Goal: Task Accomplishment & Management: Manage account settings

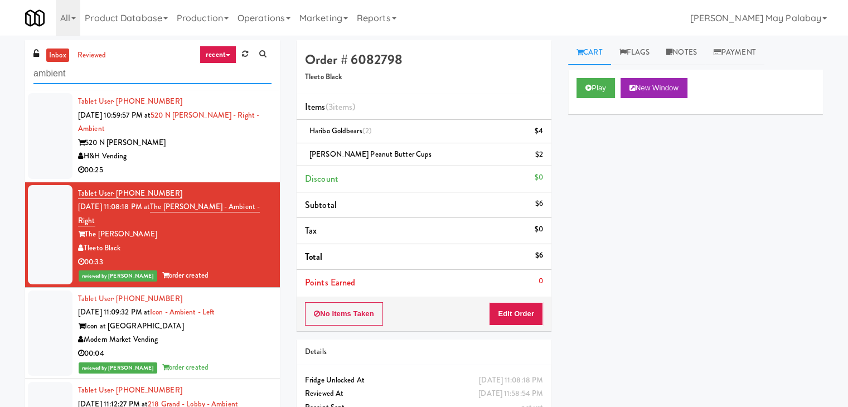
click at [152, 70] on input "ambient" at bounding box center [152, 74] width 238 height 21
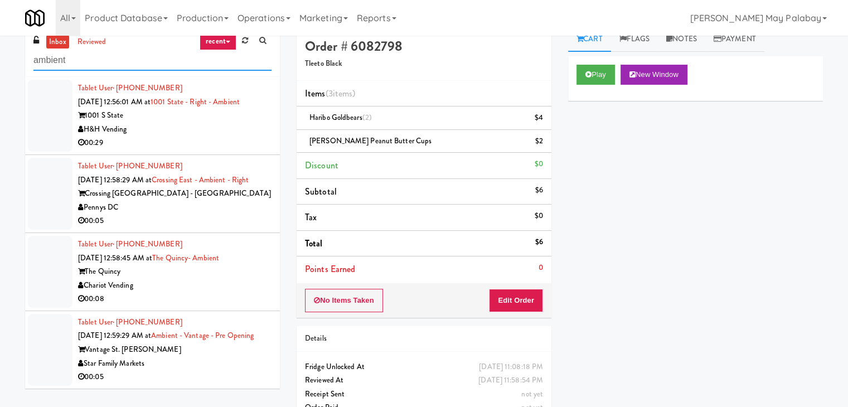
scroll to position [37, 0]
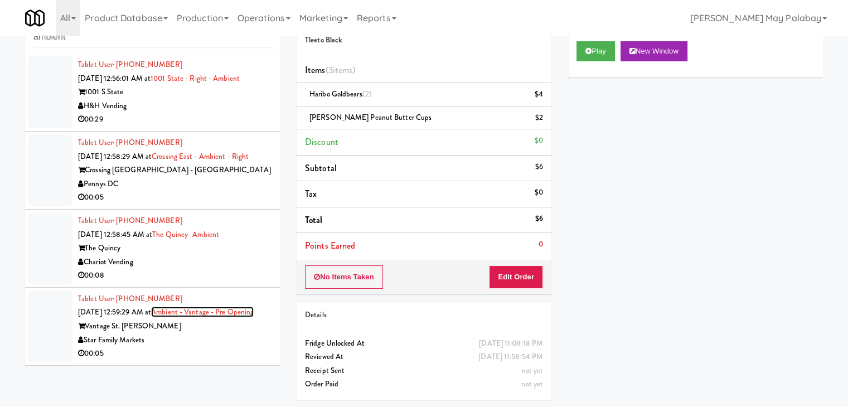
click at [202, 317] on link "Ambient - Vantage - Pre Opening" at bounding box center [202, 312] width 103 height 11
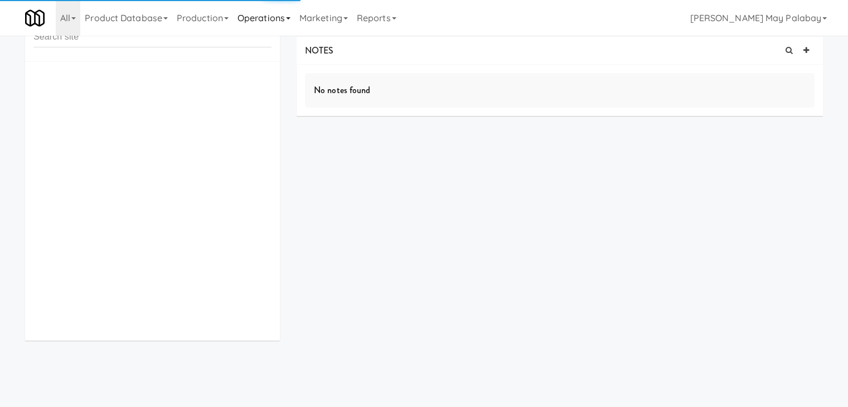
click at [270, 25] on link "Operations" at bounding box center [264, 18] width 62 height 36
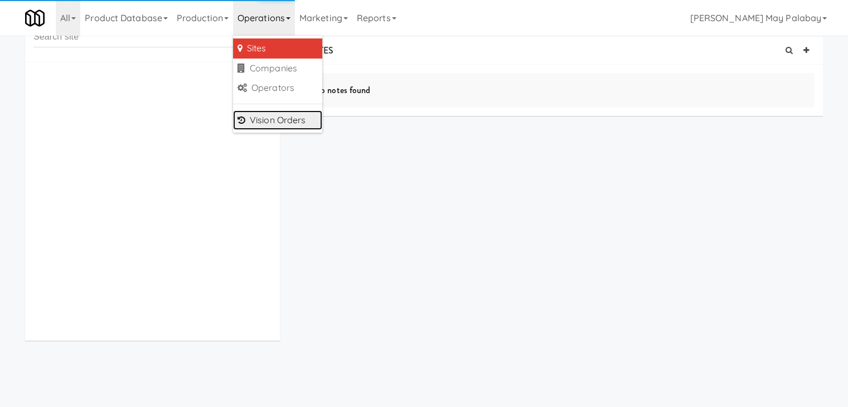
click at [288, 116] on link "Vision Orders" at bounding box center [277, 120] width 89 height 20
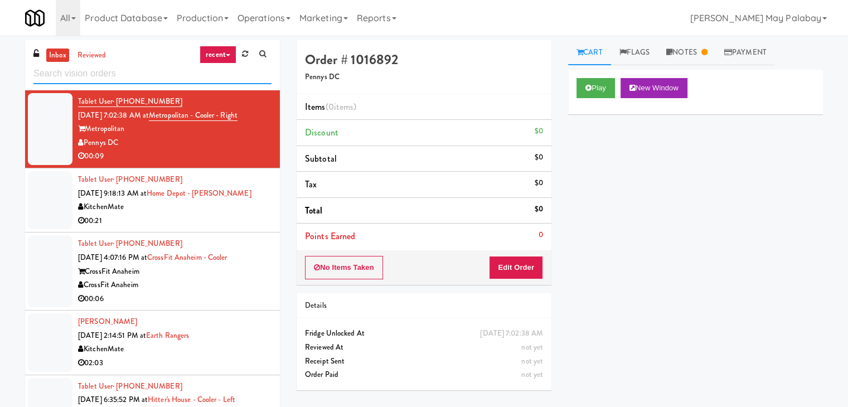
click at [104, 71] on input "text" at bounding box center [152, 74] width 238 height 21
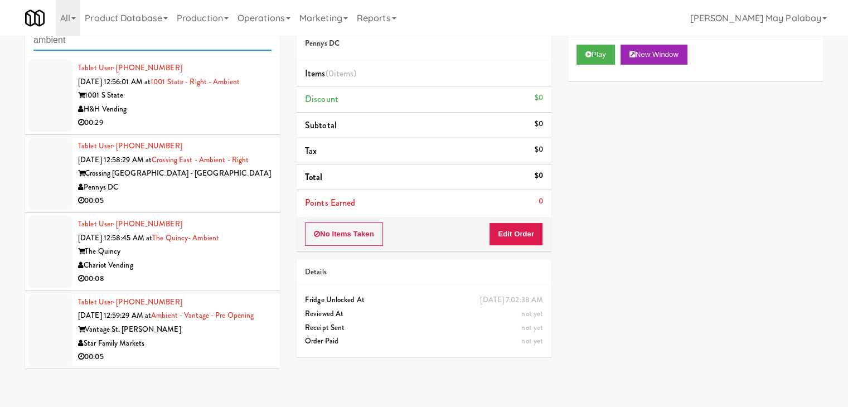
scroll to position [36, 0]
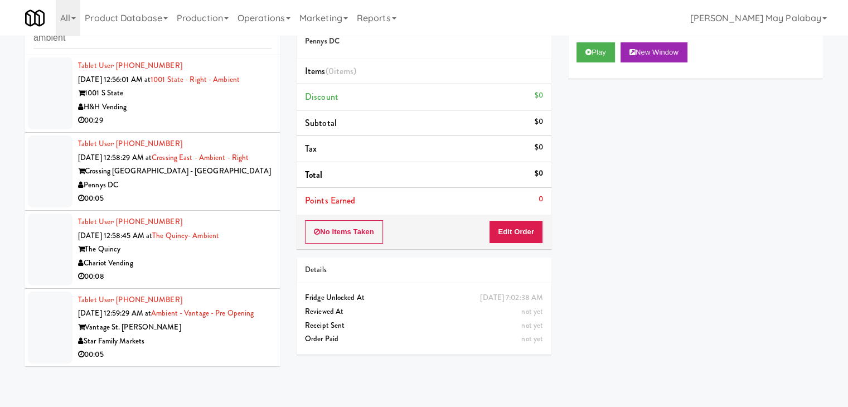
click at [222, 334] on div "Vantage St. [PERSON_NAME]" at bounding box center [174, 328] width 193 height 14
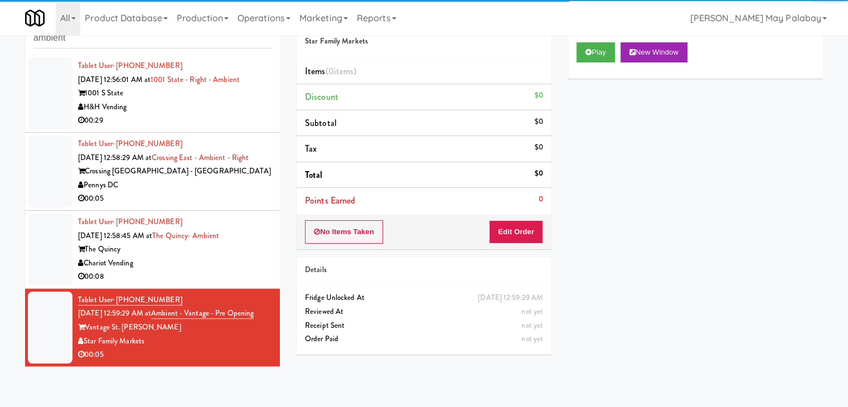
click at [647, 34] on div "All 325 Vending [URL][DOMAIN_NAME] 901 Smrt Mrkt [URL][DOMAIN_NAME] 9518002 [GE…" at bounding box center [424, 18] width 798 height 36
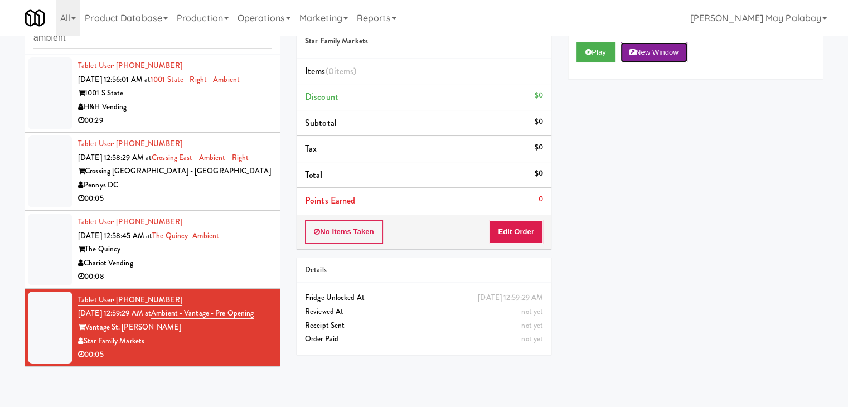
click at [649, 49] on button "New Window" at bounding box center [653, 52] width 67 height 20
click at [513, 236] on button "Edit Order" at bounding box center [516, 231] width 54 height 23
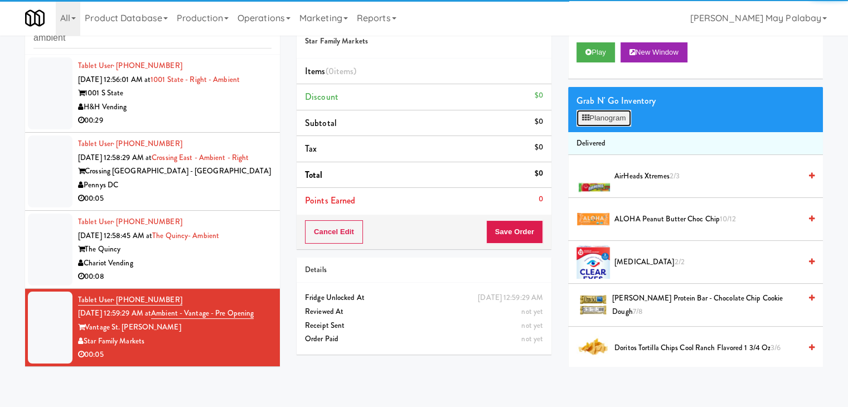
click at [608, 115] on button "Planogram" at bounding box center [603, 118] width 55 height 17
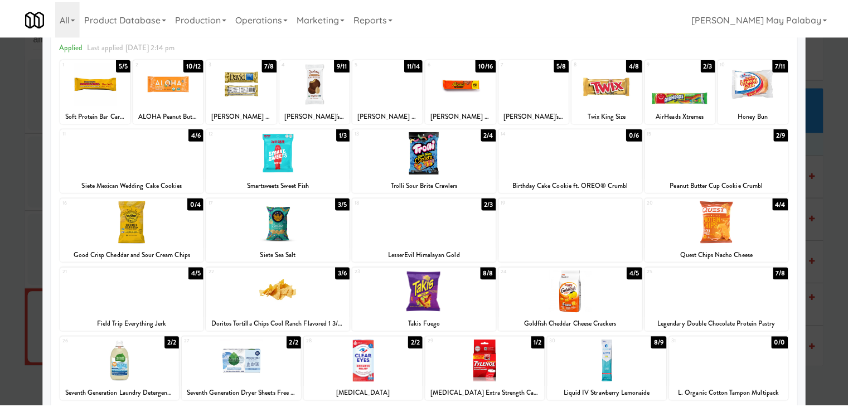
scroll to position [56, 0]
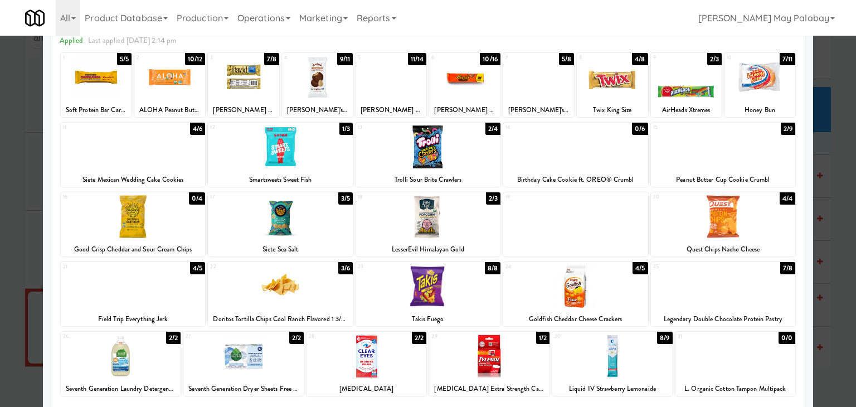
click at [740, 139] on div at bounding box center [723, 146] width 145 height 43
click at [842, 200] on div at bounding box center [428, 203] width 856 height 407
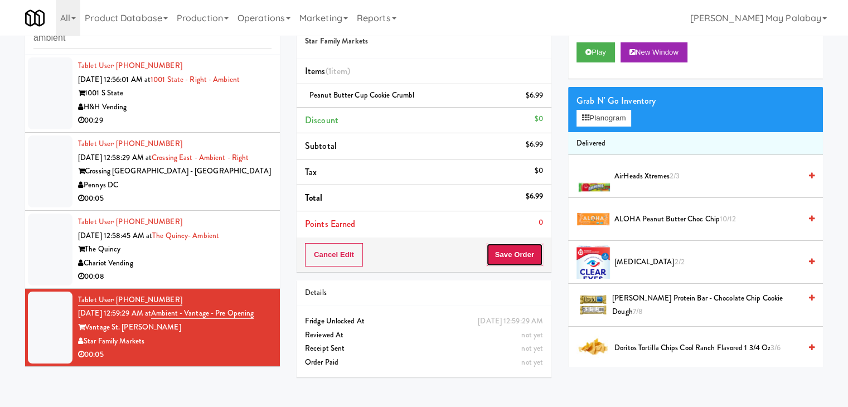
click at [508, 258] on button "Save Order" at bounding box center [514, 254] width 57 height 23
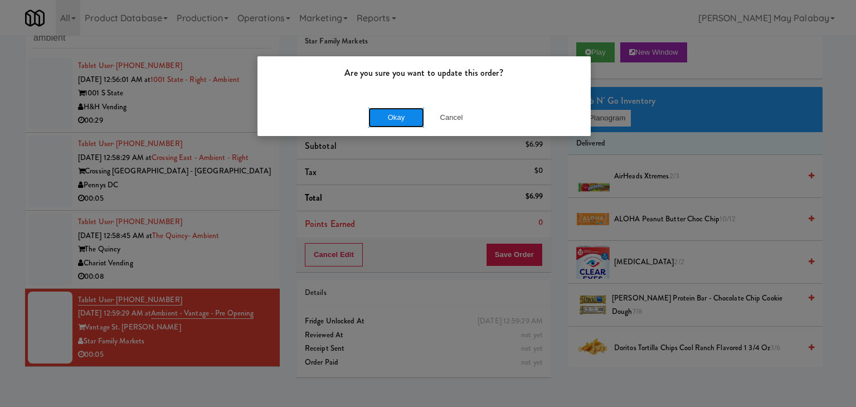
click at [368, 115] on button "Okay" at bounding box center [396, 118] width 56 height 20
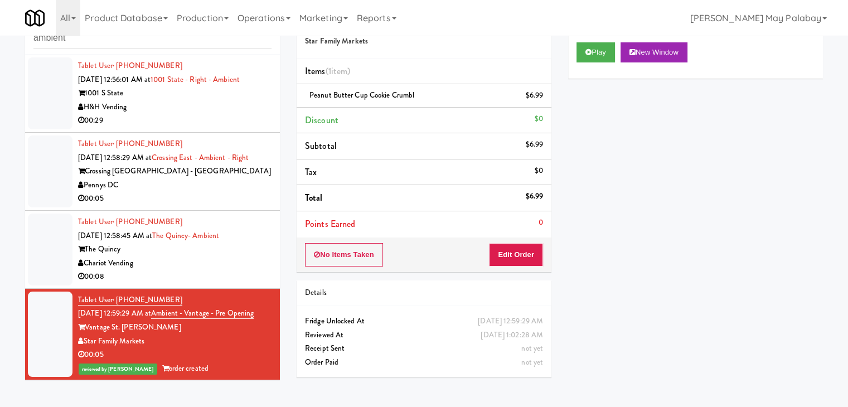
scroll to position [18, 0]
click at [238, 235] on div "Tablet User · (917) 543-1619 Sep 25, 2025 12:58:45 AM at The Quincy- Ambient Th…" at bounding box center [174, 249] width 193 height 69
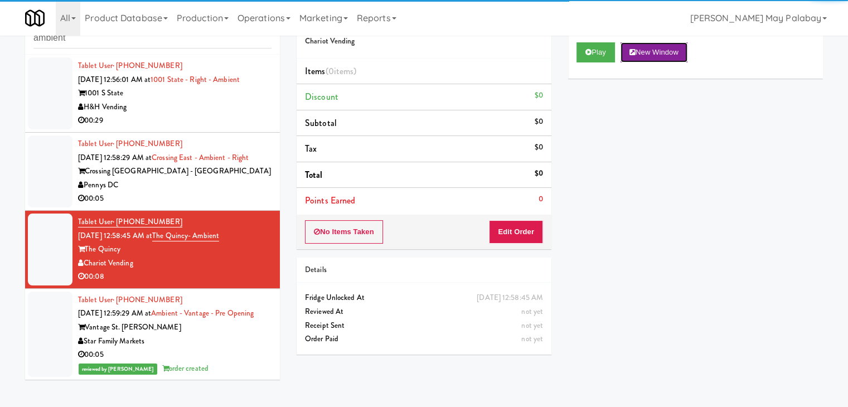
click at [653, 52] on button "New Window" at bounding box center [653, 52] width 67 height 20
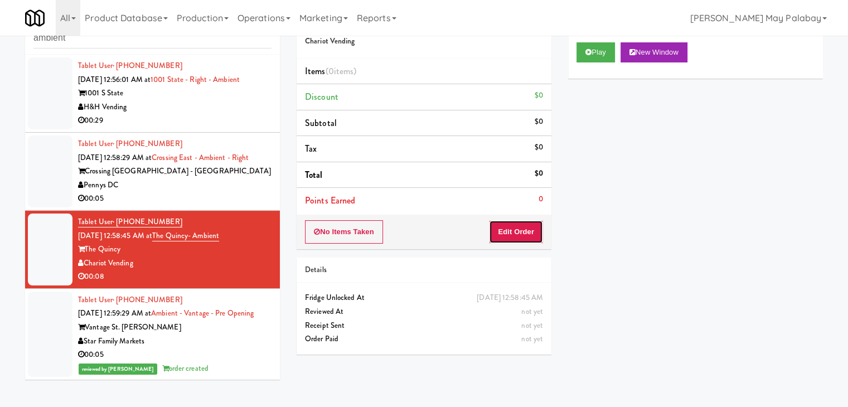
click at [525, 230] on button "Edit Order" at bounding box center [516, 231] width 54 height 23
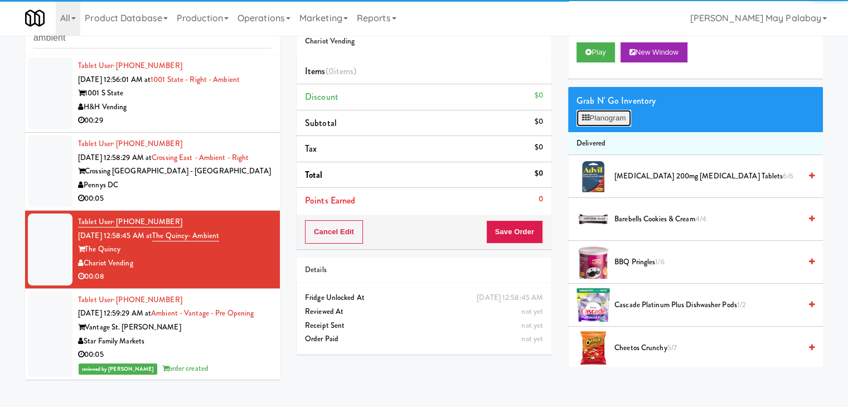
click at [617, 123] on button "Planogram" at bounding box center [603, 118] width 55 height 17
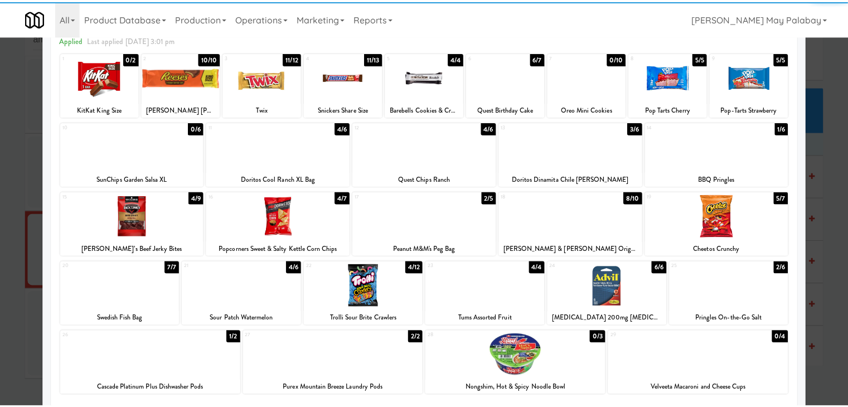
scroll to position [56, 0]
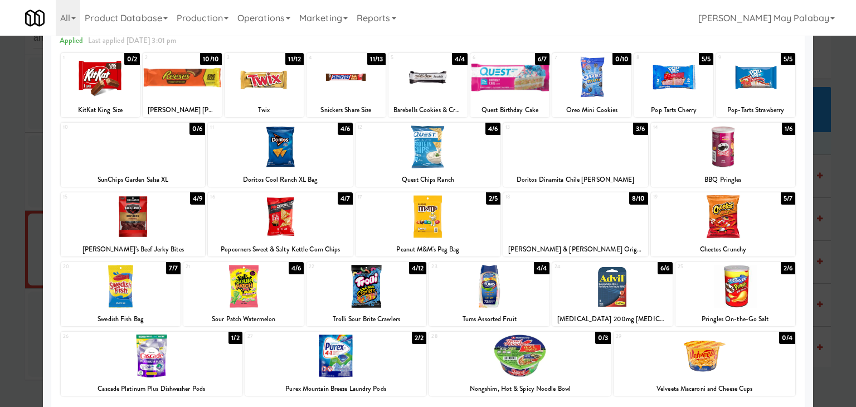
click at [331, 224] on div at bounding box center [280, 216] width 145 height 43
click at [282, 88] on div at bounding box center [264, 77] width 79 height 43
click at [825, 256] on div at bounding box center [428, 203] width 856 height 407
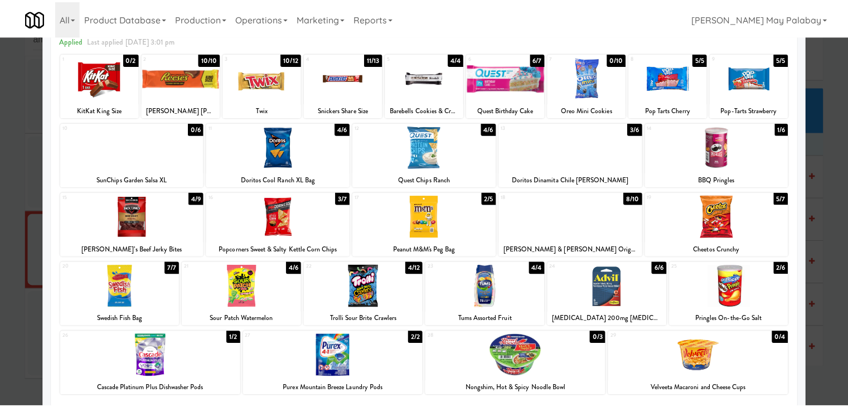
scroll to position [18, 0]
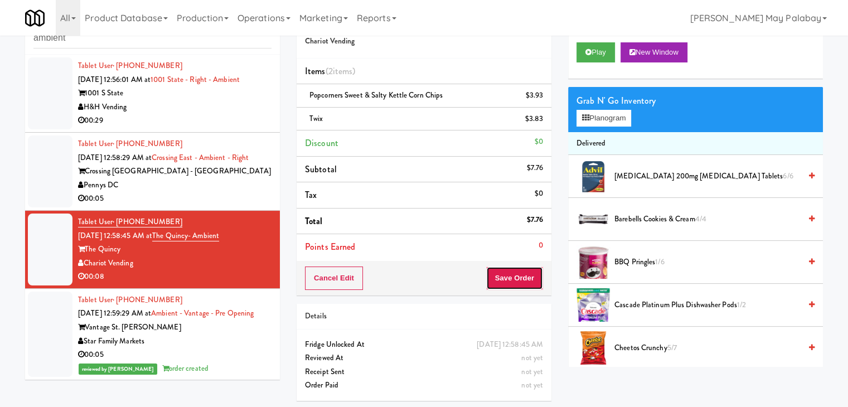
click at [533, 282] on button "Save Order" at bounding box center [514, 277] width 57 height 23
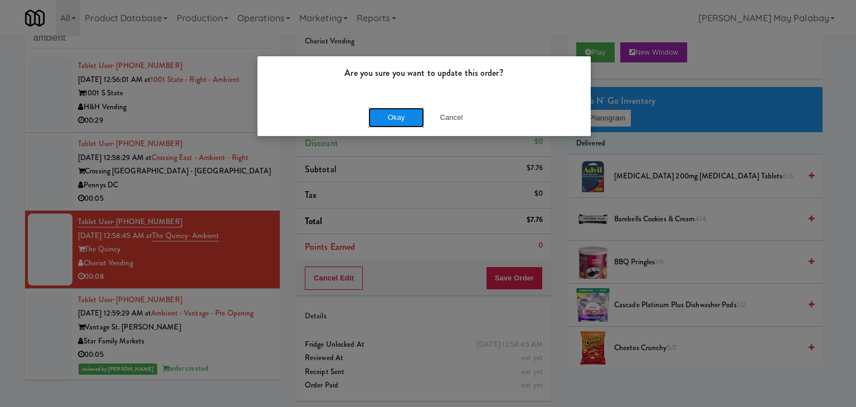
click at [404, 118] on button "Okay" at bounding box center [396, 118] width 56 height 20
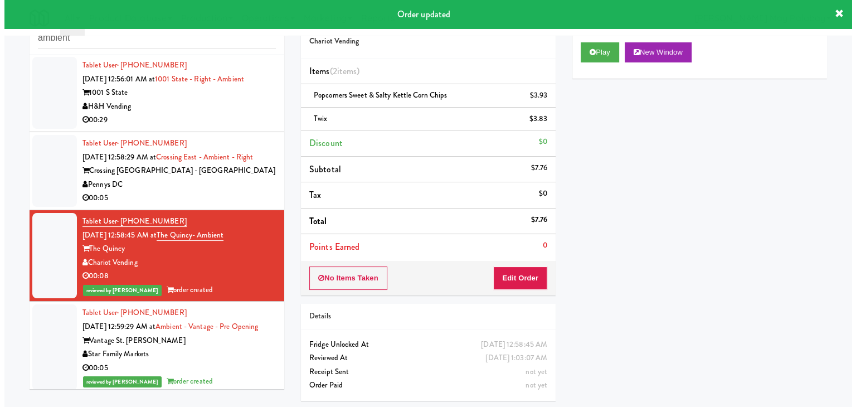
scroll to position [0, 0]
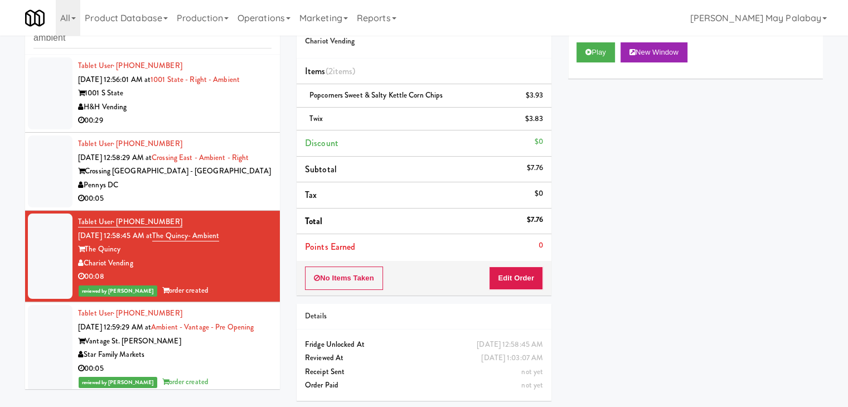
click at [225, 206] on div "00:05" at bounding box center [174, 199] width 193 height 14
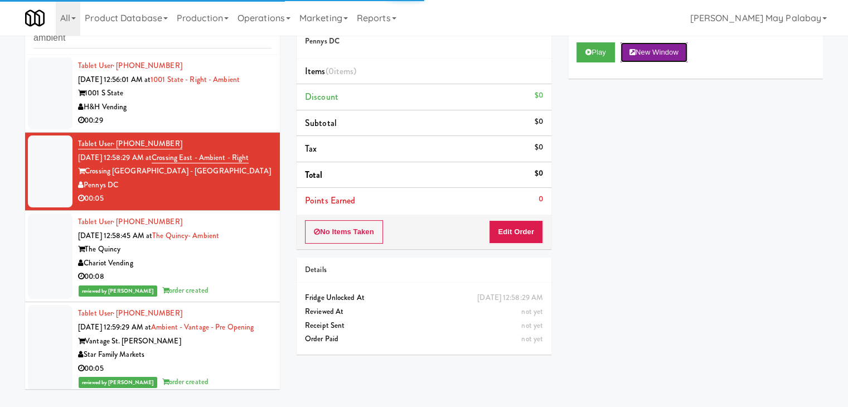
click at [659, 53] on button "New Window" at bounding box center [653, 52] width 67 height 20
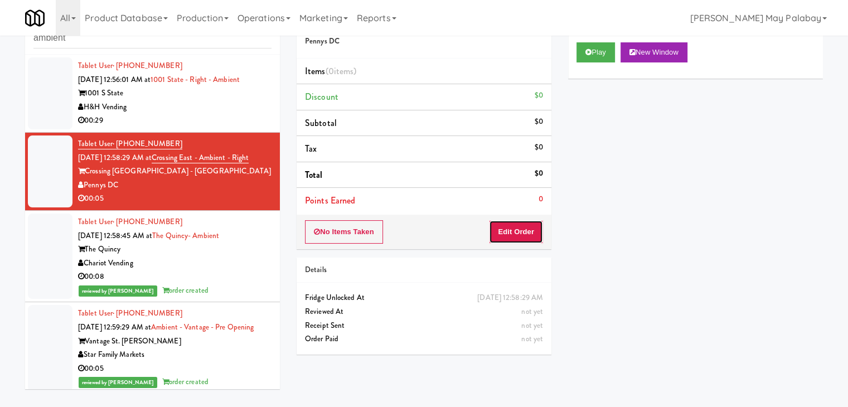
click at [505, 232] on button "Edit Order" at bounding box center [516, 231] width 54 height 23
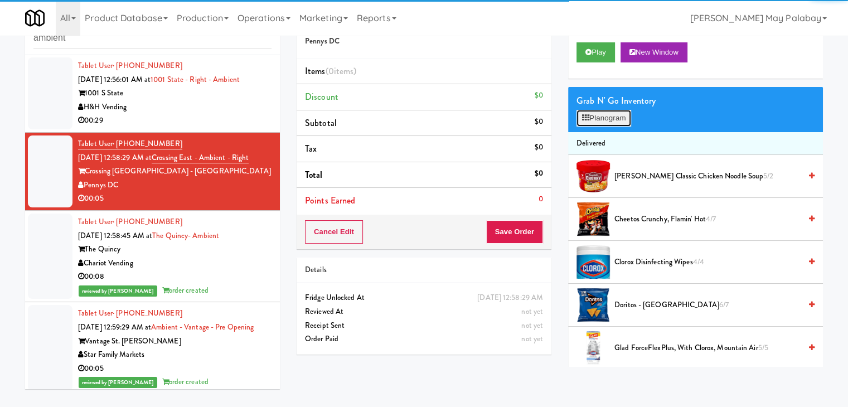
click at [593, 121] on button "Planogram" at bounding box center [603, 118] width 55 height 17
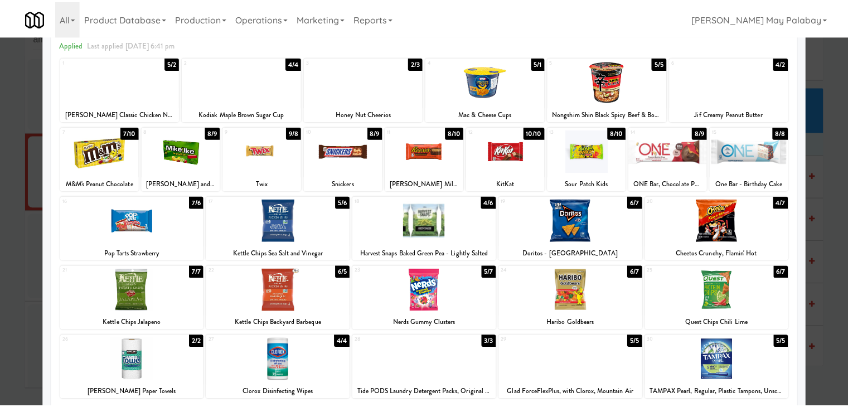
scroll to position [56, 0]
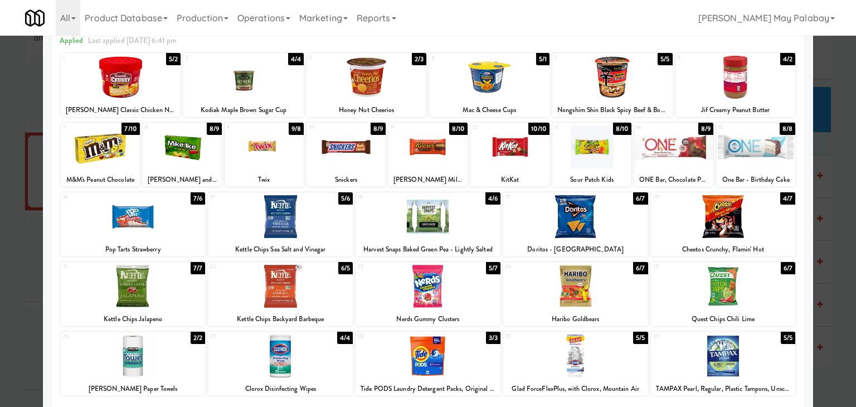
click at [605, 222] on div at bounding box center [575, 216] width 145 height 43
click at [831, 178] on div at bounding box center [428, 203] width 856 height 407
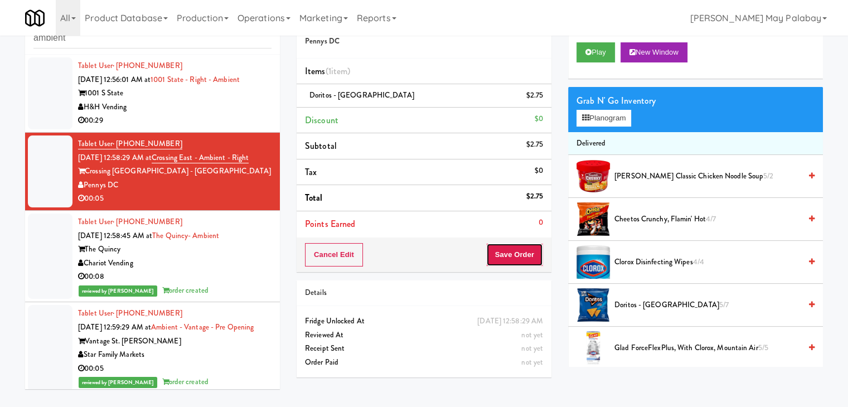
click at [499, 255] on button "Save Order" at bounding box center [514, 254] width 57 height 23
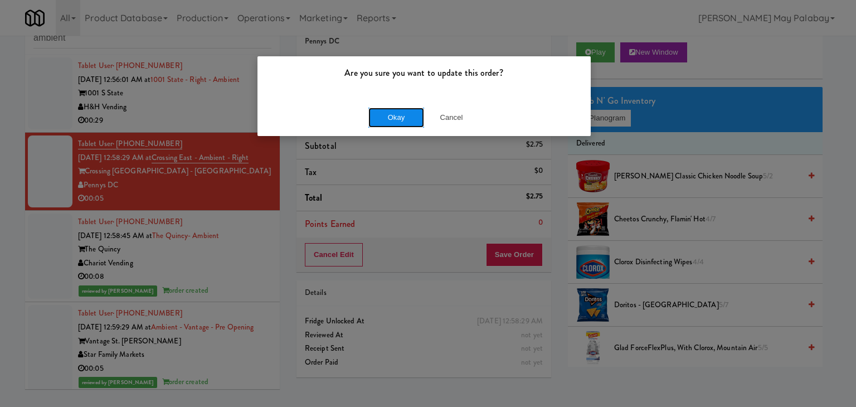
click at [413, 123] on button "Okay" at bounding box center [396, 118] width 56 height 20
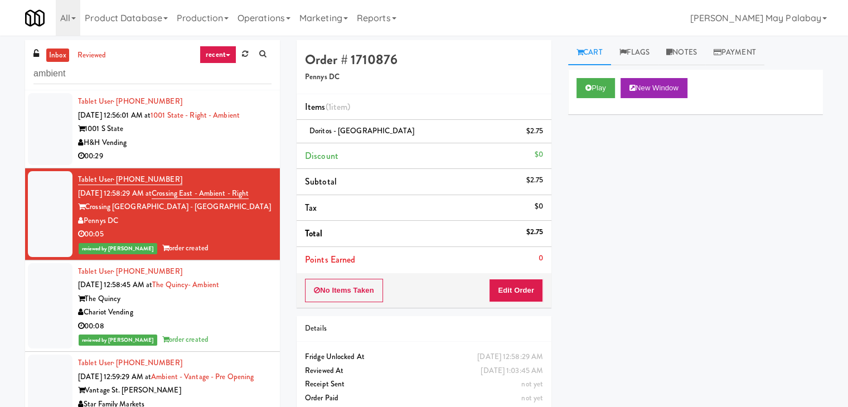
click at [259, 140] on div "H&H Vending" at bounding box center [174, 143] width 193 height 14
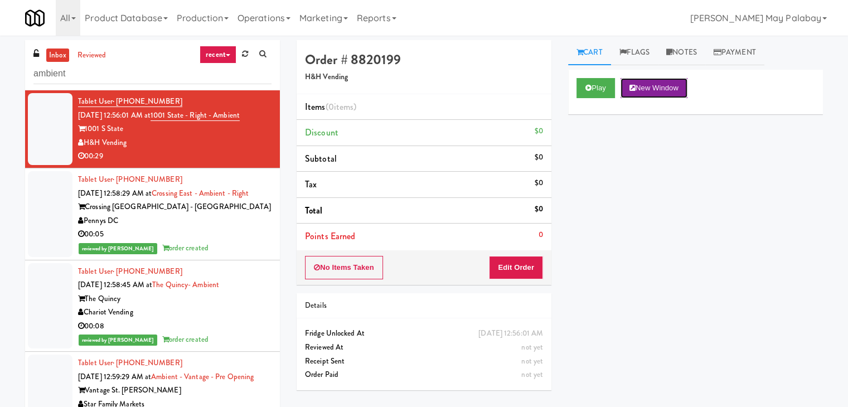
click at [656, 83] on button "New Window" at bounding box center [653, 88] width 67 height 20
click at [530, 268] on button "Edit Order" at bounding box center [516, 267] width 54 height 23
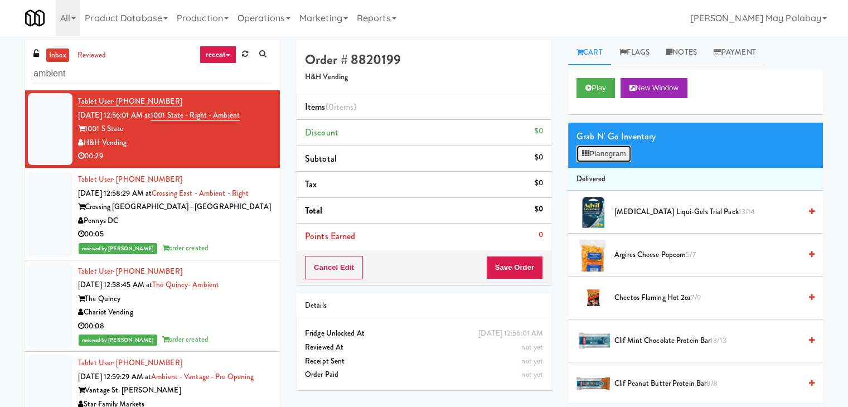
click at [622, 152] on button "Planogram" at bounding box center [603, 153] width 55 height 17
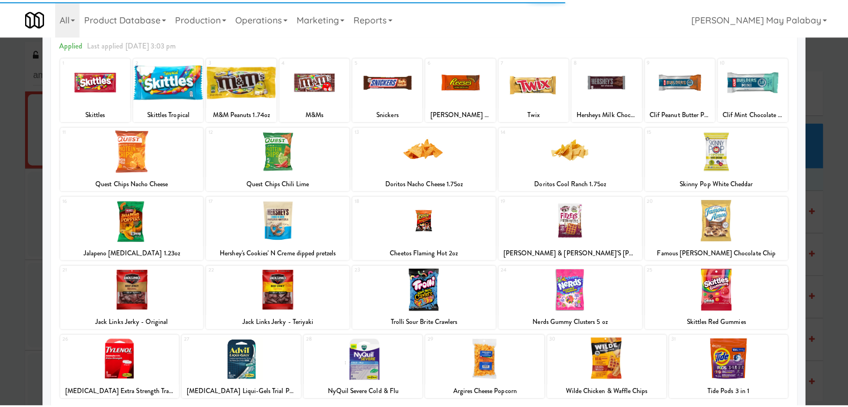
scroll to position [56, 0]
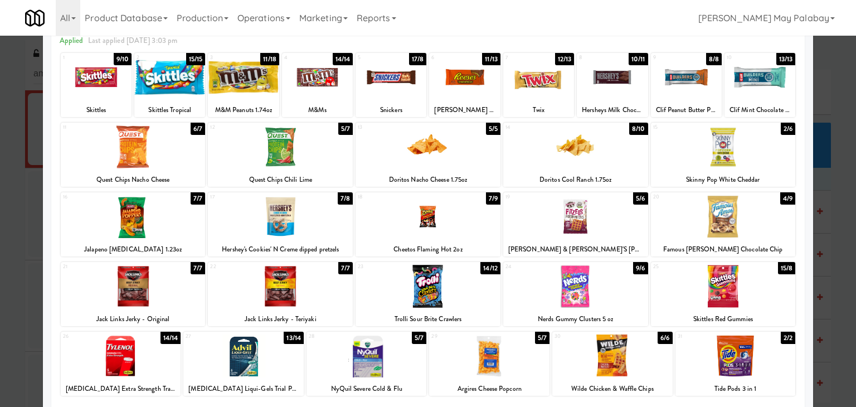
click at [545, 103] on div "Twix" at bounding box center [538, 110] width 67 height 14
click at [560, 91] on div at bounding box center [538, 77] width 71 height 43
click at [634, 98] on div at bounding box center [612, 77] width 71 height 43
click at [741, 221] on div at bounding box center [723, 216] width 145 height 43
click at [824, 188] on div at bounding box center [428, 203] width 856 height 407
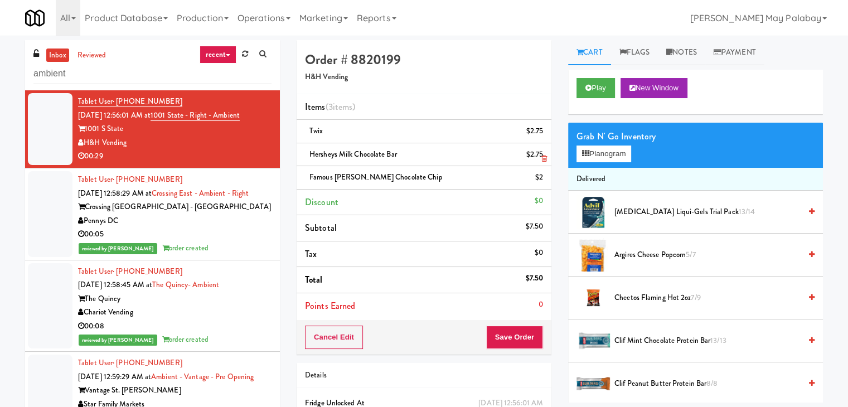
click at [546, 157] on icon at bounding box center [544, 158] width 6 height 7
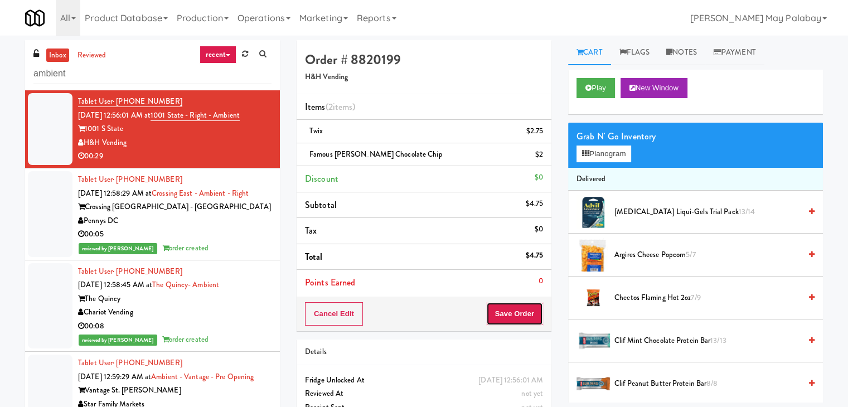
click at [512, 312] on button "Save Order" at bounding box center [514, 313] width 57 height 23
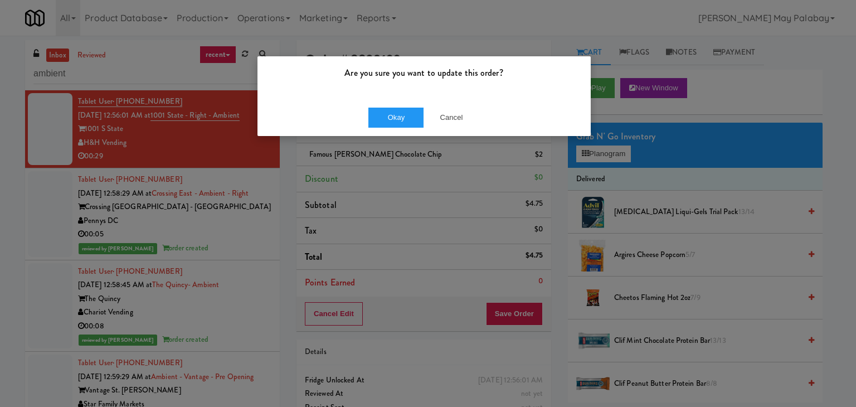
click at [410, 127] on div "Okay Cancel" at bounding box center [424, 117] width 333 height 37
click at [409, 122] on button "Okay" at bounding box center [396, 118] width 56 height 20
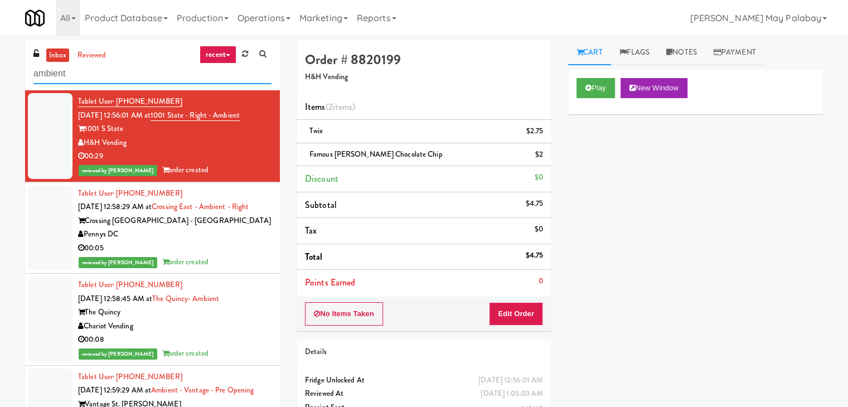
drag, startPoint x: 163, startPoint y: 74, endPoint x: 0, endPoint y: 72, distance: 162.8
click at [0, 72] on div "inbox reviewed recent all unclear take inventory issue suspicious failed recent…" at bounding box center [424, 242] width 848 height 405
type input "combo"
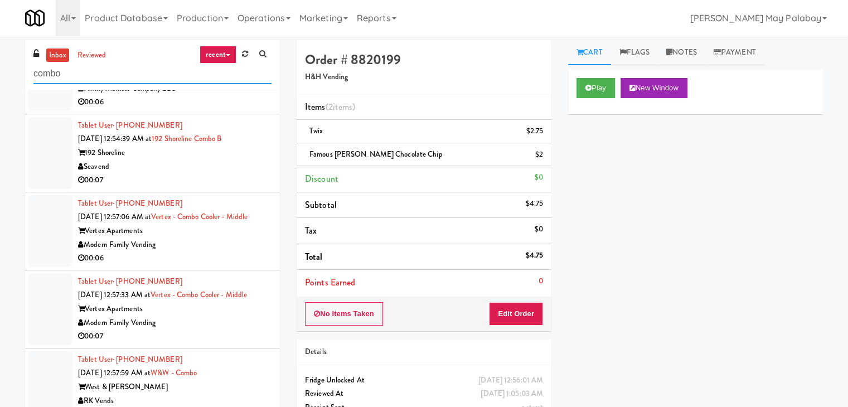
scroll to position [527, 0]
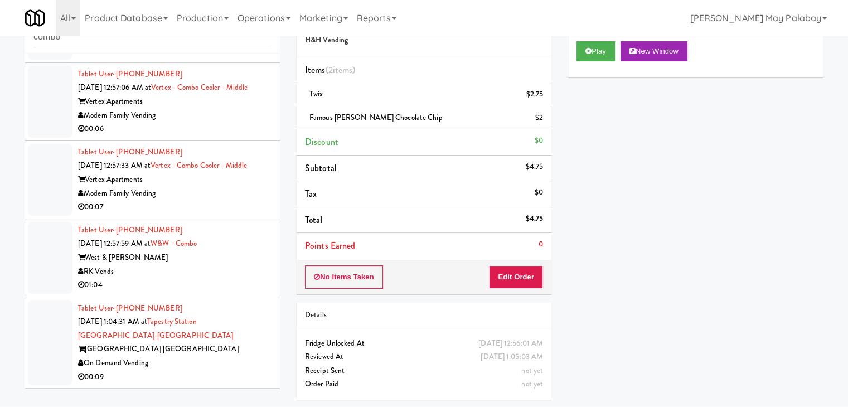
click at [220, 349] on div "Tapestry Station Evanston" at bounding box center [174, 349] width 193 height 14
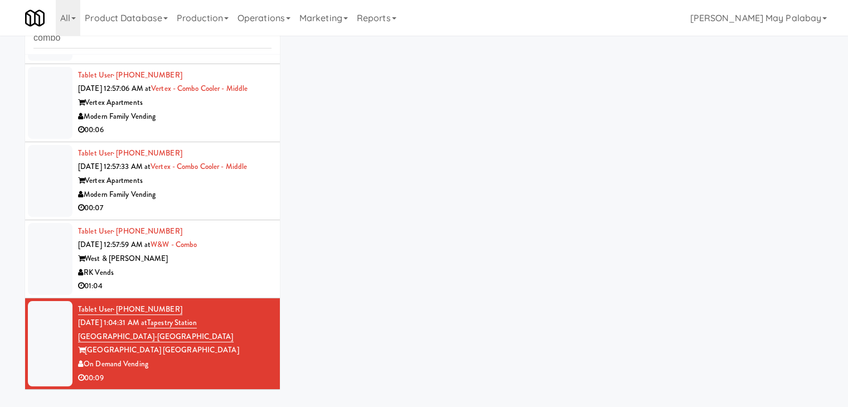
scroll to position [36, 0]
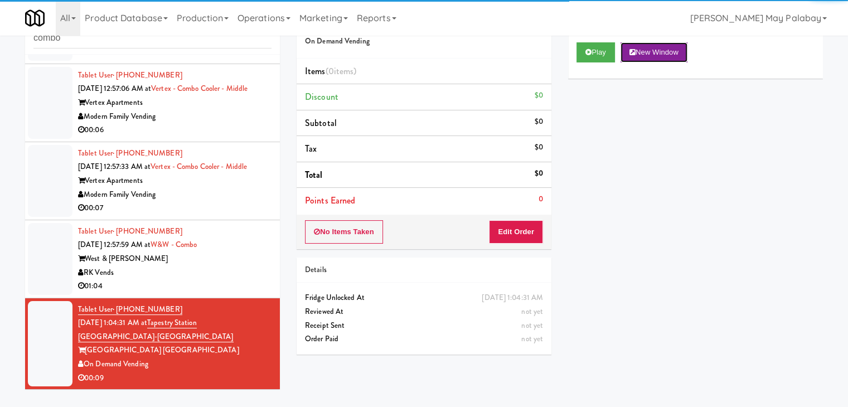
click at [674, 45] on button "New Window" at bounding box center [653, 52] width 67 height 20
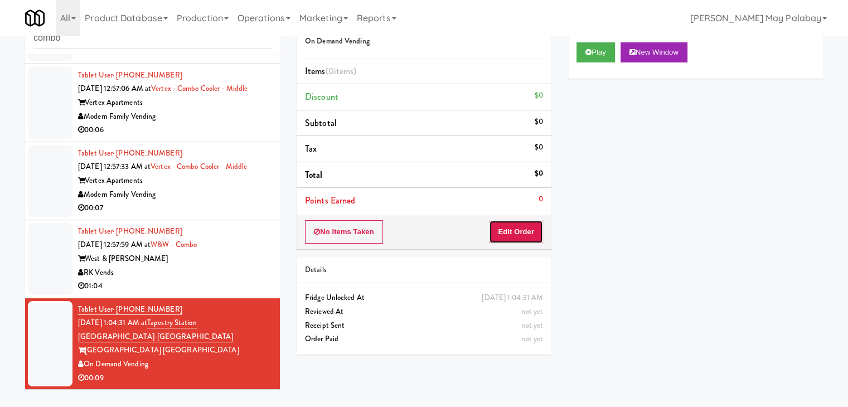
click at [520, 227] on button "Edit Order" at bounding box center [516, 231] width 54 height 23
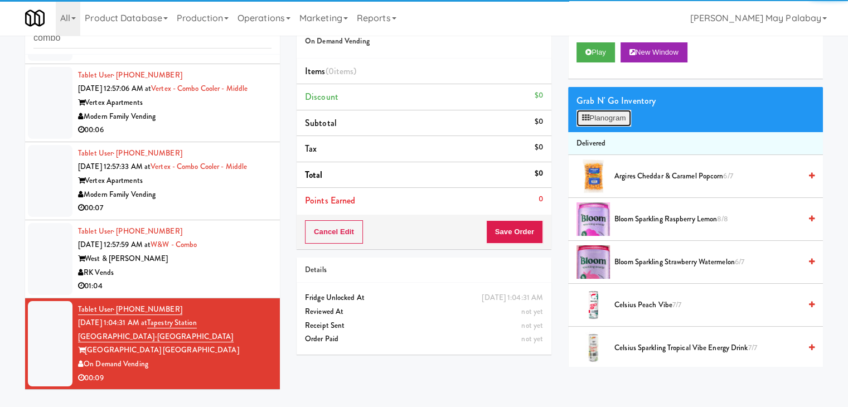
click at [610, 122] on button "Planogram" at bounding box center [603, 118] width 55 height 17
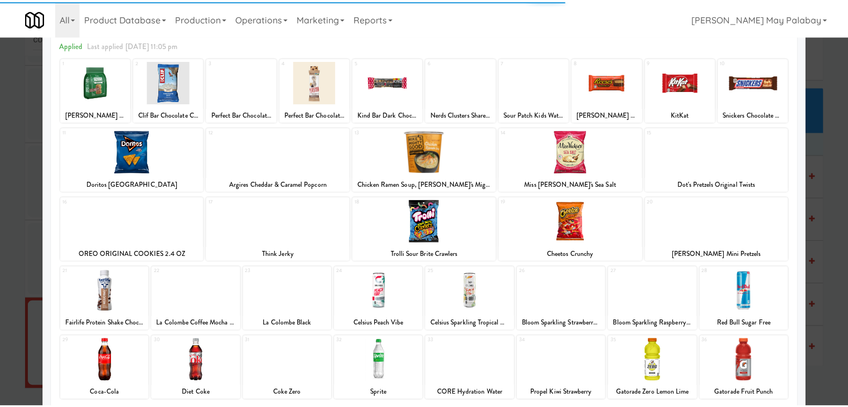
scroll to position [56, 0]
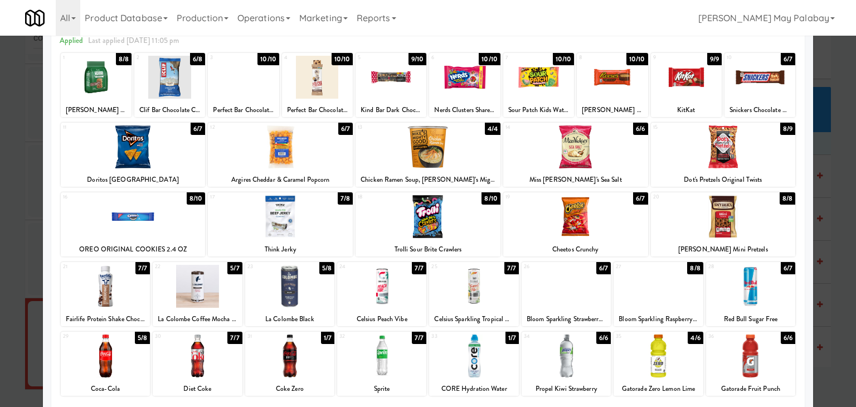
click at [338, 231] on div at bounding box center [280, 216] width 145 height 43
click at [321, 212] on div at bounding box center [280, 216] width 145 height 43
click at [829, 169] on div at bounding box center [428, 203] width 856 height 407
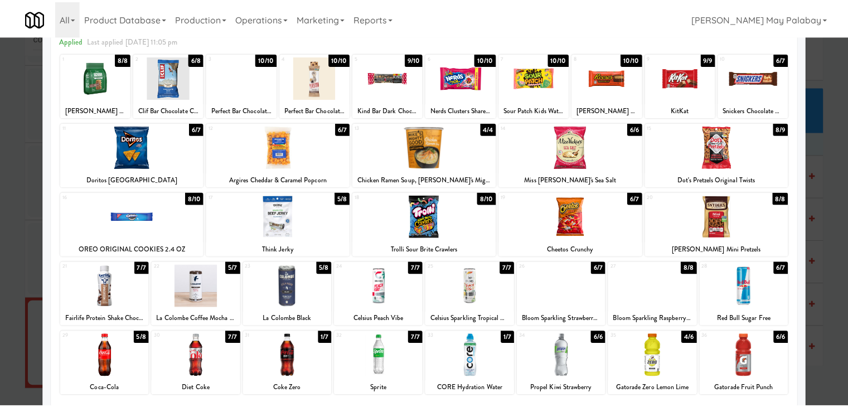
scroll to position [527, 0]
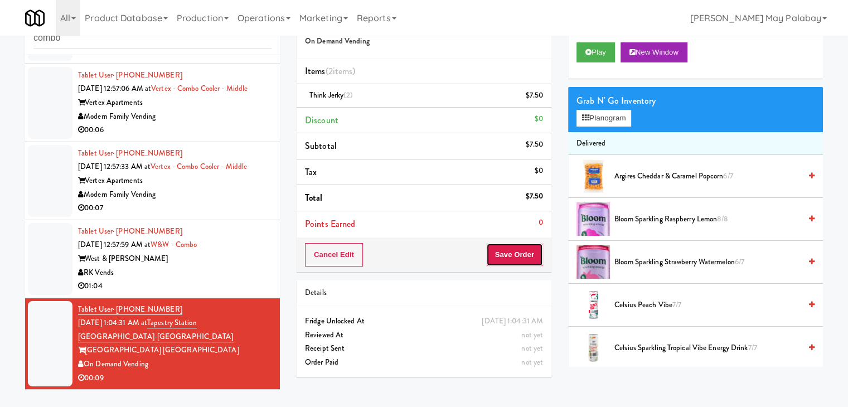
click at [528, 260] on button "Save Order" at bounding box center [514, 254] width 57 height 23
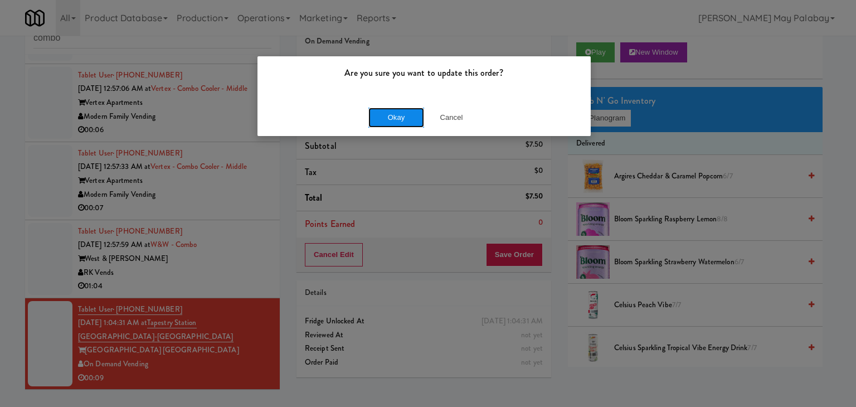
click at [404, 121] on button "Okay" at bounding box center [396, 118] width 56 height 20
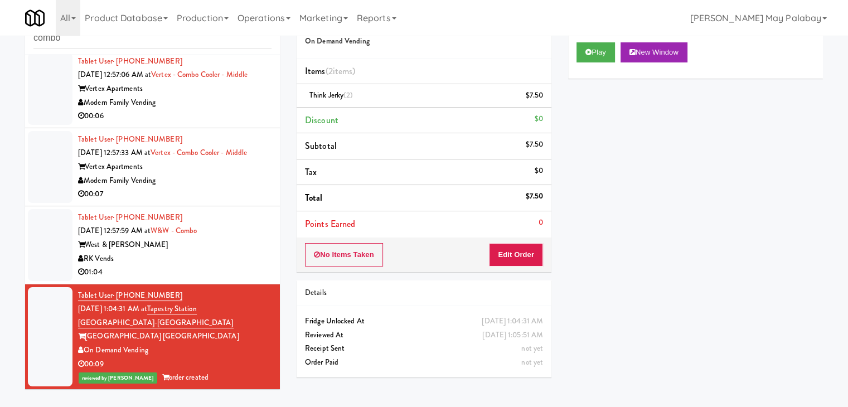
click at [187, 188] on div "Modern Family Vending" at bounding box center [174, 181] width 193 height 14
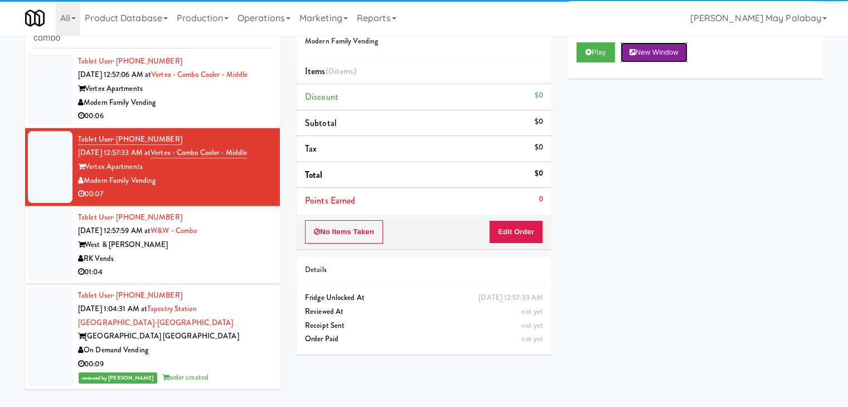
click at [665, 53] on button "New Window" at bounding box center [653, 52] width 67 height 20
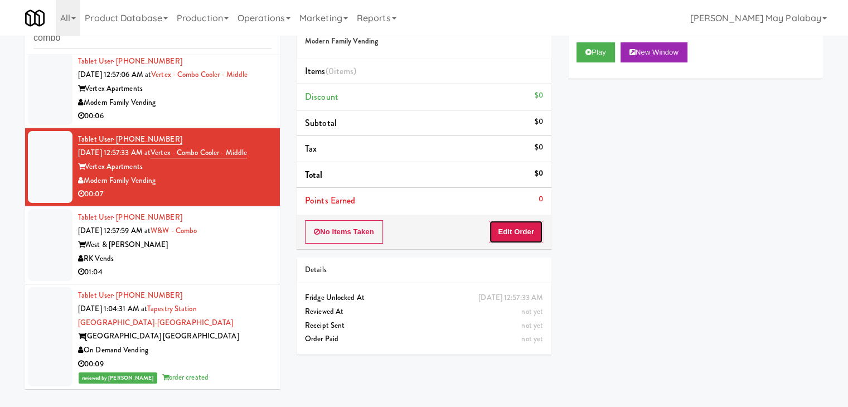
click at [520, 233] on button "Edit Order" at bounding box center [516, 231] width 54 height 23
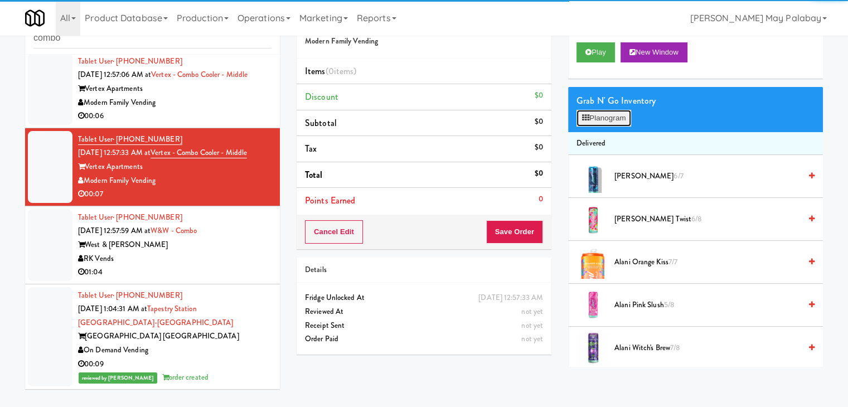
click at [595, 114] on button "Planogram" at bounding box center [603, 118] width 55 height 17
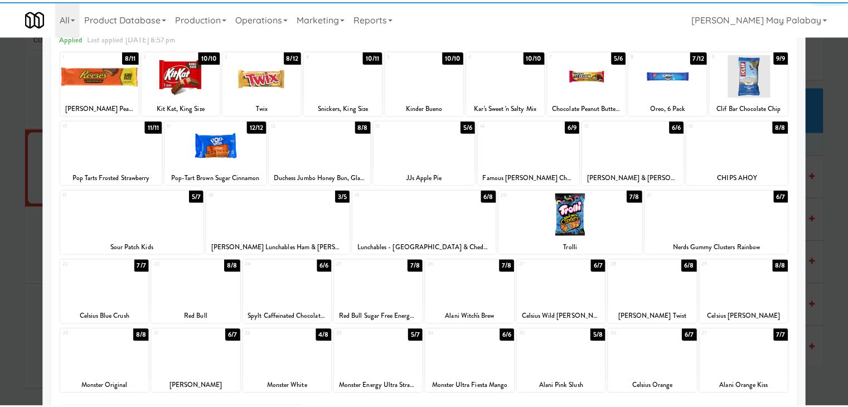
scroll to position [56, 0]
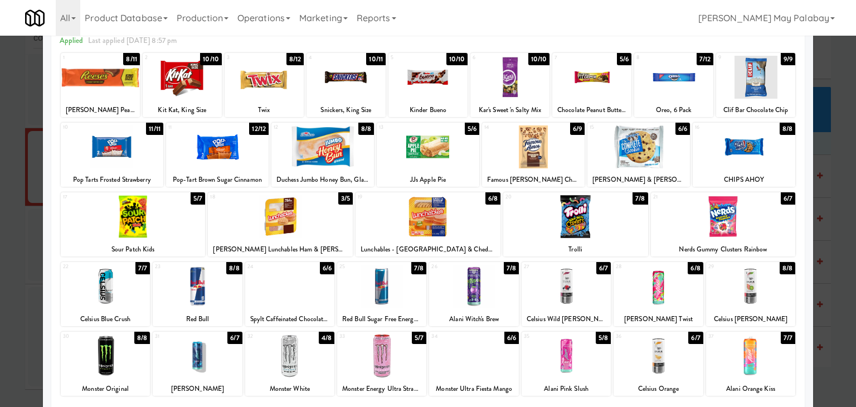
click at [452, 224] on div at bounding box center [428, 216] width 145 height 43
click at [682, 94] on div at bounding box center [673, 77] width 79 height 43
click at [832, 162] on div at bounding box center [428, 203] width 856 height 407
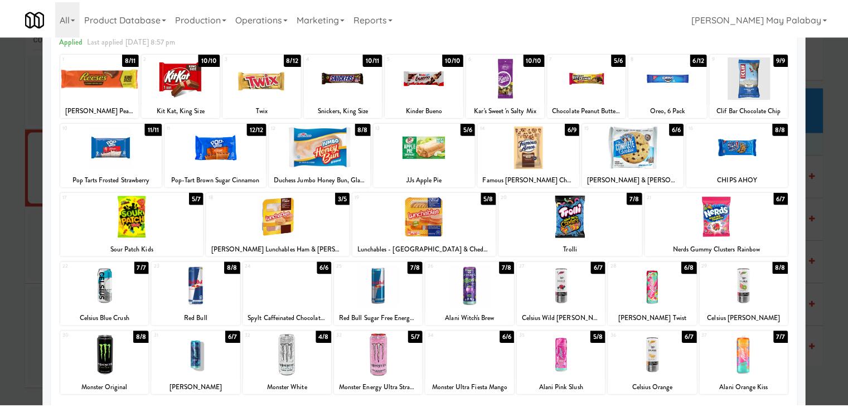
scroll to position [527, 0]
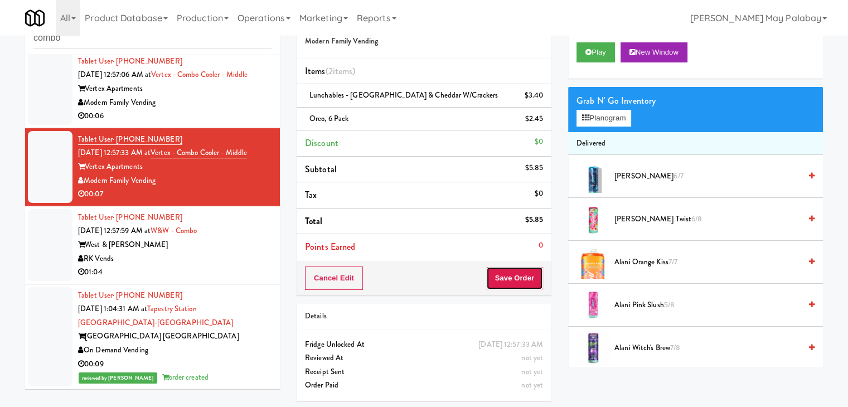
click at [511, 282] on button "Save Order" at bounding box center [514, 277] width 57 height 23
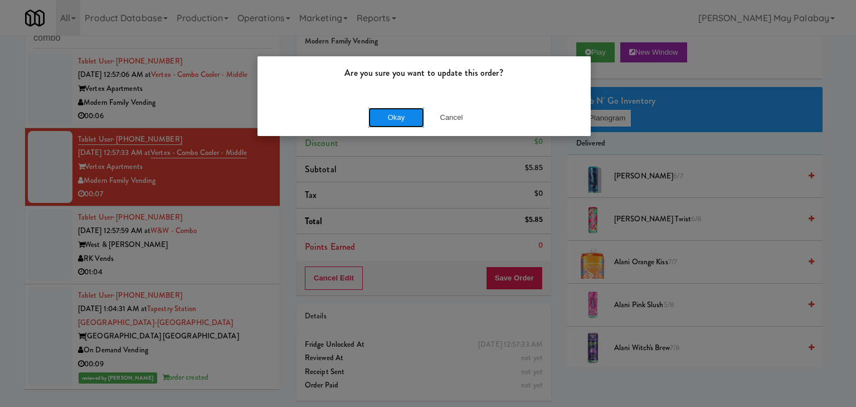
click at [375, 119] on button "Okay" at bounding box center [396, 118] width 56 height 20
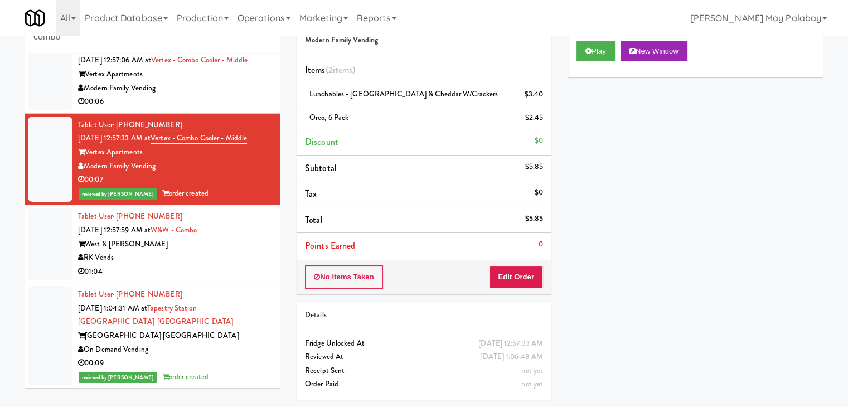
scroll to position [387, 0]
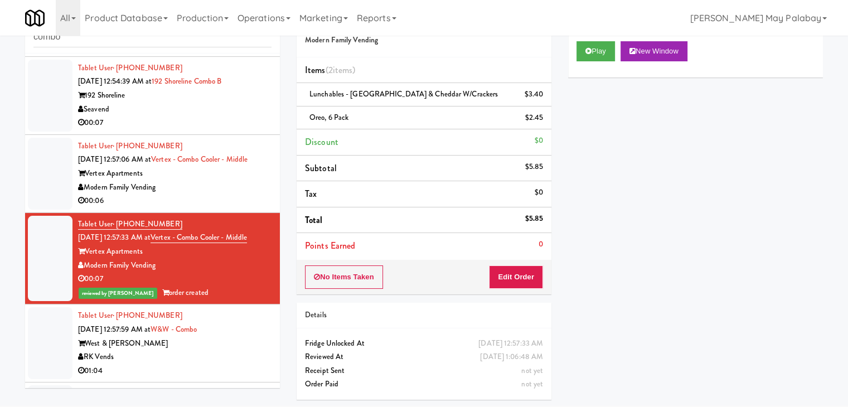
click at [244, 181] on div "Vertex Apartments" at bounding box center [174, 174] width 193 height 14
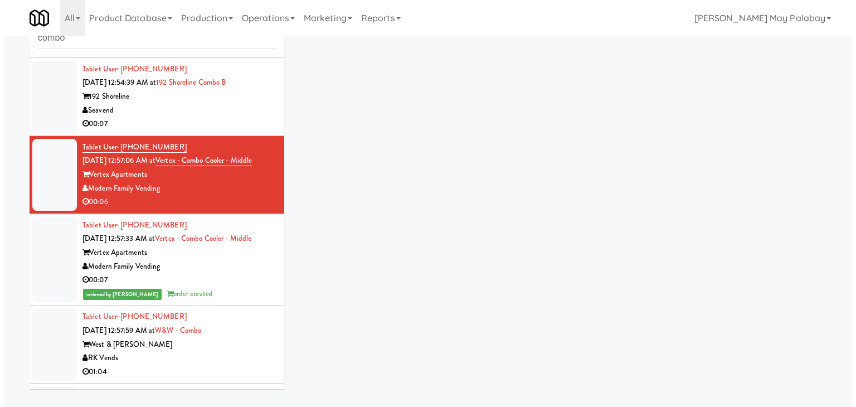
scroll to position [36, 0]
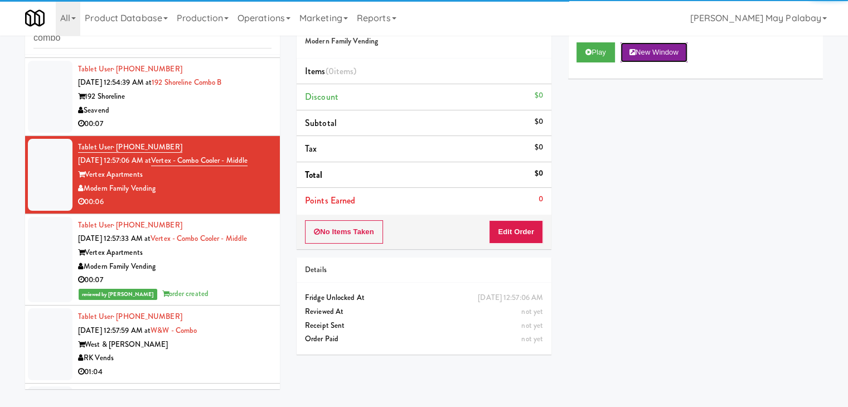
click at [663, 56] on button "New Window" at bounding box center [653, 52] width 67 height 20
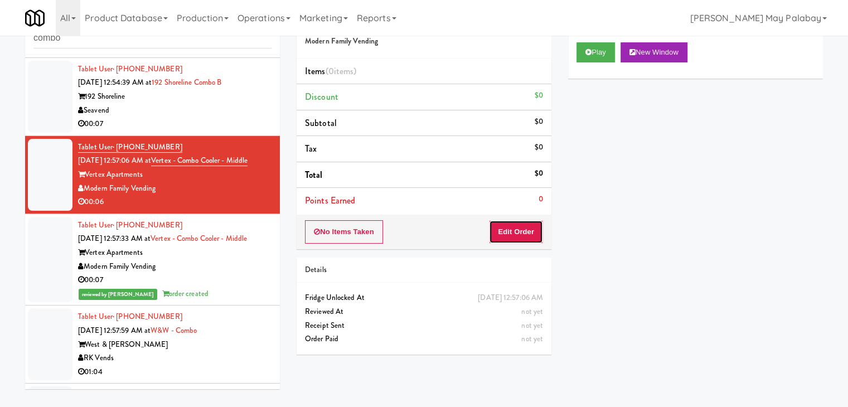
click at [534, 231] on button "Edit Order" at bounding box center [516, 231] width 54 height 23
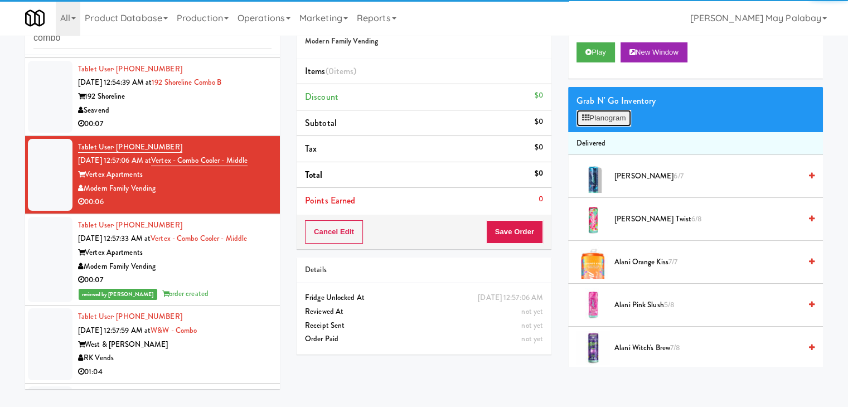
click at [591, 112] on button "Planogram" at bounding box center [603, 118] width 55 height 17
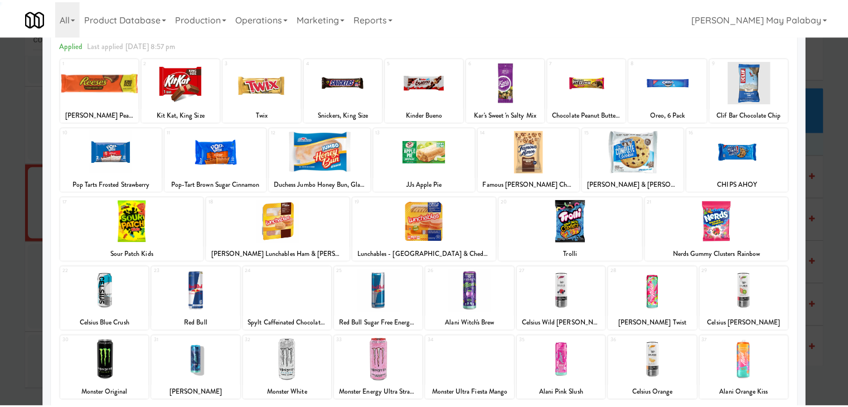
scroll to position [56, 0]
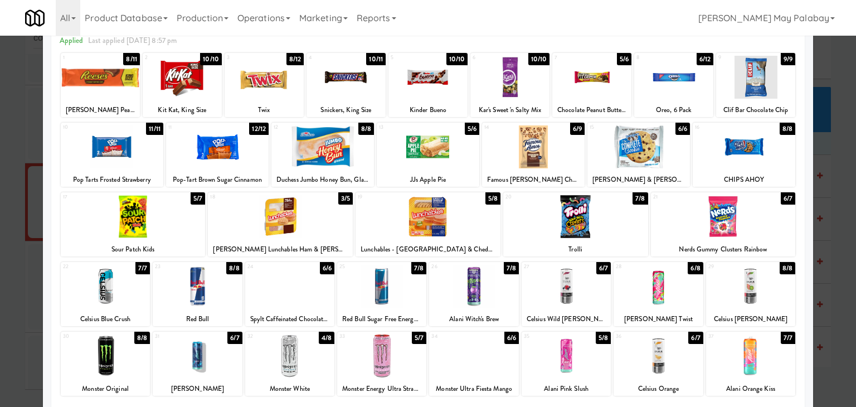
click at [341, 226] on div at bounding box center [280, 216] width 145 height 43
click at [457, 81] on div at bounding box center [428, 77] width 79 height 43
click at [834, 246] on div at bounding box center [428, 203] width 856 height 407
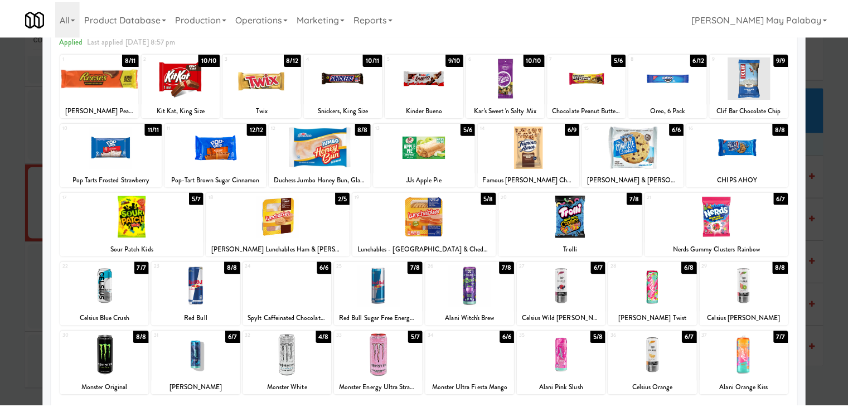
scroll to position [387, 0]
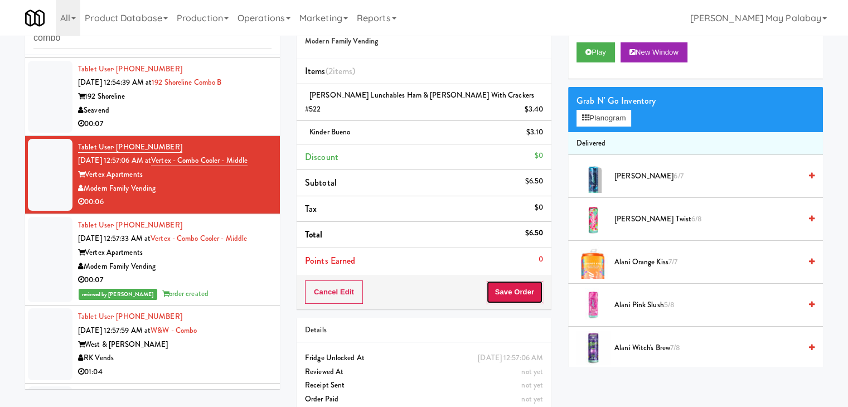
click at [517, 280] on button "Save Order" at bounding box center [514, 291] width 57 height 23
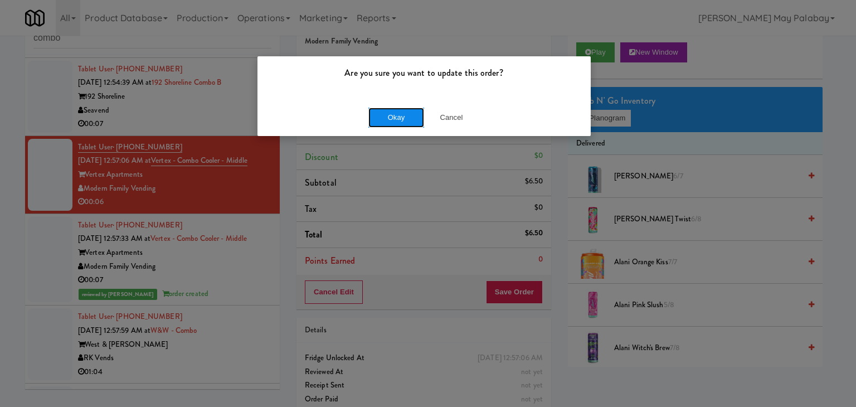
click at [410, 123] on button "Okay" at bounding box center [396, 118] width 56 height 20
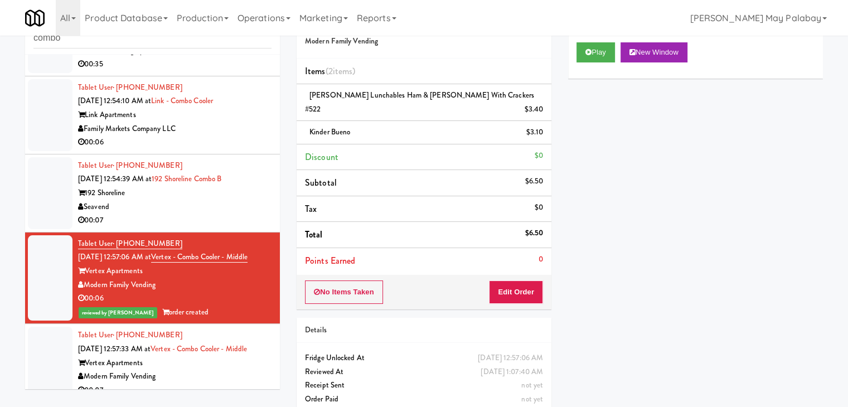
scroll to position [275, 0]
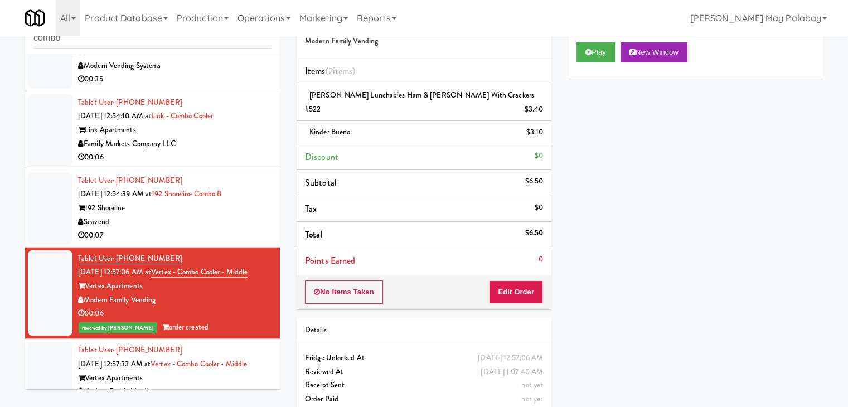
click at [229, 229] on div "Seavend" at bounding box center [174, 222] width 193 height 14
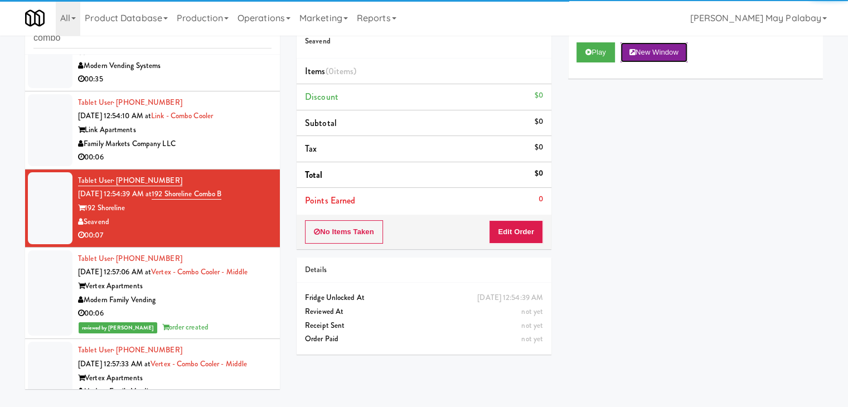
click at [660, 53] on button "New Window" at bounding box center [653, 52] width 67 height 20
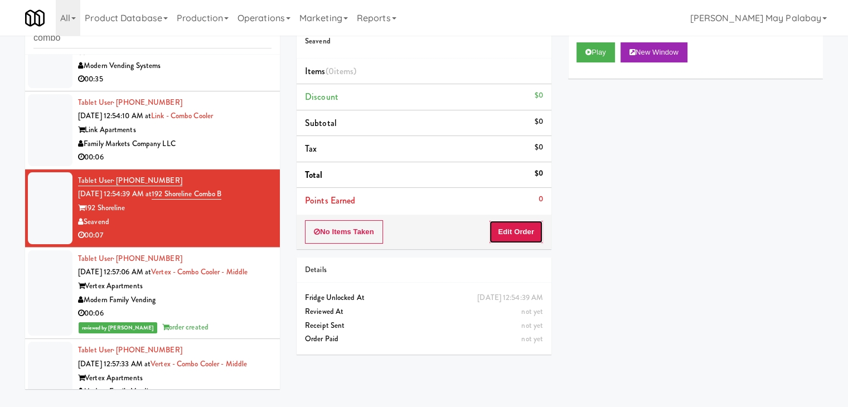
drag, startPoint x: 530, startPoint y: 234, endPoint x: 546, endPoint y: 208, distance: 30.8
click at [530, 234] on button "Edit Order" at bounding box center [516, 231] width 54 height 23
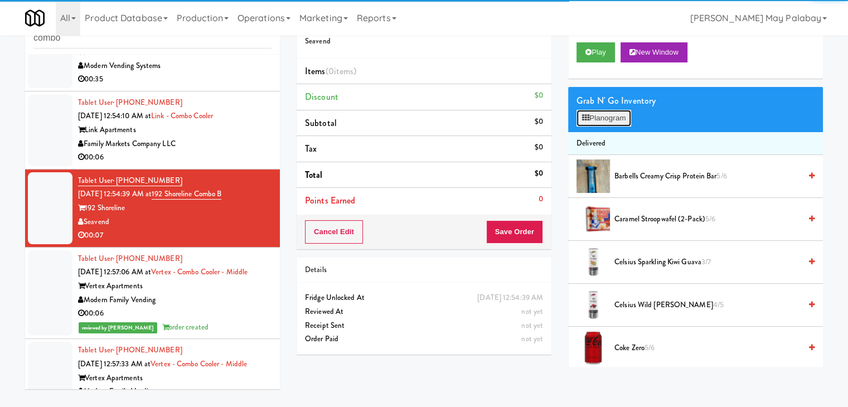
click at [602, 114] on button "Planogram" at bounding box center [603, 118] width 55 height 17
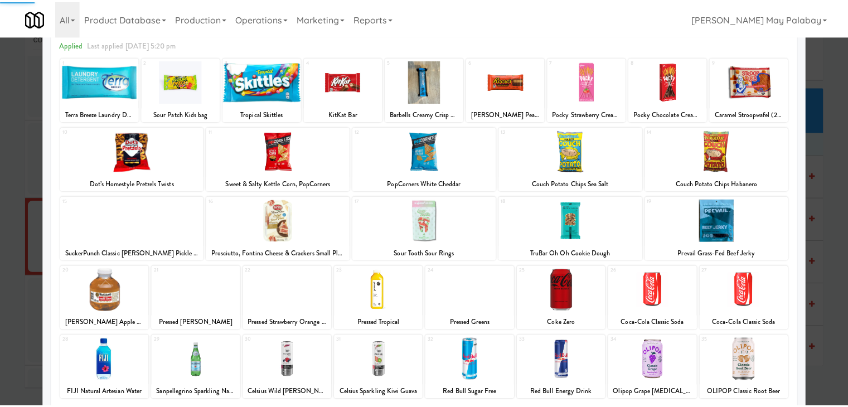
scroll to position [56, 0]
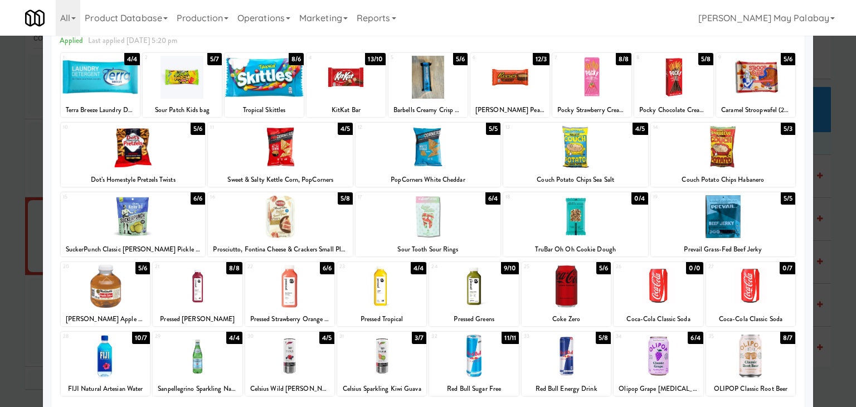
click at [474, 144] on div at bounding box center [428, 146] width 145 height 43
click at [599, 161] on div at bounding box center [575, 146] width 145 height 43
click at [836, 280] on div at bounding box center [428, 203] width 856 height 407
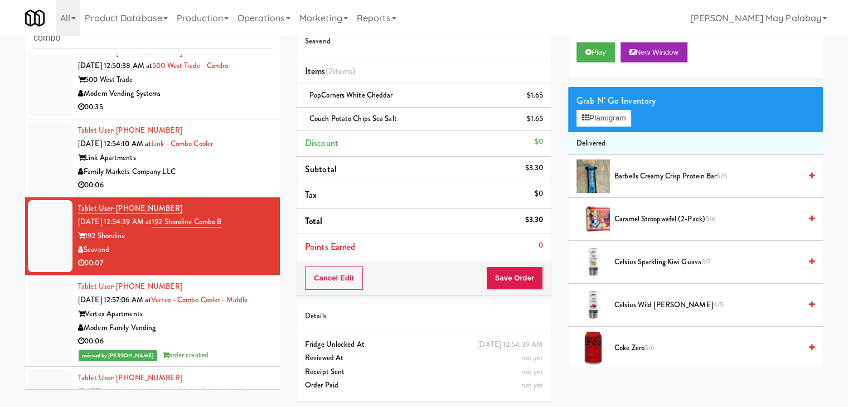
scroll to position [275, 0]
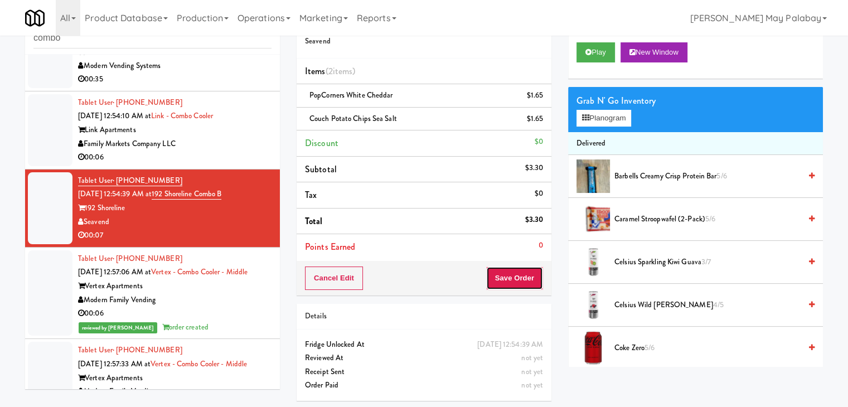
click at [525, 275] on button "Save Order" at bounding box center [514, 277] width 57 height 23
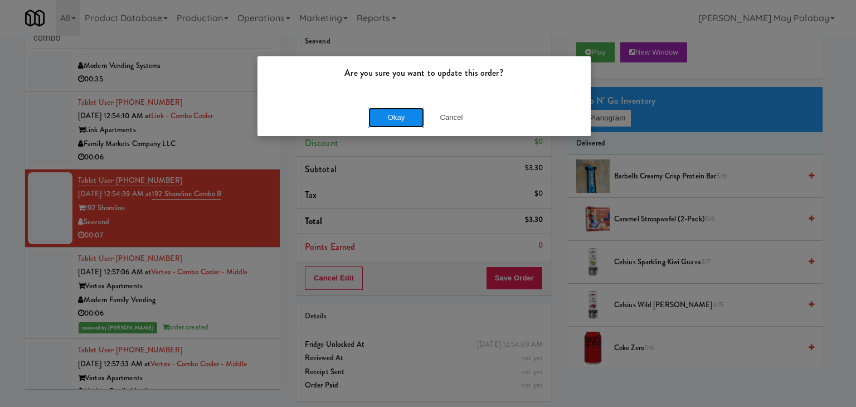
click at [401, 120] on button "Okay" at bounding box center [396, 118] width 56 height 20
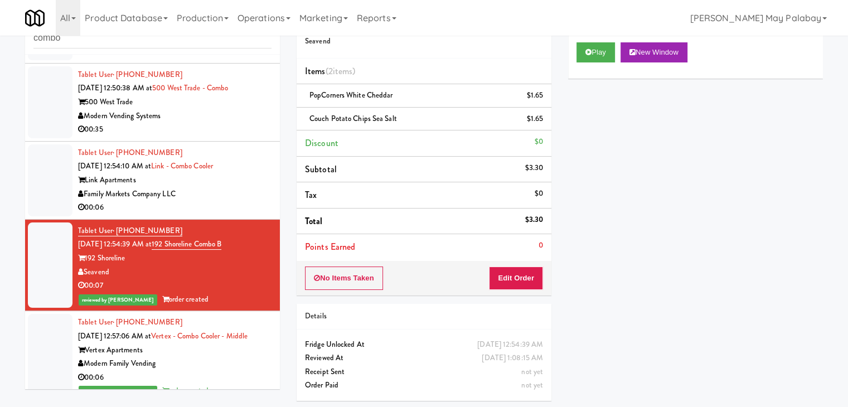
scroll to position [220, 0]
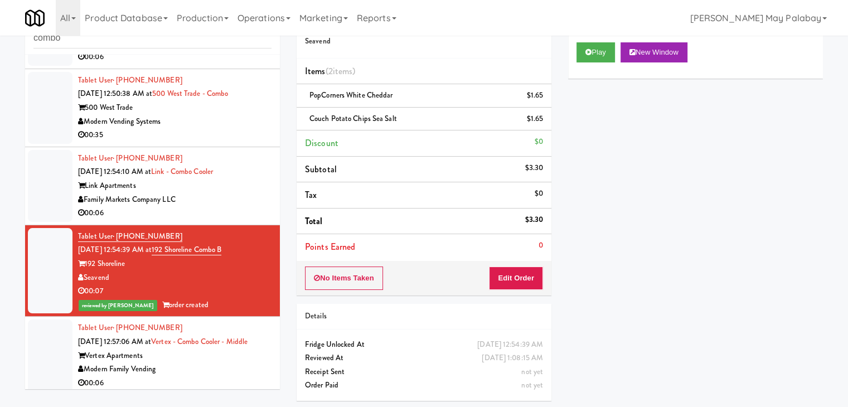
click at [213, 207] on div "Family Markets Company LLC" at bounding box center [174, 200] width 193 height 14
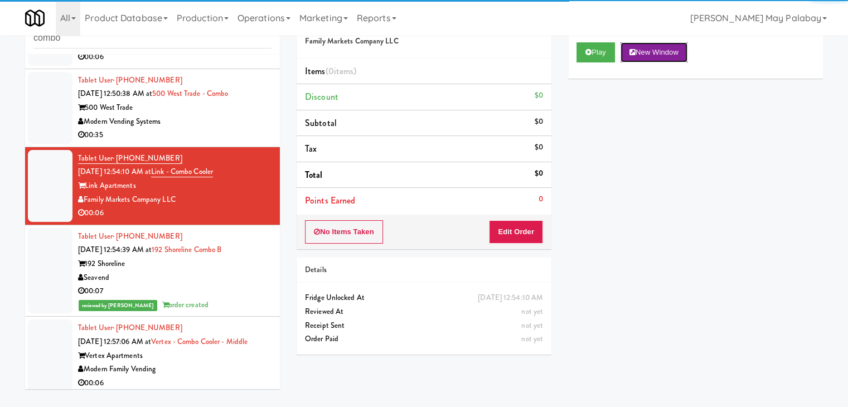
click at [670, 51] on button "New Window" at bounding box center [653, 52] width 67 height 20
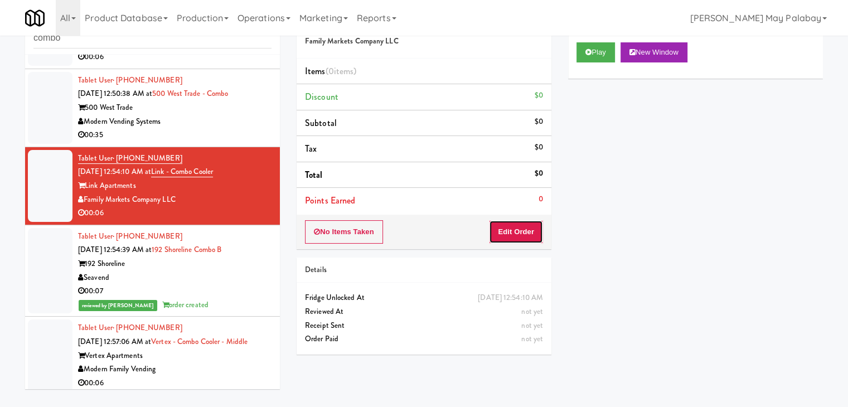
click at [535, 228] on button "Edit Order" at bounding box center [516, 231] width 54 height 23
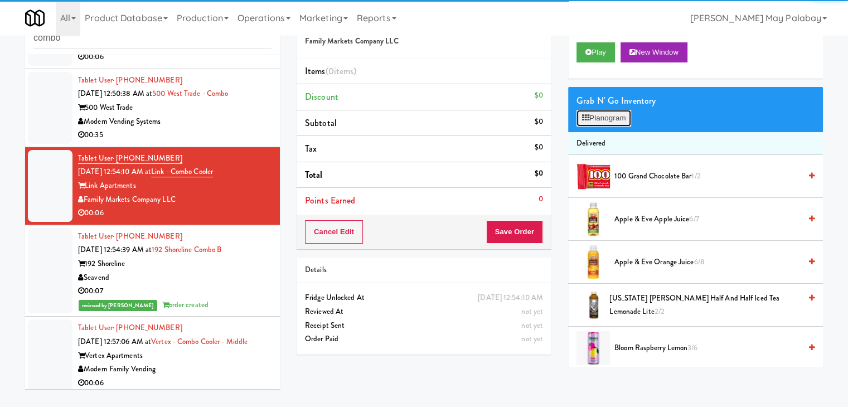
click at [616, 121] on button "Planogram" at bounding box center [603, 118] width 55 height 17
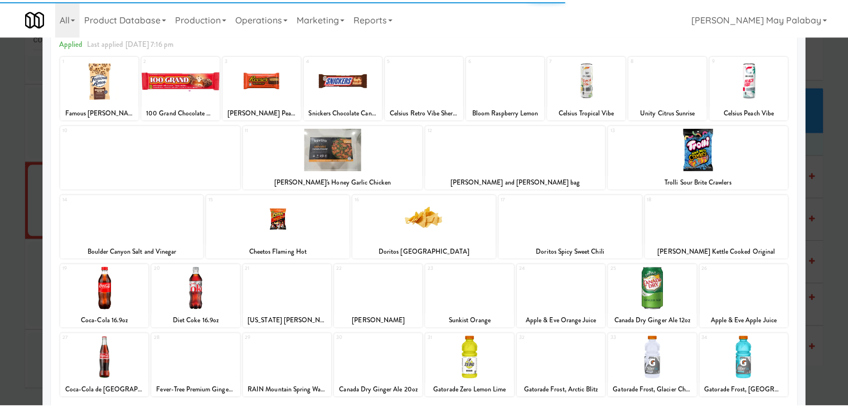
scroll to position [56, 0]
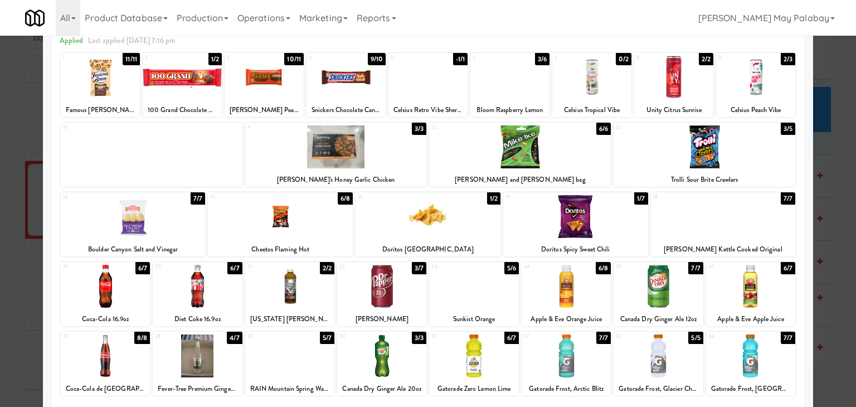
click at [478, 221] on div at bounding box center [428, 216] width 145 height 43
click at [835, 270] on div at bounding box center [428, 203] width 856 height 407
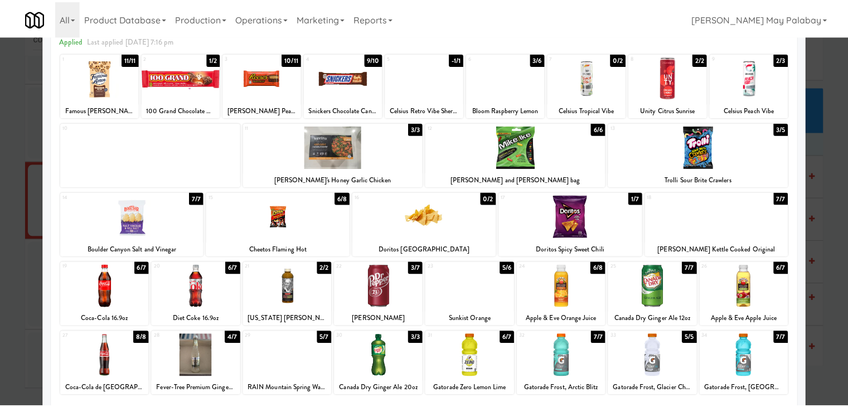
scroll to position [220, 0]
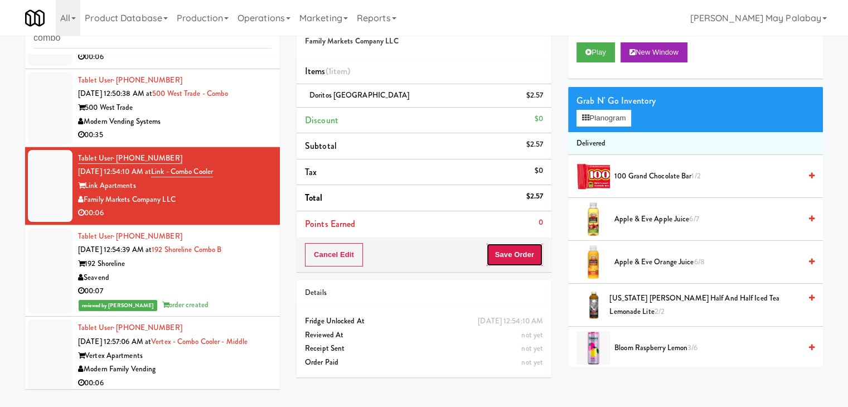
click at [504, 255] on button "Save Order" at bounding box center [514, 254] width 57 height 23
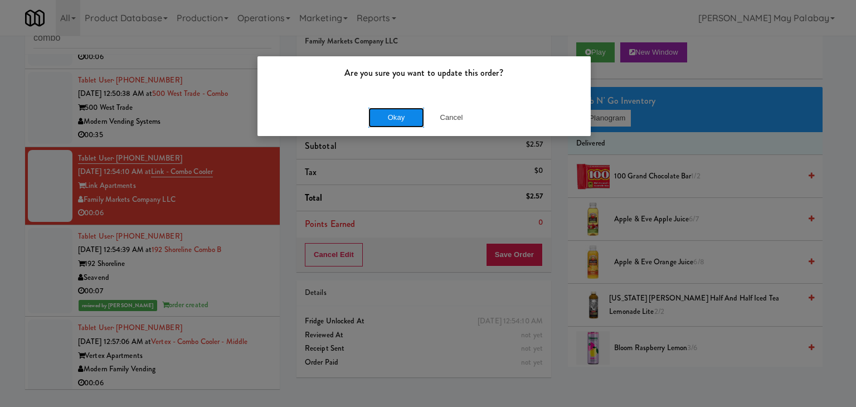
click at [389, 118] on button "Okay" at bounding box center [396, 118] width 56 height 20
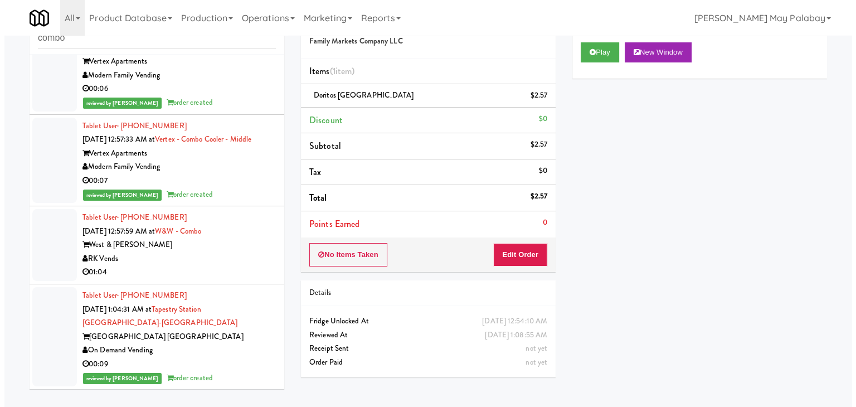
scroll to position [595, 0]
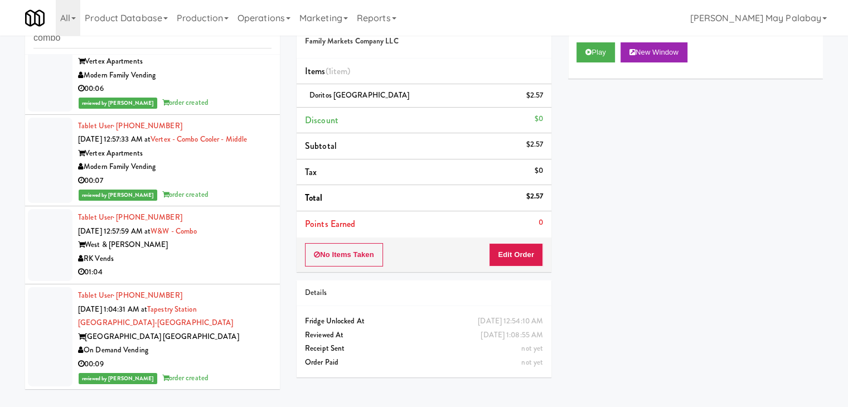
click at [212, 269] on div "01:04" at bounding box center [174, 272] width 193 height 14
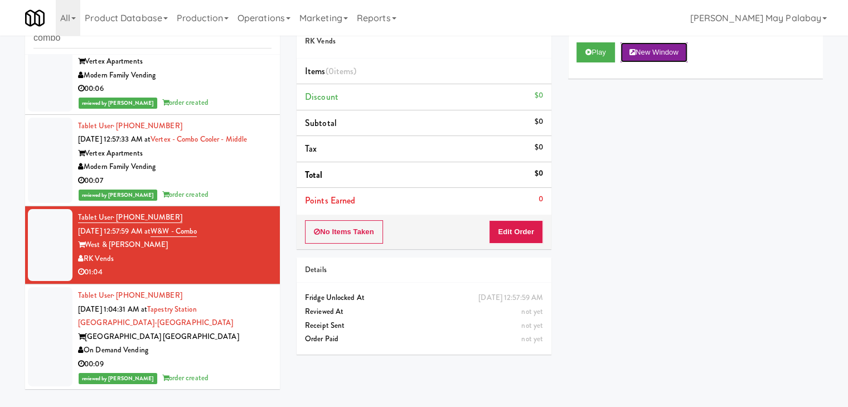
click at [662, 52] on button "New Window" at bounding box center [653, 52] width 67 height 20
click at [531, 228] on button "Edit Order" at bounding box center [516, 231] width 54 height 23
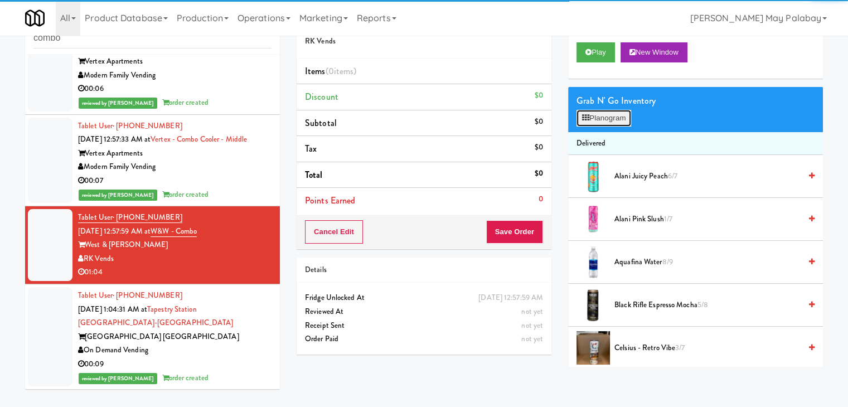
click at [613, 115] on button "Planogram" at bounding box center [603, 118] width 55 height 17
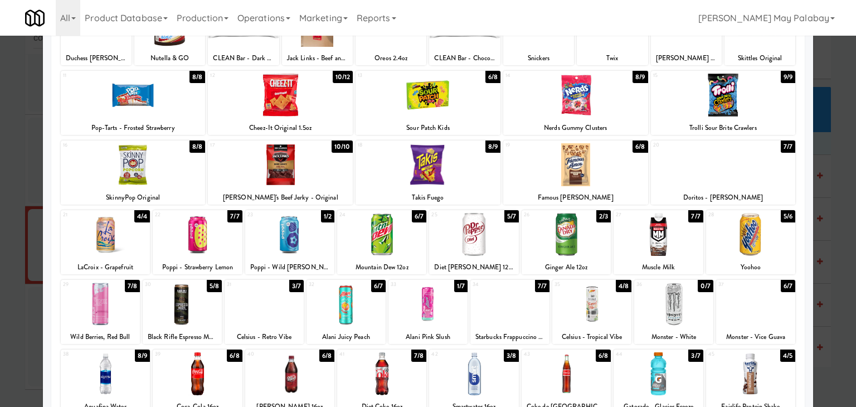
scroll to position [111, 0]
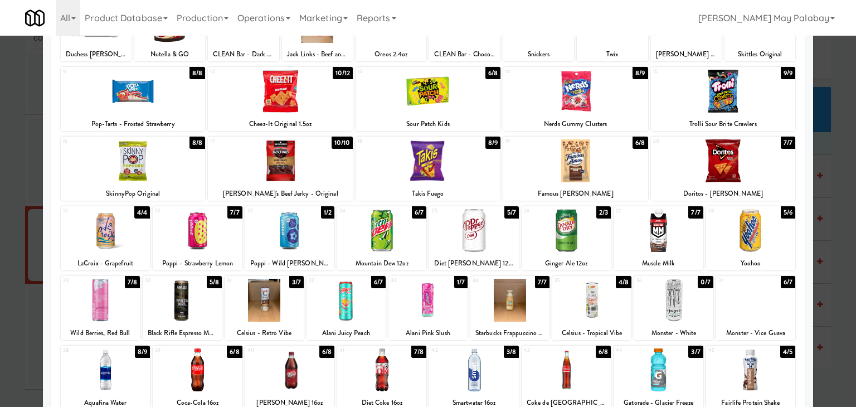
click at [409, 382] on div at bounding box center [381, 369] width 89 height 43
click at [680, 373] on div at bounding box center [658, 369] width 89 height 43
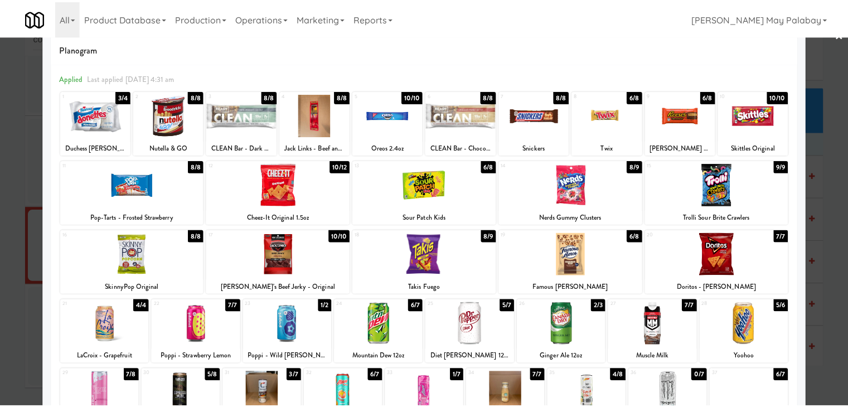
scroll to position [0, 0]
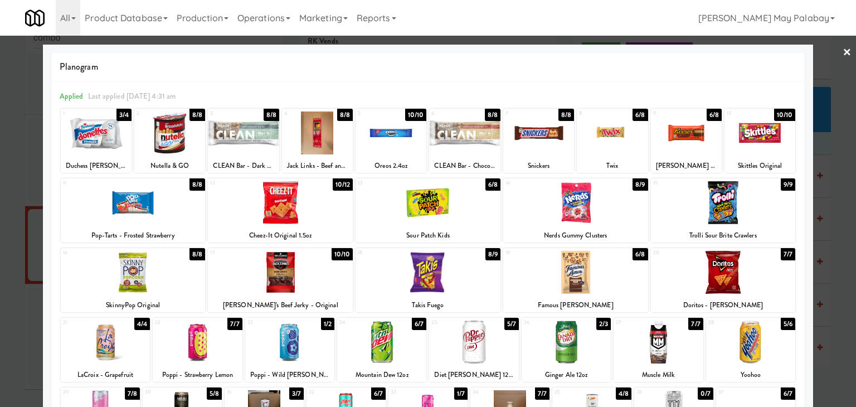
click at [119, 144] on div at bounding box center [96, 132] width 71 height 43
click at [832, 215] on div at bounding box center [428, 203] width 856 height 407
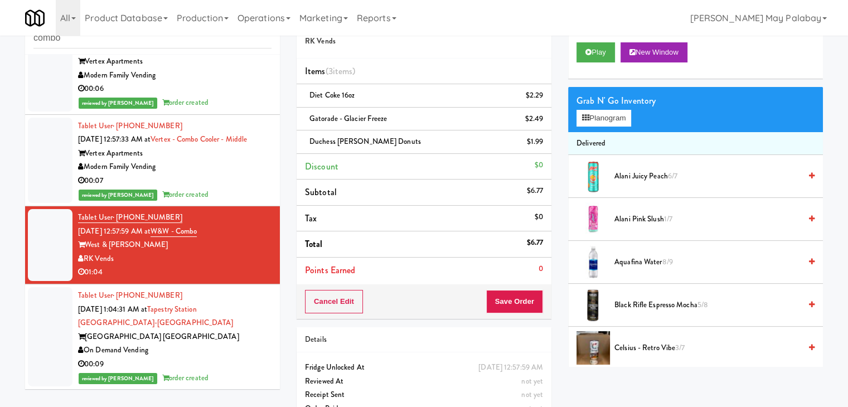
scroll to position [595, 0]
click at [526, 299] on button "Save Order" at bounding box center [514, 301] width 57 height 23
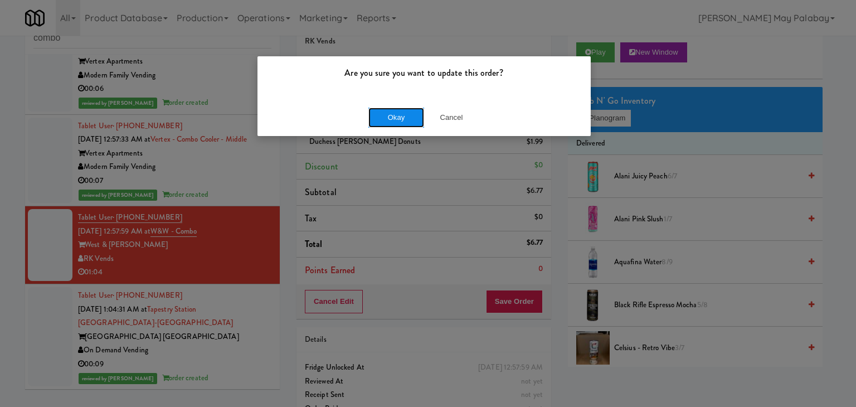
click at [413, 123] on button "Okay" at bounding box center [396, 118] width 56 height 20
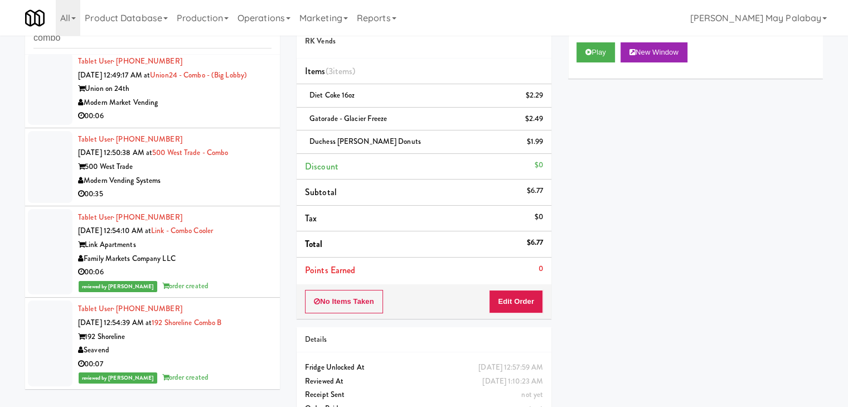
scroll to position [149, 0]
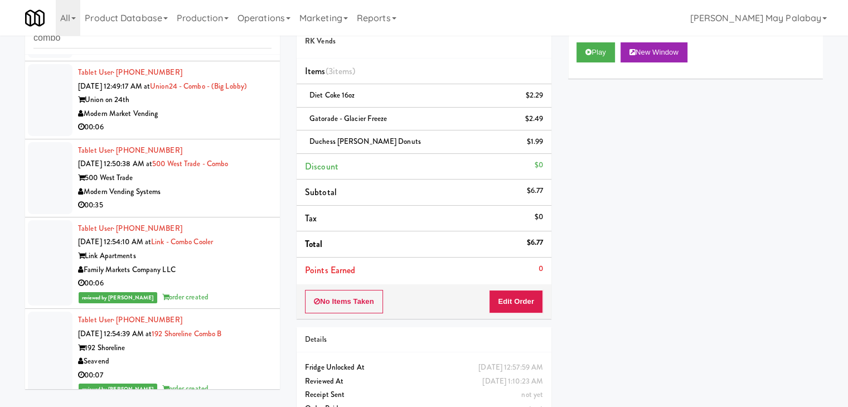
click at [239, 199] on div "Modern Vending Systems" at bounding box center [174, 192] width 193 height 14
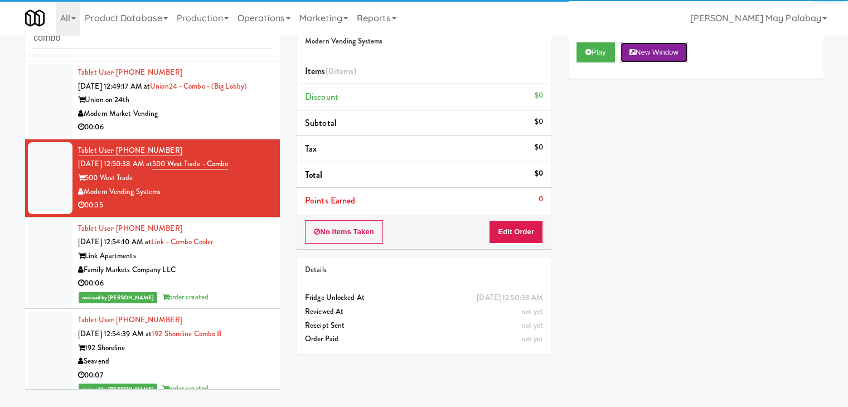
click at [677, 47] on button "New Window" at bounding box center [653, 52] width 67 height 20
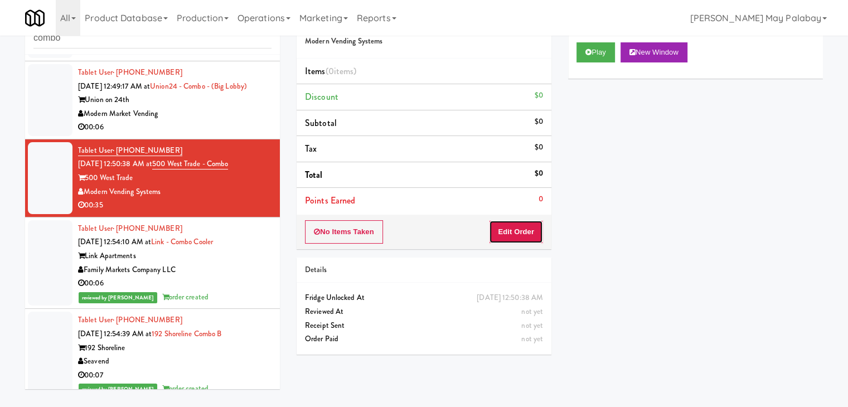
click at [513, 229] on button "Edit Order" at bounding box center [516, 231] width 54 height 23
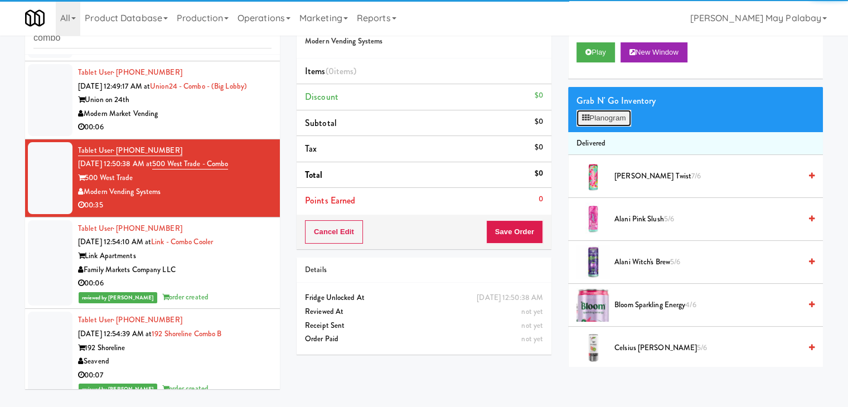
click at [619, 121] on button "Planogram" at bounding box center [603, 118] width 55 height 17
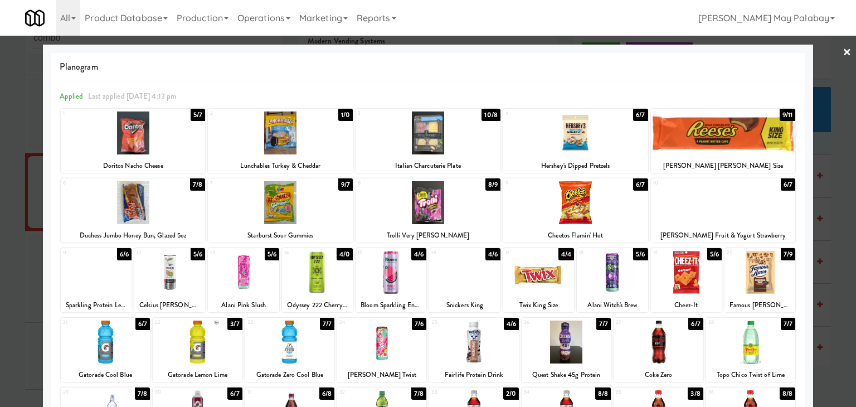
click at [341, 154] on div "2 1/0 Lunchables Turkey & Cheddar" at bounding box center [280, 141] width 145 height 64
click at [831, 193] on div at bounding box center [428, 203] width 856 height 407
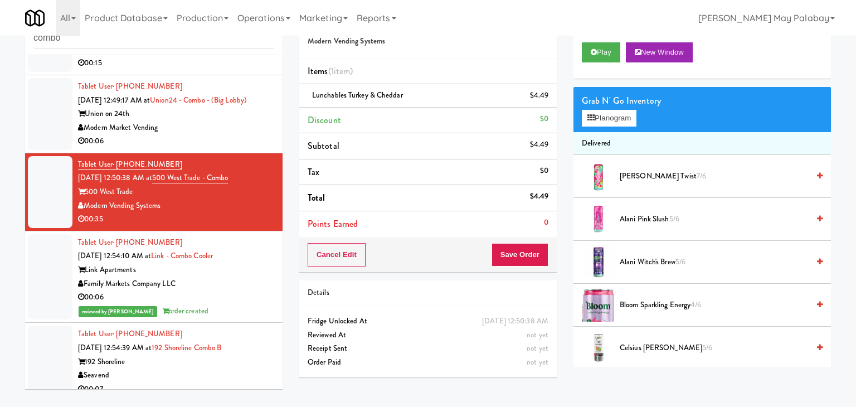
scroll to position [149, 0]
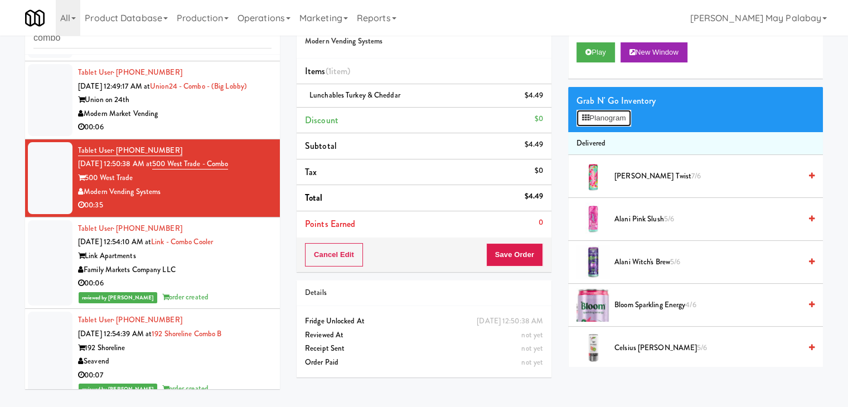
click at [608, 120] on button "Planogram" at bounding box center [603, 118] width 55 height 17
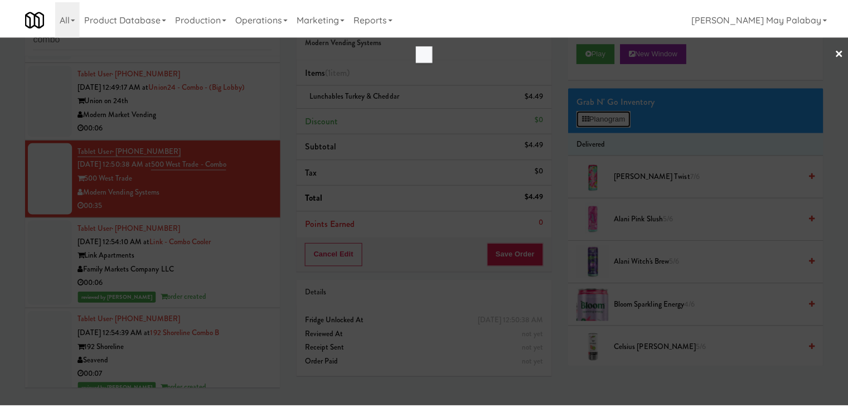
scroll to position [135, 0]
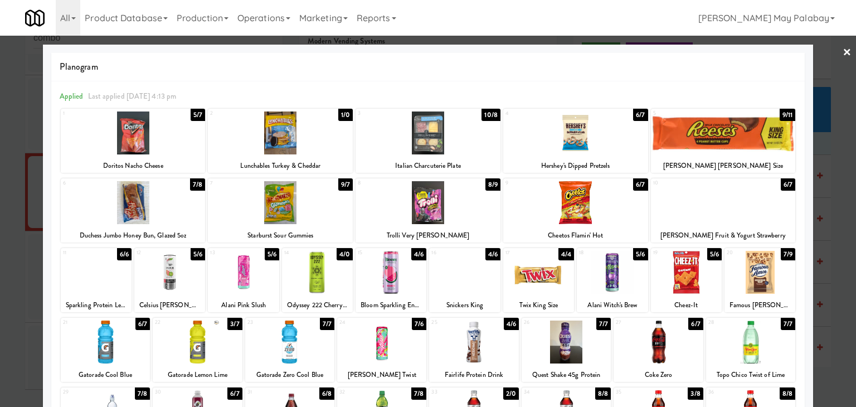
click at [828, 166] on div at bounding box center [428, 203] width 856 height 407
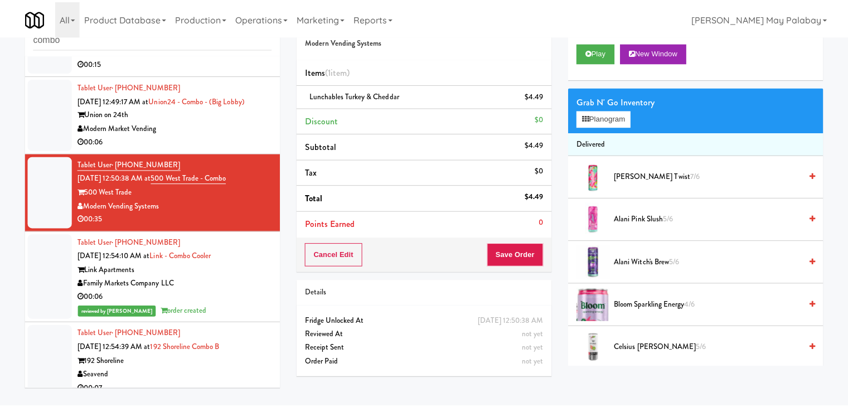
scroll to position [149, 0]
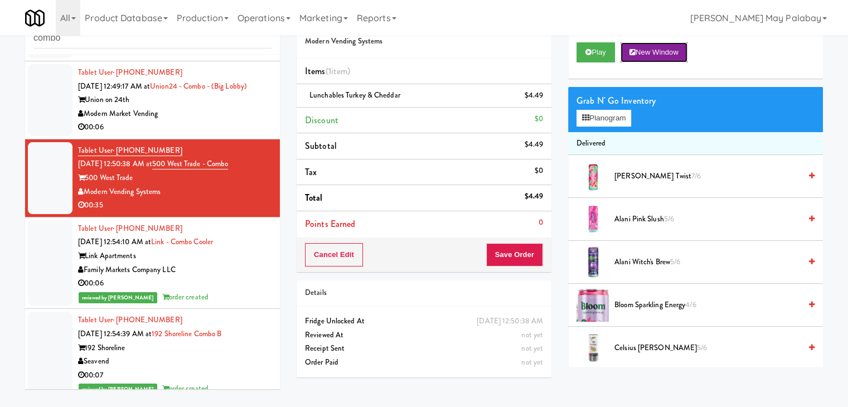
click at [663, 54] on button "New Window" at bounding box center [653, 52] width 67 height 20
click at [610, 120] on button "Planogram" at bounding box center [603, 118] width 55 height 17
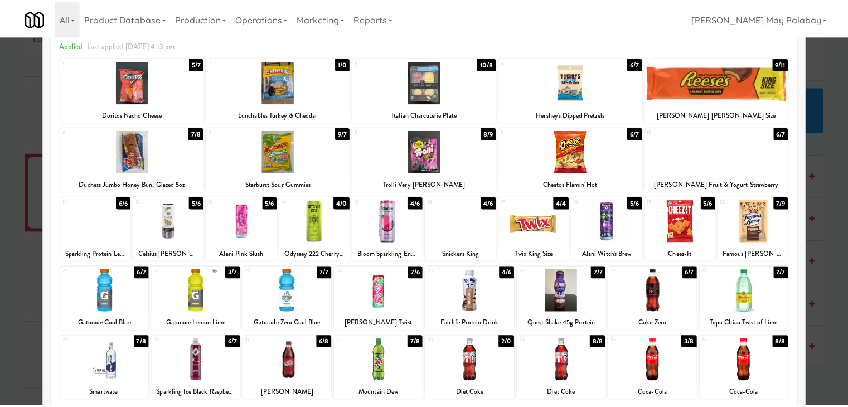
scroll to position [56, 0]
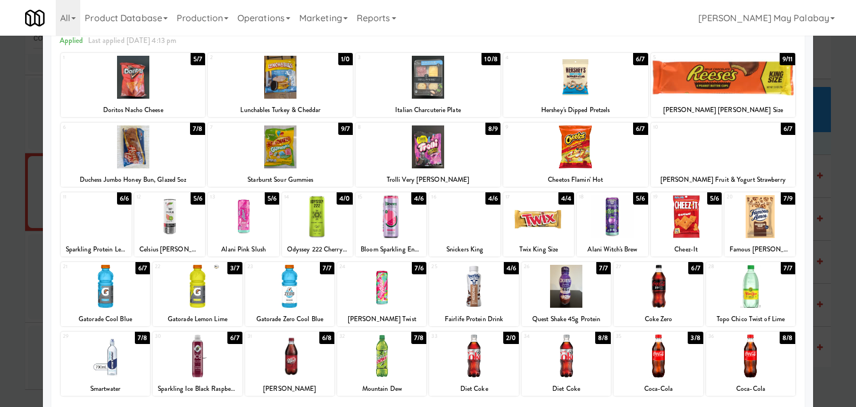
click at [767, 221] on div at bounding box center [760, 216] width 71 height 43
click at [841, 288] on div at bounding box center [428, 203] width 856 height 407
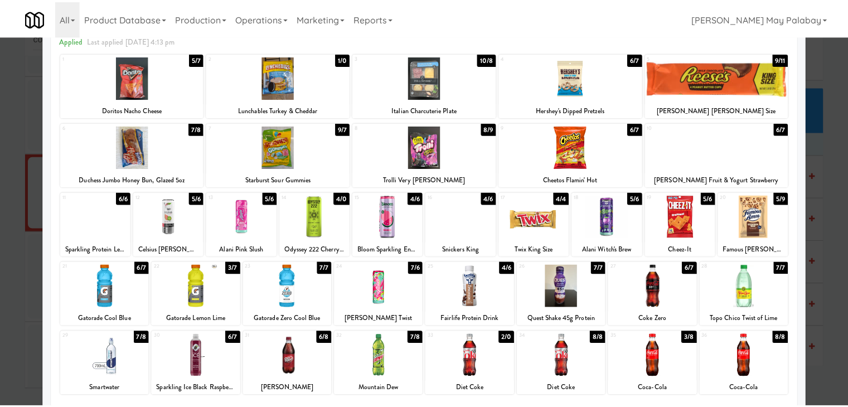
scroll to position [149, 0]
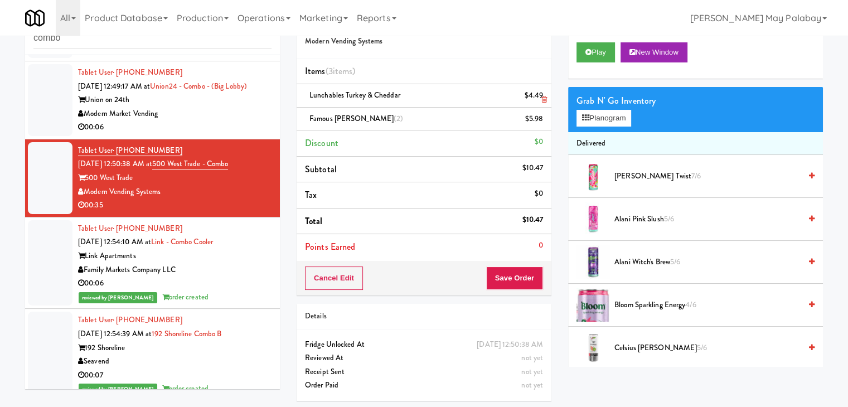
click at [544, 101] on icon at bounding box center [544, 99] width 6 height 7
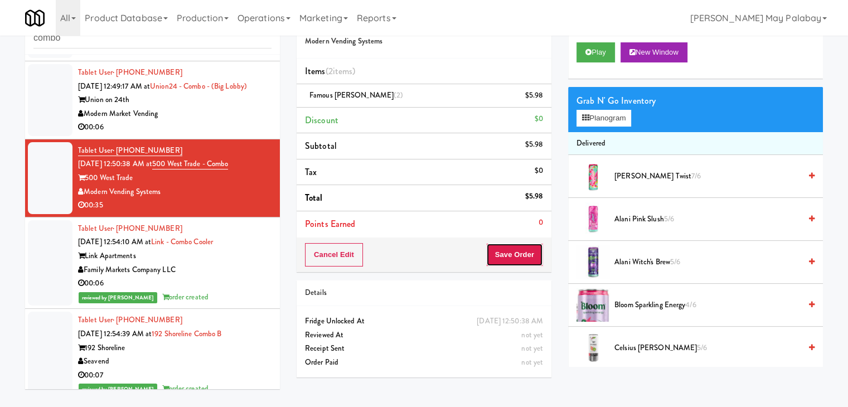
click at [522, 255] on button "Save Order" at bounding box center [514, 254] width 57 height 23
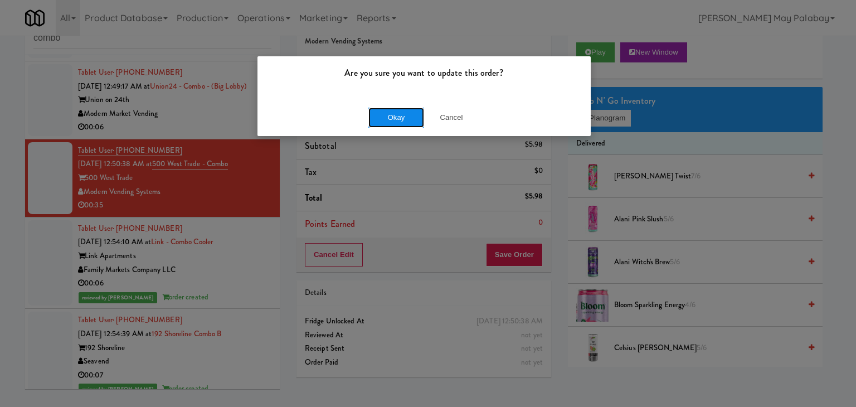
click at [402, 120] on button "Okay" at bounding box center [396, 118] width 56 height 20
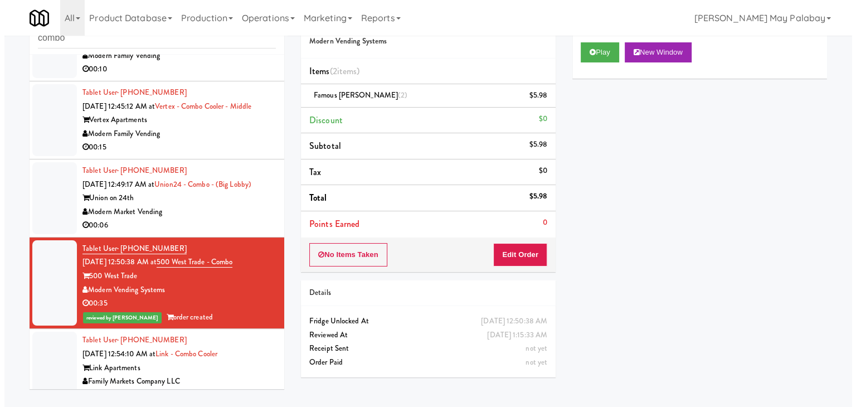
scroll to position [56, 0]
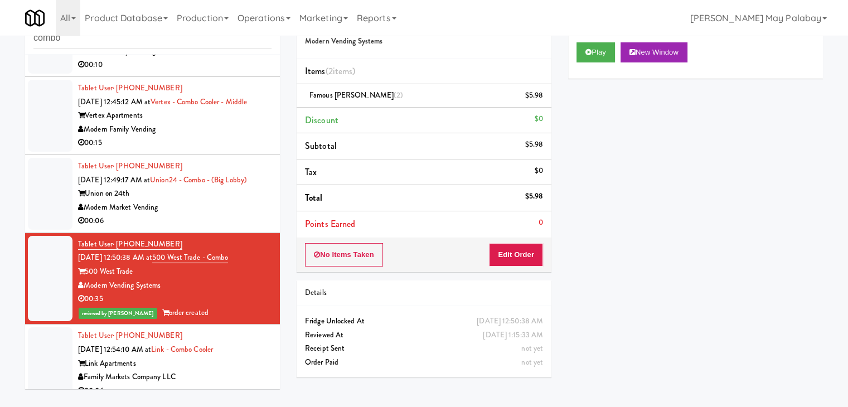
click at [245, 228] on div "00:06" at bounding box center [174, 221] width 193 height 14
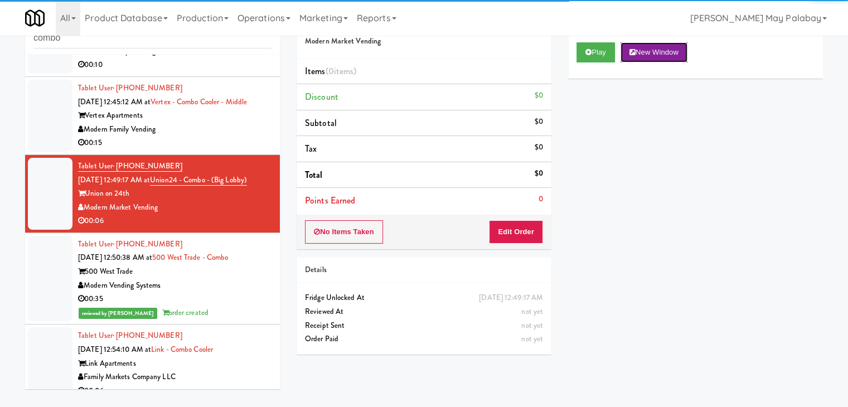
click at [674, 50] on button "New Window" at bounding box center [653, 52] width 67 height 20
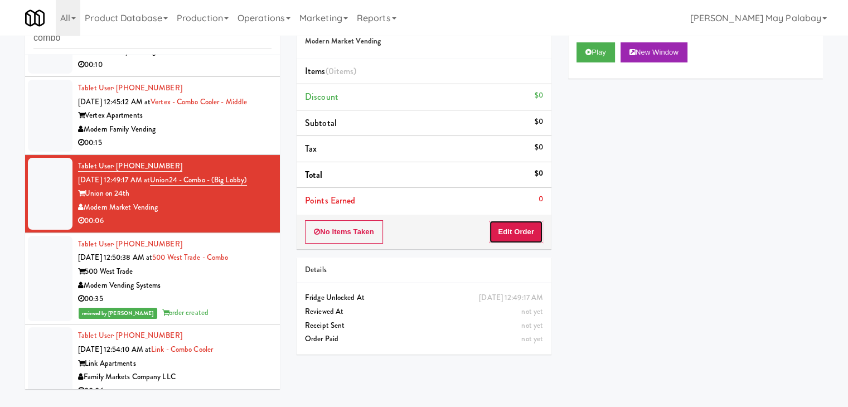
click at [523, 235] on button "Edit Order" at bounding box center [516, 231] width 54 height 23
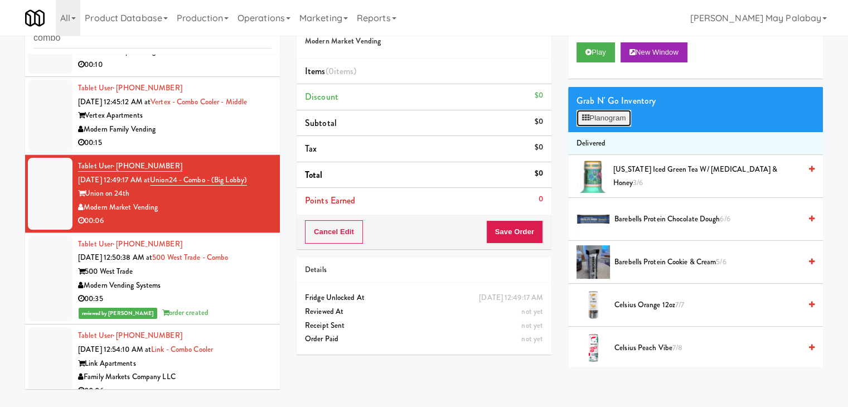
click at [599, 120] on button "Planogram" at bounding box center [603, 118] width 55 height 17
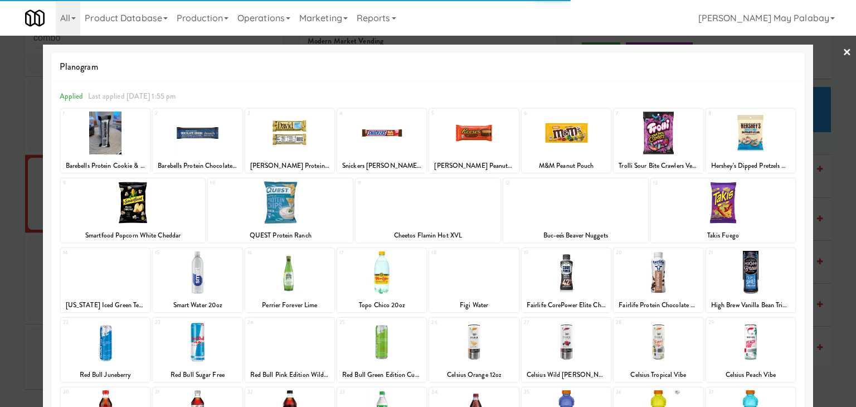
scroll to position [56, 0]
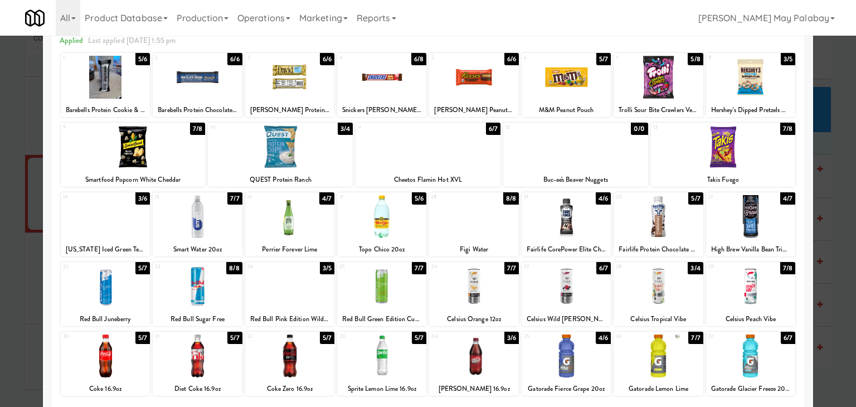
click at [575, 81] on div at bounding box center [566, 77] width 89 height 43
click at [826, 273] on div at bounding box center [428, 203] width 856 height 407
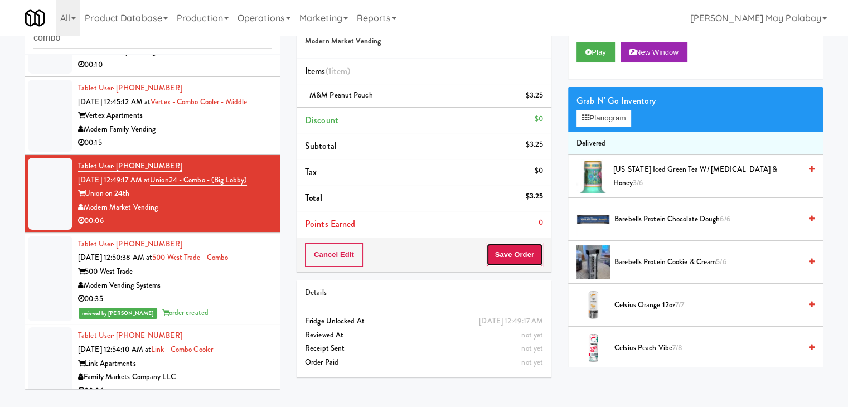
click at [512, 255] on button "Save Order" at bounding box center [514, 254] width 57 height 23
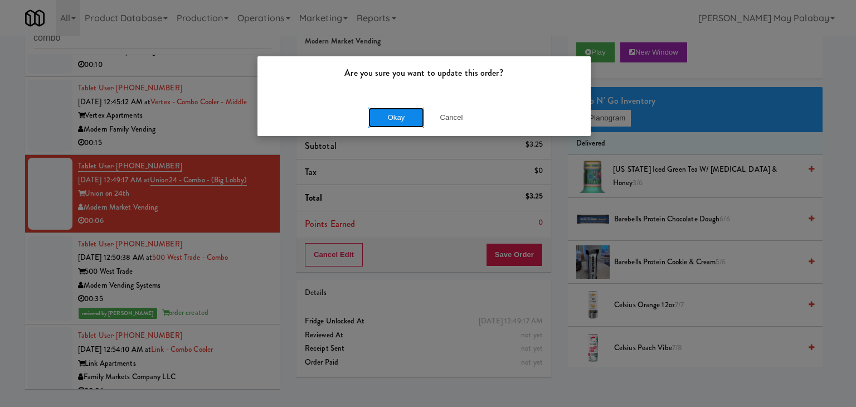
click at [405, 119] on button "Okay" at bounding box center [396, 118] width 56 height 20
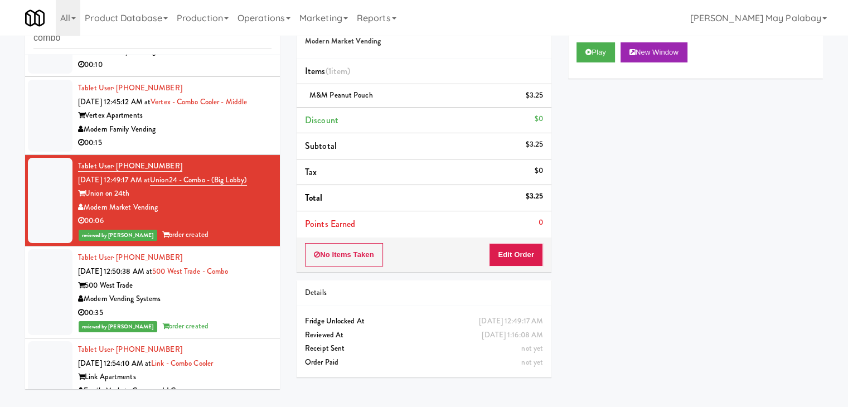
click at [210, 137] on div "Modern Family Vending" at bounding box center [174, 130] width 193 height 14
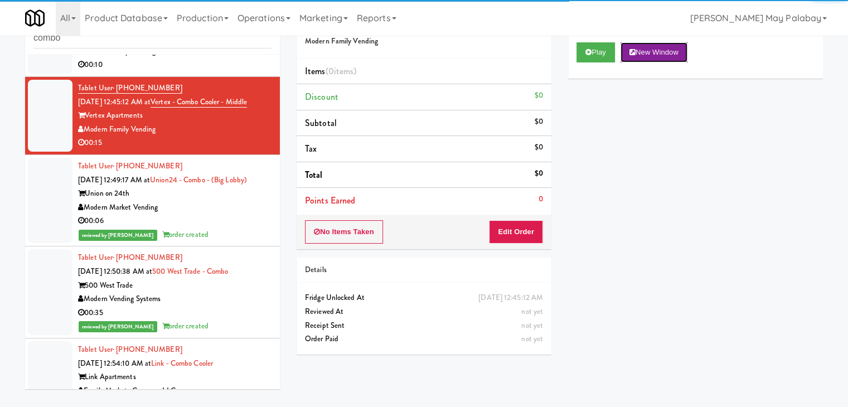
click at [649, 50] on button "New Window" at bounding box center [653, 52] width 67 height 20
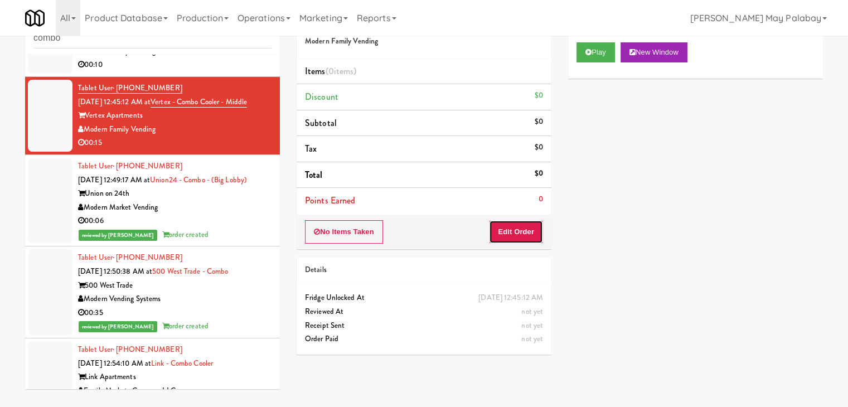
click at [514, 234] on button "Edit Order" at bounding box center [516, 231] width 54 height 23
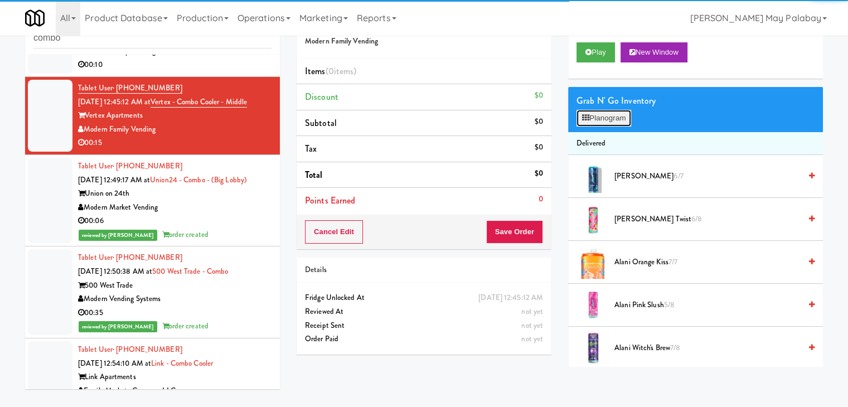
click at [591, 119] on button "Planogram" at bounding box center [603, 118] width 55 height 17
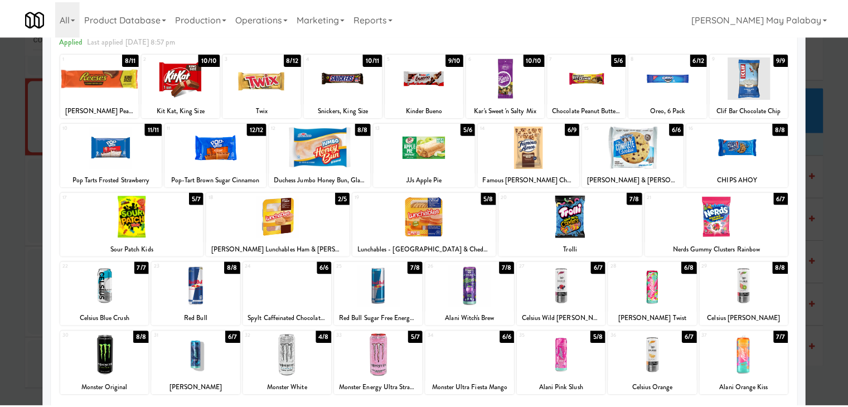
scroll to position [56, 0]
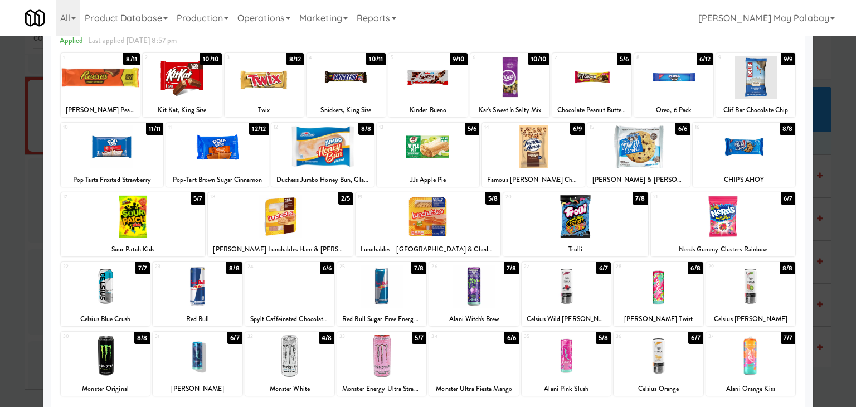
drag, startPoint x: 567, startPoint y: 159, endPoint x: 583, endPoint y: 163, distance: 16.1
click at [567, 159] on div at bounding box center [533, 146] width 103 height 43
click at [272, 88] on div at bounding box center [264, 77] width 79 height 43
click at [455, 89] on div at bounding box center [428, 77] width 79 height 43
click at [124, 99] on div "1 8/11 Reese’s Peanut Butter Cups, King Size" at bounding box center [100, 85] width 79 height 64
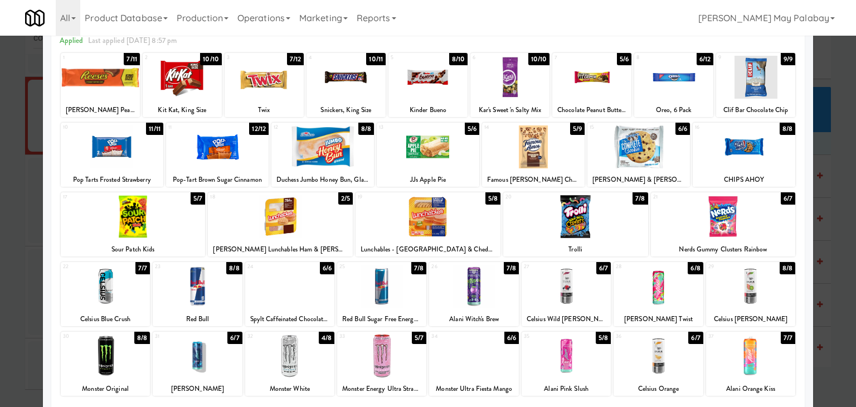
click at [207, 90] on div at bounding box center [182, 77] width 79 height 43
click at [838, 261] on div at bounding box center [428, 203] width 856 height 407
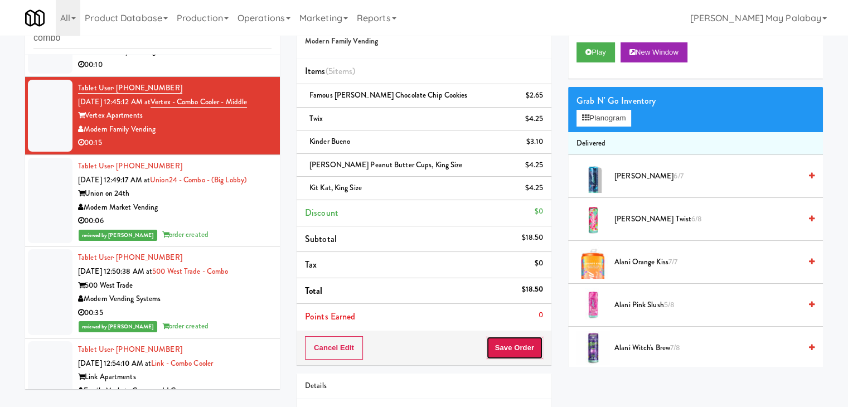
click at [508, 346] on button "Save Order" at bounding box center [514, 347] width 57 height 23
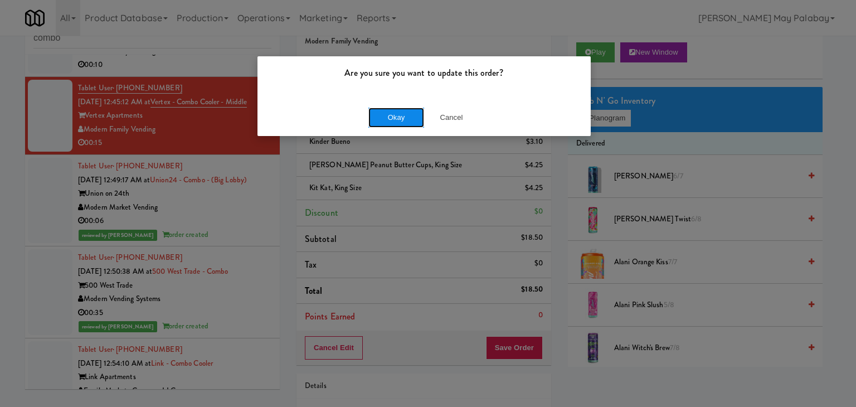
click at [415, 121] on button "Okay" at bounding box center [396, 118] width 56 height 20
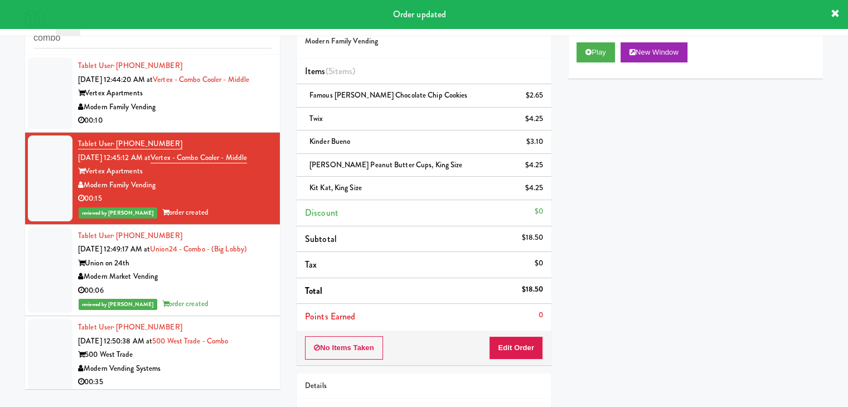
click at [234, 128] on div "00:10" at bounding box center [174, 121] width 193 height 14
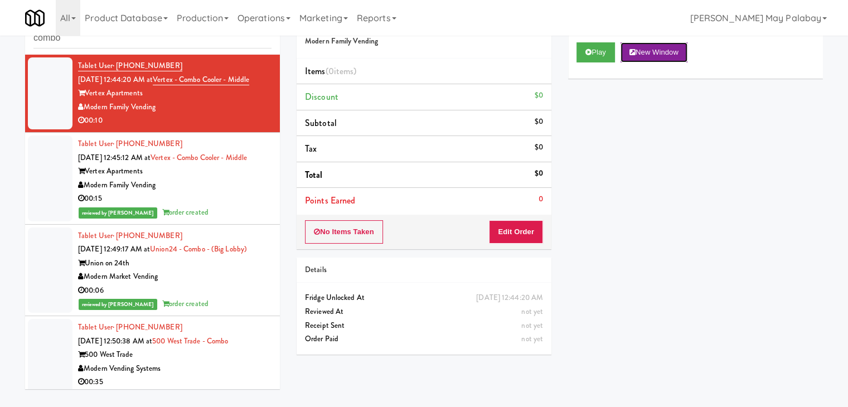
click at [651, 52] on button "New Window" at bounding box center [653, 52] width 67 height 20
click at [522, 224] on button "Edit Order" at bounding box center [516, 231] width 54 height 23
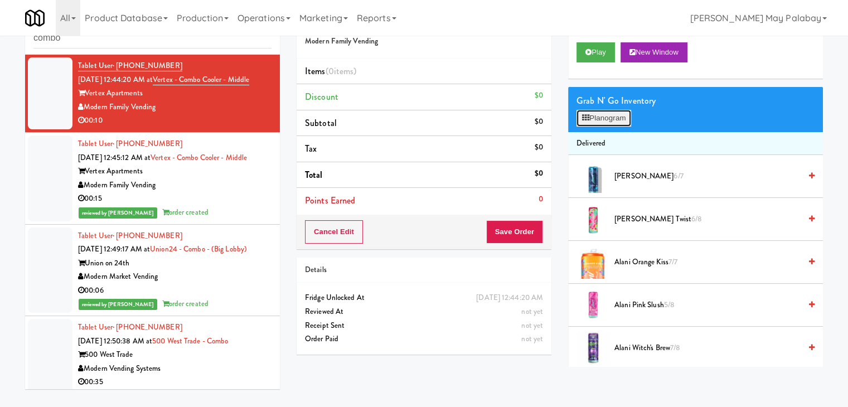
click at [614, 115] on button "Planogram" at bounding box center [603, 118] width 55 height 17
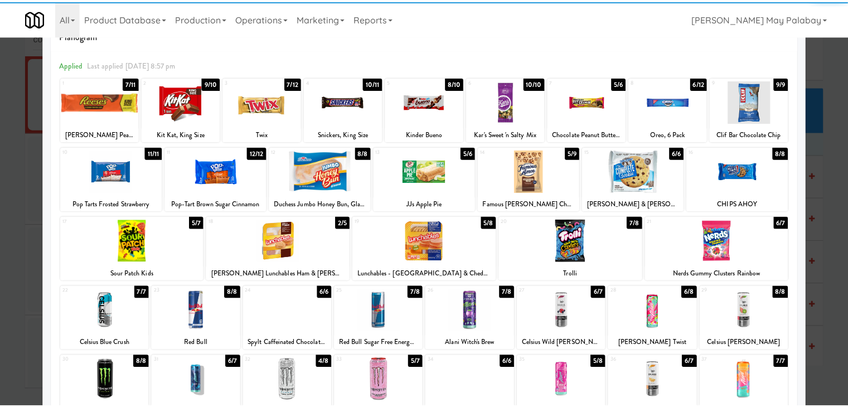
scroll to position [56, 0]
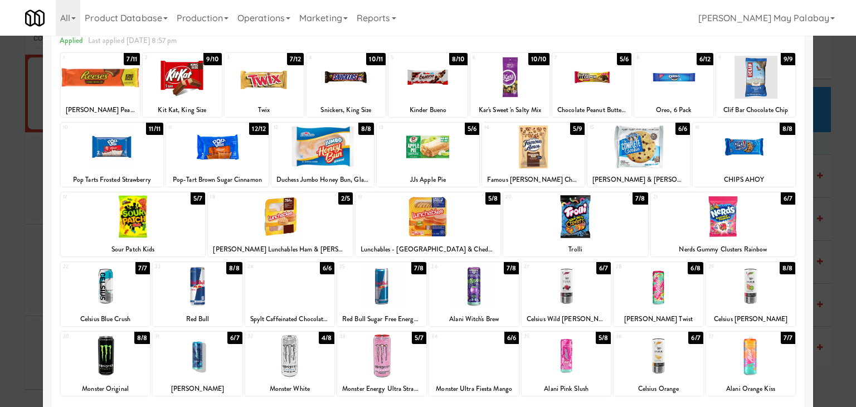
click at [675, 163] on div at bounding box center [639, 146] width 103 height 43
click at [829, 209] on div at bounding box center [428, 203] width 856 height 407
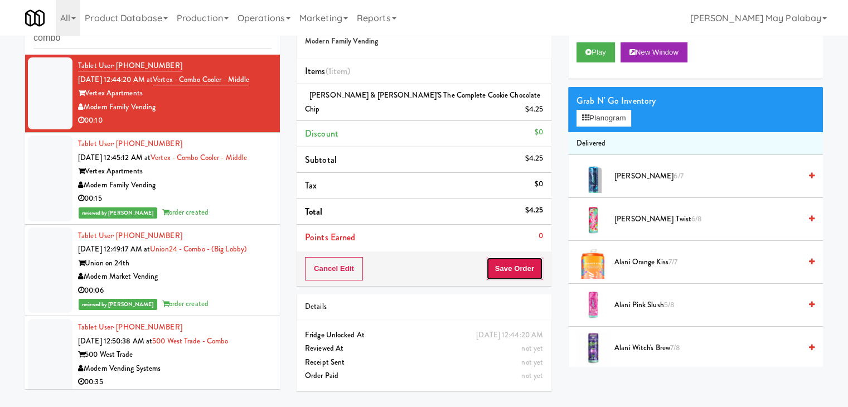
click at [528, 257] on button "Save Order" at bounding box center [514, 268] width 57 height 23
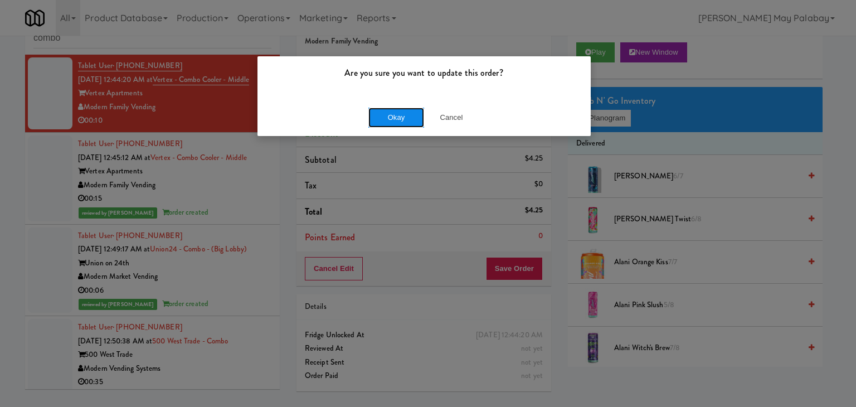
click at [381, 115] on button "Okay" at bounding box center [396, 118] width 56 height 20
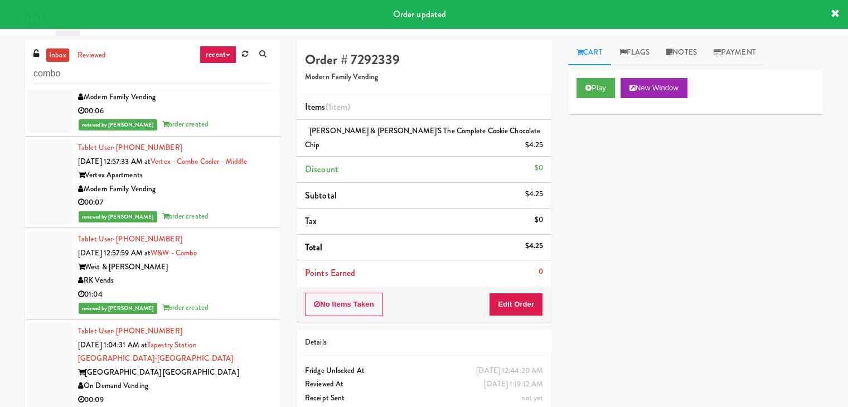
scroll to position [664, 0]
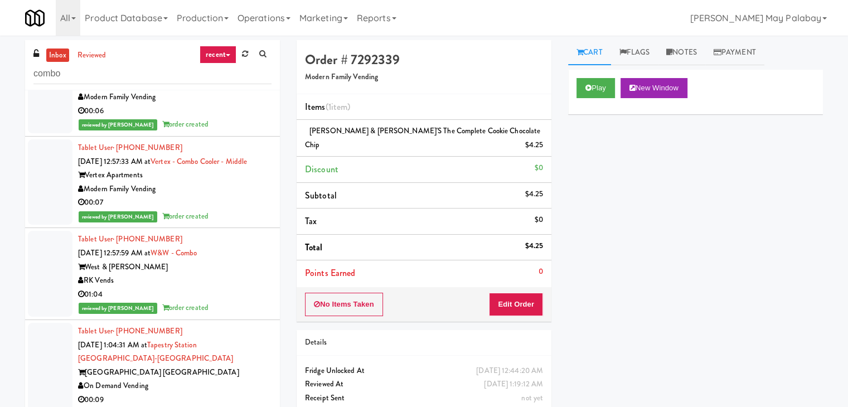
click at [245, 379] on div "On Demand Vending" at bounding box center [174, 386] width 193 height 14
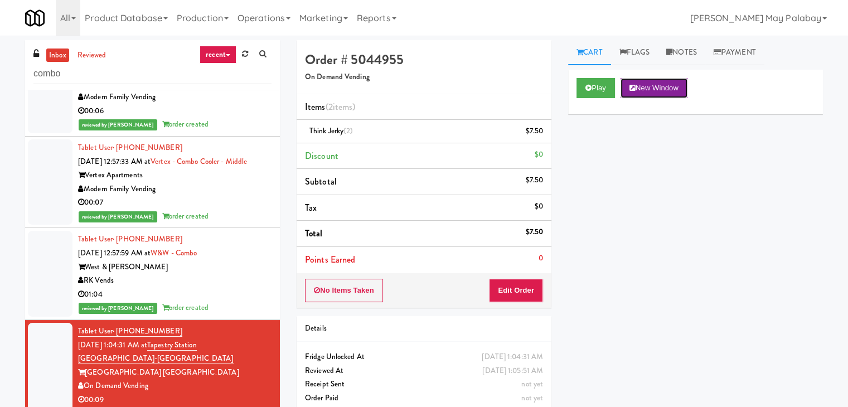
click at [682, 88] on button "New Window" at bounding box center [653, 88] width 67 height 20
click at [521, 288] on button "Edit Order" at bounding box center [516, 290] width 54 height 23
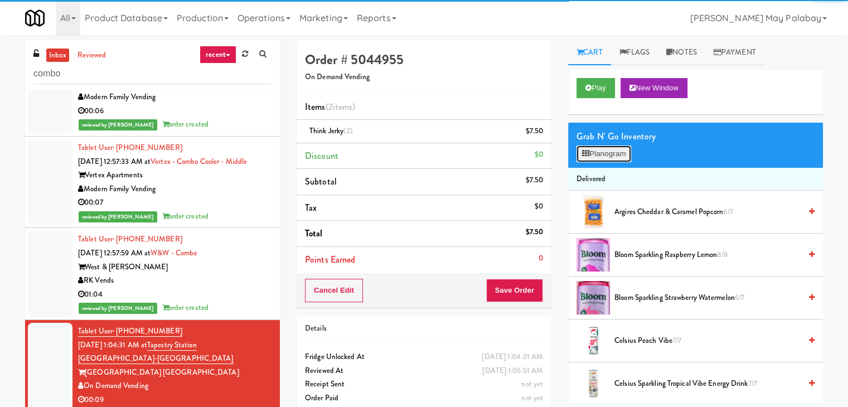
click at [585, 156] on icon at bounding box center [585, 153] width 7 height 7
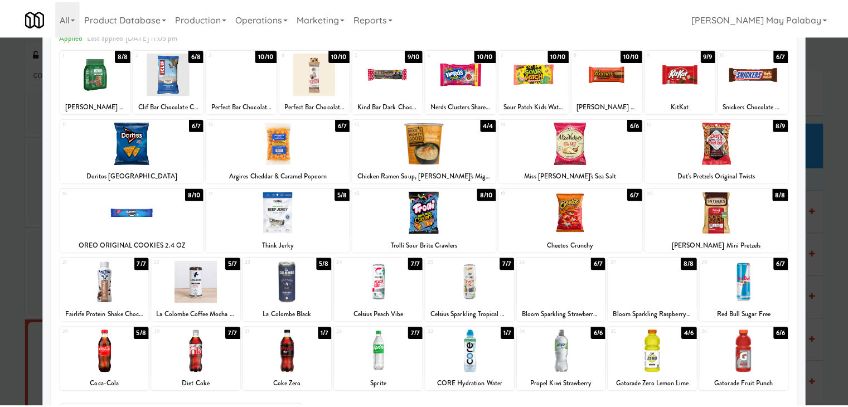
scroll to position [56, 0]
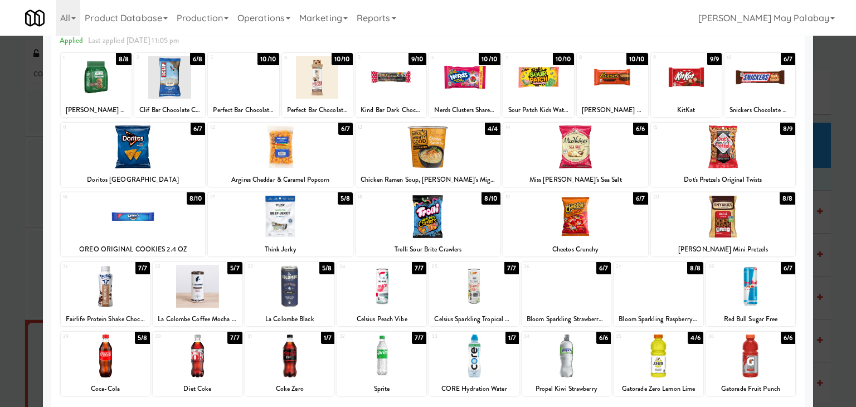
click at [305, 231] on div at bounding box center [280, 216] width 145 height 43
click at [305, 234] on div at bounding box center [280, 216] width 145 height 43
click at [819, 258] on div at bounding box center [428, 203] width 856 height 407
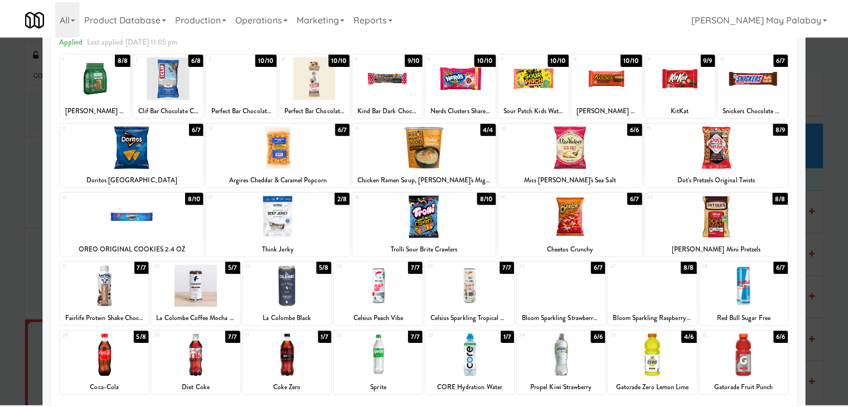
scroll to position [664, 0]
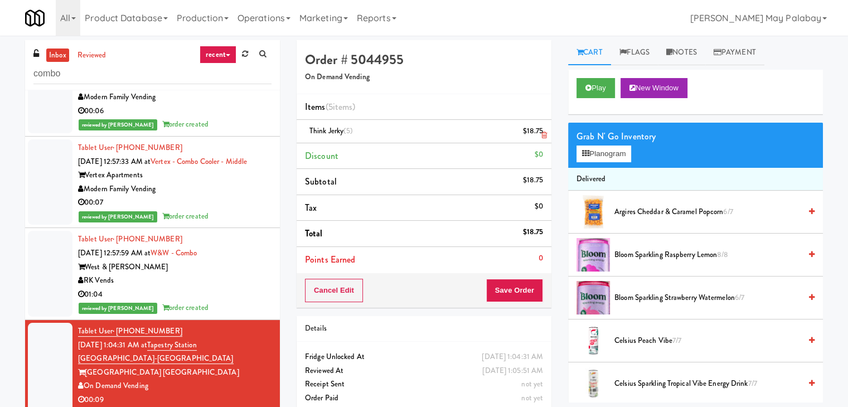
click at [543, 135] on icon at bounding box center [544, 135] width 6 height 7
click at [541, 136] on icon at bounding box center [544, 135] width 6 height 7
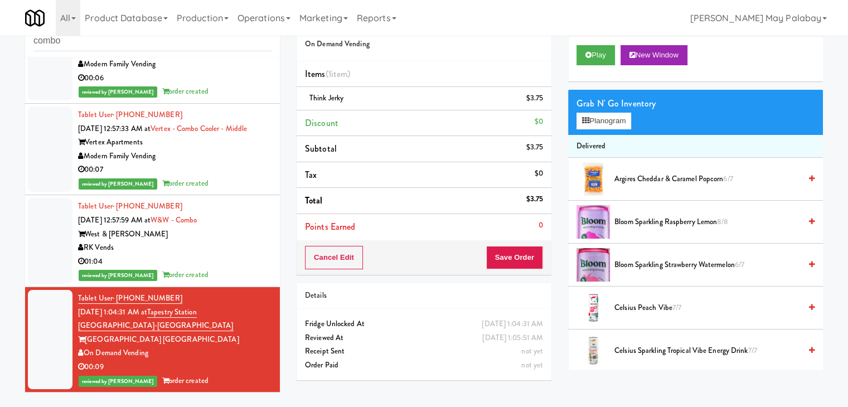
scroll to position [36, 0]
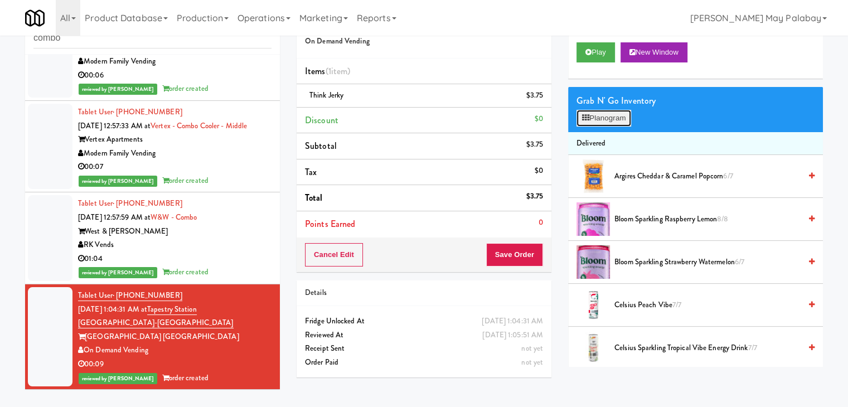
click at [617, 121] on button "Planogram" at bounding box center [603, 118] width 55 height 17
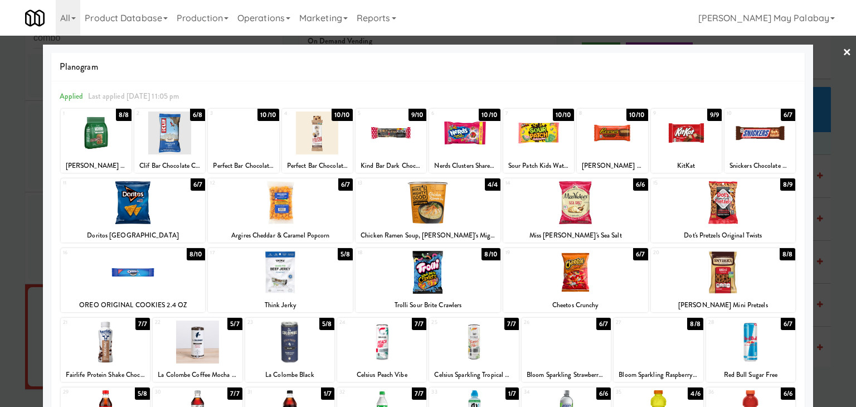
click at [342, 278] on div at bounding box center [280, 272] width 145 height 43
click at [835, 262] on div at bounding box center [428, 203] width 856 height 407
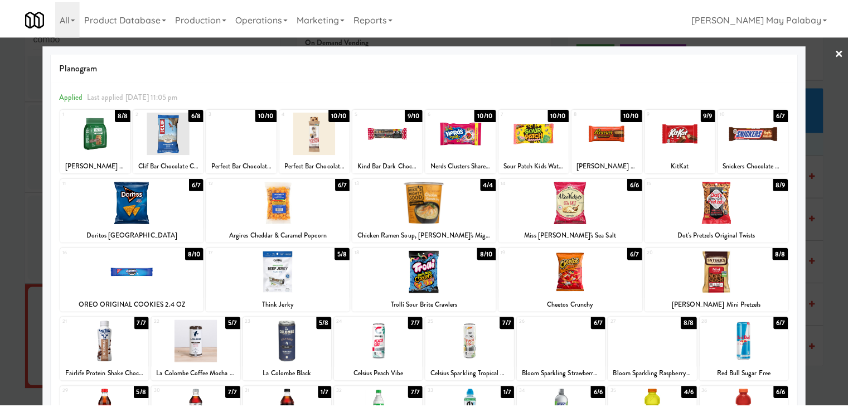
scroll to position [664, 0]
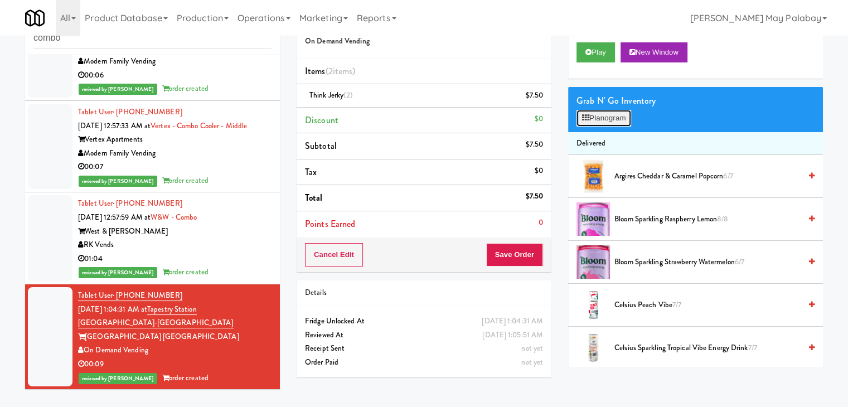
click at [619, 117] on button "Planogram" at bounding box center [603, 118] width 55 height 17
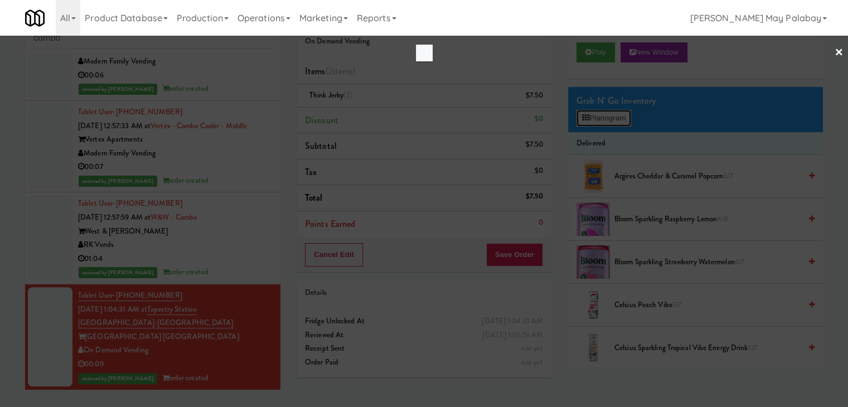
scroll to position [623, 0]
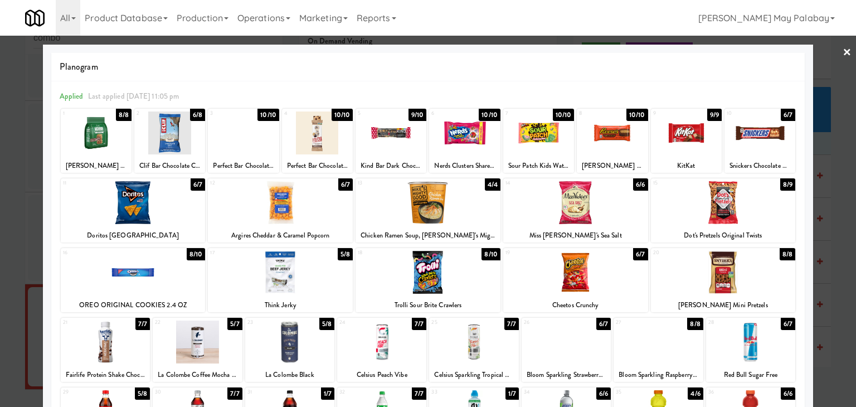
click at [317, 287] on div at bounding box center [280, 272] width 145 height 43
click at [843, 214] on div at bounding box center [428, 203] width 856 height 407
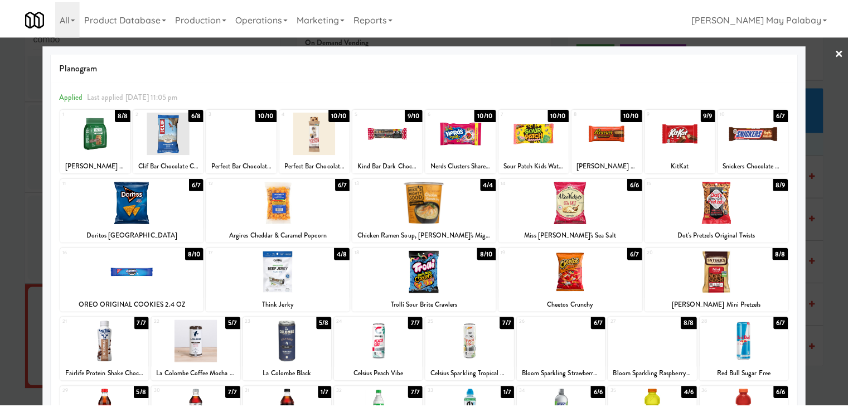
scroll to position [664, 0]
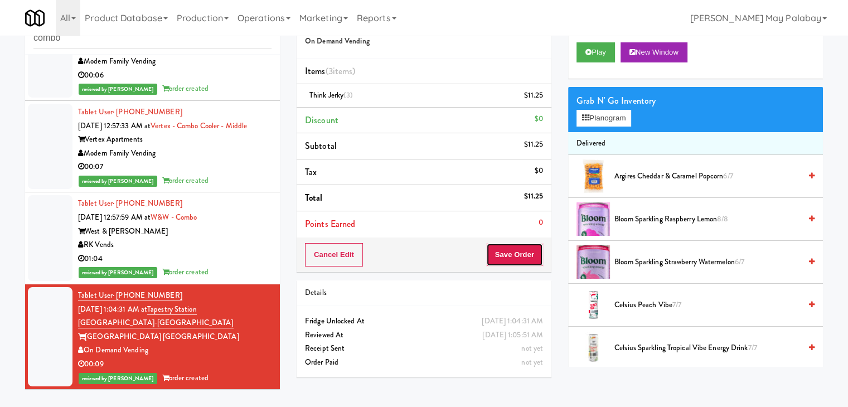
click at [514, 258] on button "Save Order" at bounding box center [514, 254] width 57 height 23
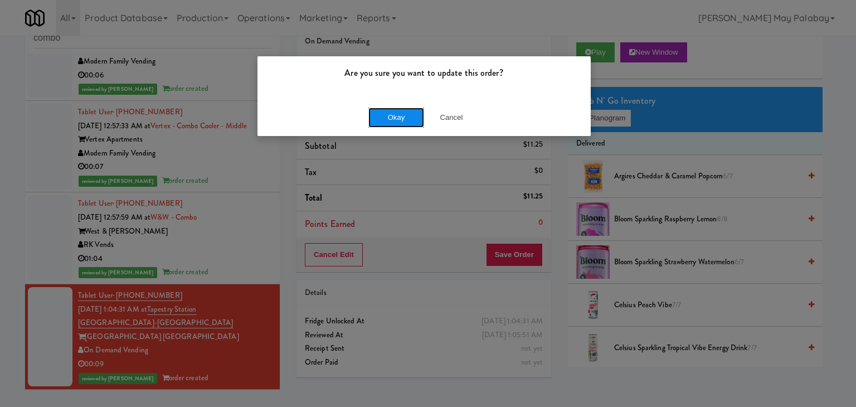
click at [404, 119] on button "Okay" at bounding box center [396, 118] width 56 height 20
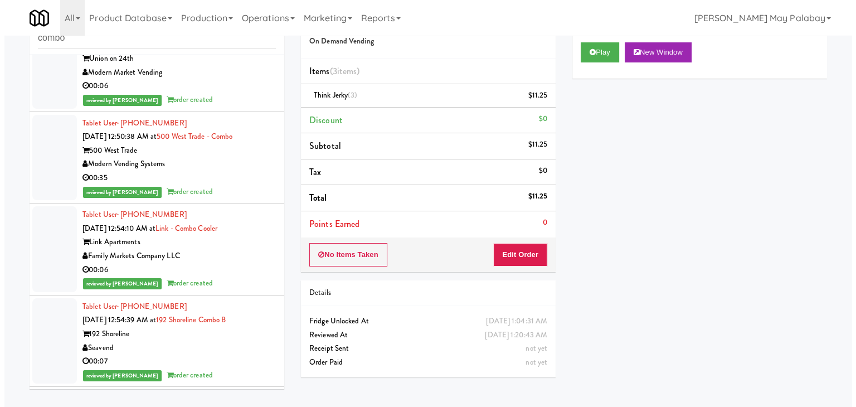
scroll to position [0, 0]
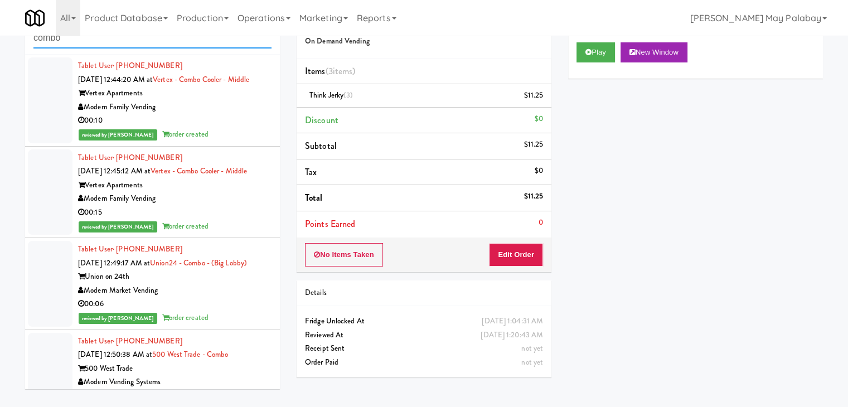
click at [89, 39] on input "combo" at bounding box center [152, 38] width 238 height 21
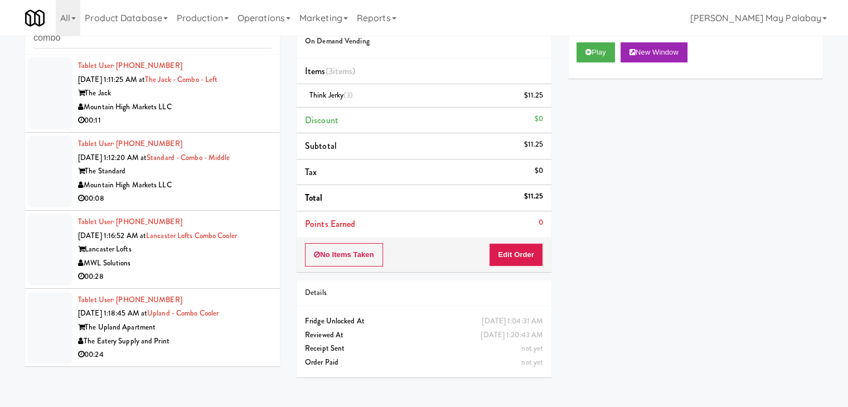
click at [260, 342] on div "The Eatery Supply and Print" at bounding box center [174, 341] width 193 height 14
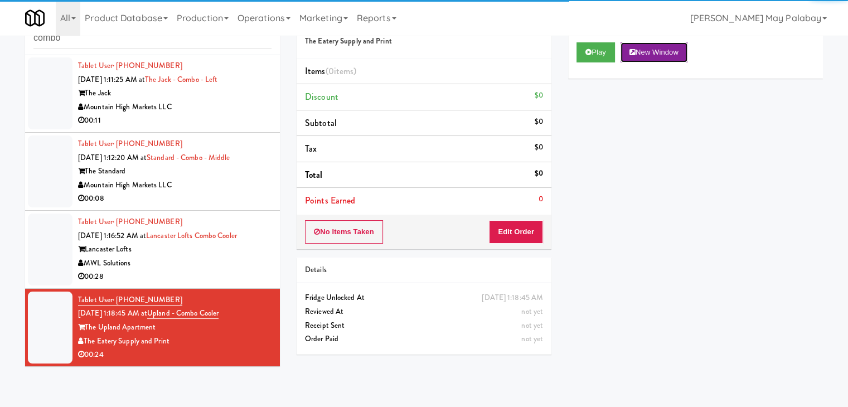
drag, startPoint x: 675, startPoint y: 48, endPoint x: 666, endPoint y: 46, distance: 9.2
click at [674, 48] on button "New Window" at bounding box center [653, 52] width 67 height 20
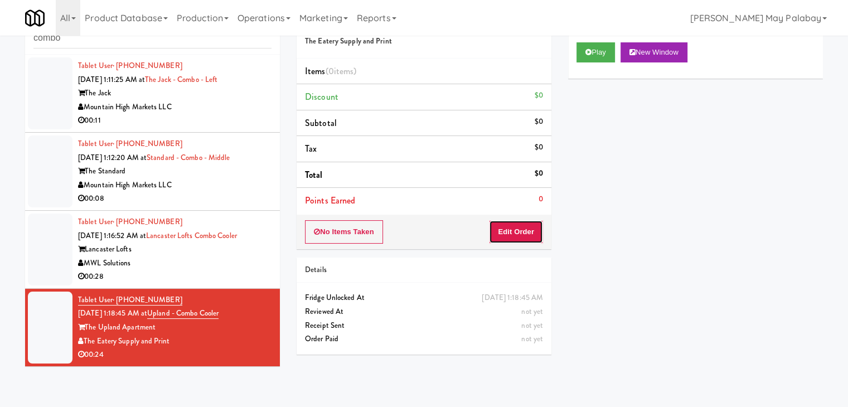
click at [517, 237] on button "Edit Order" at bounding box center [516, 231] width 54 height 23
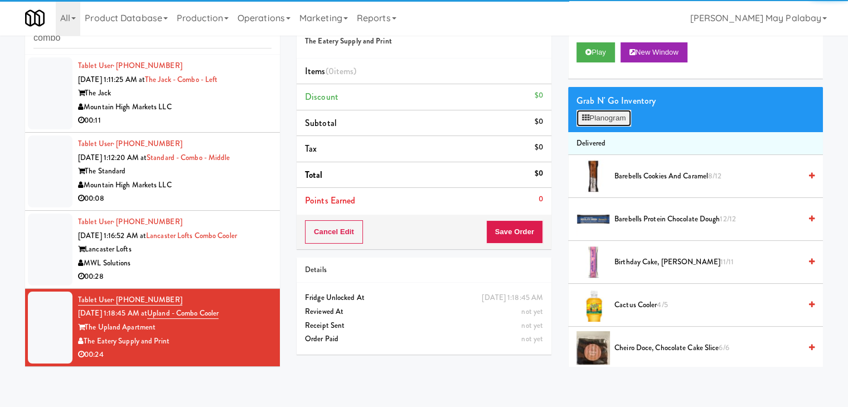
click at [594, 120] on button "Planogram" at bounding box center [603, 118] width 55 height 17
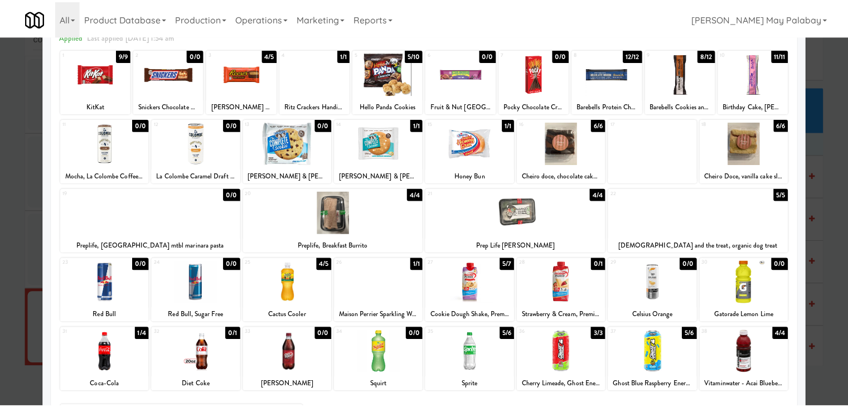
scroll to position [56, 0]
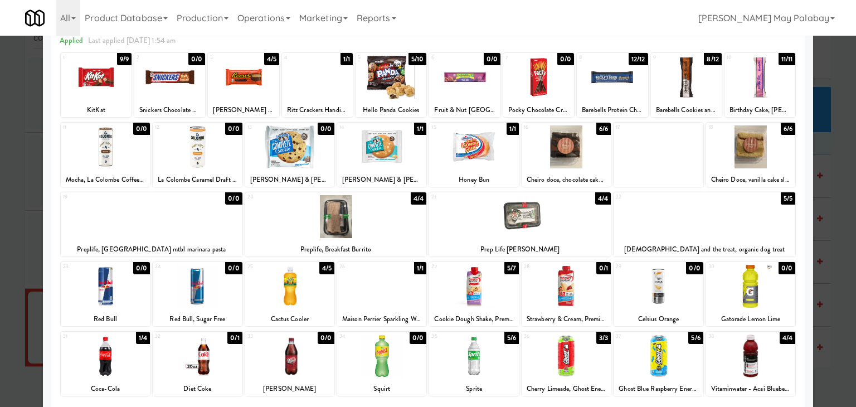
click at [261, 84] on div at bounding box center [243, 77] width 71 height 43
click at [404, 81] on div at bounding box center [391, 77] width 71 height 43
click at [833, 219] on div at bounding box center [428, 203] width 856 height 407
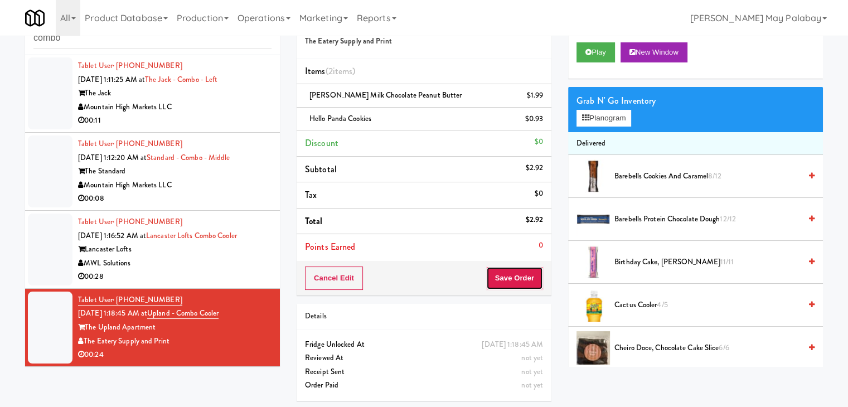
click at [493, 271] on button "Save Order" at bounding box center [514, 277] width 57 height 23
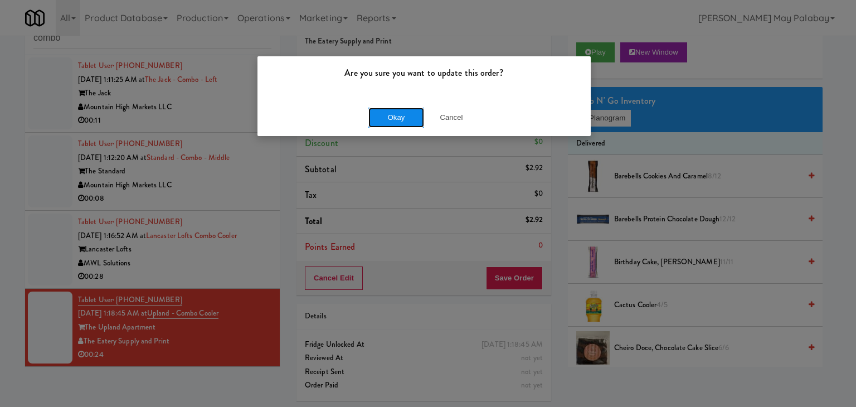
click at [410, 119] on button "Okay" at bounding box center [396, 118] width 56 height 20
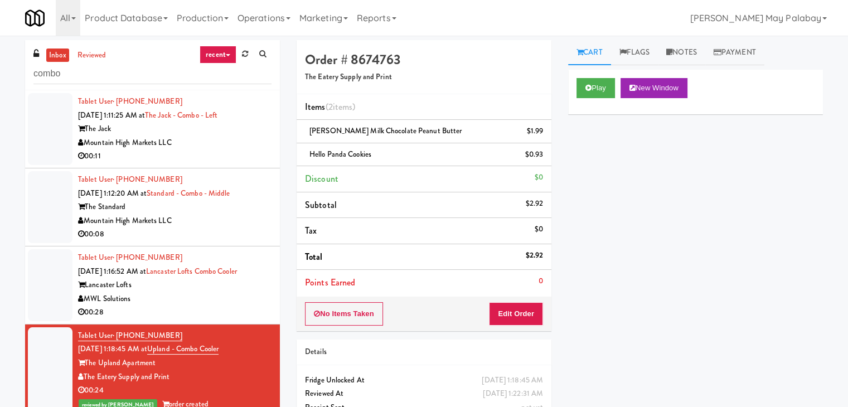
click at [201, 290] on div "Lancaster Lofts" at bounding box center [174, 285] width 193 height 14
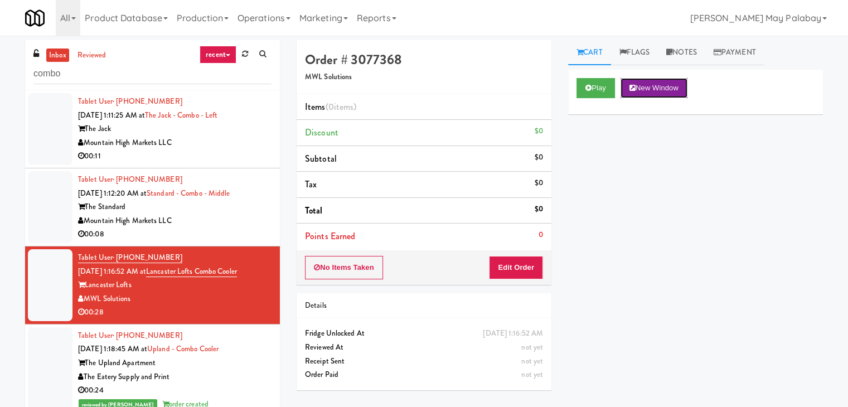
click at [683, 88] on button "New Window" at bounding box center [653, 88] width 67 height 20
click at [533, 261] on button "Edit Order" at bounding box center [516, 267] width 54 height 23
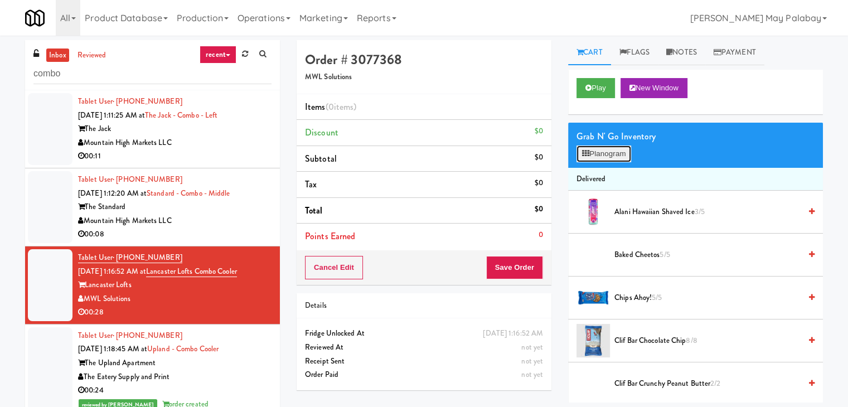
click at [595, 153] on button "Planogram" at bounding box center [603, 153] width 55 height 17
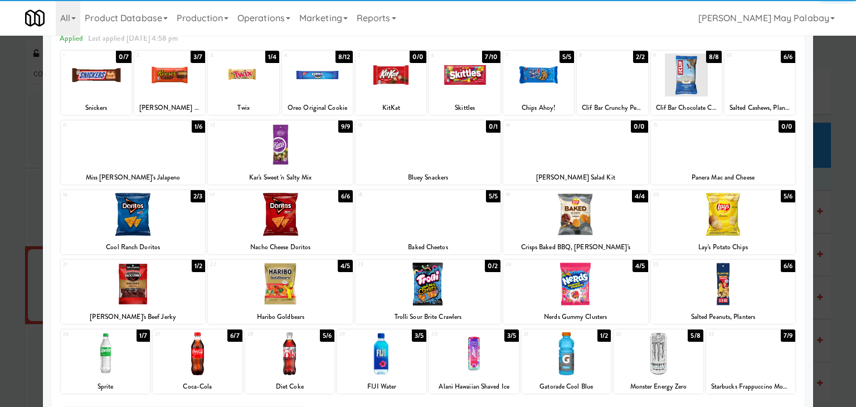
scroll to position [56, 0]
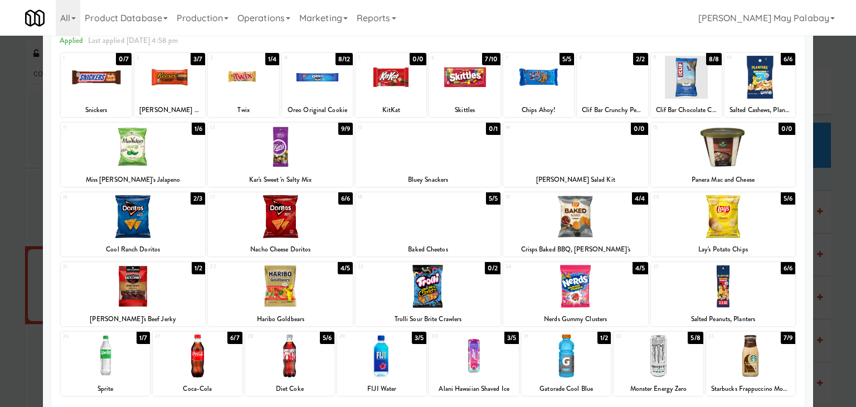
click at [632, 304] on div at bounding box center [575, 286] width 145 height 43
click at [838, 280] on div at bounding box center [428, 203] width 856 height 407
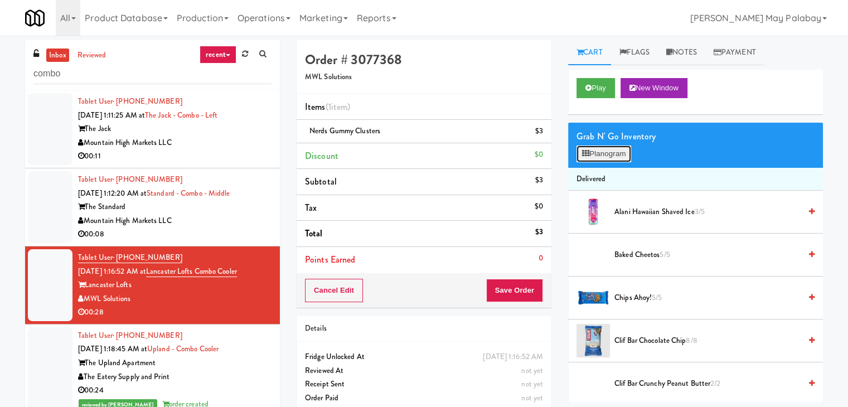
click at [619, 158] on button "Planogram" at bounding box center [603, 153] width 55 height 17
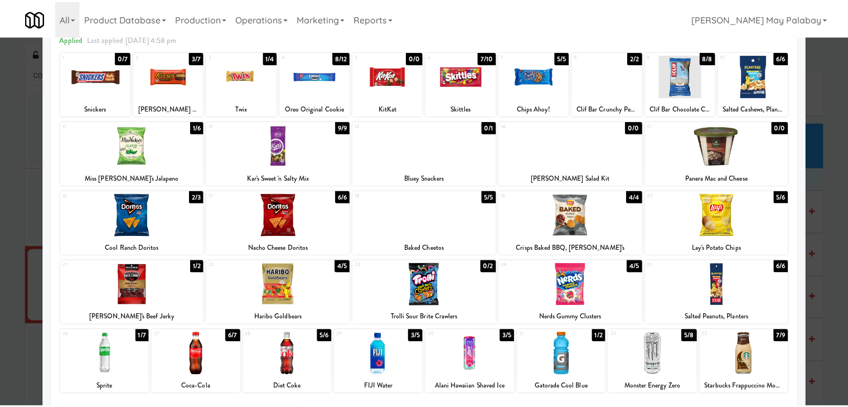
scroll to position [56, 0]
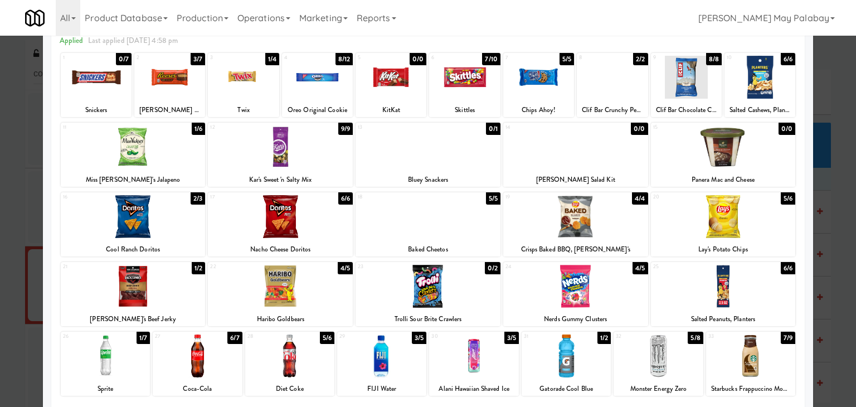
click at [341, 159] on div at bounding box center [280, 146] width 145 height 43
click at [830, 279] on div at bounding box center [428, 203] width 856 height 407
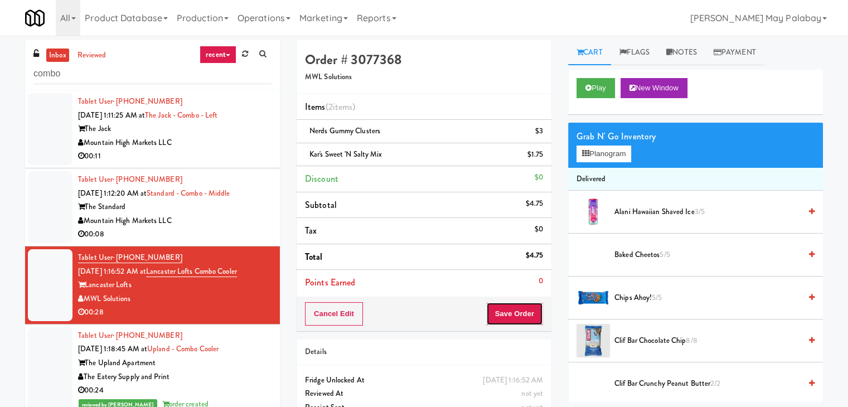
click at [528, 317] on button "Save Order" at bounding box center [514, 313] width 57 height 23
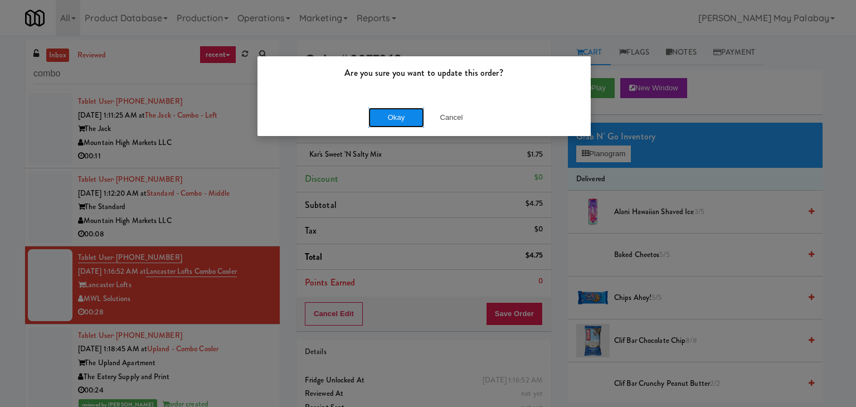
click at [388, 117] on button "Okay" at bounding box center [396, 118] width 56 height 20
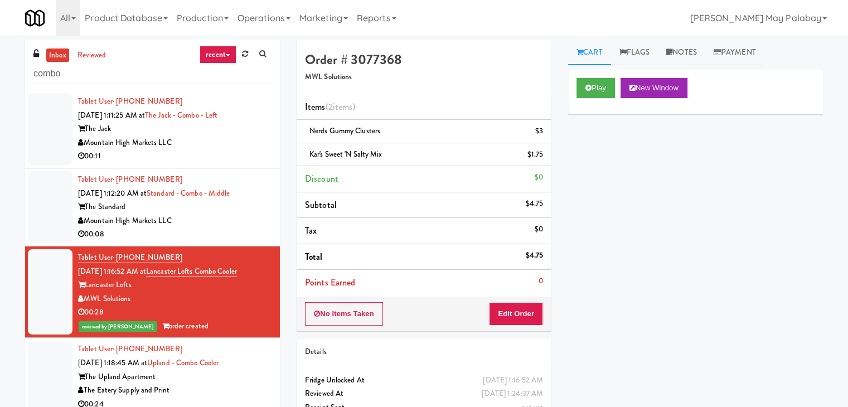
click at [231, 230] on div "00:08" at bounding box center [174, 234] width 193 height 14
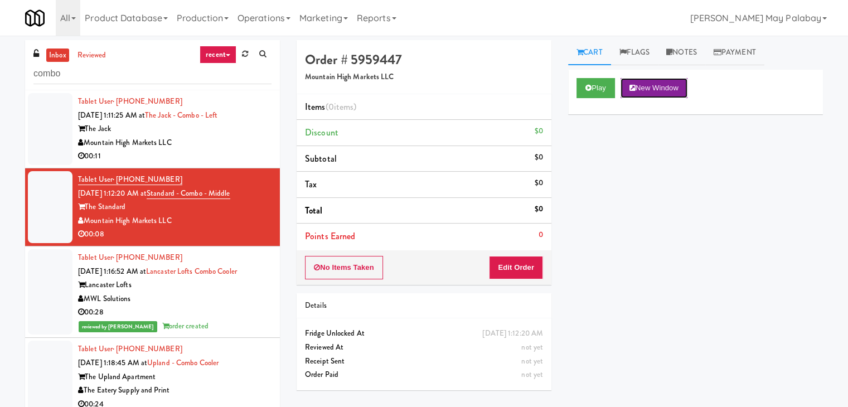
click at [642, 83] on button "New Window" at bounding box center [653, 88] width 67 height 20
click at [495, 263] on button "Edit Order" at bounding box center [516, 267] width 54 height 23
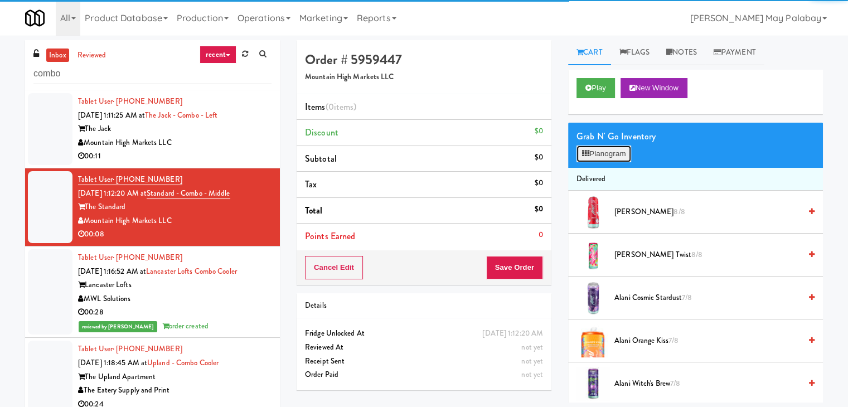
click at [594, 155] on button "Planogram" at bounding box center [603, 153] width 55 height 17
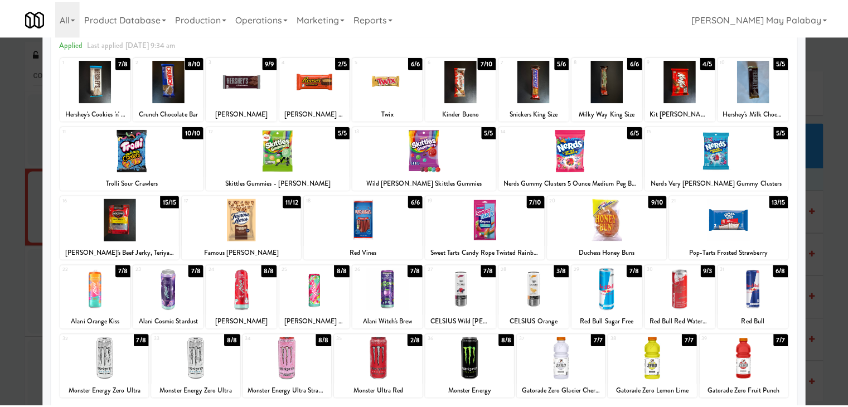
scroll to position [56, 0]
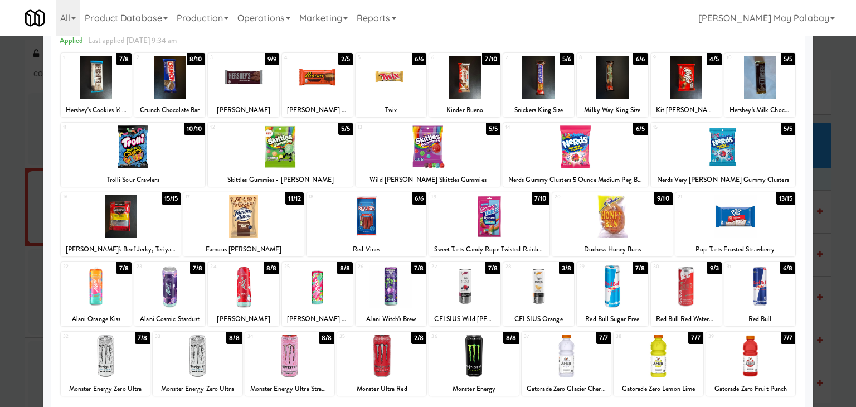
click at [341, 106] on div "[PERSON_NAME] Milk Chocolate Peanut Butter" at bounding box center [317, 110] width 67 height 14
click at [341, 90] on div at bounding box center [317, 77] width 71 height 43
click at [827, 226] on div at bounding box center [428, 203] width 856 height 407
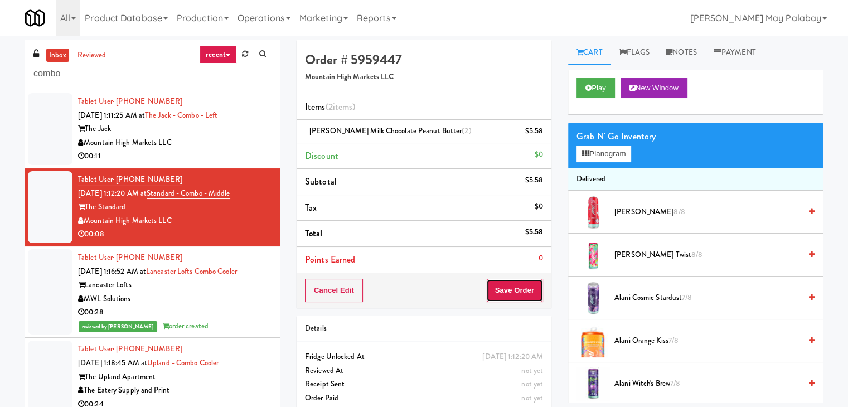
click at [522, 293] on button "Save Order" at bounding box center [514, 290] width 57 height 23
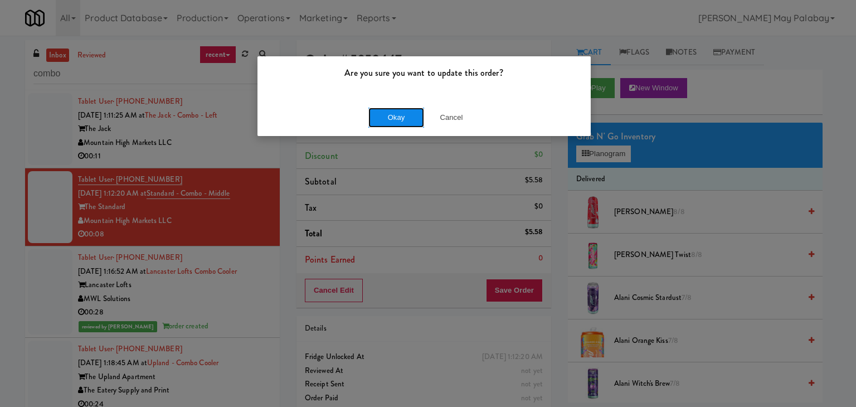
click at [389, 117] on button "Okay" at bounding box center [396, 118] width 56 height 20
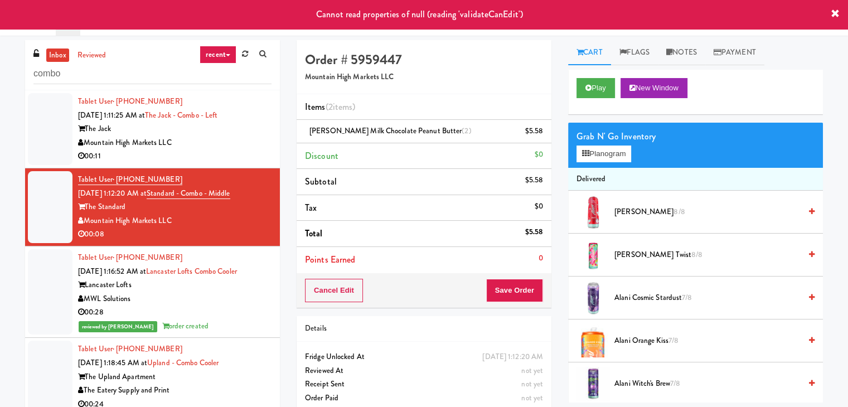
click at [235, 145] on div "Mountain High Markets LLC" at bounding box center [174, 143] width 193 height 14
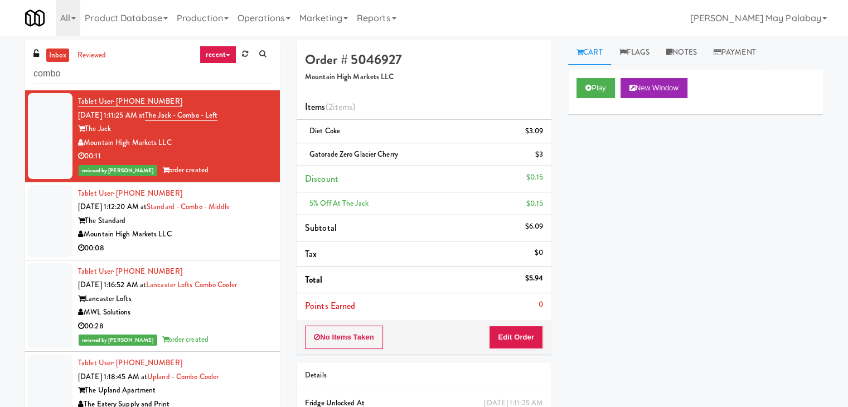
click at [225, 243] on div "00:08" at bounding box center [174, 248] width 193 height 14
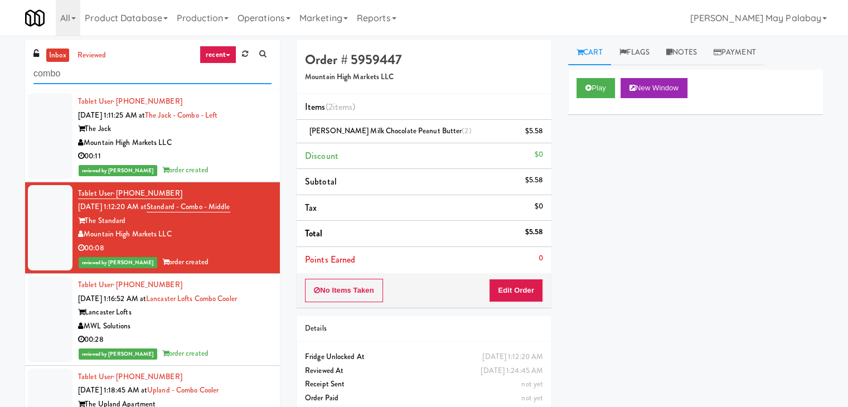
drag, startPoint x: 89, startPoint y: 79, endPoint x: 9, endPoint y: 83, distance: 79.3
click at [9, 83] on div "inbox reviewed recent all unclear take inventory issue suspicious failed recent…" at bounding box center [424, 236] width 848 height 393
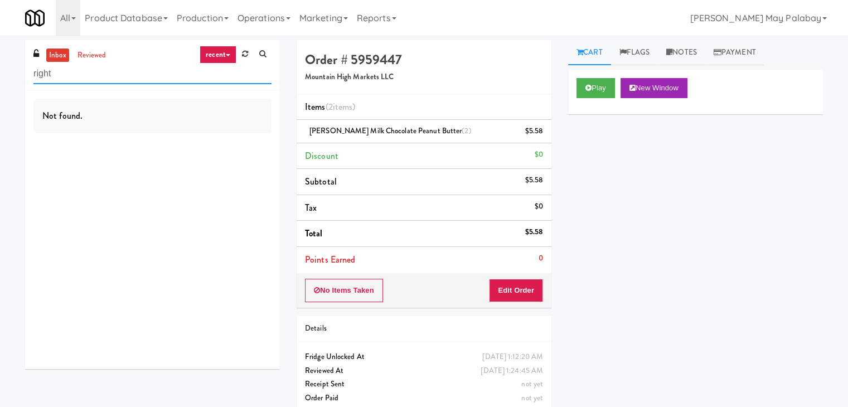
type input "right"
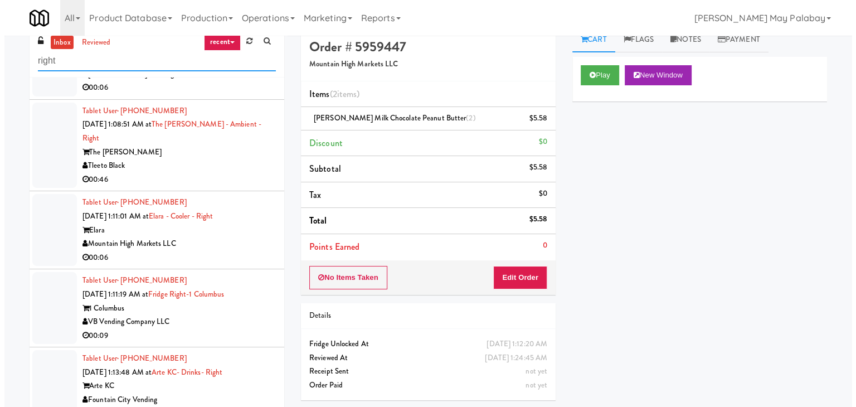
scroll to position [36, 0]
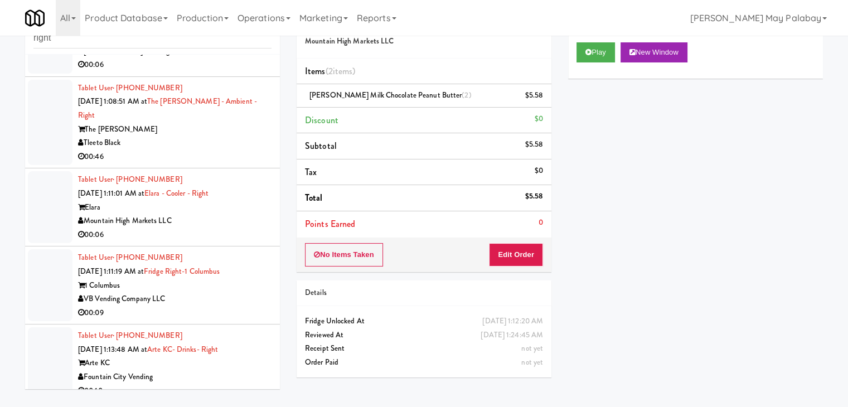
click at [207, 370] on div "Fountain City Vending" at bounding box center [174, 377] width 193 height 14
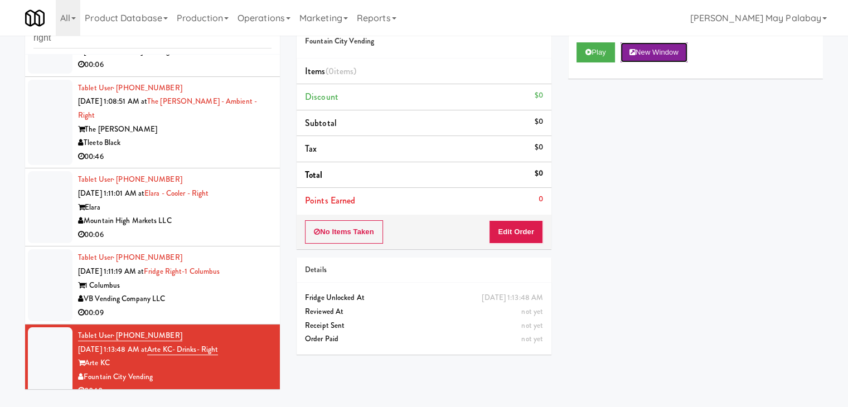
click at [654, 55] on button "New Window" at bounding box center [653, 52] width 67 height 20
click at [531, 226] on button "Edit Order" at bounding box center [516, 231] width 54 height 23
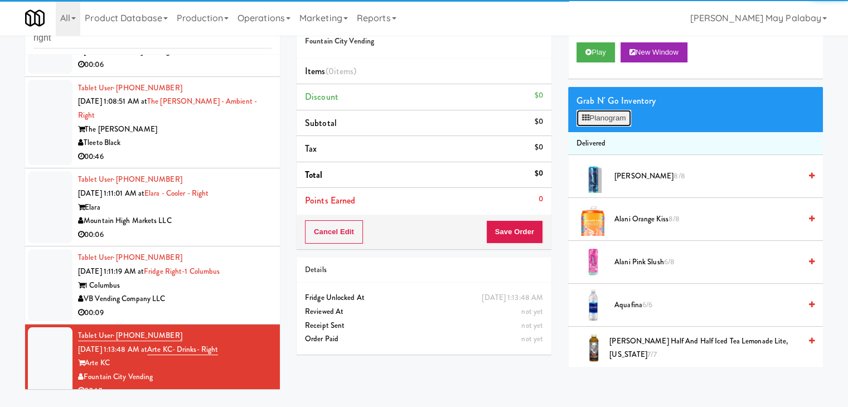
click at [600, 118] on button "Planogram" at bounding box center [603, 118] width 55 height 17
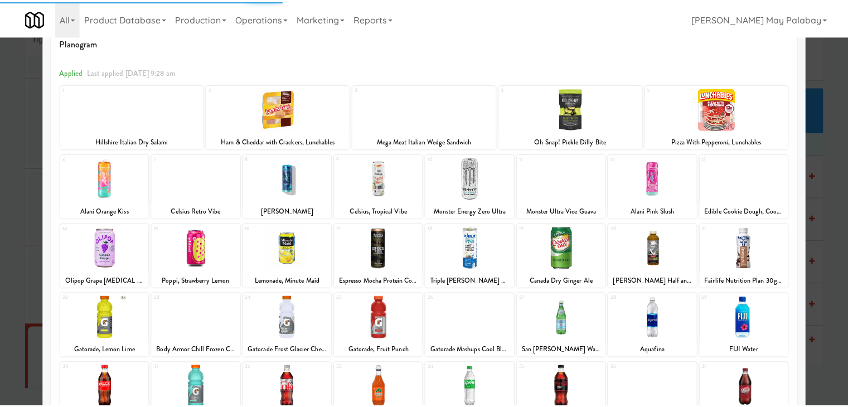
scroll to position [56, 0]
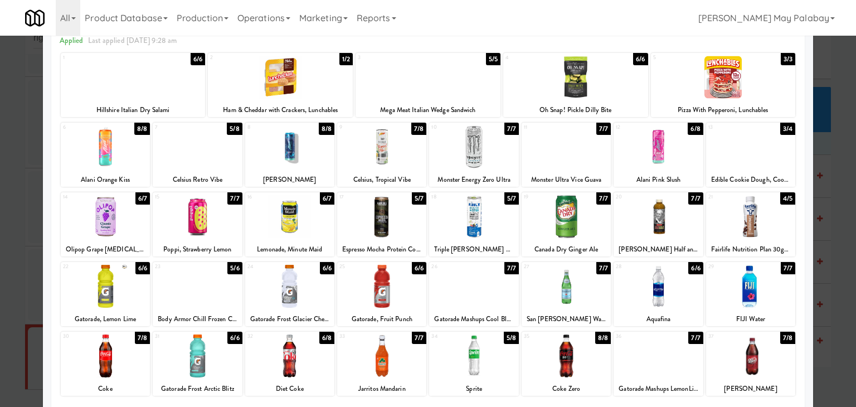
click at [472, 283] on div at bounding box center [473, 286] width 89 height 43
click at [833, 275] on div at bounding box center [428, 203] width 856 height 407
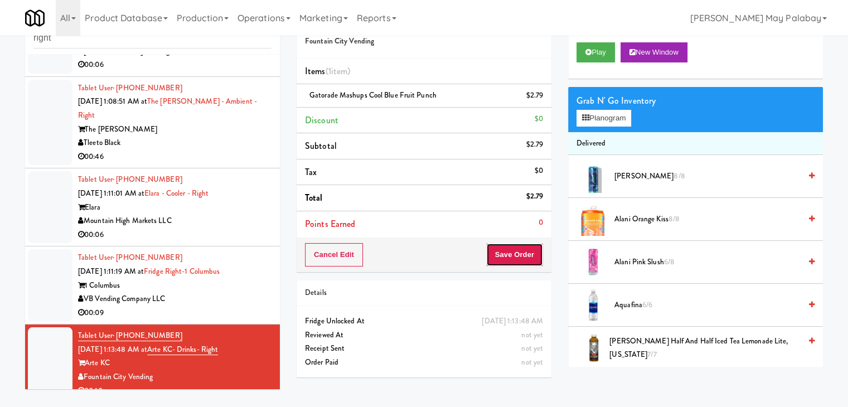
click at [502, 249] on button "Save Order" at bounding box center [514, 254] width 57 height 23
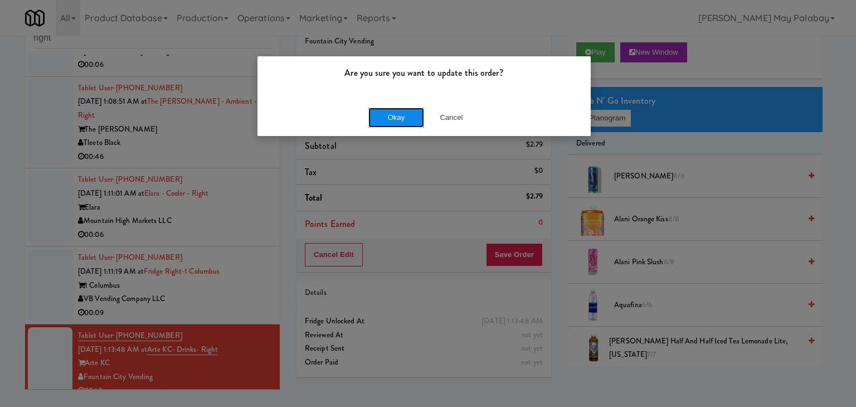
click at [410, 117] on button "Okay" at bounding box center [396, 118] width 56 height 20
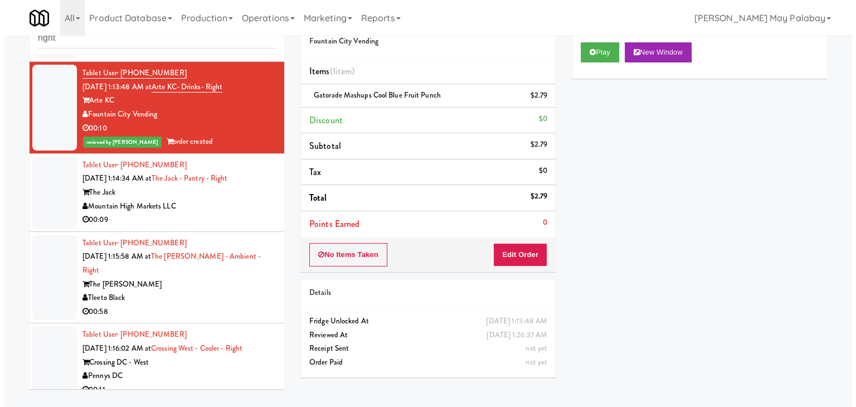
scroll to position [725, 0]
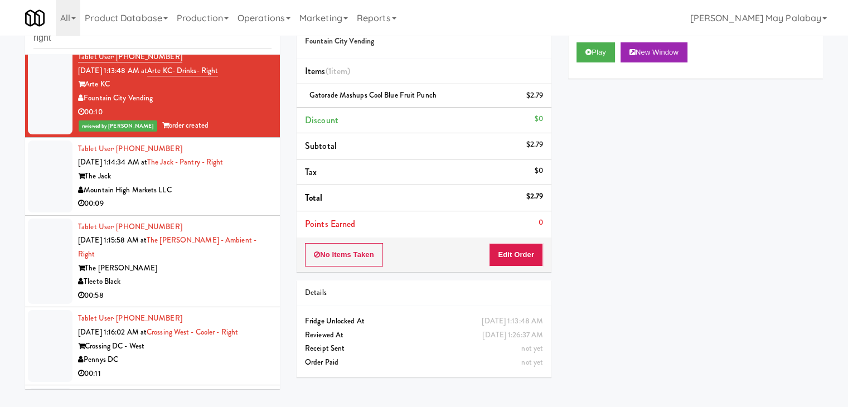
click at [181, 197] on div "00:09" at bounding box center [174, 204] width 193 height 14
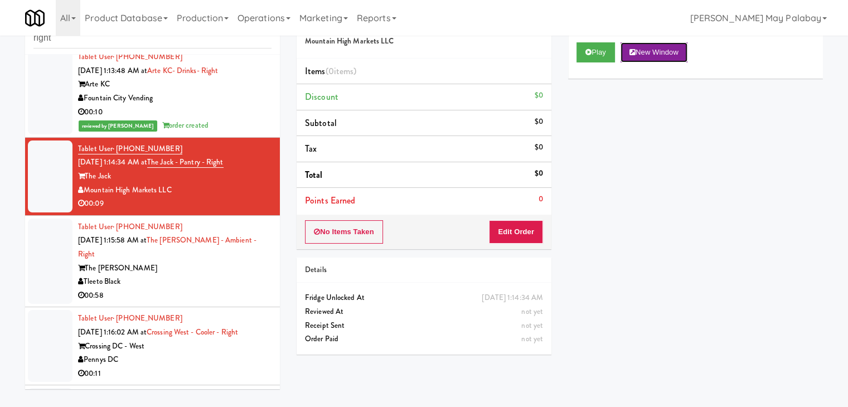
click at [671, 49] on button "New Window" at bounding box center [653, 52] width 67 height 20
click at [510, 226] on button "Edit Order" at bounding box center [516, 231] width 54 height 23
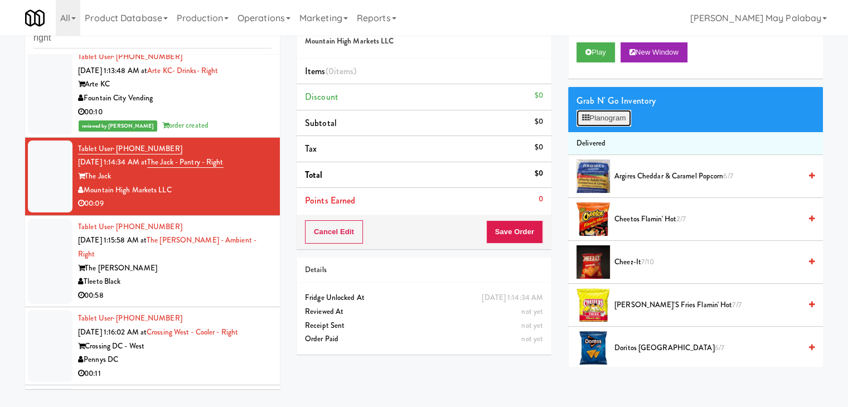
click at [595, 122] on button "Planogram" at bounding box center [603, 118] width 55 height 17
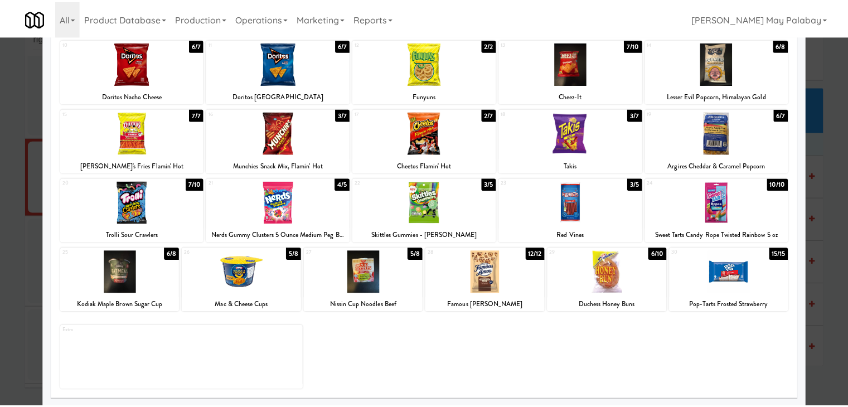
scroll to position [140, 0]
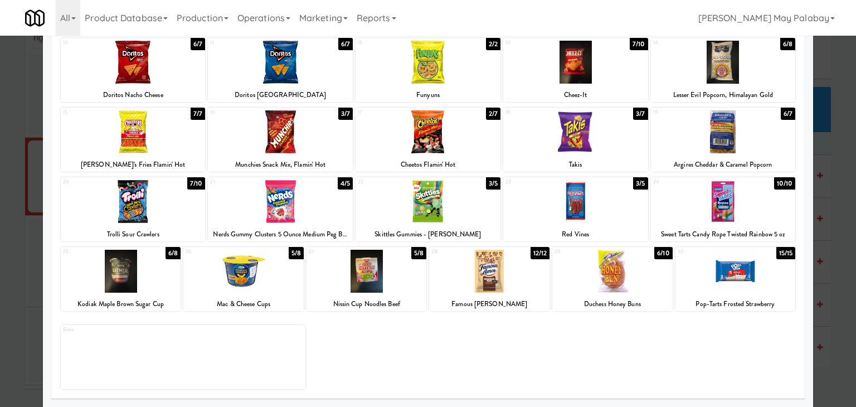
click at [644, 279] on div at bounding box center [612, 271] width 120 height 43
click at [771, 150] on div at bounding box center [723, 131] width 145 height 43
click at [833, 166] on div at bounding box center [428, 203] width 856 height 407
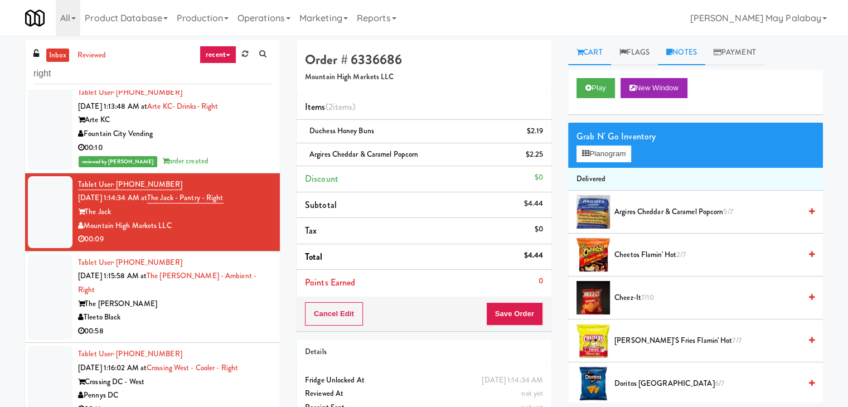
click at [682, 61] on link "Notes" at bounding box center [681, 52] width 47 height 25
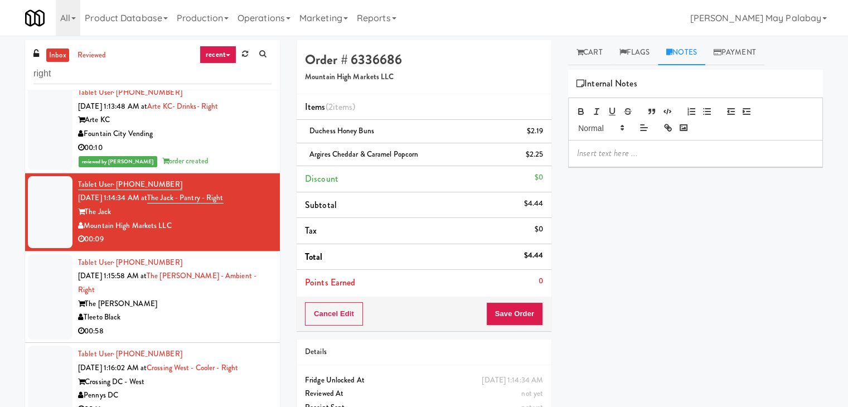
click at [663, 148] on p at bounding box center [695, 153] width 237 height 12
click at [602, 57] on link "Cart" at bounding box center [589, 52] width 43 height 25
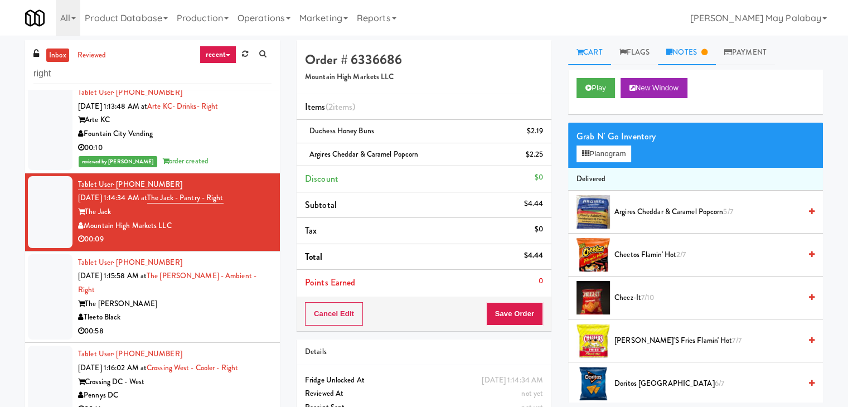
click at [689, 52] on link "Notes" at bounding box center [687, 52] width 58 height 25
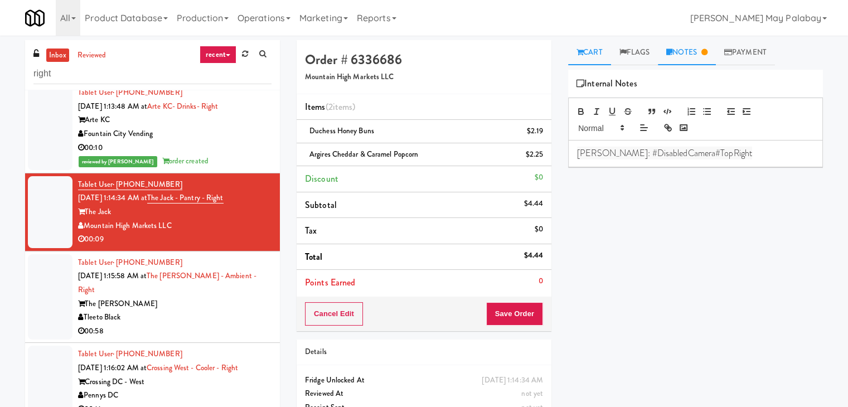
click at [578, 57] on link "Cart" at bounding box center [589, 52] width 43 height 25
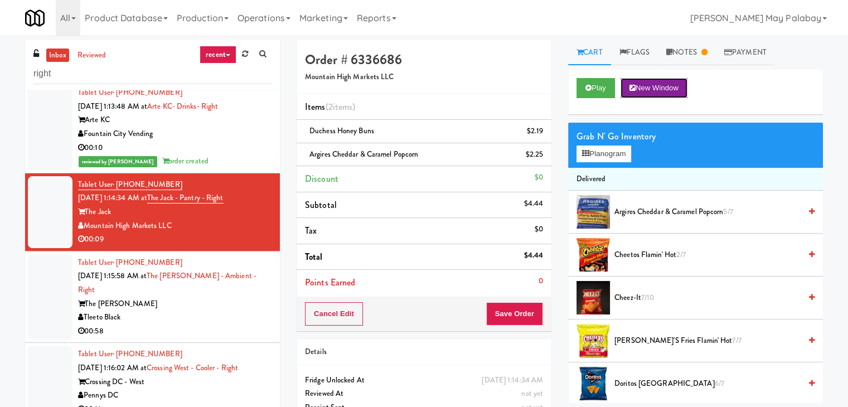
click at [674, 92] on button "New Window" at bounding box center [653, 88] width 67 height 20
click at [698, 48] on link "Notes" at bounding box center [687, 52] width 58 height 25
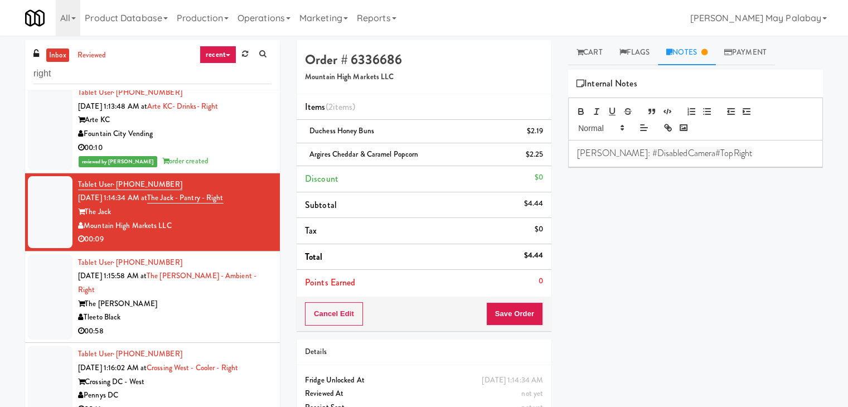
click at [700, 152] on p "Rizza: #DisabledCamera#TopRight" at bounding box center [695, 153] width 237 height 12
click at [524, 315] on button "Save Order" at bounding box center [514, 313] width 57 height 23
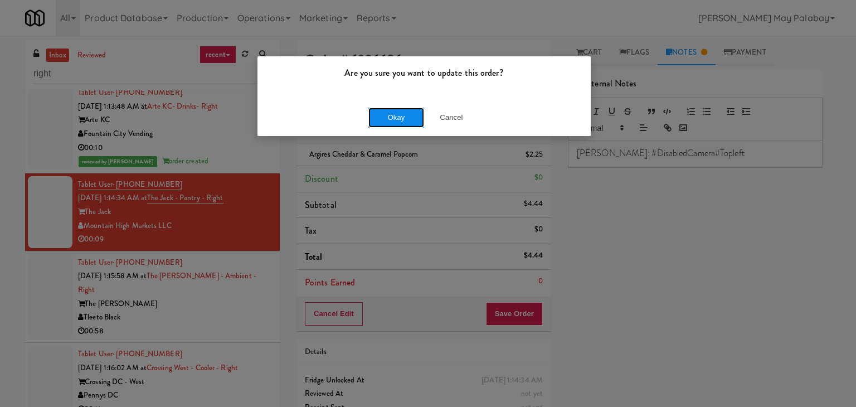
click at [397, 118] on button "Okay" at bounding box center [396, 118] width 56 height 20
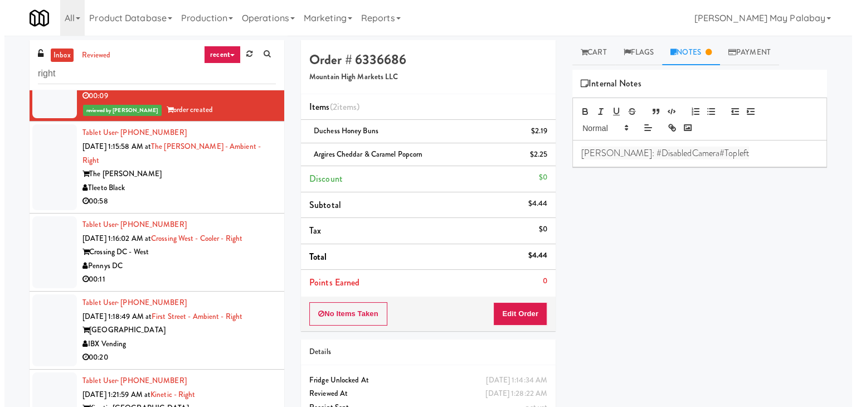
scroll to position [780, 0]
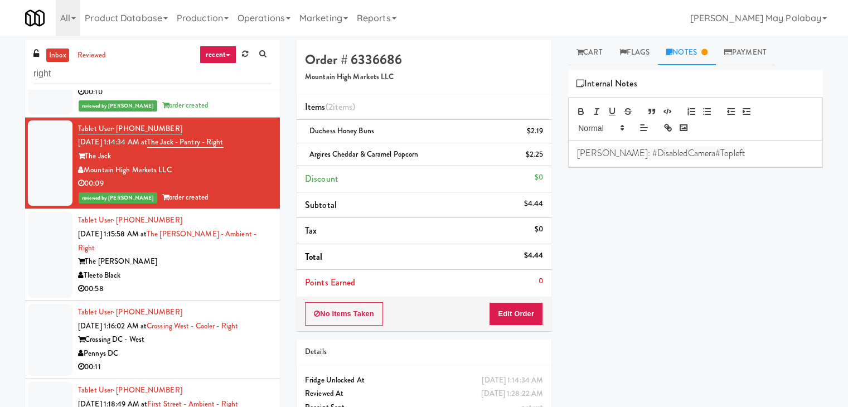
click at [243, 269] on div "Tleeto Black" at bounding box center [174, 276] width 193 height 14
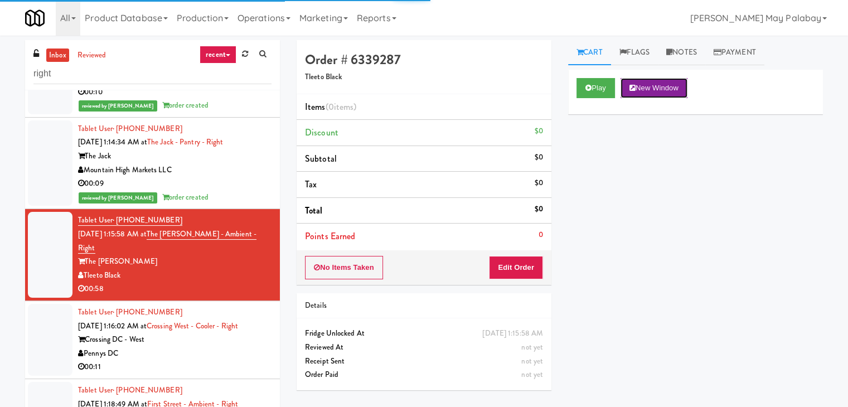
click at [680, 88] on button "New Window" at bounding box center [653, 88] width 67 height 20
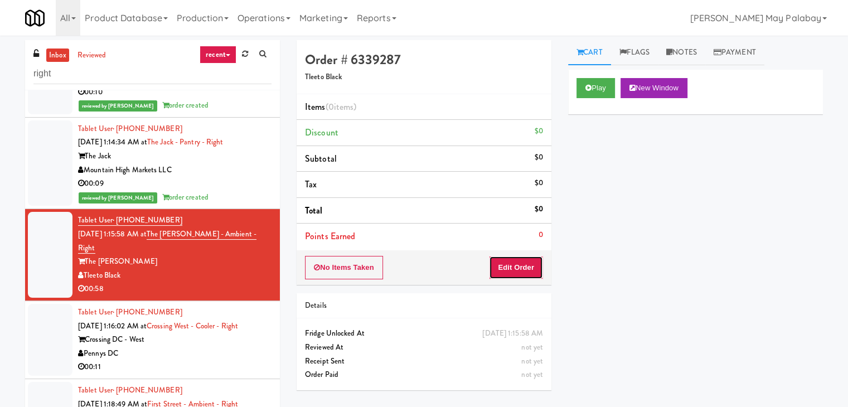
click at [535, 274] on button "Edit Order" at bounding box center [516, 267] width 54 height 23
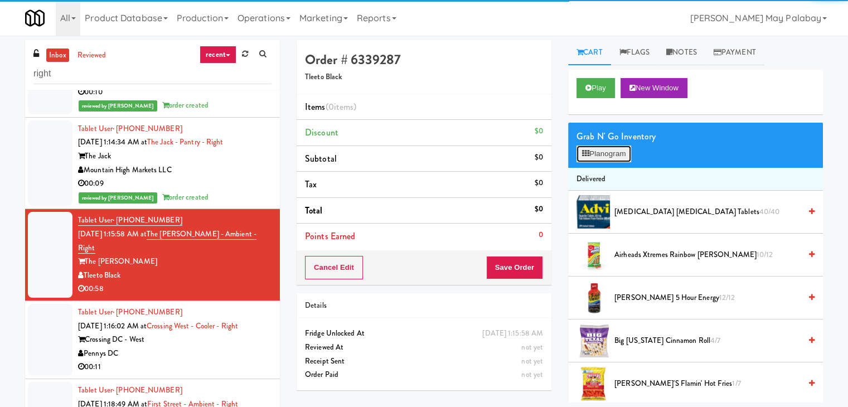
click at [613, 157] on button "Planogram" at bounding box center [603, 153] width 55 height 17
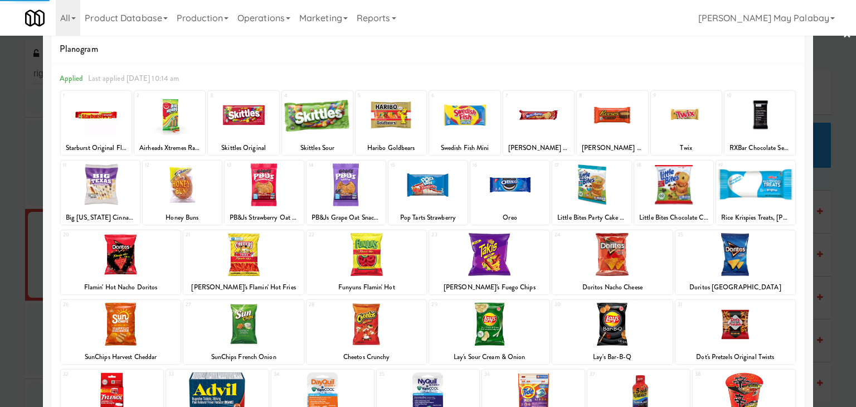
scroll to position [56, 0]
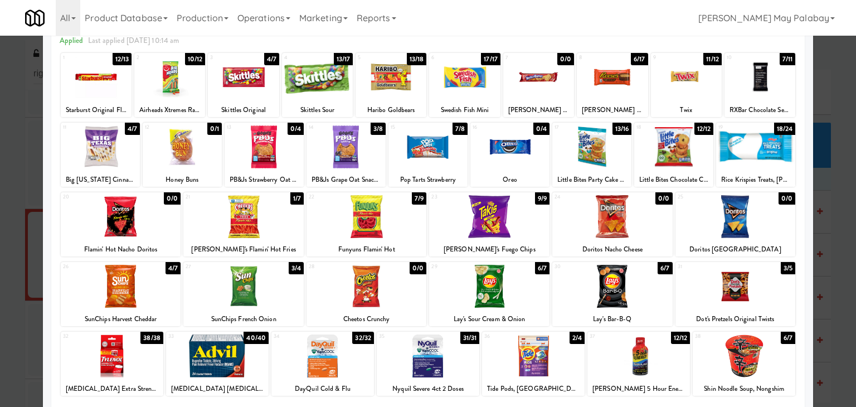
click at [845, 231] on div at bounding box center [428, 203] width 856 height 407
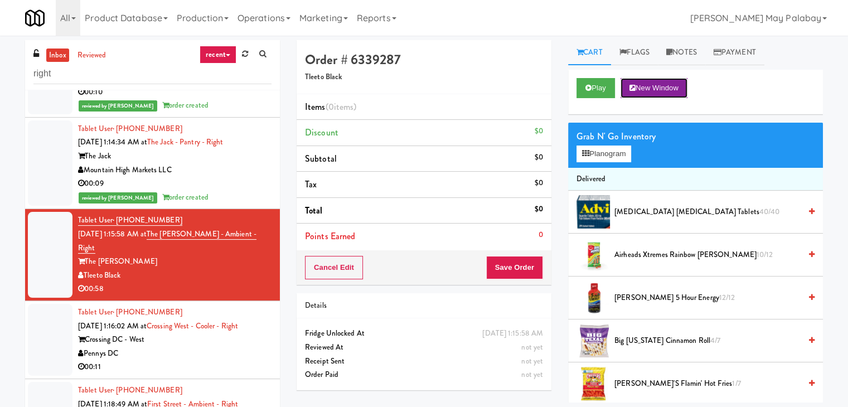
click at [678, 93] on button "New Window" at bounding box center [653, 88] width 67 height 20
click at [606, 154] on button "Planogram" at bounding box center [603, 153] width 55 height 17
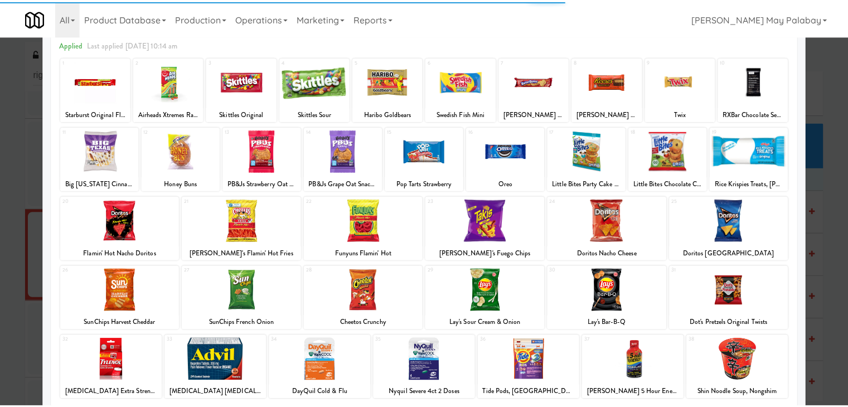
scroll to position [56, 0]
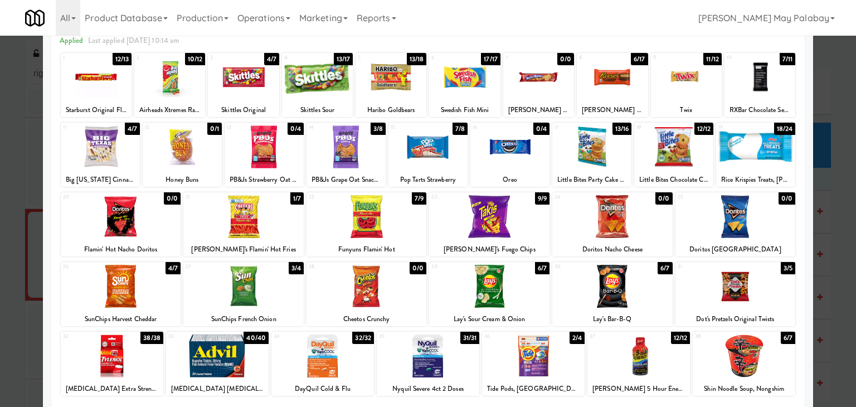
click at [290, 290] on div at bounding box center [243, 286] width 120 height 43
click at [536, 292] on div at bounding box center [489, 286] width 120 height 43
click at [827, 236] on div at bounding box center [428, 203] width 856 height 407
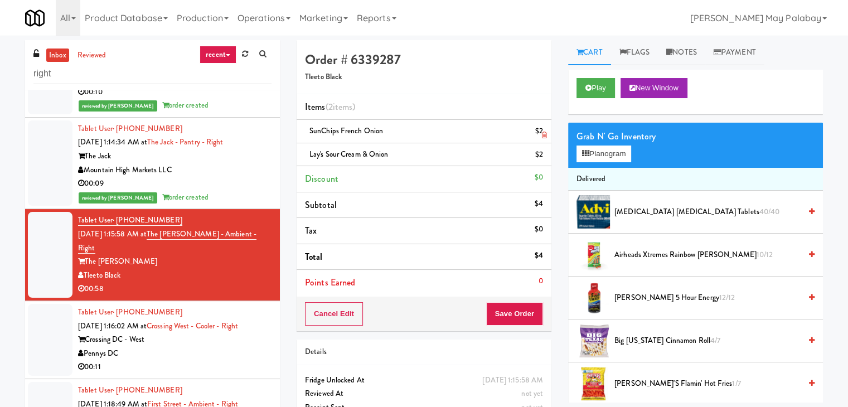
click at [541, 134] on icon at bounding box center [544, 135] width 6 height 7
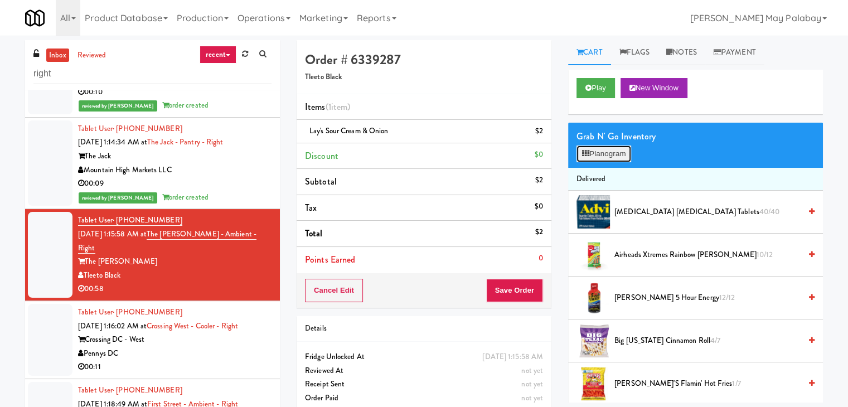
click at [618, 156] on button "Planogram" at bounding box center [603, 153] width 55 height 17
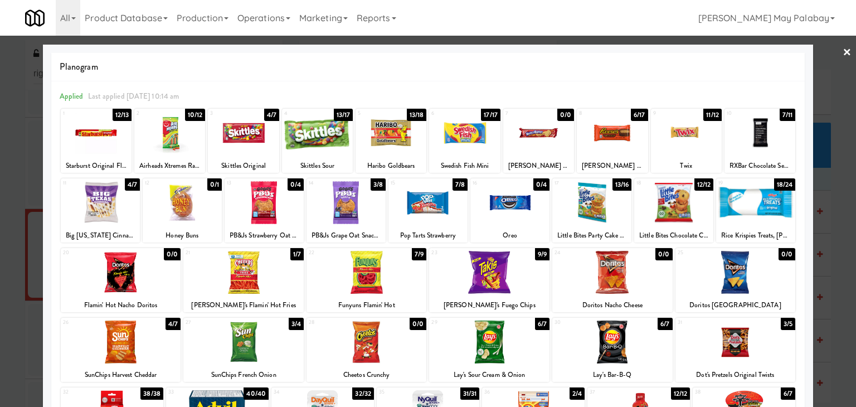
click at [366, 203] on div at bounding box center [346, 202] width 79 height 43
click at [478, 150] on div at bounding box center [464, 132] width 71 height 43
click at [830, 268] on div at bounding box center [428, 203] width 856 height 407
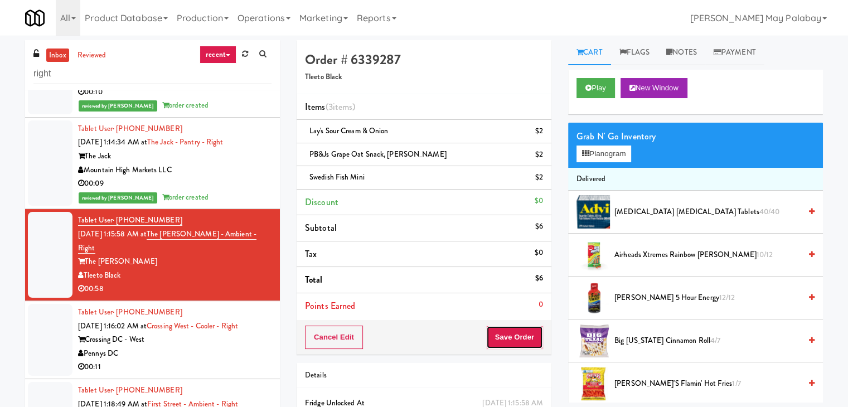
click at [504, 341] on button "Save Order" at bounding box center [514, 337] width 57 height 23
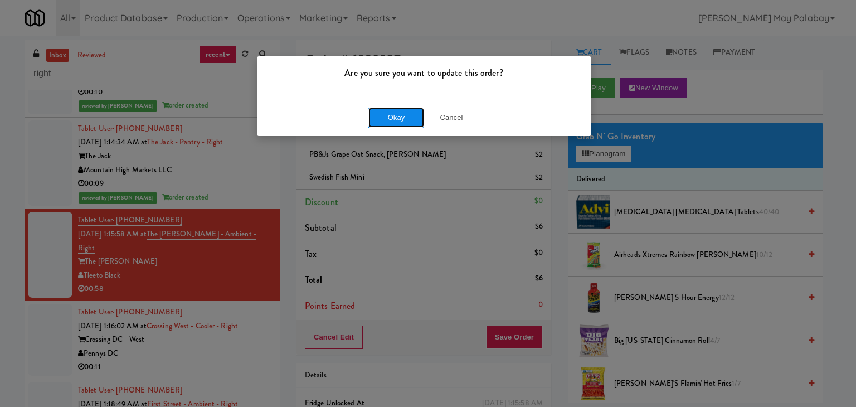
click at [391, 118] on button "Okay" at bounding box center [396, 118] width 56 height 20
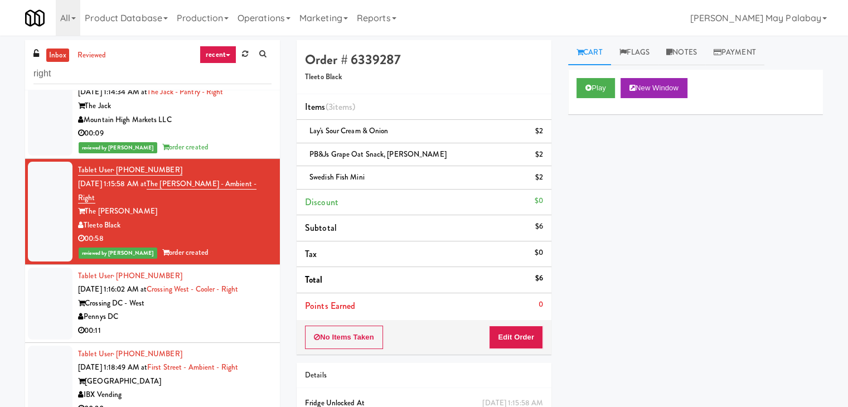
scroll to position [836, 0]
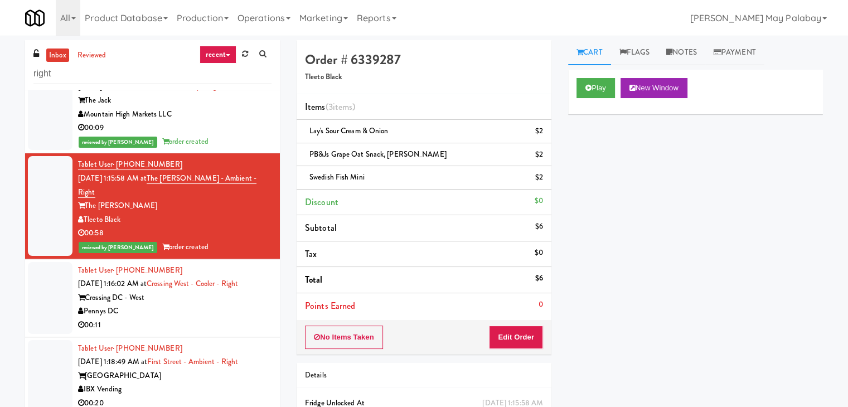
click at [223, 318] on div "00:11" at bounding box center [174, 325] width 193 height 14
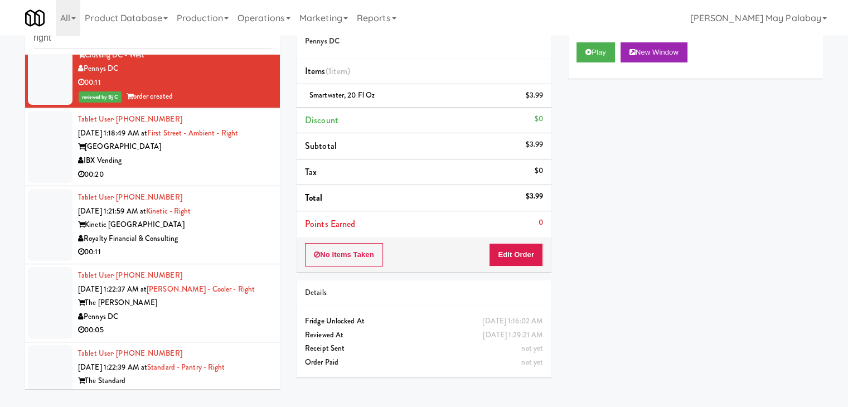
scroll to position [1045, 0]
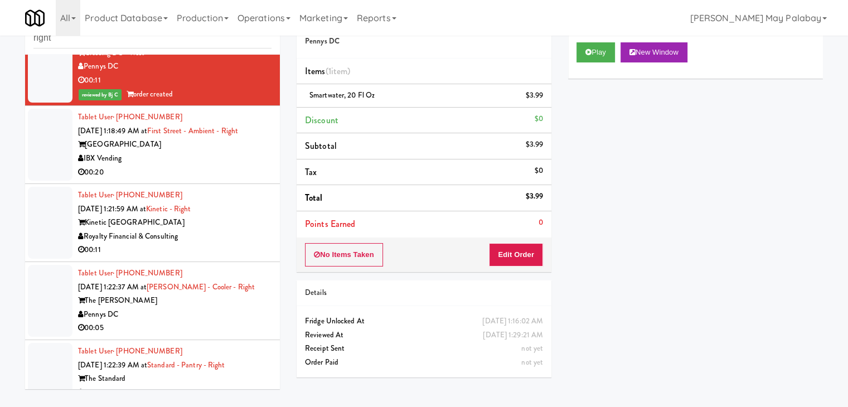
click at [219, 372] on div "The Standard" at bounding box center [174, 379] width 193 height 14
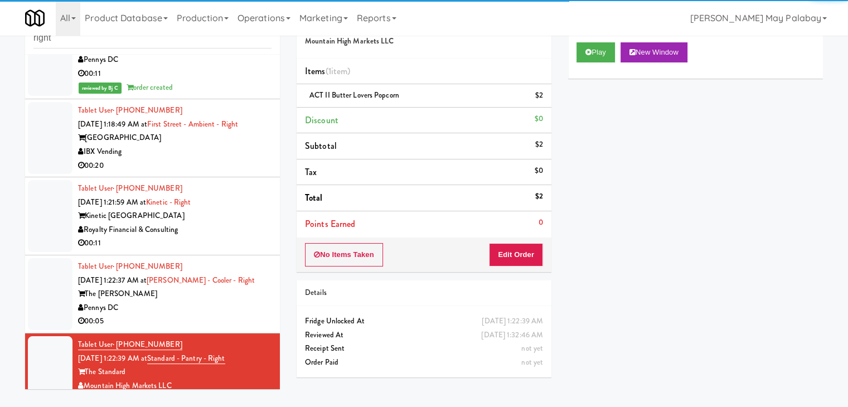
scroll to position [1059, 0]
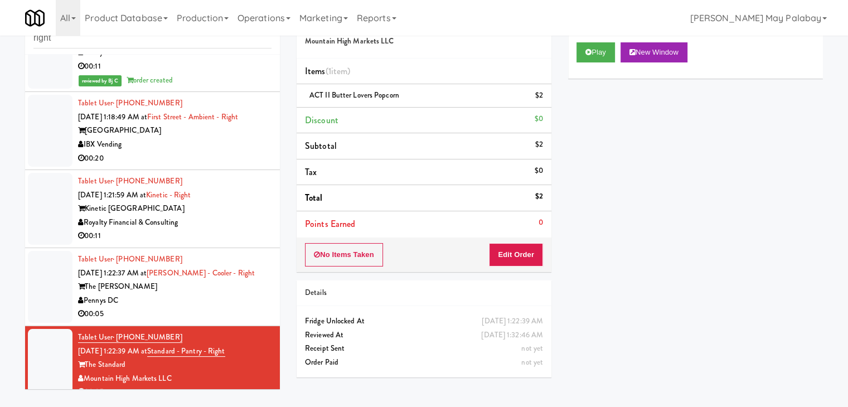
click at [172, 280] on div "The Hale" at bounding box center [174, 287] width 193 height 14
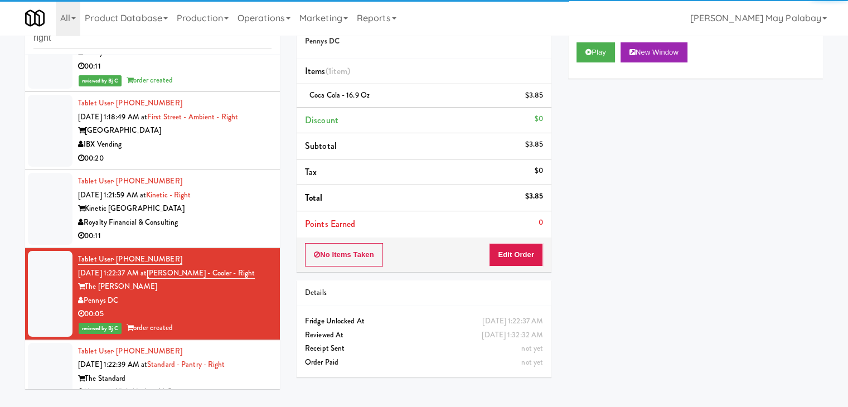
click at [172, 229] on div "00:11" at bounding box center [174, 236] width 193 height 14
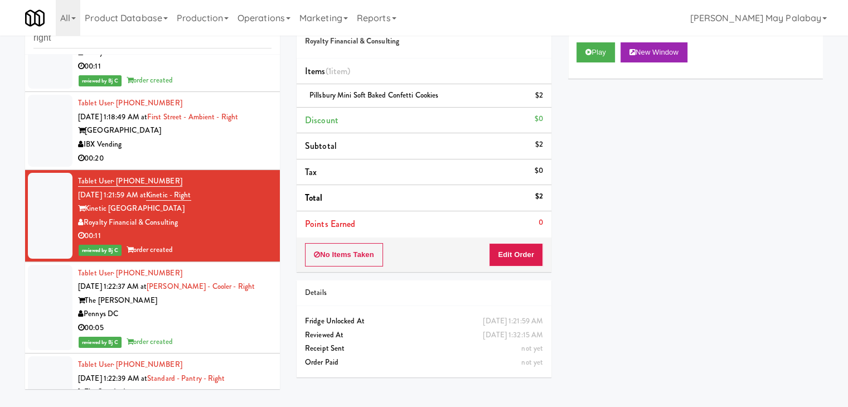
click at [202, 138] on div "IBX Vending" at bounding box center [174, 145] width 193 height 14
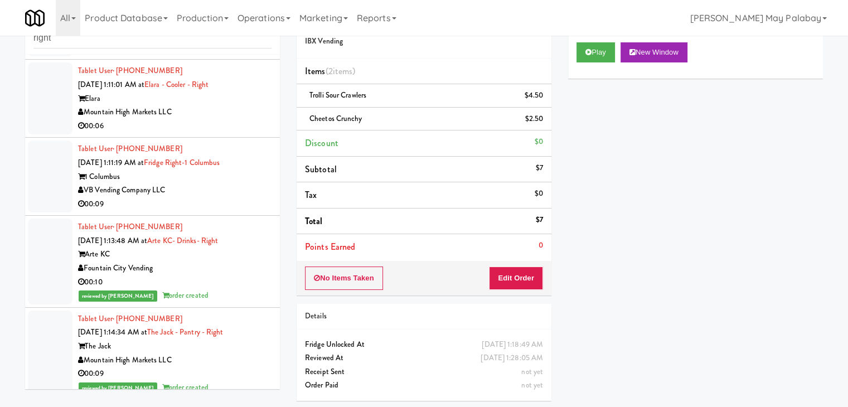
scroll to position [557, 0]
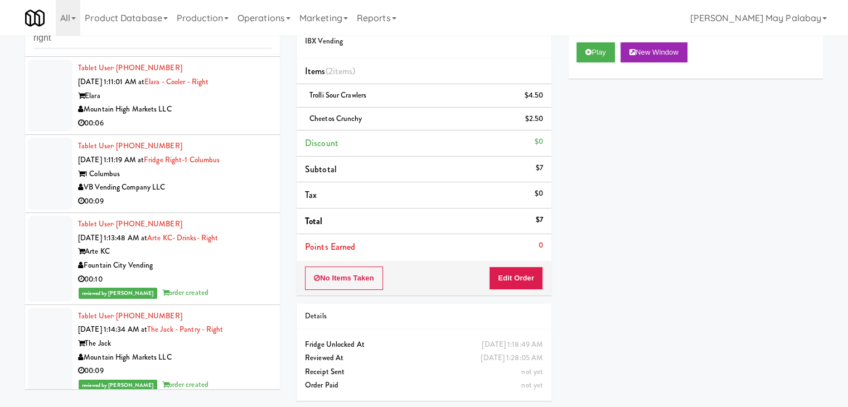
click at [196, 181] on div "VB Vending Company LLC" at bounding box center [174, 188] width 193 height 14
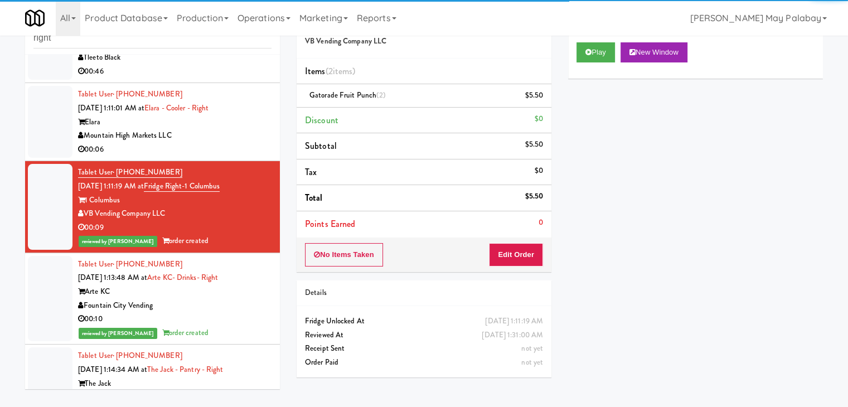
scroll to position [446, 0]
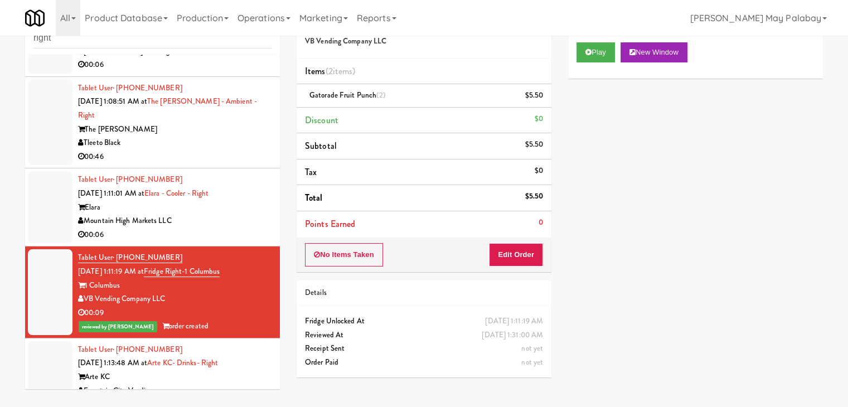
click at [188, 173] on div "Tablet User · (480) 356-8859 Sep 25, 2025 1:11:01 AM at Elara - Cooler - Right …" at bounding box center [174, 207] width 193 height 69
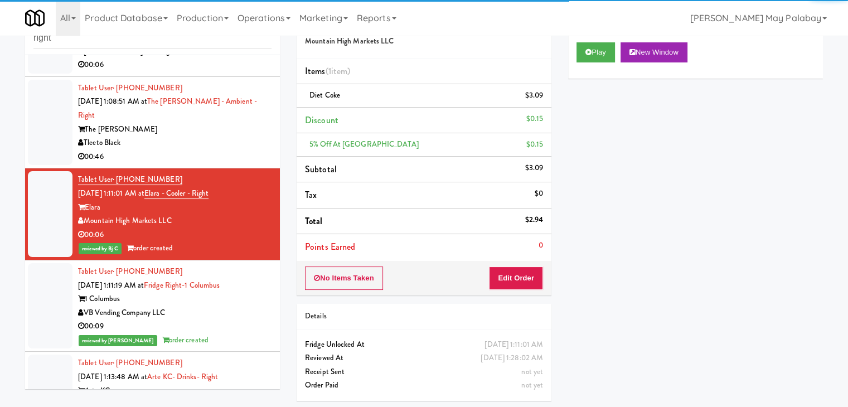
click at [197, 150] on div "00:46" at bounding box center [174, 157] width 193 height 14
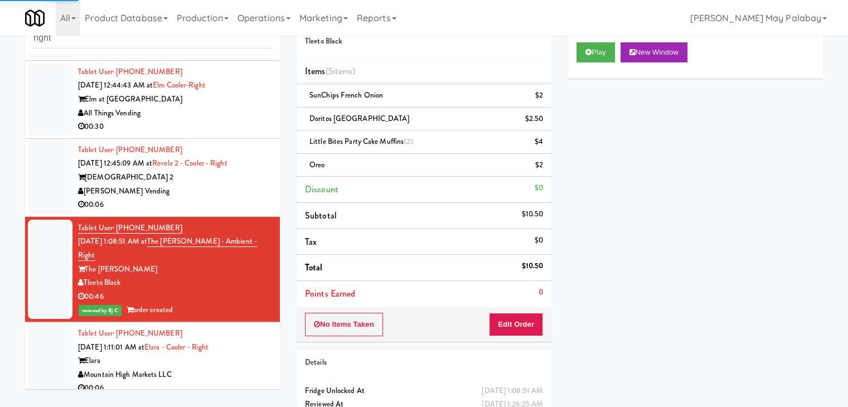
scroll to position [279, 0]
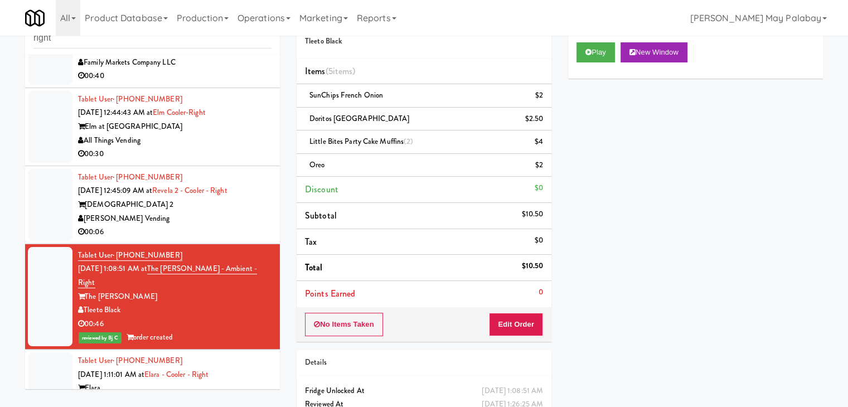
click at [212, 200] on div "Revela 2" at bounding box center [174, 205] width 193 height 14
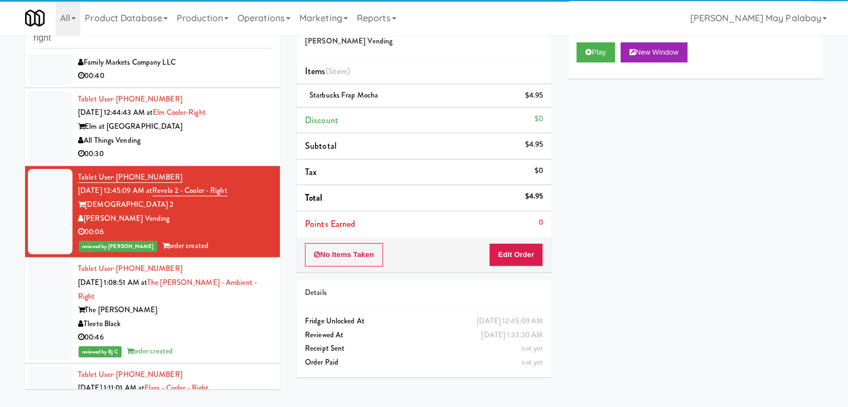
click at [181, 135] on div "All Things Vending" at bounding box center [174, 141] width 193 height 14
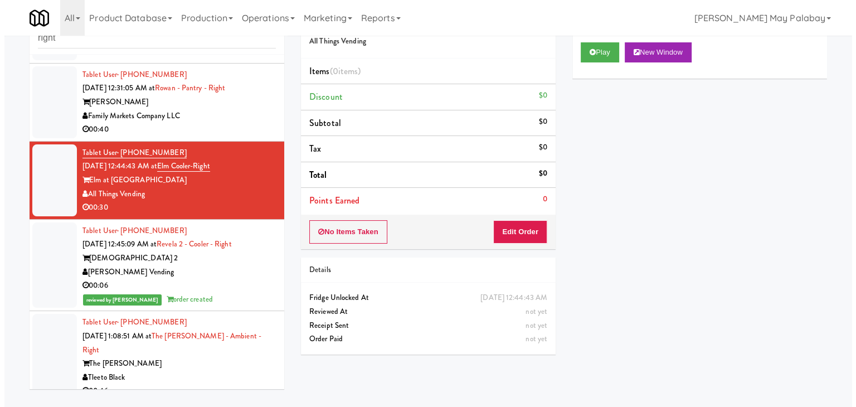
scroll to position [223, 0]
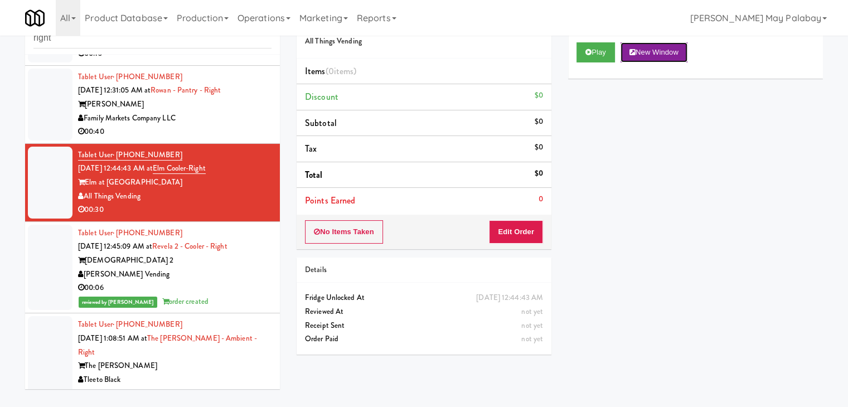
click at [640, 55] on button "New Window" at bounding box center [653, 52] width 67 height 20
drag, startPoint x: 533, startPoint y: 226, endPoint x: 545, endPoint y: 204, distance: 25.4
click at [533, 226] on button "Edit Order" at bounding box center [516, 231] width 54 height 23
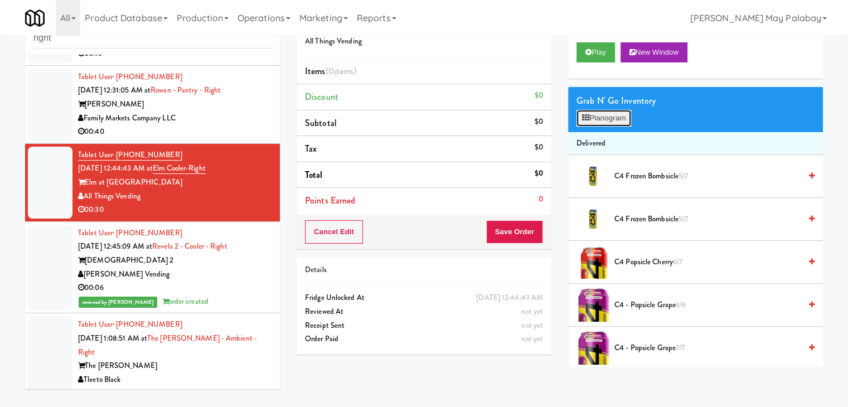
click at [608, 120] on button "Planogram" at bounding box center [603, 118] width 55 height 17
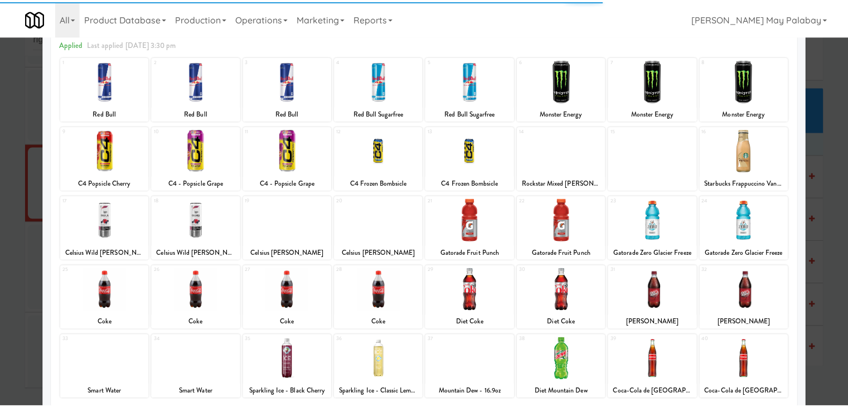
scroll to position [56, 0]
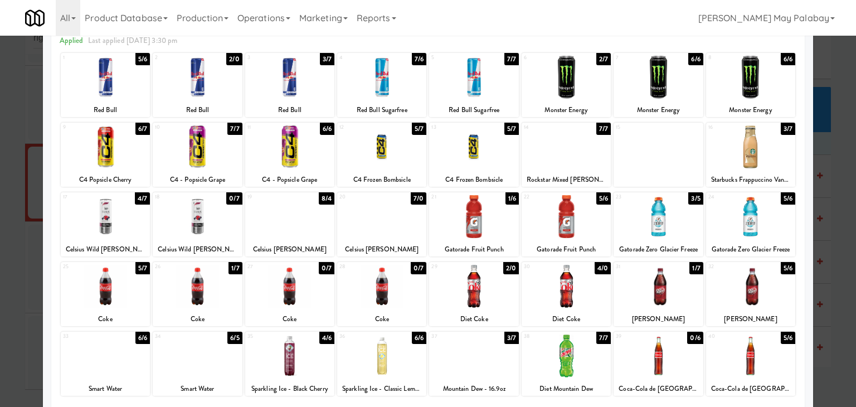
click at [598, 348] on div at bounding box center [566, 355] width 89 height 43
click at [669, 296] on div at bounding box center [658, 286] width 89 height 43
click at [821, 263] on div at bounding box center [428, 203] width 856 height 407
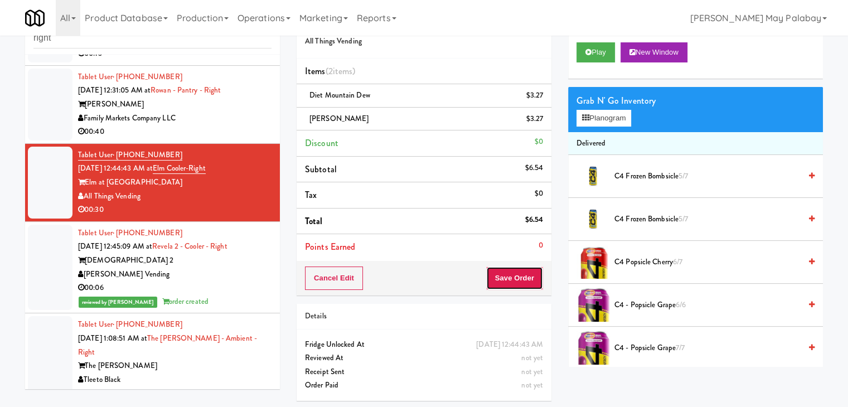
click at [528, 282] on button "Save Order" at bounding box center [514, 277] width 57 height 23
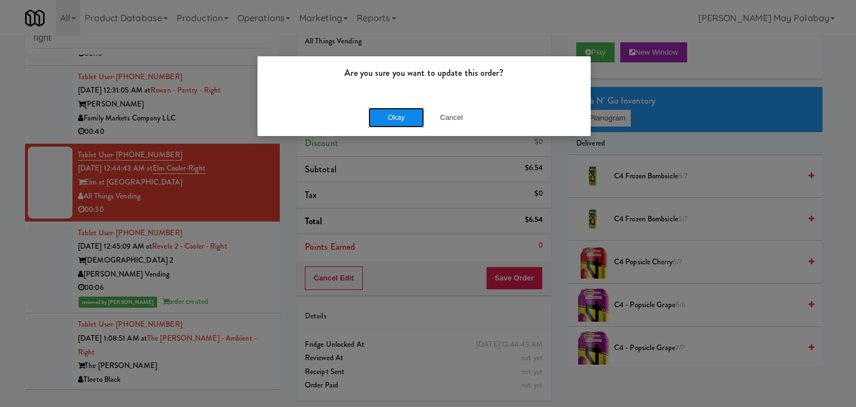
click at [406, 119] on button "Okay" at bounding box center [396, 118] width 56 height 20
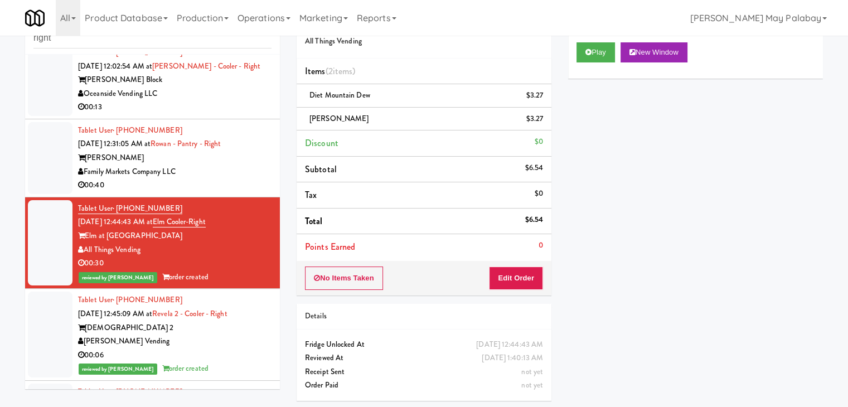
scroll to position [167, 0]
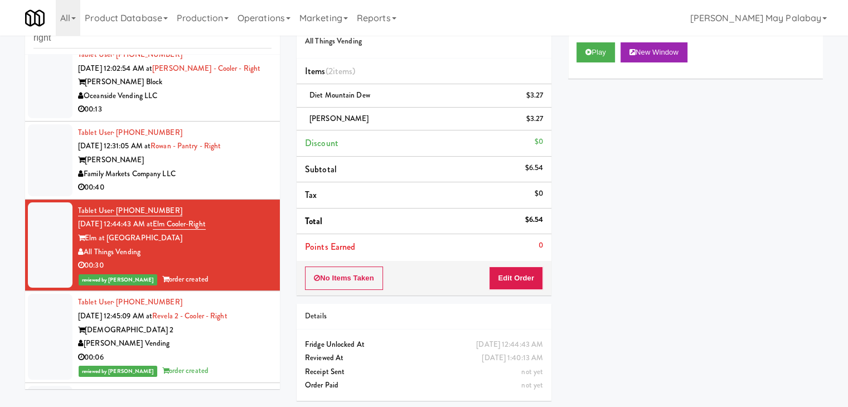
click at [256, 175] on div "Family Markets Company LLC" at bounding box center [174, 174] width 193 height 14
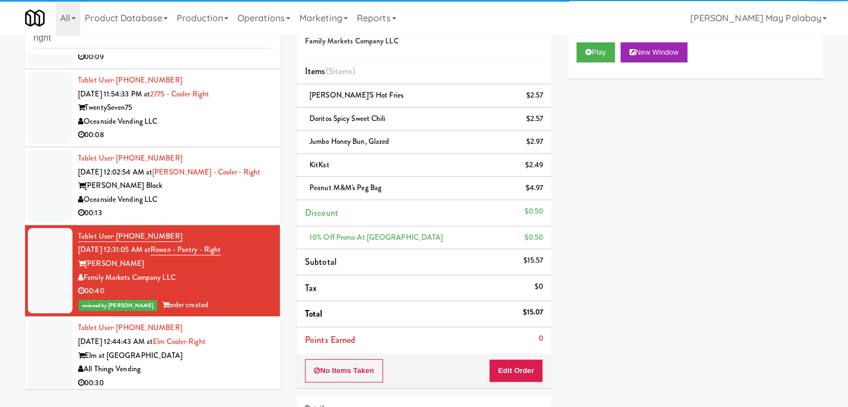
scroll to position [56, 0]
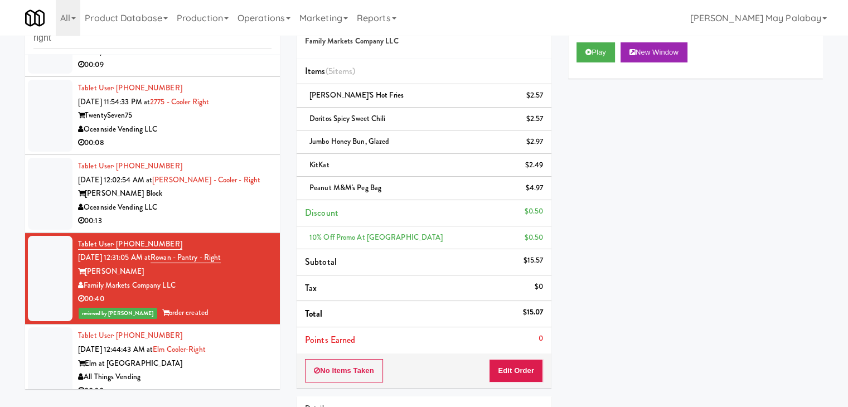
click at [236, 188] on div "Baker Block" at bounding box center [174, 194] width 193 height 14
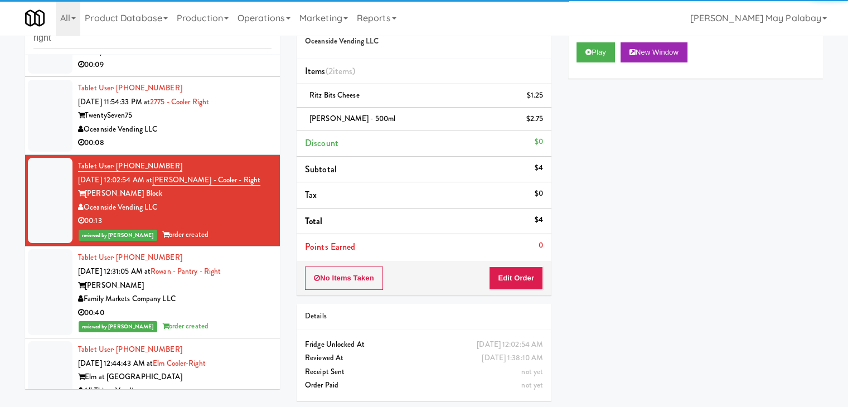
click at [202, 130] on div "Oceanside Vending LLC" at bounding box center [174, 130] width 193 height 14
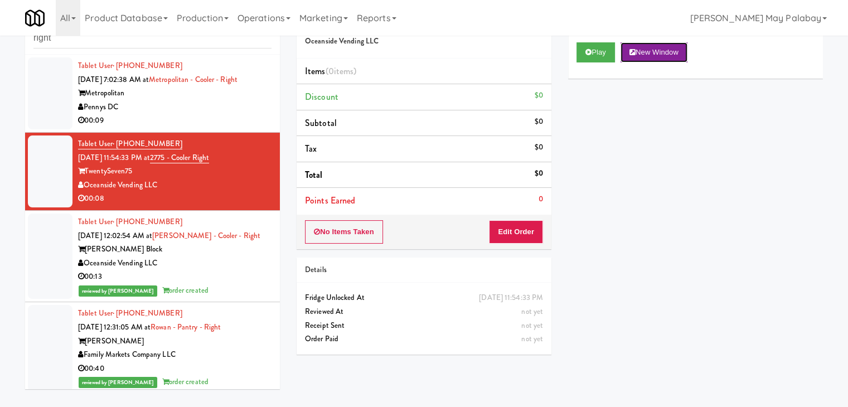
click at [675, 53] on button "New Window" at bounding box center [653, 52] width 67 height 20
click at [670, 54] on button "New Window" at bounding box center [653, 52] width 67 height 20
click at [501, 234] on button "Edit Order" at bounding box center [516, 231] width 54 height 23
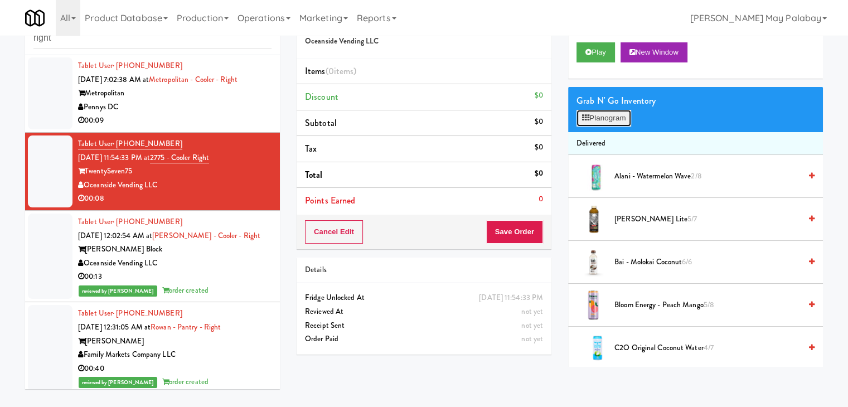
click at [593, 123] on button "Planogram" at bounding box center [603, 118] width 55 height 17
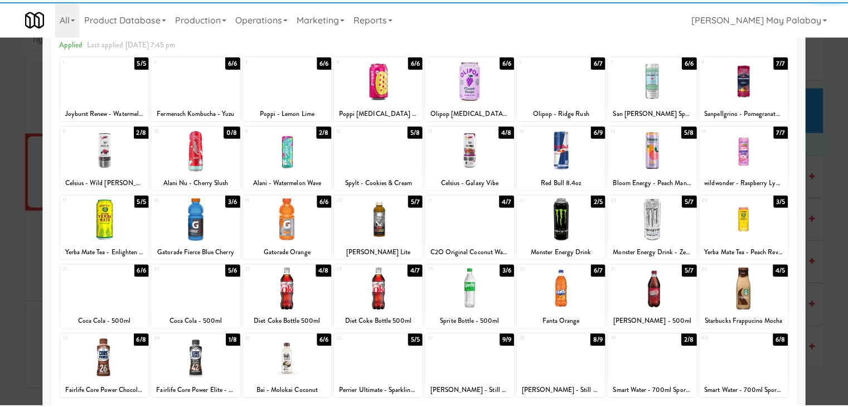
scroll to position [56, 0]
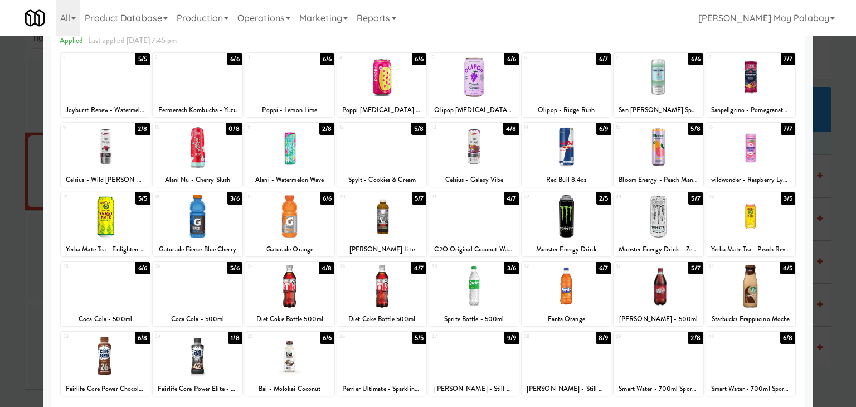
click at [408, 298] on div at bounding box center [381, 286] width 89 height 43
click at [418, 289] on div at bounding box center [381, 286] width 89 height 43
click at [835, 299] on div at bounding box center [428, 203] width 856 height 407
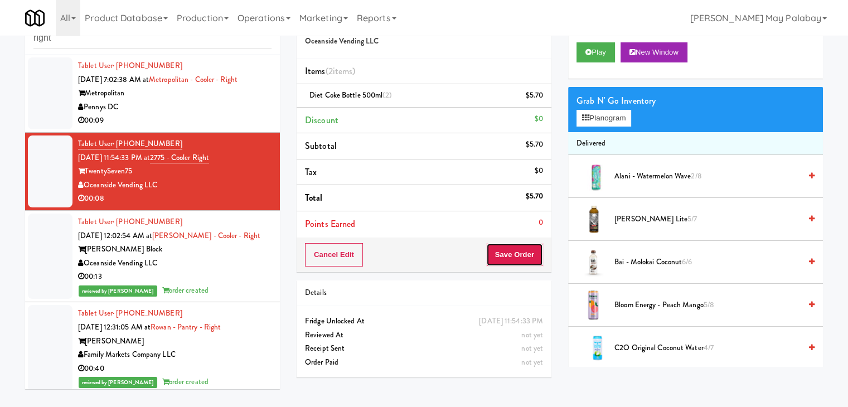
click at [511, 251] on button "Save Order" at bounding box center [514, 254] width 57 height 23
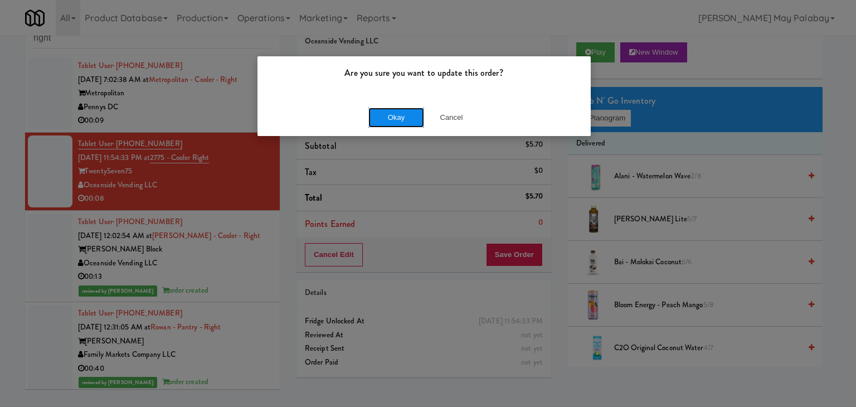
click at [418, 123] on button "Okay" at bounding box center [396, 118] width 56 height 20
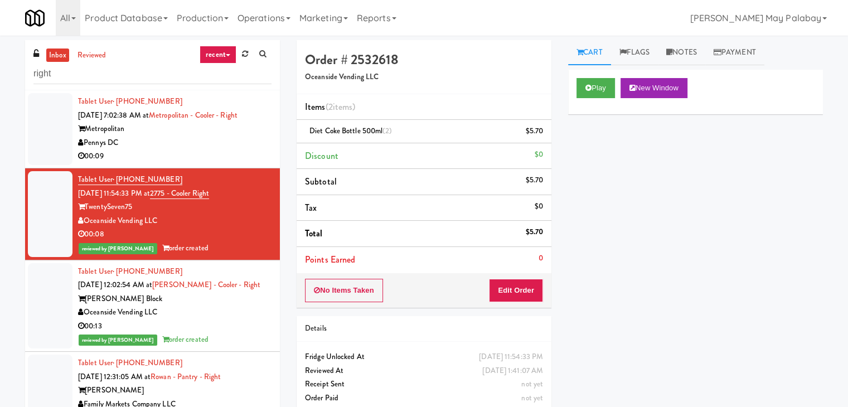
click at [242, 150] on div "00:09" at bounding box center [174, 156] width 193 height 14
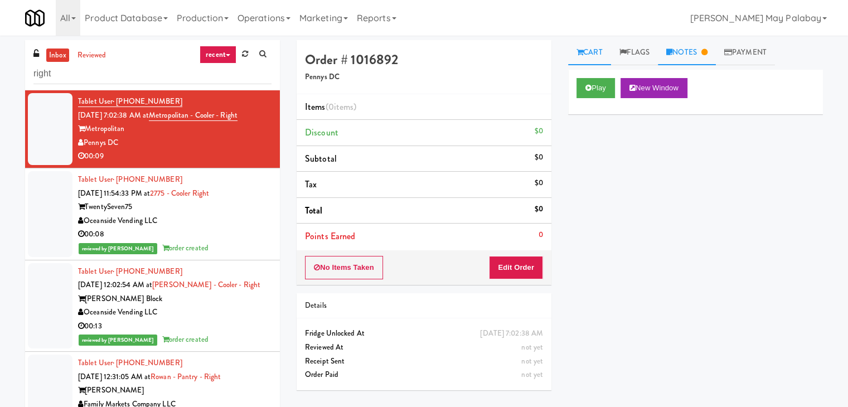
click at [702, 54] on link "Notes" at bounding box center [687, 52] width 58 height 25
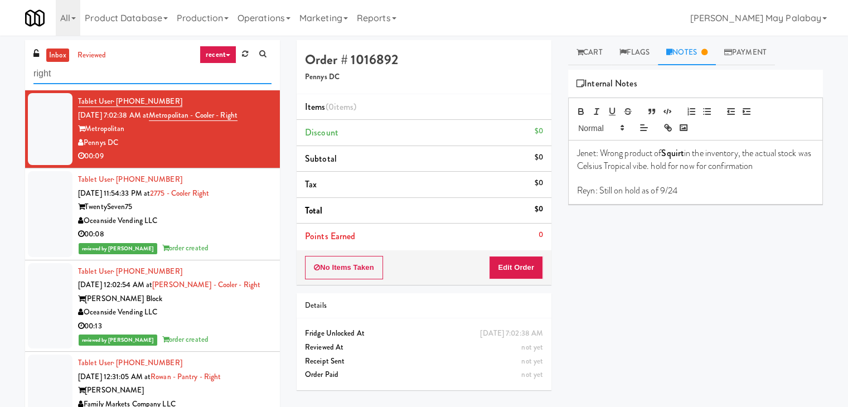
drag, startPoint x: 111, startPoint y: 76, endPoint x: 27, endPoint y: 77, distance: 84.7
click at [27, 77] on div "inbox reviewed recent all unclear take inventory issue suspicious failed recent…" at bounding box center [152, 65] width 255 height 50
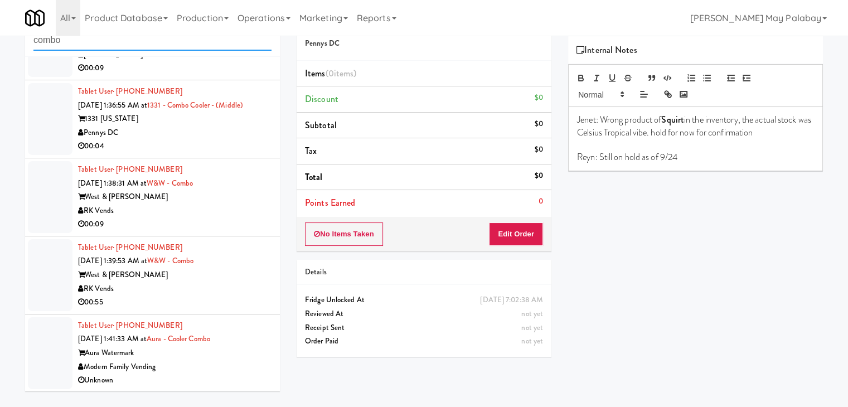
scroll to position [36, 0]
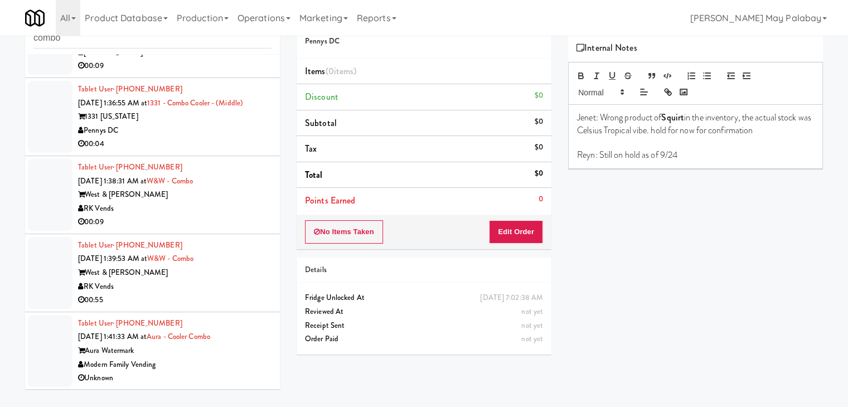
click at [182, 284] on div "RK Vends" at bounding box center [174, 287] width 193 height 14
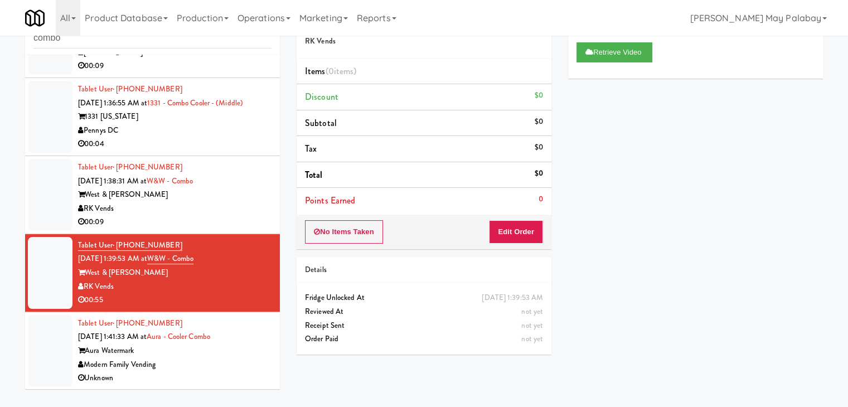
click at [218, 202] on div "RK Vends" at bounding box center [174, 209] width 193 height 14
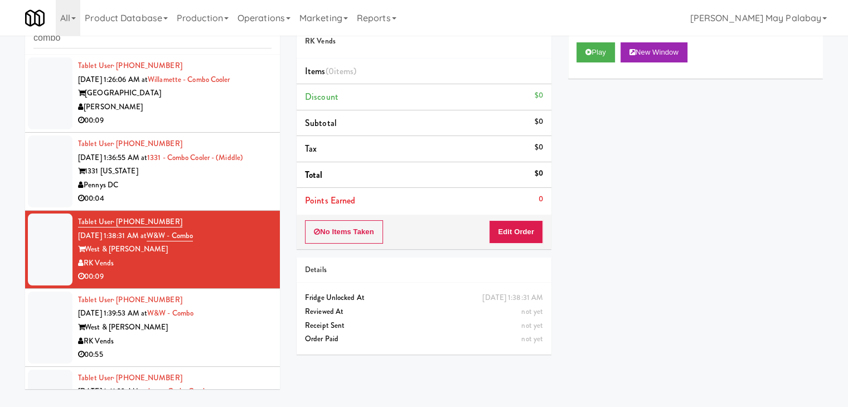
click at [692, 50] on div "Play New Window" at bounding box center [695, 52] width 238 height 20
click at [685, 51] on button "New Window" at bounding box center [653, 52] width 67 height 20
click at [677, 54] on button "New Window" at bounding box center [653, 52] width 67 height 20
click at [531, 230] on button "Edit Order" at bounding box center [516, 231] width 54 height 23
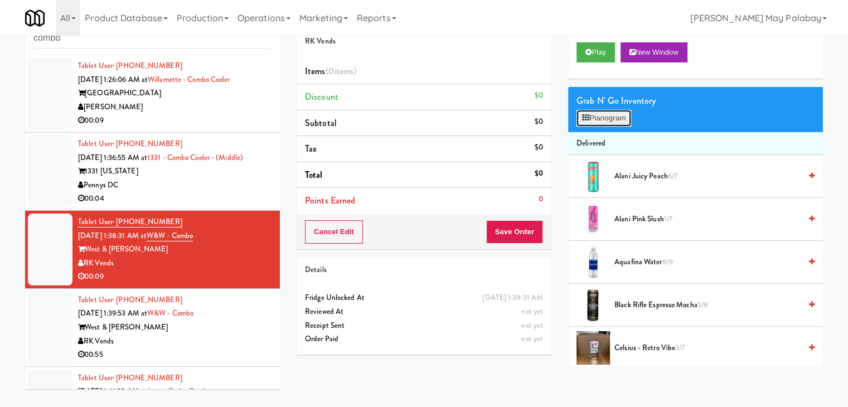
click at [591, 121] on button "Planogram" at bounding box center [603, 118] width 55 height 17
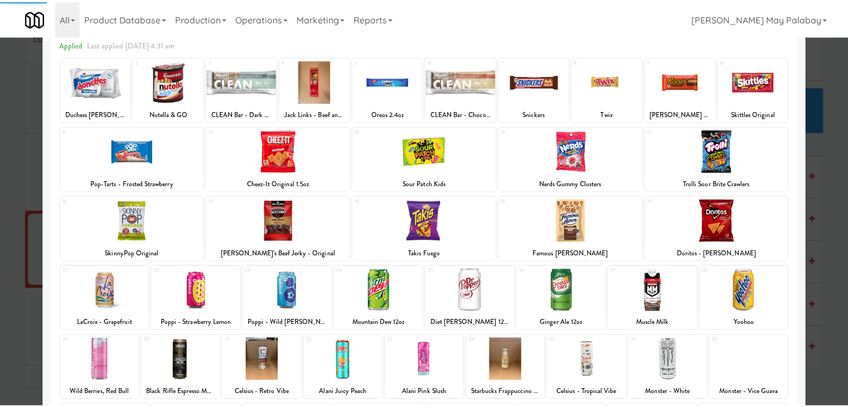
scroll to position [56, 0]
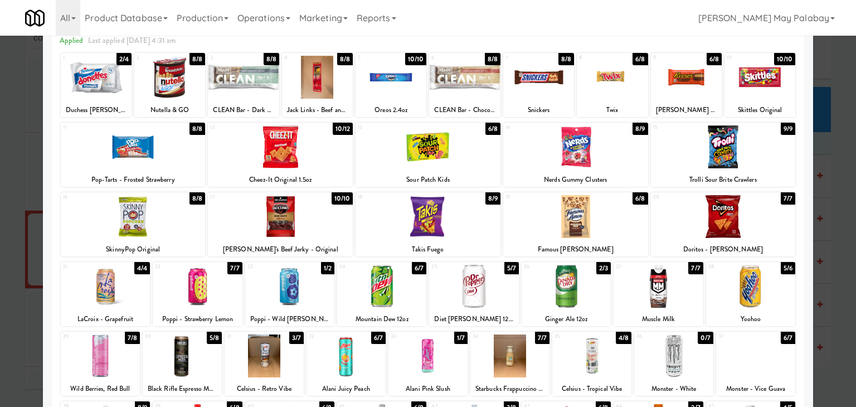
click at [690, 99] on div "9 6/8 REESE'S Peanut Butter Cups" at bounding box center [686, 85] width 71 height 64
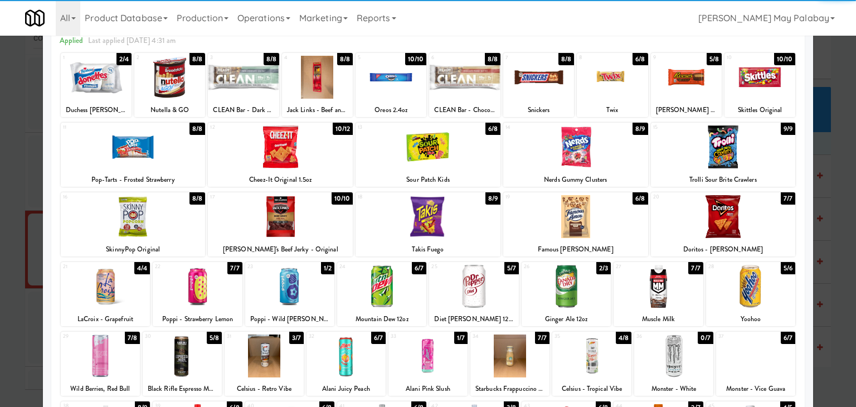
click at [845, 176] on div at bounding box center [428, 203] width 856 height 407
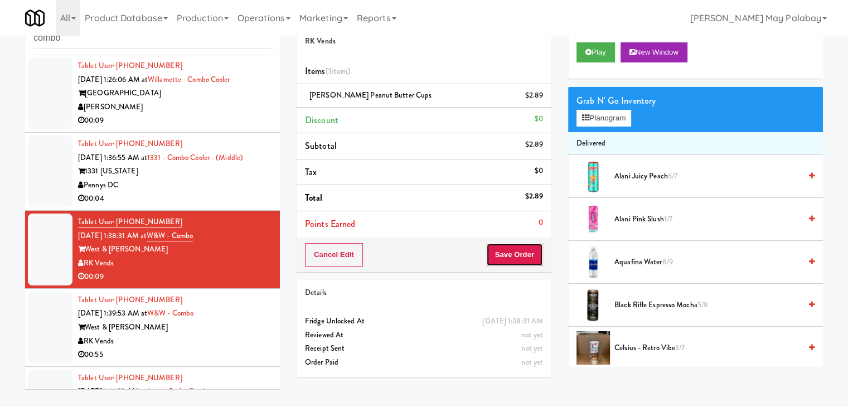
click at [504, 255] on button "Save Order" at bounding box center [514, 254] width 57 height 23
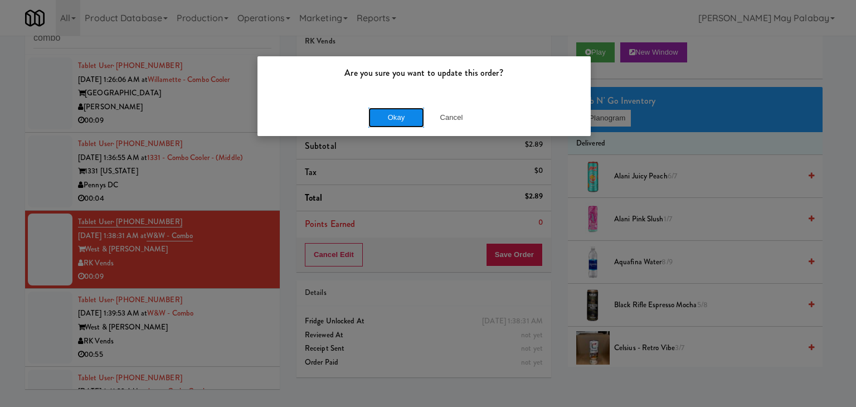
click at [392, 112] on button "Okay" at bounding box center [396, 118] width 56 height 20
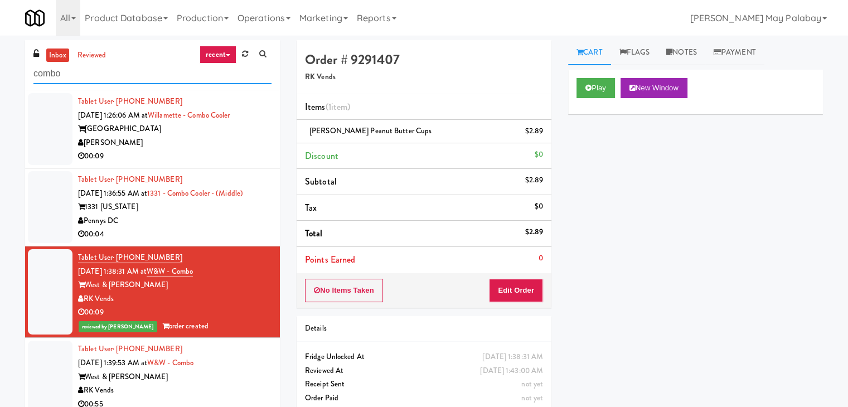
drag, startPoint x: 75, startPoint y: 70, endPoint x: 0, endPoint y: 86, distance: 76.4
click at [0, 86] on div "inbox reviewed recent all unclear take inventory issue suspicious failed recent…" at bounding box center [424, 236] width 848 height 393
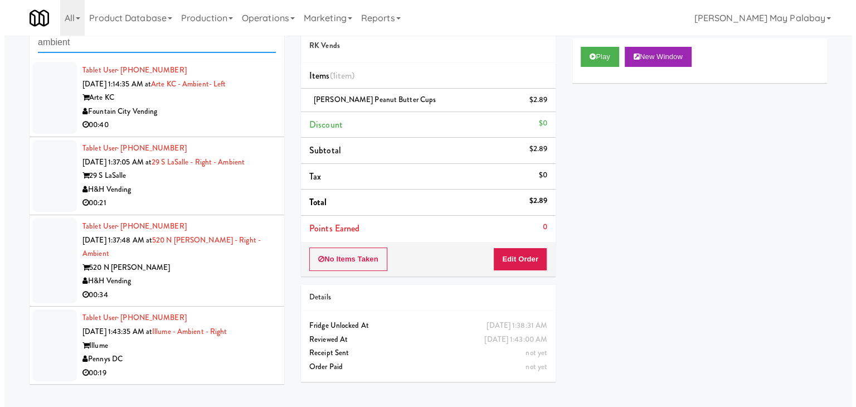
scroll to position [36, 0]
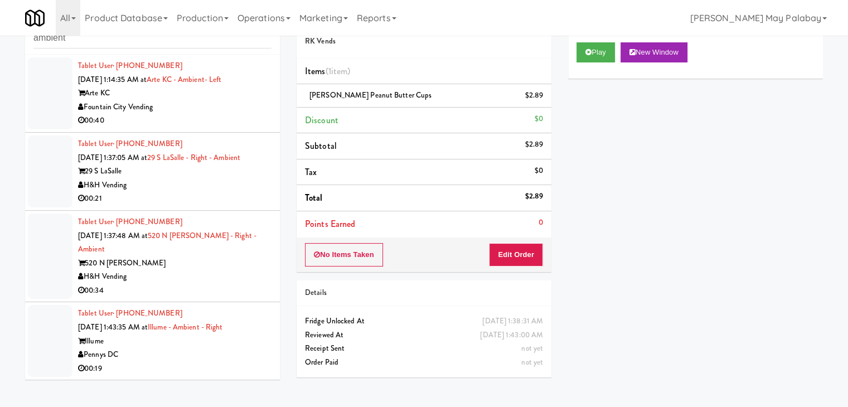
click at [225, 351] on div "Pennys DC" at bounding box center [174, 355] width 193 height 14
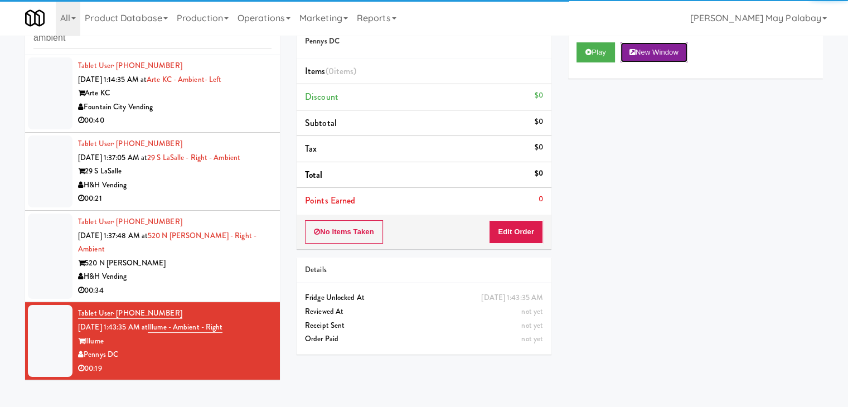
click at [660, 42] on button "New Window" at bounding box center [653, 52] width 67 height 20
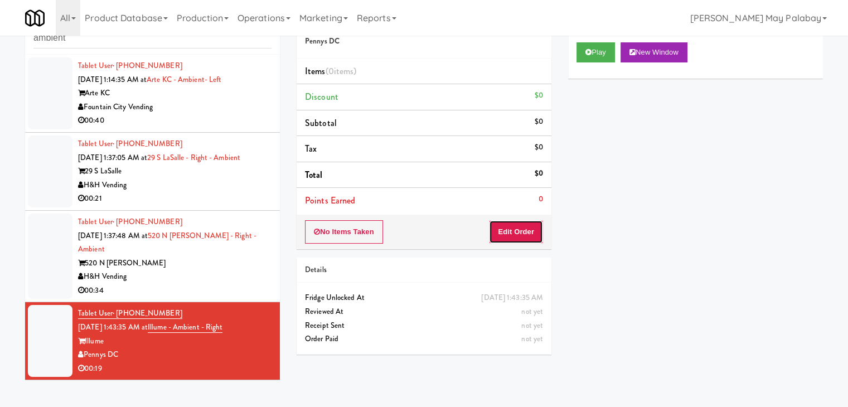
click at [518, 230] on button "Edit Order" at bounding box center [516, 231] width 54 height 23
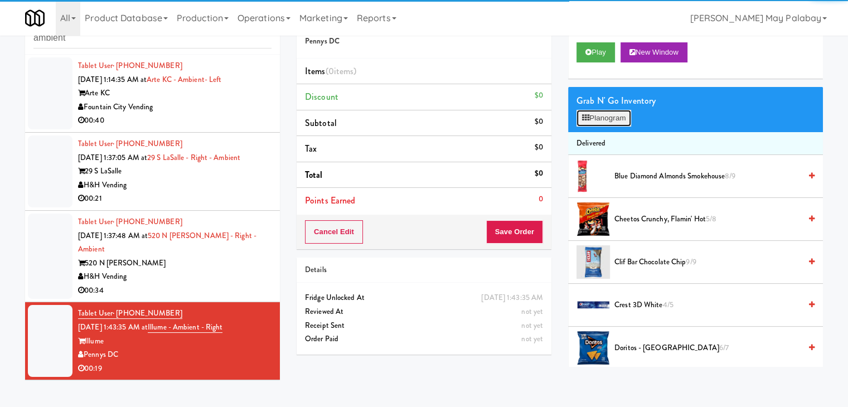
click at [614, 121] on button "Planogram" at bounding box center [603, 118] width 55 height 17
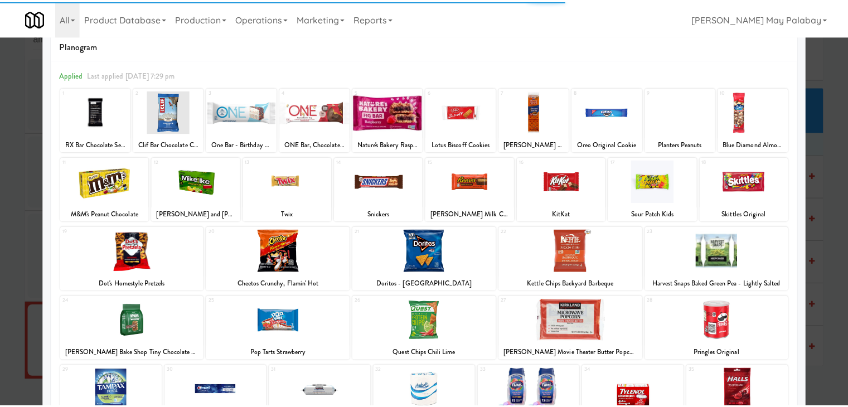
scroll to position [56, 0]
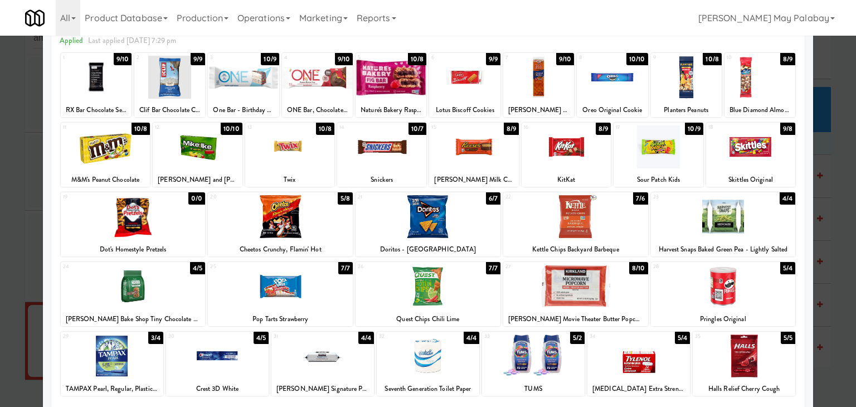
click at [307, 157] on div at bounding box center [289, 146] width 89 height 43
click at [593, 157] on div at bounding box center [566, 146] width 89 height 43
click at [829, 192] on div at bounding box center [428, 203] width 856 height 407
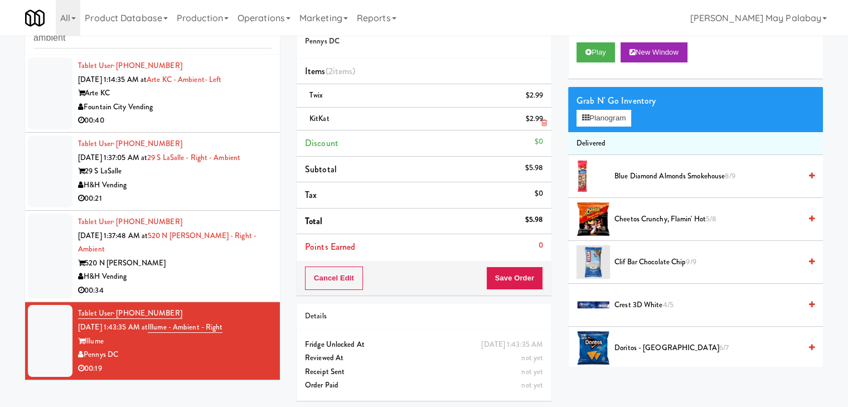
click at [543, 118] on link at bounding box center [542, 124] width 10 height 14
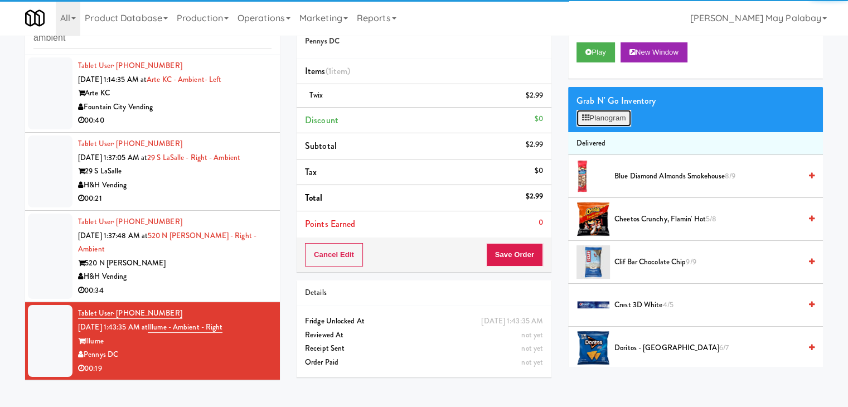
click at [595, 119] on button "Planogram" at bounding box center [603, 118] width 55 height 17
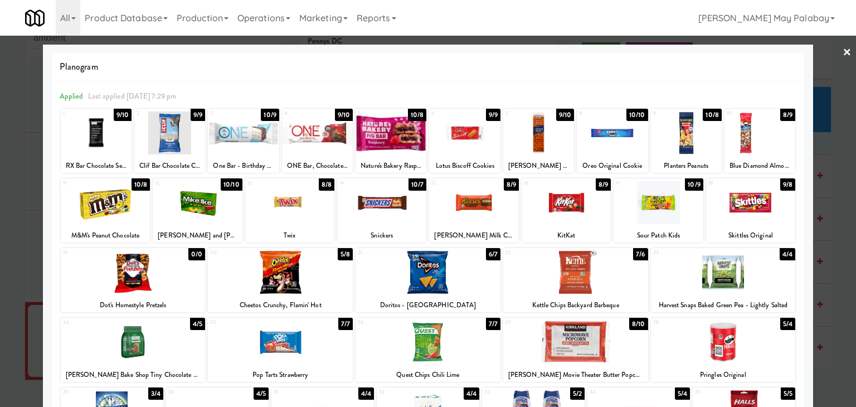
click at [313, 224] on div "13 8/8 Twix" at bounding box center [289, 210] width 89 height 64
click at [832, 198] on div at bounding box center [428, 203] width 856 height 407
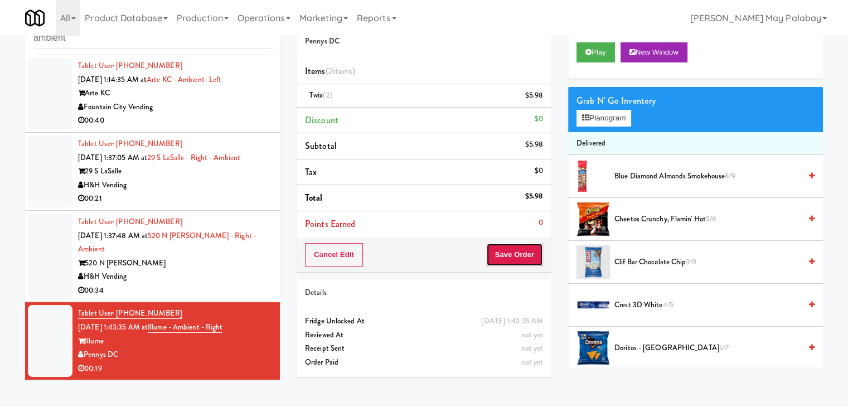
click at [520, 257] on button "Save Order" at bounding box center [514, 254] width 57 height 23
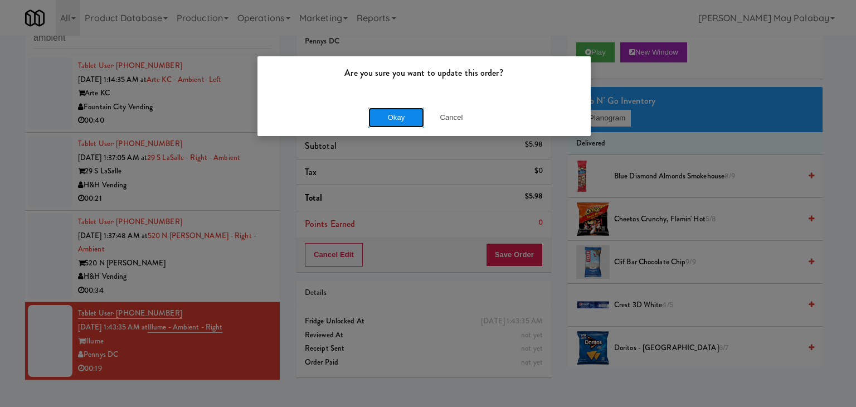
click at [401, 119] on button "Okay" at bounding box center [396, 118] width 56 height 20
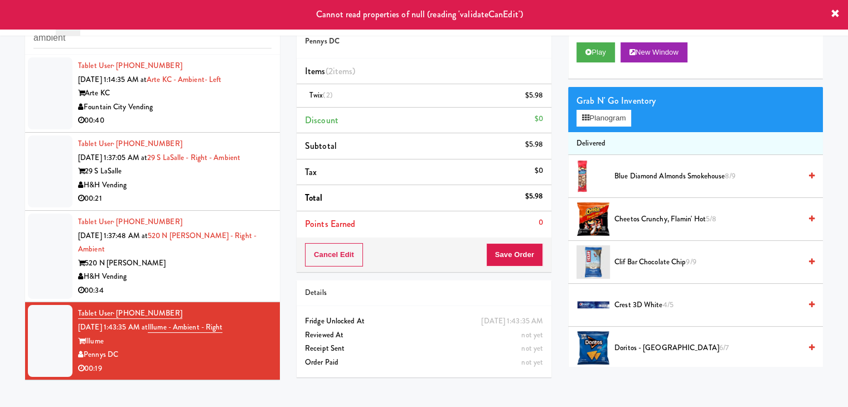
click at [234, 275] on div "H&H Vending" at bounding box center [174, 277] width 193 height 14
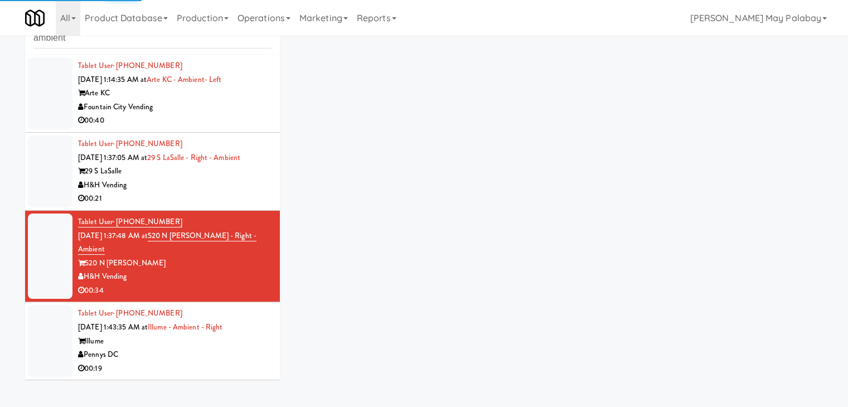
click at [218, 350] on div "Pennys DC" at bounding box center [174, 355] width 193 height 14
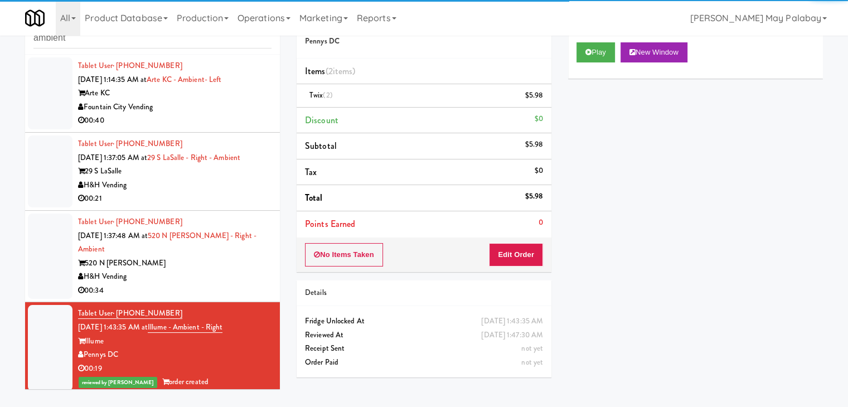
click at [222, 278] on div "H&H Vending" at bounding box center [174, 277] width 193 height 14
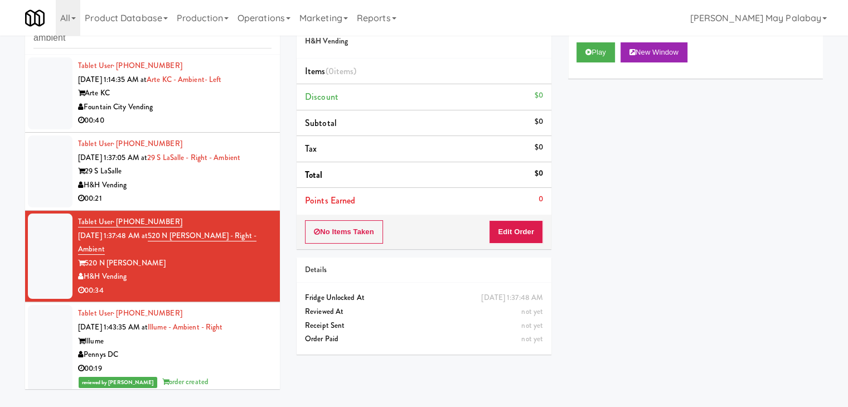
click at [218, 188] on div "H&H Vending" at bounding box center [174, 185] width 193 height 14
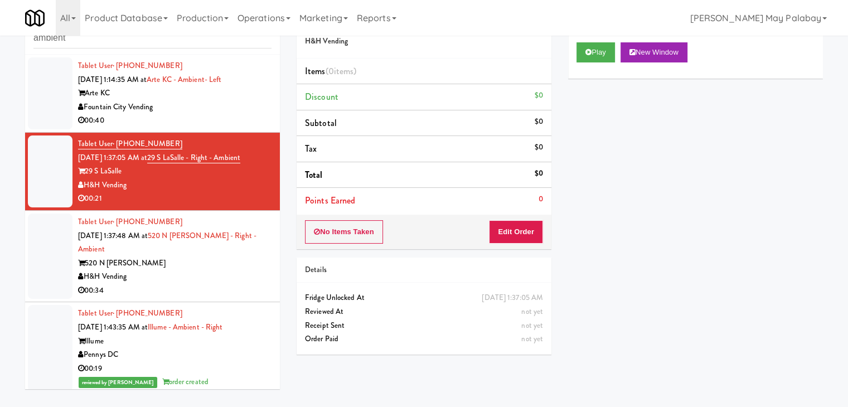
click at [187, 351] on div "Pennys DC" at bounding box center [174, 355] width 193 height 14
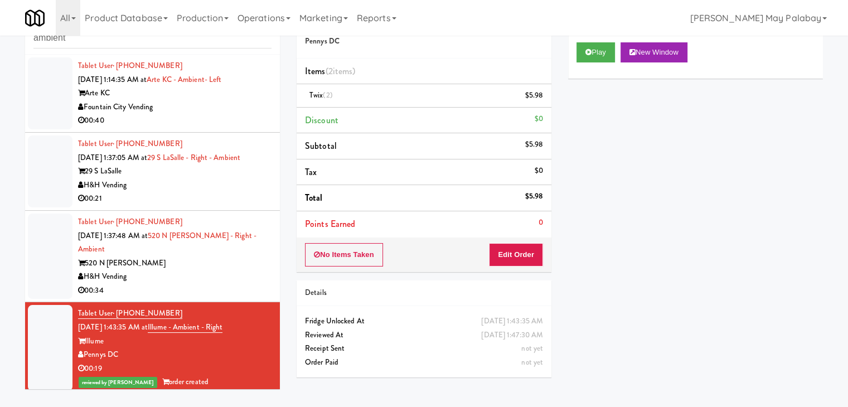
click at [206, 192] on div "00:21" at bounding box center [174, 199] width 193 height 14
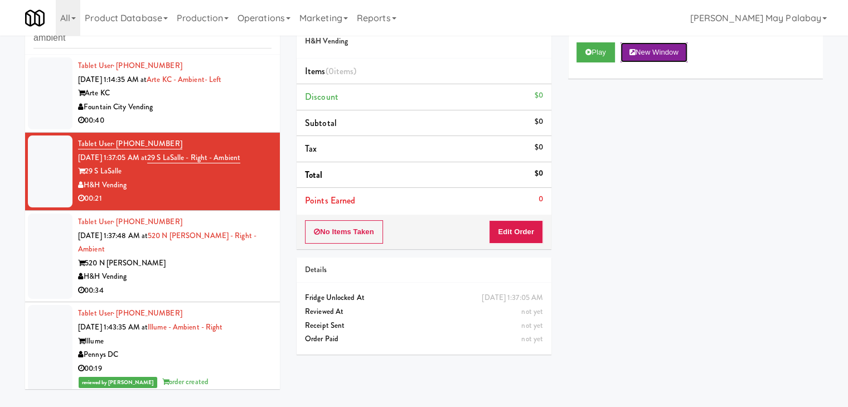
click at [668, 50] on button "New Window" at bounding box center [653, 52] width 67 height 20
click at [525, 226] on button "Edit Order" at bounding box center [516, 231] width 54 height 23
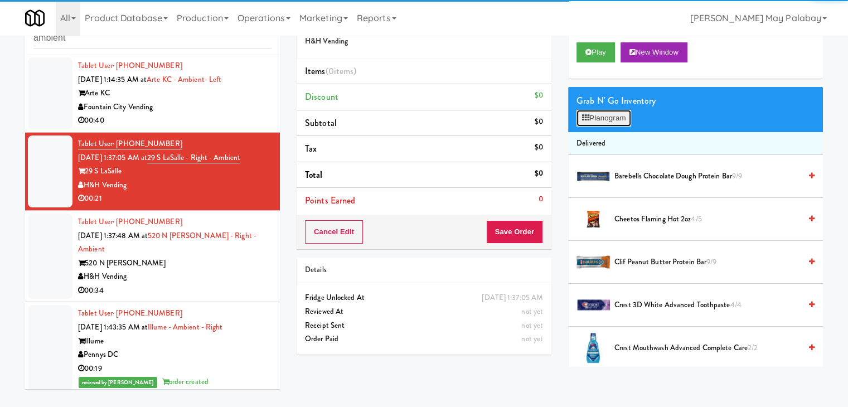
click at [607, 119] on button "Planogram" at bounding box center [603, 118] width 55 height 17
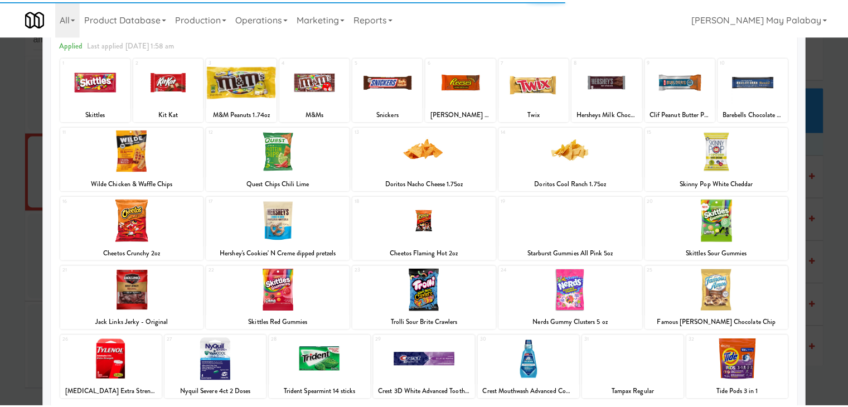
scroll to position [56, 0]
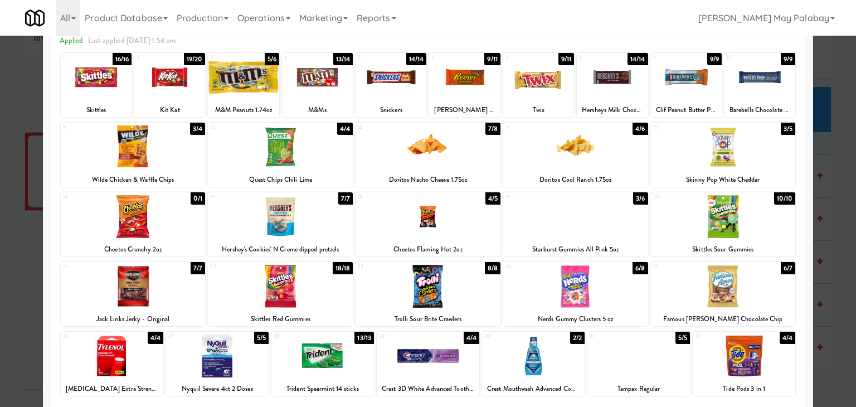
drag, startPoint x: 621, startPoint y: 219, endPoint x: 643, endPoint y: 228, distance: 24.2
click at [621, 218] on div at bounding box center [575, 216] width 145 height 43
click at [838, 224] on div at bounding box center [428, 203] width 856 height 407
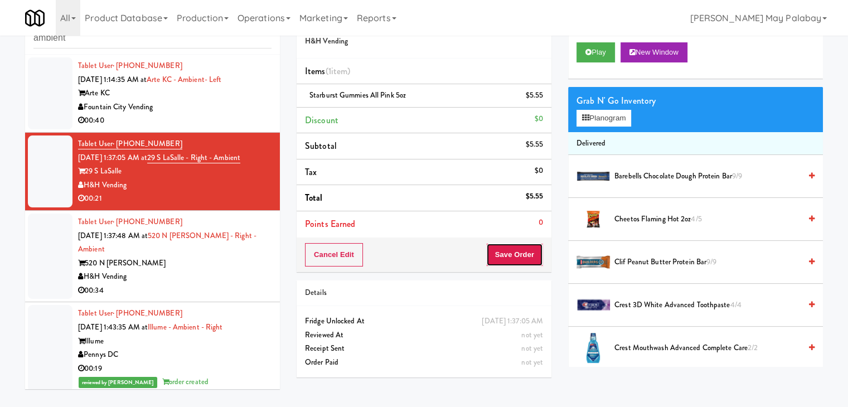
click at [513, 251] on button "Save Order" at bounding box center [514, 254] width 57 height 23
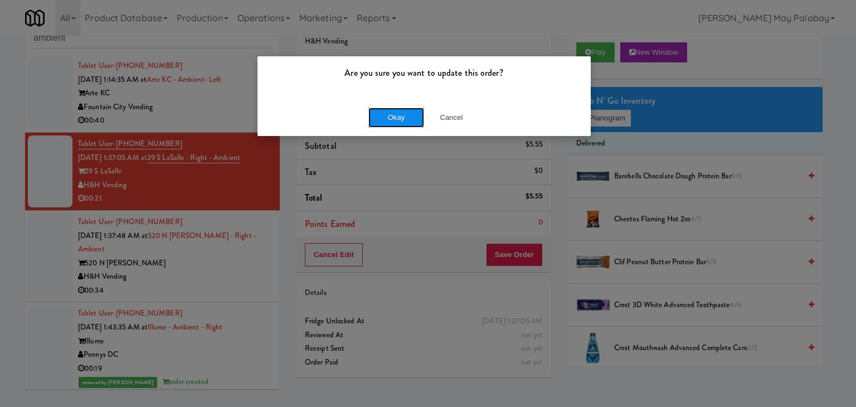
click at [406, 114] on button "Okay" at bounding box center [396, 118] width 56 height 20
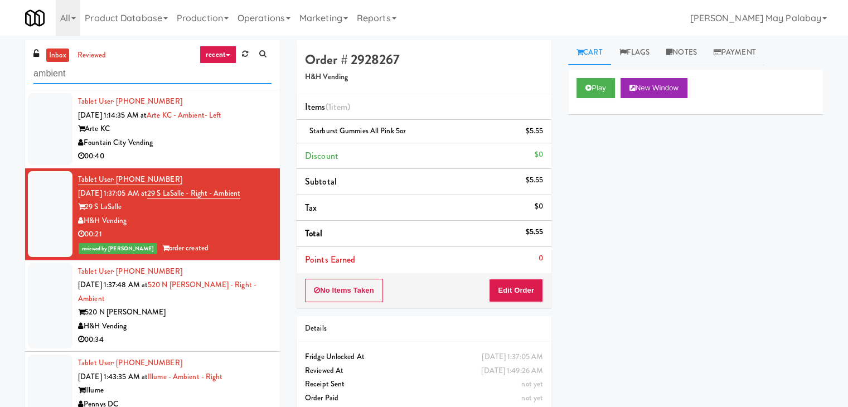
click at [159, 70] on input "ambient" at bounding box center [152, 74] width 238 height 21
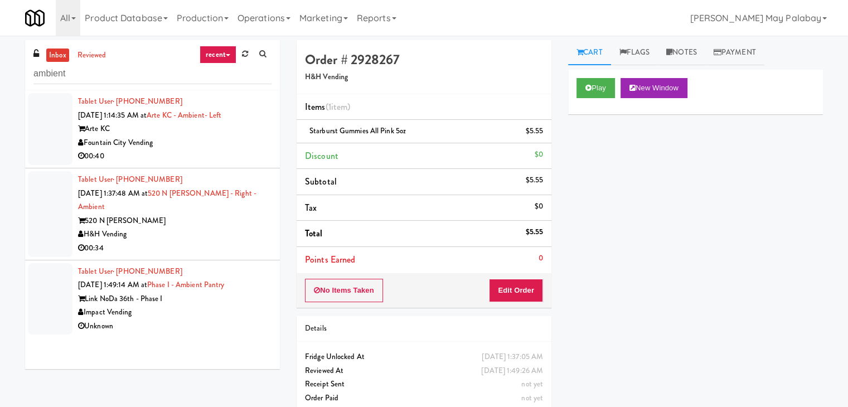
click at [230, 253] on div "00:34" at bounding box center [174, 248] width 193 height 14
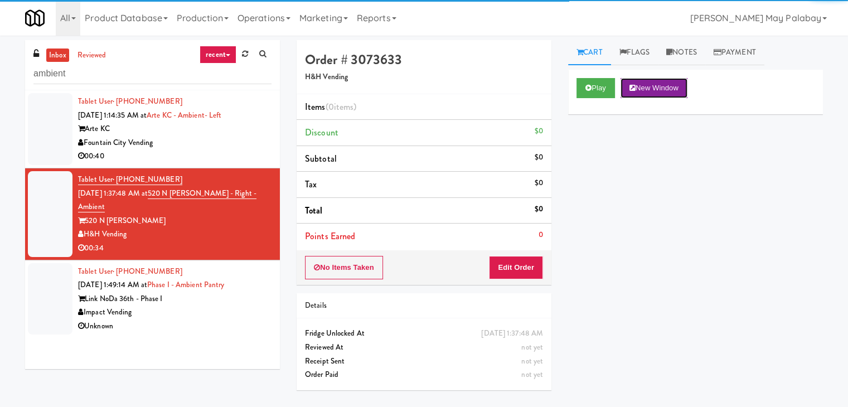
click at [660, 87] on button "New Window" at bounding box center [653, 88] width 67 height 20
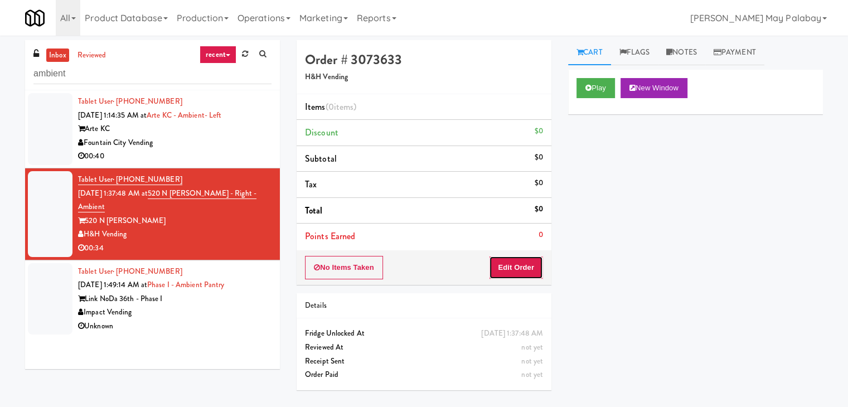
click at [511, 264] on button "Edit Order" at bounding box center [516, 267] width 54 height 23
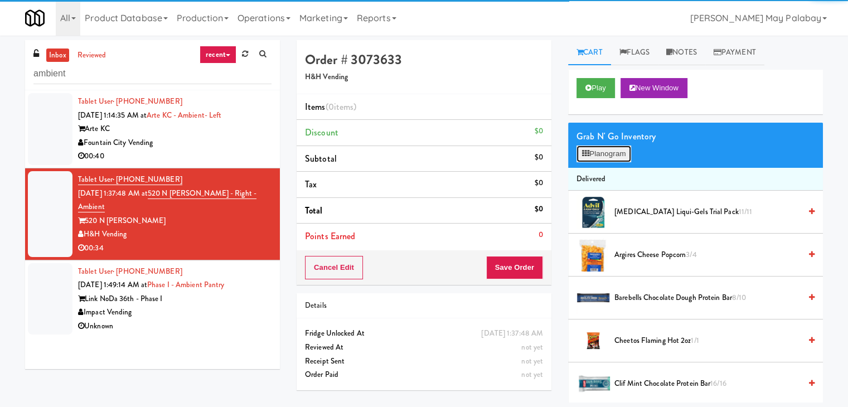
click at [602, 154] on button "Planogram" at bounding box center [603, 153] width 55 height 17
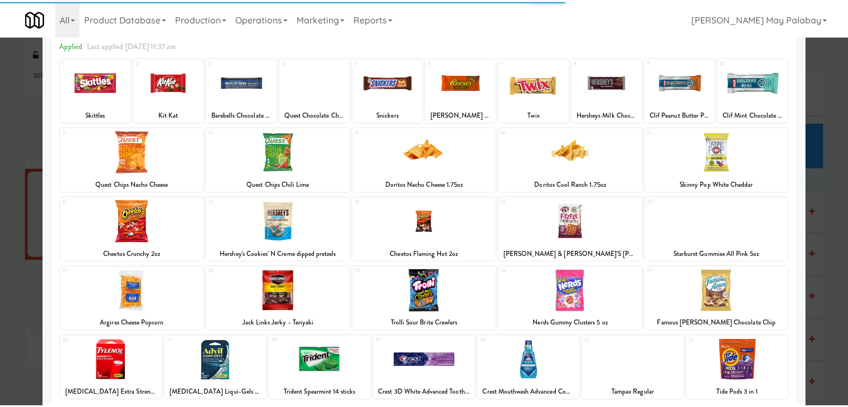
scroll to position [56, 0]
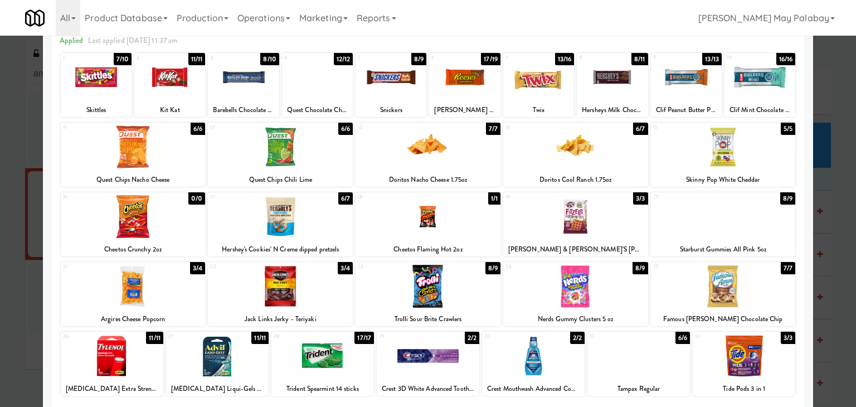
click at [764, 163] on div at bounding box center [723, 146] width 145 height 43
click at [627, 90] on div at bounding box center [612, 77] width 71 height 43
click at [827, 225] on div at bounding box center [428, 203] width 856 height 407
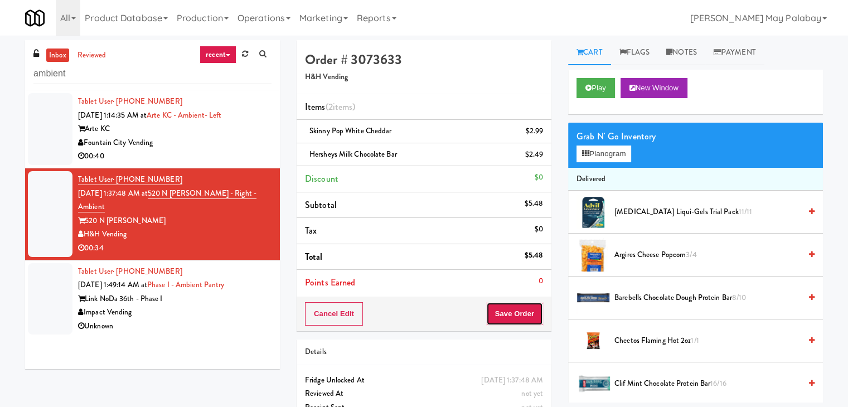
click at [508, 309] on button "Save Order" at bounding box center [514, 313] width 57 height 23
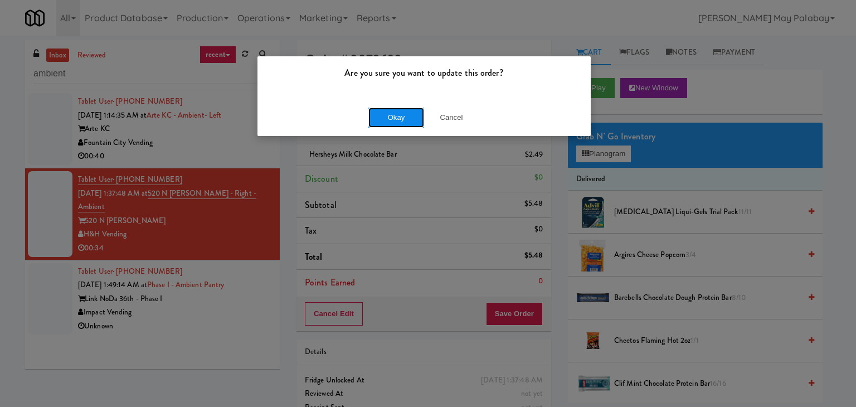
click at [418, 119] on button "Okay" at bounding box center [396, 118] width 56 height 20
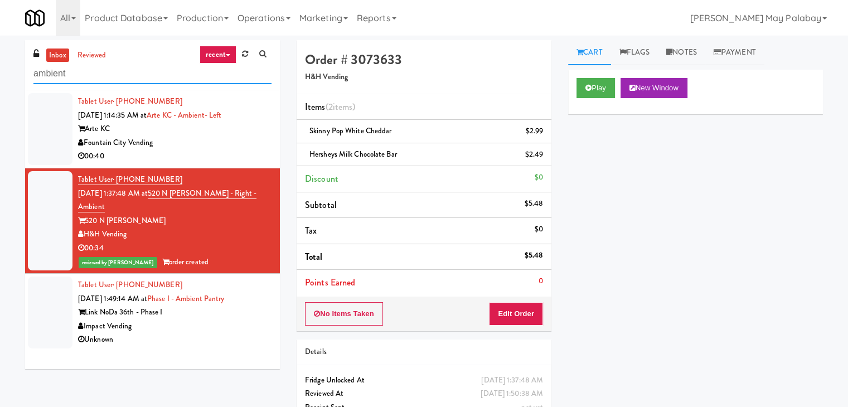
click at [85, 74] on input "ambient" at bounding box center [152, 74] width 238 height 21
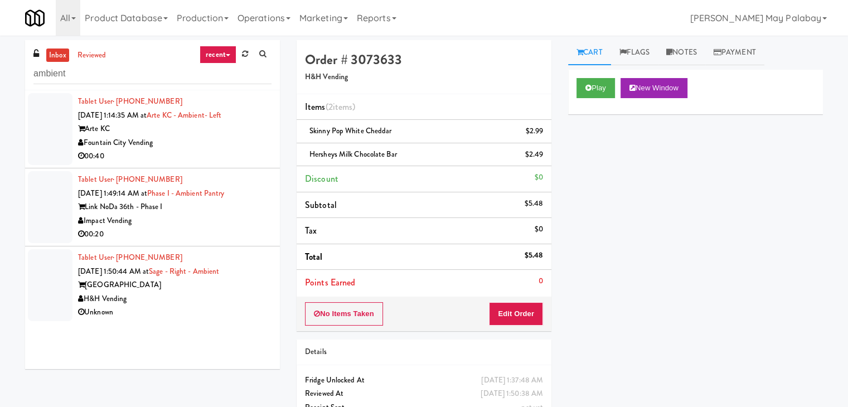
click at [250, 204] on div "Link NoDa 36th - Phase I" at bounding box center [174, 207] width 193 height 14
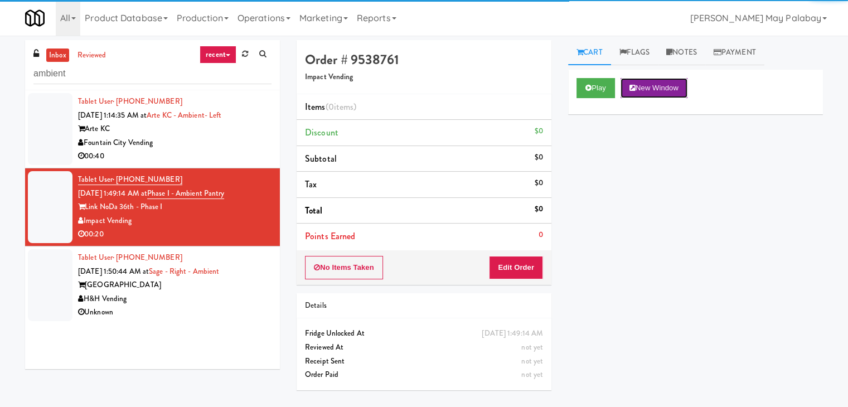
click at [649, 88] on button "New Window" at bounding box center [653, 88] width 67 height 20
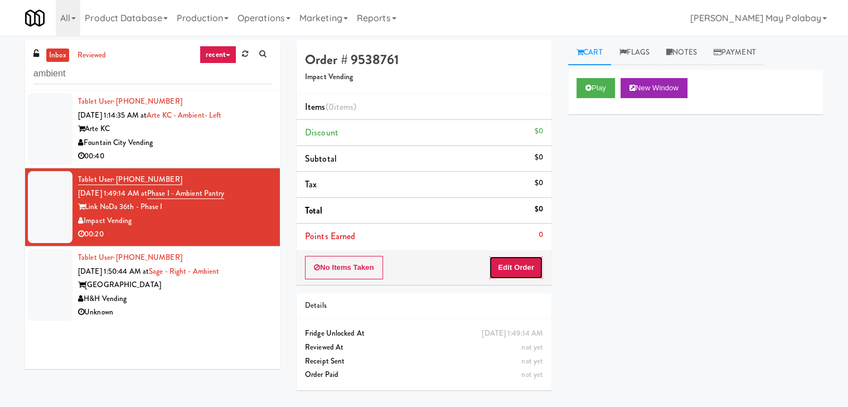
click at [521, 266] on button "Edit Order" at bounding box center [516, 267] width 54 height 23
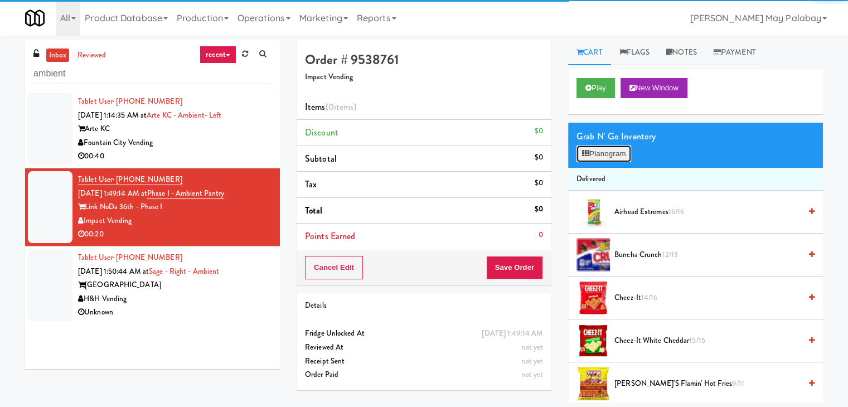
click at [604, 152] on button "Planogram" at bounding box center [603, 153] width 55 height 17
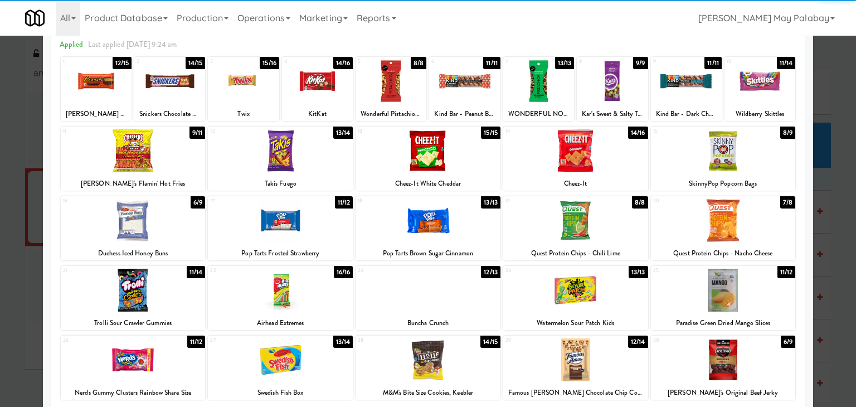
scroll to position [56, 0]
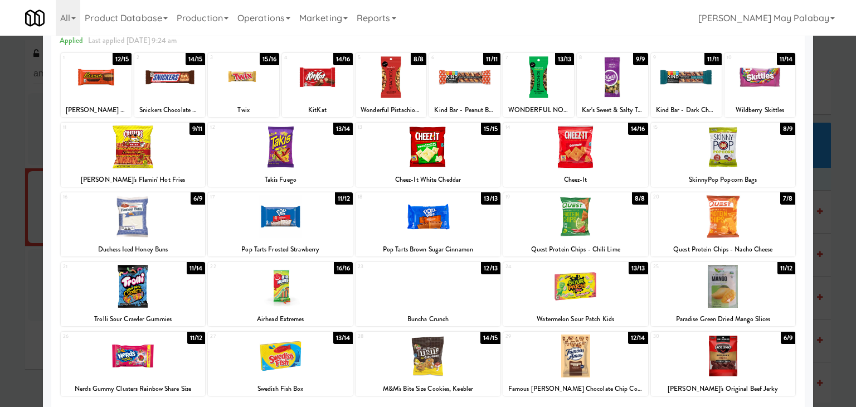
click at [192, 79] on div at bounding box center [169, 77] width 71 height 43
click at [623, 85] on div at bounding box center [612, 77] width 71 height 43
click at [833, 298] on div at bounding box center [428, 203] width 856 height 407
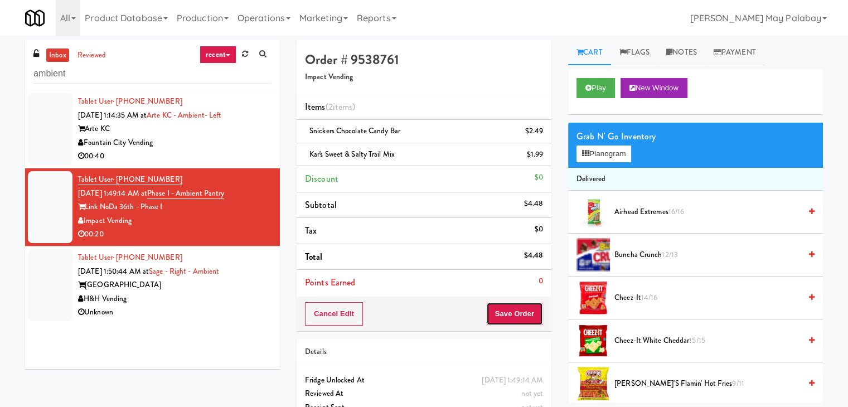
click at [531, 308] on button "Save Order" at bounding box center [514, 313] width 57 height 23
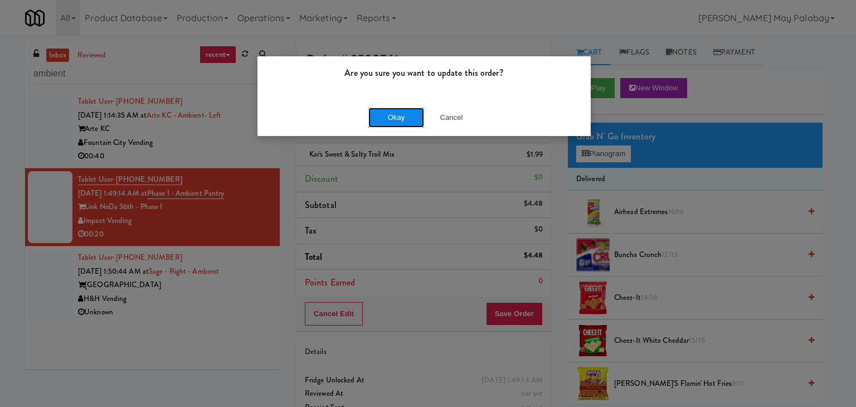
click at [389, 119] on button "Okay" at bounding box center [396, 118] width 56 height 20
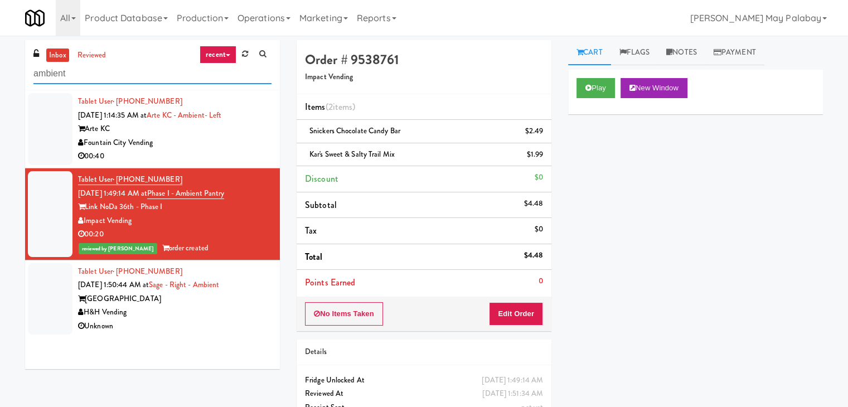
click at [87, 74] on input "ambient" at bounding box center [152, 74] width 238 height 21
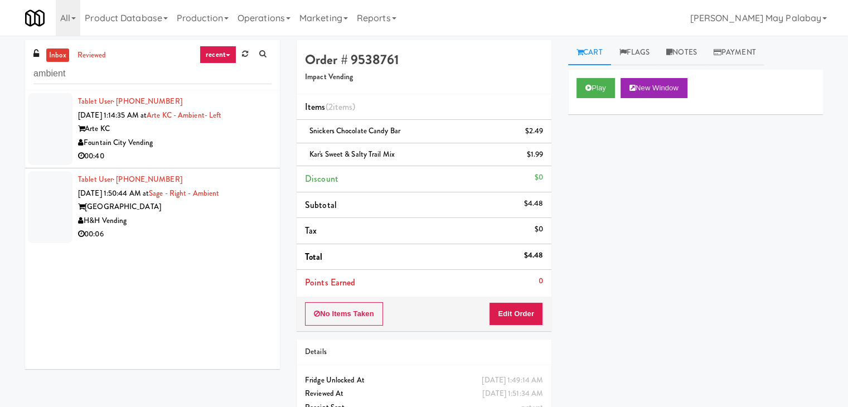
click at [174, 227] on div "00:06" at bounding box center [174, 234] width 193 height 14
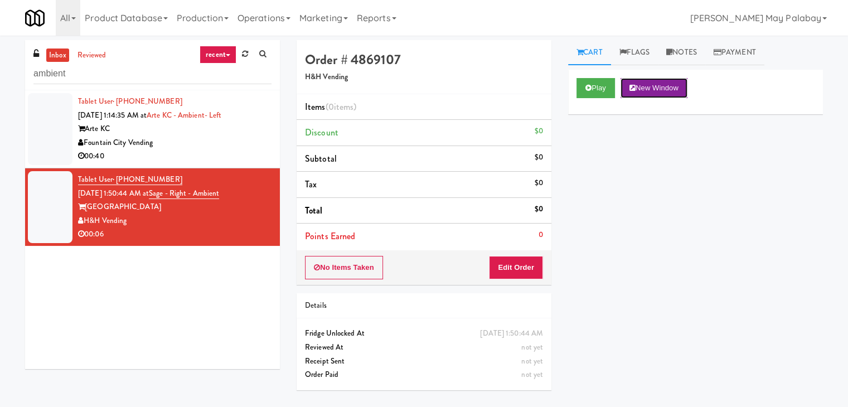
click at [651, 93] on button "New Window" at bounding box center [653, 88] width 67 height 20
click at [174, 121] on div "Tablet User · (913) 484-9742 Sep 25, 2025 1:14:35 AM at Arte KC - Ambient- Left…" at bounding box center [174, 129] width 193 height 69
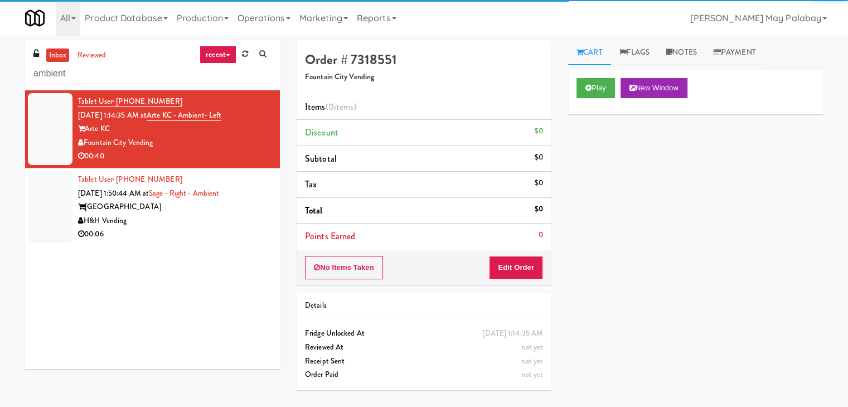
click at [181, 232] on div "00:06" at bounding box center [174, 234] width 193 height 14
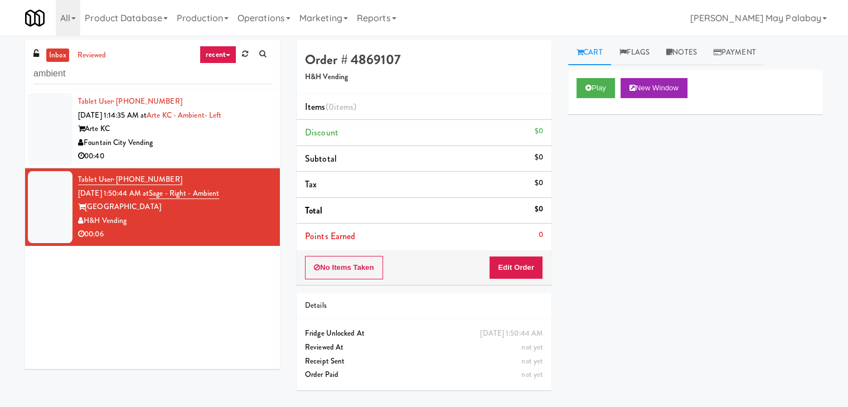
click at [698, 200] on div "Play New Window Primary Flag Clear Flag if unable to determine what was taken o…" at bounding box center [695, 279] width 255 height 418
click at [666, 87] on button "New Window" at bounding box center [653, 88] width 67 height 20
click at [525, 274] on button "Edit Order" at bounding box center [516, 267] width 54 height 23
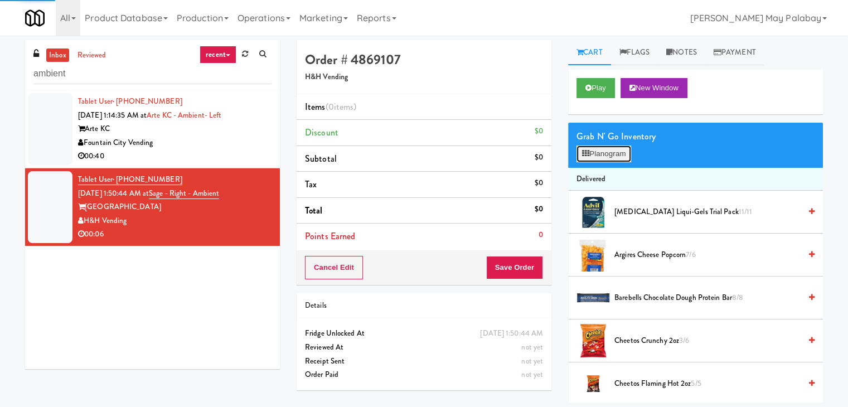
click at [614, 155] on button "Planogram" at bounding box center [603, 153] width 55 height 17
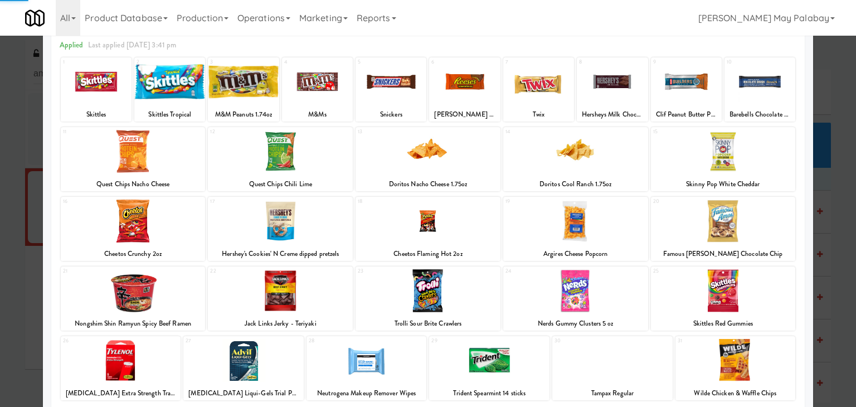
scroll to position [56, 0]
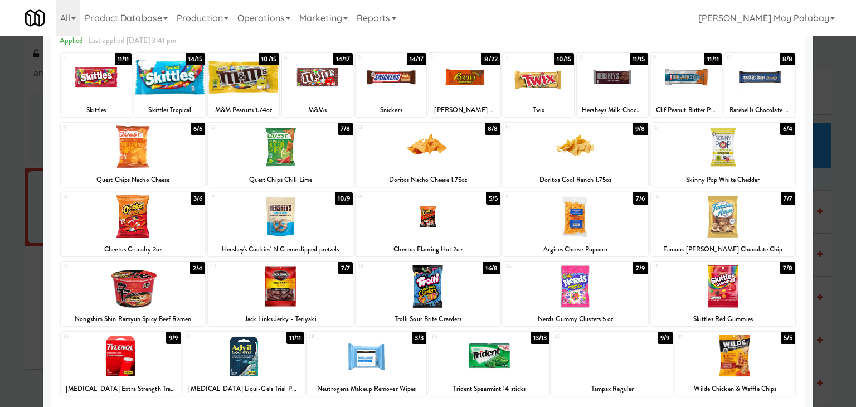
click at [628, 157] on div at bounding box center [575, 146] width 145 height 43
click at [827, 241] on div at bounding box center [428, 203] width 856 height 407
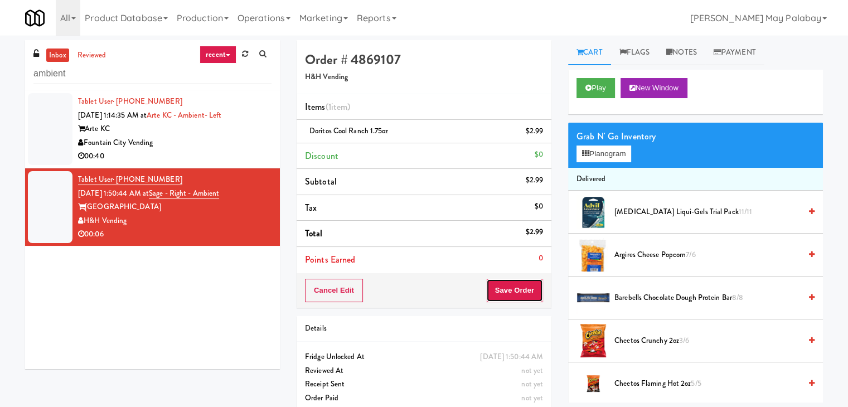
click at [511, 282] on button "Save Order" at bounding box center [514, 290] width 57 height 23
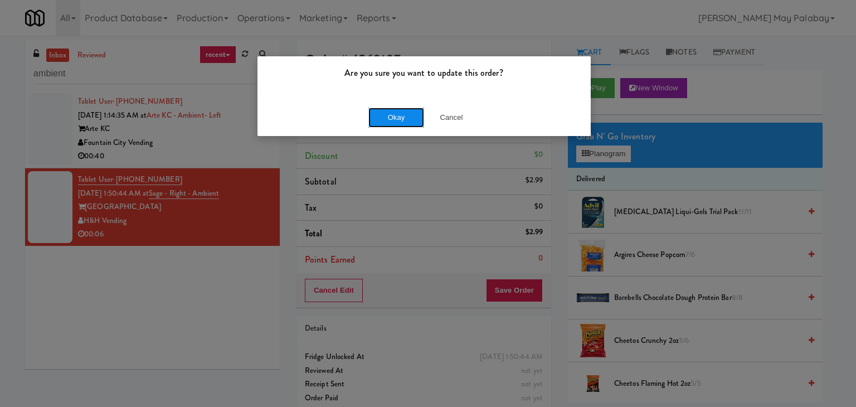
click at [416, 119] on button "Okay" at bounding box center [396, 118] width 56 height 20
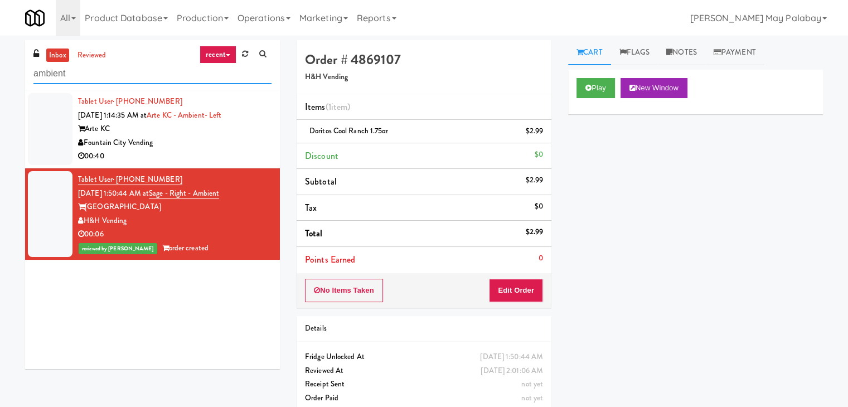
drag, startPoint x: 140, startPoint y: 78, endPoint x: 0, endPoint y: 99, distance: 141.4
click at [0, 99] on div "inbox reviewed recent all unclear take inventory issue suspicious failed recent…" at bounding box center [424, 230] width 848 height 381
paste input "BMP - Cooler"
type input "BMP - Cooler"
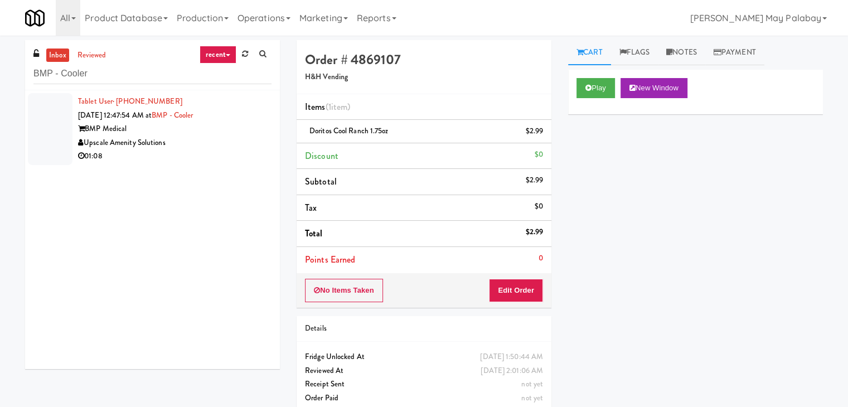
click at [233, 151] on div "01:08" at bounding box center [174, 156] width 193 height 14
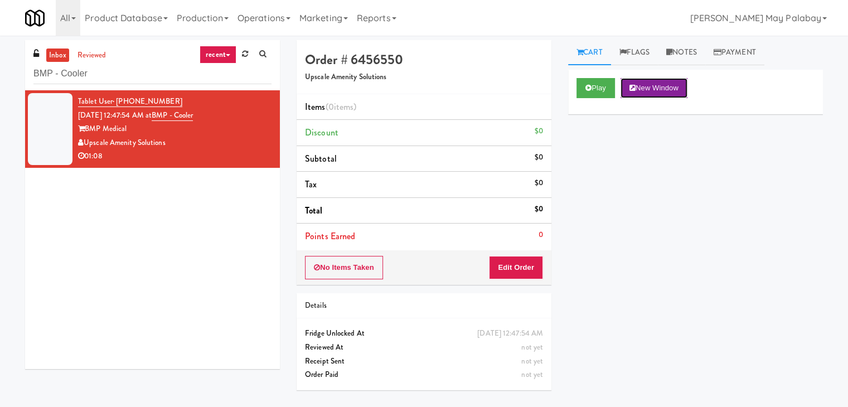
click at [656, 81] on button "New Window" at bounding box center [653, 88] width 67 height 20
click at [528, 266] on button "Edit Order" at bounding box center [516, 267] width 54 height 23
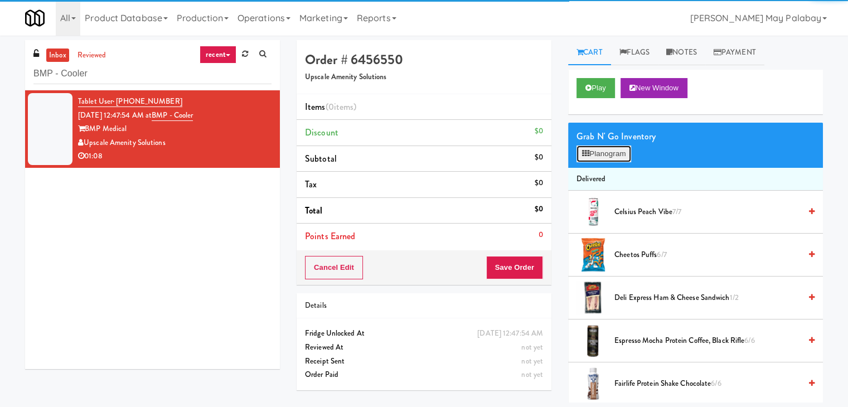
click at [620, 154] on button "Planogram" at bounding box center [603, 153] width 55 height 17
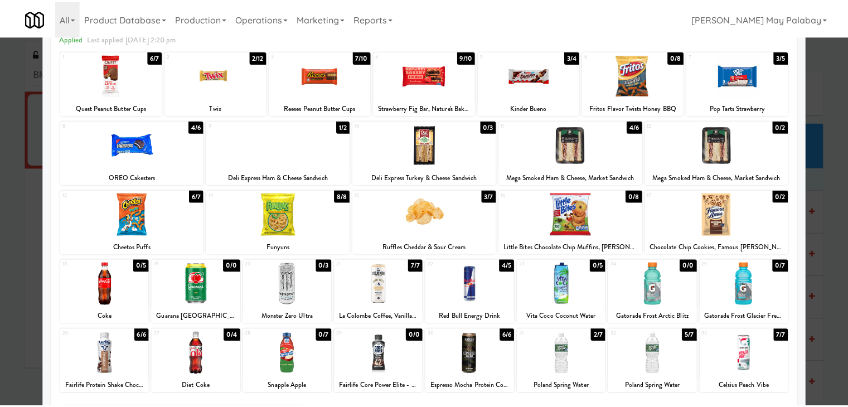
scroll to position [56, 0]
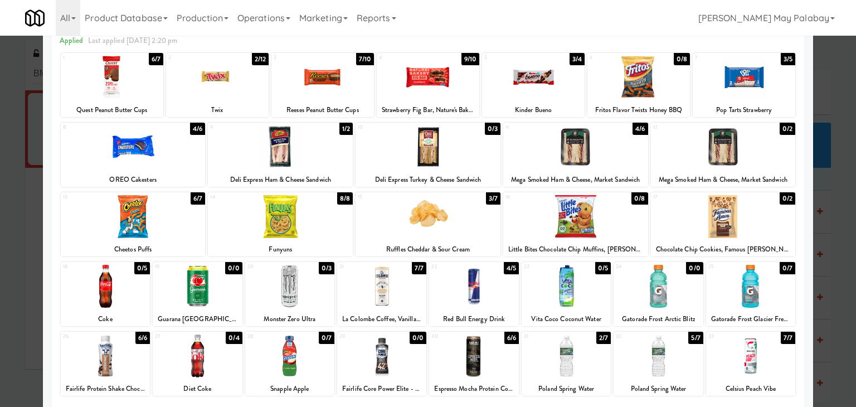
click at [834, 222] on div at bounding box center [428, 203] width 856 height 407
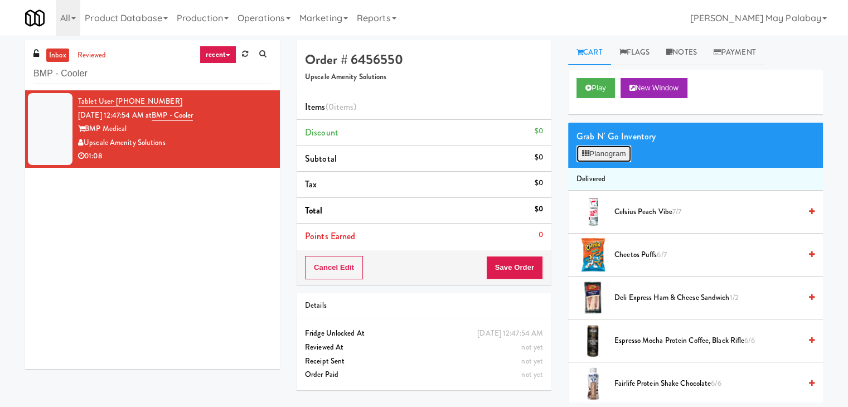
click at [595, 157] on button "Planogram" at bounding box center [603, 153] width 55 height 17
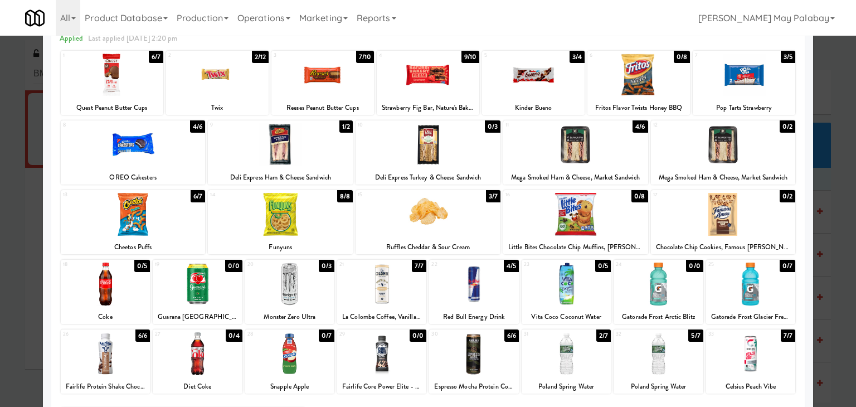
scroll to position [56, 0]
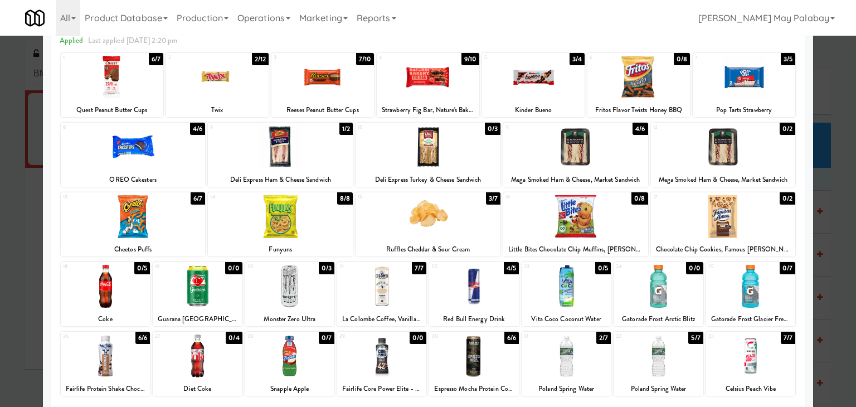
click at [406, 364] on div at bounding box center [381, 355] width 89 height 43
drag, startPoint x: 840, startPoint y: 186, endPoint x: 841, endPoint y: 179, distance: 6.2
click at [840, 186] on div at bounding box center [428, 203] width 856 height 407
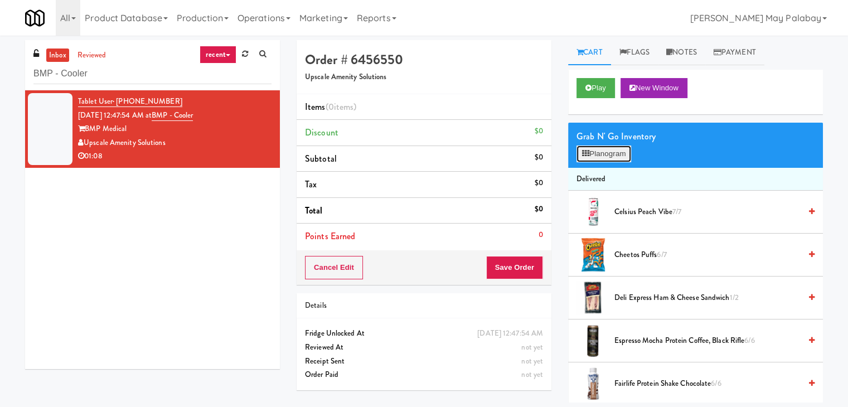
click at [604, 154] on button "Planogram" at bounding box center [603, 153] width 55 height 17
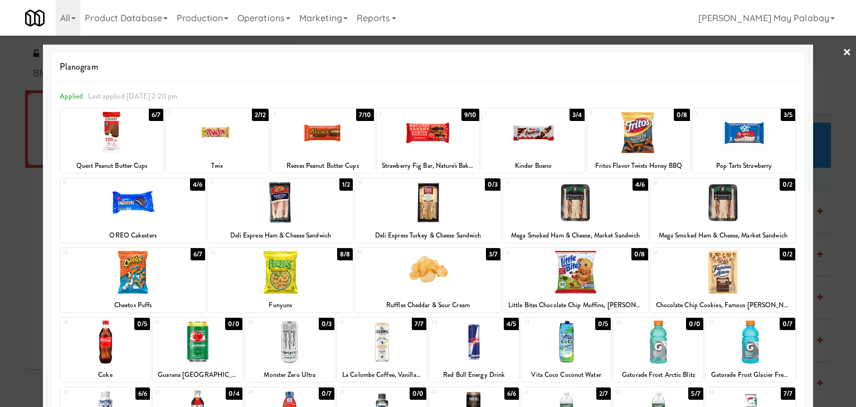
click at [843, 53] on link "×" at bounding box center [847, 53] width 9 height 35
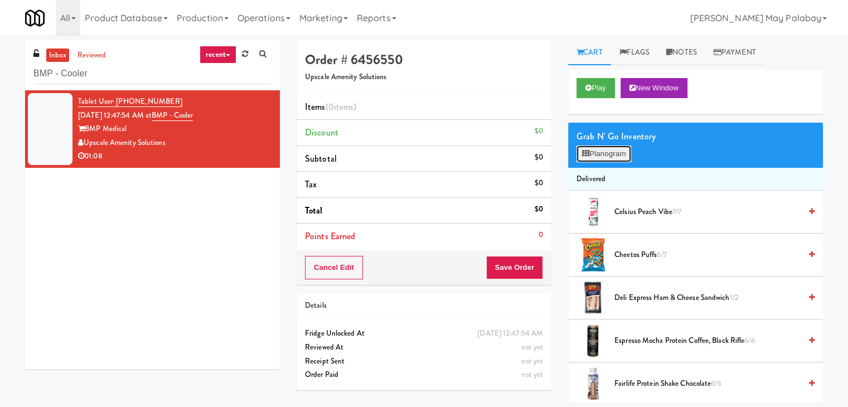
click at [609, 154] on button "Planogram" at bounding box center [603, 153] width 55 height 17
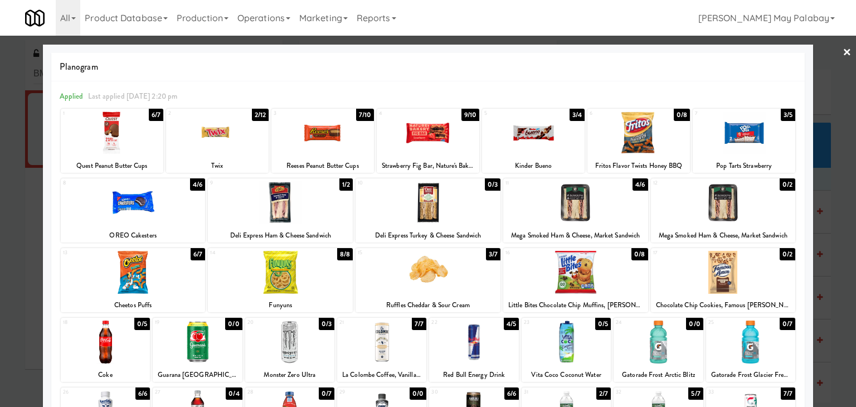
click at [468, 153] on div at bounding box center [428, 132] width 103 height 43
click at [837, 206] on div at bounding box center [428, 203] width 856 height 407
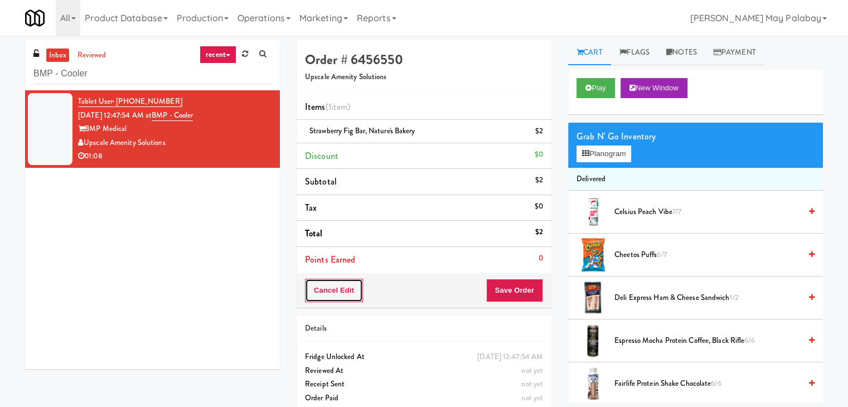
click at [343, 289] on button "Cancel Edit" at bounding box center [334, 290] width 58 height 23
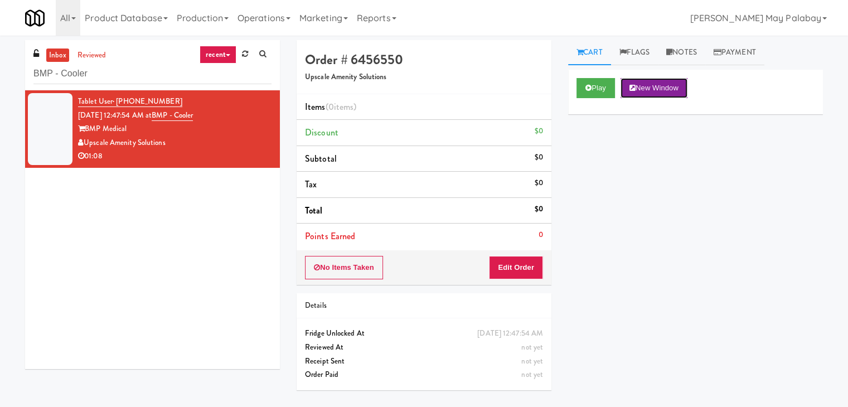
click at [647, 92] on button "New Window" at bounding box center [653, 88] width 67 height 20
click at [684, 91] on button "New Window" at bounding box center [653, 88] width 67 height 20
click at [513, 264] on button "Edit Order" at bounding box center [516, 267] width 54 height 23
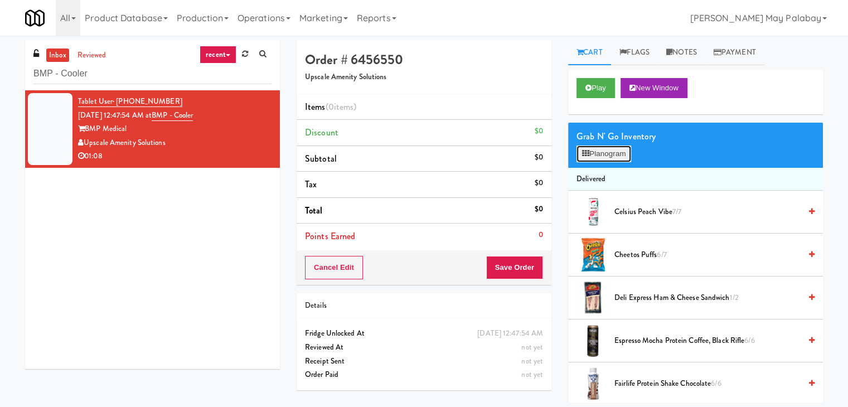
click at [605, 158] on button "Planogram" at bounding box center [603, 153] width 55 height 17
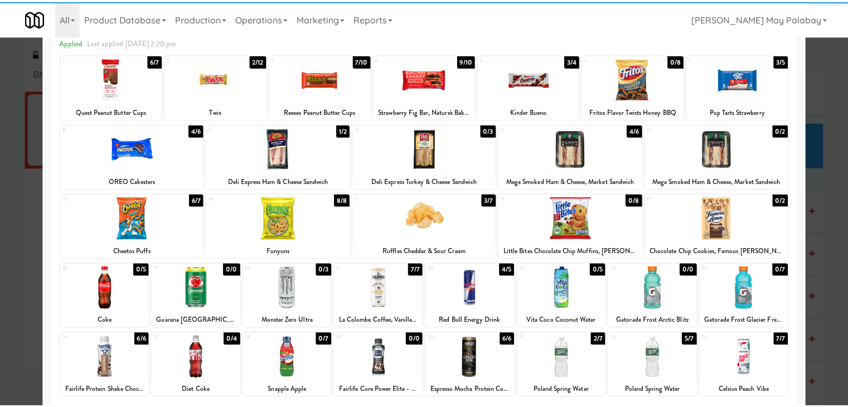
scroll to position [56, 0]
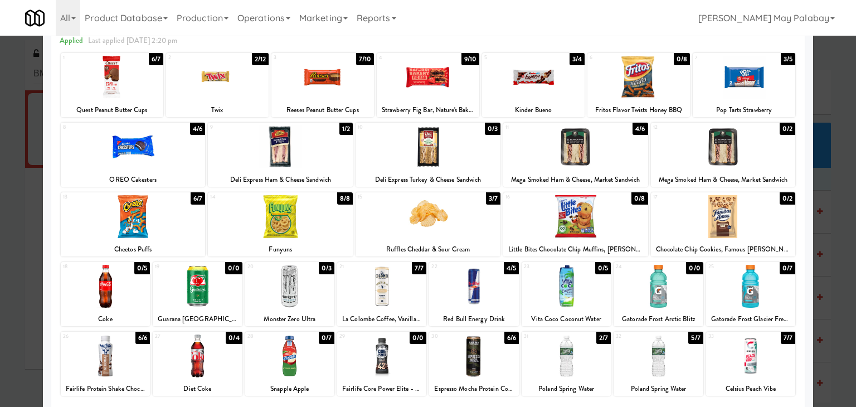
click at [388, 355] on div at bounding box center [381, 355] width 89 height 43
click at [829, 350] on div at bounding box center [428, 203] width 856 height 407
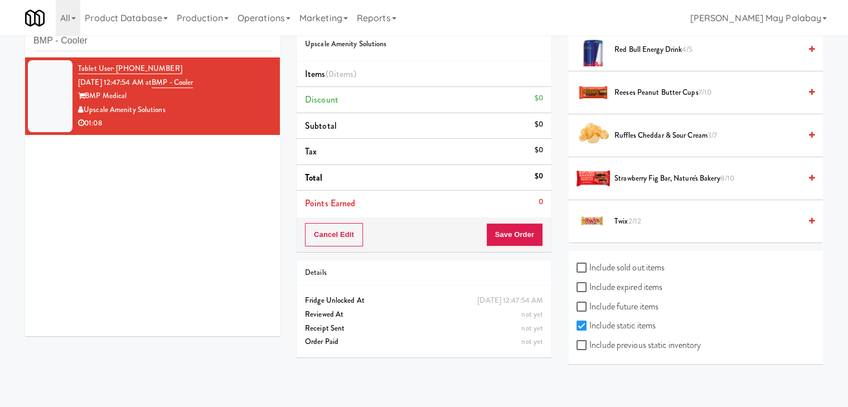
scroll to position [36, 0]
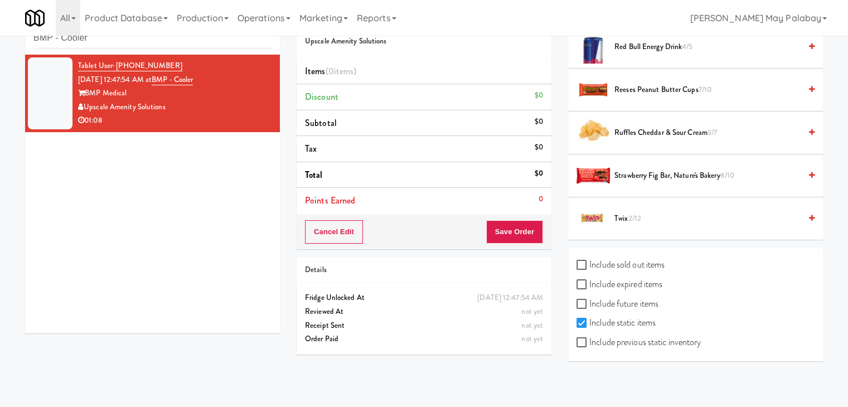
click at [622, 343] on label "Include previous static inventory" at bounding box center [638, 342] width 124 height 17
click at [589, 343] on input "Include previous static inventory" at bounding box center [582, 342] width 13 height 9
checkbox input "true"
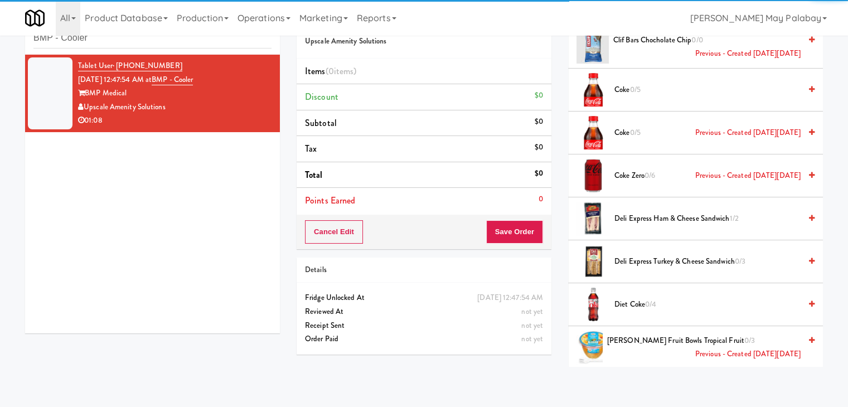
click at [844, 279] on div "inbox reviewed recent all unclear take inventory issue suspicious failed recent…" at bounding box center [424, 185] width 848 height 362
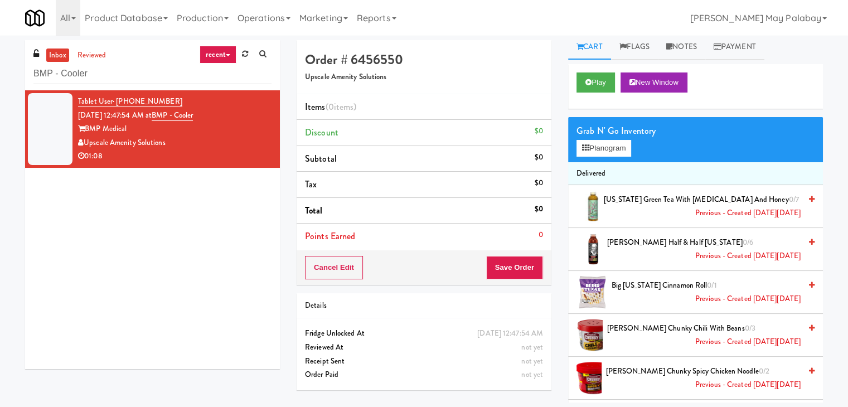
scroll to position [0, 0]
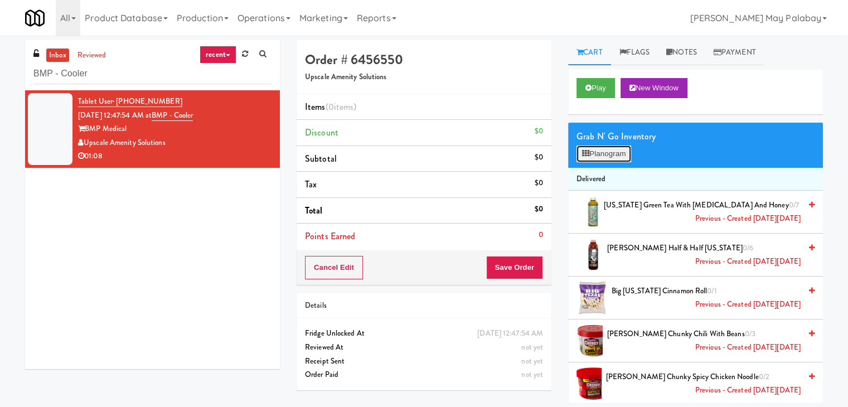
click at [607, 154] on button "Planogram" at bounding box center [603, 153] width 55 height 17
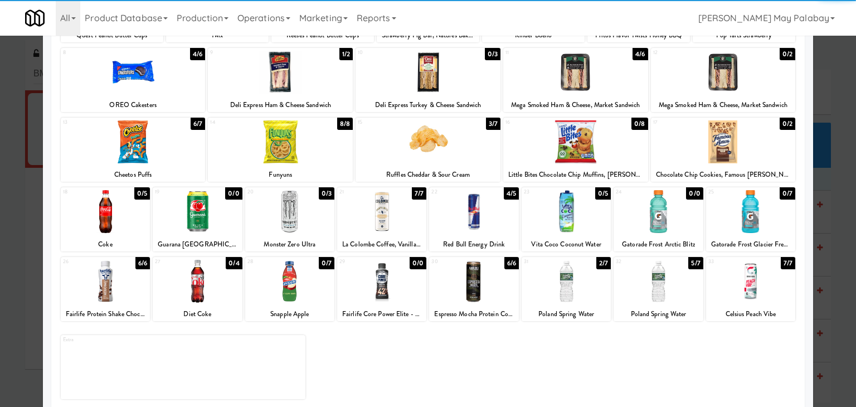
scroll to position [140, 0]
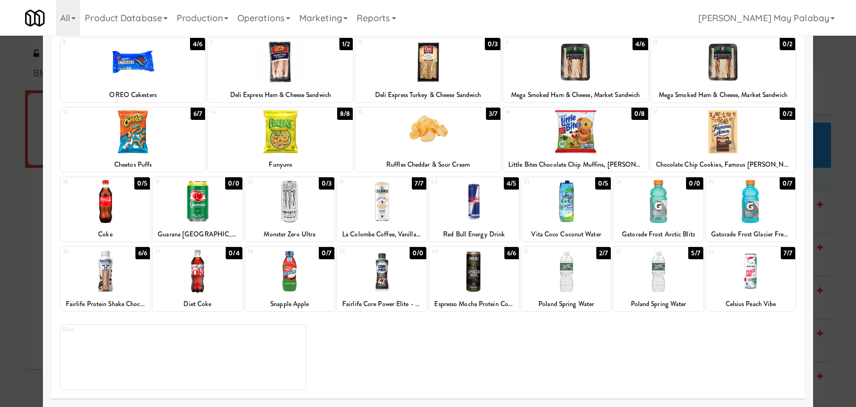
click at [416, 280] on div at bounding box center [381, 271] width 89 height 43
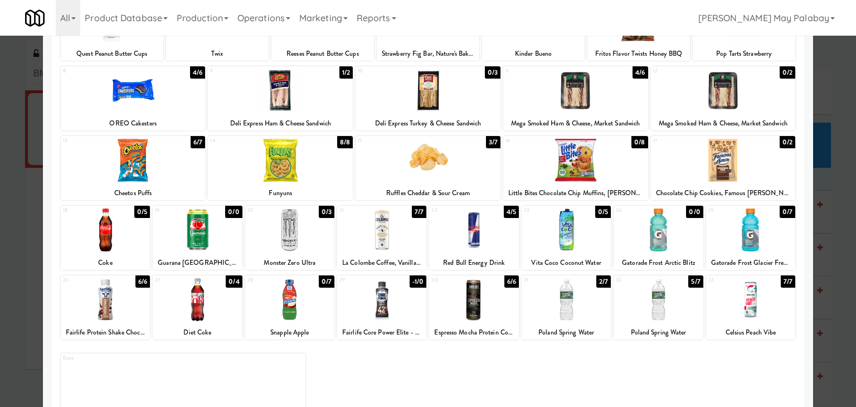
scroll to position [0, 0]
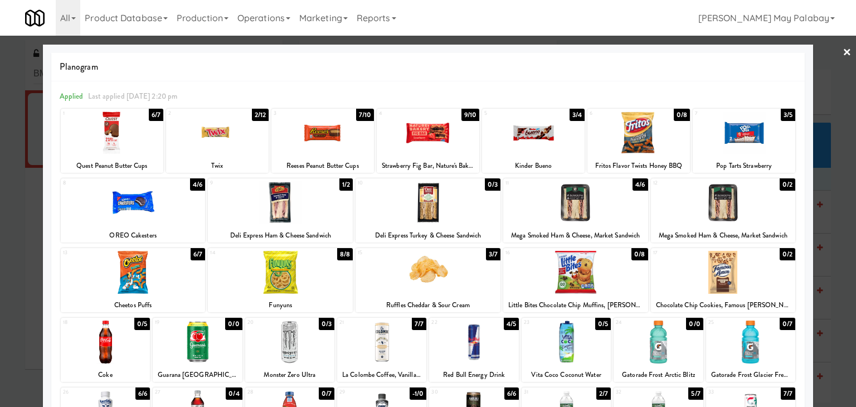
click at [829, 230] on div at bounding box center [428, 203] width 856 height 407
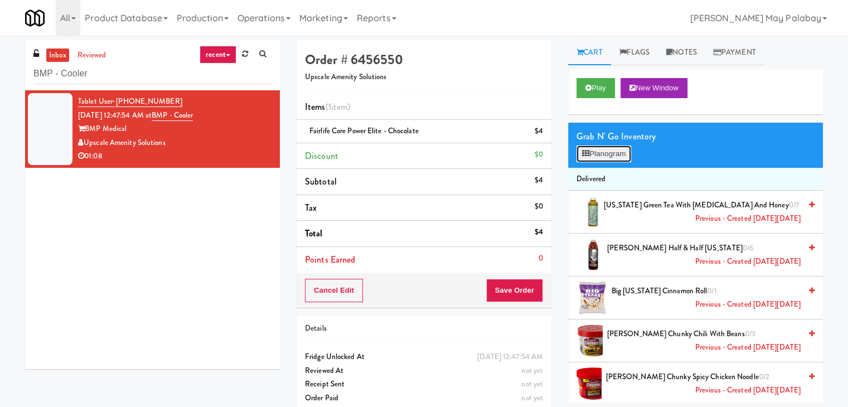
click at [603, 153] on button "Planogram" at bounding box center [603, 153] width 55 height 17
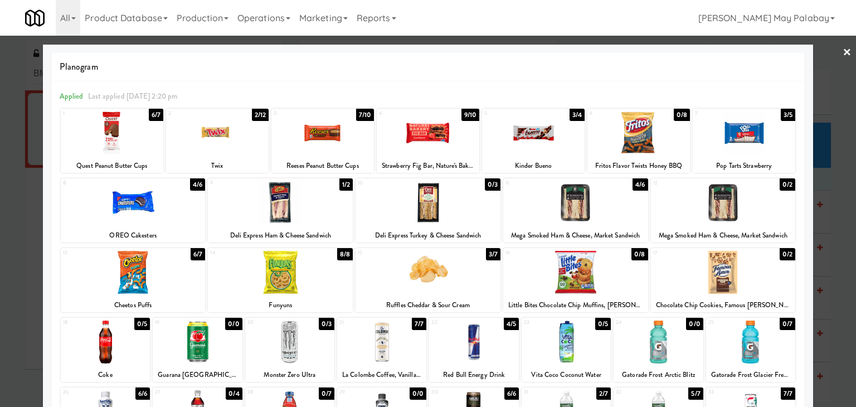
click at [453, 162] on div "Strawberry Fig Bar, Nature's Bakery" at bounding box center [428, 166] width 99 height 14
click at [469, 151] on div at bounding box center [428, 132] width 103 height 43
click at [827, 192] on div at bounding box center [428, 203] width 856 height 407
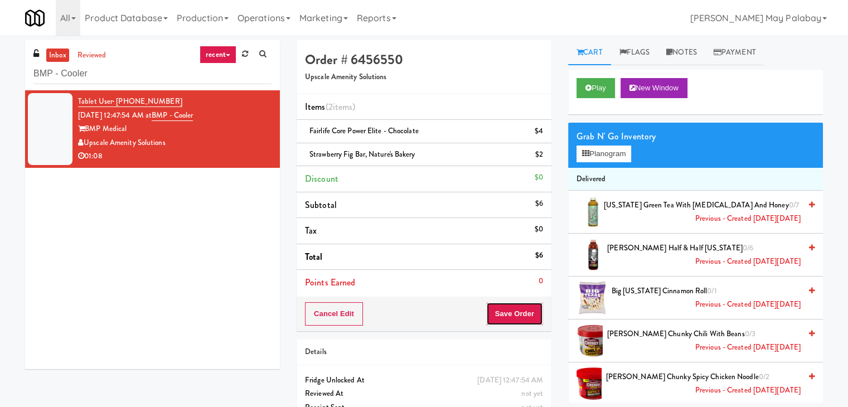
click at [530, 310] on button "Save Order" at bounding box center [514, 313] width 57 height 23
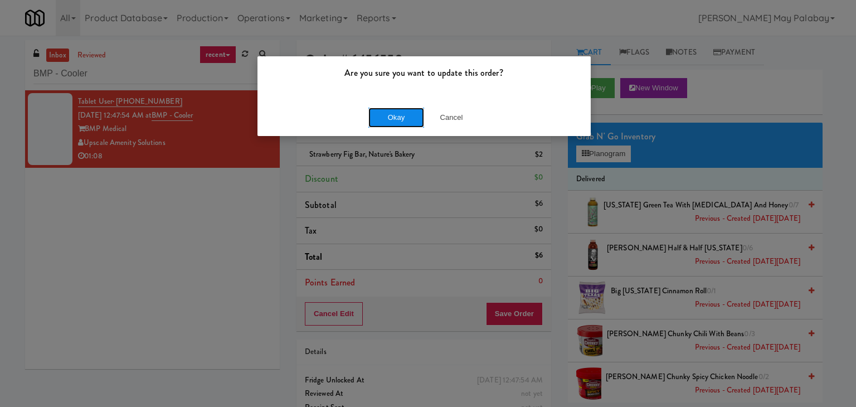
click at [413, 116] on button "Okay" at bounding box center [396, 118] width 56 height 20
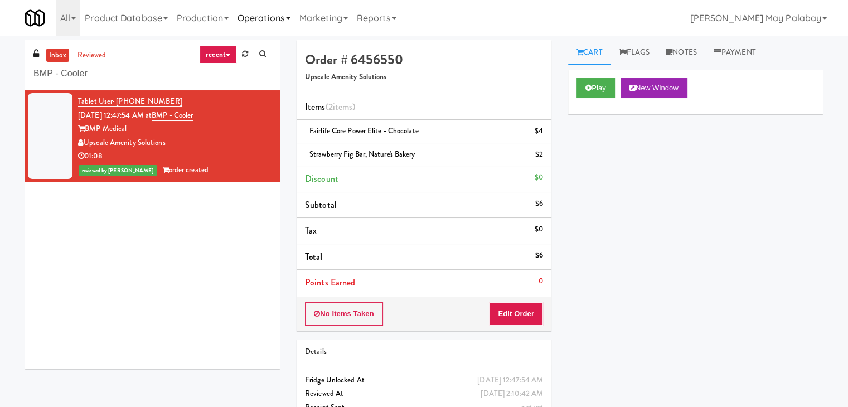
click at [293, 23] on link "Operations" at bounding box center [264, 18] width 62 height 36
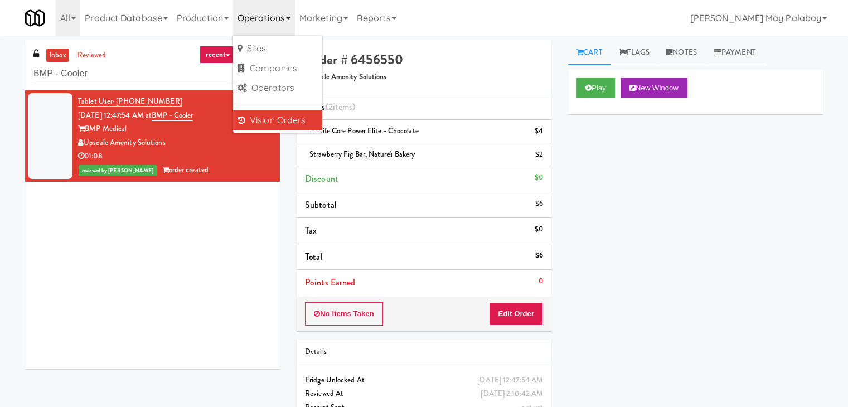
click at [302, 123] on link "Vision Orders" at bounding box center [277, 120] width 89 height 20
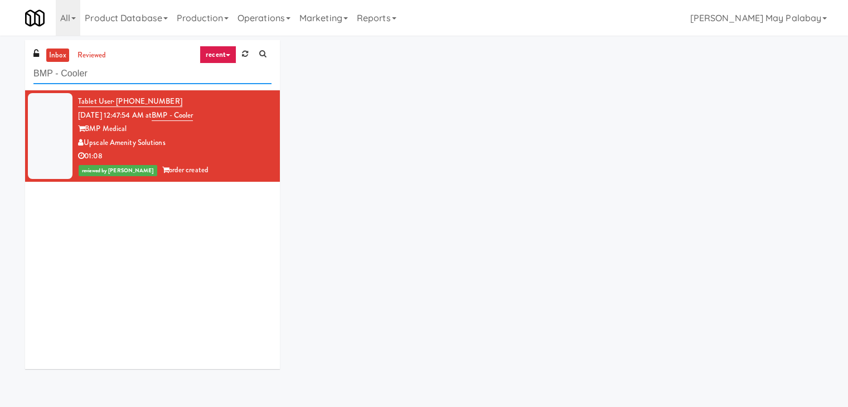
click at [142, 72] on input "BMP - Cooler" at bounding box center [152, 74] width 238 height 21
drag, startPoint x: 145, startPoint y: 70, endPoint x: 12, endPoint y: 65, distance: 133.9
click at [12, 65] on div "inbox reviewed recent all unclear take inventory issue suspicious failed recent…" at bounding box center [424, 208] width 848 height 337
paste input "Greenvue Apartments"
click at [12, 65] on div "inbox reviewed recent all unclear take inventory issue suspicious failed recent…" at bounding box center [424, 208] width 848 height 337
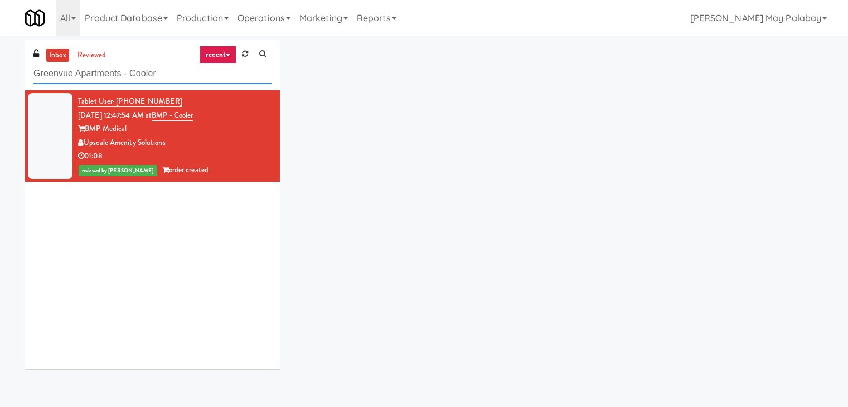
click at [163, 70] on input "Greenvue Apartments - Cooler" at bounding box center [152, 74] width 238 height 21
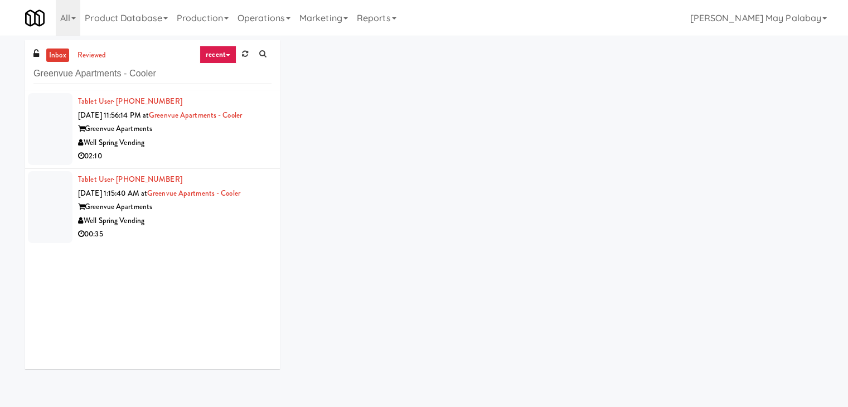
click at [205, 221] on div "Well Spring Vending" at bounding box center [174, 221] width 193 height 14
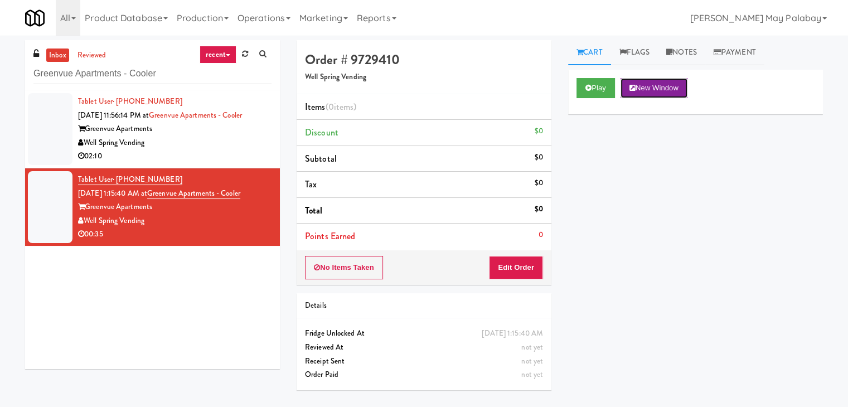
click at [663, 81] on button "New Window" at bounding box center [653, 88] width 67 height 20
drag, startPoint x: 535, startPoint y: 269, endPoint x: 564, endPoint y: 236, distance: 43.4
click at [535, 269] on button "Edit Order" at bounding box center [516, 267] width 54 height 23
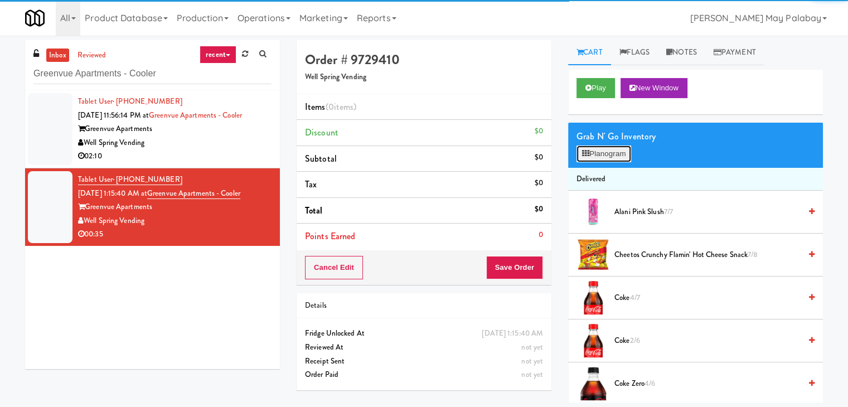
click at [613, 154] on button "Planogram" at bounding box center [603, 153] width 55 height 17
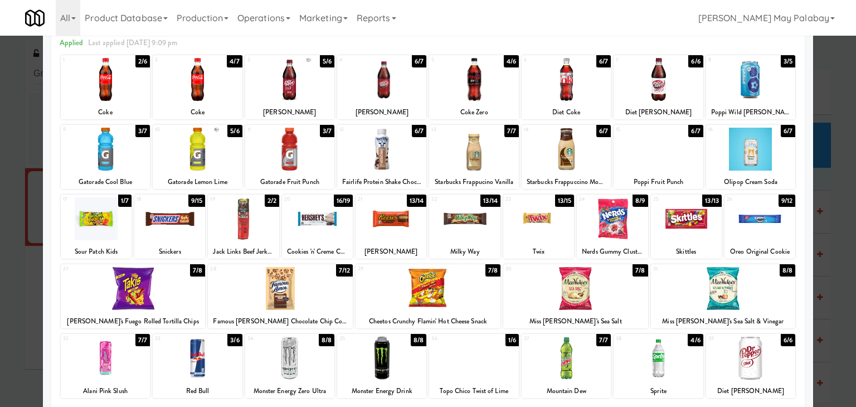
scroll to position [56, 0]
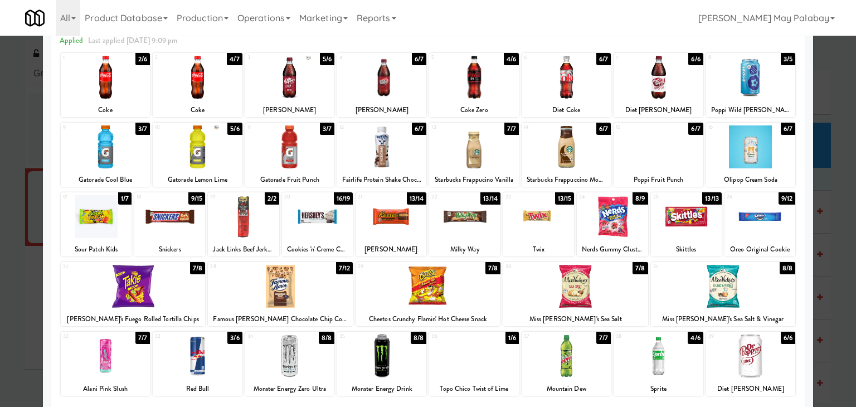
click at [841, 218] on div at bounding box center [428, 203] width 856 height 407
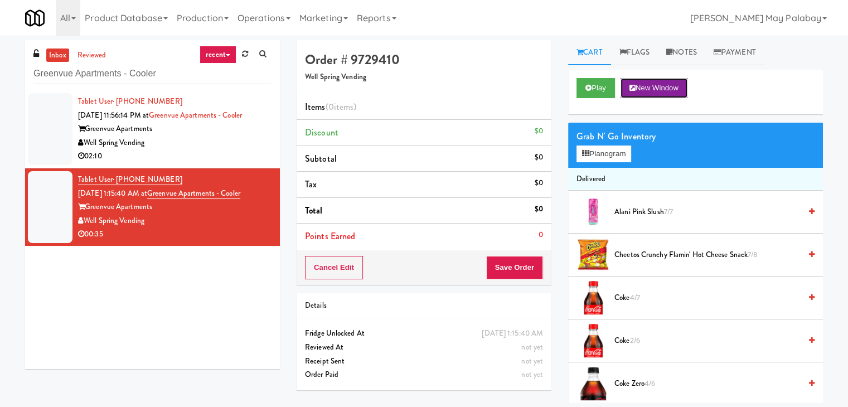
click at [671, 88] on button "New Window" at bounding box center [653, 88] width 67 height 20
click at [582, 153] on icon at bounding box center [585, 153] width 7 height 7
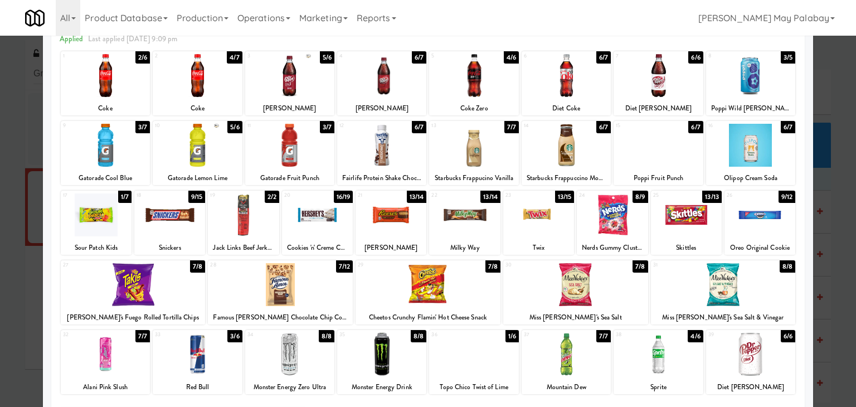
scroll to position [56, 0]
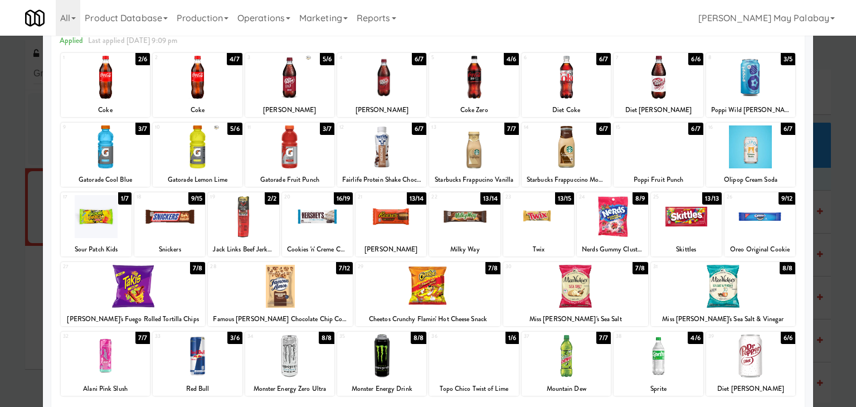
click at [410, 86] on div at bounding box center [381, 77] width 89 height 43
click at [199, 301] on div at bounding box center [133, 286] width 145 height 43
drag, startPoint x: 134, startPoint y: 155, endPoint x: 159, endPoint y: 156, distance: 25.6
click at [134, 155] on div at bounding box center [105, 146] width 89 height 43
click at [197, 296] on div at bounding box center [133, 286] width 145 height 43
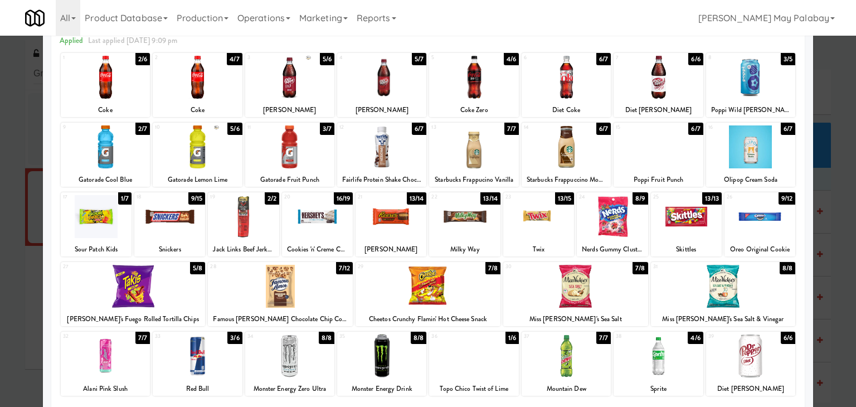
click at [846, 269] on div at bounding box center [428, 203] width 856 height 407
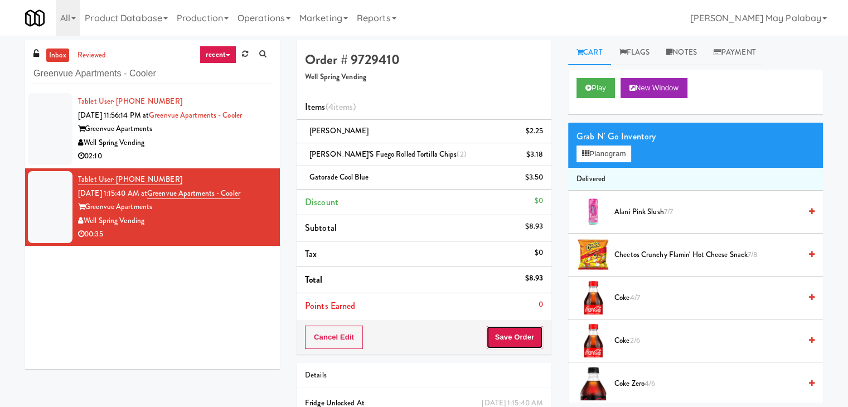
click at [525, 338] on button "Save Order" at bounding box center [514, 337] width 57 height 23
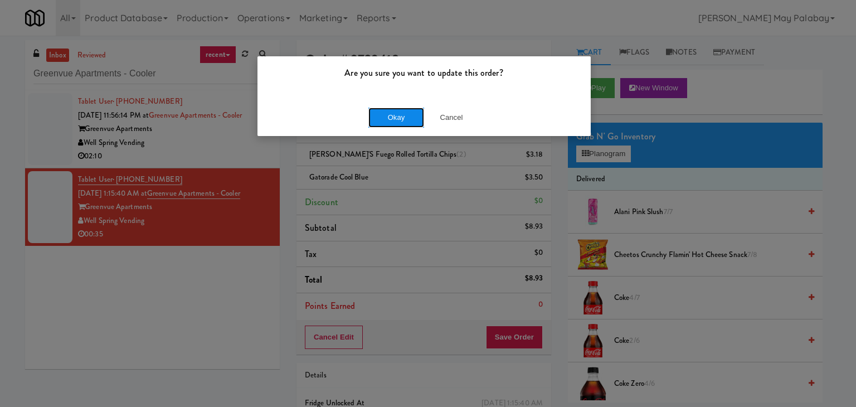
click at [394, 112] on button "Okay" at bounding box center [396, 118] width 56 height 20
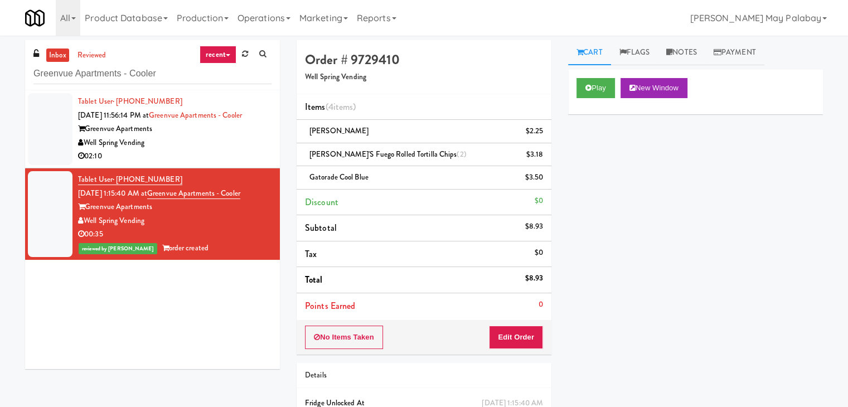
click at [197, 152] on div "02:10" at bounding box center [174, 156] width 193 height 14
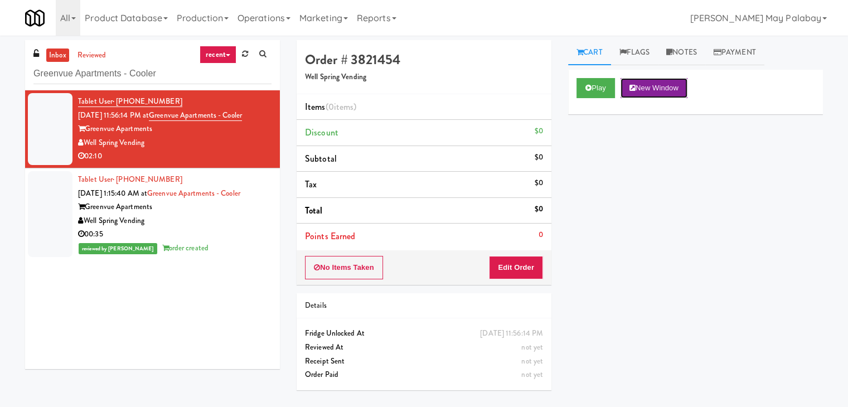
click at [657, 89] on button "New Window" at bounding box center [653, 88] width 67 height 20
drag, startPoint x: 527, startPoint y: 266, endPoint x: 564, endPoint y: 248, distance: 40.9
click at [528, 266] on button "Edit Order" at bounding box center [516, 267] width 54 height 23
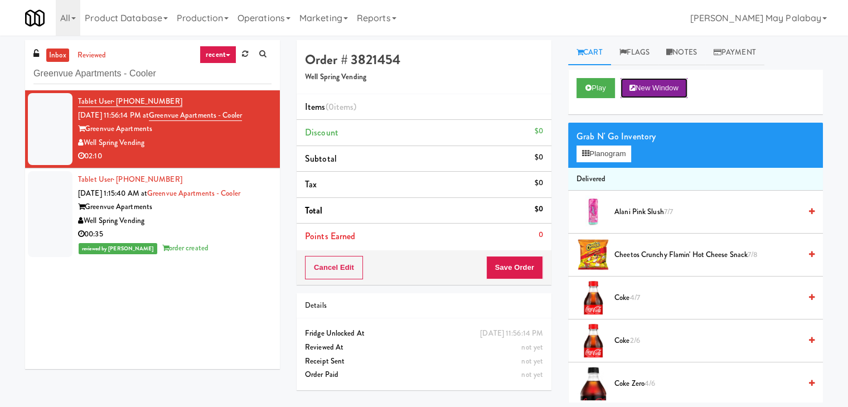
click at [658, 90] on button "New Window" at bounding box center [653, 88] width 67 height 20
click at [624, 149] on button "Planogram" at bounding box center [603, 153] width 55 height 17
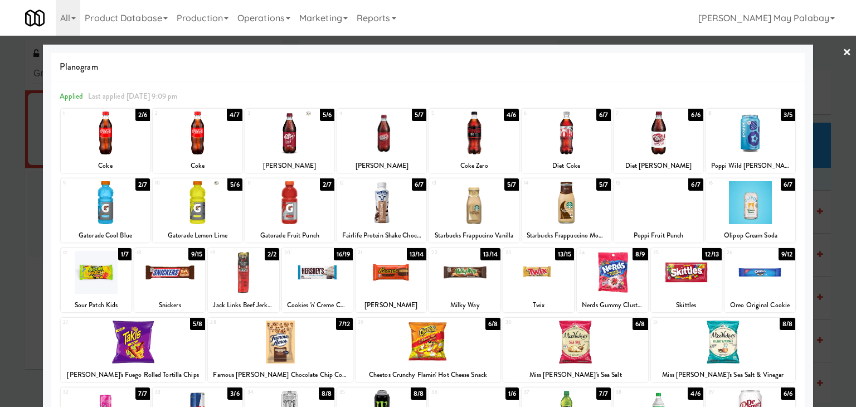
click at [503, 219] on div at bounding box center [473, 202] width 89 height 43
click at [600, 217] on div at bounding box center [566, 202] width 89 height 43
click at [506, 202] on div at bounding box center [473, 202] width 89 height 43
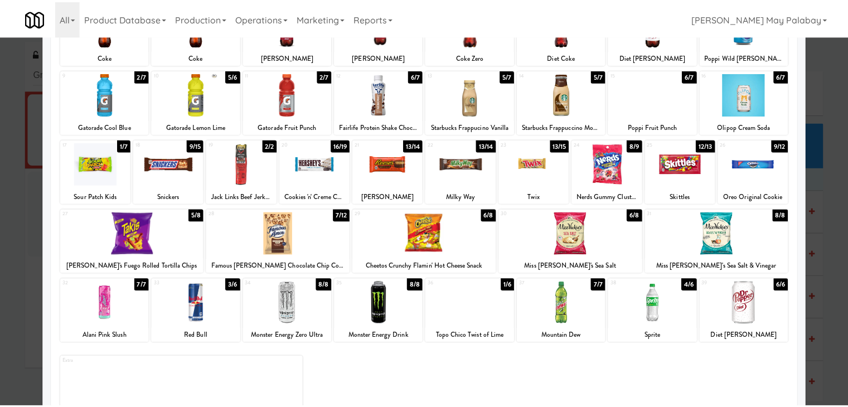
scroll to position [111, 0]
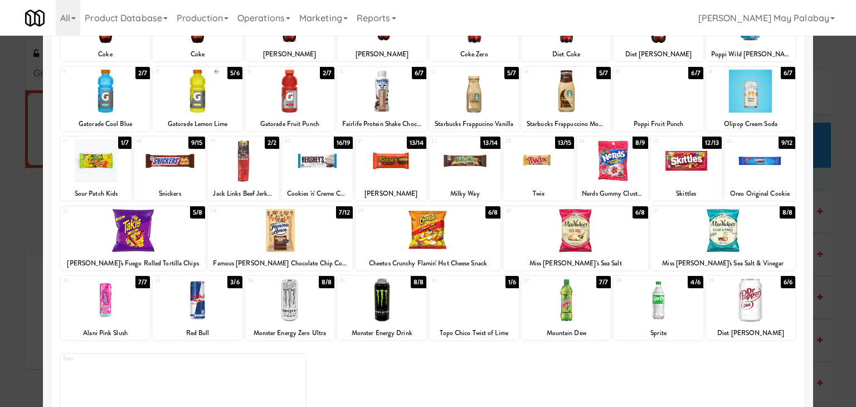
click at [488, 225] on div at bounding box center [428, 230] width 145 height 43
click at [829, 249] on div at bounding box center [428, 203] width 856 height 407
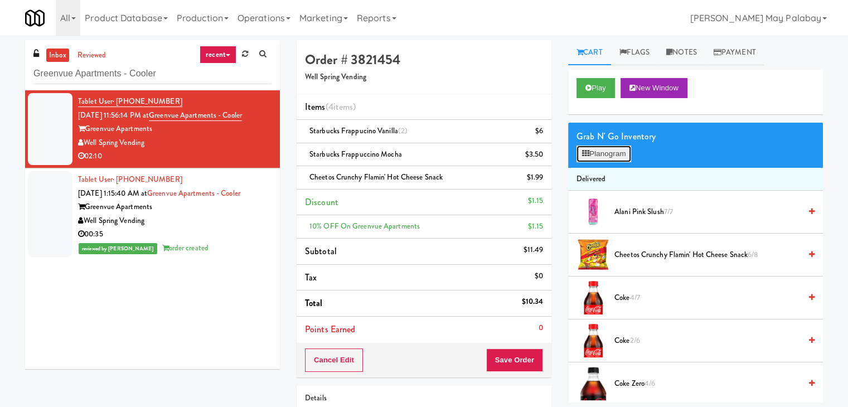
click at [614, 159] on button "Planogram" at bounding box center [603, 153] width 55 height 17
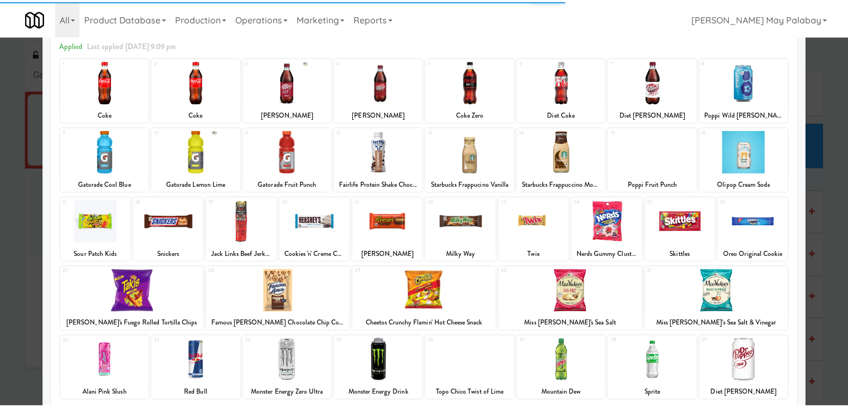
scroll to position [56, 0]
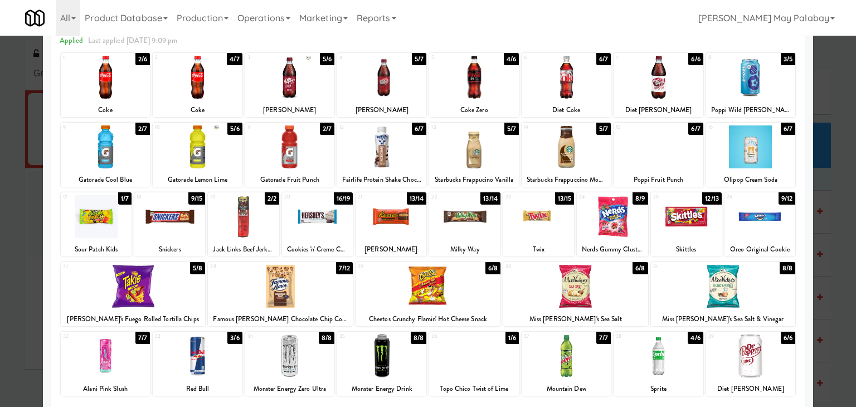
click at [324, 156] on div at bounding box center [289, 146] width 89 height 43
click at [550, 236] on div at bounding box center [538, 216] width 71 height 43
click at [837, 254] on div at bounding box center [428, 203] width 856 height 407
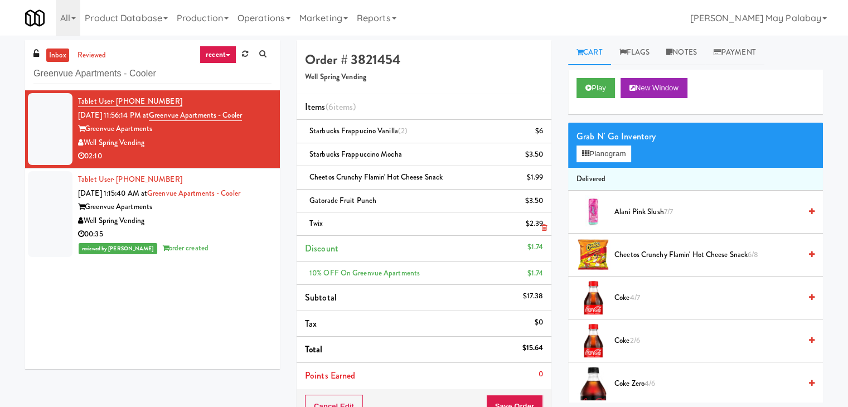
click at [545, 229] on icon at bounding box center [544, 227] width 6 height 7
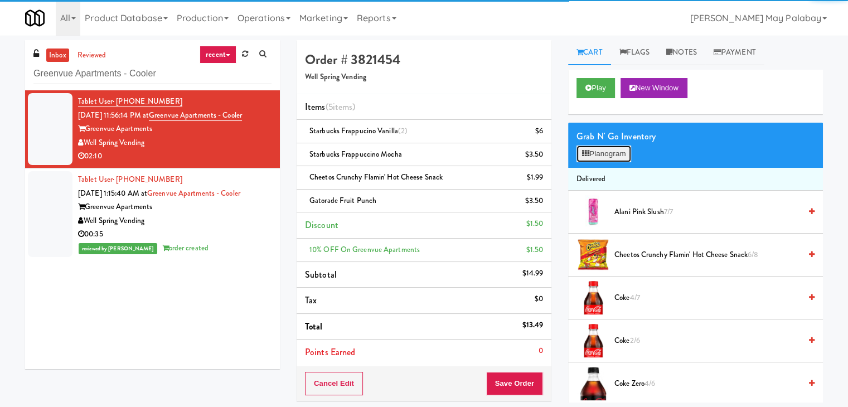
click at [591, 150] on button "Planogram" at bounding box center [603, 153] width 55 height 17
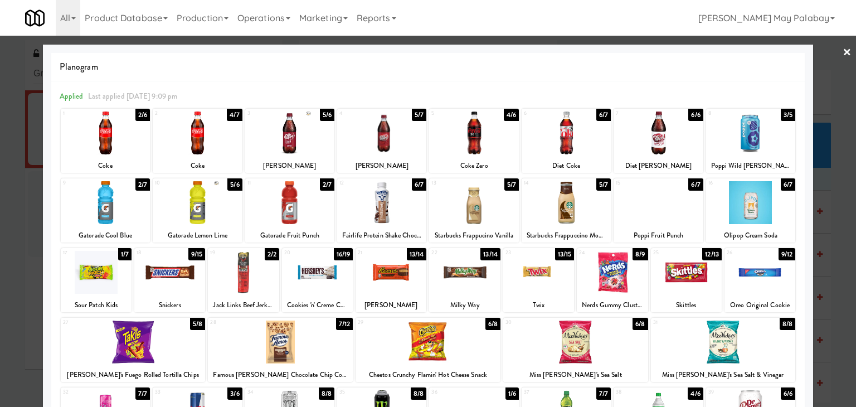
click at [699, 282] on div at bounding box center [686, 272] width 71 height 43
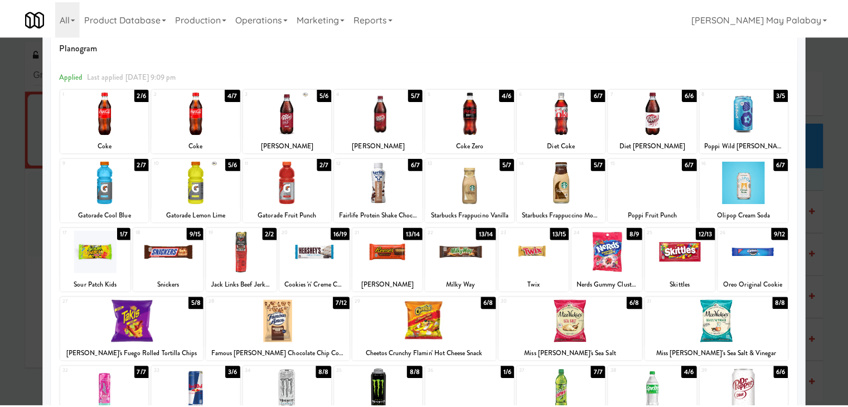
scroll to position [56, 0]
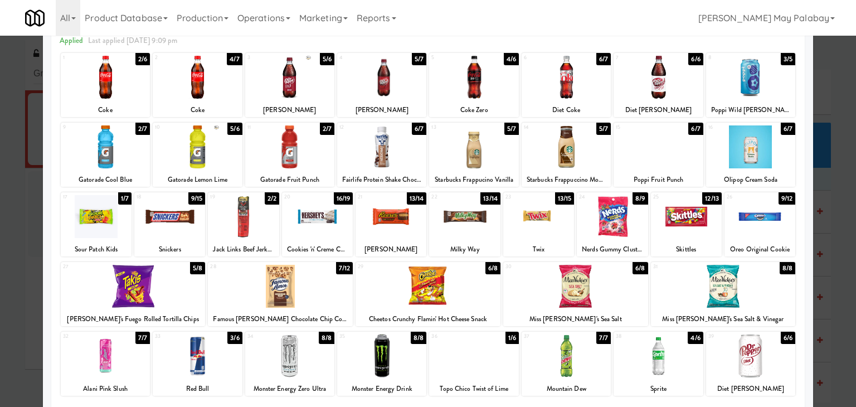
click at [469, 299] on div at bounding box center [428, 286] width 145 height 43
click at [822, 187] on div at bounding box center [428, 203] width 856 height 407
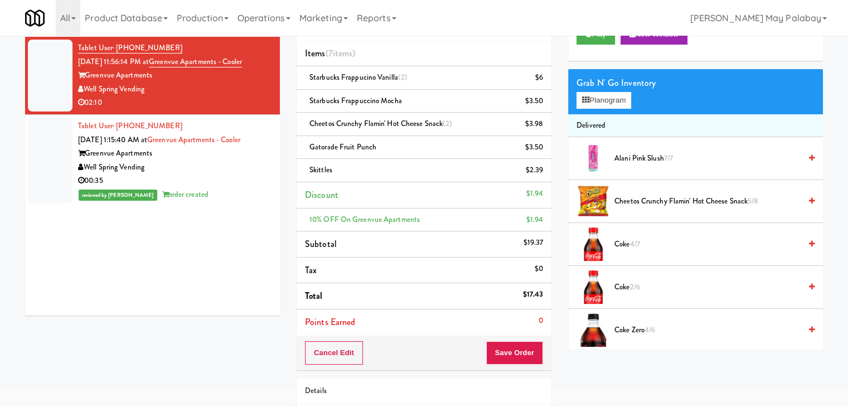
scroll to position [56, 0]
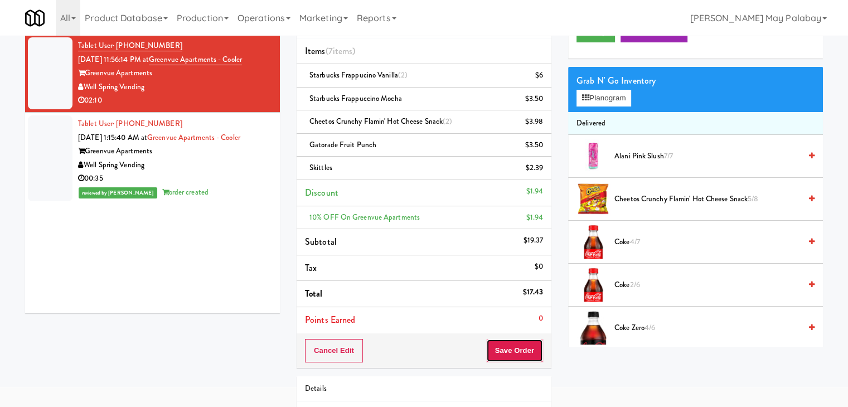
click at [513, 352] on button "Save Order" at bounding box center [514, 350] width 57 height 23
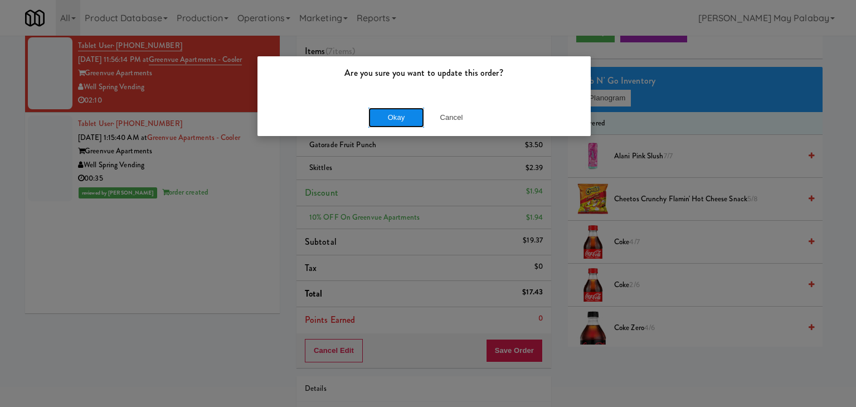
click at [402, 123] on button "Okay" at bounding box center [396, 118] width 56 height 20
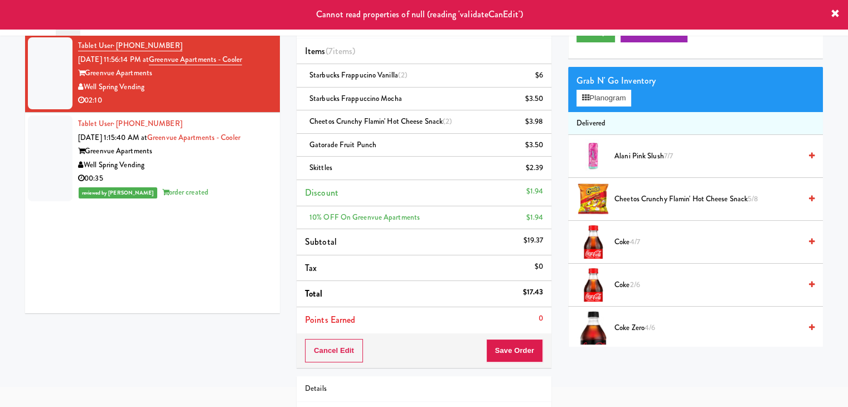
click at [225, 185] on div "00:35" at bounding box center [174, 179] width 193 height 14
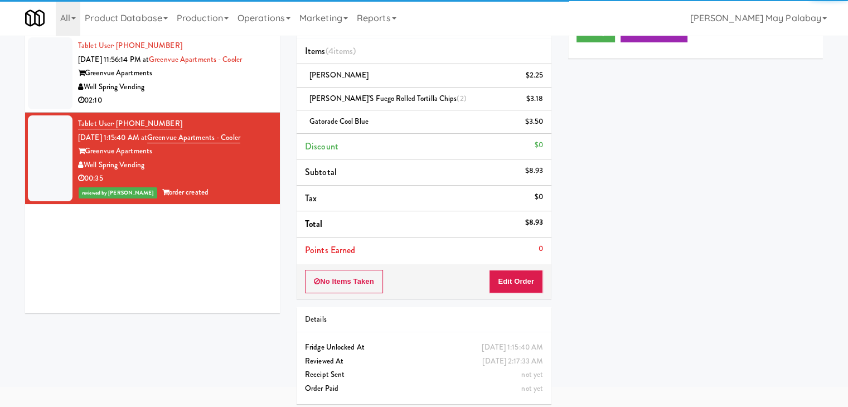
click at [207, 97] on div "02:10" at bounding box center [174, 101] width 193 height 14
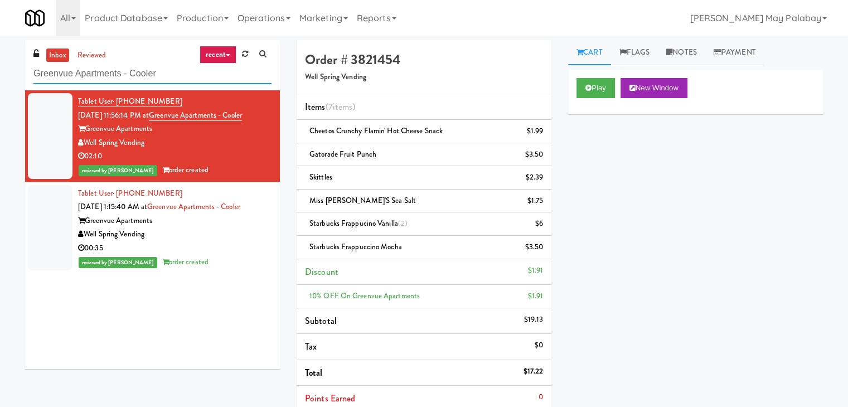
drag, startPoint x: 190, startPoint y: 70, endPoint x: 0, endPoint y: 76, distance: 189.7
click at [0, 76] on div "inbox reviewed recent all unclear take inventory issue suspicious failed recent…" at bounding box center [424, 300] width 848 height 521
type input "combo"
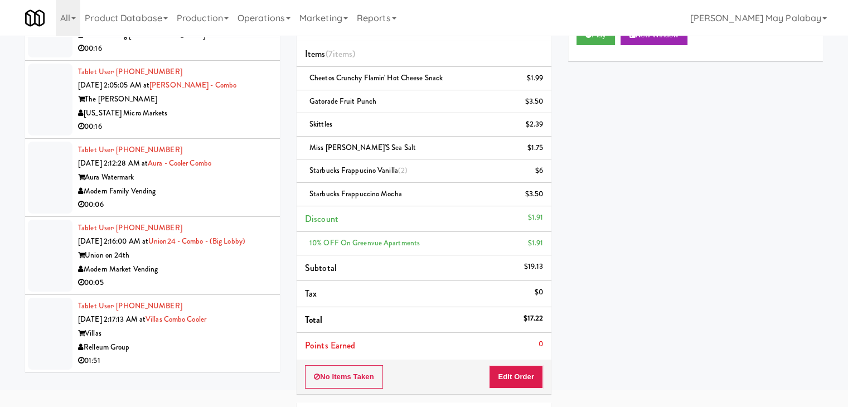
scroll to position [56, 0]
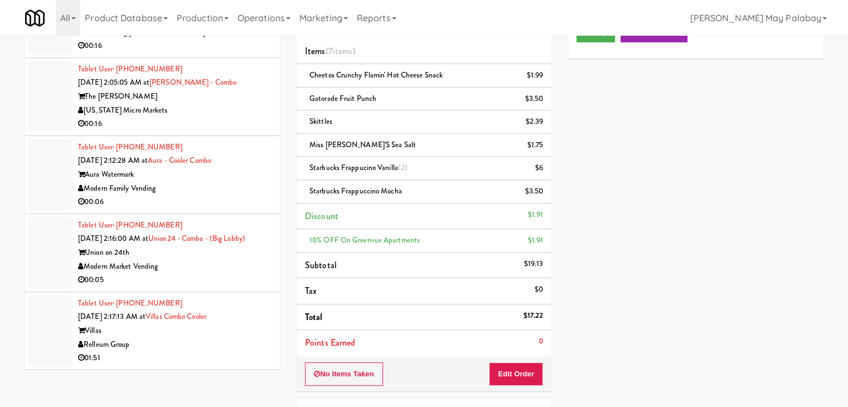
click at [212, 271] on div "Modern Market Vending" at bounding box center [174, 267] width 193 height 14
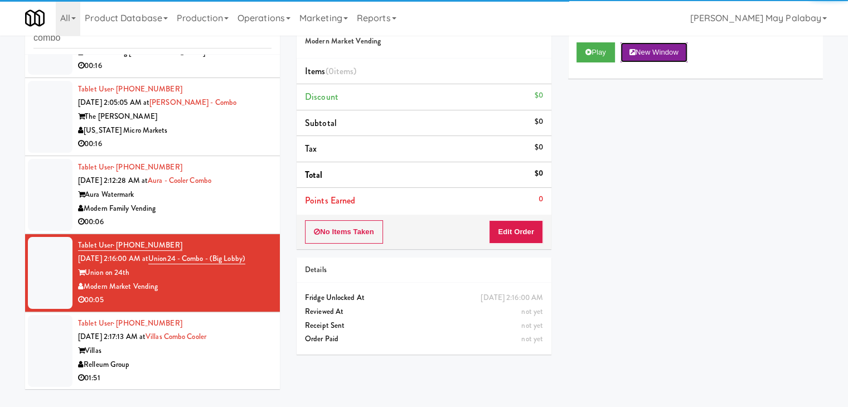
click at [672, 57] on button "New Window" at bounding box center [653, 52] width 67 height 20
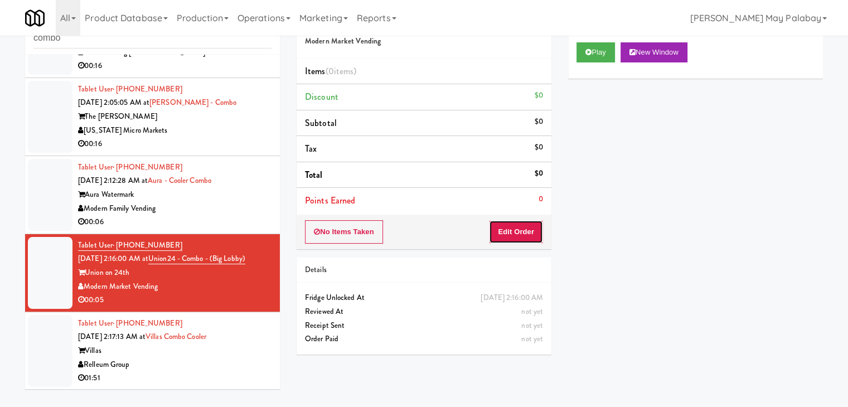
click at [515, 232] on button "Edit Order" at bounding box center [516, 231] width 54 height 23
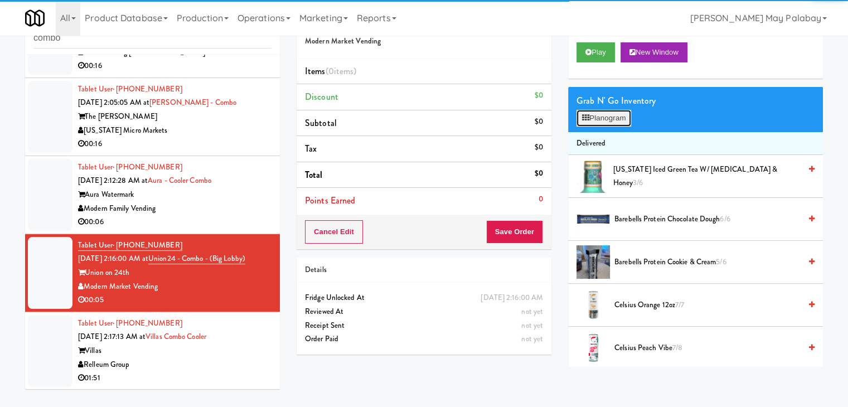
click at [593, 121] on button "Planogram" at bounding box center [603, 118] width 55 height 17
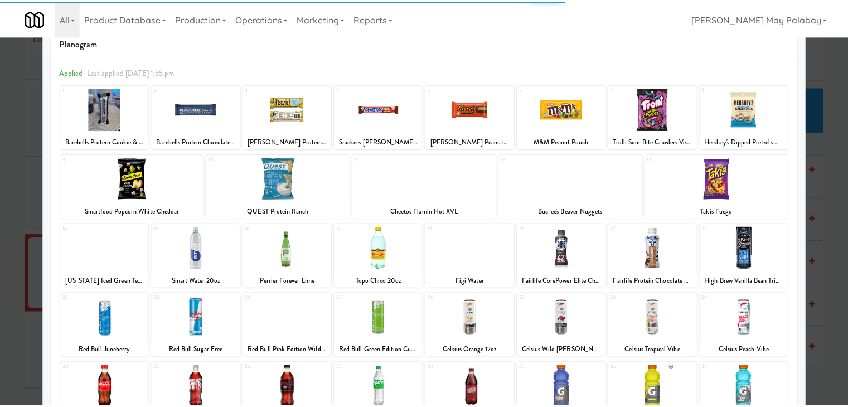
scroll to position [56, 0]
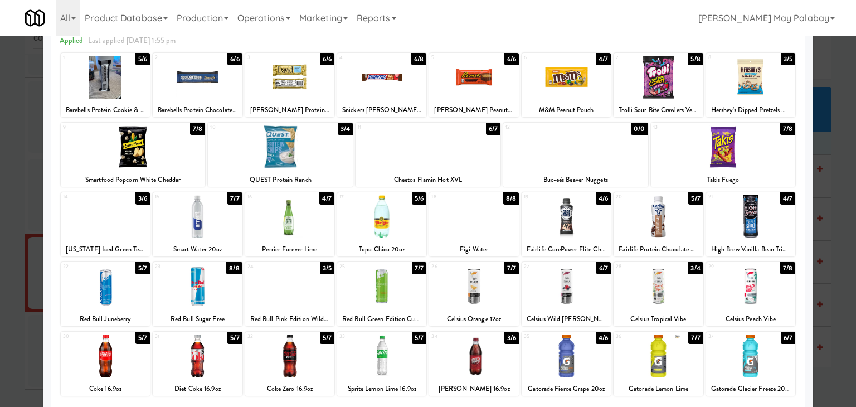
click at [399, 354] on div at bounding box center [381, 355] width 89 height 43
click at [687, 219] on div at bounding box center [658, 216] width 89 height 43
click at [827, 246] on div at bounding box center [428, 203] width 856 height 407
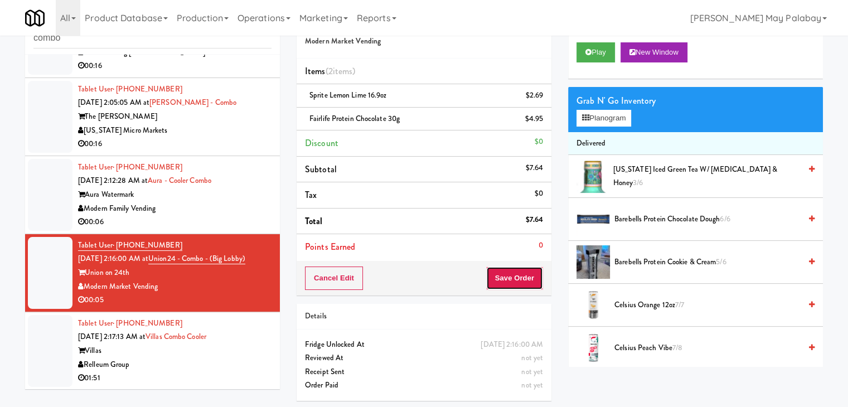
click at [512, 271] on button "Save Order" at bounding box center [514, 277] width 57 height 23
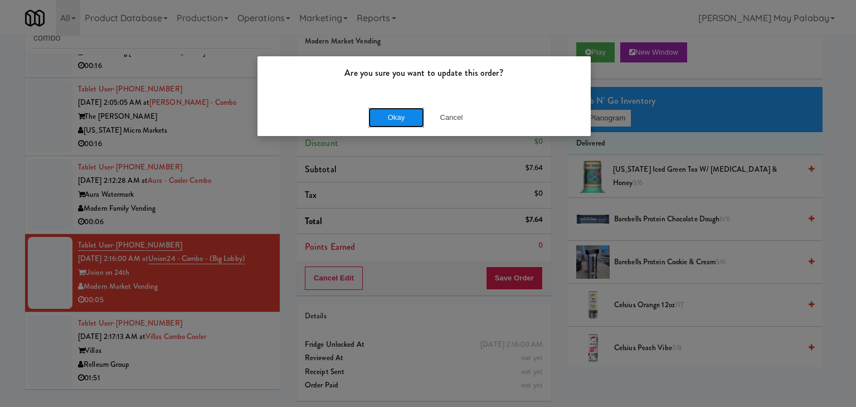
click at [415, 113] on button "Okay" at bounding box center [396, 118] width 56 height 20
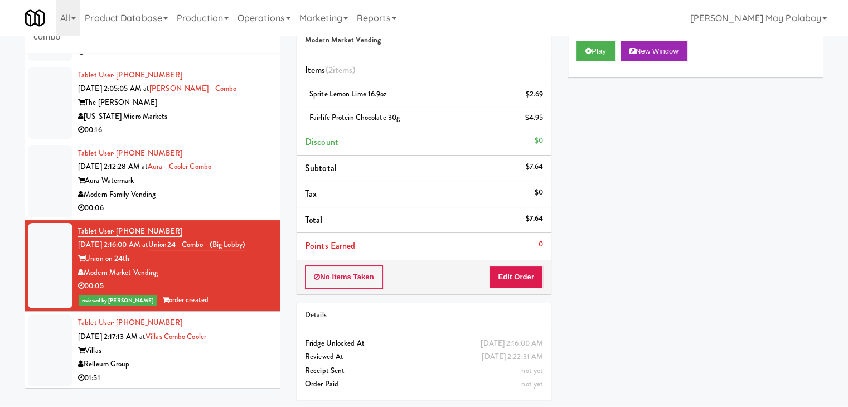
scroll to position [224, 0]
click at [196, 178] on div "Aura Watermark" at bounding box center [174, 180] width 193 height 14
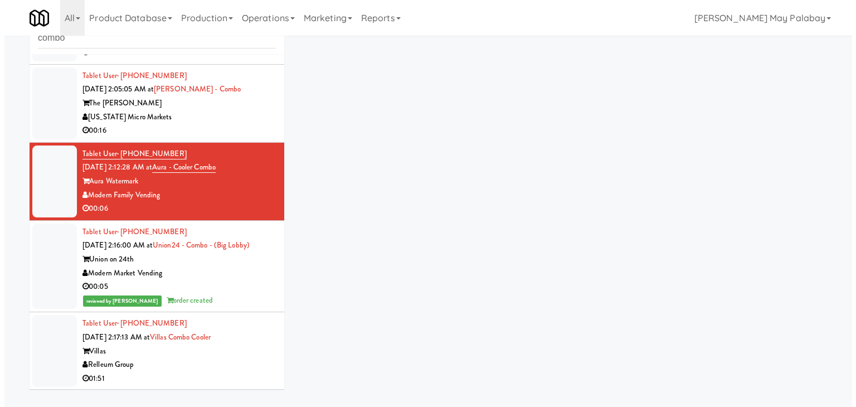
scroll to position [36, 0]
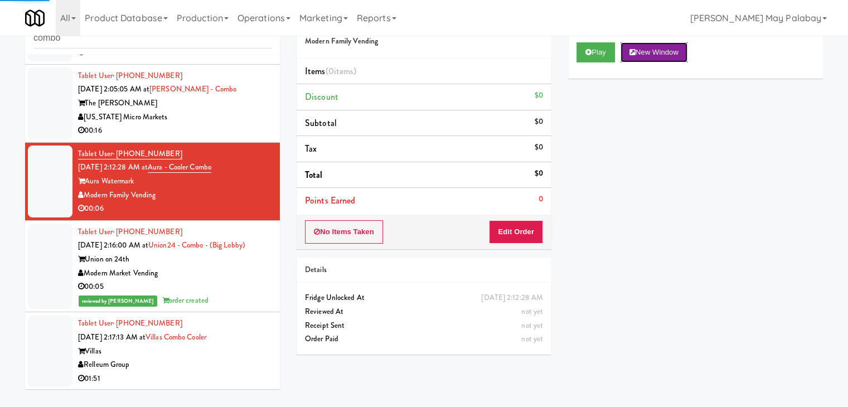
click at [657, 51] on button "New Window" at bounding box center [653, 52] width 67 height 20
click at [515, 230] on button "Edit Order" at bounding box center [516, 231] width 54 height 23
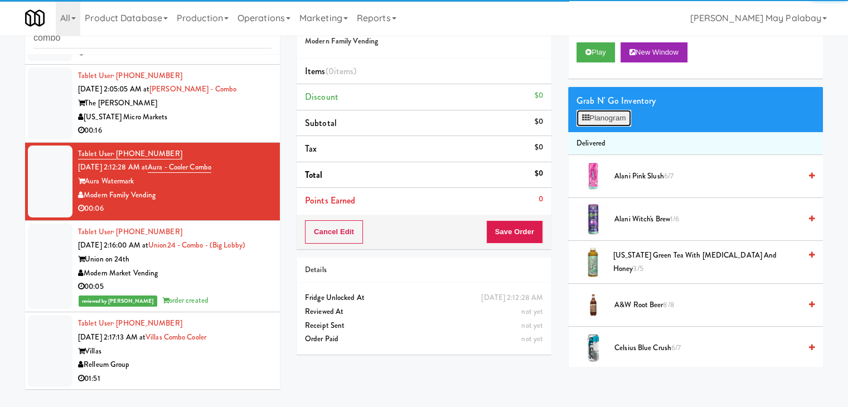
click at [598, 118] on button "Planogram" at bounding box center [603, 118] width 55 height 17
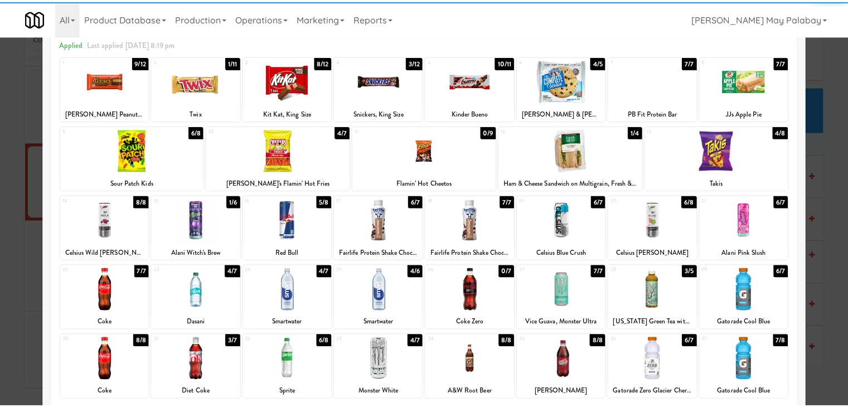
scroll to position [56, 0]
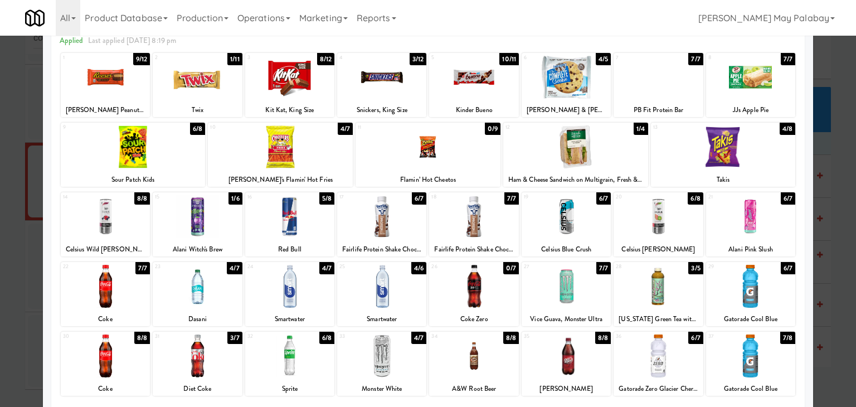
click at [749, 159] on div at bounding box center [723, 146] width 145 height 43
click at [828, 171] on div at bounding box center [428, 203] width 856 height 407
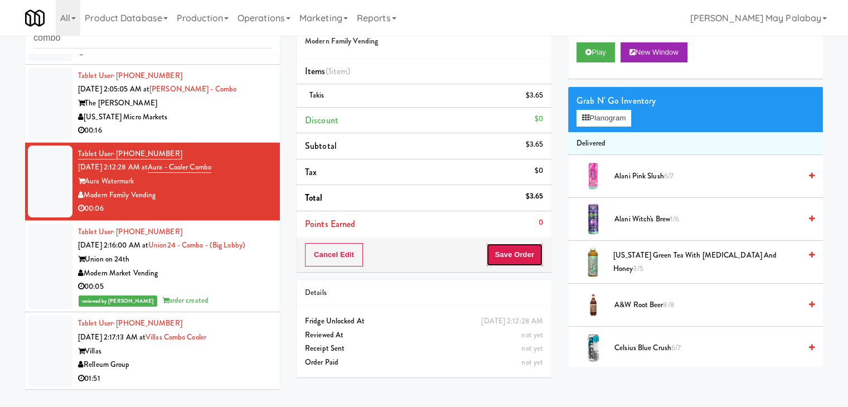
click at [518, 257] on button "Save Order" at bounding box center [514, 254] width 57 height 23
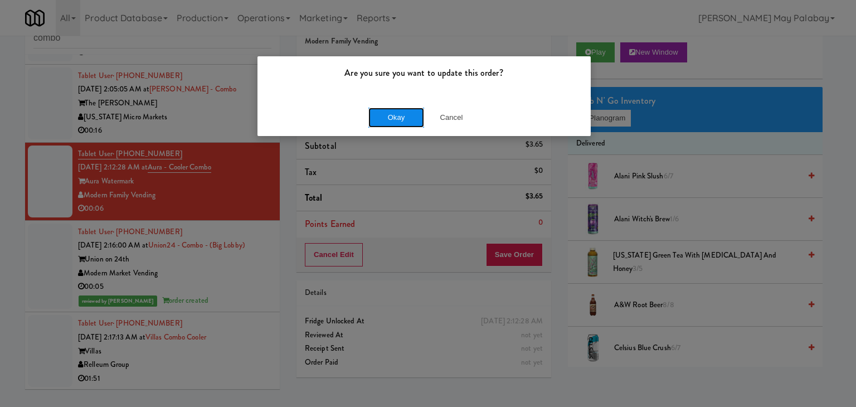
click at [417, 108] on button "Okay" at bounding box center [396, 118] width 56 height 20
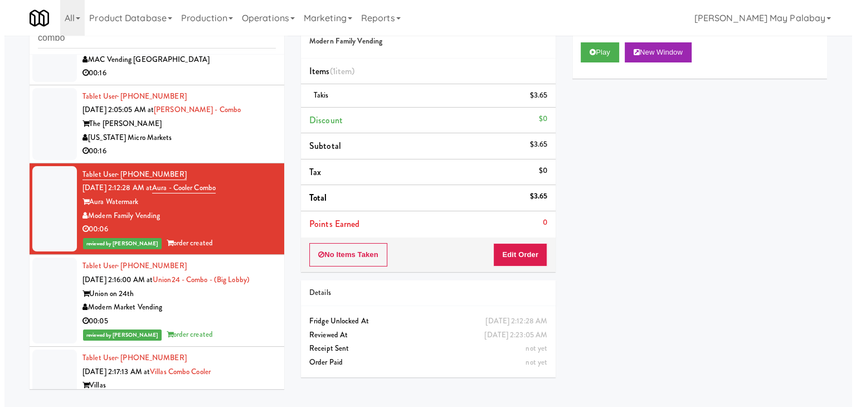
scroll to position [168, 0]
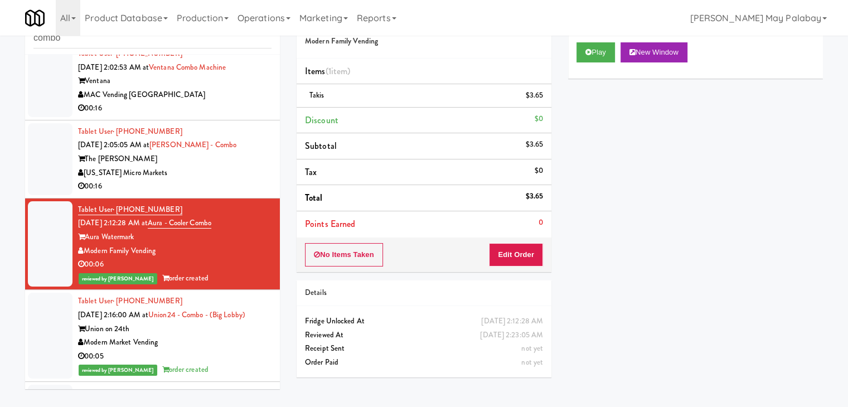
click at [221, 181] on div "00:16" at bounding box center [174, 186] width 193 height 14
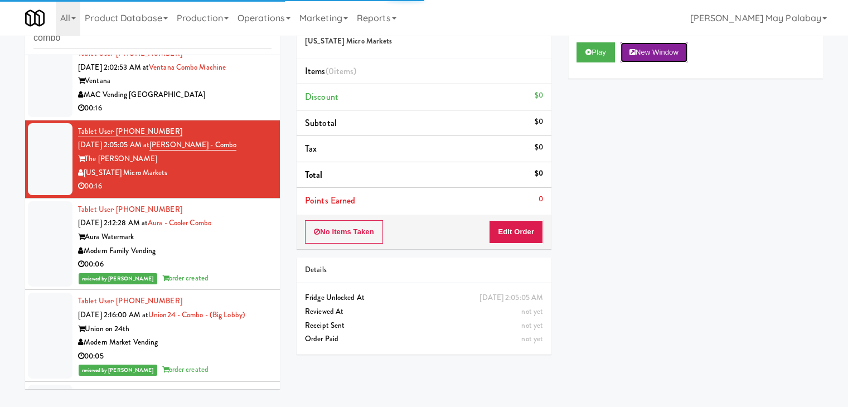
click at [676, 56] on button "New Window" at bounding box center [653, 52] width 67 height 20
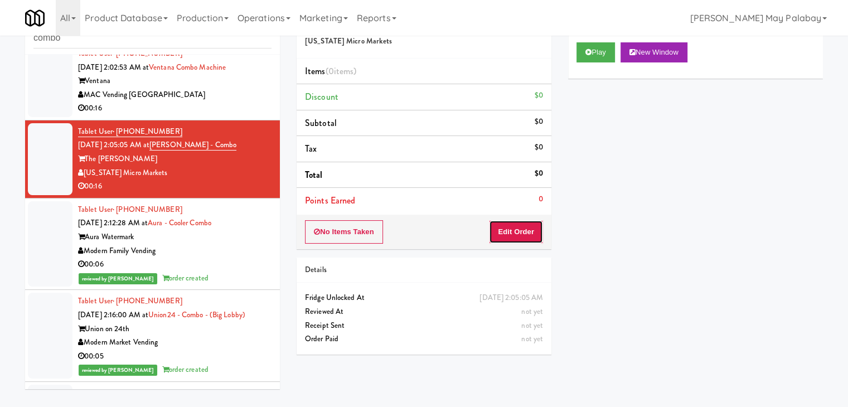
click at [518, 230] on button "Edit Order" at bounding box center [516, 231] width 54 height 23
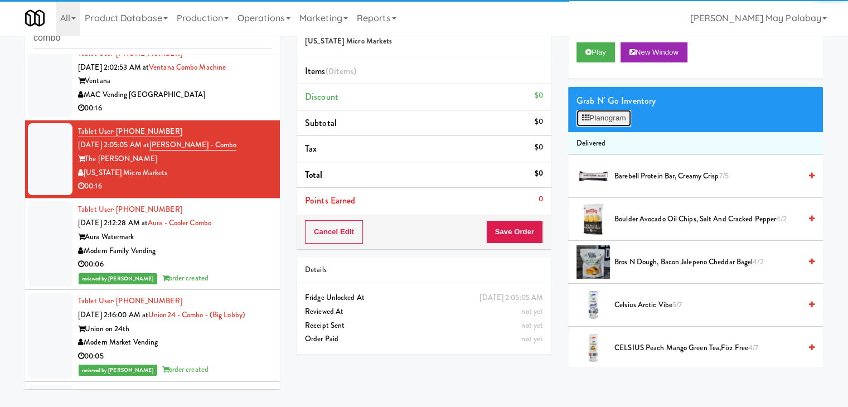
click at [614, 112] on button "Planogram" at bounding box center [603, 118] width 55 height 17
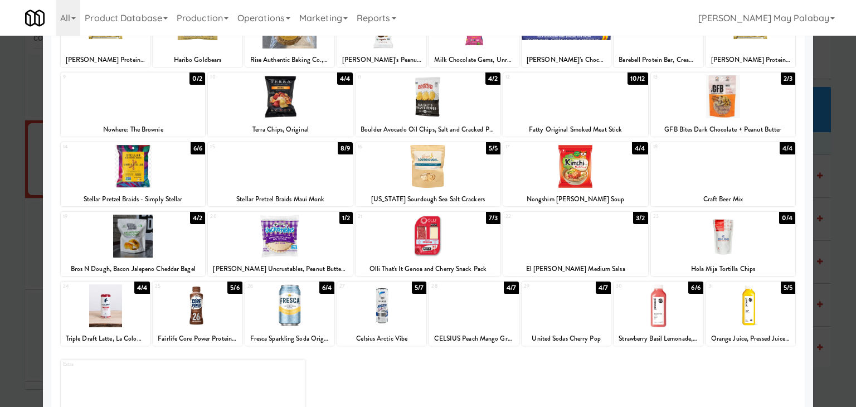
scroll to position [111, 0]
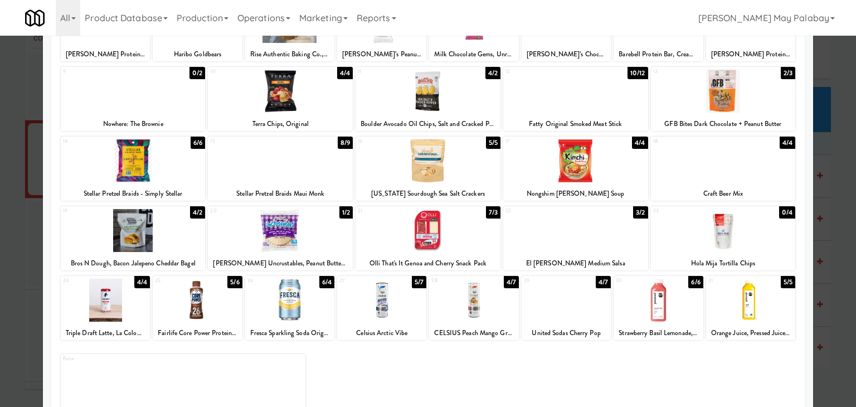
click at [187, 240] on div at bounding box center [133, 230] width 145 height 43
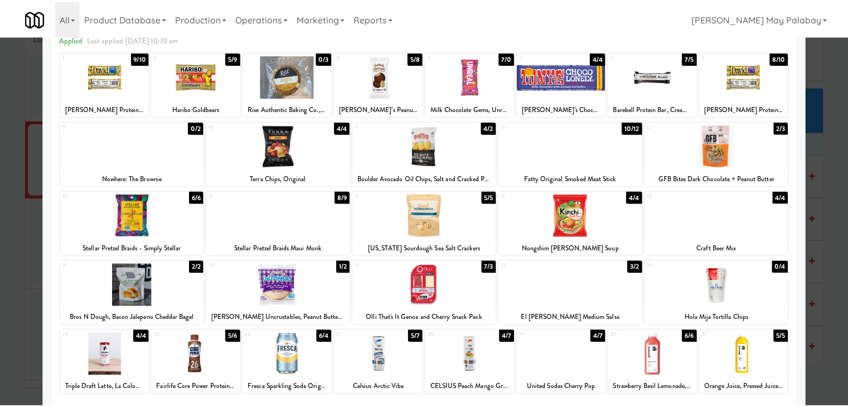
scroll to position [56, 0]
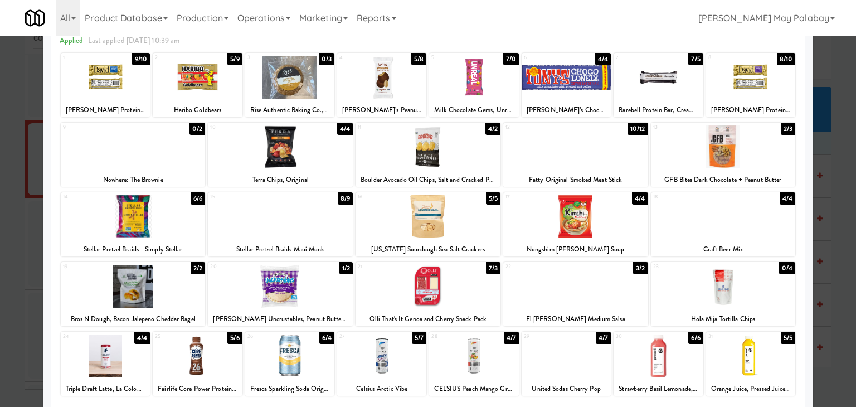
click at [477, 157] on div at bounding box center [428, 146] width 145 height 43
click at [628, 148] on div at bounding box center [575, 146] width 145 height 43
click at [837, 254] on div at bounding box center [428, 203] width 856 height 407
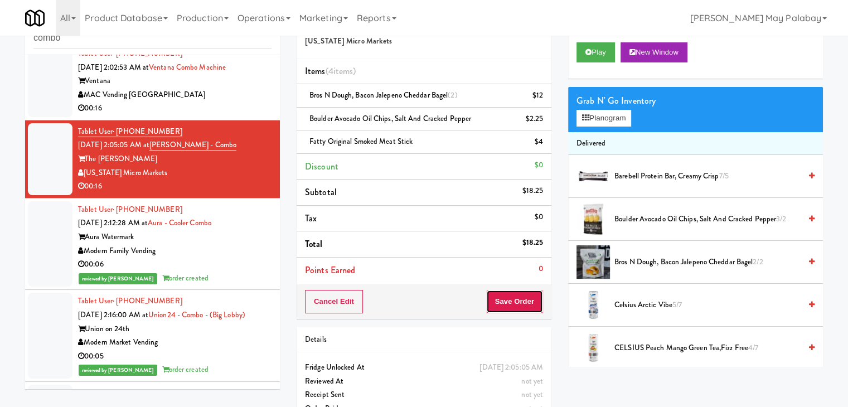
click at [500, 297] on button "Save Order" at bounding box center [514, 301] width 57 height 23
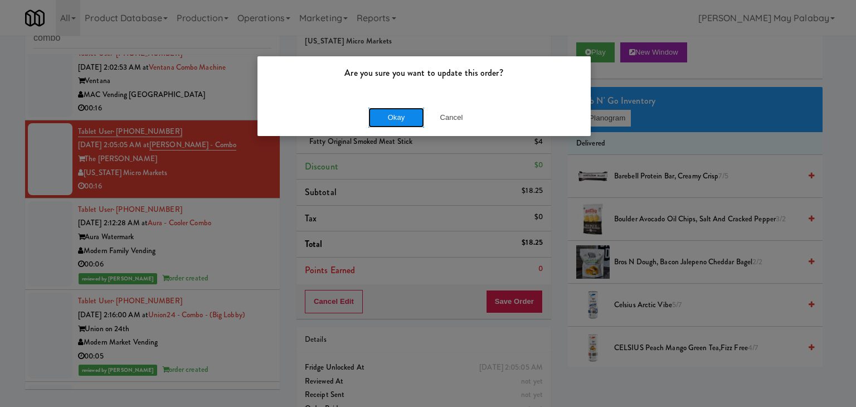
click at [397, 111] on button "Okay" at bounding box center [396, 118] width 56 height 20
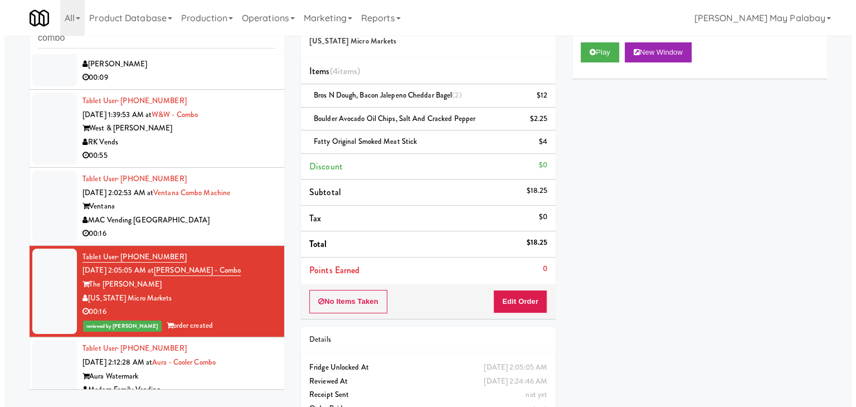
scroll to position [1, 0]
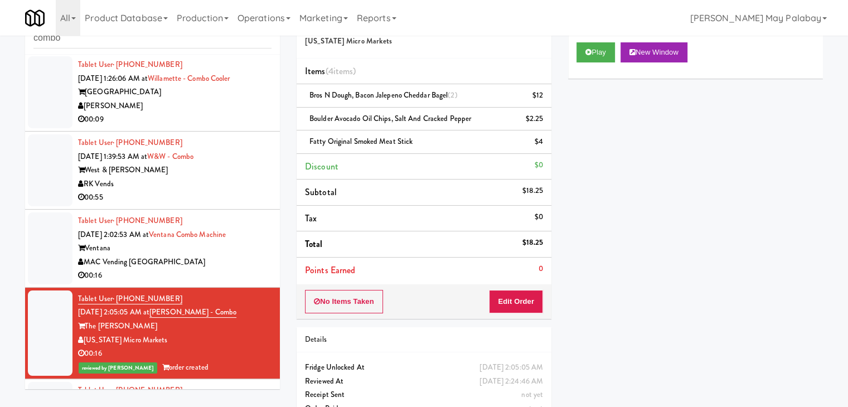
click at [244, 270] on div "00:16" at bounding box center [174, 276] width 193 height 14
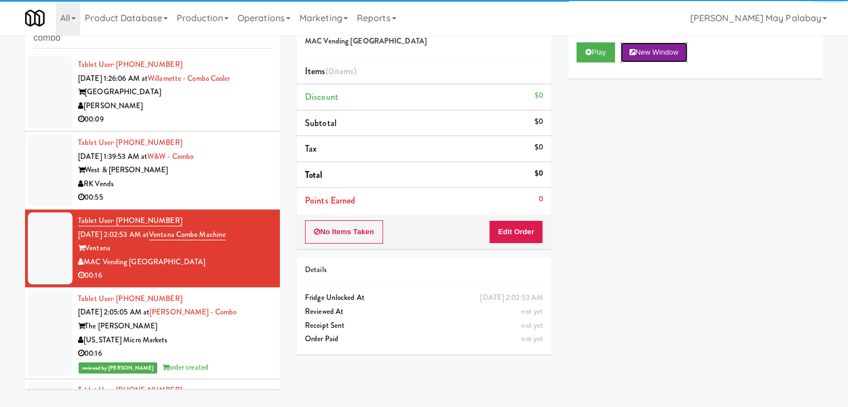
click at [662, 46] on button "New Window" at bounding box center [653, 52] width 67 height 20
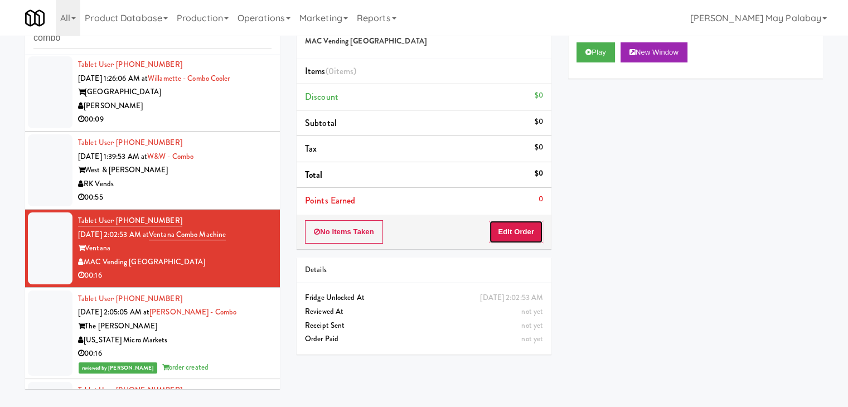
click at [537, 232] on button "Edit Order" at bounding box center [516, 231] width 54 height 23
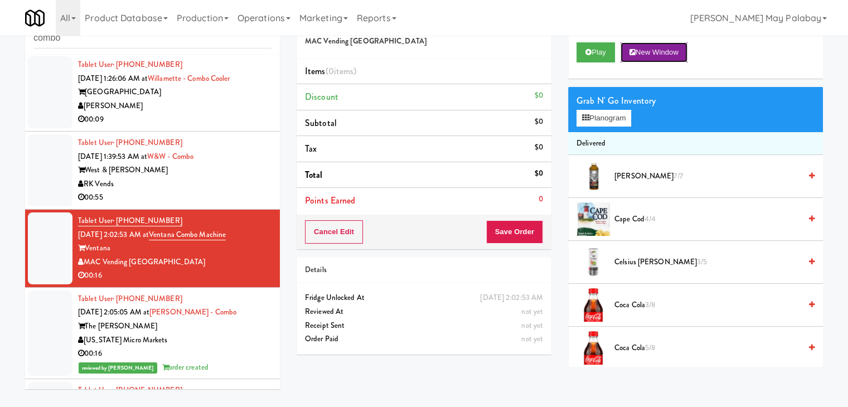
click at [661, 52] on button "New Window" at bounding box center [653, 52] width 67 height 20
click at [518, 228] on button "Save Order" at bounding box center [514, 231] width 57 height 23
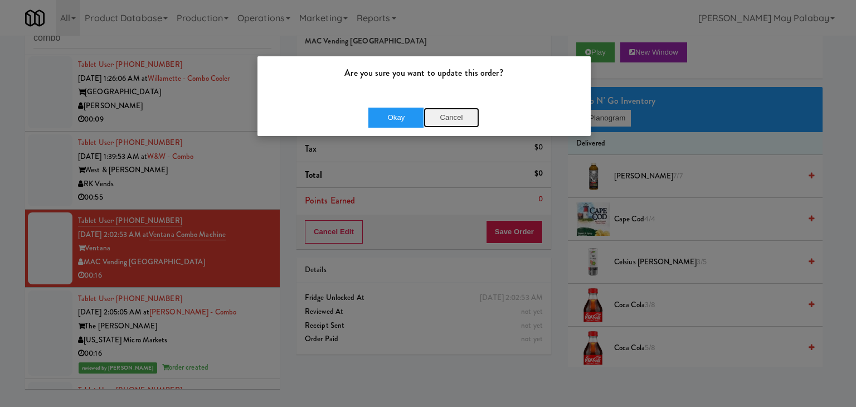
click at [450, 114] on button "Cancel" at bounding box center [452, 118] width 56 height 20
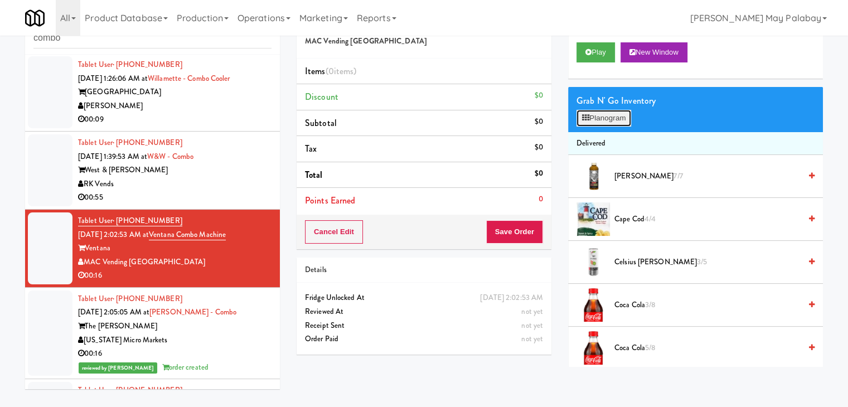
click at [594, 124] on button "Planogram" at bounding box center [603, 118] width 55 height 17
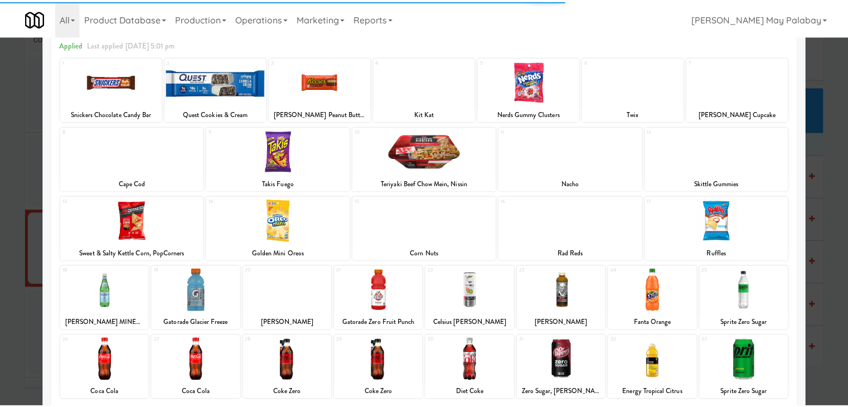
scroll to position [56, 0]
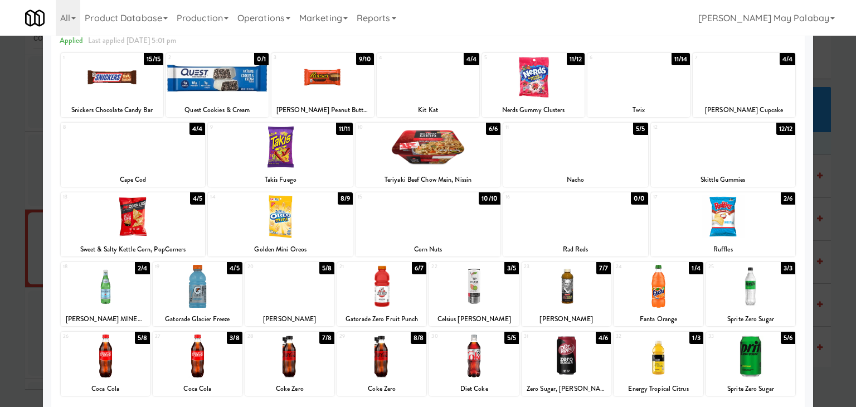
click at [370, 90] on div at bounding box center [322, 77] width 103 height 43
click at [841, 235] on div at bounding box center [428, 203] width 856 height 407
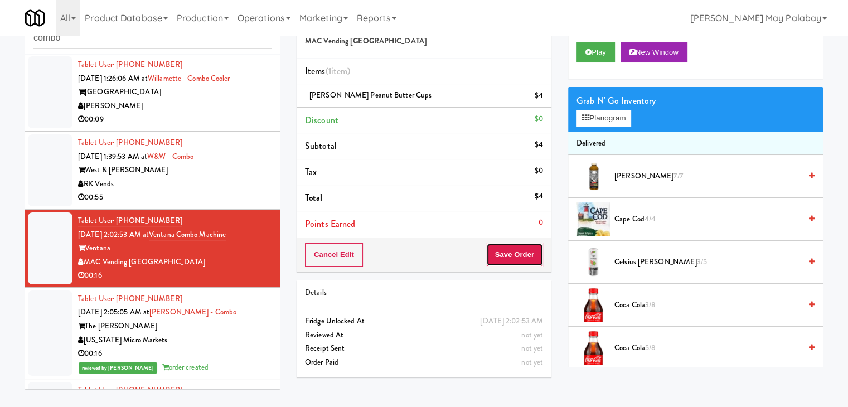
click at [511, 256] on button "Save Order" at bounding box center [514, 254] width 57 height 23
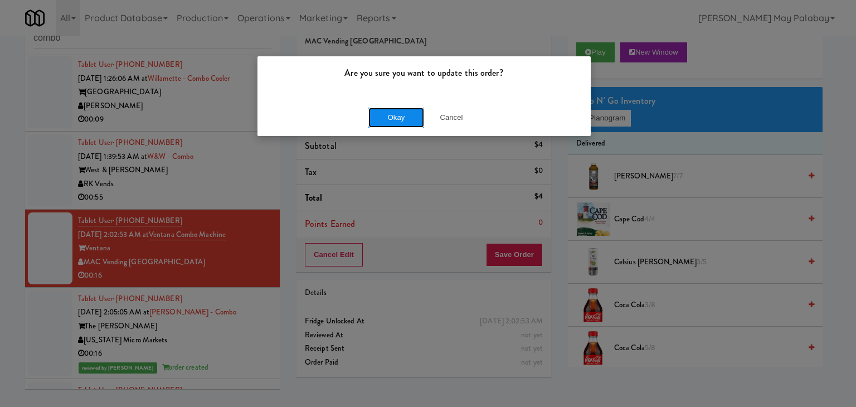
click at [381, 115] on button "Okay" at bounding box center [396, 118] width 56 height 20
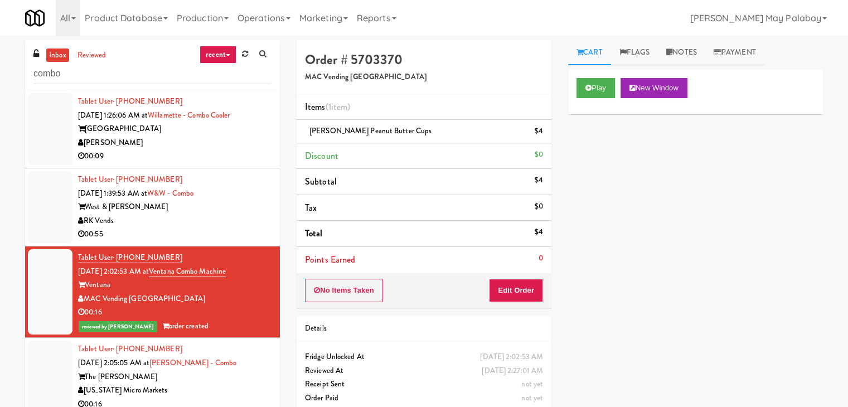
click at [201, 208] on div "West & Wright" at bounding box center [174, 207] width 193 height 14
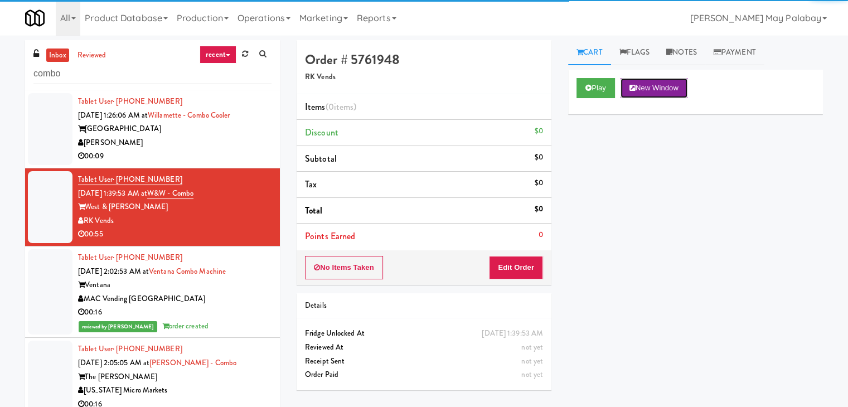
click at [652, 89] on button "New Window" at bounding box center [653, 88] width 67 height 20
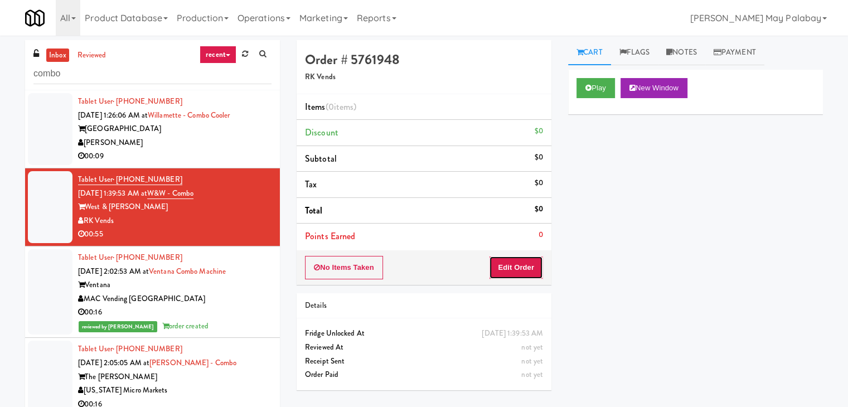
click at [513, 265] on button "Edit Order" at bounding box center [516, 267] width 54 height 23
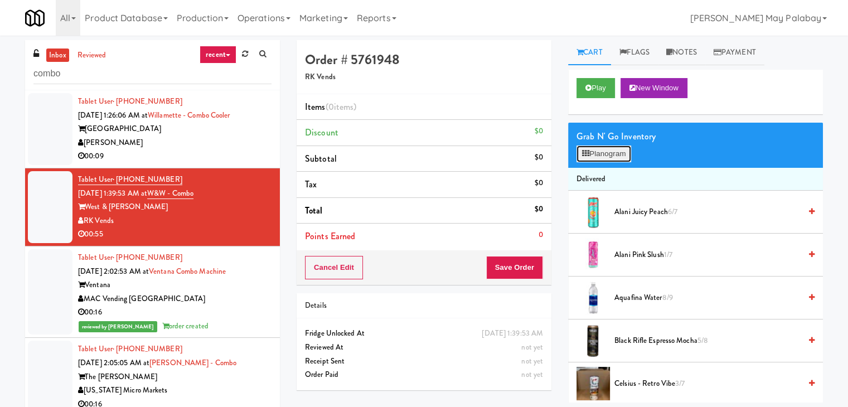
click at [597, 149] on button "Planogram" at bounding box center [603, 153] width 55 height 17
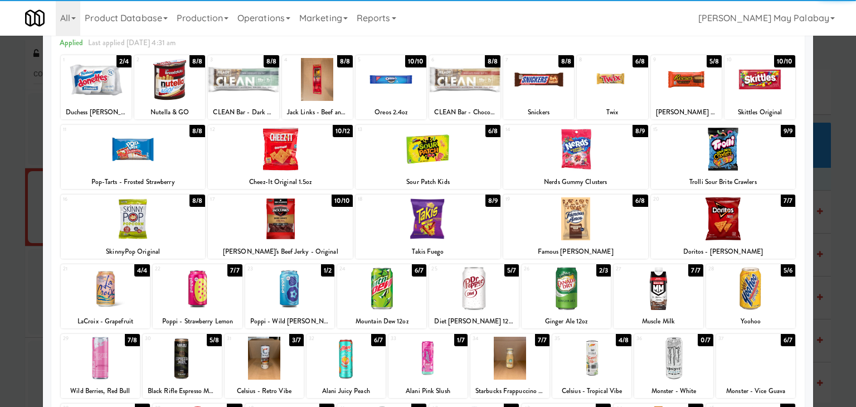
scroll to position [56, 0]
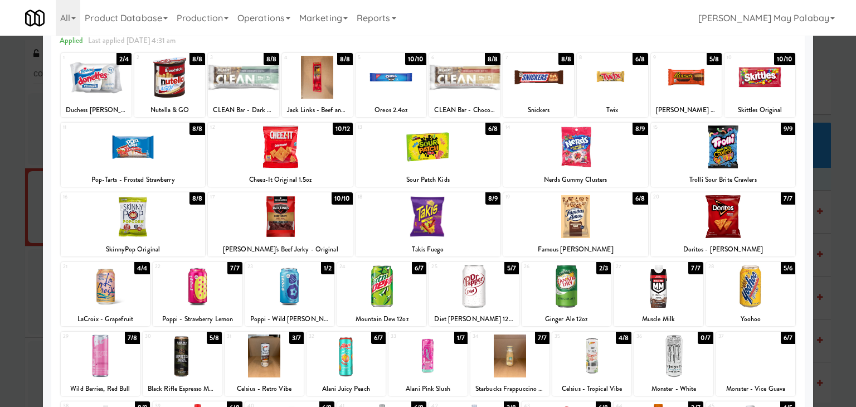
click at [191, 160] on div at bounding box center [133, 146] width 145 height 43
click at [611, 149] on div at bounding box center [575, 146] width 145 height 43
click at [824, 219] on div at bounding box center [428, 203] width 856 height 407
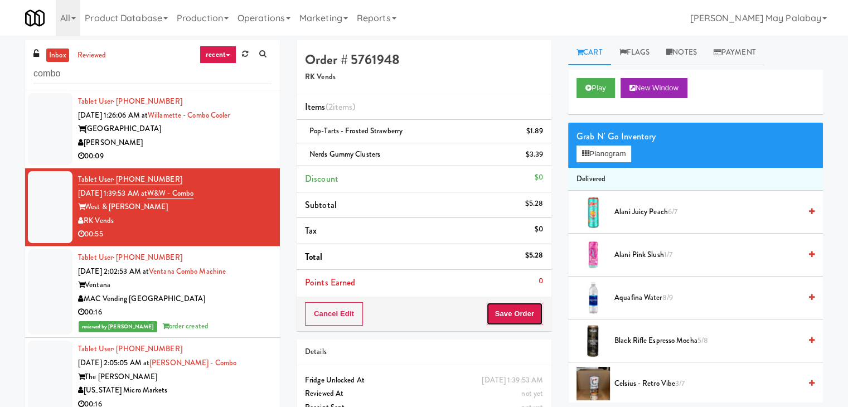
click at [503, 314] on button "Save Order" at bounding box center [514, 313] width 57 height 23
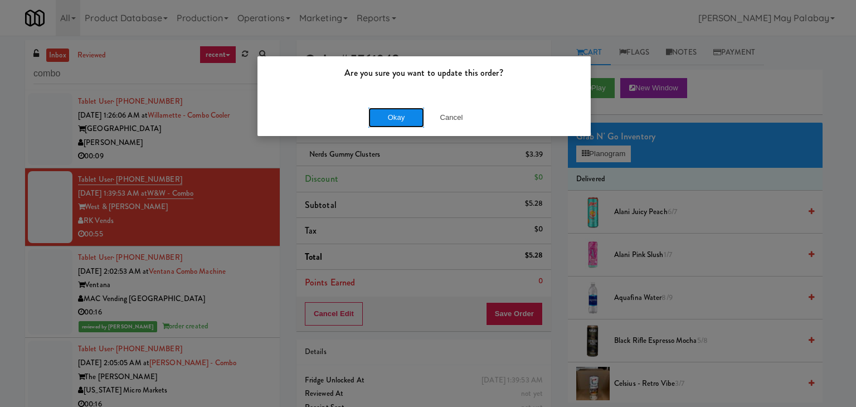
click at [399, 114] on button "Okay" at bounding box center [396, 118] width 56 height 20
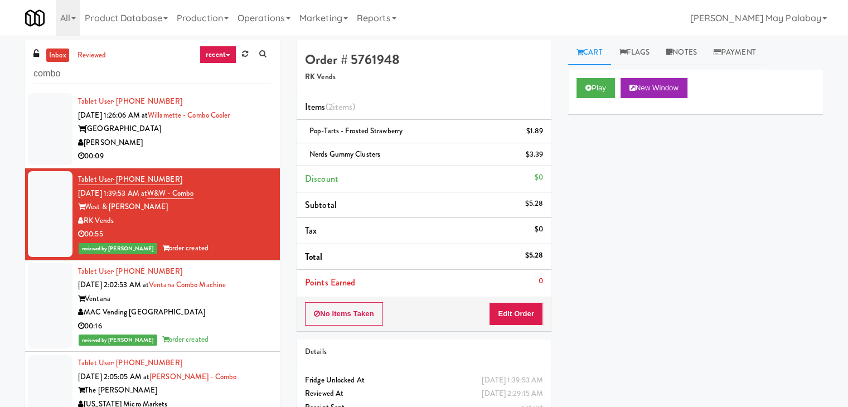
click at [192, 136] on div "[PERSON_NAME]" at bounding box center [174, 143] width 193 height 14
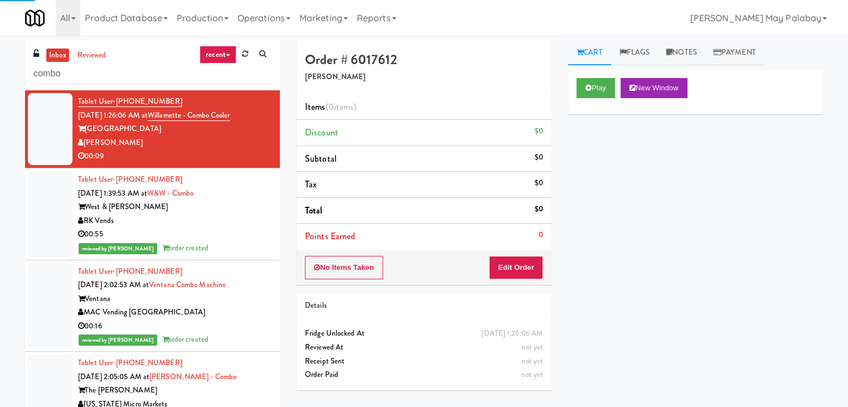
click at [230, 228] on div "00:55" at bounding box center [174, 234] width 193 height 14
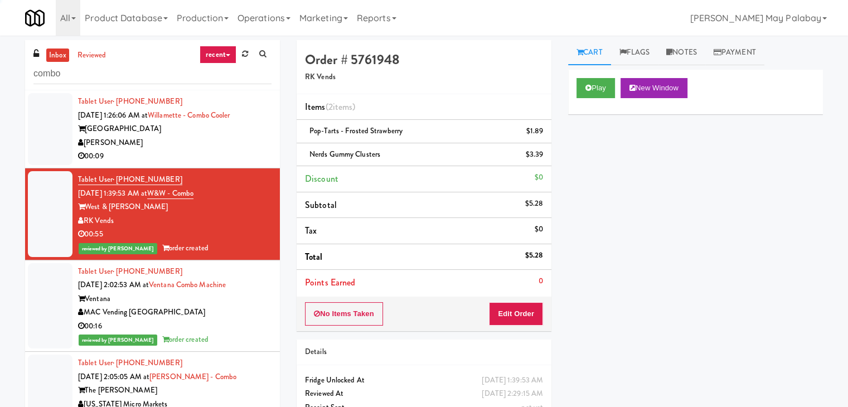
click at [214, 140] on div "[PERSON_NAME]" at bounding box center [174, 143] width 193 height 14
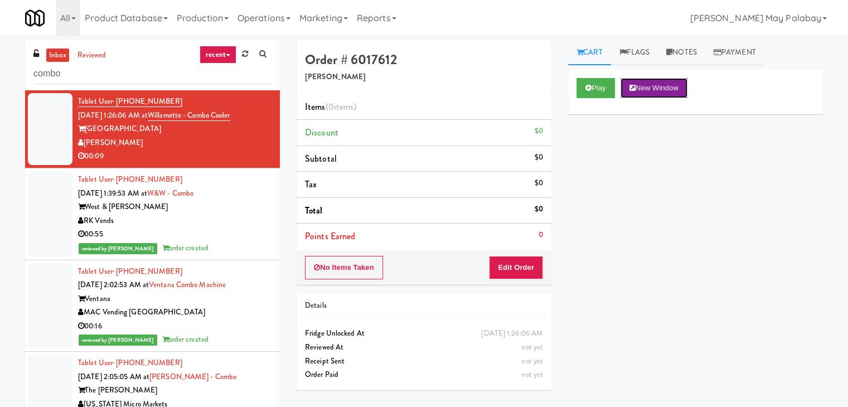
click at [651, 83] on button "New Window" at bounding box center [653, 88] width 67 height 20
click at [502, 266] on button "Edit Order" at bounding box center [516, 267] width 54 height 23
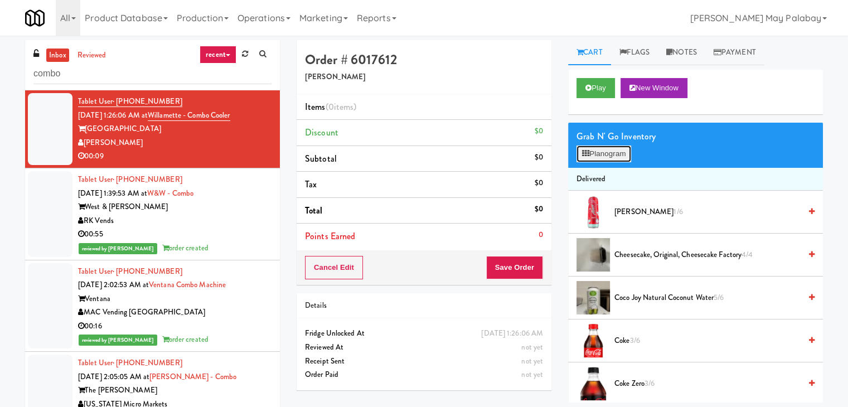
click at [609, 153] on button "Planogram" at bounding box center [603, 153] width 55 height 17
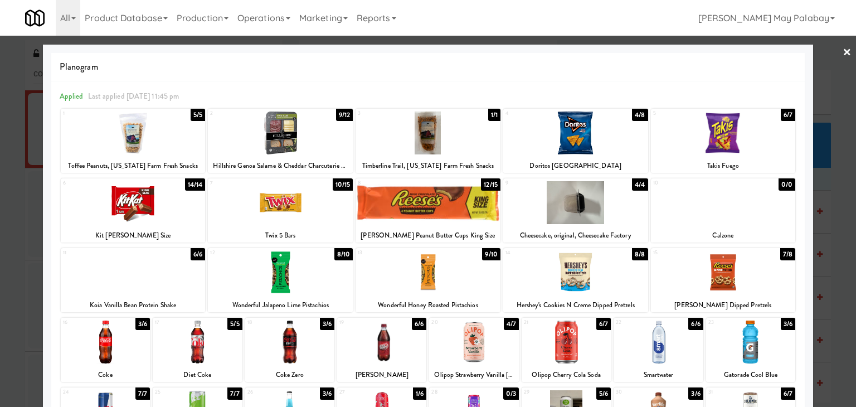
click at [594, 208] on div at bounding box center [575, 202] width 145 height 43
click at [772, 292] on div at bounding box center [723, 272] width 145 height 43
click at [837, 328] on div at bounding box center [428, 203] width 856 height 407
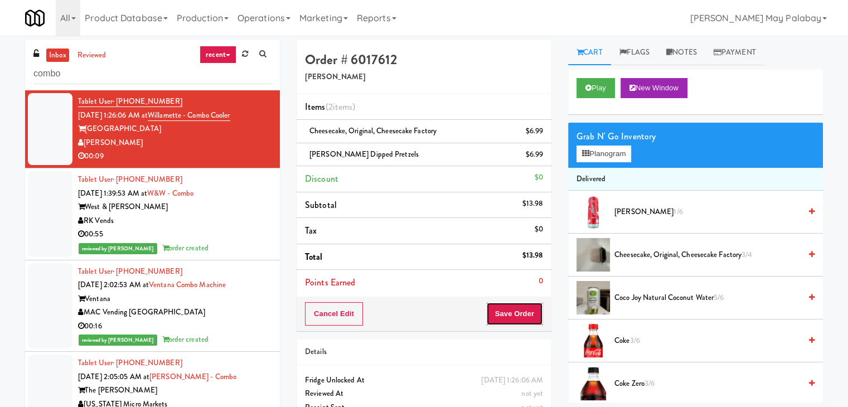
click at [495, 310] on button "Save Order" at bounding box center [514, 313] width 57 height 23
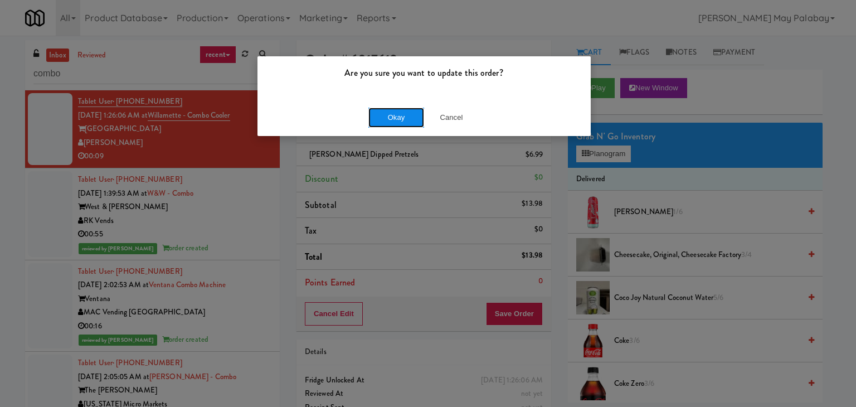
click at [410, 121] on button "Okay" at bounding box center [396, 118] width 56 height 20
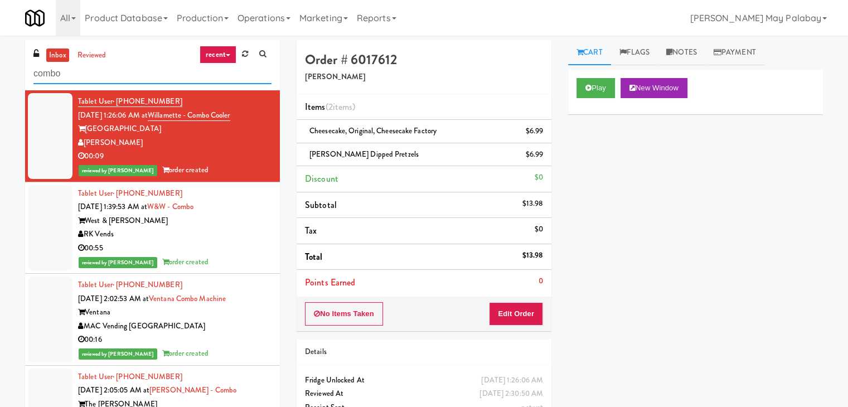
click at [139, 72] on input "combo" at bounding box center [152, 74] width 238 height 21
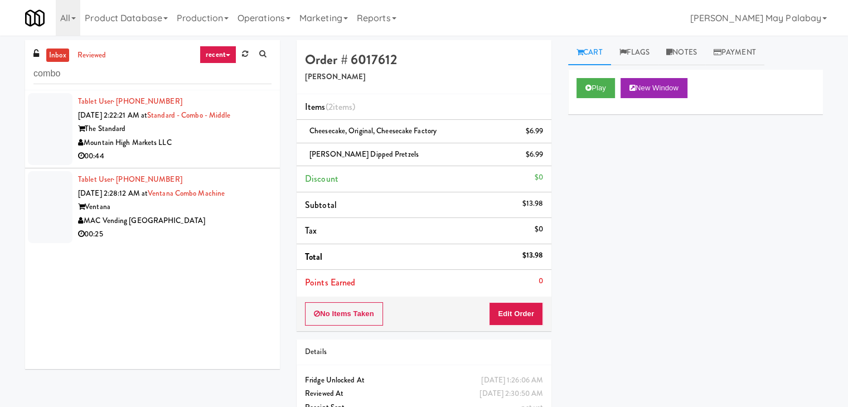
click at [196, 230] on div "00:25" at bounding box center [174, 234] width 193 height 14
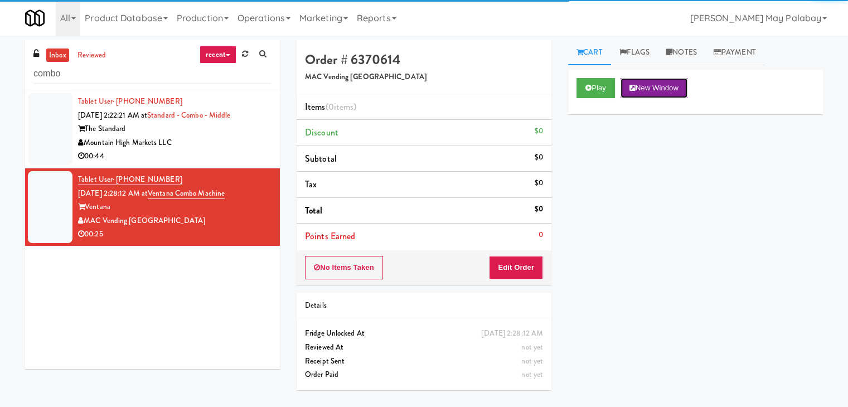
click at [678, 92] on button "New Window" at bounding box center [653, 88] width 67 height 20
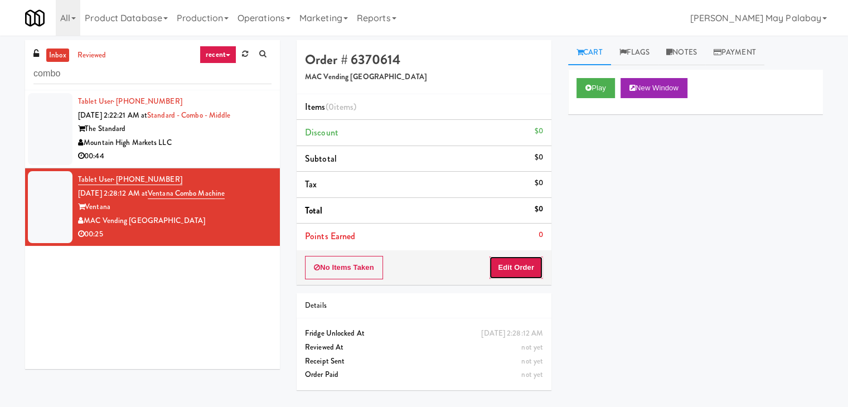
click at [534, 271] on button "Edit Order" at bounding box center [516, 267] width 54 height 23
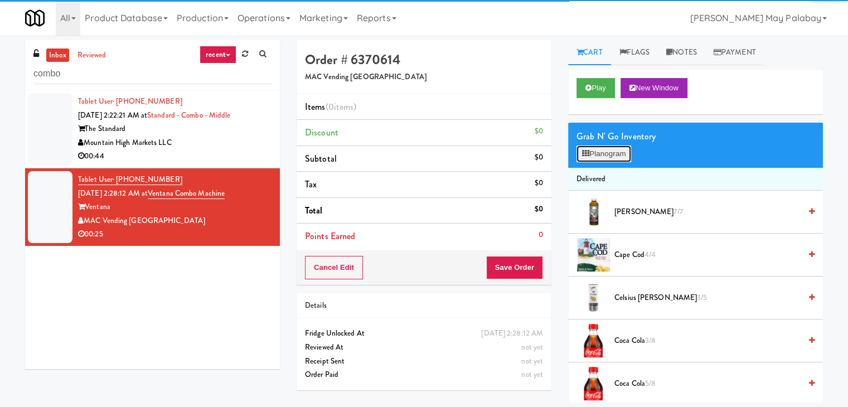
click at [619, 153] on button "Planogram" at bounding box center [603, 153] width 55 height 17
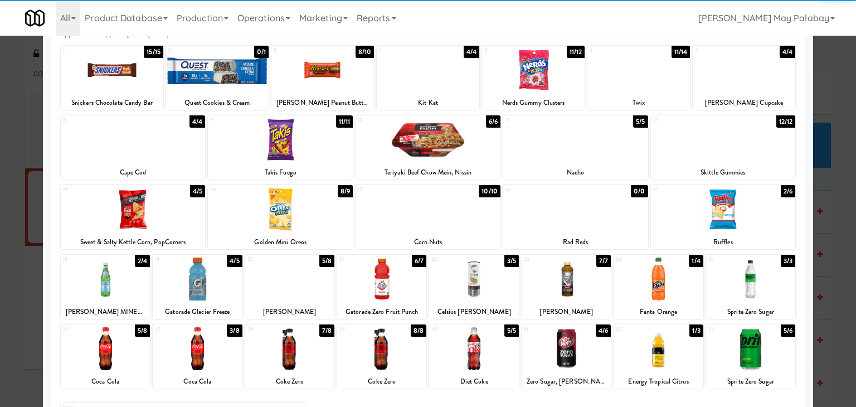
scroll to position [56, 0]
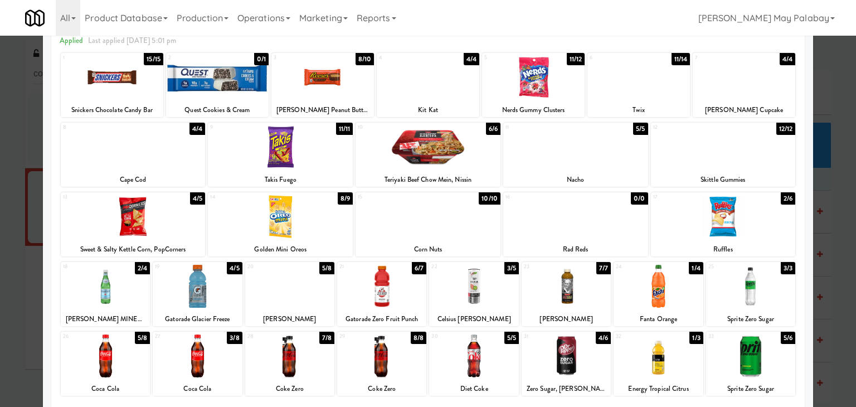
click at [683, 302] on div at bounding box center [658, 286] width 89 height 43
click at [597, 292] on div at bounding box center [566, 286] width 89 height 43
click at [567, 103] on div "Nerds Gummy Clusters" at bounding box center [533, 110] width 99 height 14
click at [559, 97] on div at bounding box center [533, 77] width 103 height 43
click at [687, 350] on div at bounding box center [658, 355] width 89 height 43
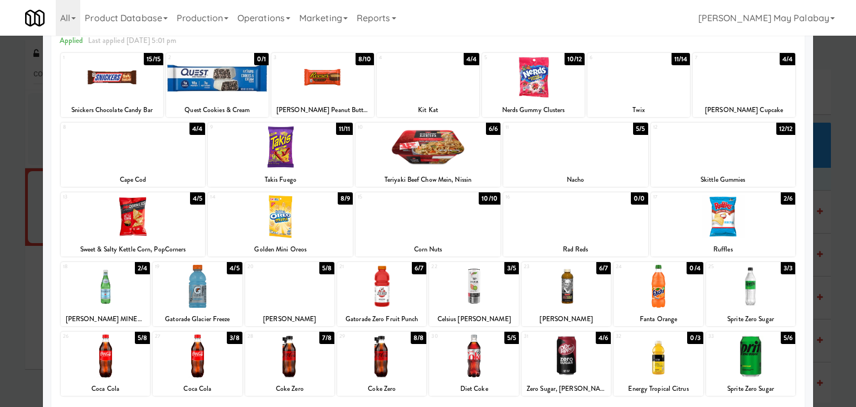
click at [827, 197] on div at bounding box center [428, 203] width 856 height 407
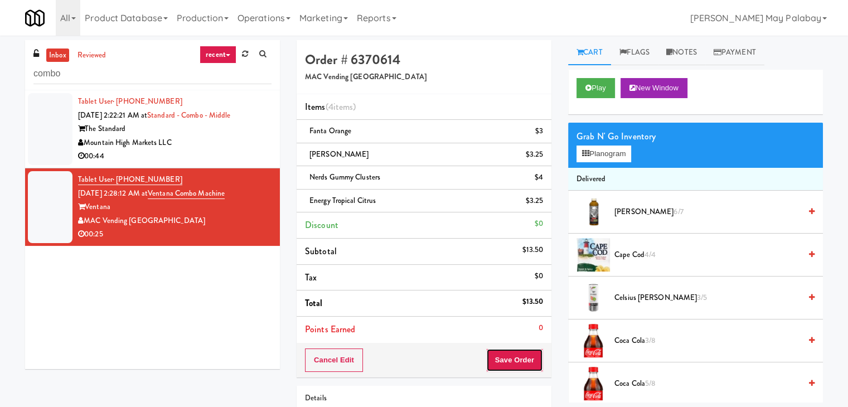
click at [515, 360] on button "Save Order" at bounding box center [514, 359] width 57 height 23
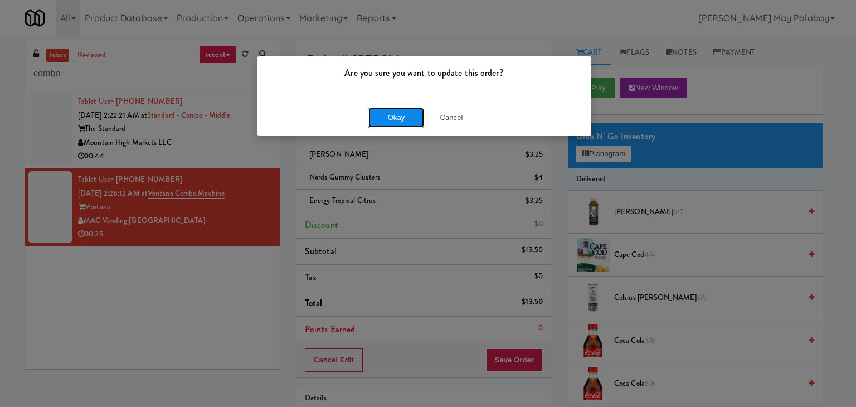
click at [417, 122] on button "Okay" at bounding box center [396, 118] width 56 height 20
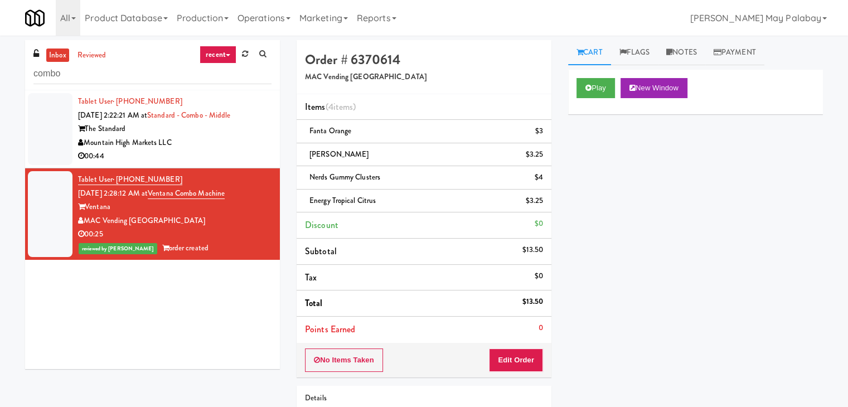
click at [203, 145] on div "Mountain High Markets LLC" at bounding box center [174, 143] width 193 height 14
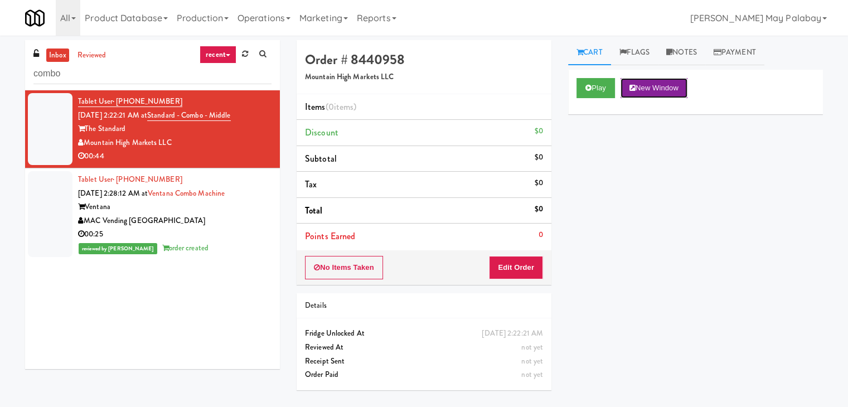
click at [650, 86] on button "New Window" at bounding box center [653, 88] width 67 height 20
click at [506, 268] on button "Edit Order" at bounding box center [516, 267] width 54 height 23
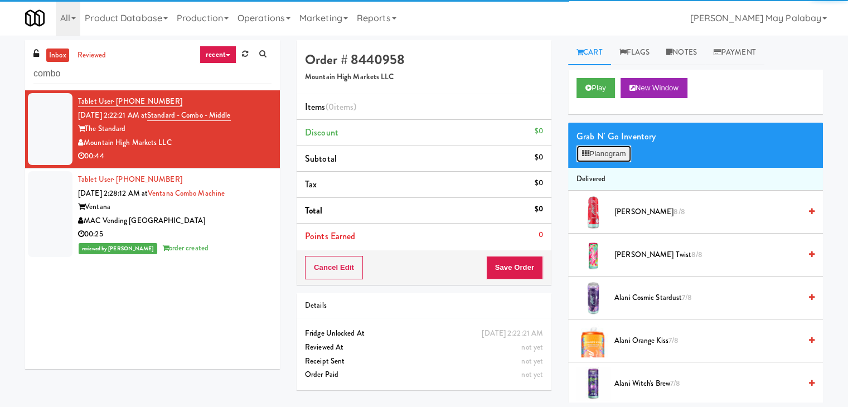
click at [612, 158] on button "Planogram" at bounding box center [603, 153] width 55 height 17
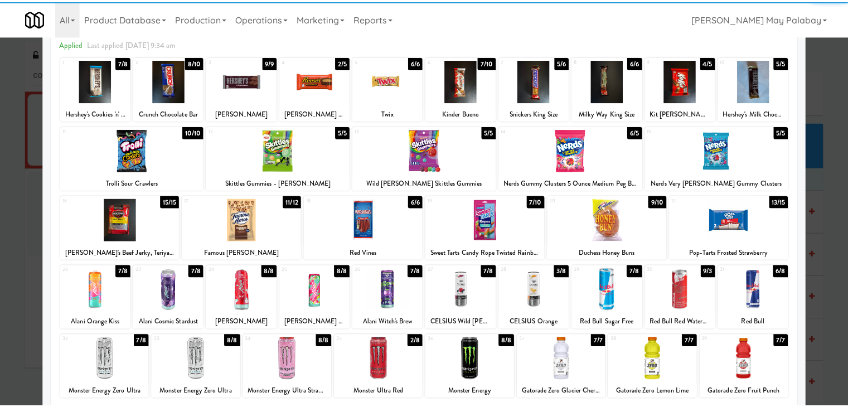
scroll to position [56, 0]
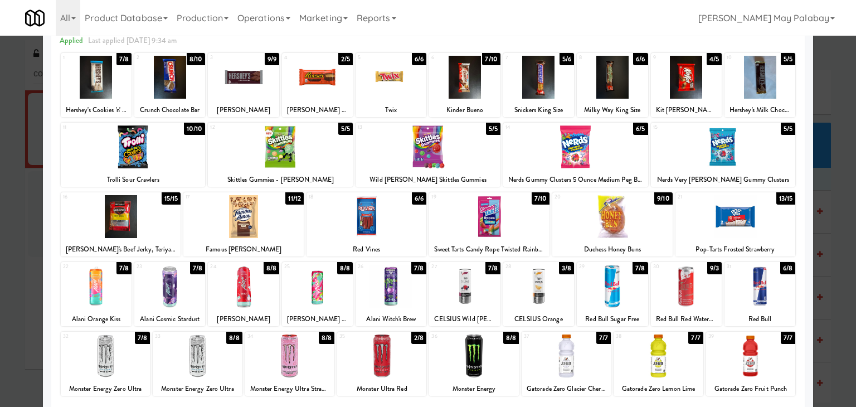
click at [410, 237] on div at bounding box center [367, 216] width 120 height 43
click at [595, 368] on div at bounding box center [566, 355] width 89 height 43
click at [836, 318] on div at bounding box center [428, 203] width 856 height 407
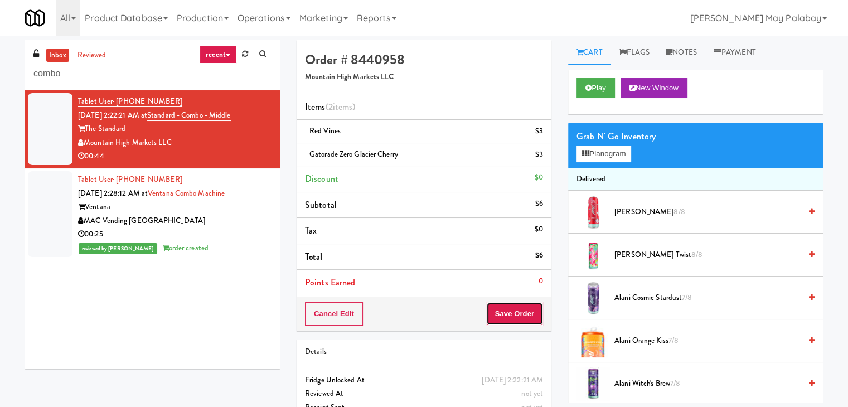
click at [531, 314] on button "Save Order" at bounding box center [514, 313] width 57 height 23
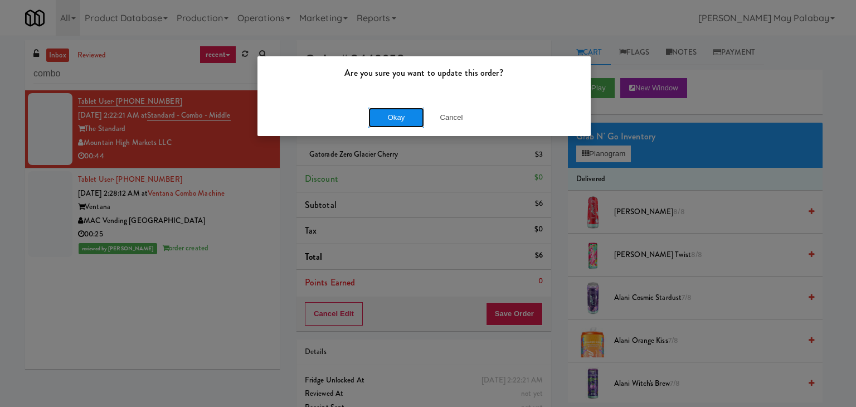
click at [387, 121] on button "Okay" at bounding box center [396, 118] width 56 height 20
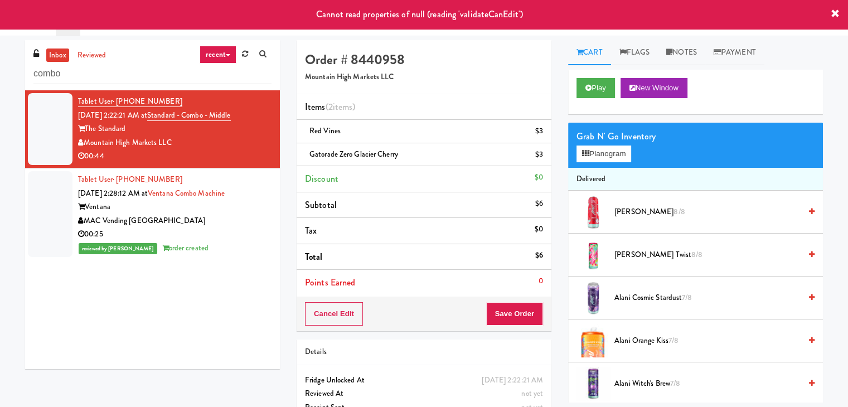
click at [230, 202] on div "Ventana" at bounding box center [174, 207] width 193 height 14
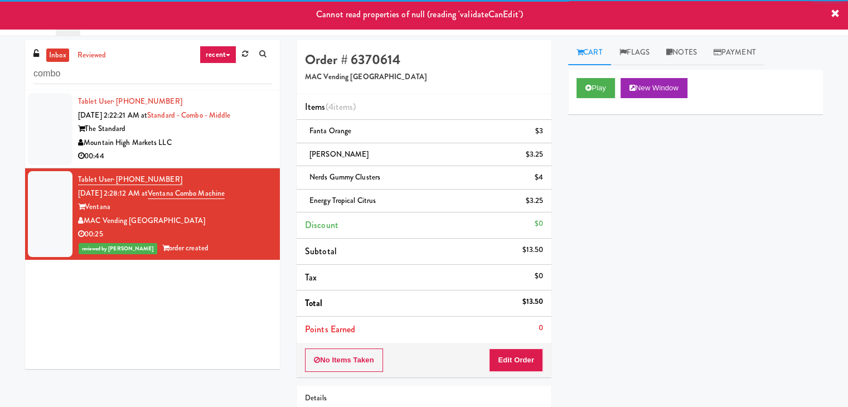
click at [239, 150] on div "00:44" at bounding box center [174, 156] width 193 height 14
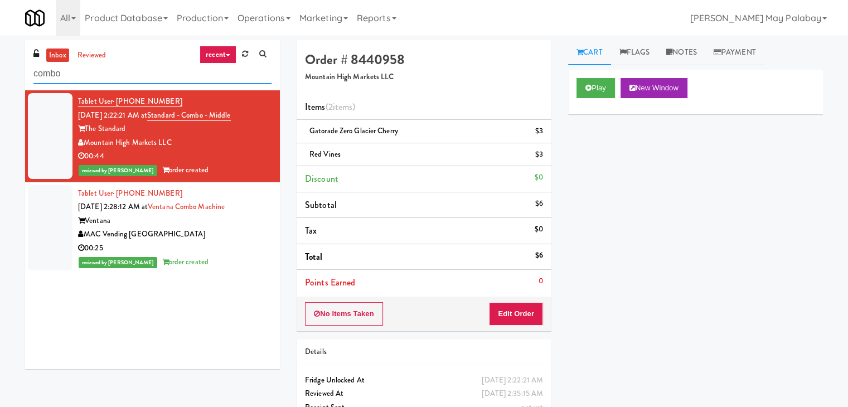
click at [133, 68] on input "combo" at bounding box center [152, 74] width 238 height 21
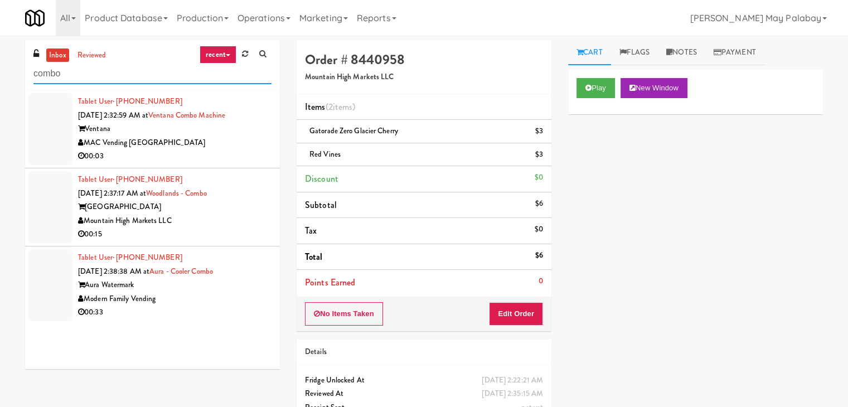
click at [133, 68] on input "combo" at bounding box center [152, 74] width 238 height 21
click at [173, 272] on link "Aura - Cooler Combo" at bounding box center [181, 271] width 64 height 11
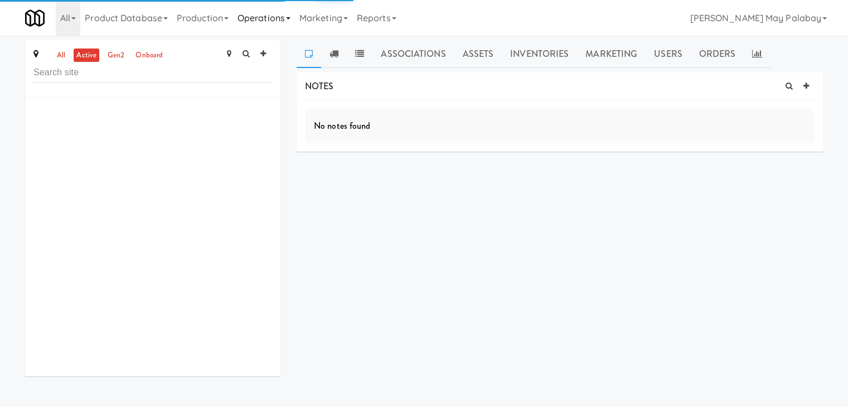
click at [292, 20] on link "Operations" at bounding box center [264, 18] width 62 height 36
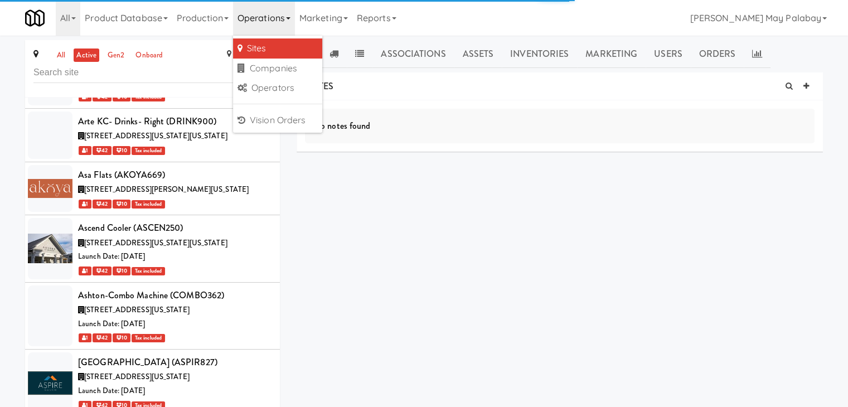
scroll to position [12126, 0]
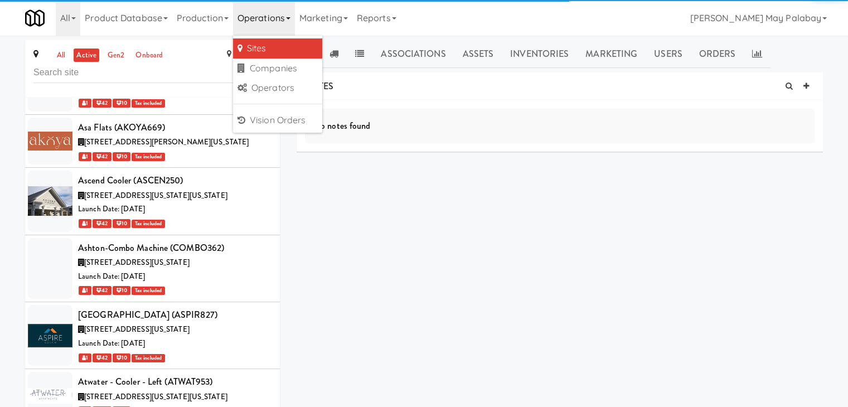
click at [289, 21] on link "Operations" at bounding box center [264, 18] width 62 height 36
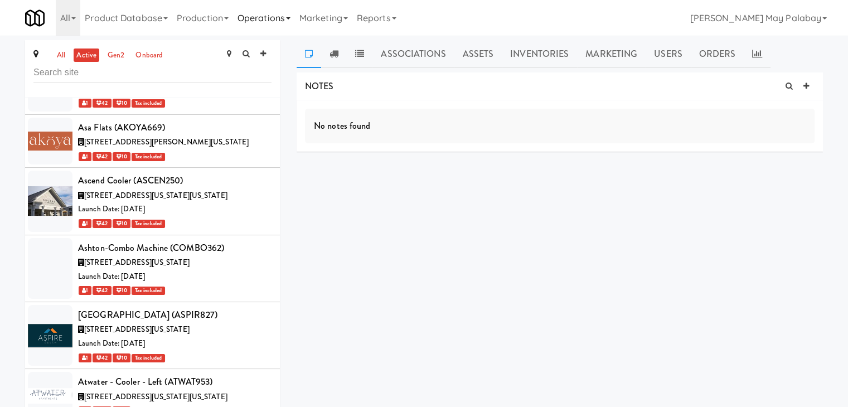
click at [289, 21] on link "Operations" at bounding box center [264, 18] width 62 height 36
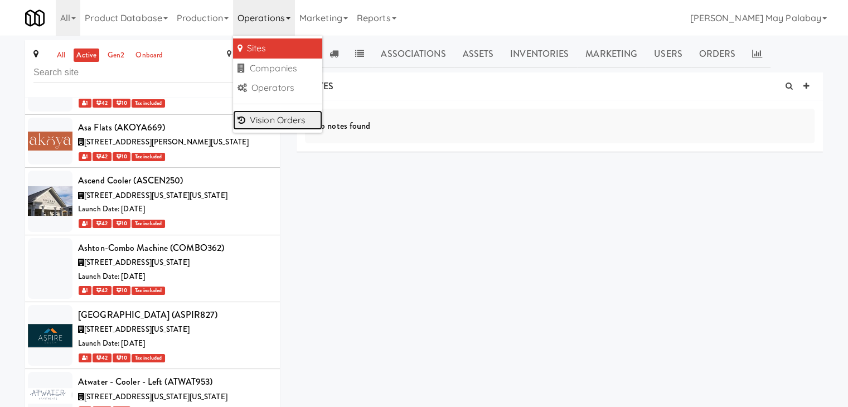
click at [289, 115] on link "Vision Orders" at bounding box center [277, 120] width 89 height 20
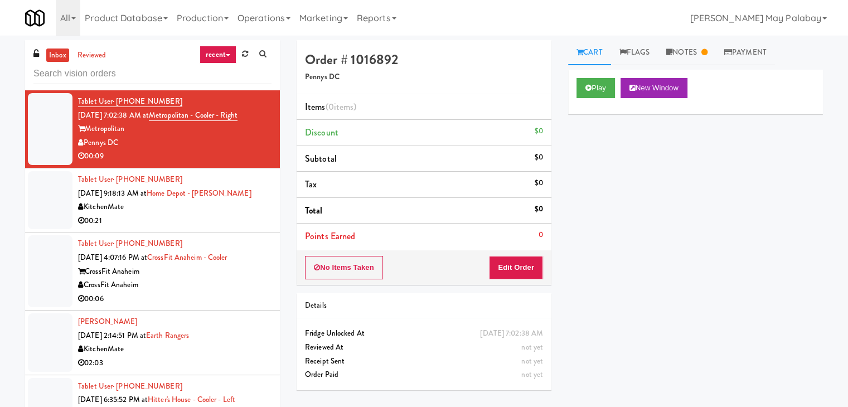
click at [163, 80] on input "text" at bounding box center [152, 74] width 238 height 21
click at [711, 241] on div "Play New Window Primary Flag Clear Flag if unable to determine what was taken o…" at bounding box center [695, 279] width 255 height 418
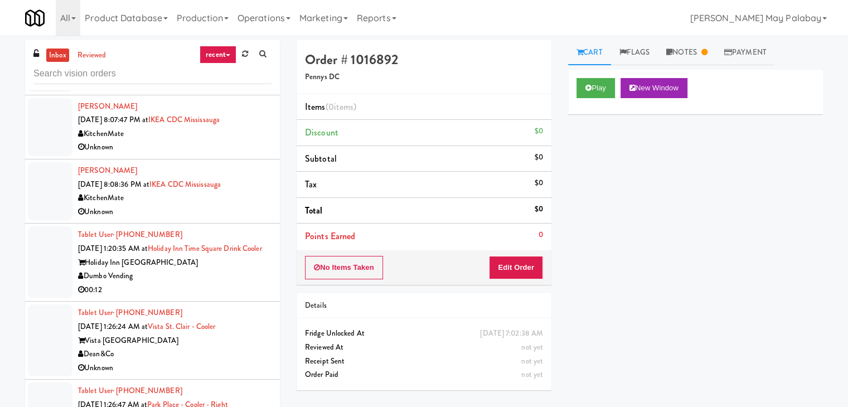
scroll to position [390, 0]
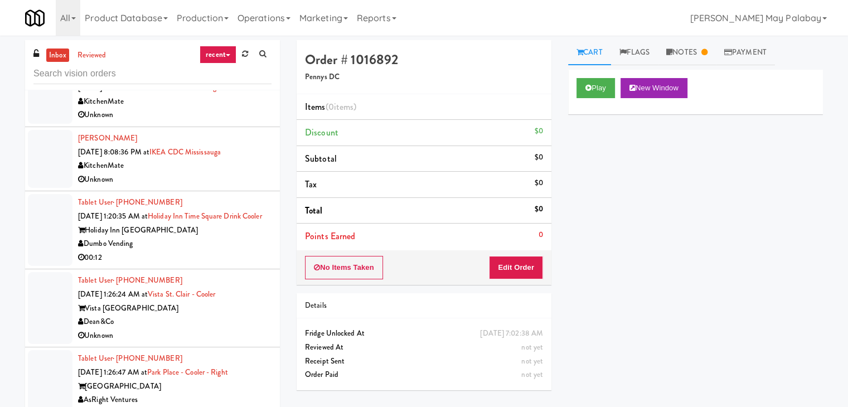
click at [215, 251] on div "Dumbo Vending" at bounding box center [174, 244] width 193 height 14
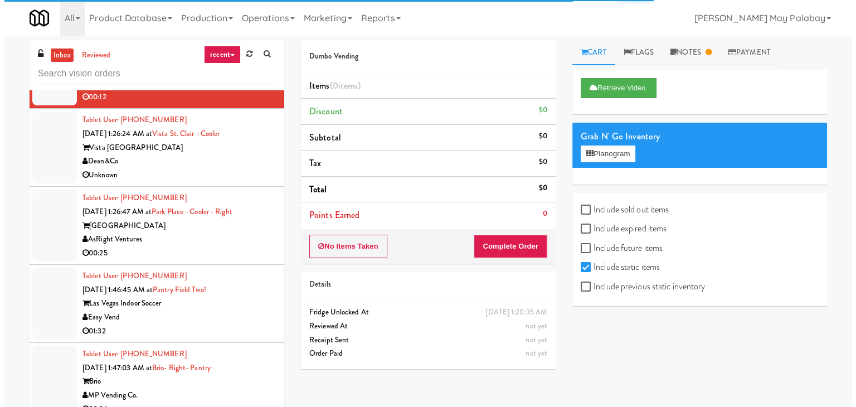
scroll to position [557, 0]
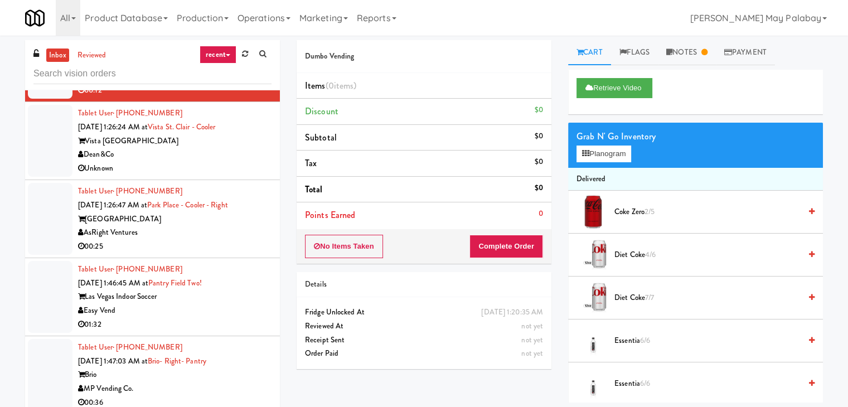
click at [215, 240] on div "AsRight Ventures" at bounding box center [174, 233] width 193 height 14
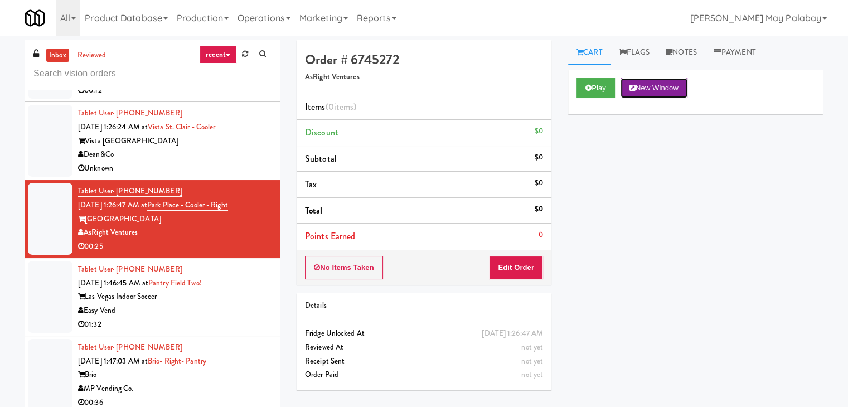
click at [680, 88] on button "New Window" at bounding box center [653, 88] width 67 height 20
click at [518, 264] on button "Edit Order" at bounding box center [516, 267] width 54 height 23
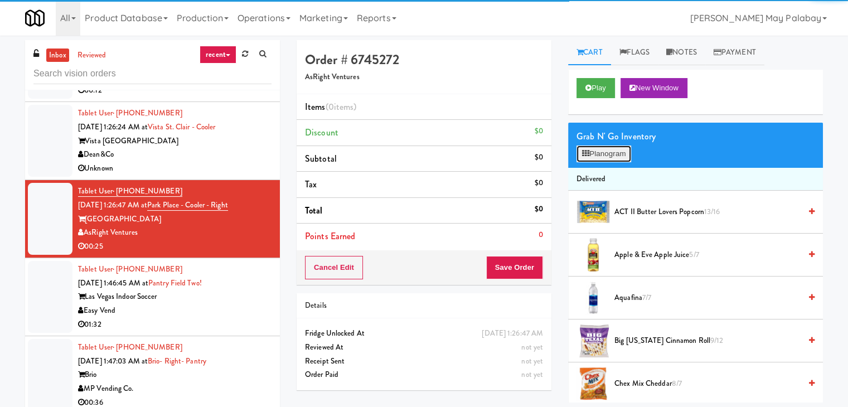
click at [599, 159] on button "Planogram" at bounding box center [603, 153] width 55 height 17
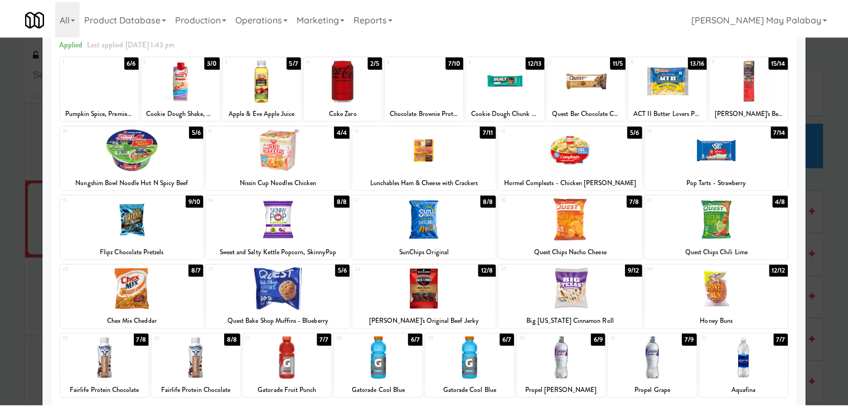
scroll to position [56, 0]
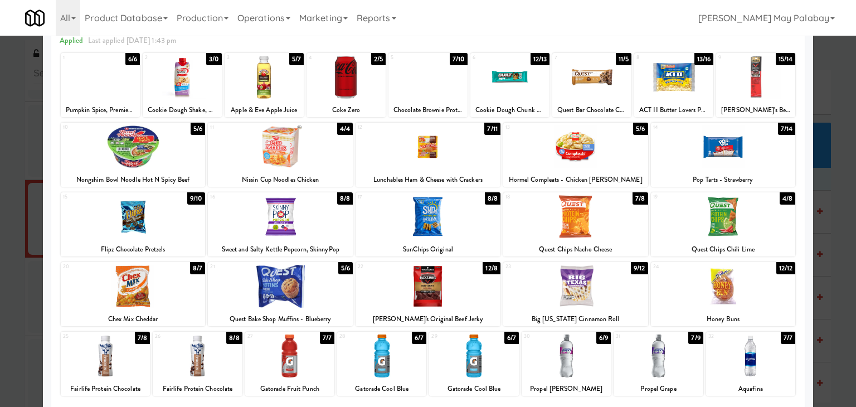
click at [199, 88] on div at bounding box center [182, 77] width 79 height 43
click at [838, 254] on div at bounding box center [428, 203] width 856 height 407
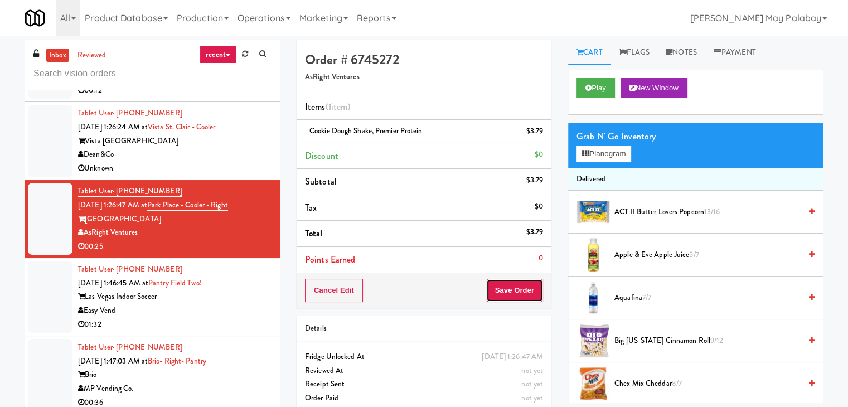
click at [497, 295] on button "Save Order" at bounding box center [514, 290] width 57 height 23
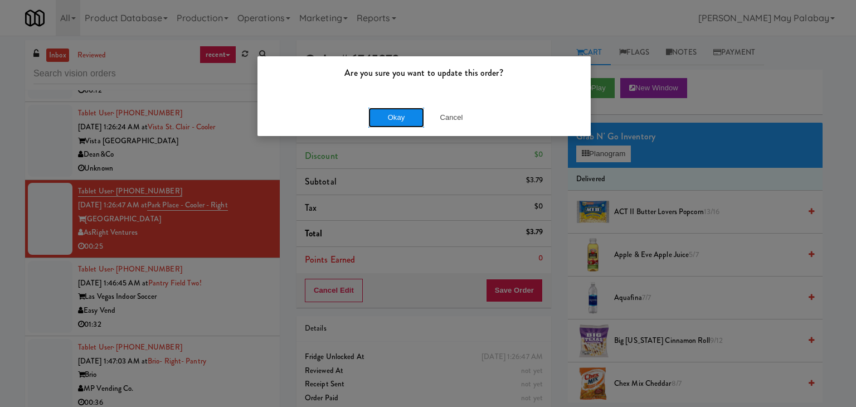
click at [389, 113] on button "Okay" at bounding box center [396, 118] width 56 height 20
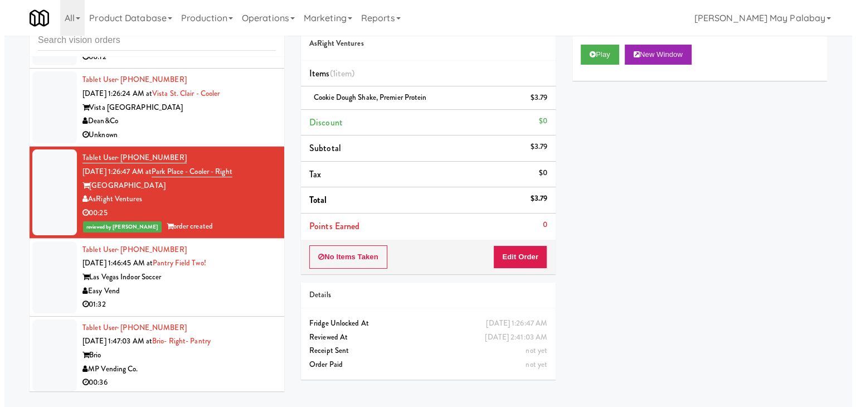
scroll to position [36, 0]
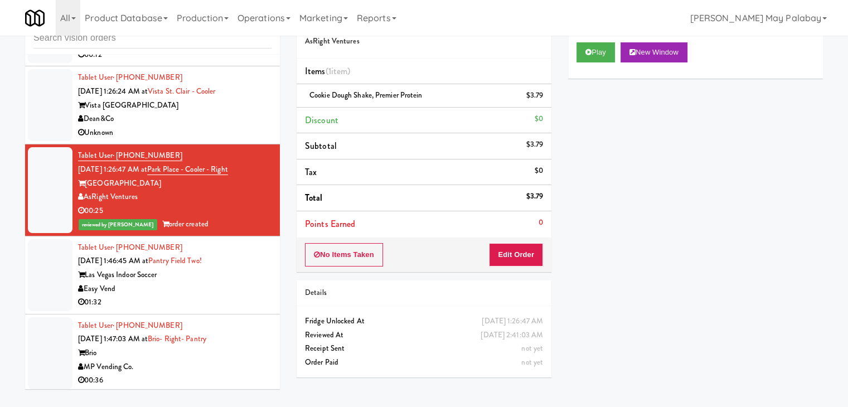
click at [210, 296] on div "Easy Vend" at bounding box center [174, 289] width 193 height 14
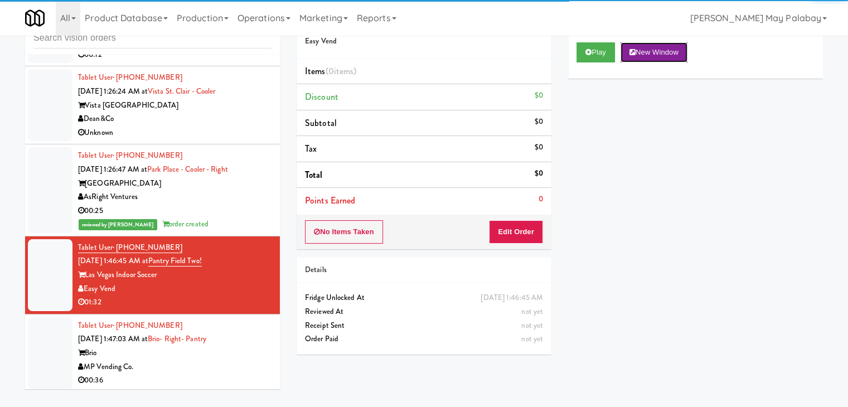
click at [685, 58] on button "New Window" at bounding box center [653, 52] width 67 height 20
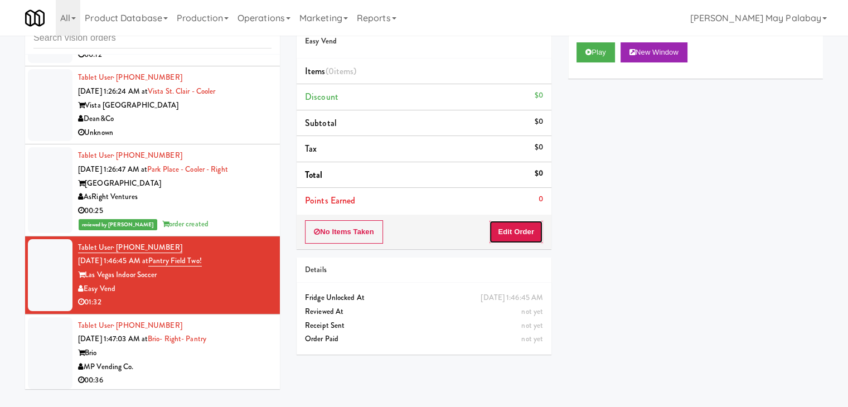
click at [536, 234] on button "Edit Order" at bounding box center [516, 231] width 54 height 23
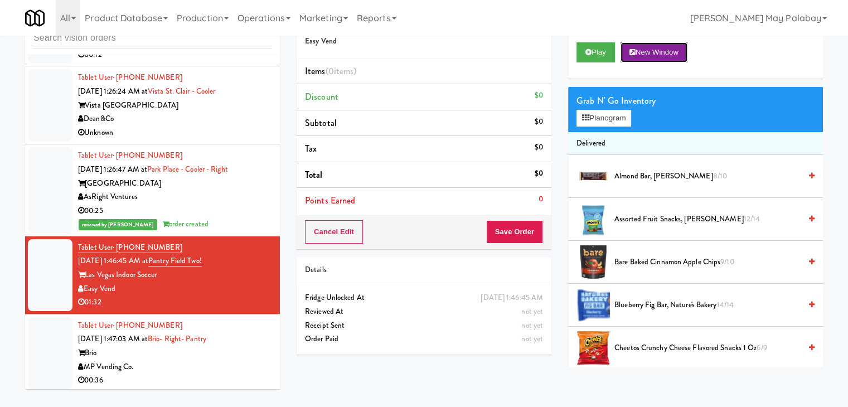
click at [667, 55] on button "New Window" at bounding box center [653, 52] width 67 height 20
click at [600, 120] on button "Planogram" at bounding box center [603, 118] width 55 height 17
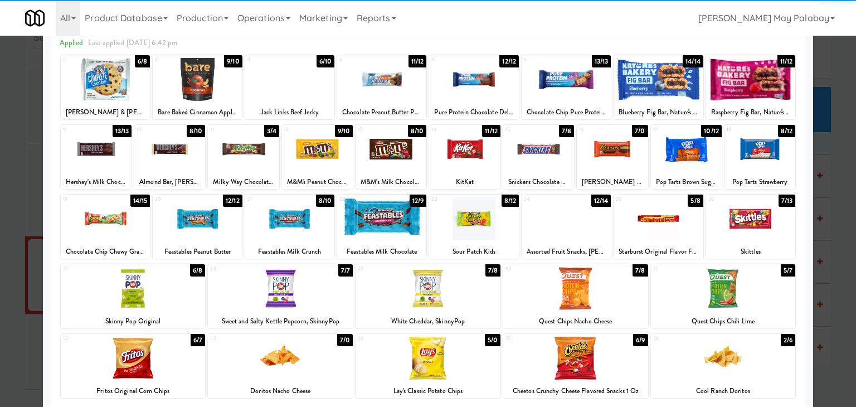
scroll to position [56, 0]
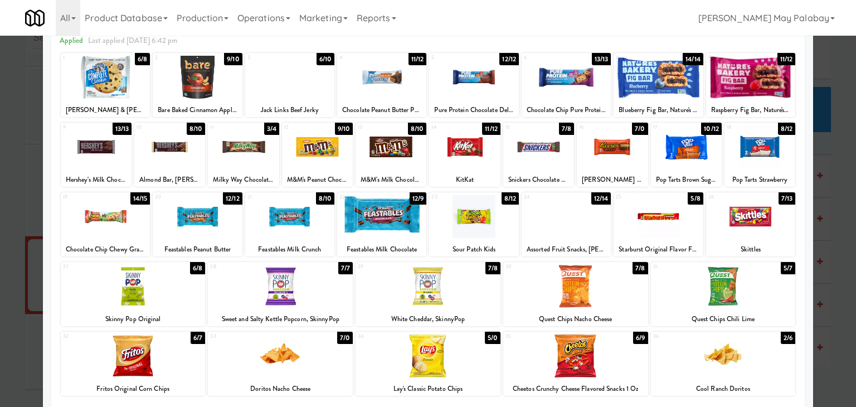
click at [639, 361] on div at bounding box center [575, 355] width 145 height 43
click at [471, 220] on div at bounding box center [473, 216] width 89 height 43
click at [231, 224] on div at bounding box center [197, 216] width 89 height 43
click at [317, 229] on div at bounding box center [289, 216] width 89 height 43
click at [834, 242] on div at bounding box center [428, 203] width 856 height 407
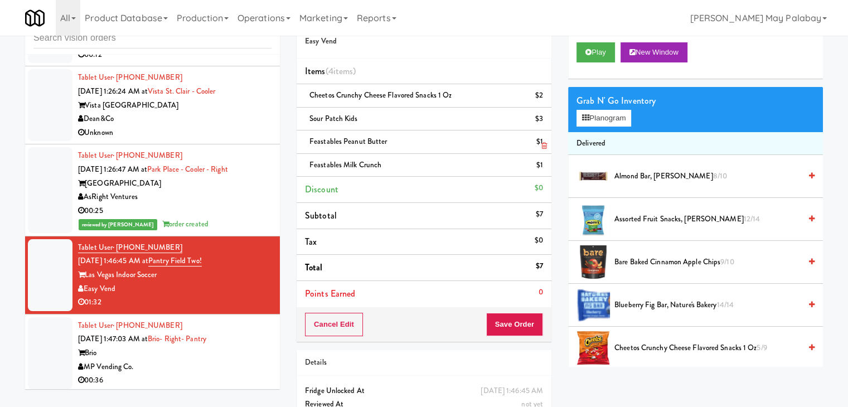
click at [543, 146] on icon at bounding box center [544, 145] width 6 height 7
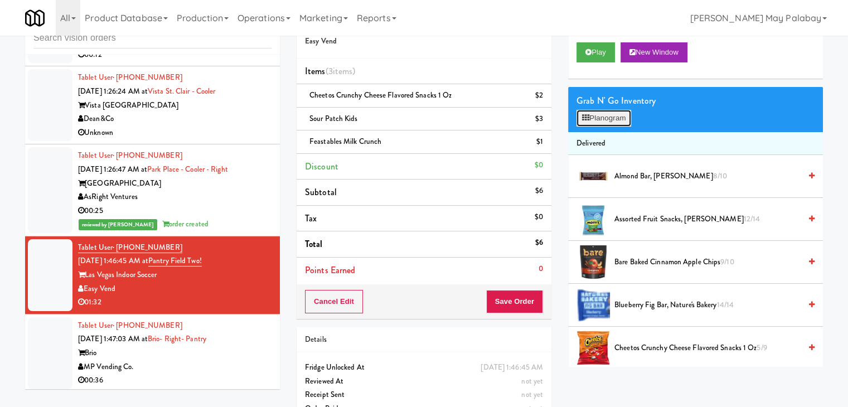
click at [613, 119] on button "Planogram" at bounding box center [603, 118] width 55 height 17
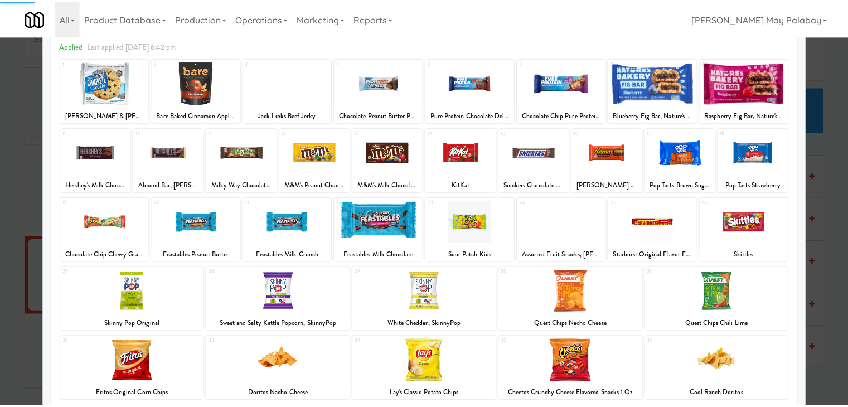
scroll to position [56, 0]
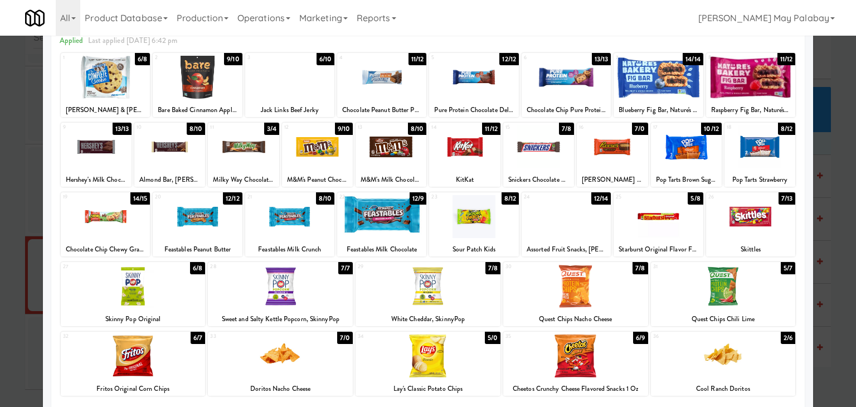
click at [309, 93] on div at bounding box center [289, 77] width 89 height 43
click at [415, 227] on div at bounding box center [381, 216] width 89 height 43
click at [834, 259] on div at bounding box center [428, 203] width 856 height 407
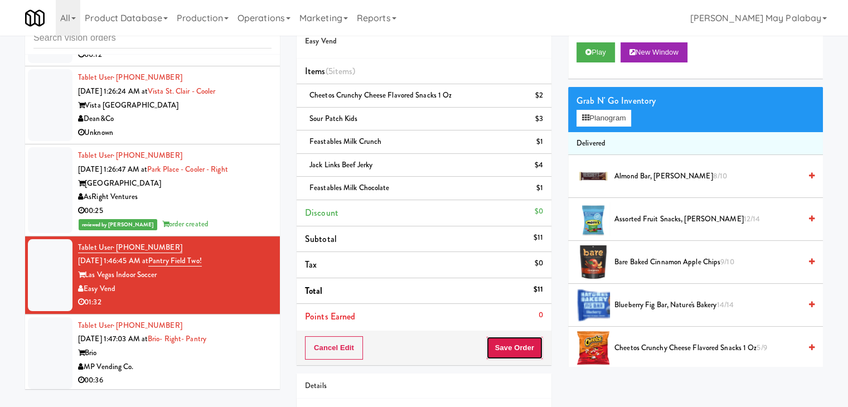
click at [524, 346] on button "Save Order" at bounding box center [514, 347] width 57 height 23
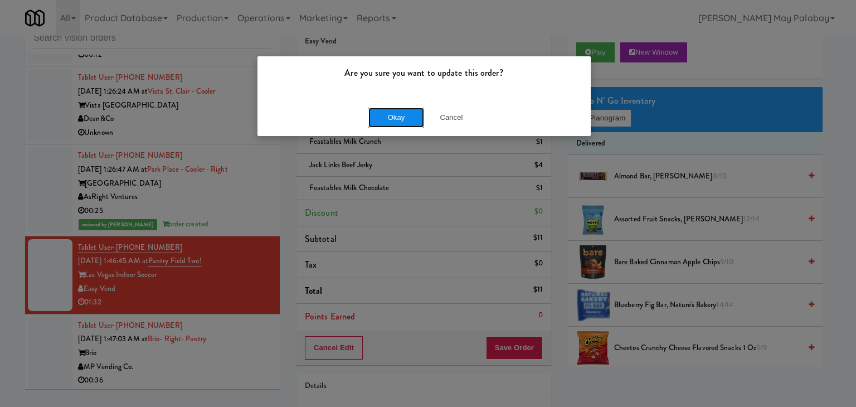
click at [411, 116] on button "Okay" at bounding box center [396, 118] width 56 height 20
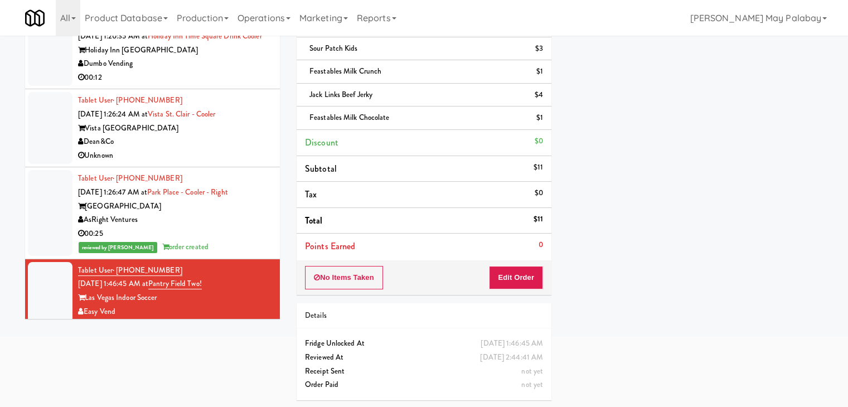
scroll to position [446, 0]
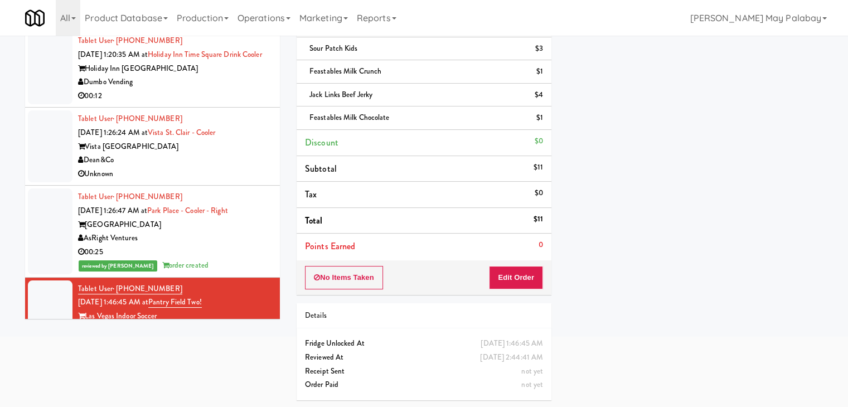
click at [251, 167] on div "Dean&Co" at bounding box center [174, 160] width 193 height 14
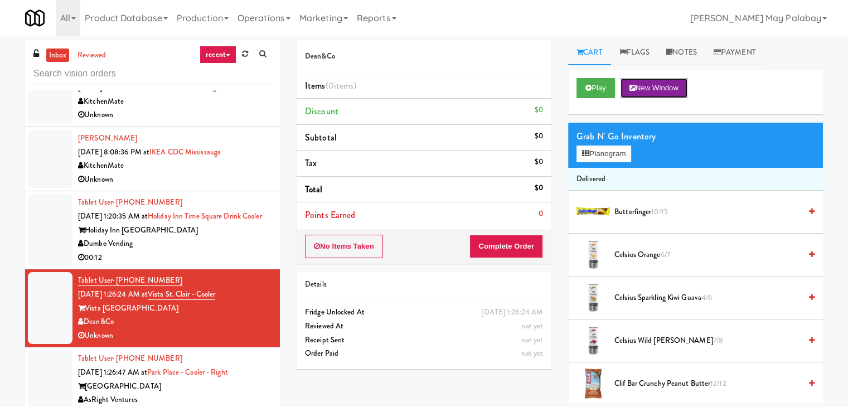
click at [681, 88] on button "New Window" at bounding box center [653, 88] width 67 height 20
click at [594, 156] on button "Planogram" at bounding box center [603, 153] width 55 height 17
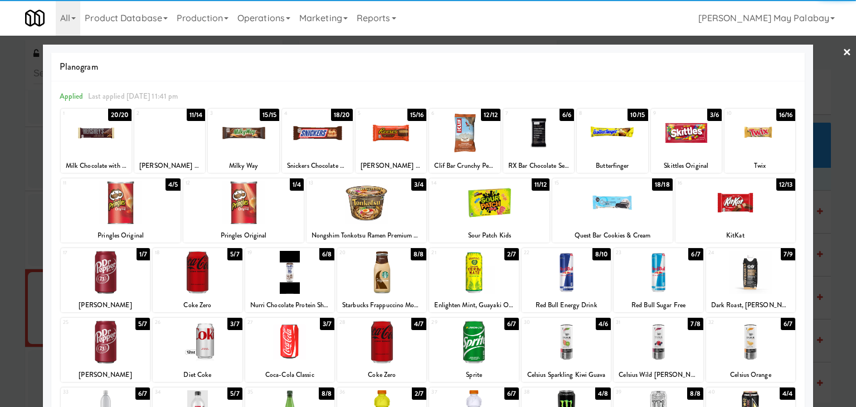
click at [843, 54] on link "×" at bounding box center [847, 53] width 9 height 35
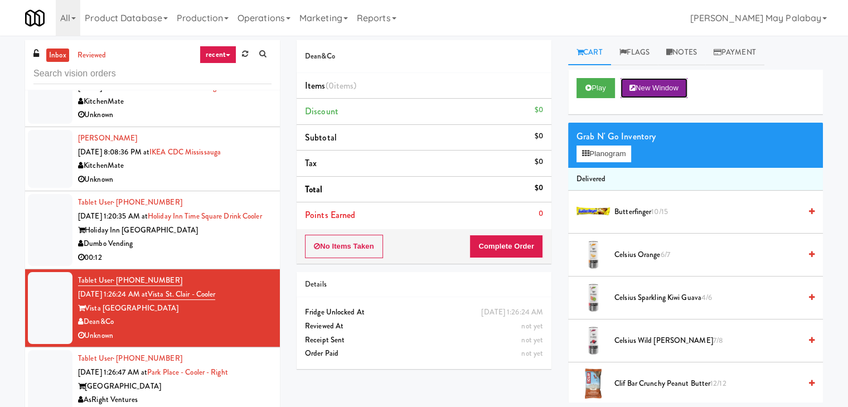
click at [673, 91] on button "New Window" at bounding box center [653, 88] width 67 height 20
click at [241, 237] on div "Holiday Inn [GEOGRAPHIC_DATA]" at bounding box center [174, 231] width 193 height 14
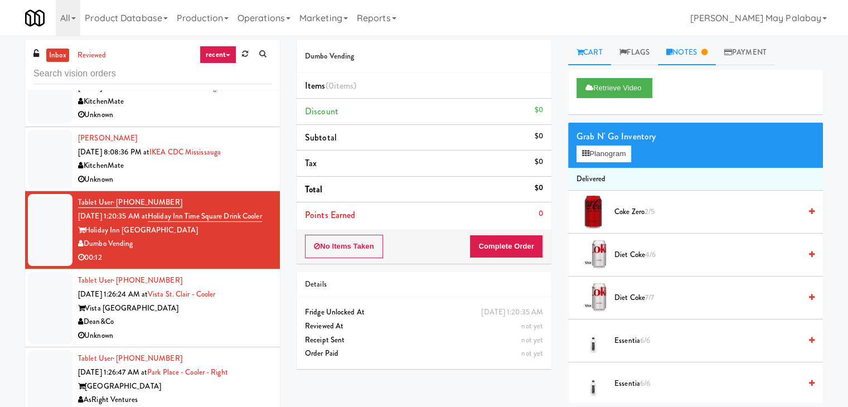
click at [689, 54] on link "Notes" at bounding box center [687, 52] width 58 height 25
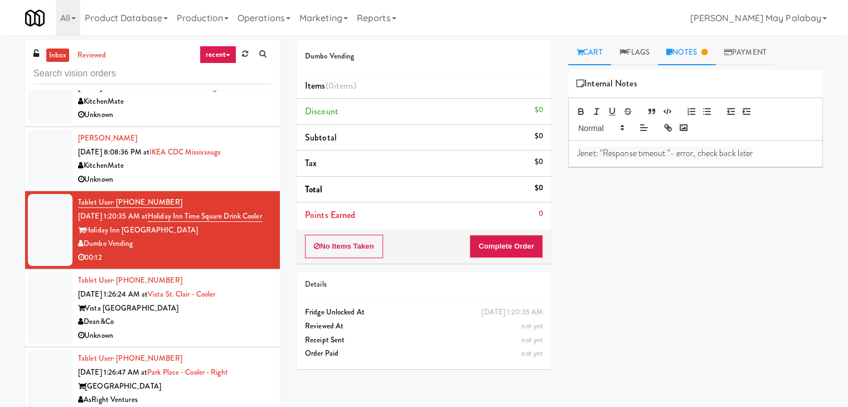
click at [601, 50] on link "Cart" at bounding box center [589, 52] width 43 height 25
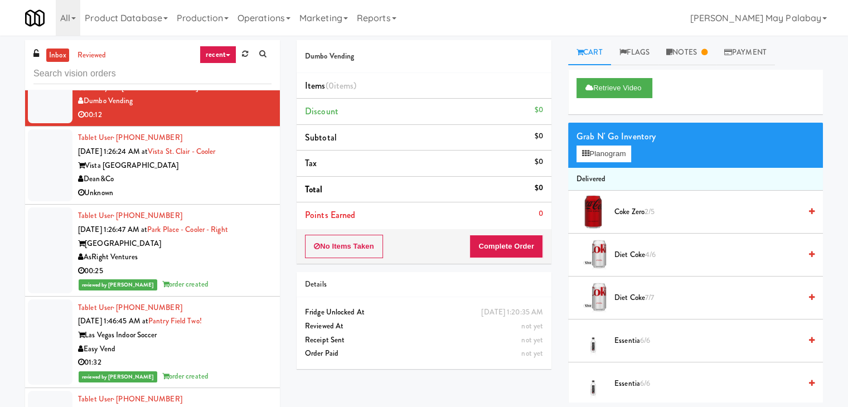
scroll to position [502, 0]
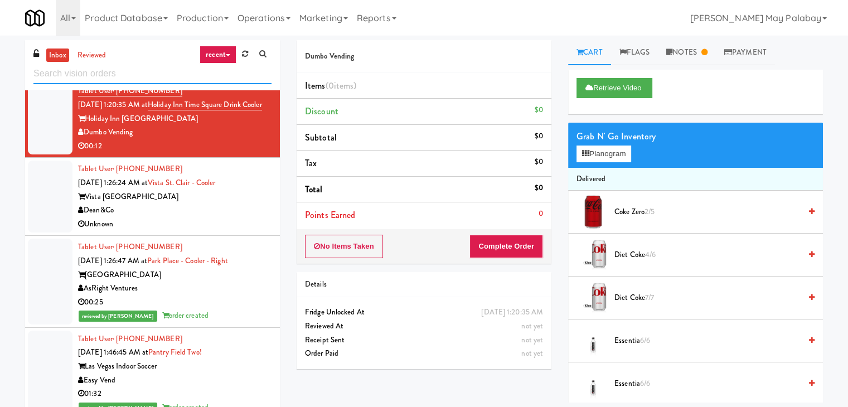
click at [177, 78] on input "text" at bounding box center [152, 74] width 238 height 21
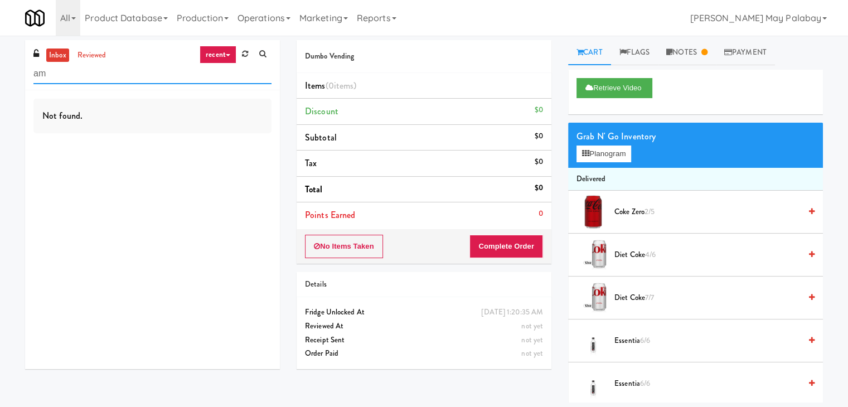
type input "a"
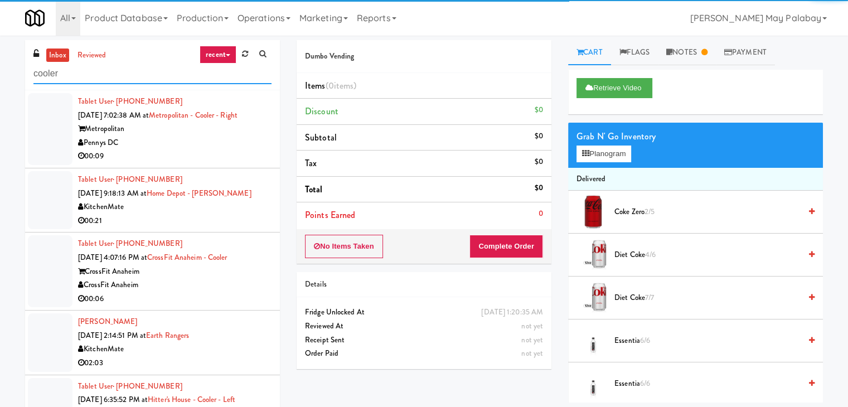
scroll to position [216, 0]
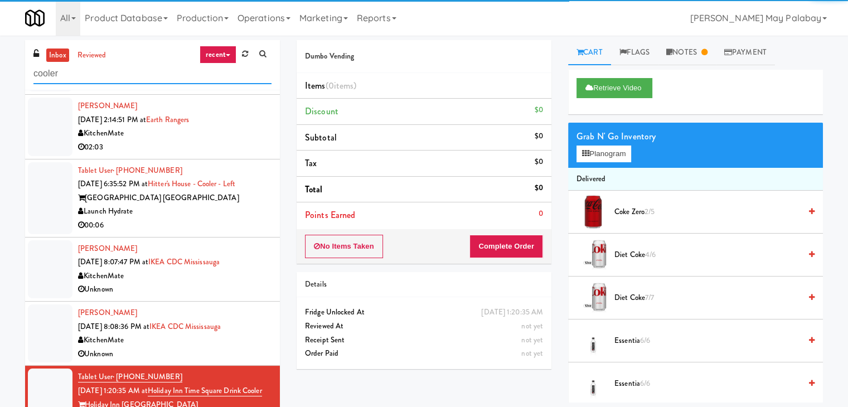
type input "cooler"
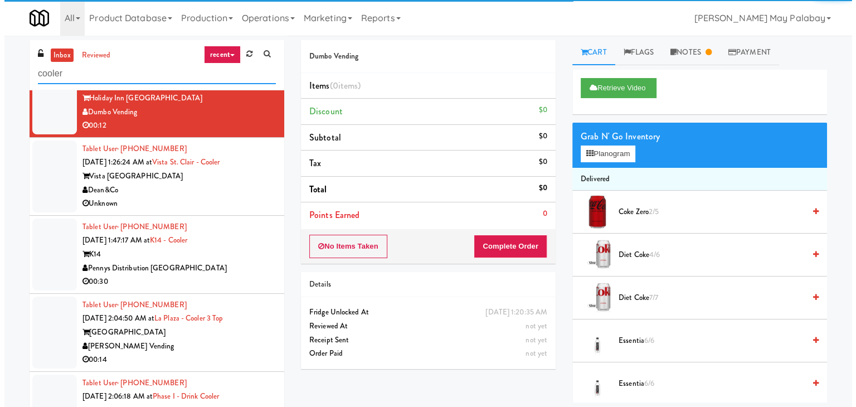
scroll to position [265, 0]
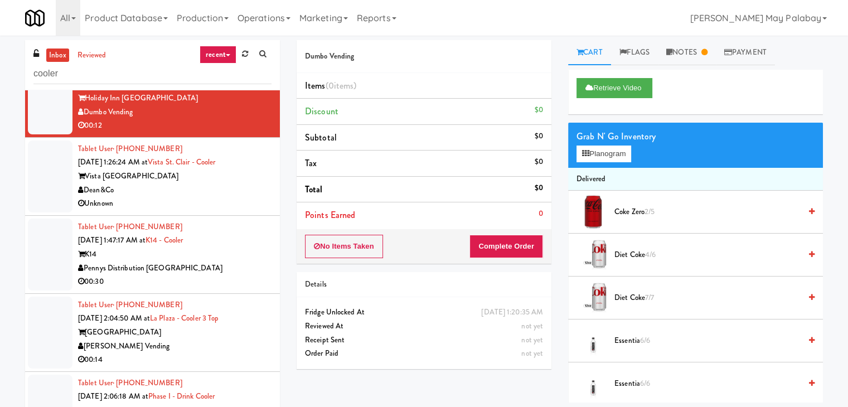
click at [232, 261] on div "K14" at bounding box center [174, 255] width 193 height 14
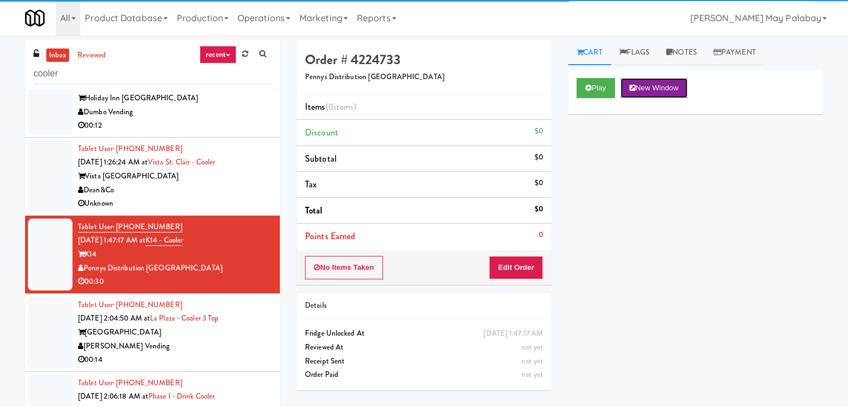
click at [656, 94] on button "New Window" at bounding box center [653, 88] width 67 height 20
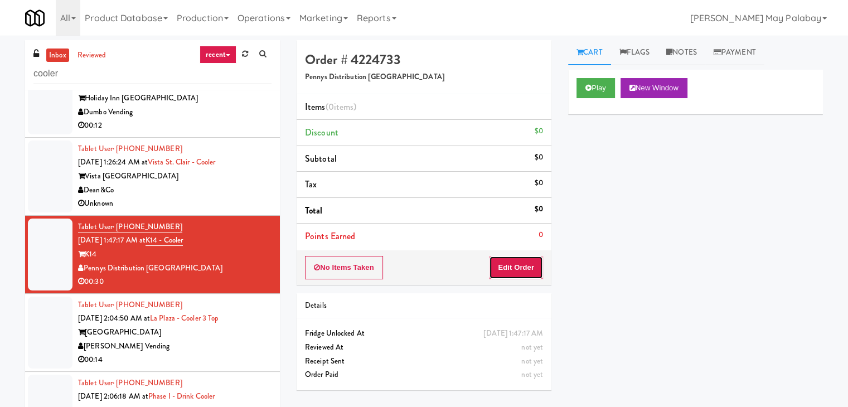
click at [505, 269] on button "Edit Order" at bounding box center [516, 267] width 54 height 23
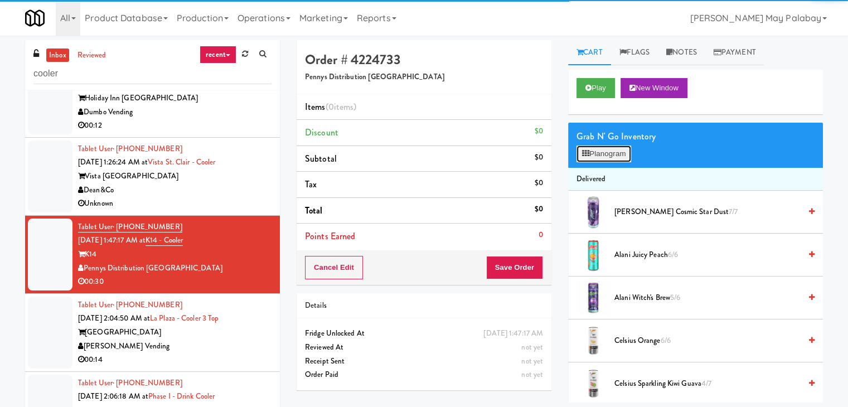
click at [583, 153] on icon at bounding box center [585, 153] width 7 height 7
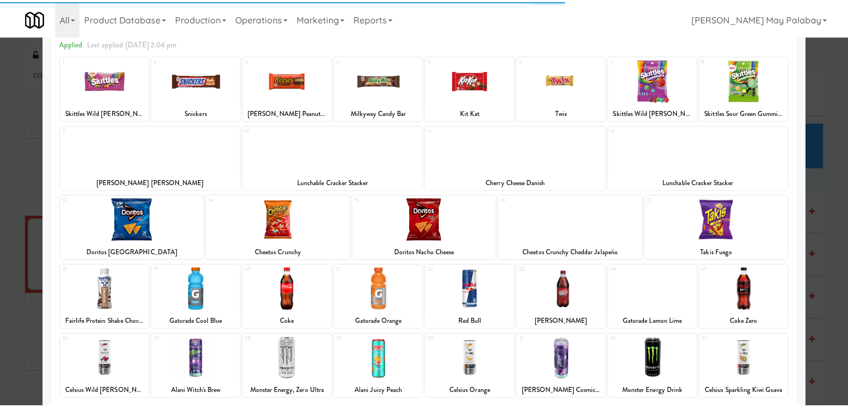
scroll to position [56, 0]
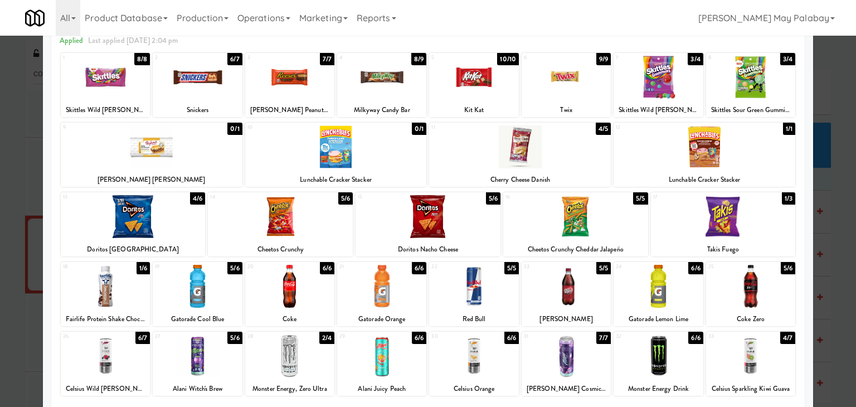
click at [136, 279] on div at bounding box center [105, 286] width 89 height 43
click at [599, 94] on div at bounding box center [566, 77] width 89 height 43
click at [627, 223] on div at bounding box center [575, 216] width 145 height 43
click at [828, 288] on div at bounding box center [428, 203] width 856 height 407
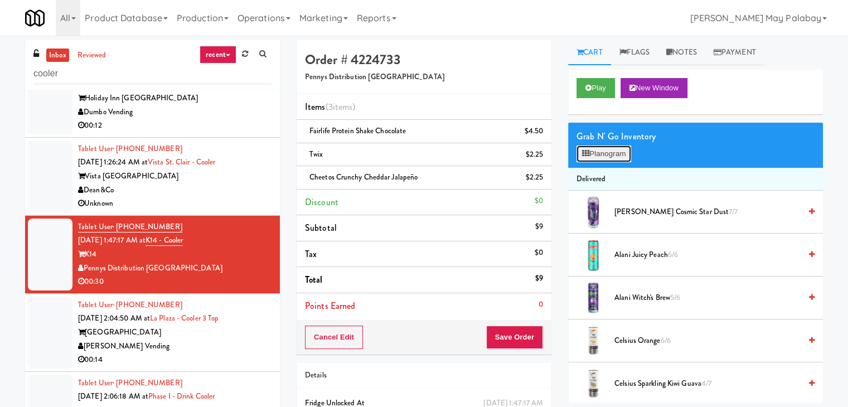
click at [591, 155] on button "Planogram" at bounding box center [603, 153] width 55 height 17
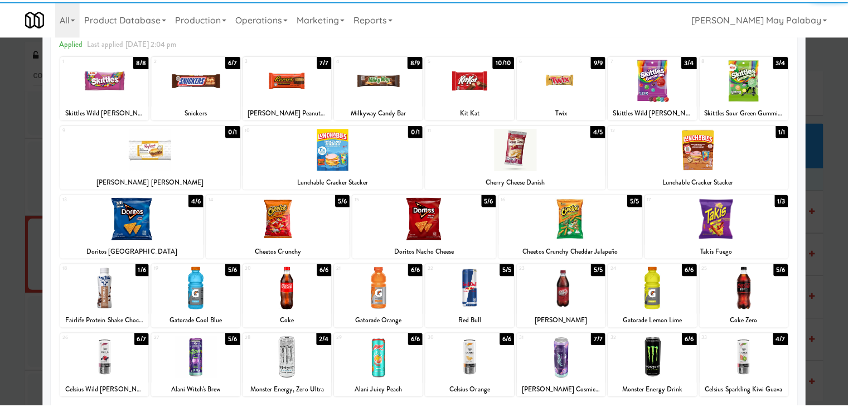
scroll to position [56, 0]
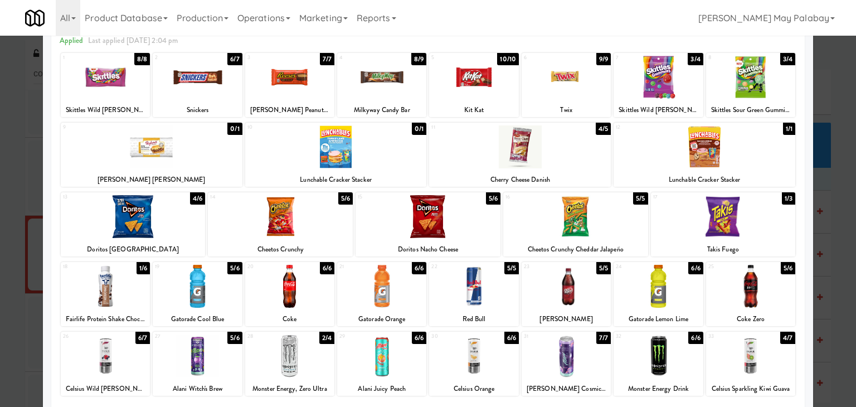
click at [777, 221] on div at bounding box center [723, 216] width 145 height 43
click at [839, 246] on div at bounding box center [428, 203] width 856 height 407
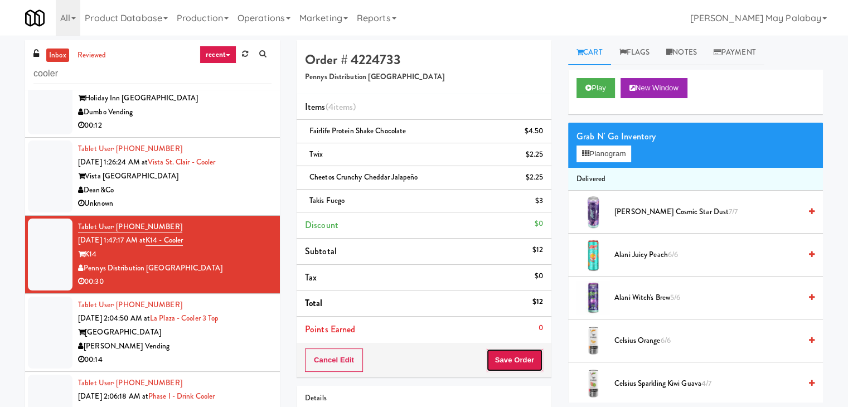
click at [513, 362] on button "Save Order" at bounding box center [514, 359] width 57 height 23
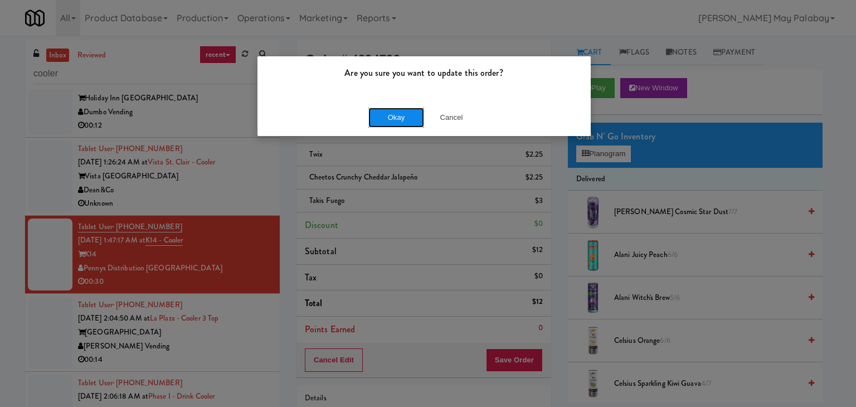
click at [399, 123] on button "Okay" at bounding box center [396, 118] width 56 height 20
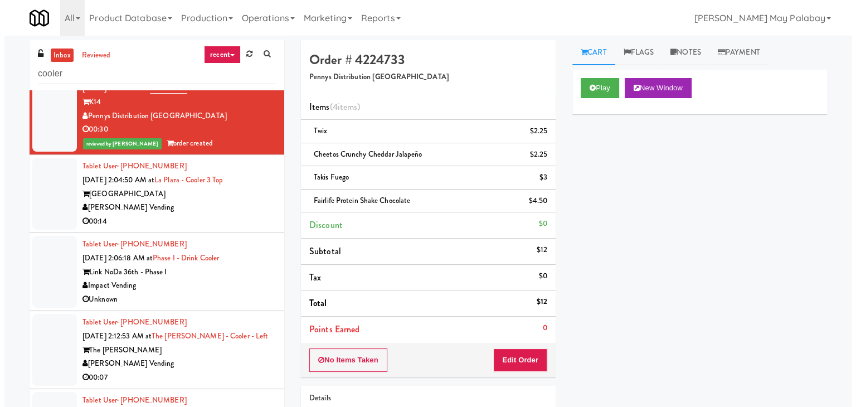
scroll to position [432, 0]
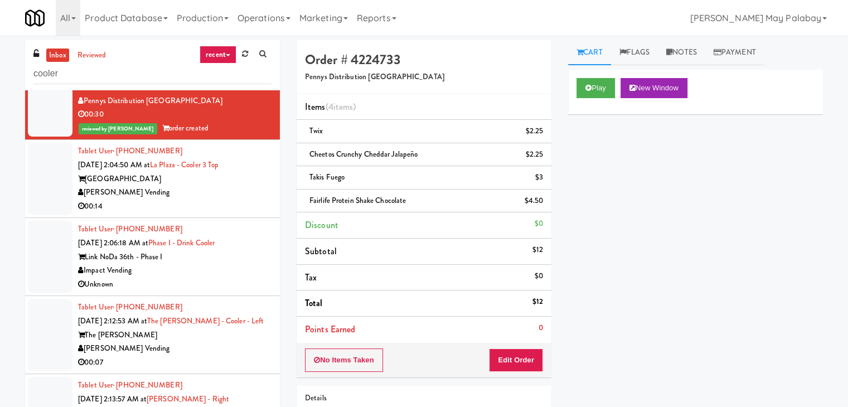
click at [210, 200] on div "[PERSON_NAME] Vending" at bounding box center [174, 193] width 193 height 14
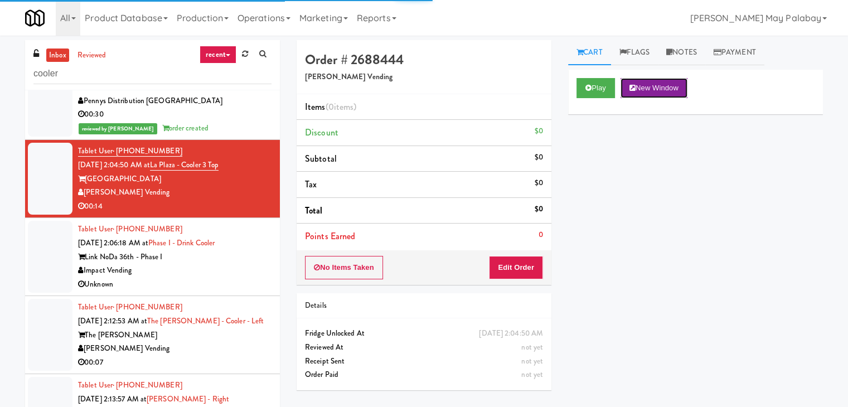
click at [678, 88] on button "New Window" at bounding box center [653, 88] width 67 height 20
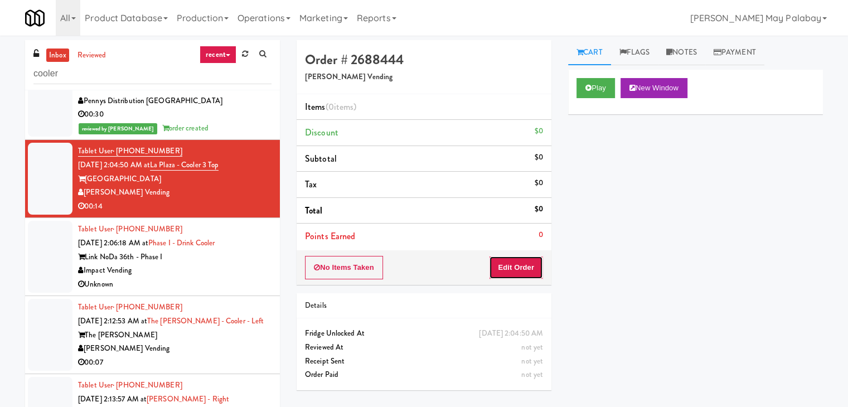
click at [523, 273] on button "Edit Order" at bounding box center [516, 267] width 54 height 23
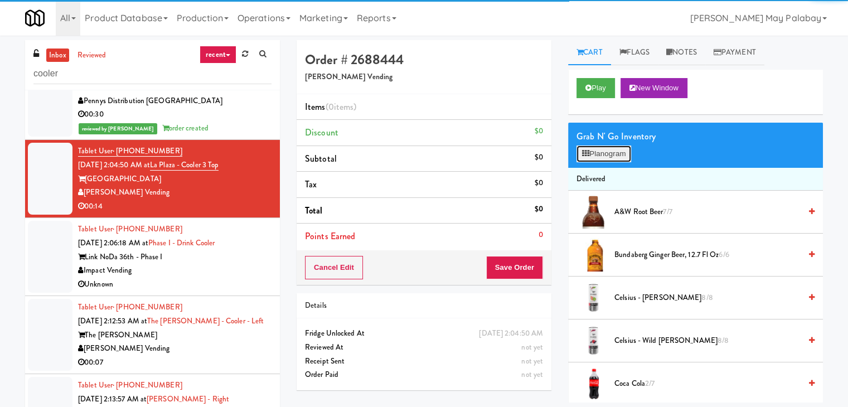
click at [607, 152] on button "Planogram" at bounding box center [603, 153] width 55 height 17
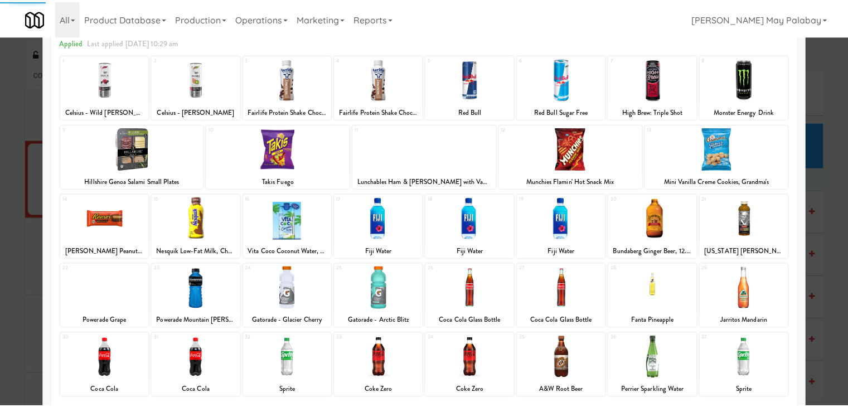
scroll to position [56, 0]
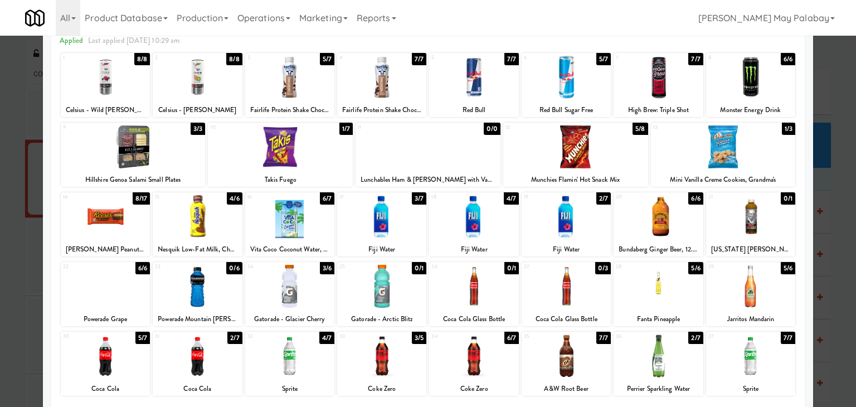
click at [672, 368] on div at bounding box center [658, 355] width 89 height 43
click at [828, 333] on div at bounding box center [428, 203] width 856 height 407
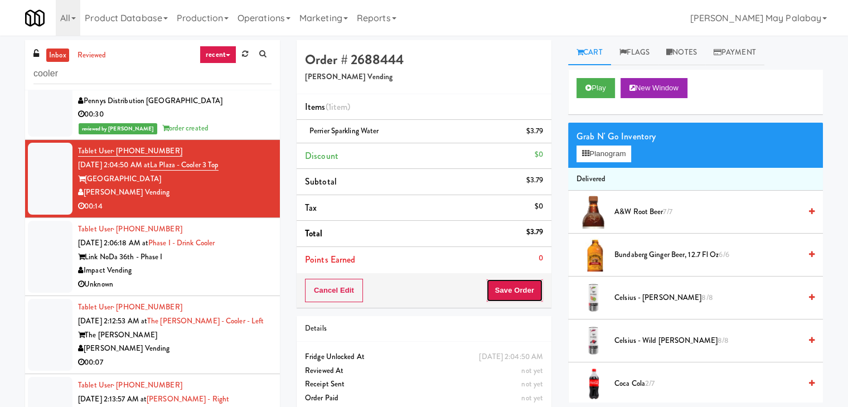
click at [510, 290] on button "Save Order" at bounding box center [514, 290] width 57 height 23
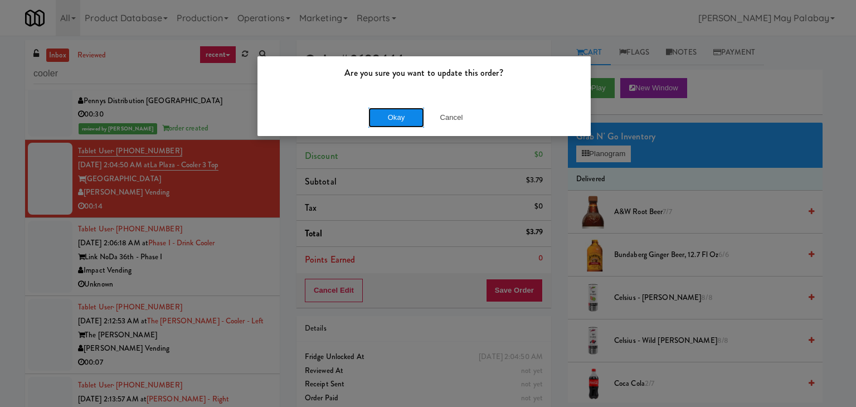
click at [415, 118] on button "Okay" at bounding box center [396, 118] width 56 height 20
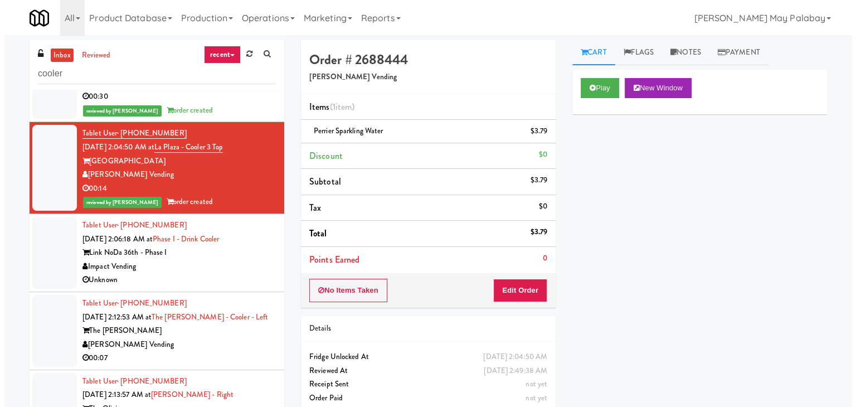
scroll to position [488, 0]
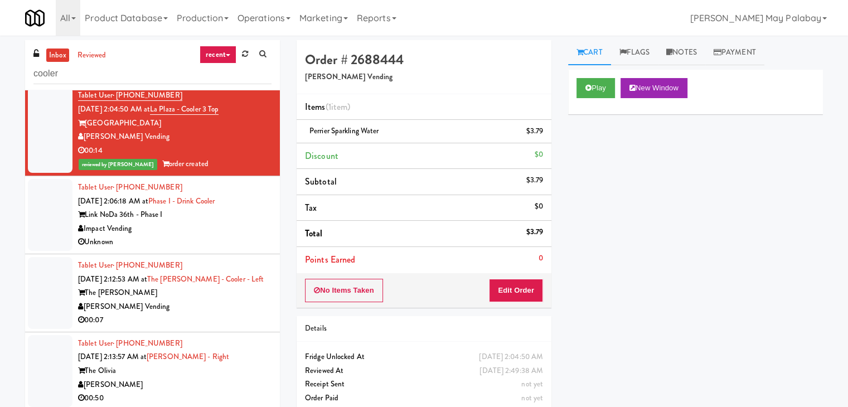
click at [239, 300] on div "The Glenn" at bounding box center [174, 293] width 193 height 14
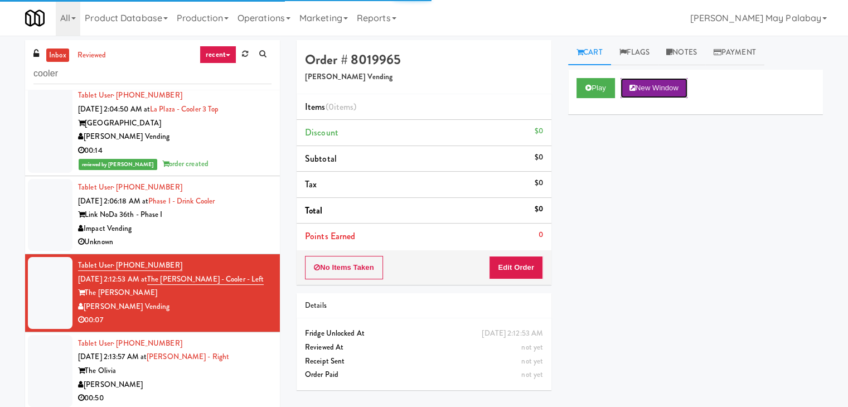
click at [653, 88] on button "New Window" at bounding box center [653, 88] width 67 height 20
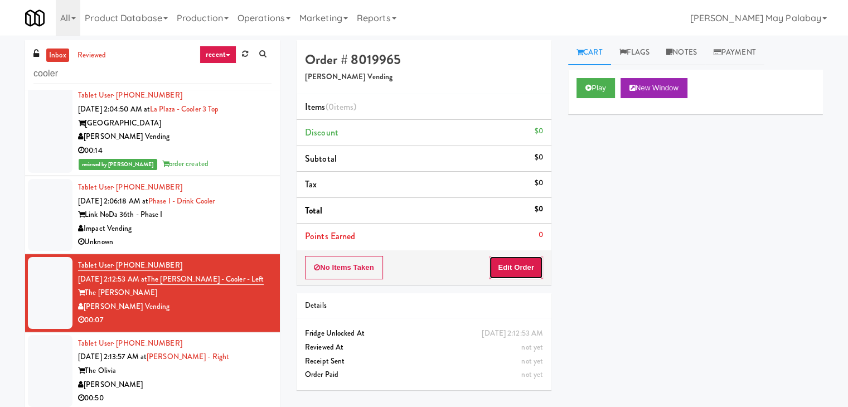
click at [503, 266] on button "Edit Order" at bounding box center [516, 267] width 54 height 23
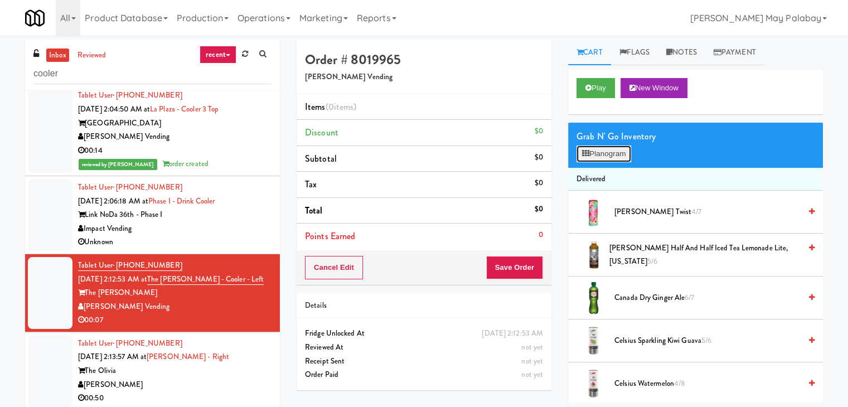
click at [601, 158] on button "Planogram" at bounding box center [603, 153] width 55 height 17
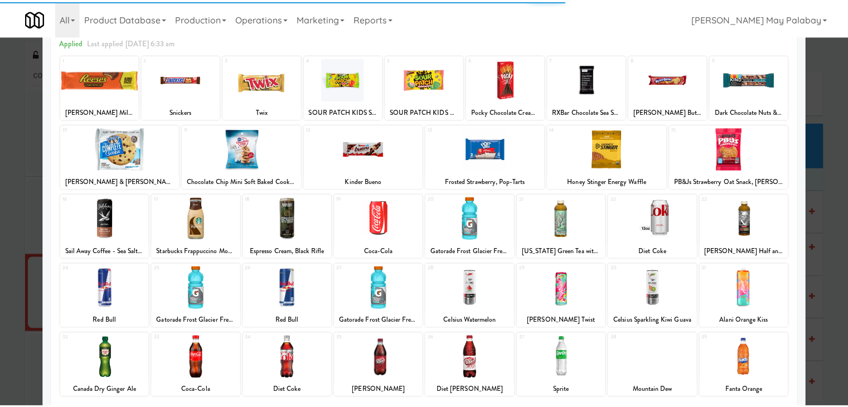
scroll to position [56, 0]
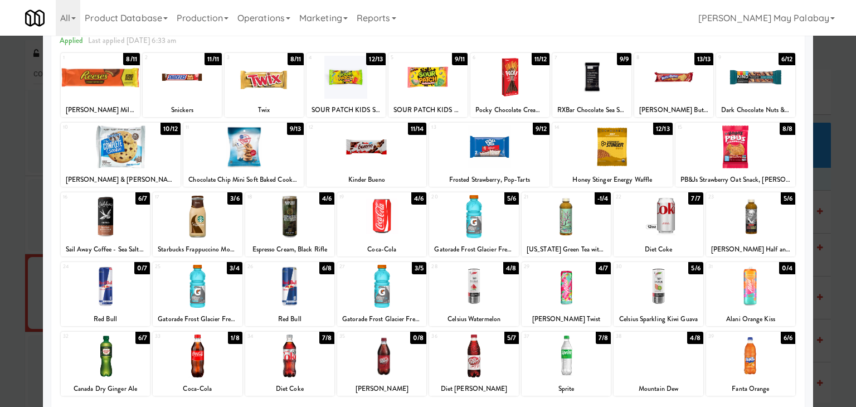
click at [127, 96] on div at bounding box center [100, 77] width 79 height 43
click at [827, 234] on div at bounding box center [428, 203] width 856 height 407
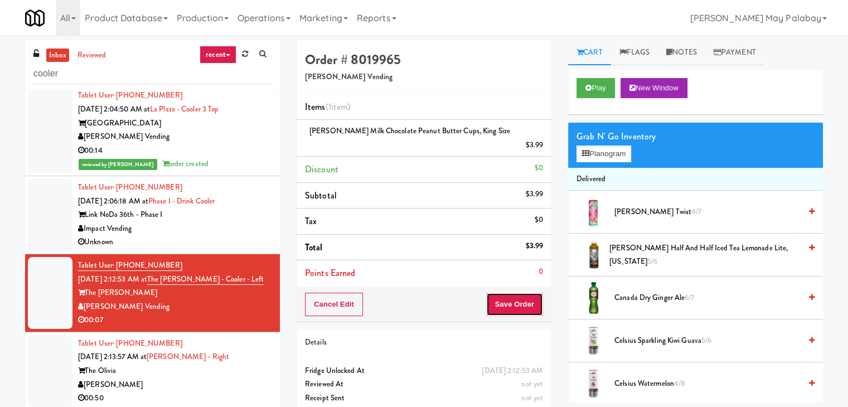
click at [517, 293] on button "Save Order" at bounding box center [514, 304] width 57 height 23
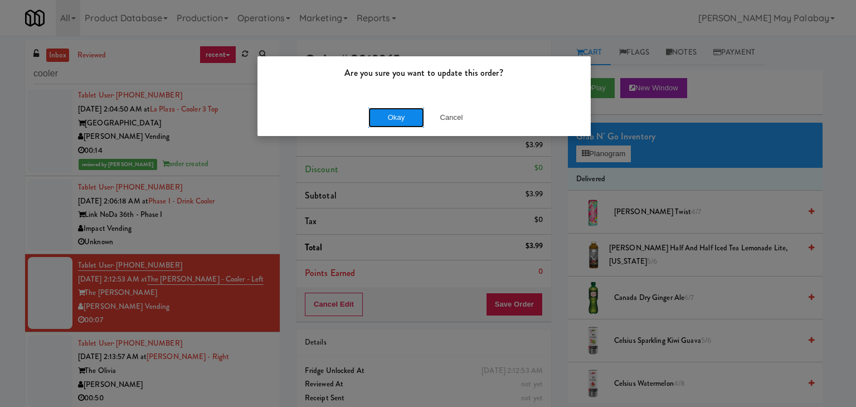
click at [408, 122] on button "Okay" at bounding box center [396, 118] width 56 height 20
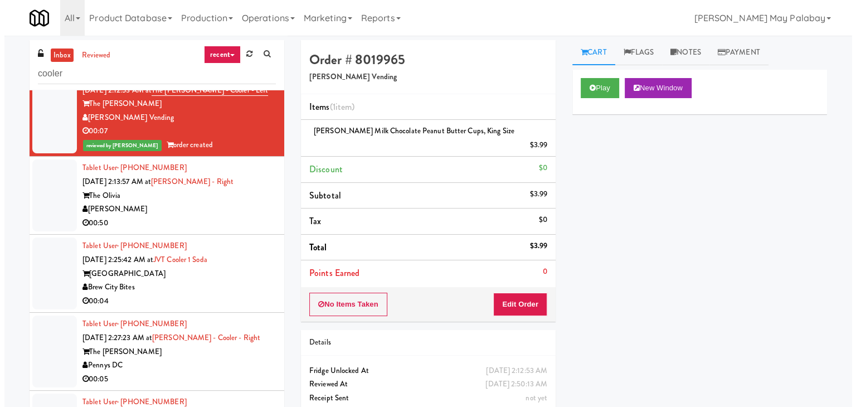
scroll to position [711, 0]
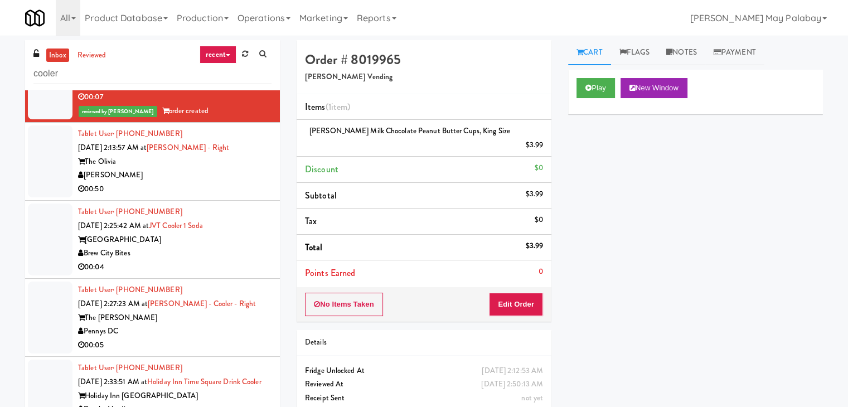
click at [230, 247] on div "Juneau Village Towers" at bounding box center [174, 240] width 193 height 14
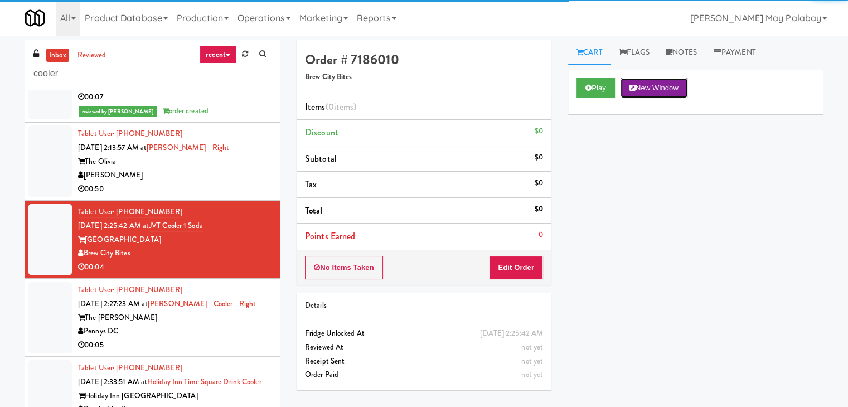
click at [659, 88] on button "New Window" at bounding box center [653, 88] width 67 height 20
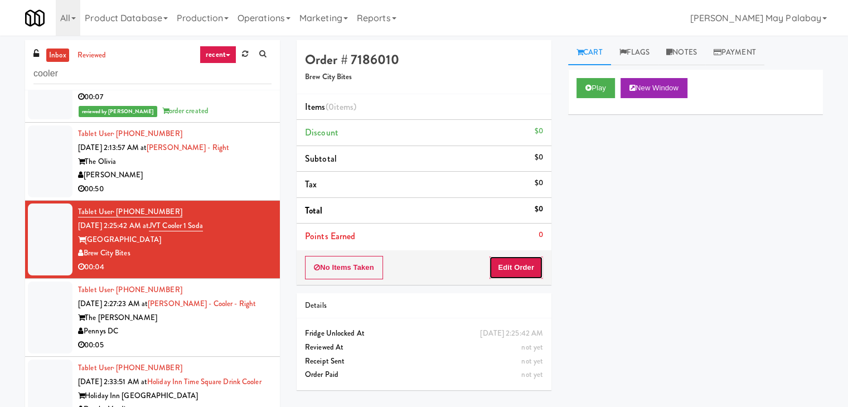
click at [531, 260] on button "Edit Order" at bounding box center [516, 267] width 54 height 23
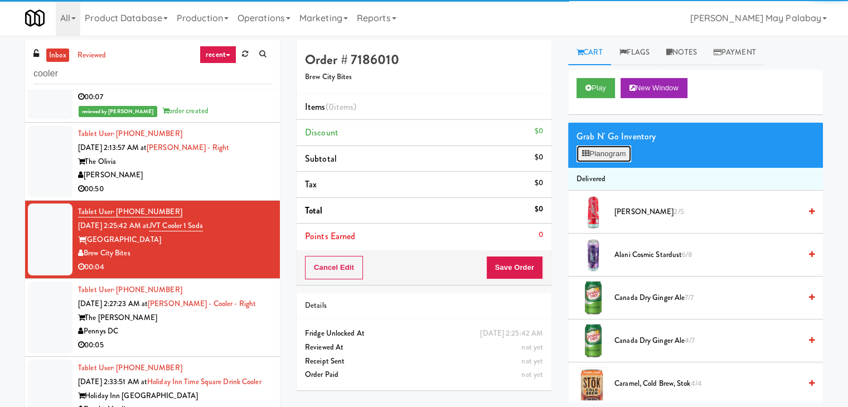
click at [591, 153] on button "Planogram" at bounding box center [603, 153] width 55 height 17
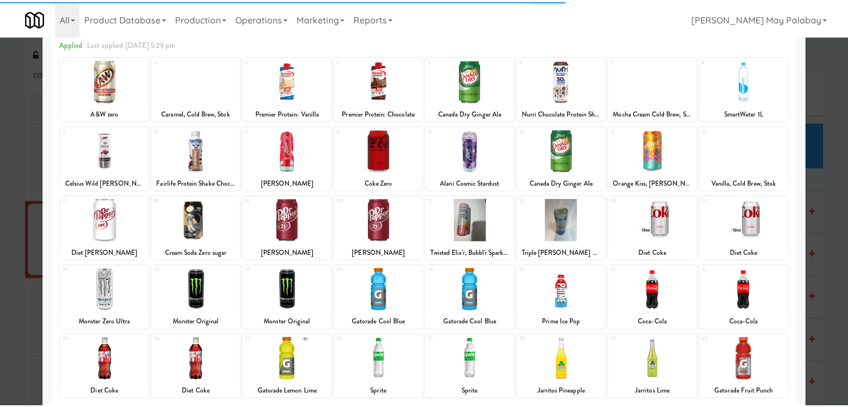
scroll to position [56, 0]
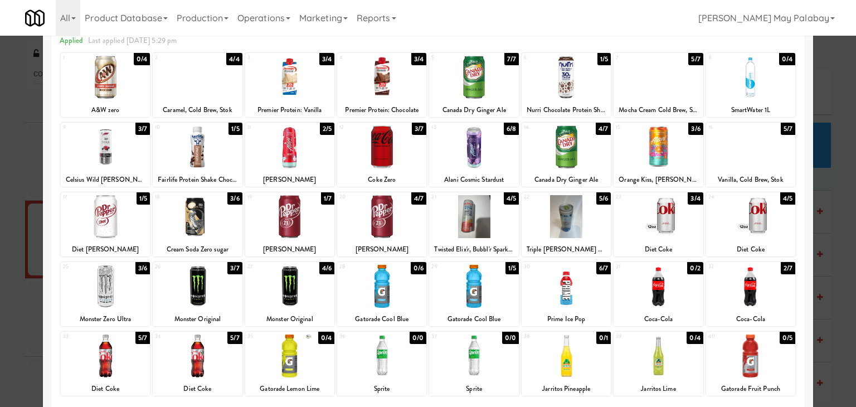
click at [600, 234] on div at bounding box center [566, 216] width 89 height 43
click at [826, 208] on div at bounding box center [428, 203] width 856 height 407
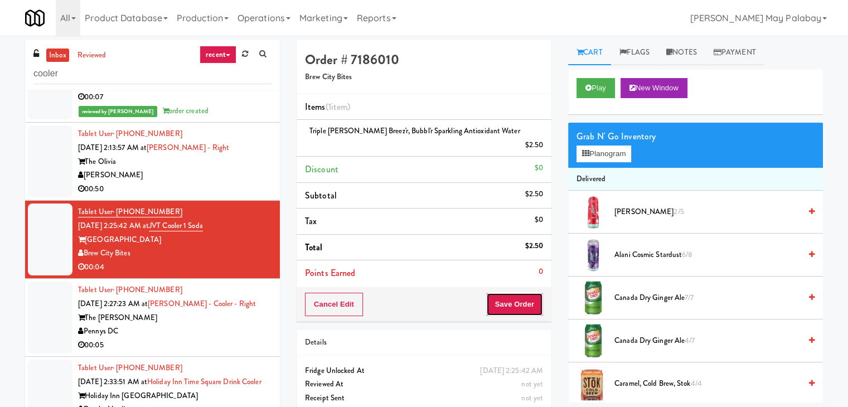
click at [508, 293] on button "Save Order" at bounding box center [514, 304] width 57 height 23
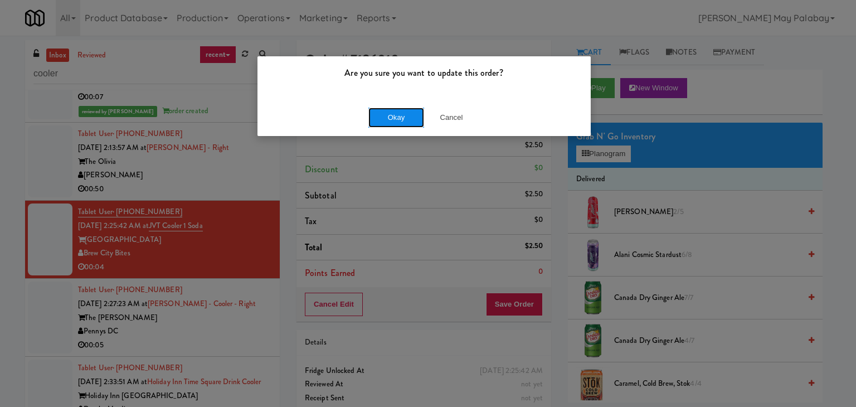
click at [404, 121] on button "Okay" at bounding box center [396, 118] width 56 height 20
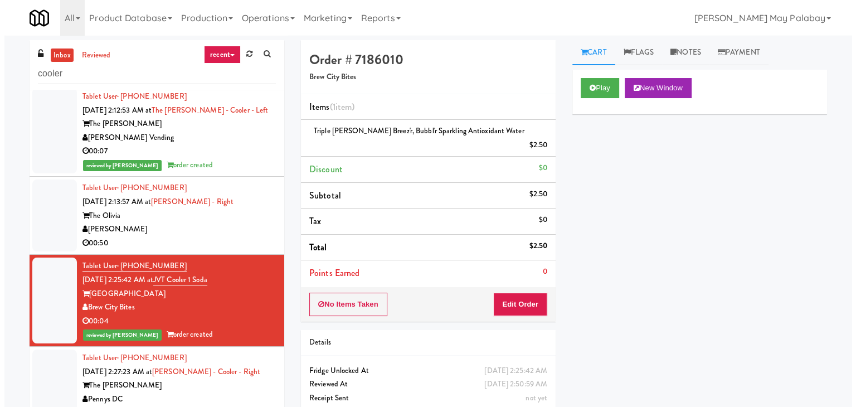
scroll to position [655, 0]
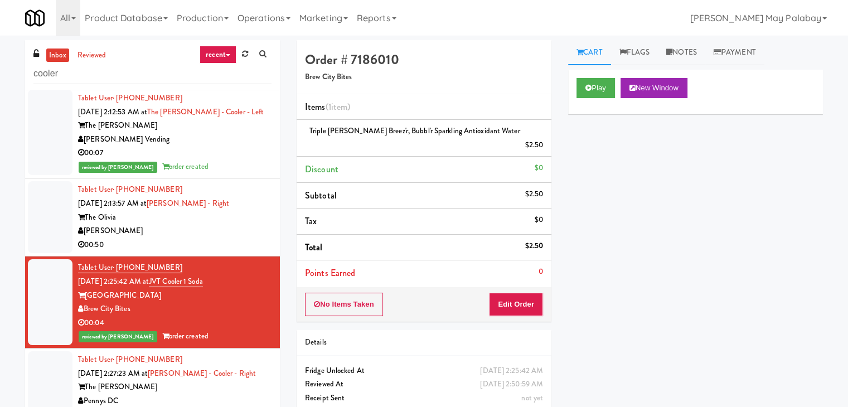
click at [224, 252] on div "00:50" at bounding box center [174, 245] width 193 height 14
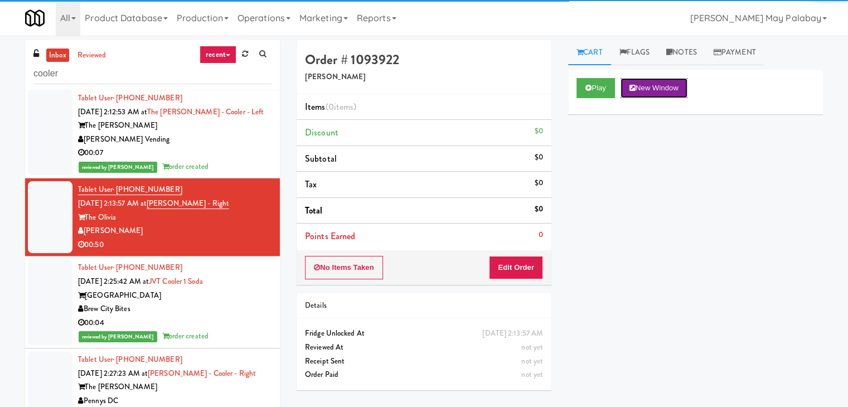
click at [681, 88] on button "New Window" at bounding box center [653, 88] width 67 height 20
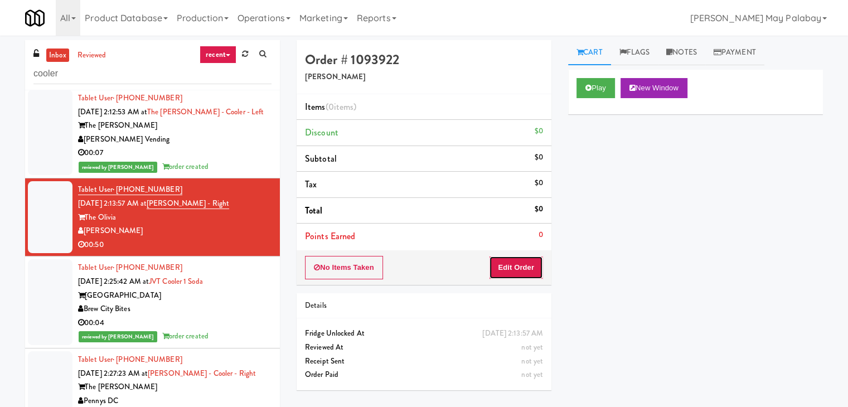
click at [528, 264] on button "Edit Order" at bounding box center [516, 267] width 54 height 23
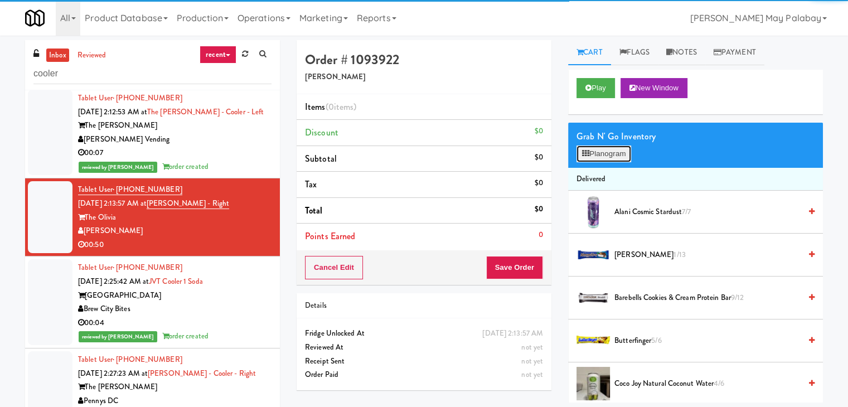
click at [617, 153] on button "Planogram" at bounding box center [603, 153] width 55 height 17
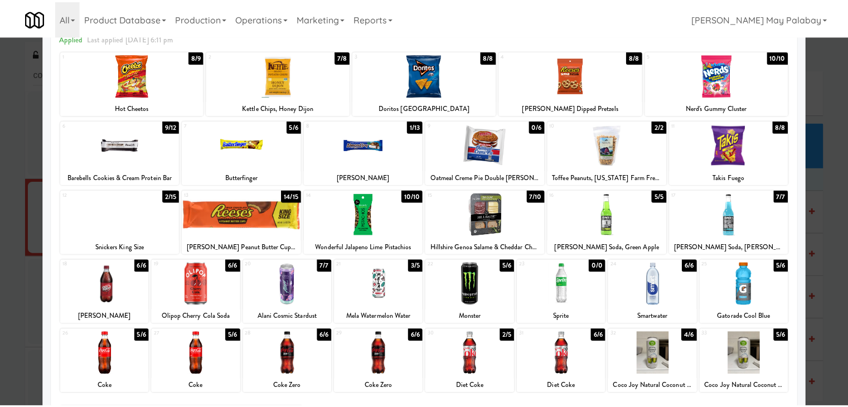
scroll to position [56, 0]
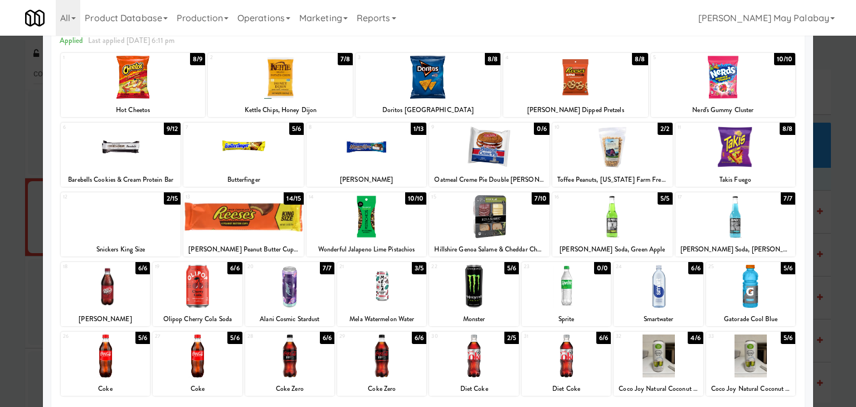
click at [234, 284] on div at bounding box center [197, 286] width 89 height 43
click at [317, 295] on div at bounding box center [289, 286] width 89 height 43
click at [762, 96] on div at bounding box center [723, 77] width 145 height 43
click at [495, 372] on div at bounding box center [473, 355] width 89 height 43
click at [170, 231] on div at bounding box center [121, 216] width 120 height 43
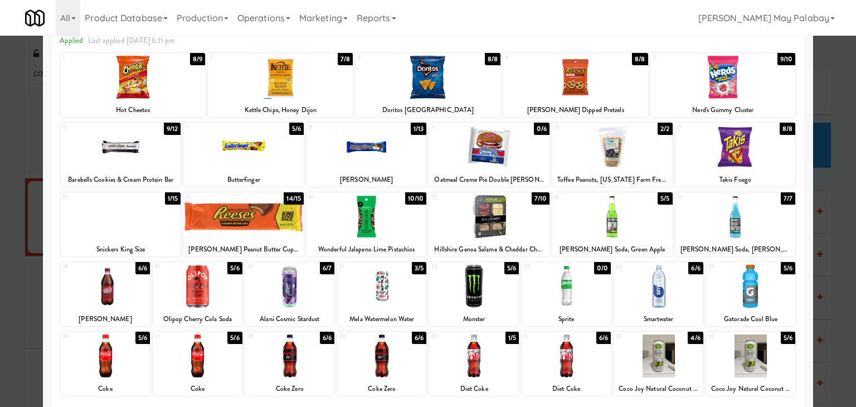
click at [630, 87] on div at bounding box center [575, 77] width 145 height 43
click at [836, 302] on div at bounding box center [428, 203] width 856 height 407
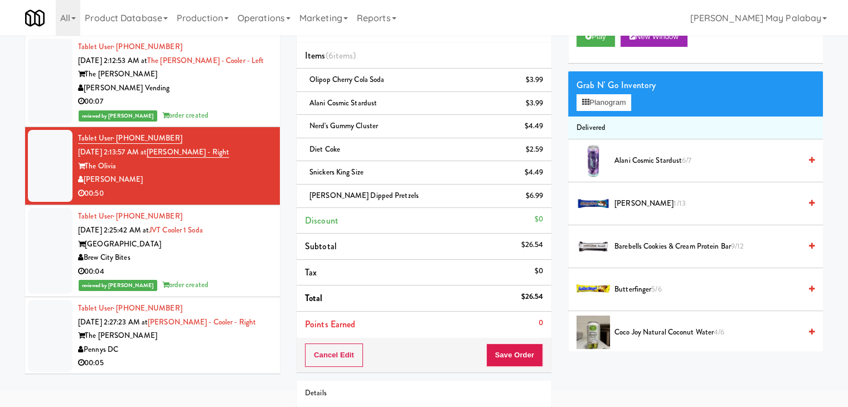
scroll to position [56, 0]
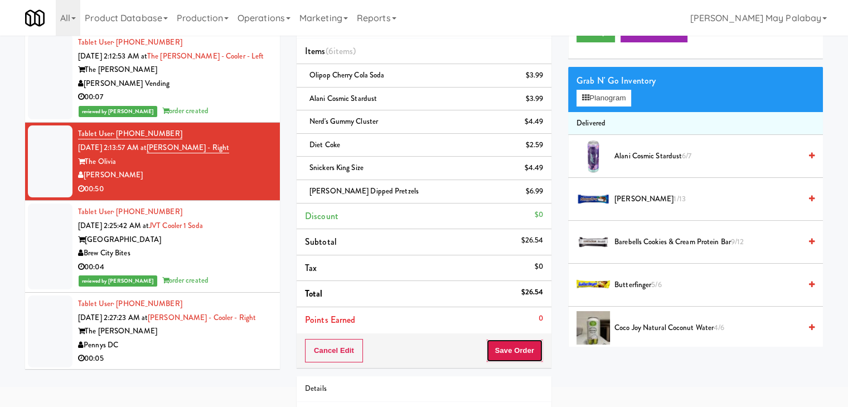
click at [522, 346] on button "Save Order" at bounding box center [514, 350] width 57 height 23
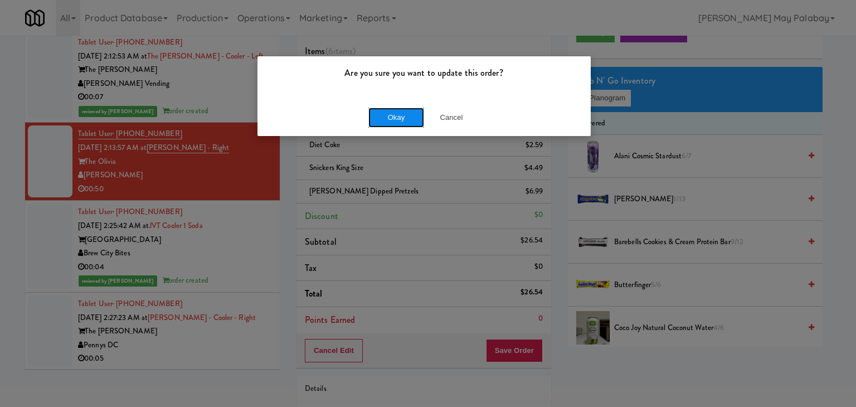
click at [419, 110] on button "Okay" at bounding box center [396, 118] width 56 height 20
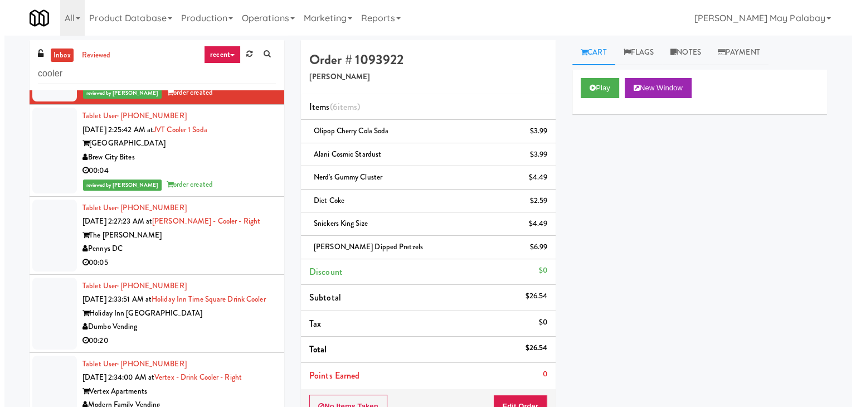
scroll to position [822, 0]
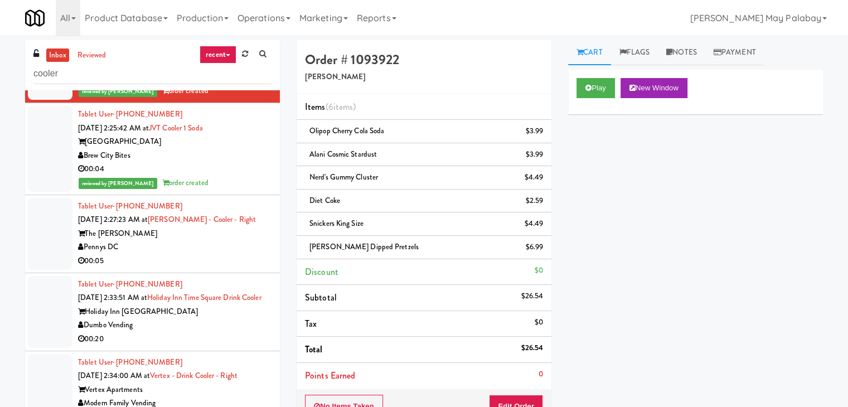
click at [230, 268] on div "00:05" at bounding box center [174, 261] width 193 height 14
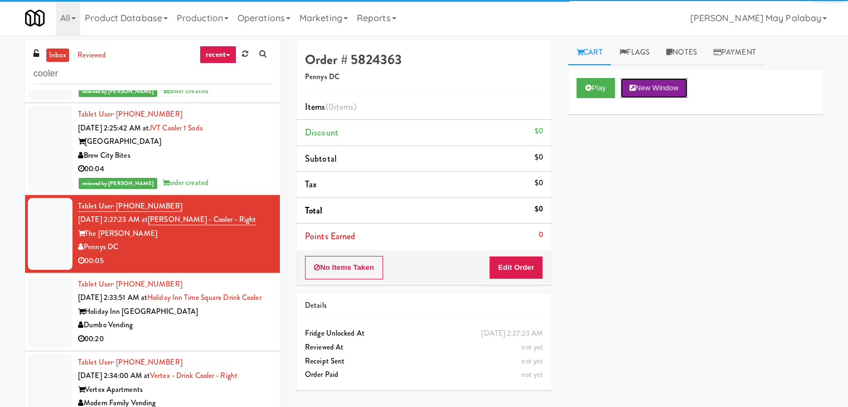
click at [676, 90] on button "New Window" at bounding box center [653, 88] width 67 height 20
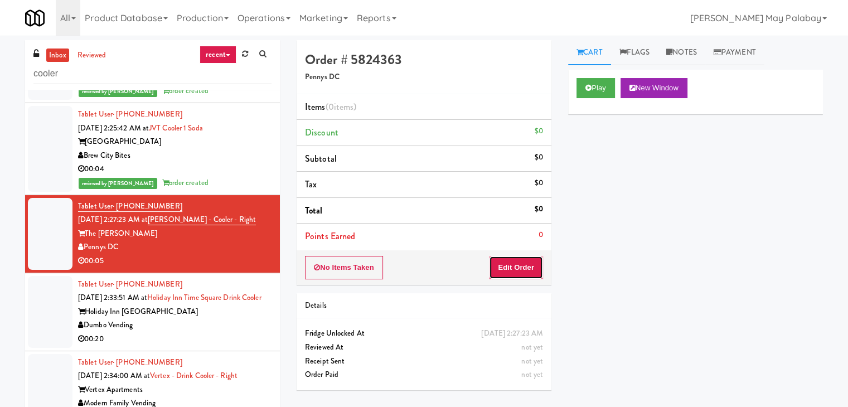
click at [524, 268] on button "Edit Order" at bounding box center [516, 267] width 54 height 23
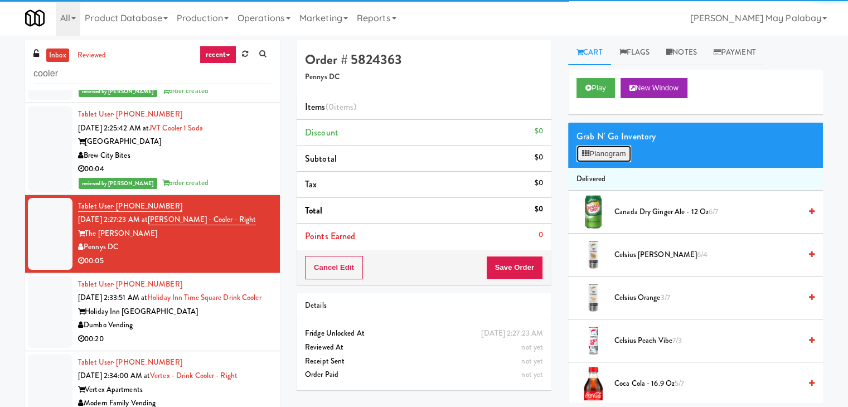
click at [597, 152] on button "Planogram" at bounding box center [603, 153] width 55 height 17
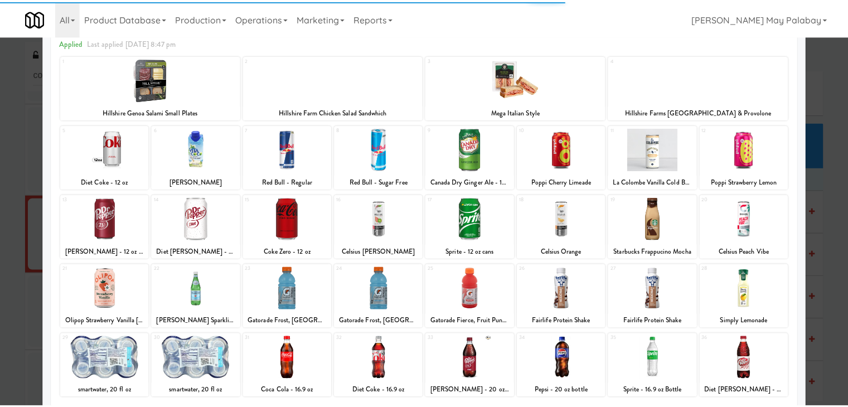
scroll to position [56, 0]
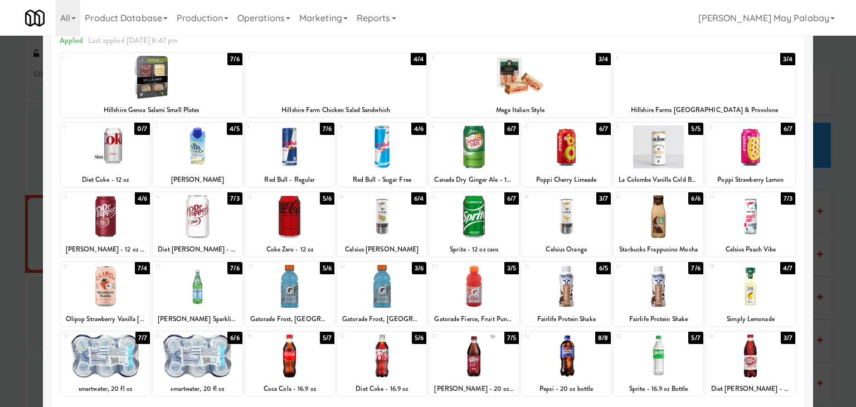
click at [227, 89] on div at bounding box center [152, 77] width 182 height 43
click at [826, 222] on div at bounding box center [428, 203] width 856 height 407
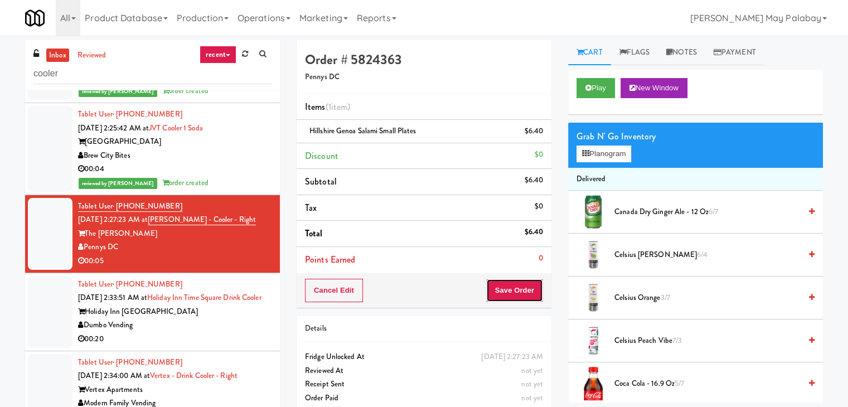
click at [511, 288] on button "Save Order" at bounding box center [514, 290] width 57 height 23
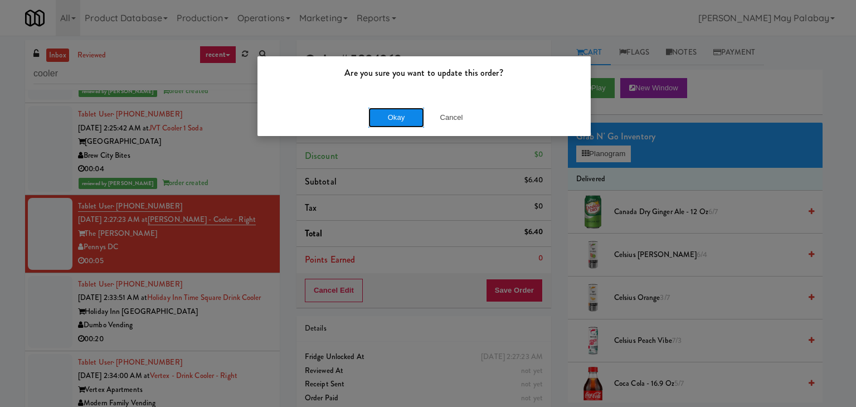
click at [409, 123] on button "Okay" at bounding box center [396, 118] width 56 height 20
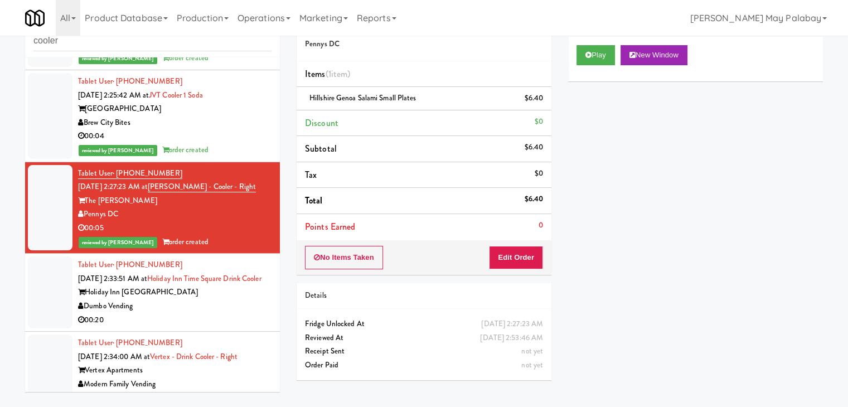
scroll to position [36, 0]
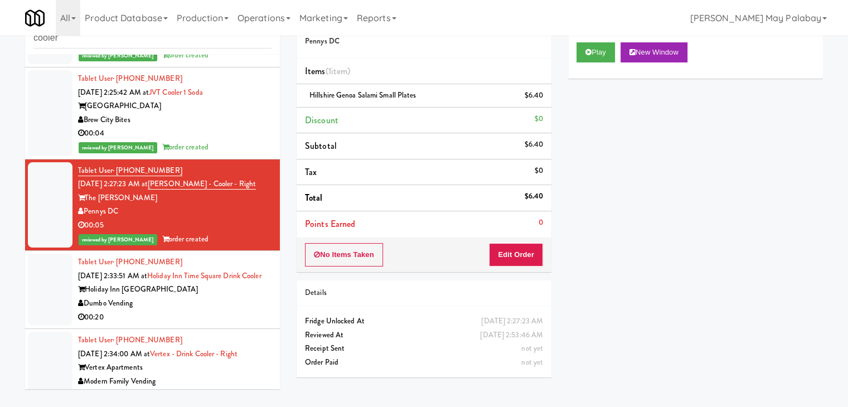
click at [236, 282] on div "Tablet User · (510) 560-1565 Sep 25, 2025 2:33:51 AM at Holiday Inn Time Square…" at bounding box center [174, 289] width 193 height 69
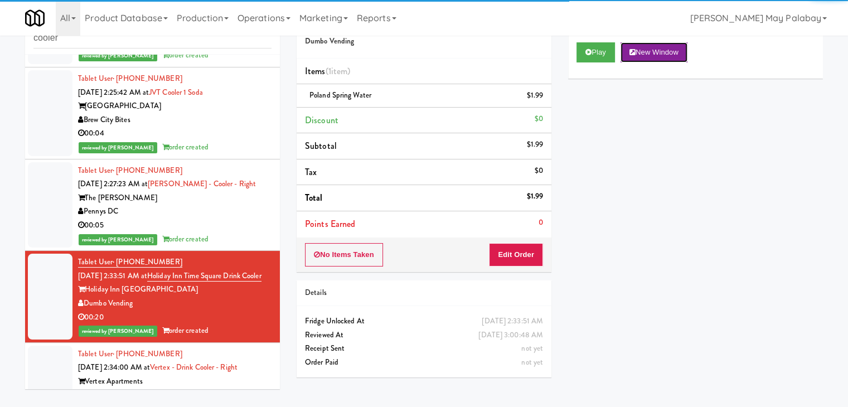
click at [664, 60] on button "New Window" at bounding box center [653, 52] width 67 height 20
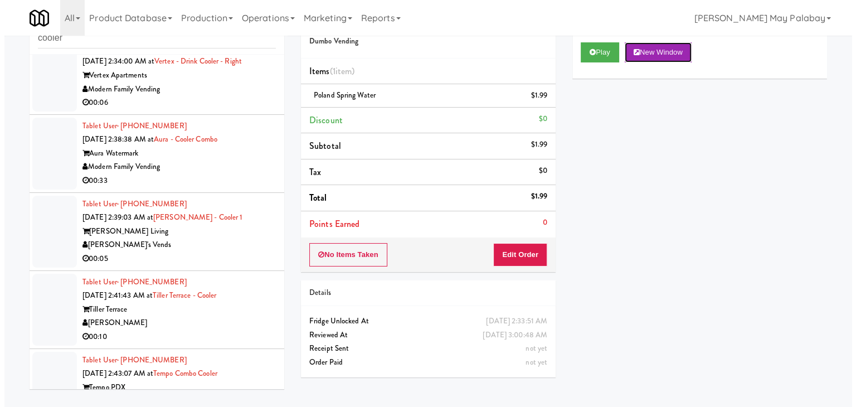
scroll to position [1157, 0]
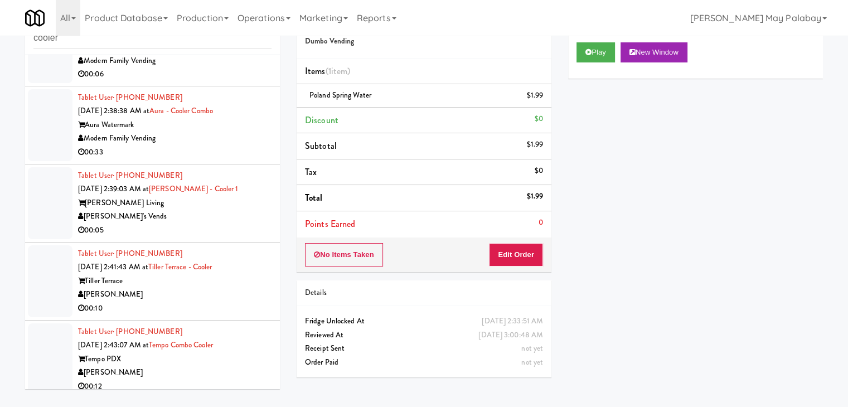
click at [222, 316] on div "00:10" at bounding box center [174, 309] width 193 height 14
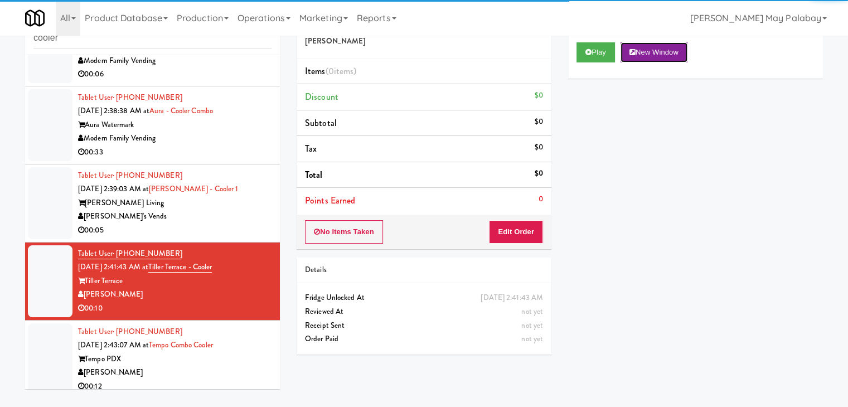
click at [673, 47] on button "New Window" at bounding box center [653, 52] width 67 height 20
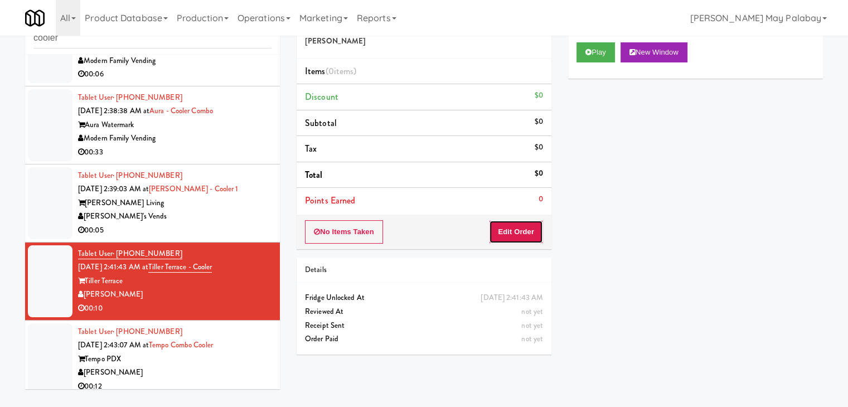
drag, startPoint x: 531, startPoint y: 231, endPoint x: 556, endPoint y: 197, distance: 43.0
click at [531, 231] on button "Edit Order" at bounding box center [516, 231] width 54 height 23
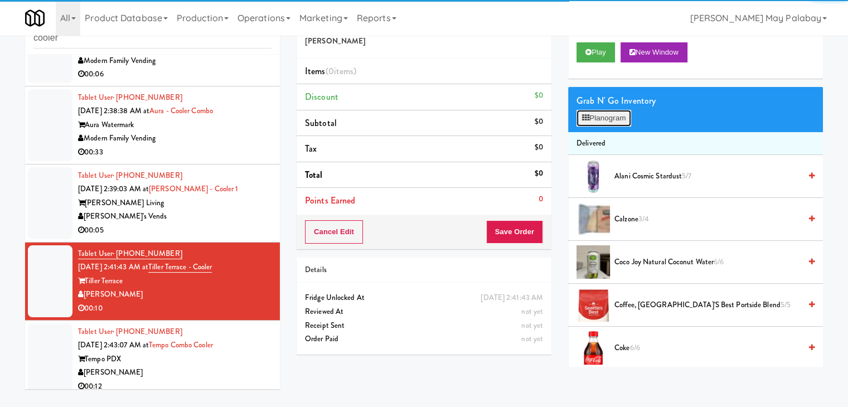
click at [609, 115] on button "Planogram" at bounding box center [603, 118] width 55 height 17
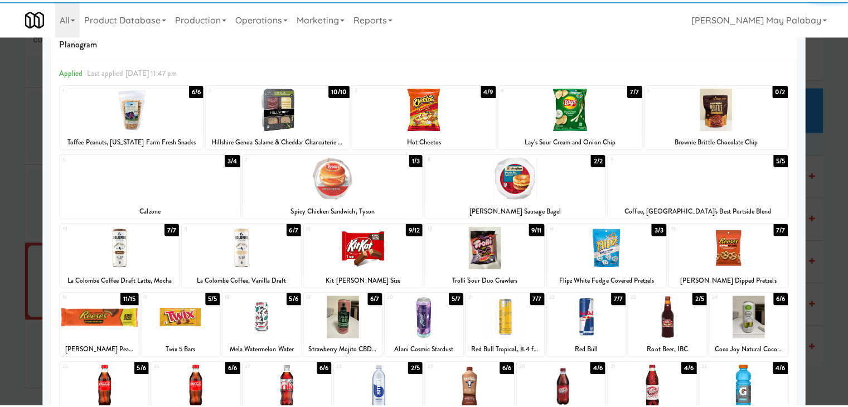
scroll to position [56, 0]
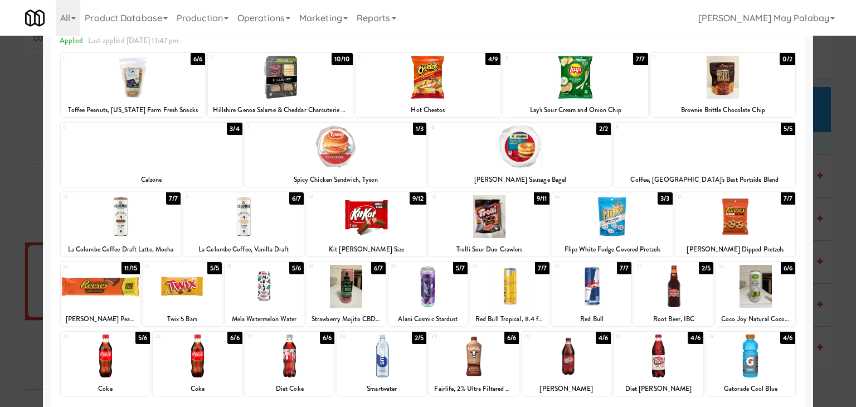
click at [683, 303] on div at bounding box center [673, 286] width 79 height 43
click at [834, 287] on div at bounding box center [428, 203] width 856 height 407
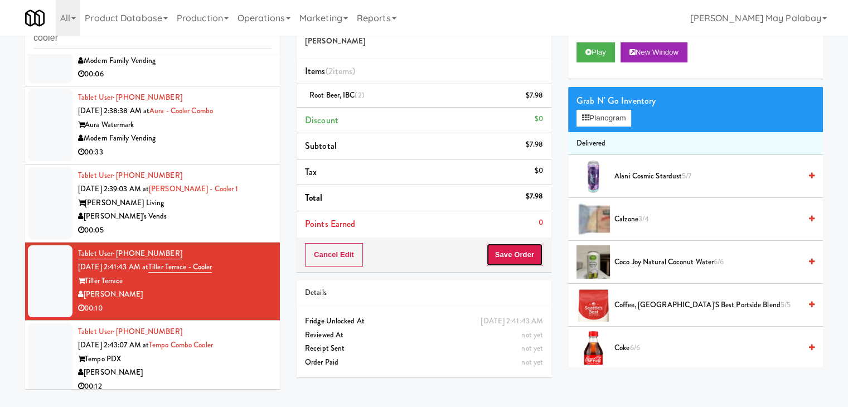
click at [507, 257] on button "Save Order" at bounding box center [514, 254] width 57 height 23
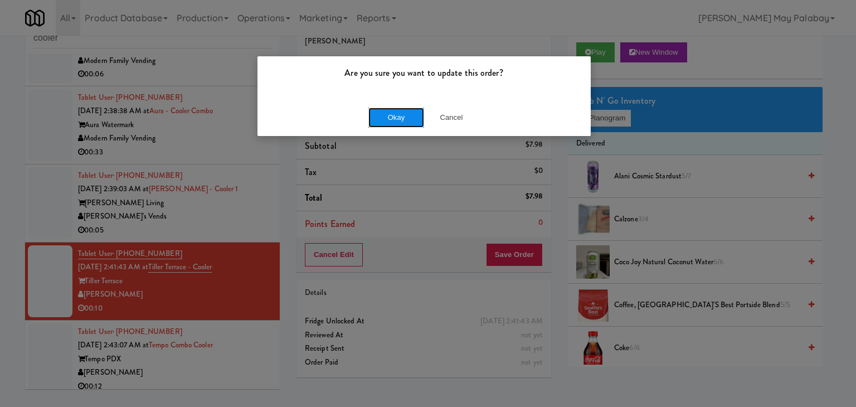
click at [395, 114] on button "Okay" at bounding box center [396, 118] width 56 height 20
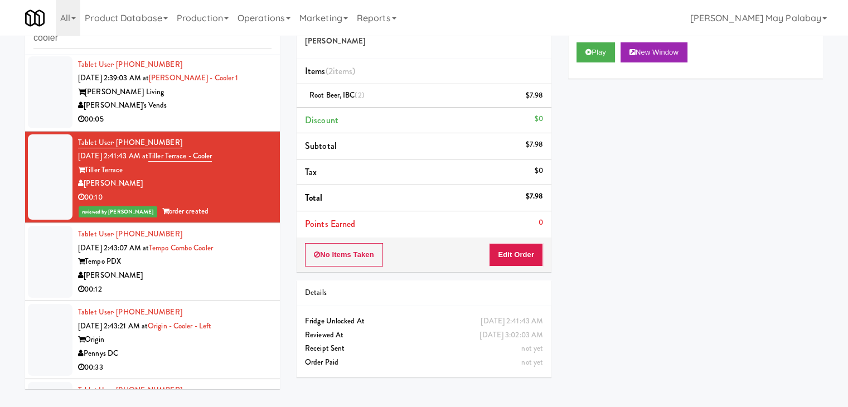
scroll to position [1268, 0]
click at [212, 268] on div "Tempo PDX" at bounding box center [174, 261] width 193 height 14
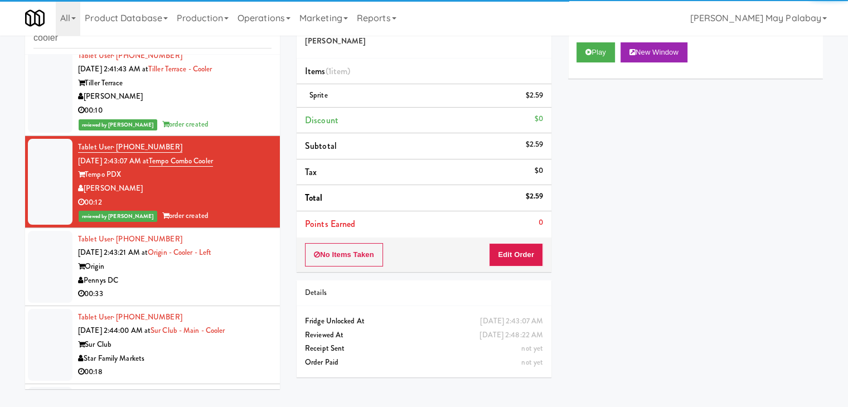
scroll to position [1380, 0]
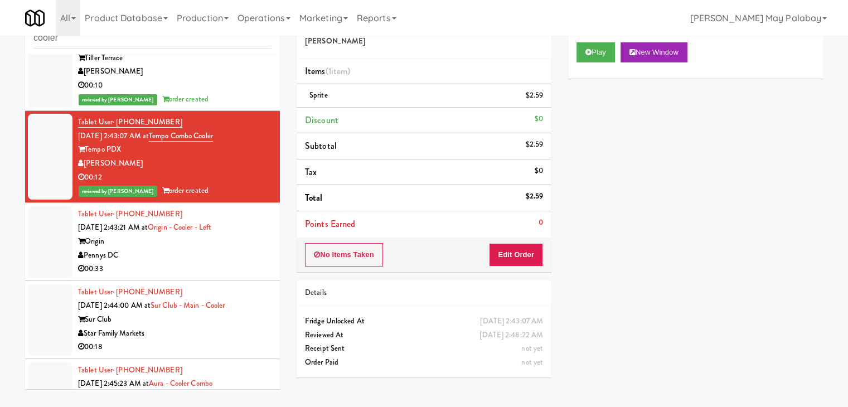
click at [212, 281] on li "Tablet User · (206) 280-2420 Sep 25, 2025 2:43:21 AM at Origin - Cooler - Left …" at bounding box center [152, 242] width 255 height 78
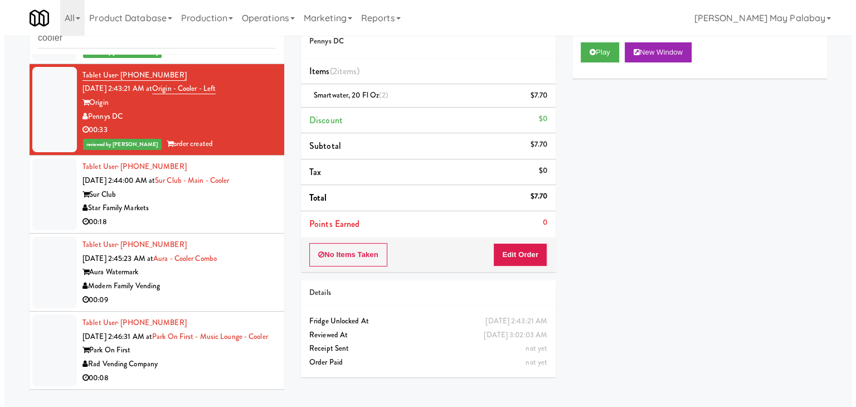
scroll to position [1559, 0]
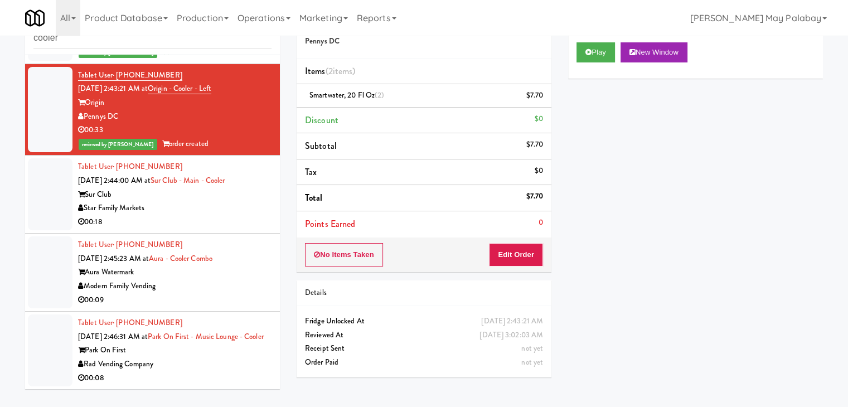
click at [214, 355] on div "Park On First" at bounding box center [174, 350] width 193 height 14
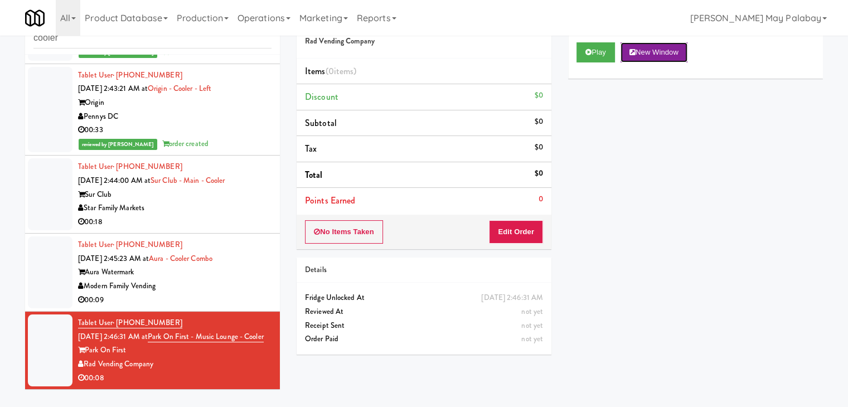
click at [668, 47] on button "New Window" at bounding box center [653, 52] width 67 height 20
drag, startPoint x: 520, startPoint y: 233, endPoint x: 540, endPoint y: 207, distance: 33.0
click at [520, 233] on button "Edit Order" at bounding box center [516, 231] width 54 height 23
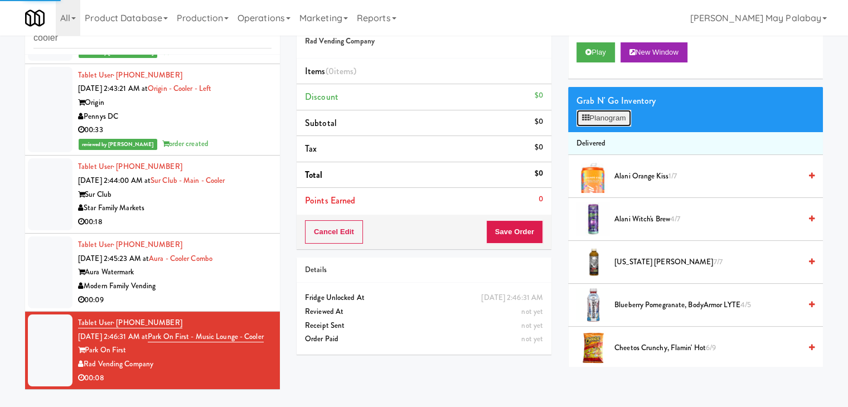
click at [598, 123] on button "Planogram" at bounding box center [603, 118] width 55 height 17
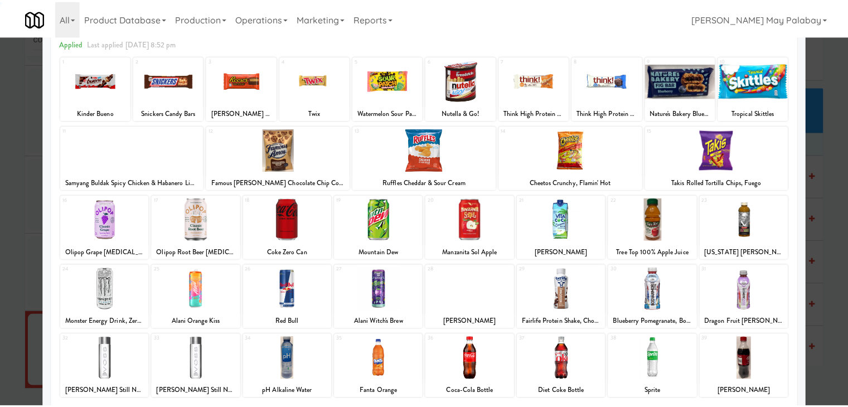
scroll to position [56, 0]
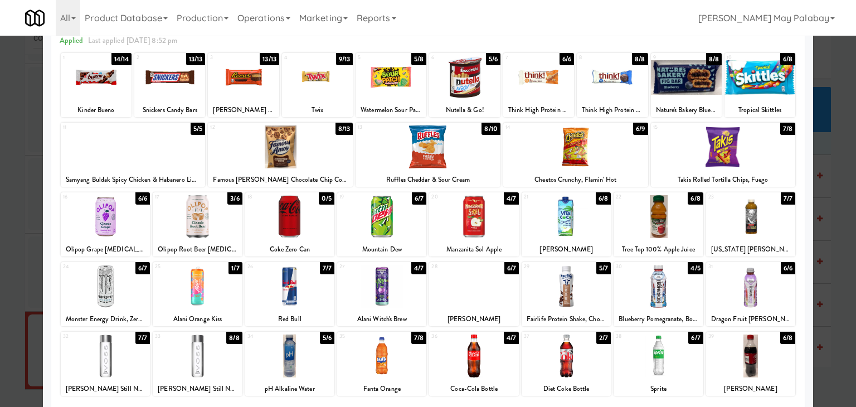
click at [487, 358] on div at bounding box center [473, 355] width 89 height 43
click at [604, 147] on div at bounding box center [575, 146] width 145 height 43
click at [198, 89] on div at bounding box center [169, 77] width 71 height 43
click at [769, 96] on div at bounding box center [760, 77] width 71 height 43
click at [823, 228] on div at bounding box center [428, 203] width 856 height 407
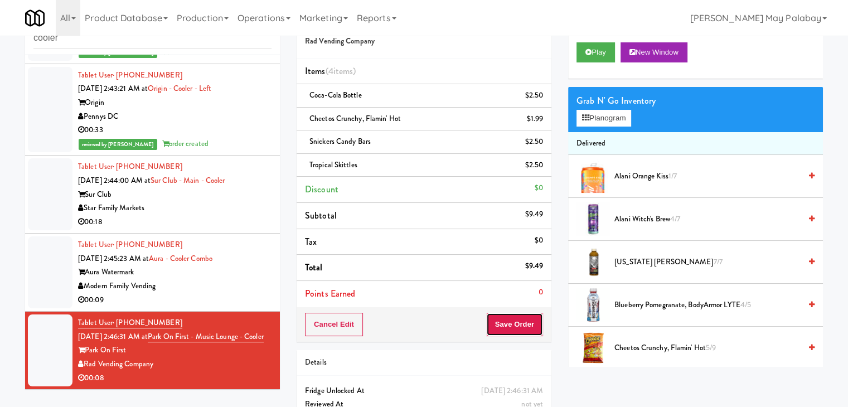
click at [503, 322] on button "Save Order" at bounding box center [514, 324] width 57 height 23
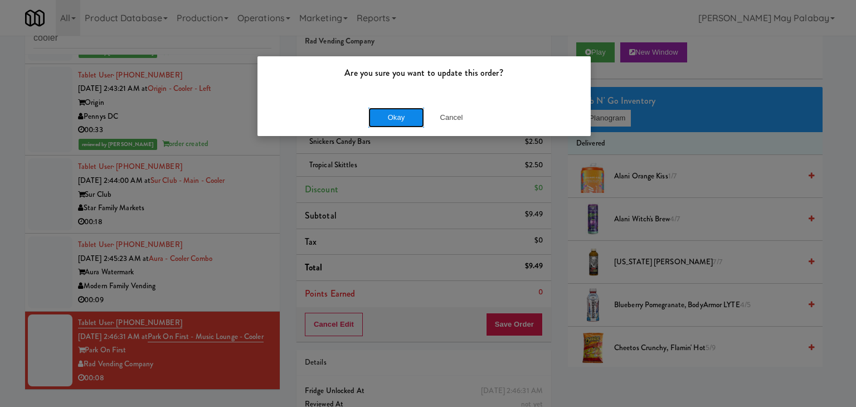
click at [405, 121] on button "Okay" at bounding box center [396, 118] width 56 height 20
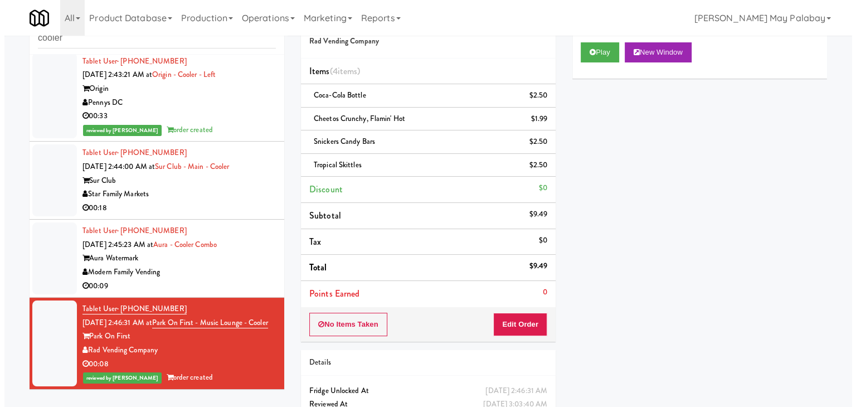
scroll to position [1572, 0]
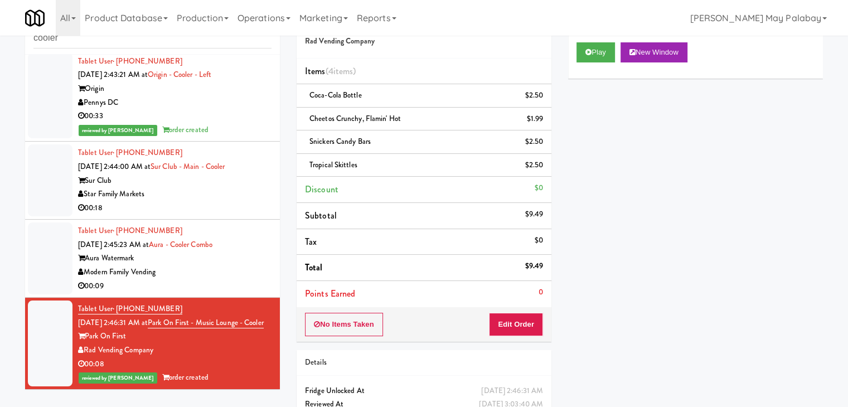
click at [187, 251] on div "Aura Watermark" at bounding box center [174, 258] width 193 height 14
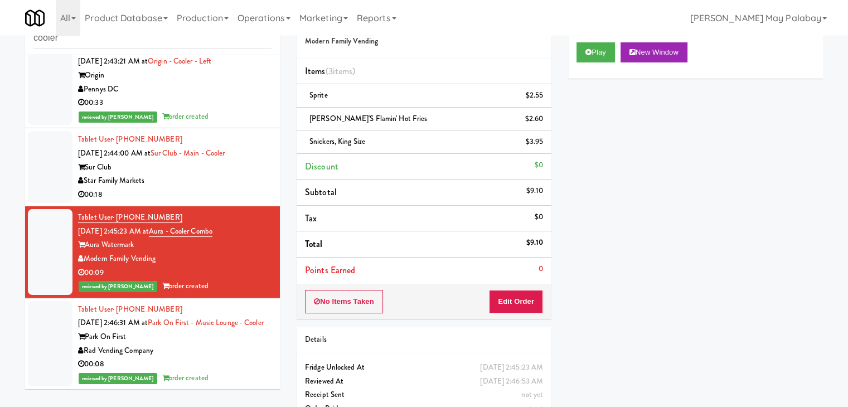
click at [205, 188] on div "00:18" at bounding box center [174, 195] width 193 height 14
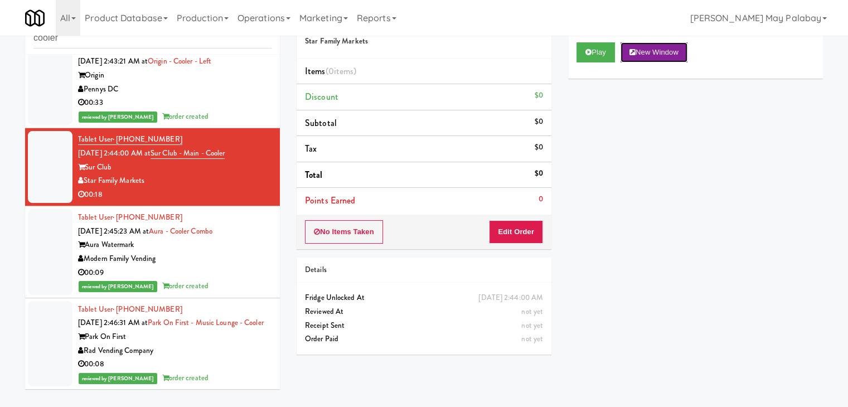
click at [644, 57] on button "New Window" at bounding box center [653, 52] width 67 height 20
click at [517, 232] on button "Edit Order" at bounding box center [516, 231] width 54 height 23
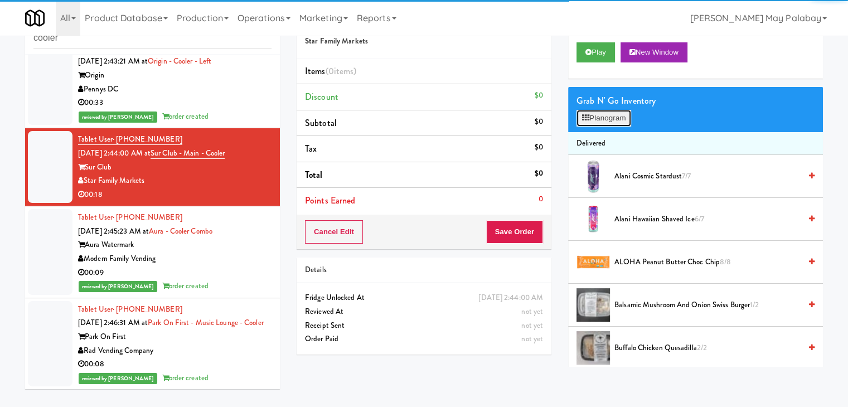
click at [617, 123] on button "Planogram" at bounding box center [603, 118] width 55 height 17
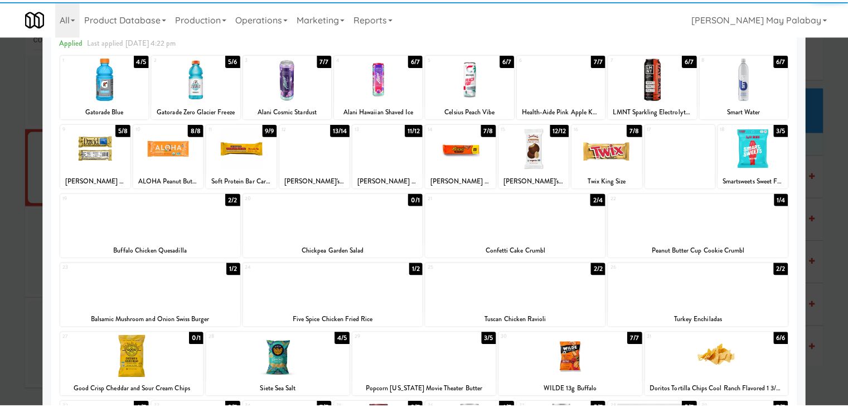
scroll to position [56, 0]
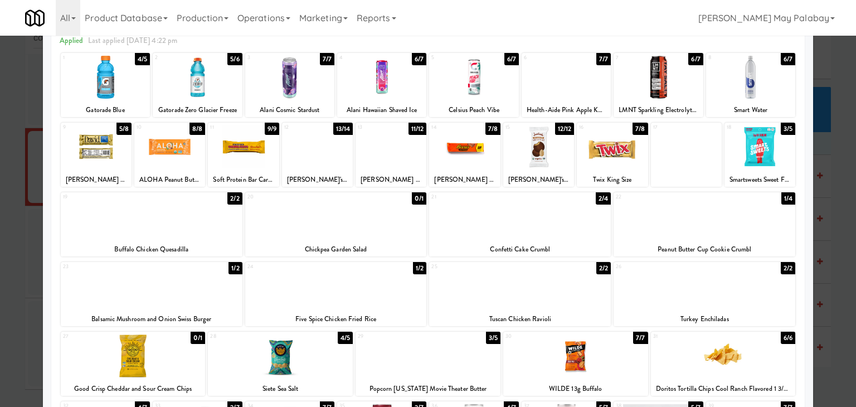
click at [569, 217] on div at bounding box center [520, 216] width 182 height 43
click at [386, 224] on div at bounding box center [336, 216] width 182 height 43
click at [838, 262] on div at bounding box center [428, 203] width 856 height 407
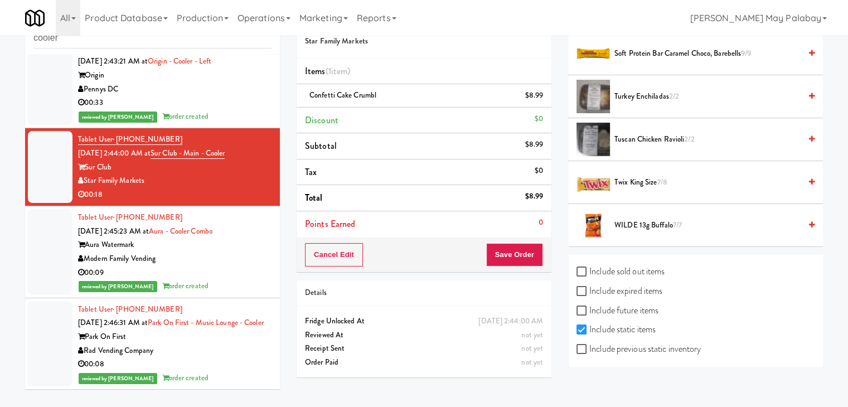
scroll to position [1458, 0]
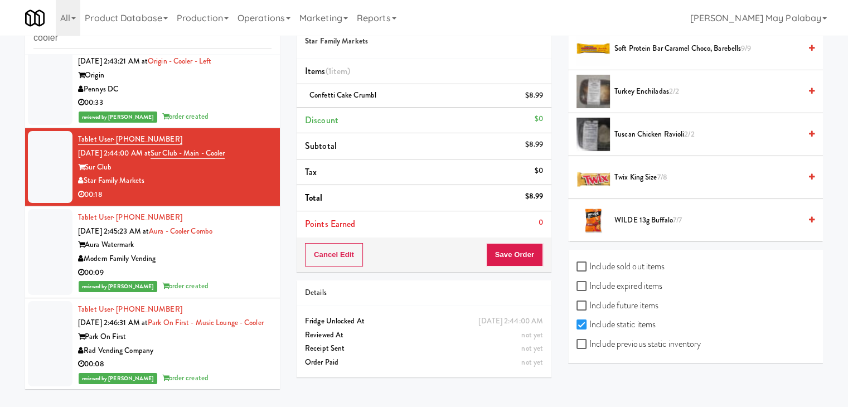
click at [614, 341] on label "Include previous static inventory" at bounding box center [638, 344] width 124 height 17
click at [589, 341] on input "Include previous static inventory" at bounding box center [582, 344] width 13 height 9
checkbox input "true"
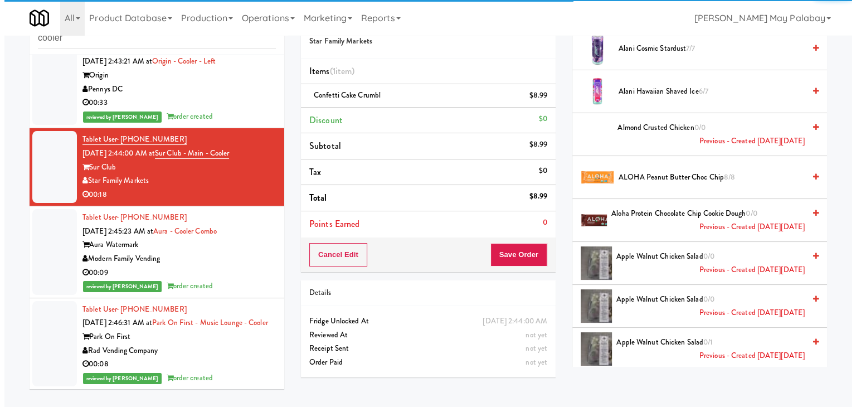
scroll to position [0, 0]
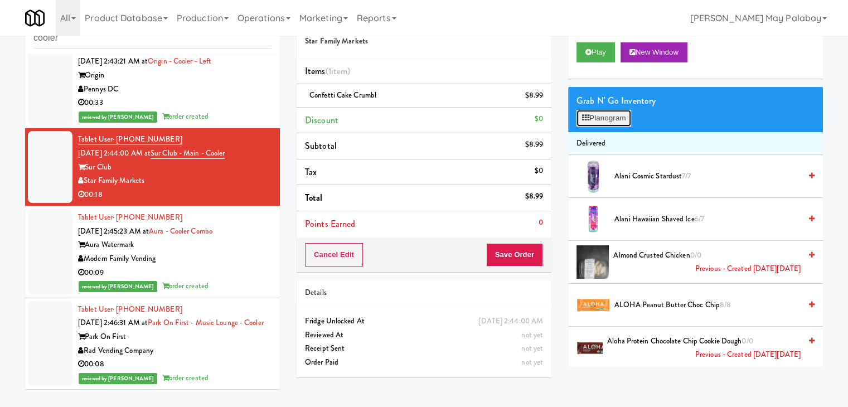
click at [615, 115] on button "Planogram" at bounding box center [603, 118] width 55 height 17
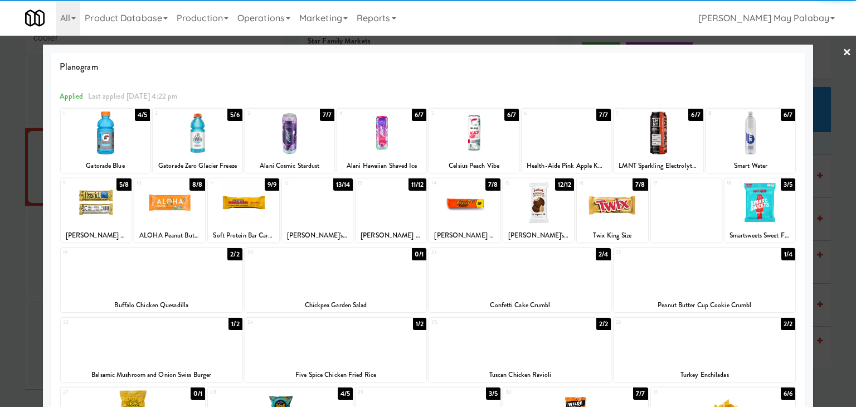
scroll to position [56, 0]
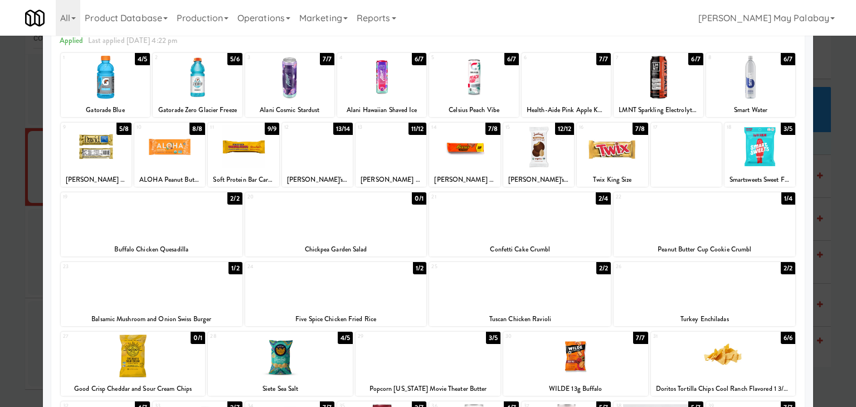
click at [388, 230] on div at bounding box center [336, 216] width 182 height 43
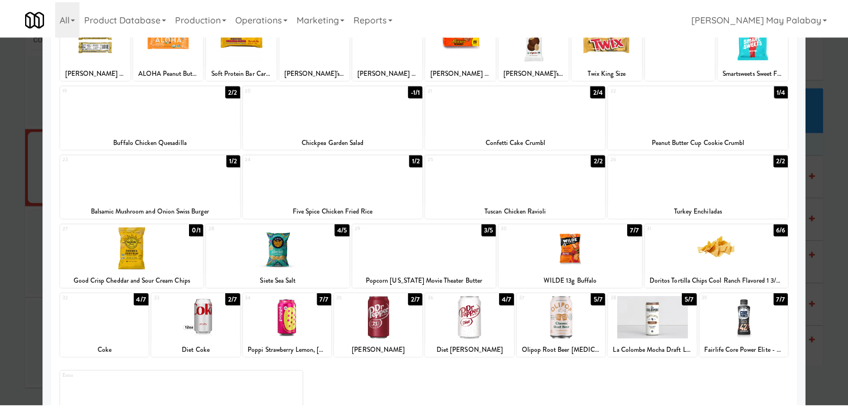
scroll to position [167, 0]
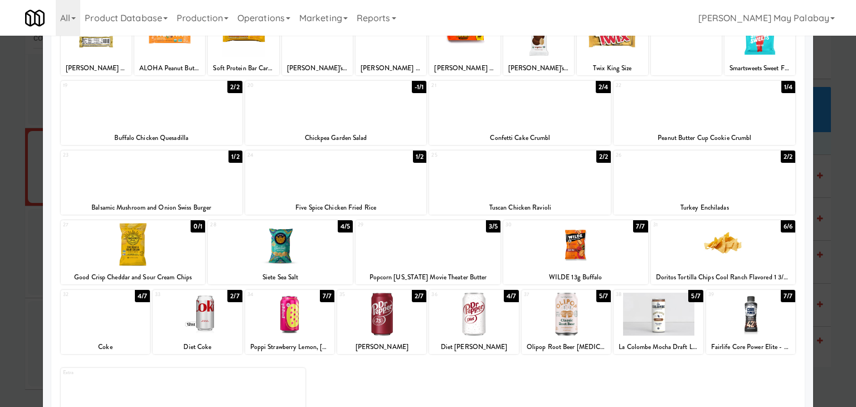
click at [384, 335] on div at bounding box center [381, 314] width 89 height 43
click at [823, 288] on div at bounding box center [428, 203] width 856 height 407
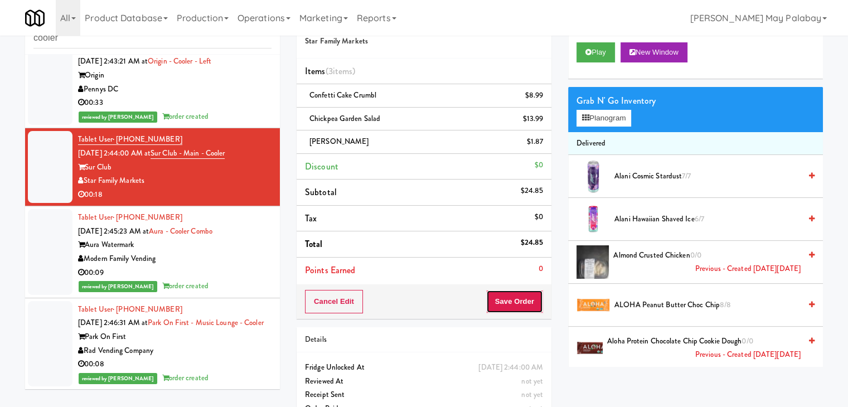
click at [498, 298] on button "Save Order" at bounding box center [514, 301] width 57 height 23
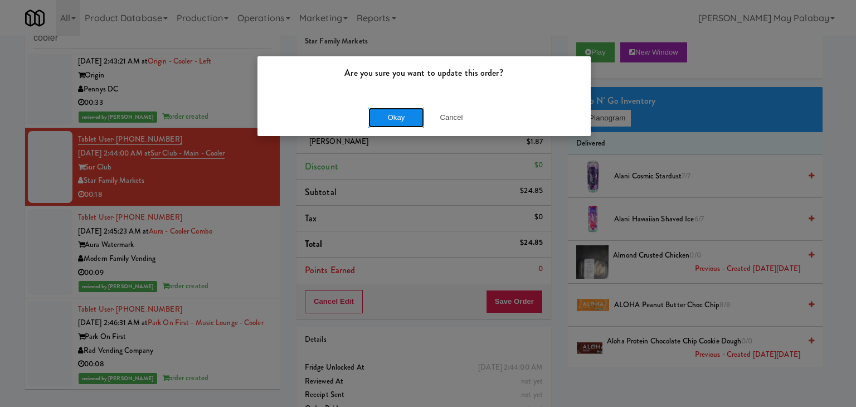
click at [404, 123] on button "Okay" at bounding box center [396, 118] width 56 height 20
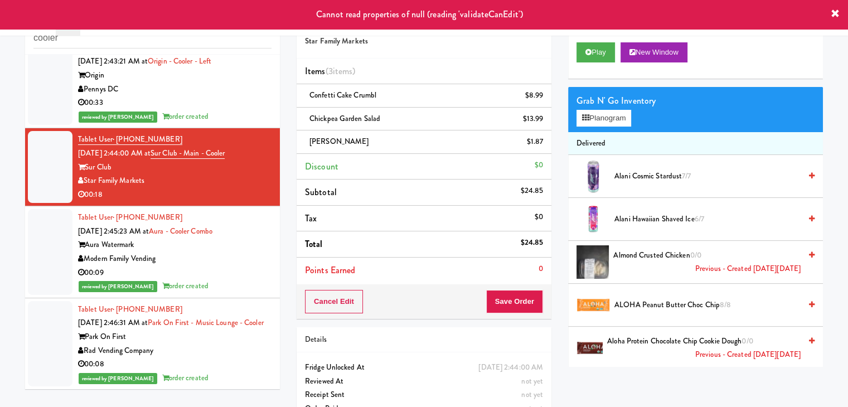
scroll to position [1585, 0]
click at [235, 174] on div "Star Family Markets" at bounding box center [174, 181] width 193 height 14
click at [227, 83] on div "Pennys DC" at bounding box center [174, 90] width 193 height 14
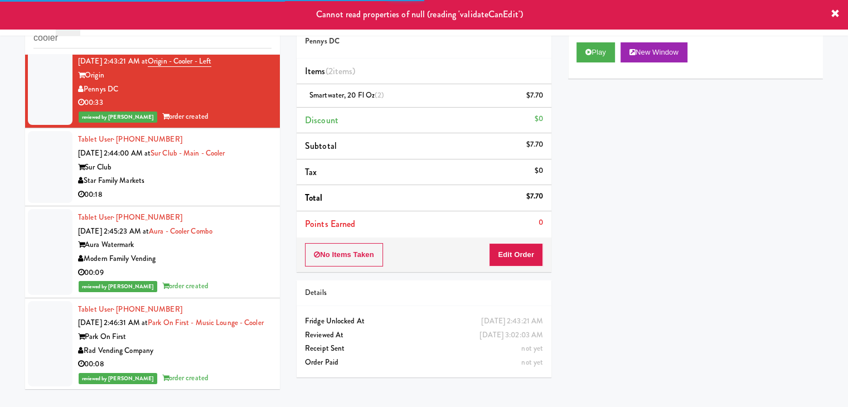
click at [222, 188] on div "00:18" at bounding box center [174, 195] width 193 height 14
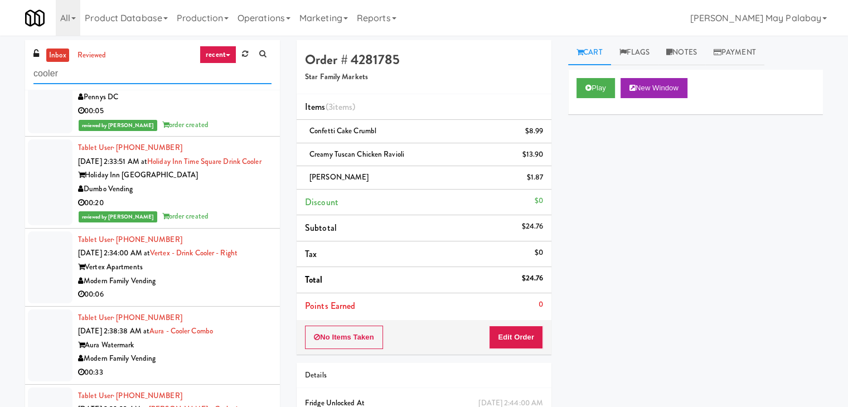
click at [130, 81] on input "cooler" at bounding box center [152, 74] width 238 height 21
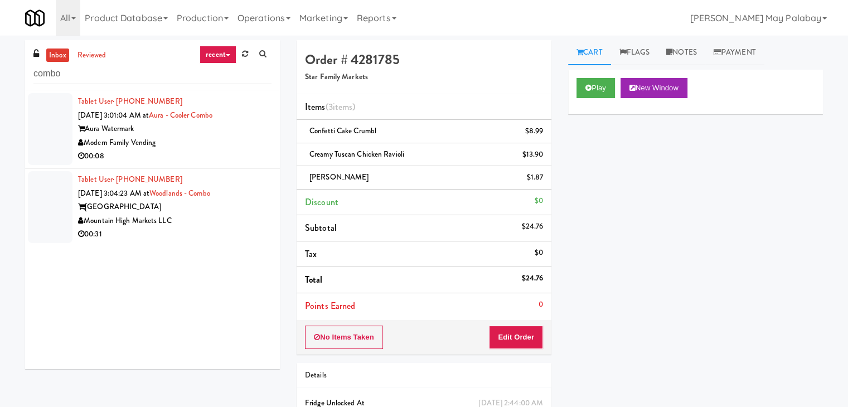
click at [148, 218] on div "Mountain High Markets LLC" at bounding box center [174, 221] width 193 height 14
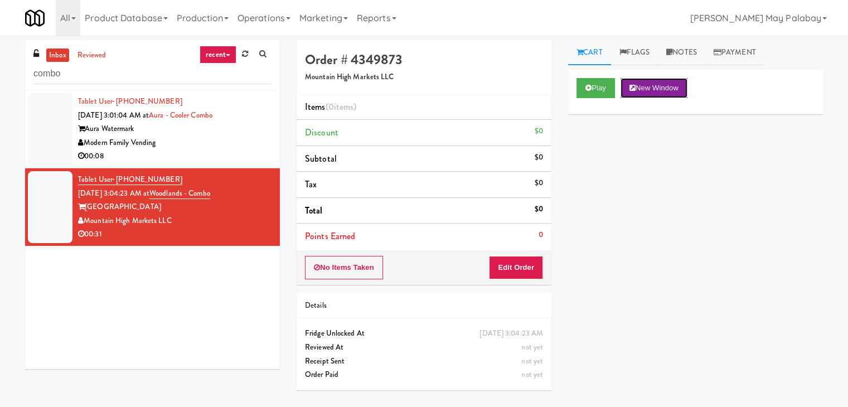
click at [684, 82] on button "New Window" at bounding box center [653, 88] width 67 height 20
click at [523, 265] on button "Edit Order" at bounding box center [516, 267] width 54 height 23
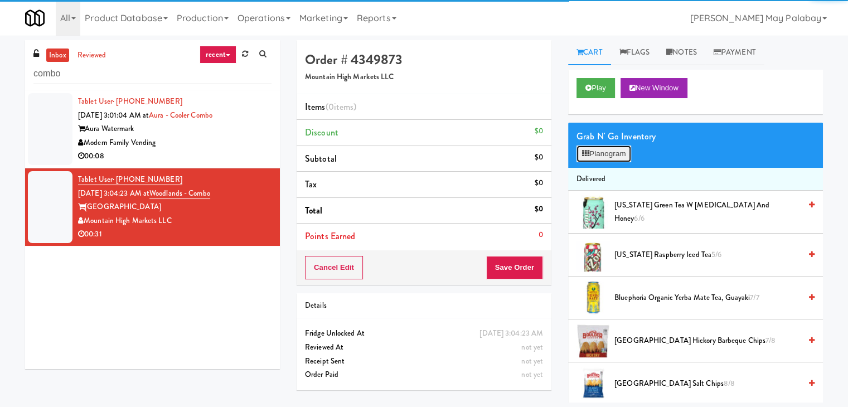
click at [601, 156] on button "Planogram" at bounding box center [603, 153] width 55 height 17
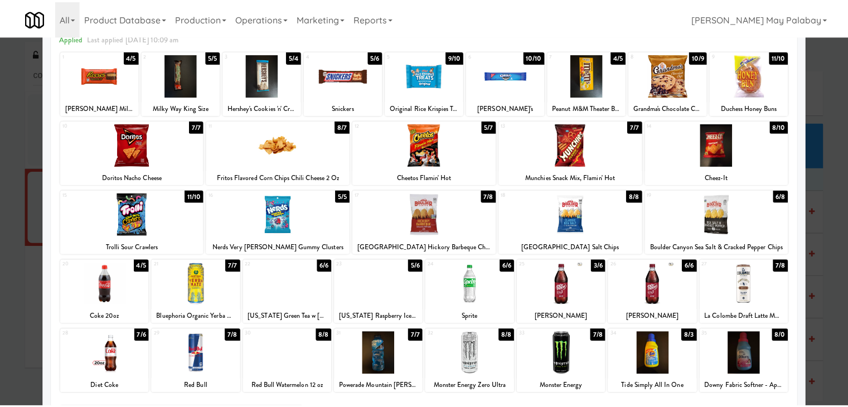
scroll to position [56, 0]
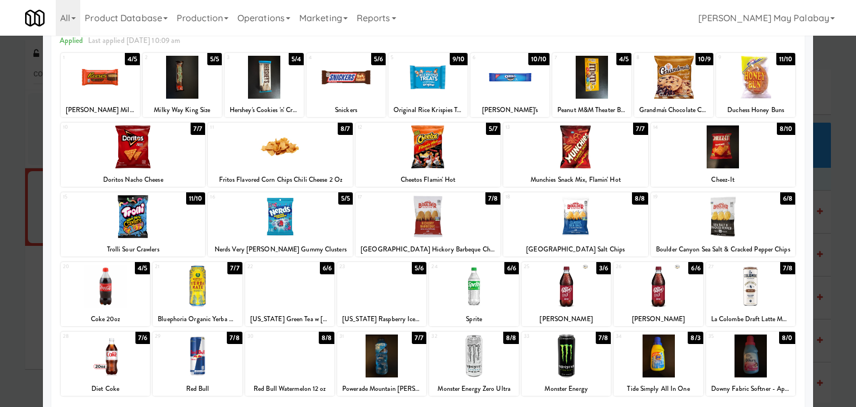
click at [290, 100] on div "3 5/4 Hershey's Cookies 'n' Creme Candy Bars" at bounding box center [264, 85] width 79 height 64
click at [836, 319] on div at bounding box center [428, 203] width 856 height 407
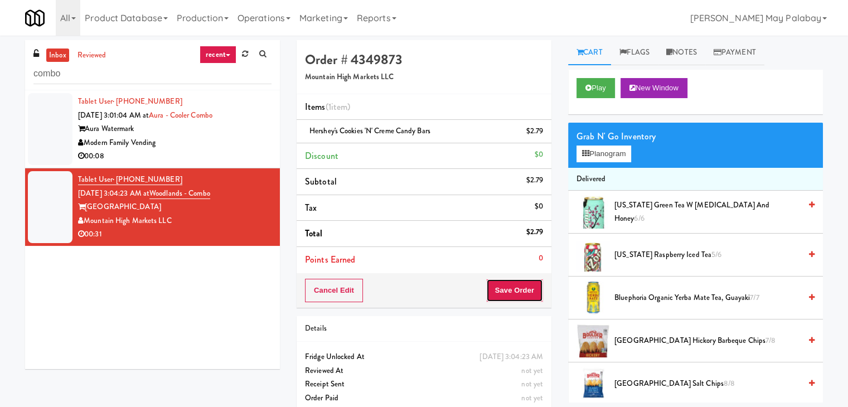
click at [520, 293] on button "Save Order" at bounding box center [514, 290] width 57 height 23
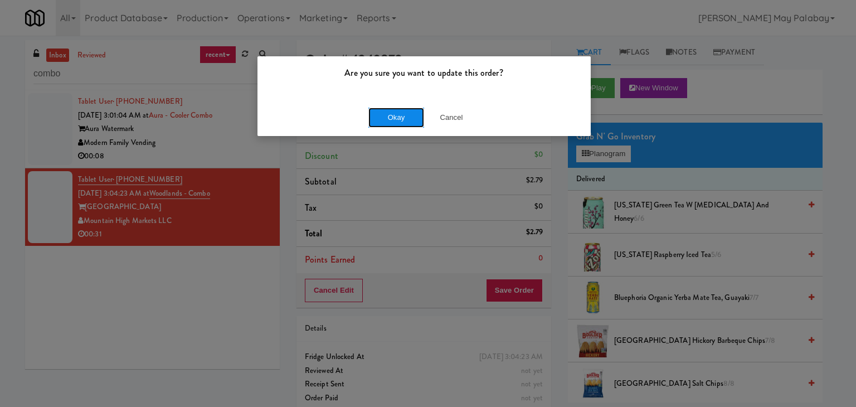
click at [406, 117] on button "Okay" at bounding box center [396, 118] width 56 height 20
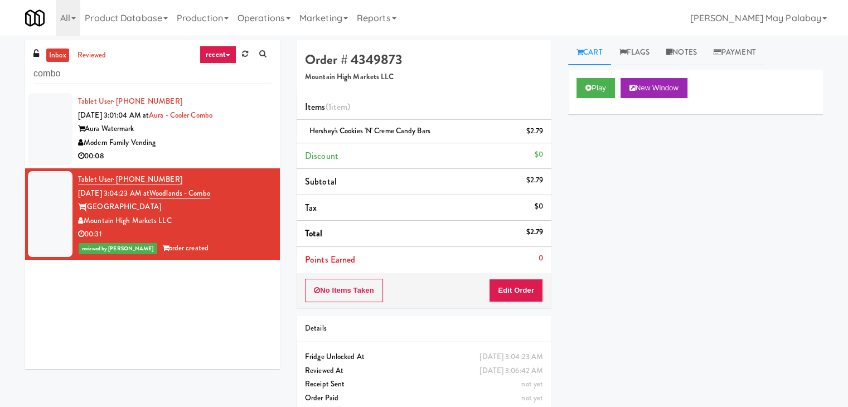
click at [177, 154] on div "00:08" at bounding box center [174, 156] width 193 height 14
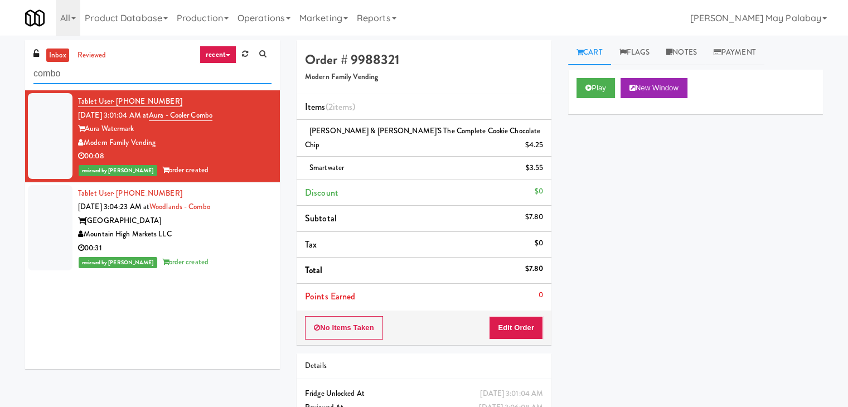
click at [98, 69] on input "combo" at bounding box center [152, 74] width 238 height 21
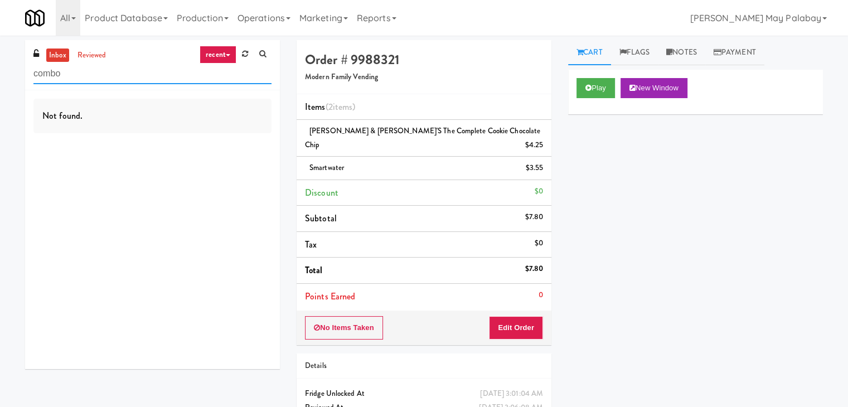
click at [113, 76] on input "combo" at bounding box center [152, 74] width 238 height 21
type input "c"
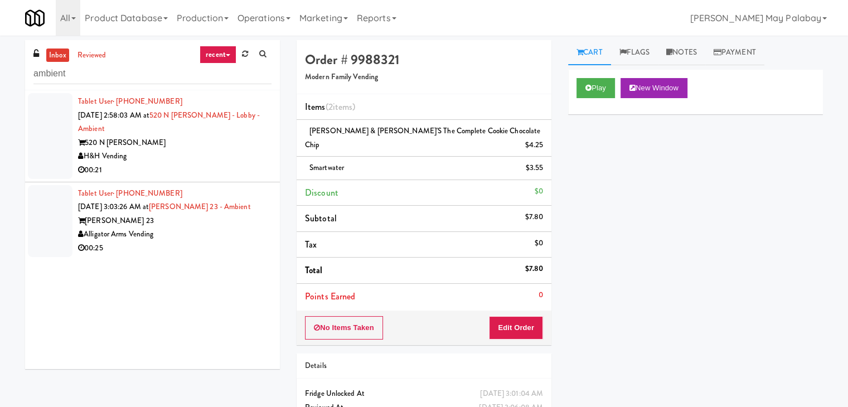
click at [188, 248] on div "00:25" at bounding box center [174, 248] width 193 height 14
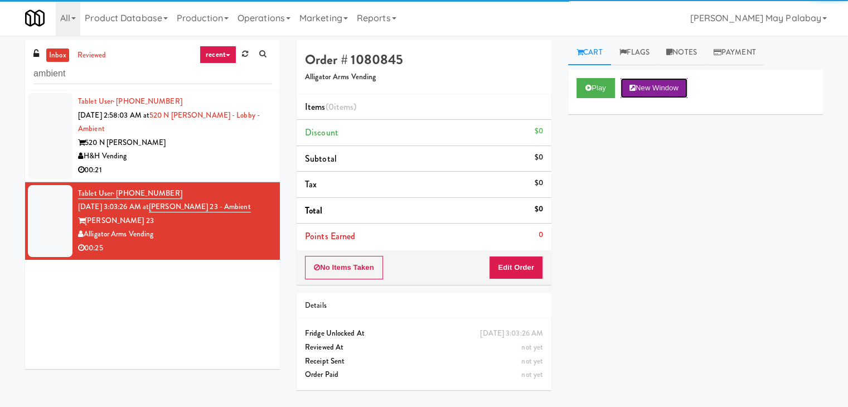
click at [658, 90] on button "New Window" at bounding box center [653, 88] width 67 height 20
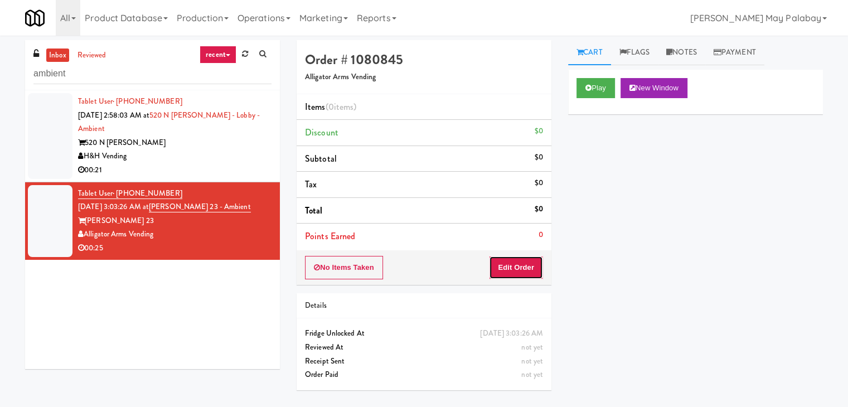
click at [520, 267] on button "Edit Order" at bounding box center [516, 267] width 54 height 23
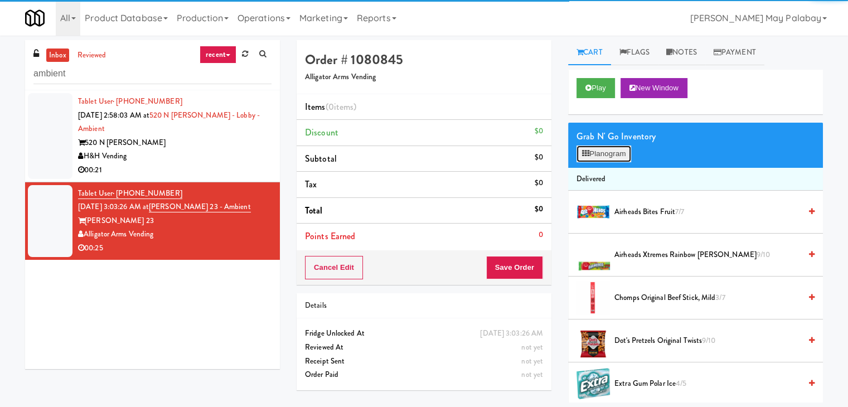
click at [600, 152] on button "Planogram" at bounding box center [603, 153] width 55 height 17
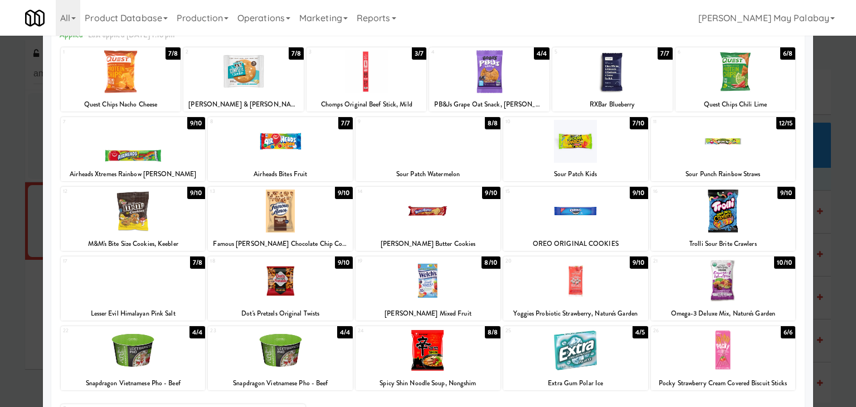
scroll to position [56, 0]
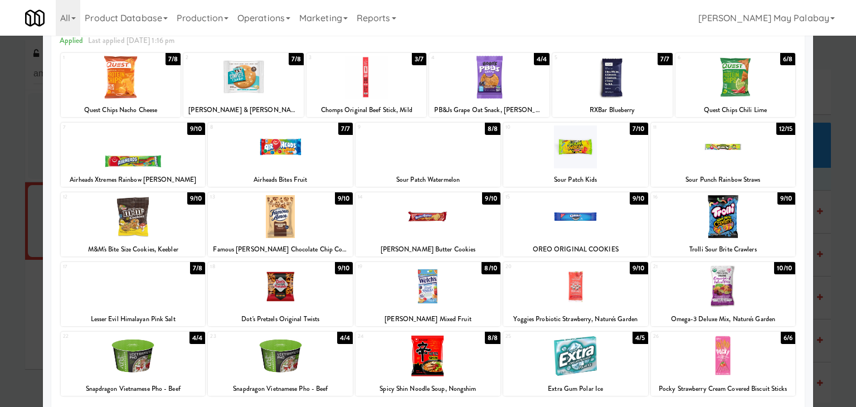
click at [761, 157] on div at bounding box center [723, 146] width 145 height 43
click at [640, 299] on div at bounding box center [575, 286] width 145 height 43
click at [841, 289] on div at bounding box center [428, 203] width 856 height 407
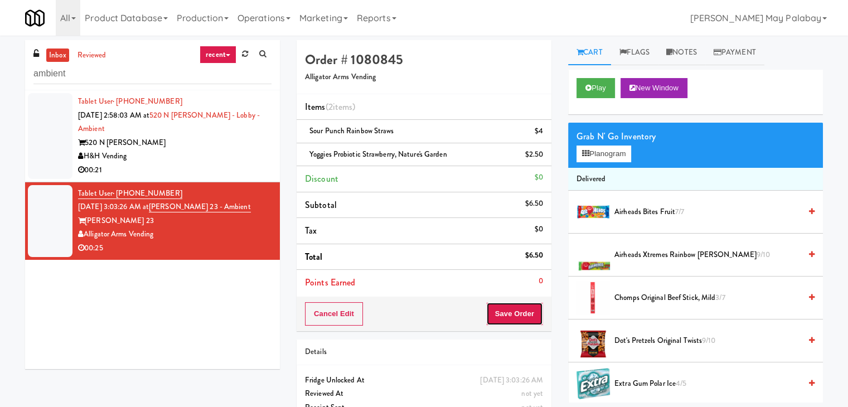
click at [531, 311] on button "Save Order" at bounding box center [514, 313] width 57 height 23
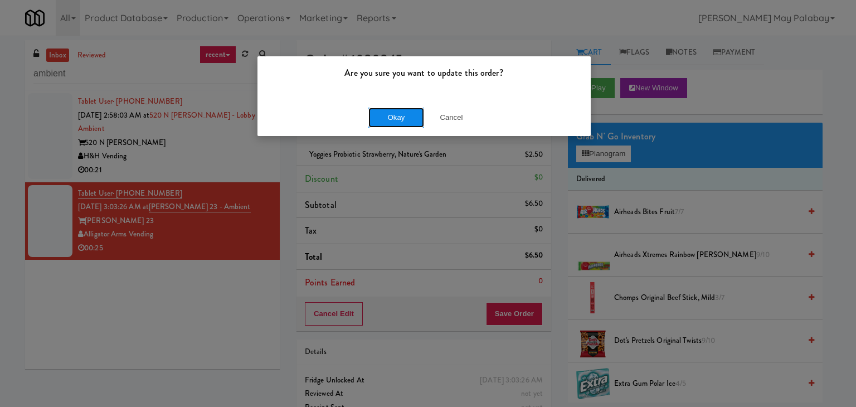
click at [404, 117] on button "Okay" at bounding box center [396, 118] width 56 height 20
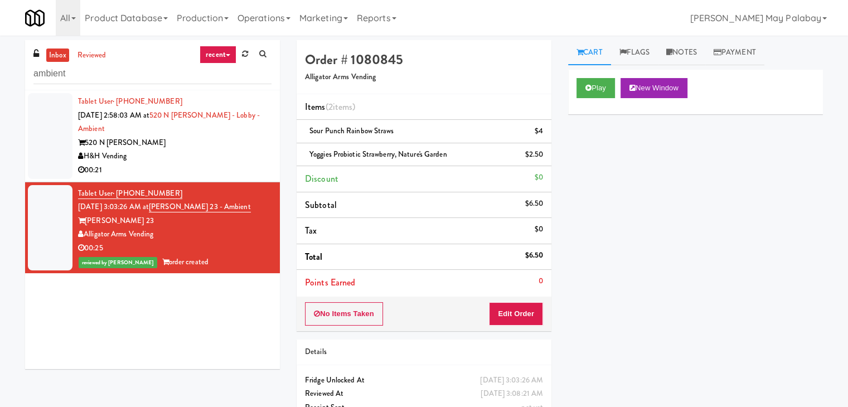
click at [246, 142] on div "520 N Kingsbury" at bounding box center [174, 143] width 193 height 14
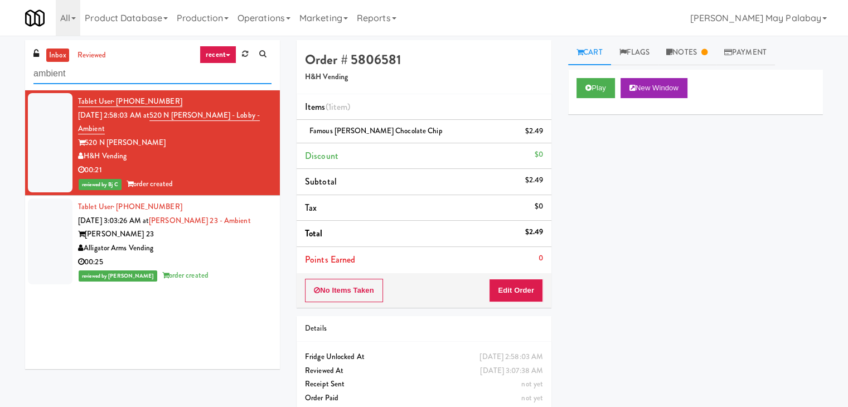
click at [134, 74] on input "ambient" at bounding box center [152, 74] width 238 height 21
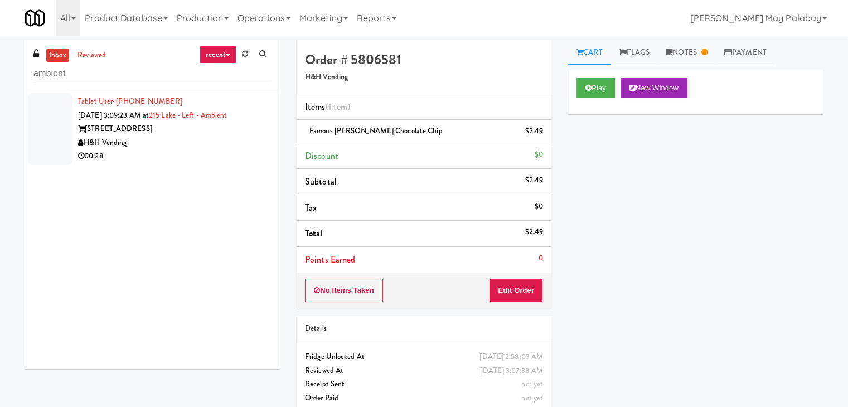
click at [207, 144] on div "H&H Vending" at bounding box center [174, 143] width 193 height 14
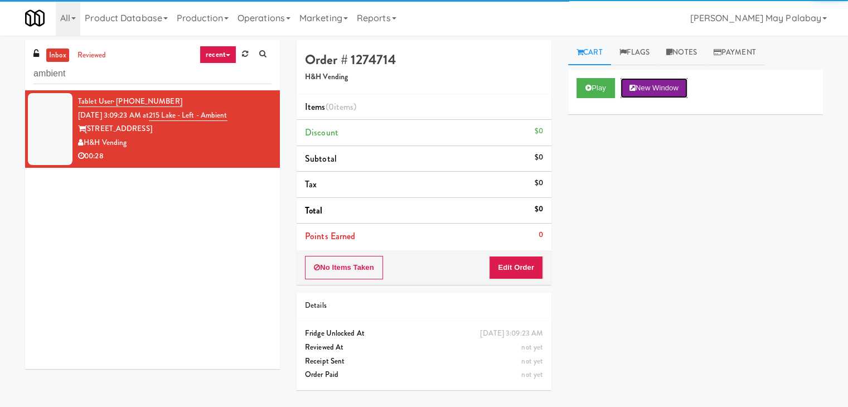
click at [658, 86] on button "New Window" at bounding box center [653, 88] width 67 height 20
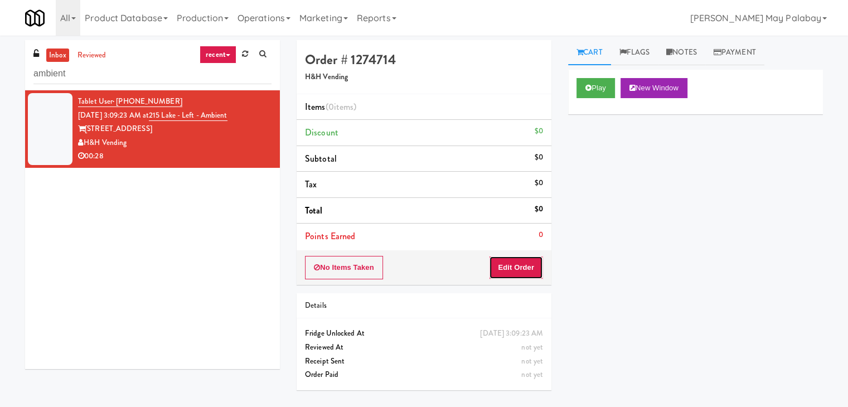
click at [511, 259] on button "Edit Order" at bounding box center [516, 267] width 54 height 23
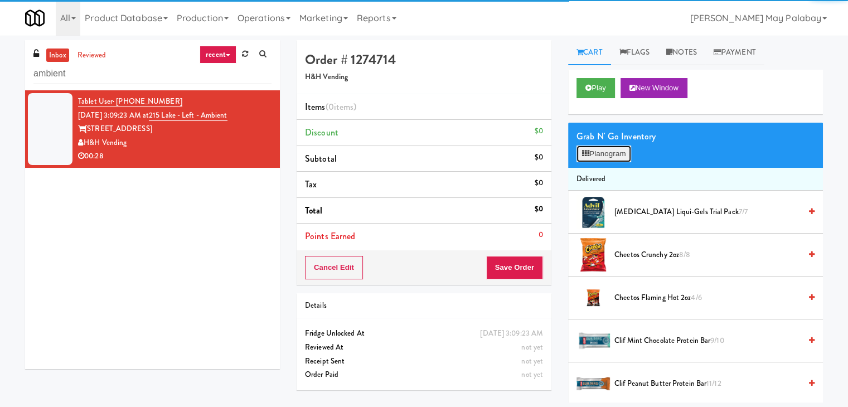
click at [612, 152] on button "Planogram" at bounding box center [603, 153] width 55 height 17
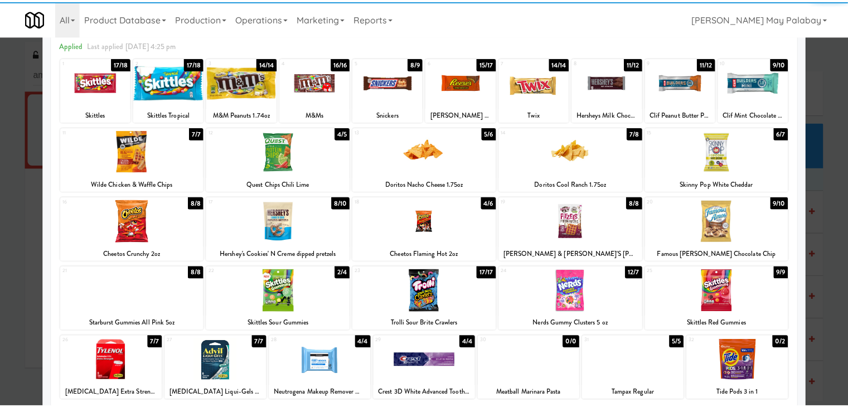
scroll to position [56, 0]
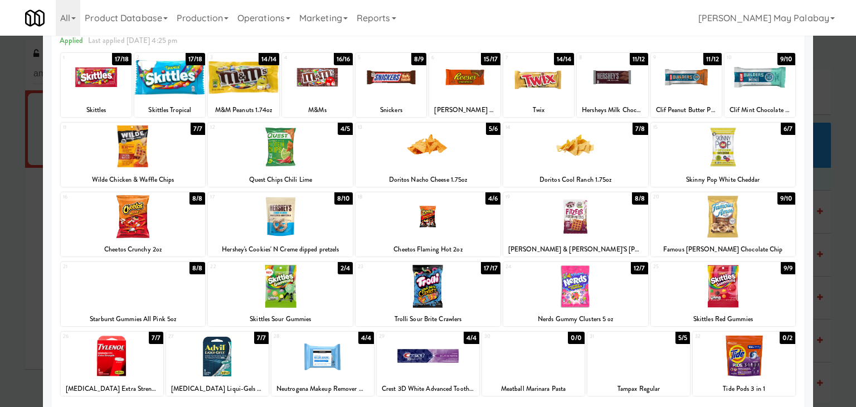
click at [490, 156] on div at bounding box center [428, 146] width 145 height 43
click at [187, 235] on div at bounding box center [133, 216] width 145 height 43
drag, startPoint x: 823, startPoint y: 242, endPoint x: 809, endPoint y: 242, distance: 13.9
click at [823, 242] on div at bounding box center [428, 203] width 856 height 407
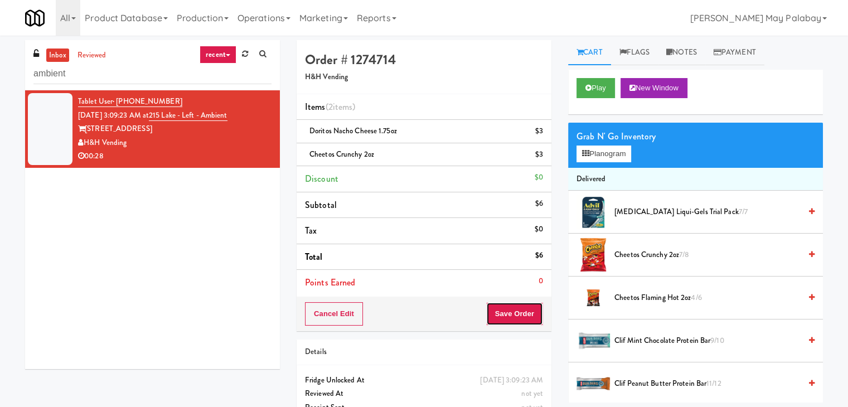
click at [504, 312] on button "Save Order" at bounding box center [514, 313] width 57 height 23
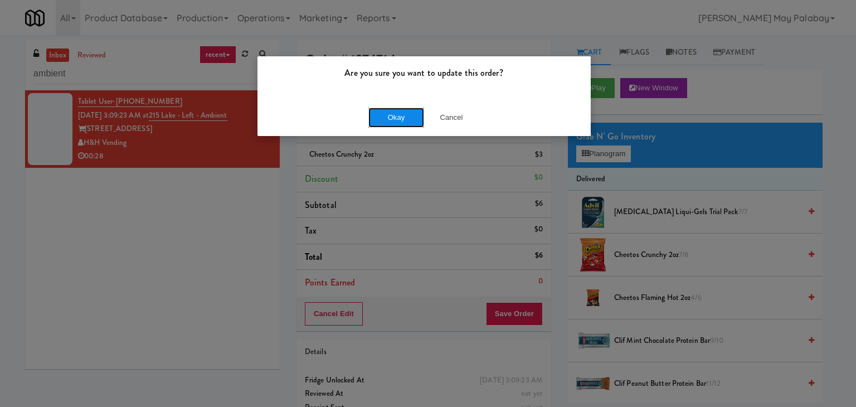
click at [385, 113] on button "Okay" at bounding box center [396, 118] width 56 height 20
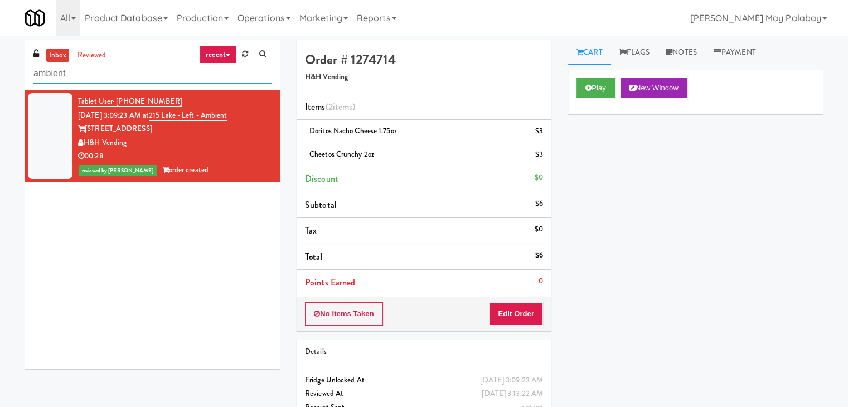
click at [96, 74] on input "ambient" at bounding box center [152, 74] width 238 height 21
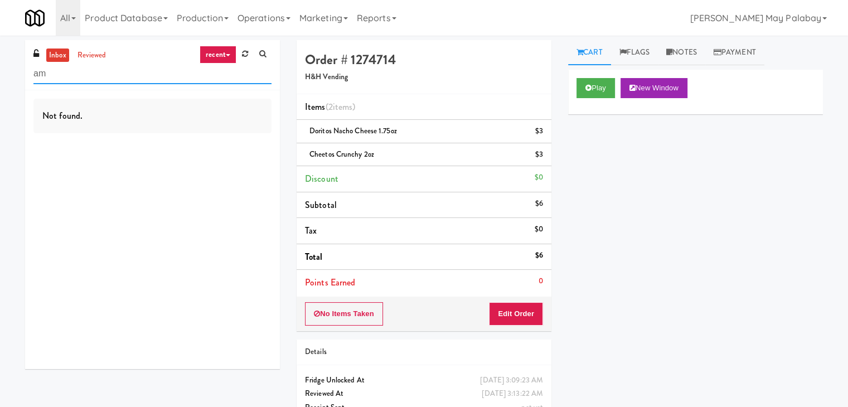
type input "a"
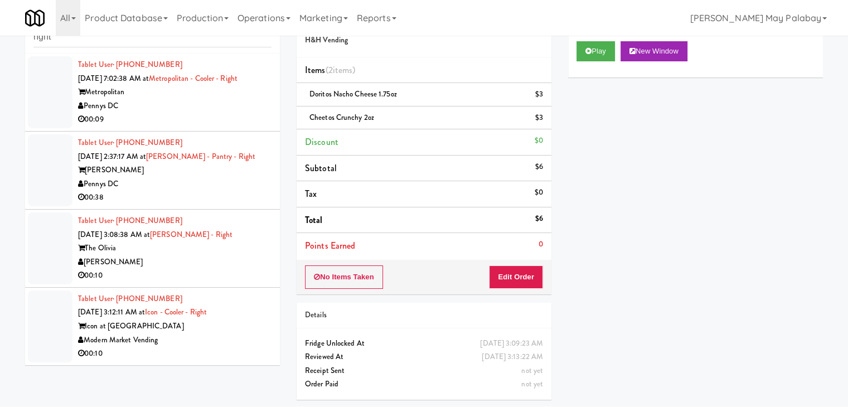
click at [242, 341] on div "Modern Market Vending" at bounding box center [174, 340] width 193 height 14
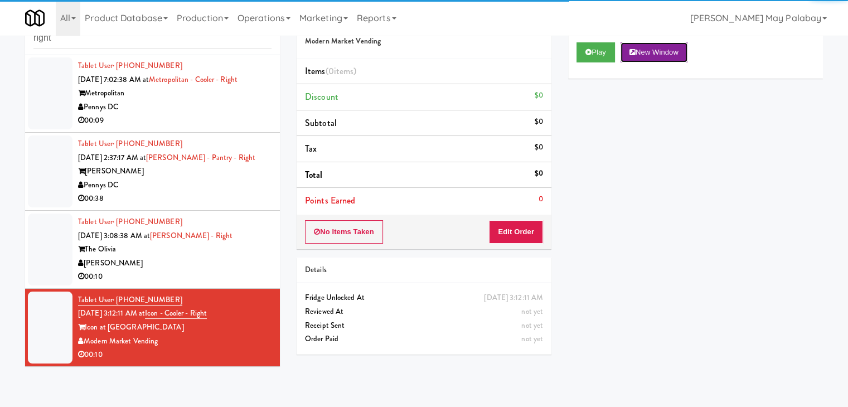
click at [654, 50] on button "New Window" at bounding box center [653, 52] width 67 height 20
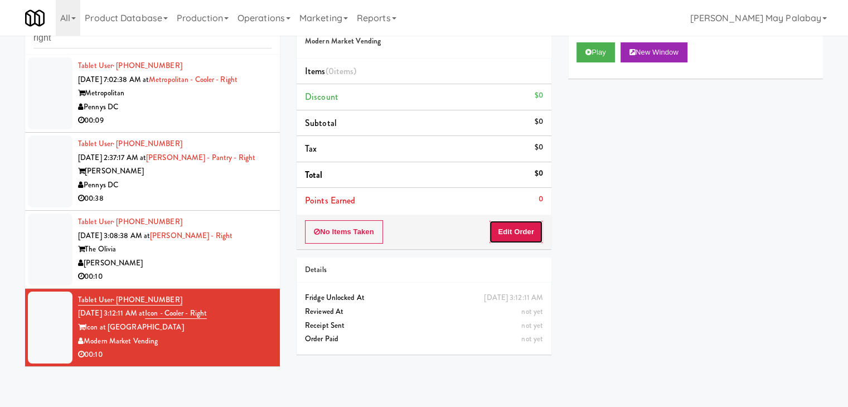
drag, startPoint x: 518, startPoint y: 232, endPoint x: 539, endPoint y: 212, distance: 28.8
click at [518, 232] on button "Edit Order" at bounding box center [516, 231] width 54 height 23
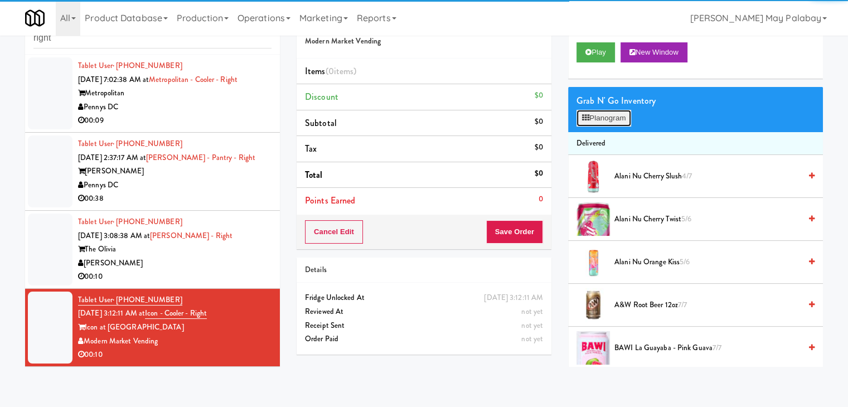
click at [597, 117] on button "Planogram" at bounding box center [603, 118] width 55 height 17
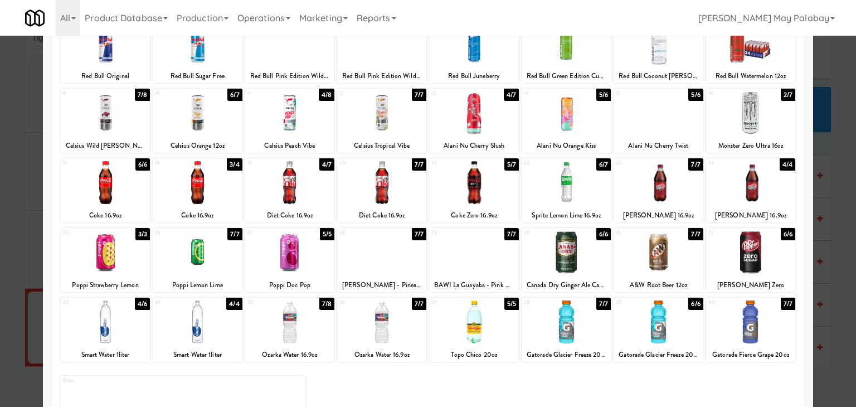
scroll to position [56, 0]
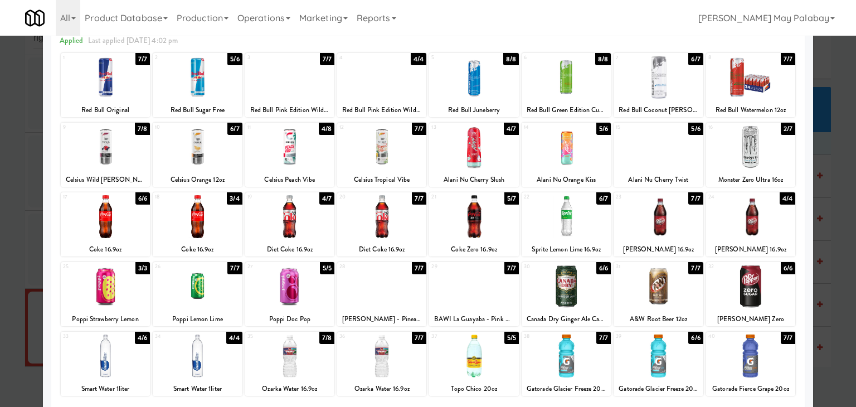
drag, startPoint x: 136, startPoint y: 164, endPoint x: 142, endPoint y: 163, distance: 6.2
click at [136, 164] on div at bounding box center [105, 146] width 89 height 43
click at [836, 235] on div at bounding box center [428, 203] width 856 height 407
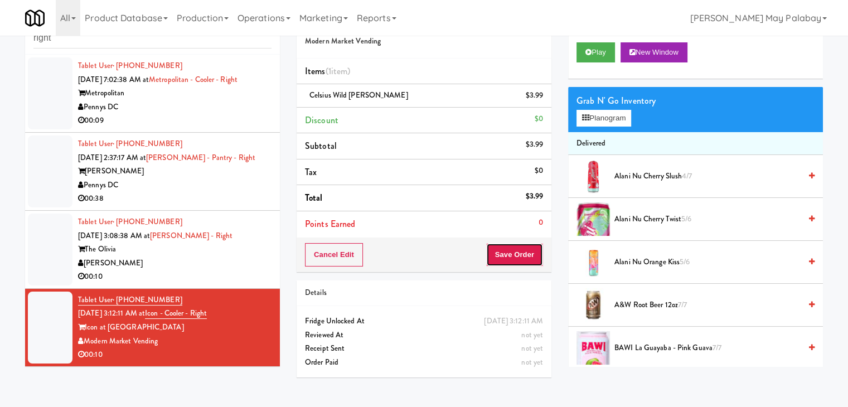
click at [536, 259] on button "Save Order" at bounding box center [514, 254] width 57 height 23
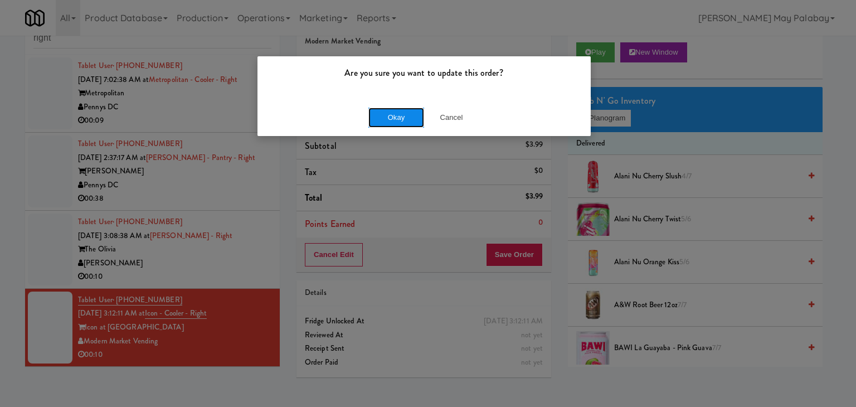
click at [404, 120] on button "Okay" at bounding box center [396, 118] width 56 height 20
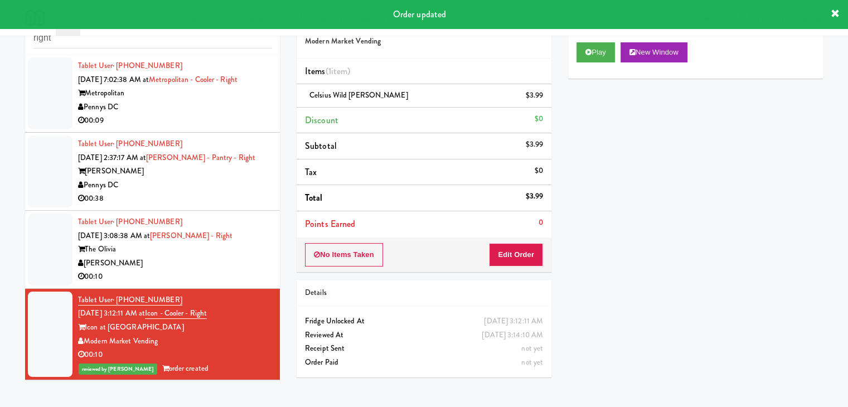
click at [251, 258] on div "[PERSON_NAME]" at bounding box center [174, 263] width 193 height 14
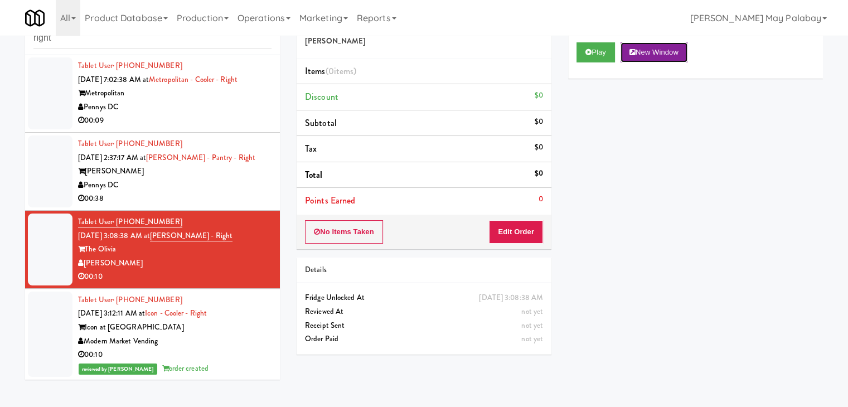
click at [673, 50] on button "New Window" at bounding box center [653, 52] width 67 height 20
drag, startPoint x: 512, startPoint y: 232, endPoint x: 521, endPoint y: 212, distance: 22.0
click at [512, 232] on button "Edit Order" at bounding box center [516, 231] width 54 height 23
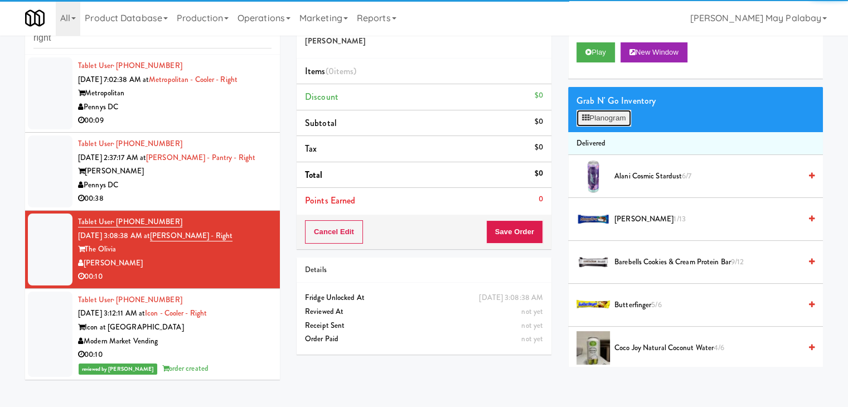
click at [596, 117] on button "Planogram" at bounding box center [603, 118] width 55 height 17
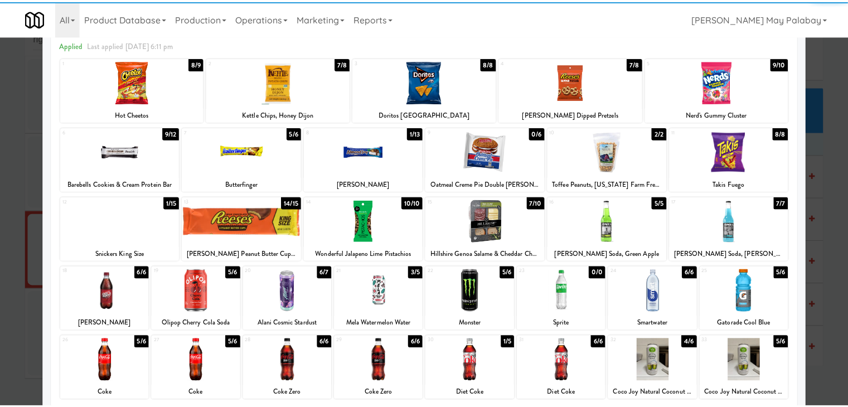
scroll to position [56, 0]
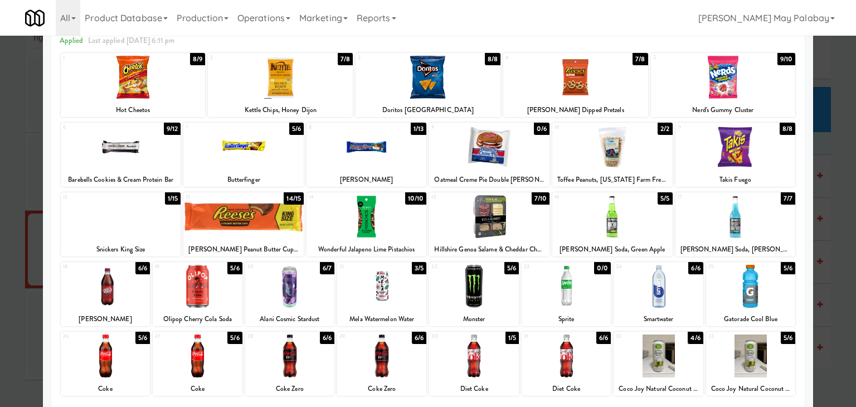
click at [287, 140] on div at bounding box center [243, 146] width 120 height 43
click at [740, 68] on div at bounding box center [723, 77] width 145 height 43
click at [838, 288] on div at bounding box center [428, 203] width 856 height 407
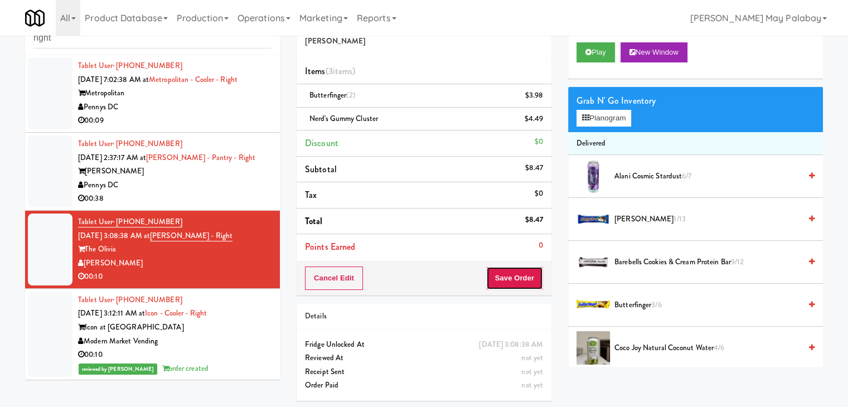
click at [507, 275] on button "Save Order" at bounding box center [514, 277] width 57 height 23
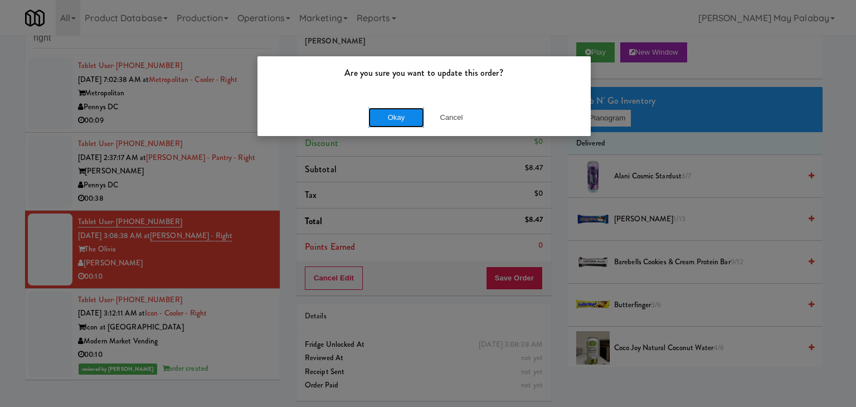
click at [415, 114] on button "Okay" at bounding box center [396, 118] width 56 height 20
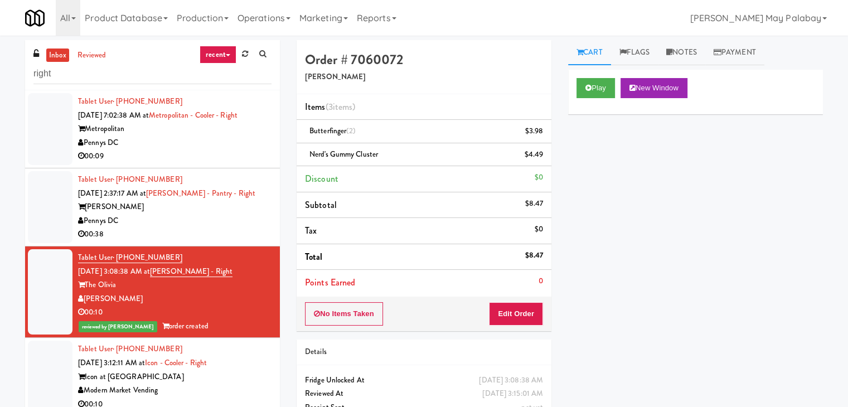
click at [231, 220] on div "Pennys DC" at bounding box center [174, 221] width 193 height 14
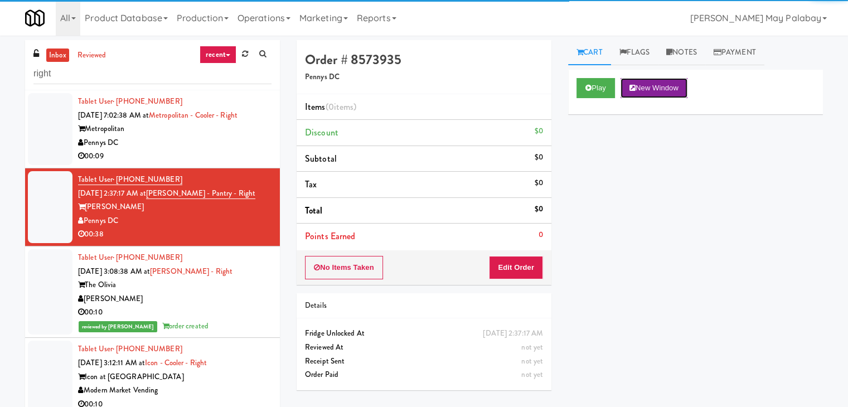
click at [663, 85] on button "New Window" at bounding box center [653, 88] width 67 height 20
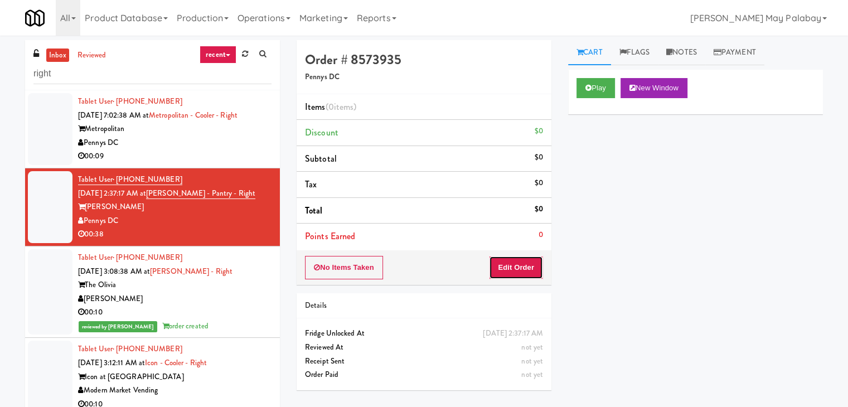
click at [528, 266] on button "Edit Order" at bounding box center [516, 267] width 54 height 23
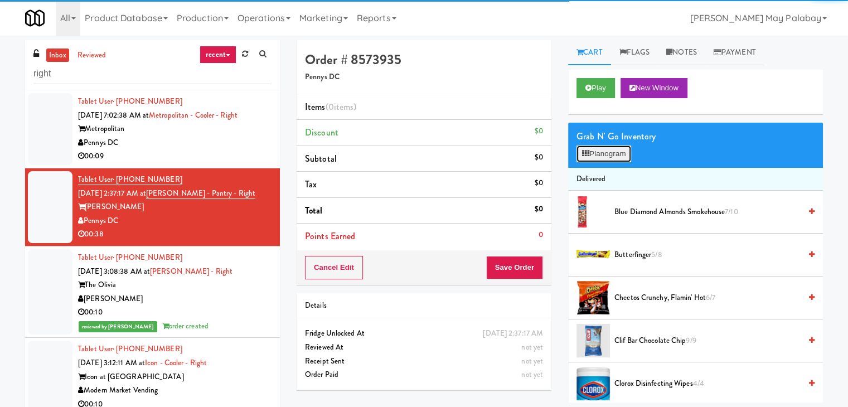
click at [620, 158] on button "Planogram" at bounding box center [603, 153] width 55 height 17
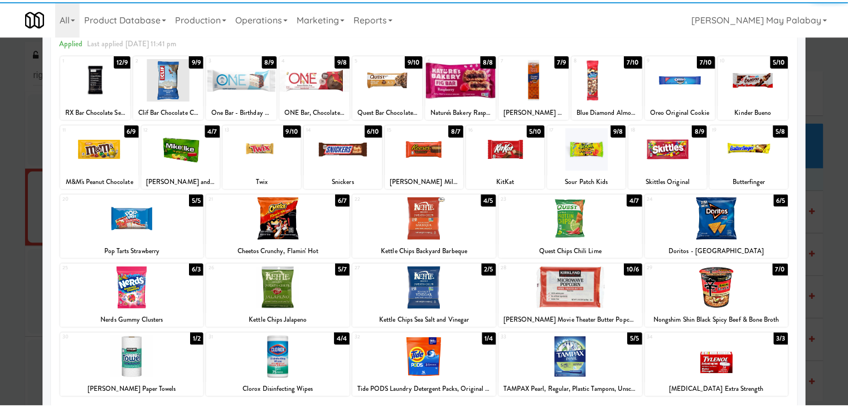
scroll to position [56, 0]
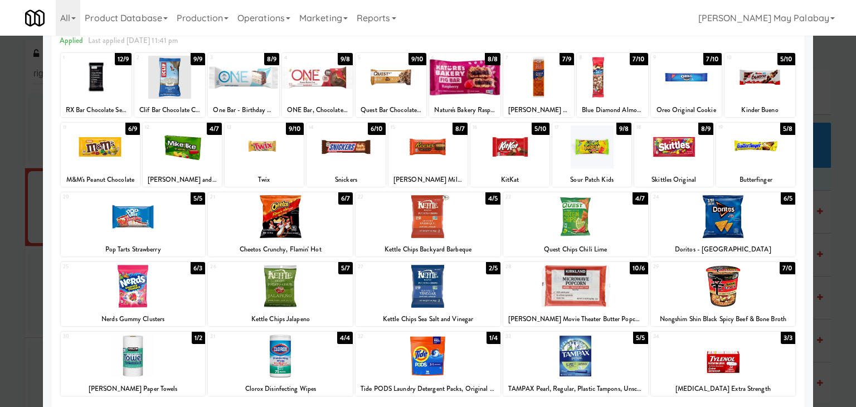
click at [627, 94] on div at bounding box center [612, 77] width 71 height 43
click at [331, 295] on div at bounding box center [280, 286] width 145 height 43
click at [823, 300] on div at bounding box center [428, 203] width 856 height 407
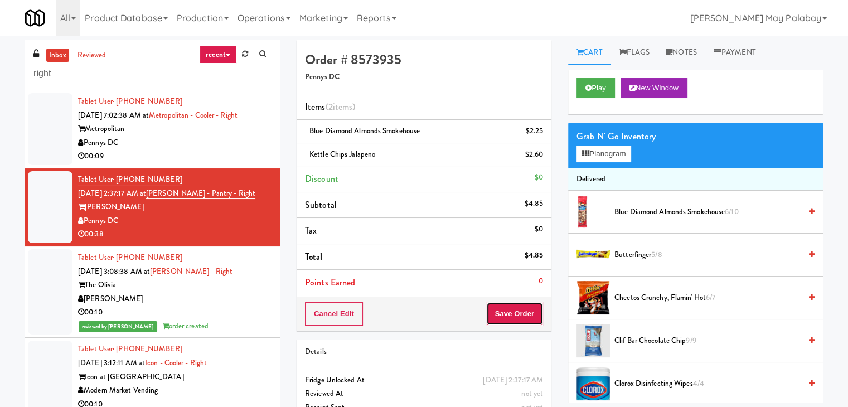
click at [499, 303] on button "Save Order" at bounding box center [514, 313] width 57 height 23
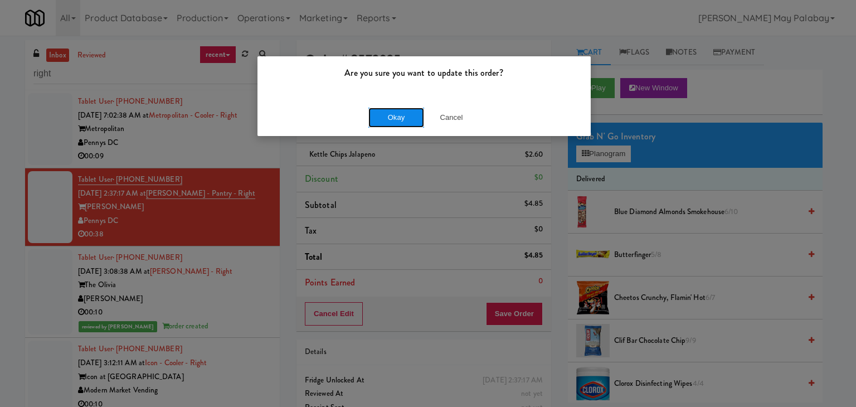
click at [390, 114] on button "Okay" at bounding box center [396, 118] width 56 height 20
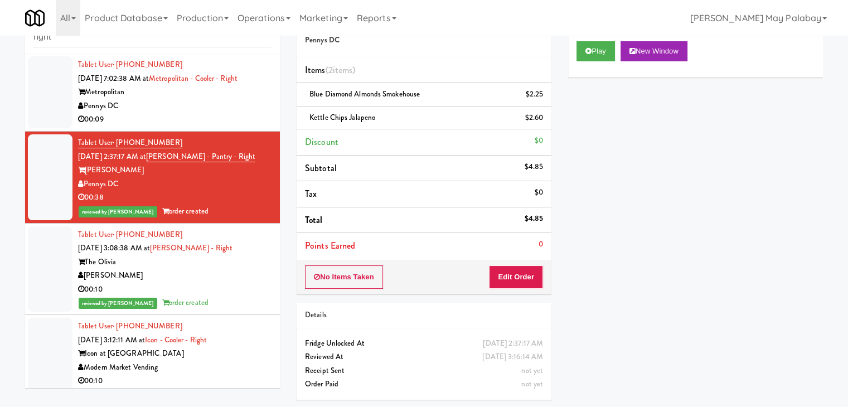
click at [248, 105] on div "Pennys DC" at bounding box center [174, 106] width 193 height 14
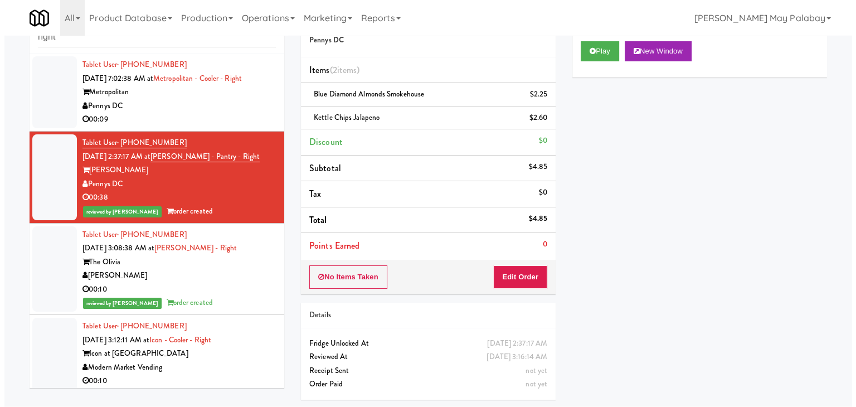
scroll to position [36, 0]
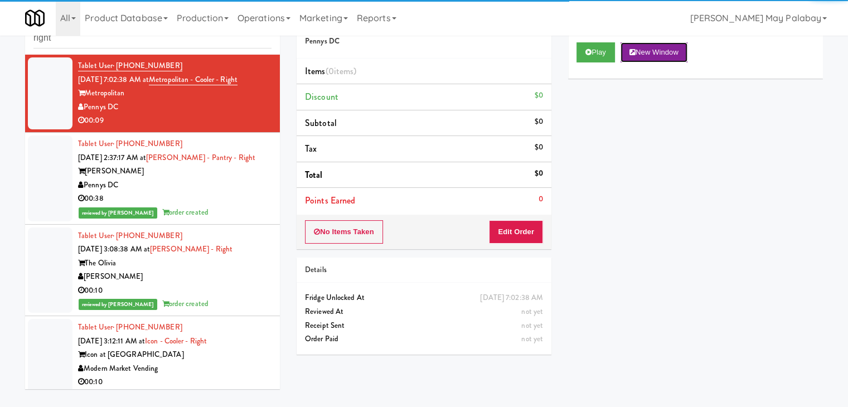
click at [651, 54] on button "New Window" at bounding box center [653, 52] width 67 height 20
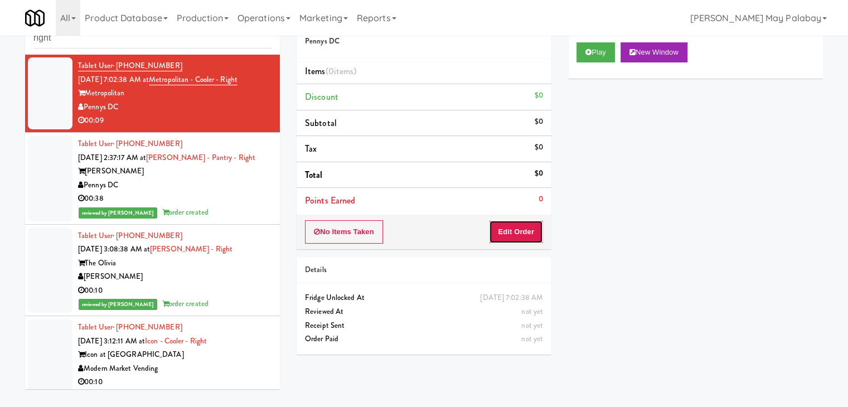
click at [527, 233] on button "Edit Order" at bounding box center [516, 231] width 54 height 23
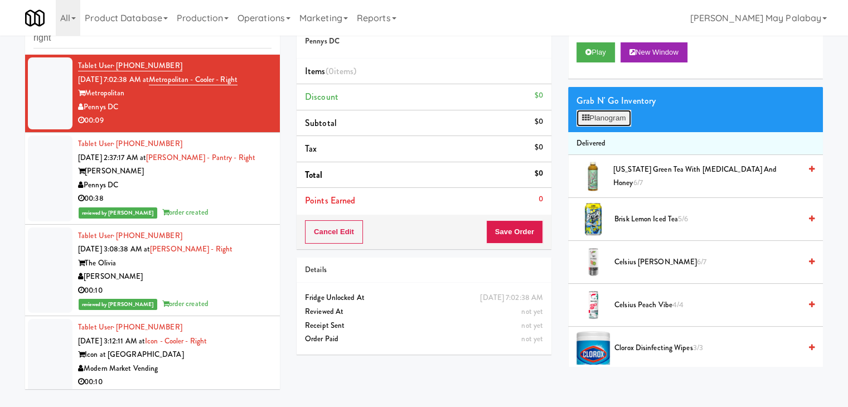
click at [600, 119] on button "Planogram" at bounding box center [603, 118] width 55 height 17
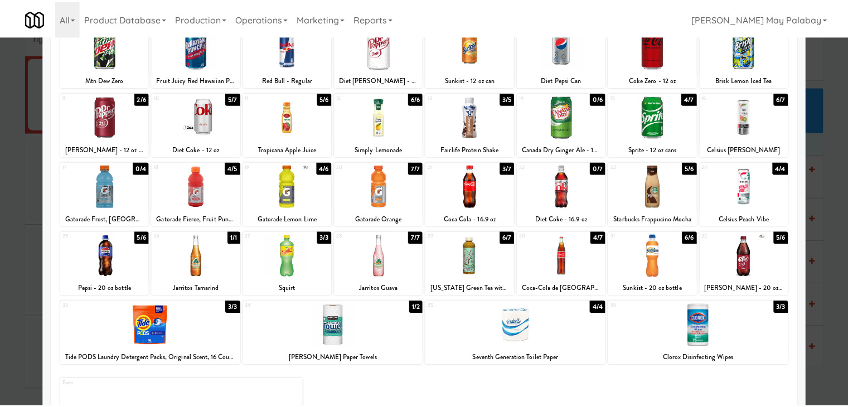
scroll to position [85, 0]
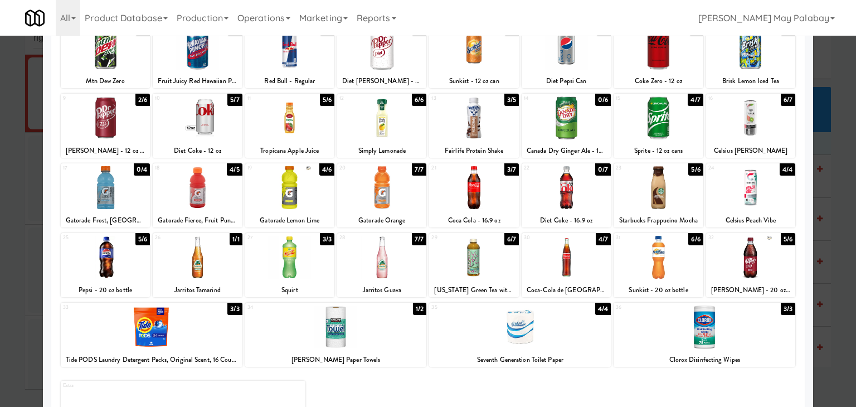
click at [828, 230] on div at bounding box center [428, 203] width 856 height 407
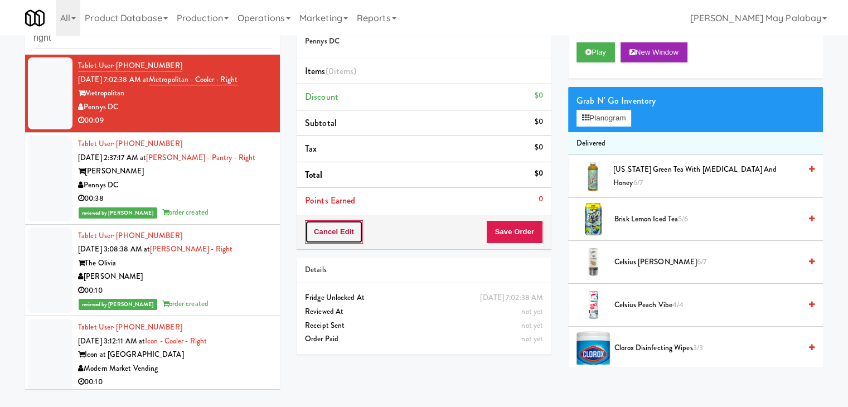
click at [341, 235] on button "Cancel Edit" at bounding box center [334, 231] width 58 height 23
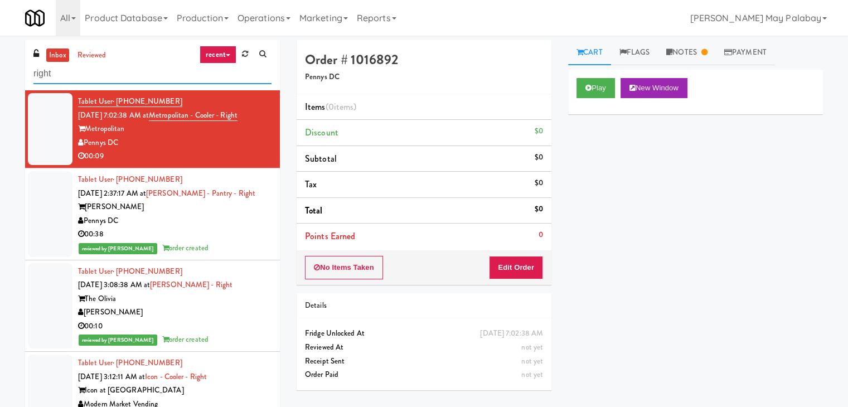
click at [151, 64] on input "right" at bounding box center [152, 74] width 238 height 21
type input "r"
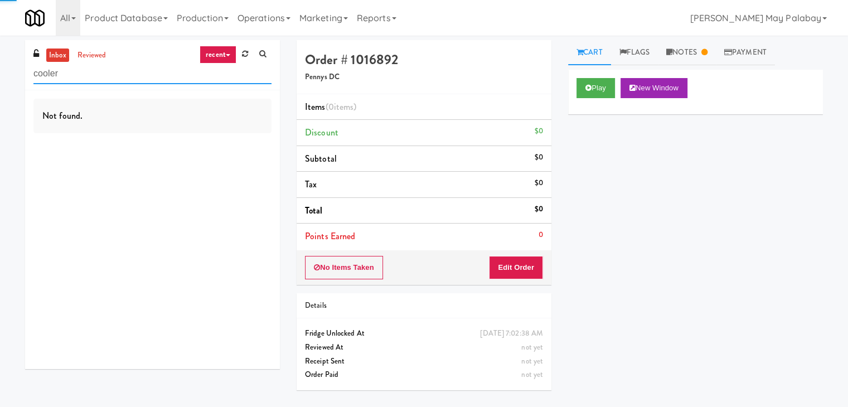
type input "cooler"
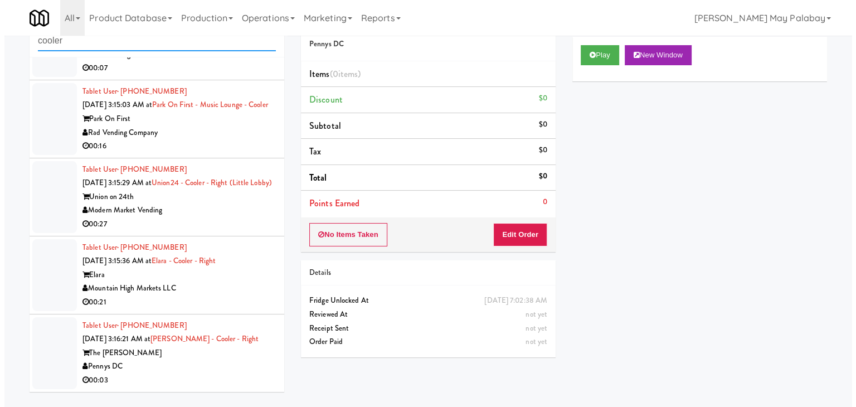
scroll to position [36, 0]
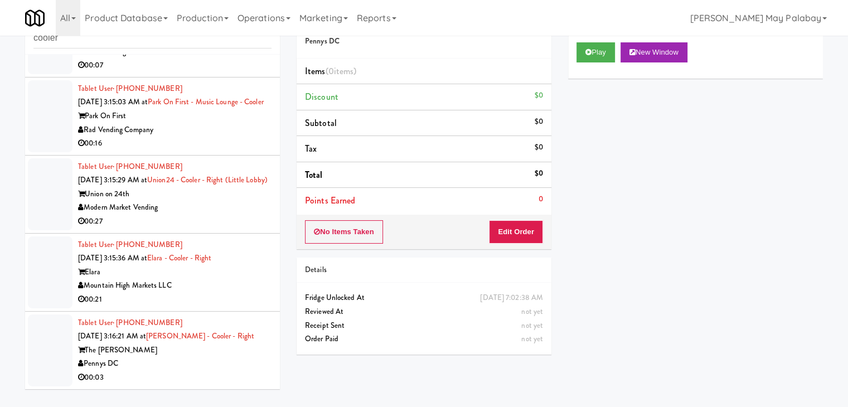
click at [210, 348] on div "The Hale" at bounding box center [174, 350] width 193 height 14
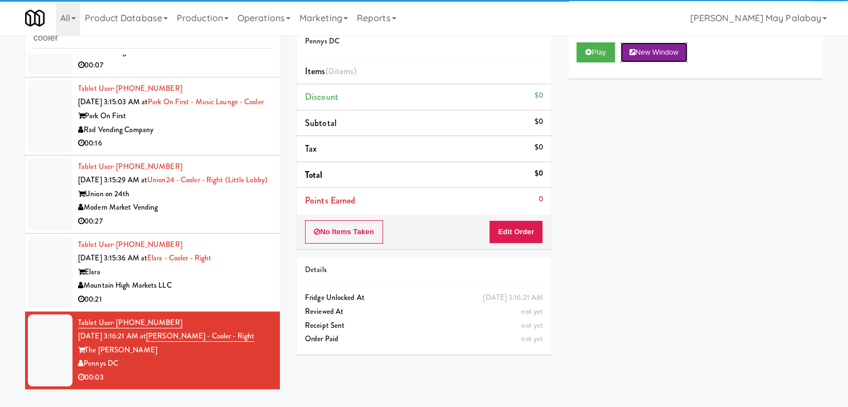
click at [671, 48] on button "New Window" at bounding box center [653, 52] width 67 height 20
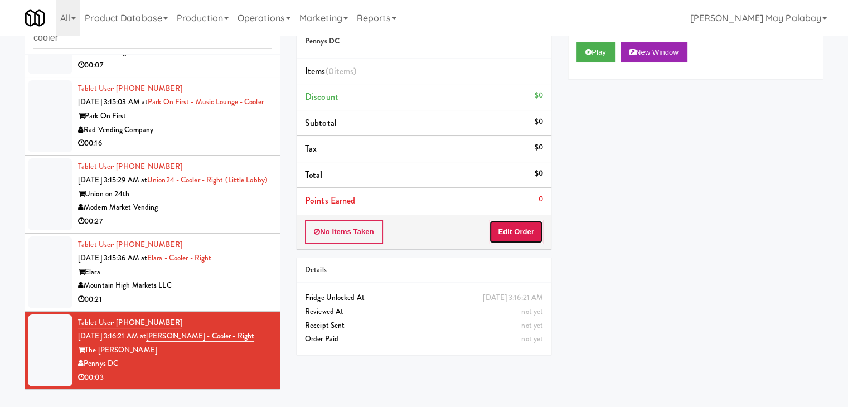
click at [531, 231] on button "Edit Order" at bounding box center [516, 231] width 54 height 23
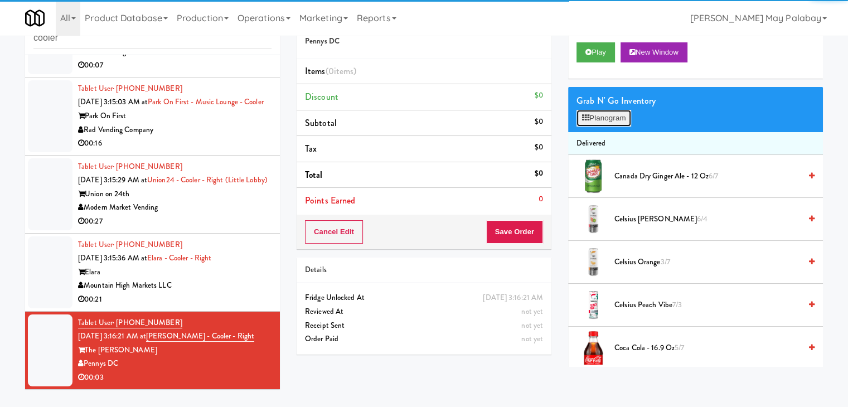
click at [627, 125] on button "Planogram" at bounding box center [603, 118] width 55 height 17
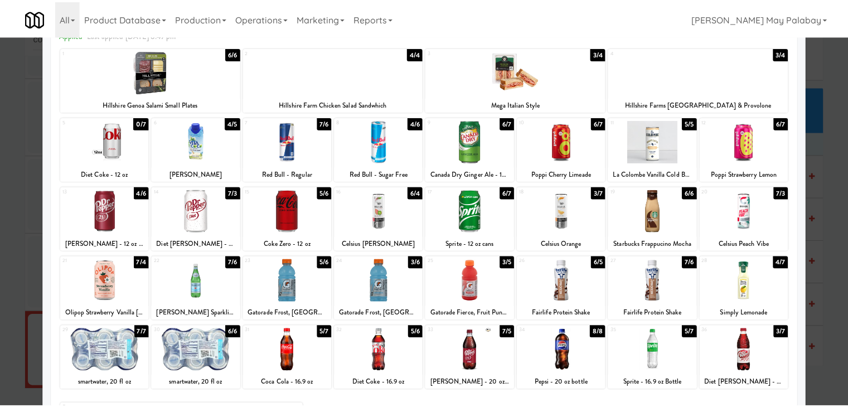
scroll to position [56, 0]
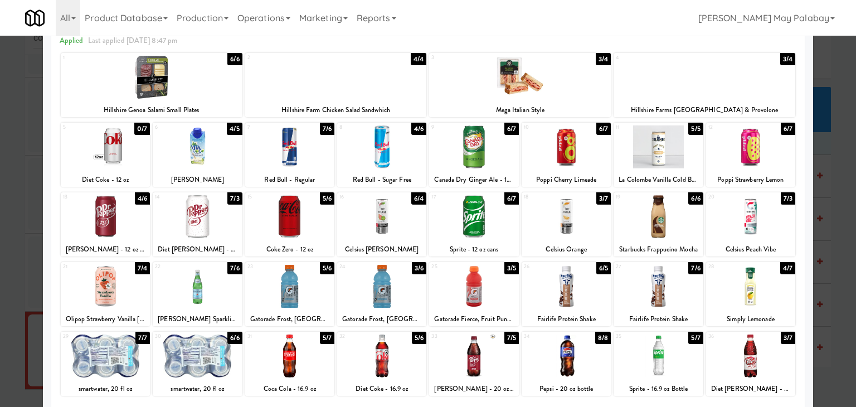
click at [200, 80] on div at bounding box center [152, 77] width 182 height 43
click at [836, 283] on div at bounding box center [428, 203] width 856 height 407
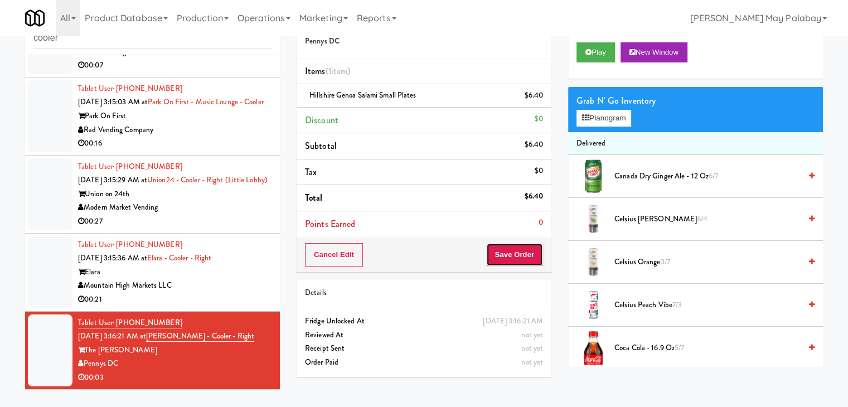
click at [515, 250] on button "Save Order" at bounding box center [514, 254] width 57 height 23
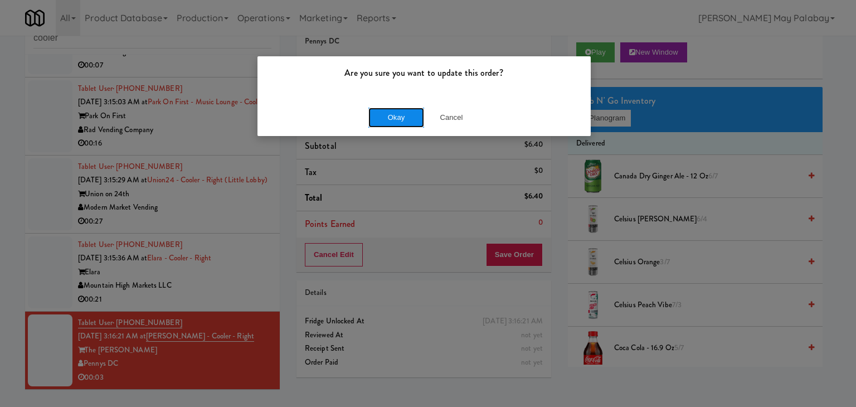
click at [403, 119] on button "Okay" at bounding box center [396, 118] width 56 height 20
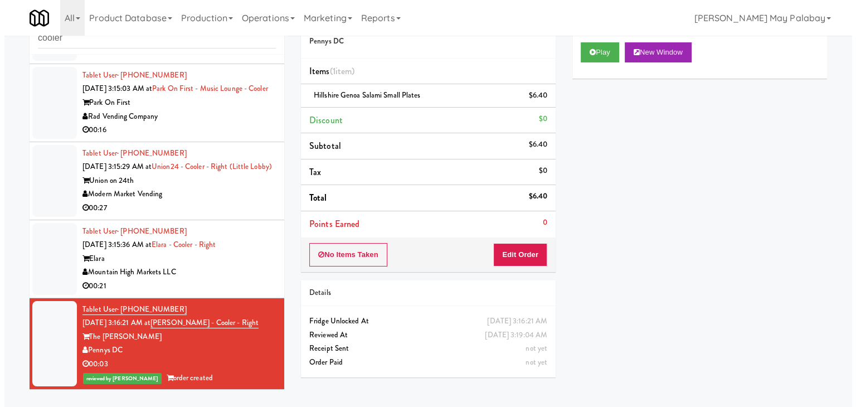
scroll to position [682, 0]
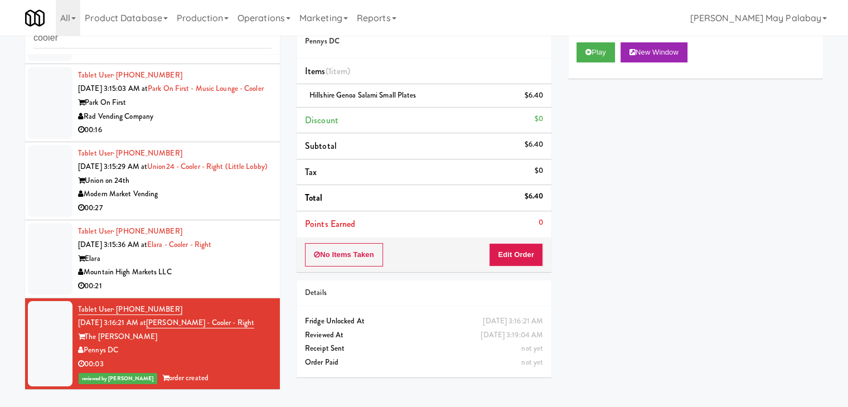
click at [185, 278] on div "Mountain High Markets LLC" at bounding box center [174, 272] width 193 height 14
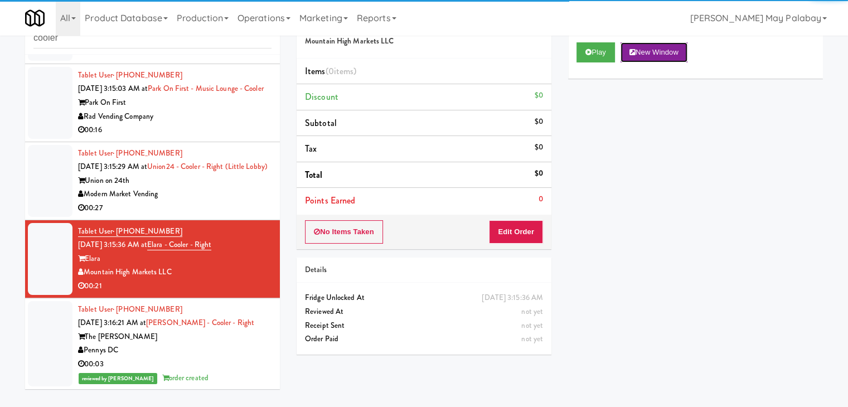
click at [671, 47] on button "New Window" at bounding box center [653, 52] width 67 height 20
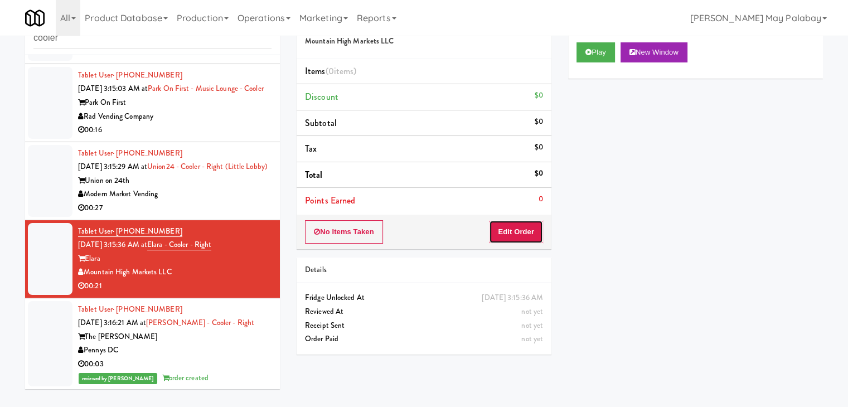
click at [506, 233] on button "Edit Order" at bounding box center [516, 231] width 54 height 23
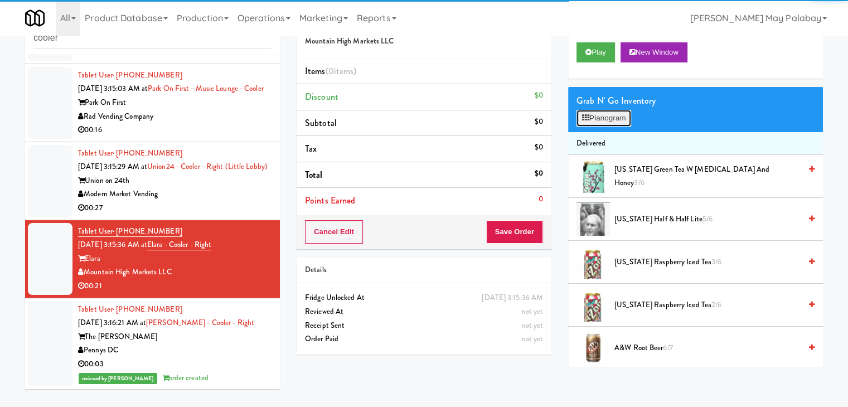
click at [588, 116] on icon at bounding box center [585, 117] width 7 height 7
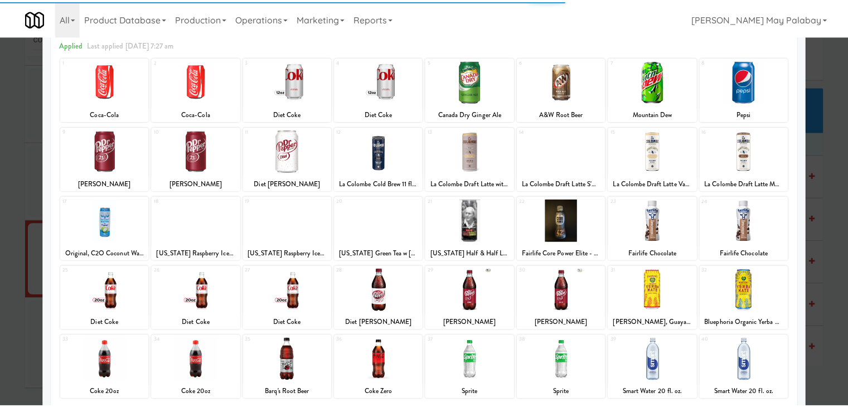
scroll to position [56, 0]
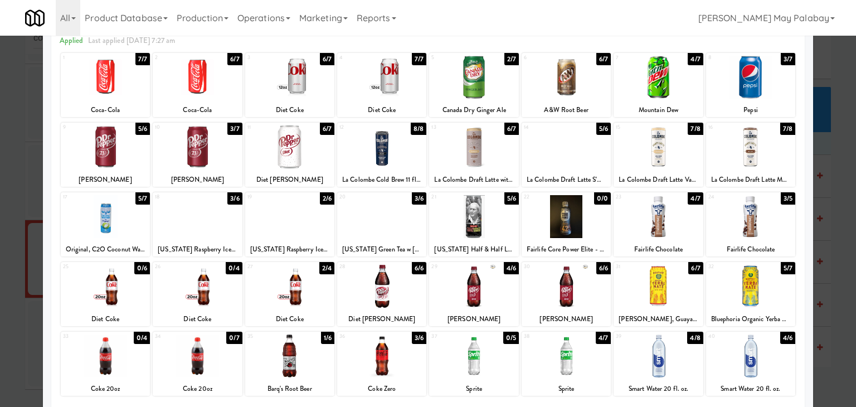
click at [672, 76] on div at bounding box center [658, 77] width 89 height 43
click at [681, 84] on div at bounding box center [658, 77] width 89 height 43
click at [591, 355] on div at bounding box center [566, 355] width 89 height 43
click at [839, 205] on div at bounding box center [428, 203] width 856 height 407
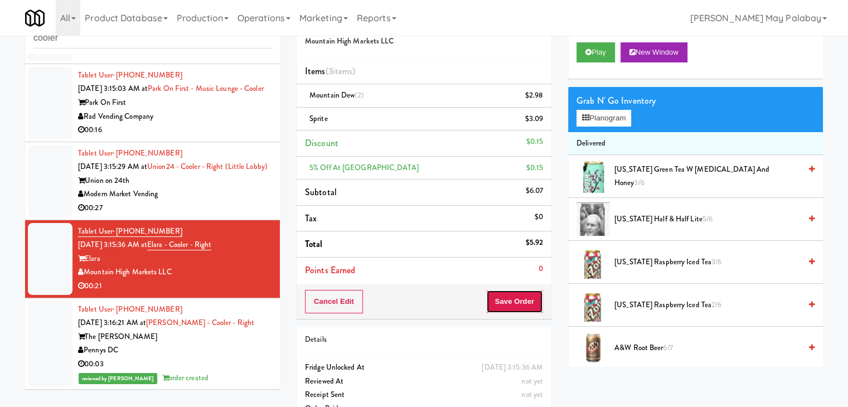
click at [511, 295] on button "Save Order" at bounding box center [514, 301] width 57 height 23
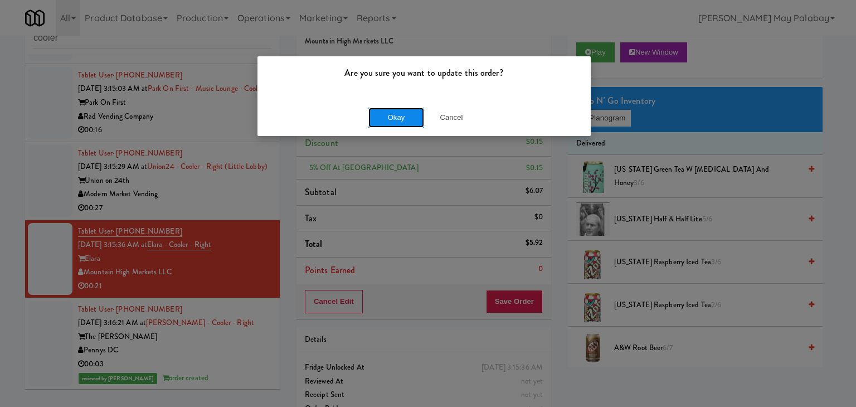
click at [405, 111] on button "Okay" at bounding box center [396, 118] width 56 height 20
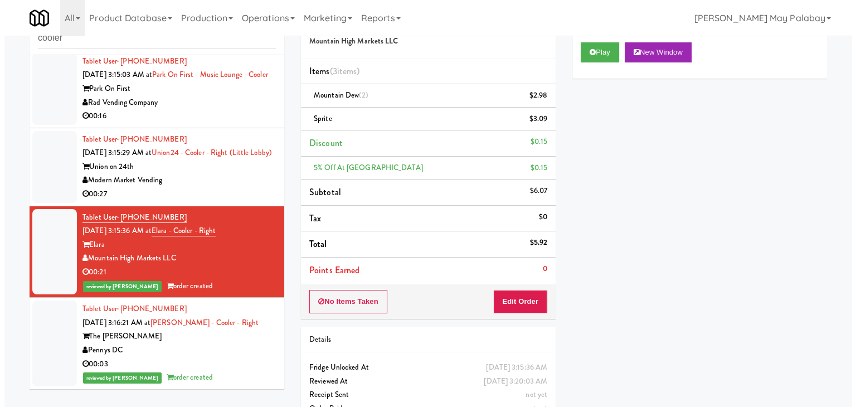
scroll to position [641, 0]
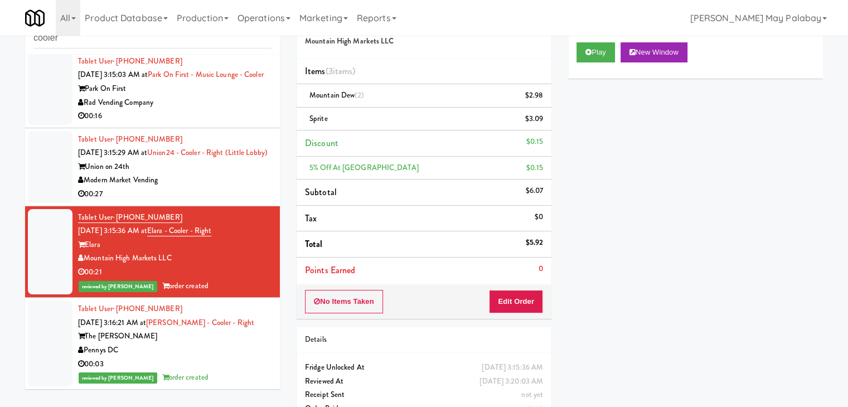
click at [211, 174] on div "Union on 24th" at bounding box center [174, 167] width 193 height 14
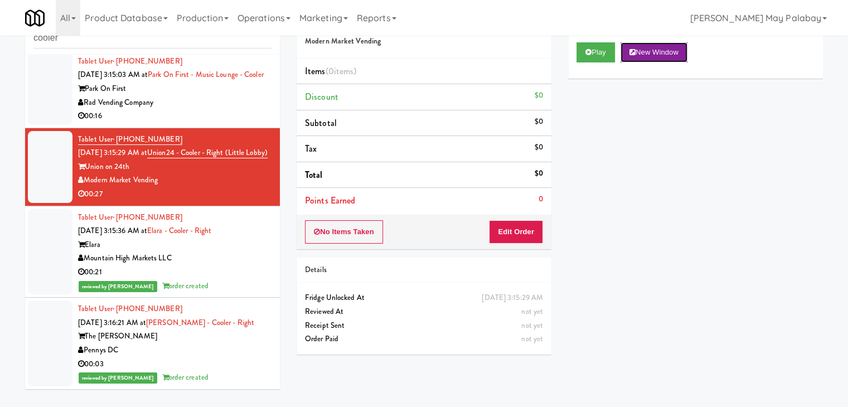
click at [687, 52] on button "New Window" at bounding box center [653, 52] width 67 height 20
click at [522, 238] on button "Edit Order" at bounding box center [516, 231] width 54 height 23
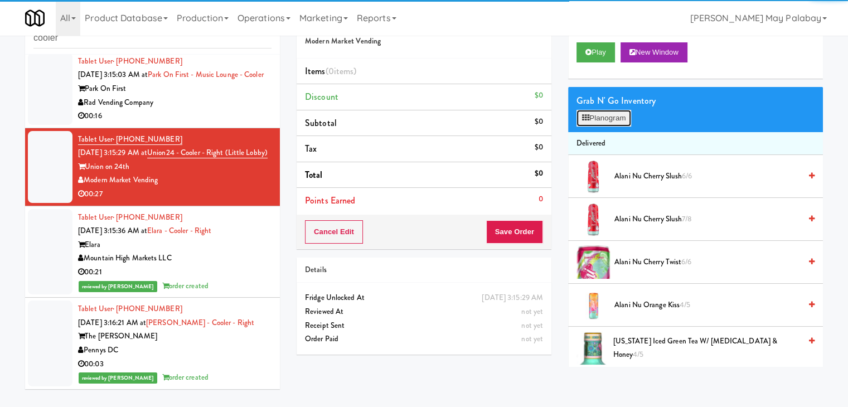
click at [612, 123] on button "Planogram" at bounding box center [603, 118] width 55 height 17
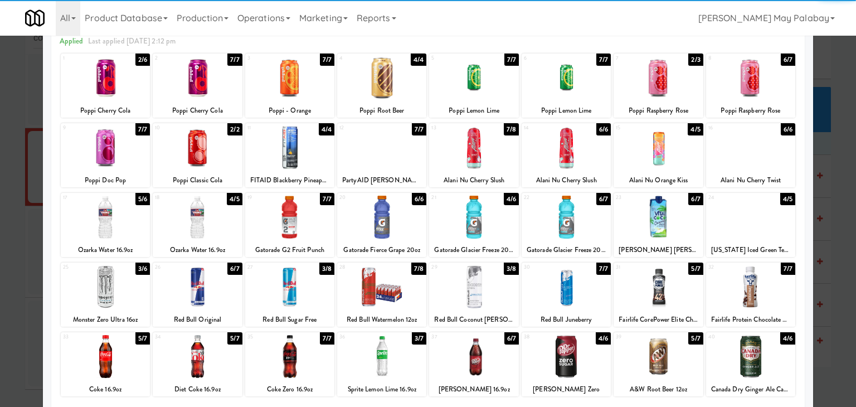
scroll to position [56, 0]
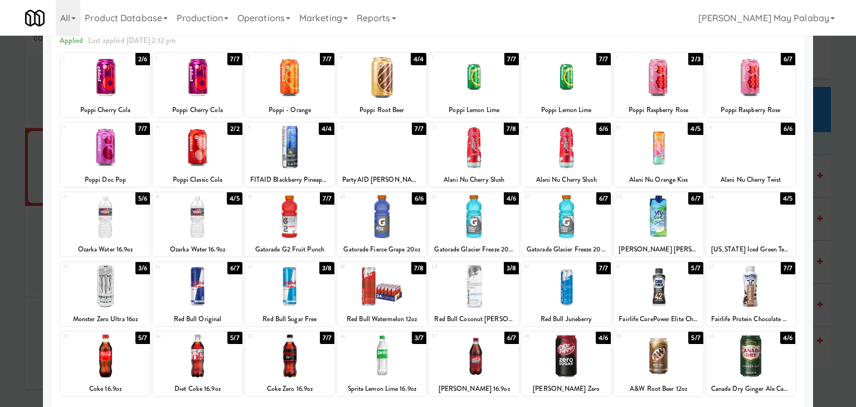
click at [598, 235] on div at bounding box center [566, 216] width 89 height 43
click at [843, 212] on div at bounding box center [428, 203] width 856 height 407
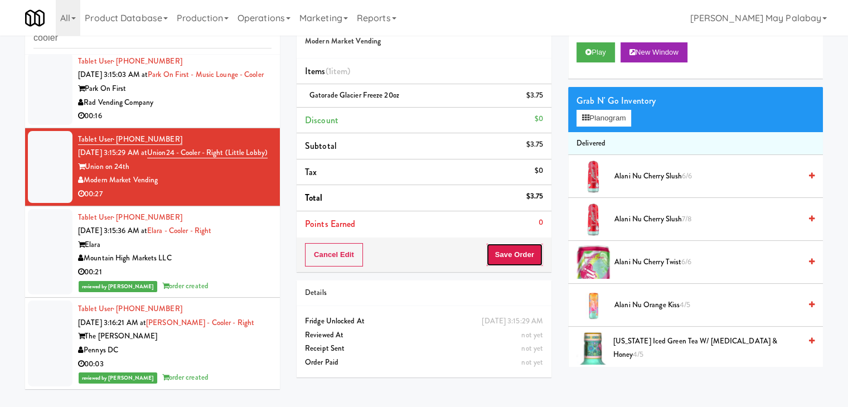
click at [518, 250] on button "Save Order" at bounding box center [514, 254] width 57 height 23
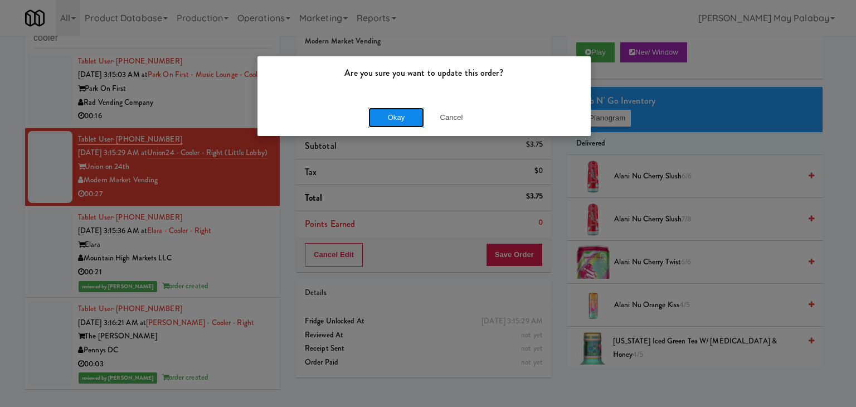
click at [409, 119] on button "Okay" at bounding box center [396, 118] width 56 height 20
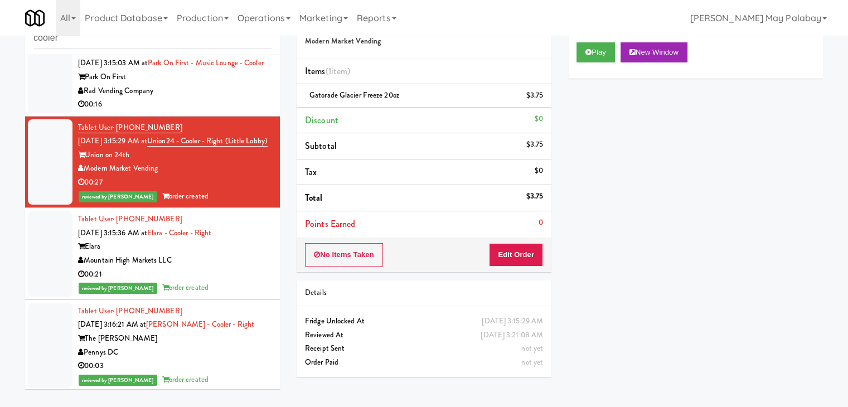
click at [203, 98] on div "Rad Vending Company" at bounding box center [174, 91] width 193 height 14
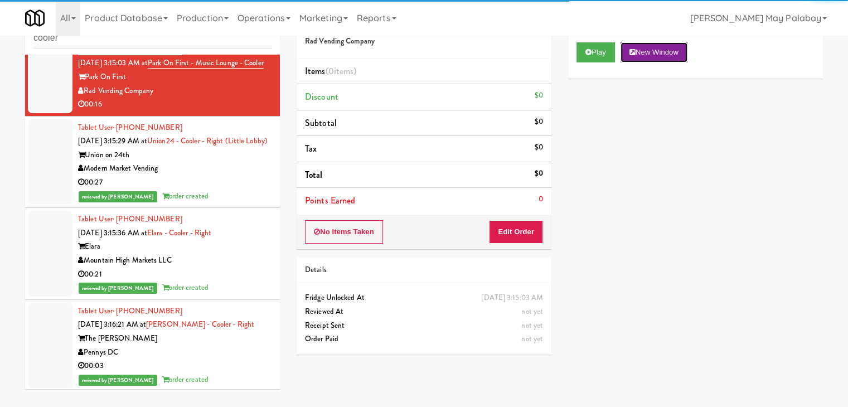
click at [657, 56] on button "New Window" at bounding box center [653, 52] width 67 height 20
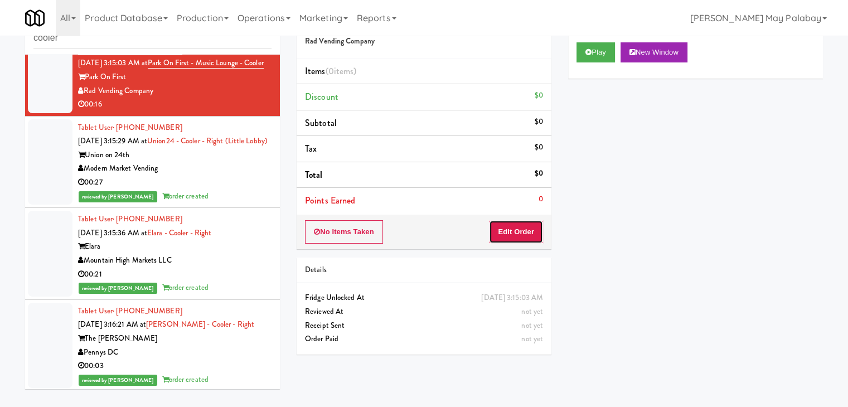
click at [516, 234] on button "Edit Order" at bounding box center [516, 231] width 54 height 23
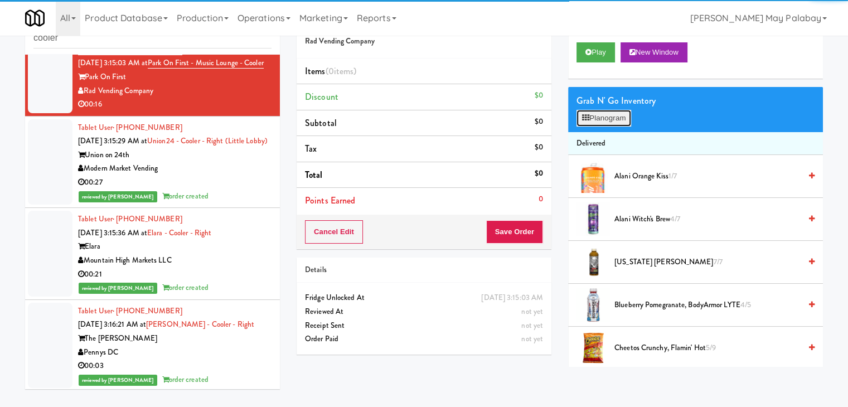
click at [622, 118] on button "Planogram" at bounding box center [603, 118] width 55 height 17
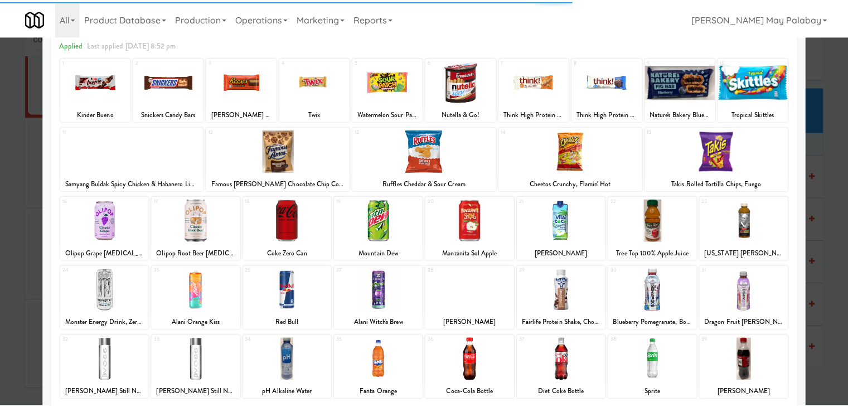
scroll to position [56, 0]
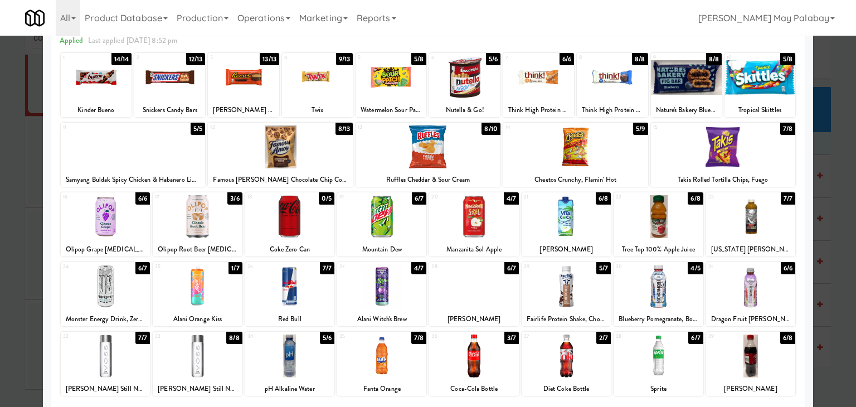
click at [776, 158] on div at bounding box center [723, 146] width 145 height 43
click at [832, 193] on div at bounding box center [428, 203] width 856 height 407
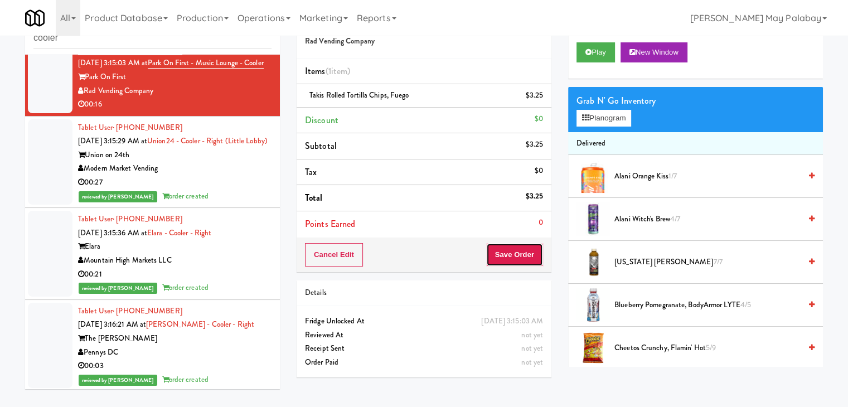
click at [505, 255] on button "Save Order" at bounding box center [514, 254] width 57 height 23
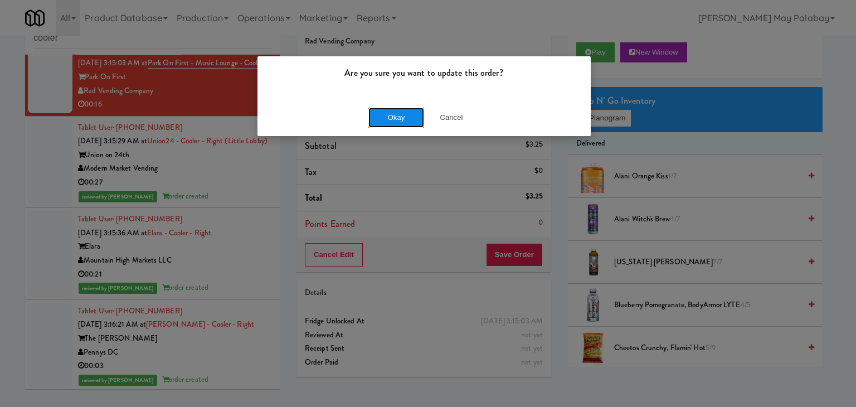
click at [394, 114] on button "Okay" at bounding box center [396, 118] width 56 height 20
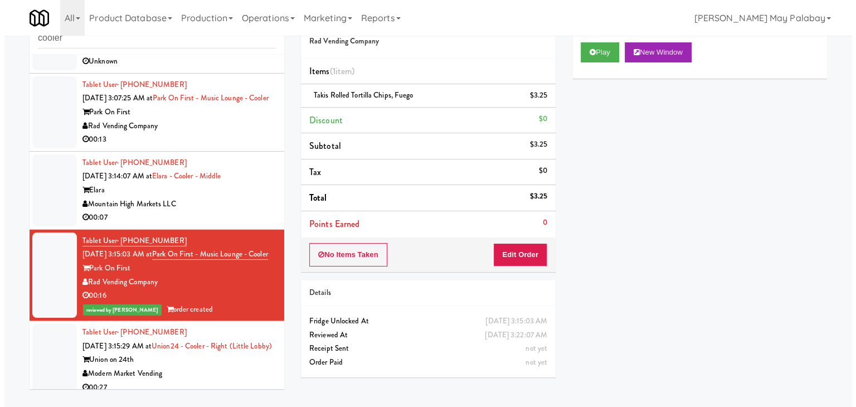
scroll to position [418, 0]
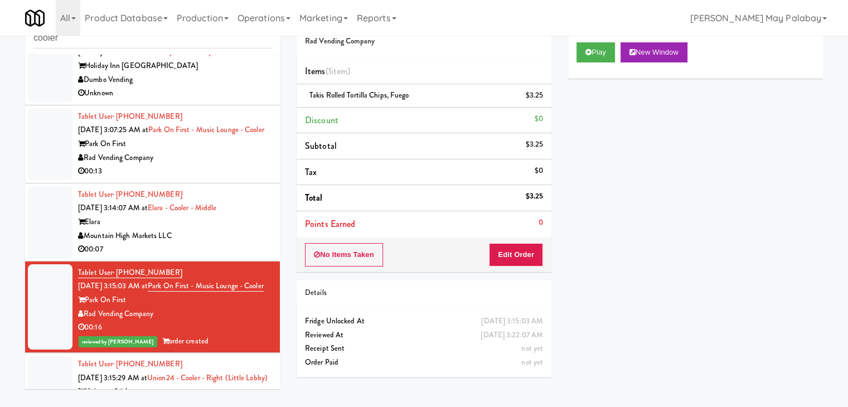
click at [250, 229] on div "Elara" at bounding box center [174, 222] width 193 height 14
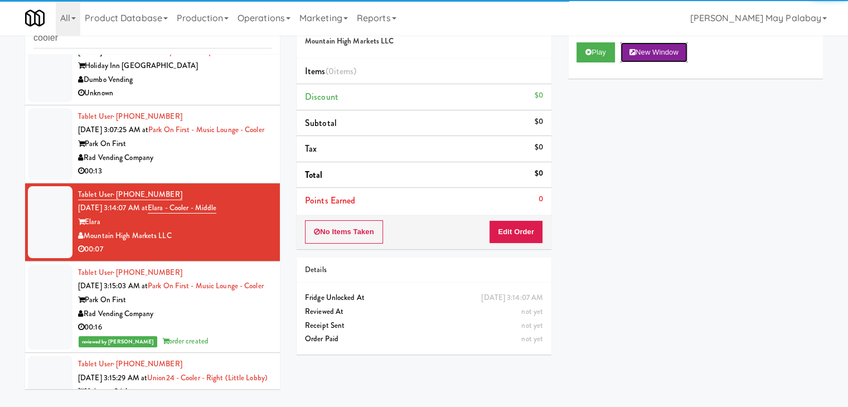
click at [638, 53] on button "New Window" at bounding box center [653, 52] width 67 height 20
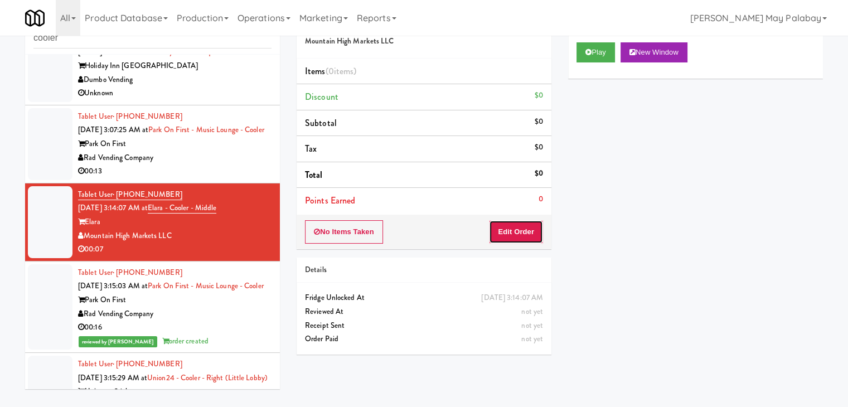
click at [511, 231] on button "Edit Order" at bounding box center [516, 231] width 54 height 23
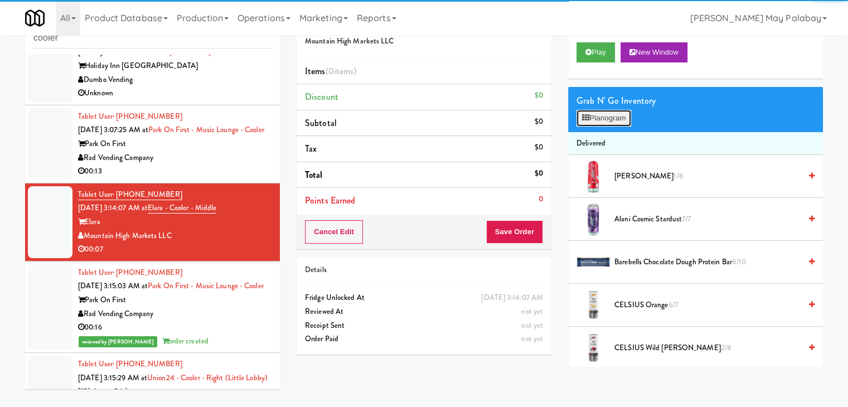
click at [605, 116] on button "Planogram" at bounding box center [603, 118] width 55 height 17
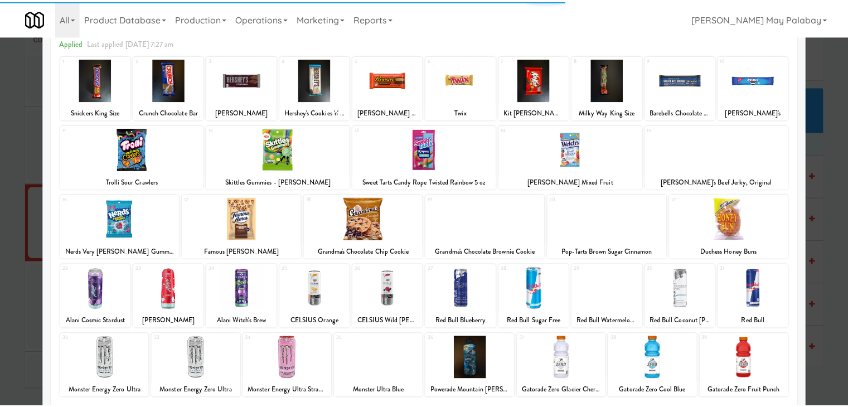
scroll to position [56, 0]
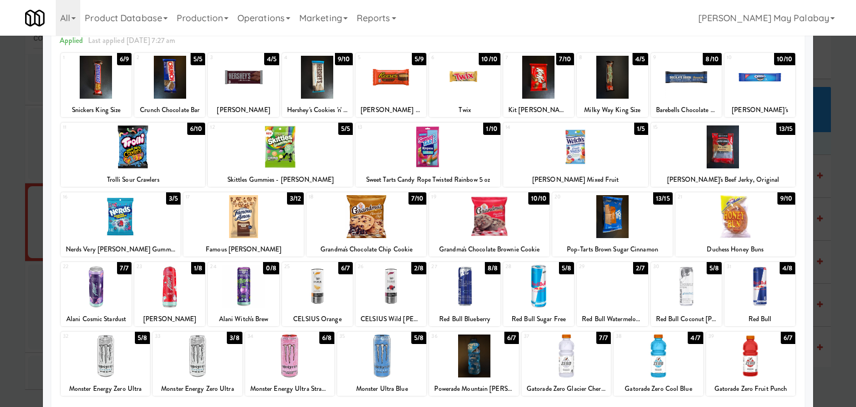
click at [326, 143] on div at bounding box center [280, 146] width 145 height 43
click at [823, 235] on div at bounding box center [428, 203] width 856 height 407
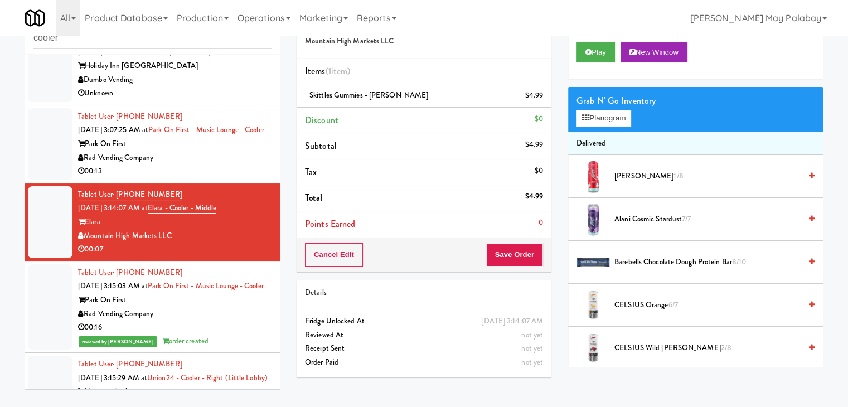
click at [517, 241] on div "Cancel Edit Save Order" at bounding box center [424, 254] width 255 height 35
click at [517, 251] on button "Save Order" at bounding box center [514, 254] width 57 height 23
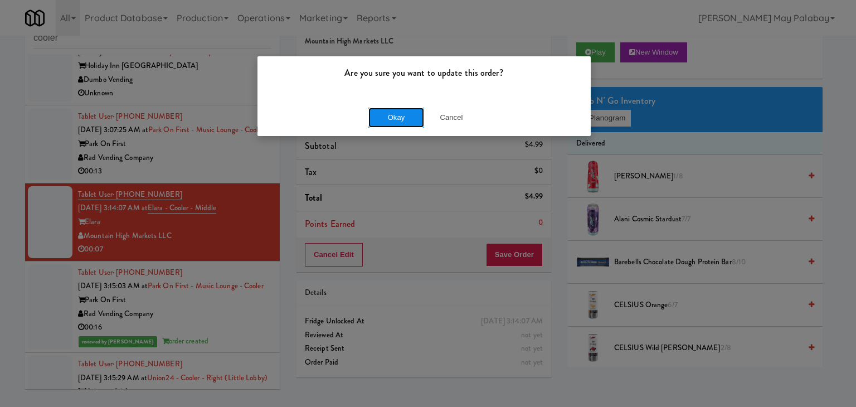
click at [410, 113] on button "Okay" at bounding box center [396, 118] width 56 height 20
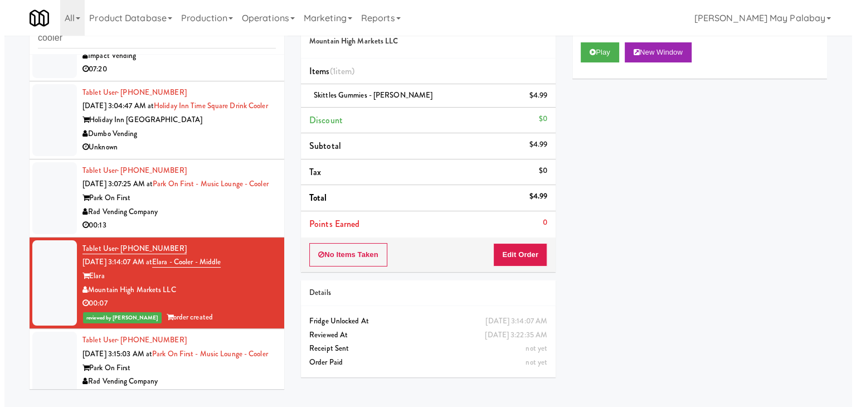
scroll to position [362, 0]
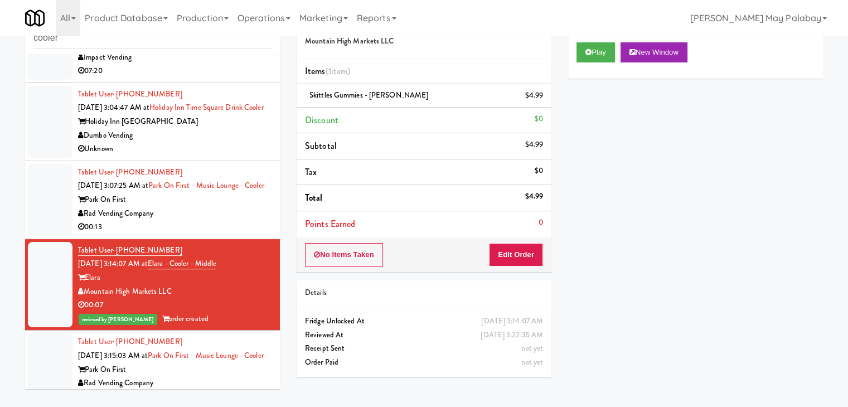
click at [254, 221] on div "Rad Vending Company" at bounding box center [174, 214] width 193 height 14
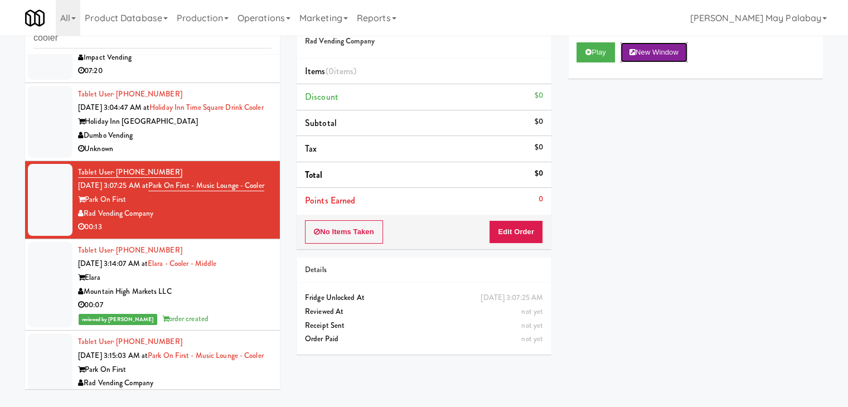
click at [660, 50] on button "New Window" at bounding box center [653, 52] width 67 height 20
click at [518, 232] on button "Edit Order" at bounding box center [516, 231] width 54 height 23
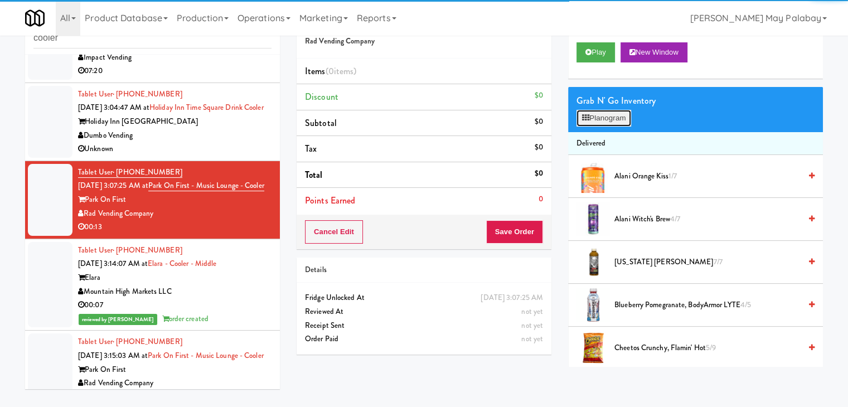
click at [608, 119] on button "Planogram" at bounding box center [603, 118] width 55 height 17
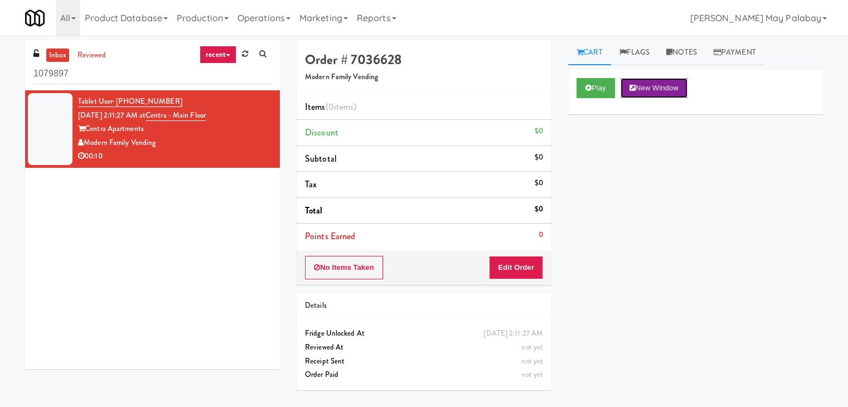
click at [673, 89] on button "New Window" at bounding box center [653, 88] width 67 height 20
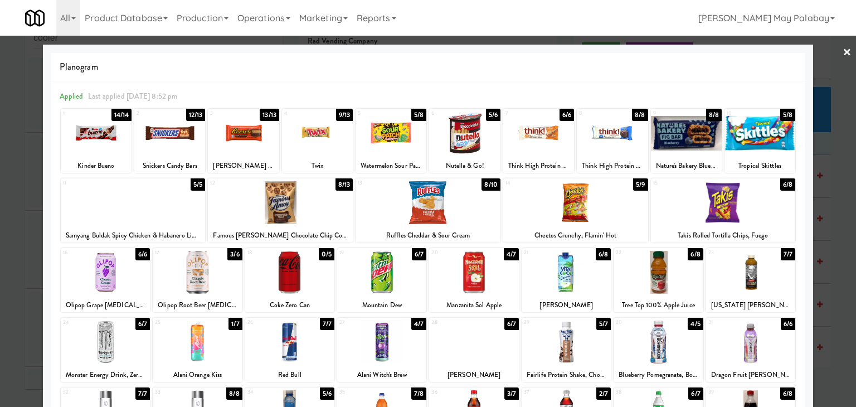
scroll to position [362, 0]
click at [173, 208] on div at bounding box center [133, 202] width 145 height 43
click at [466, 208] on div at bounding box center [428, 202] width 145 height 43
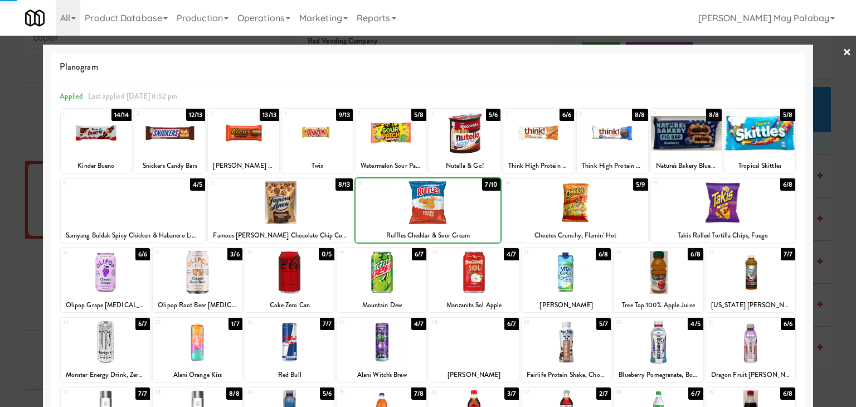
click at [466, 208] on div at bounding box center [428, 202] width 145 height 43
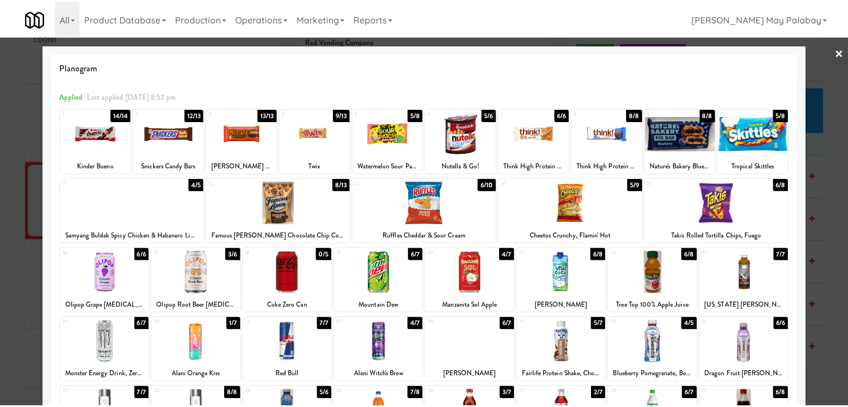
scroll to position [111, 0]
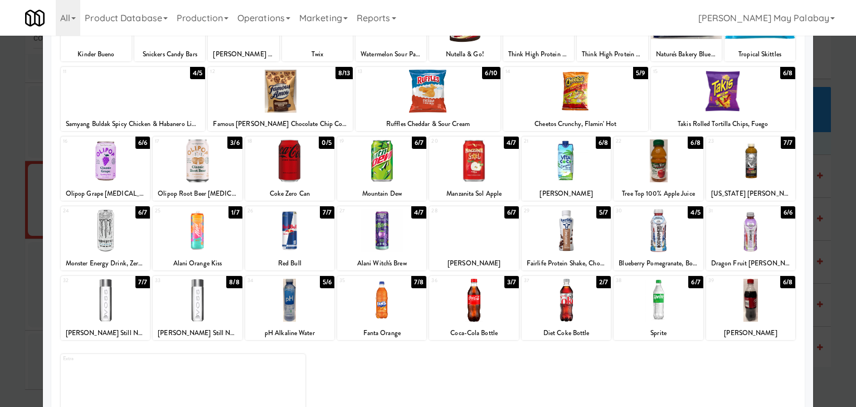
click at [311, 322] on div "34 5/6 pH Alkaline Water" at bounding box center [289, 308] width 89 height 64
click at [836, 292] on div at bounding box center [428, 203] width 856 height 407
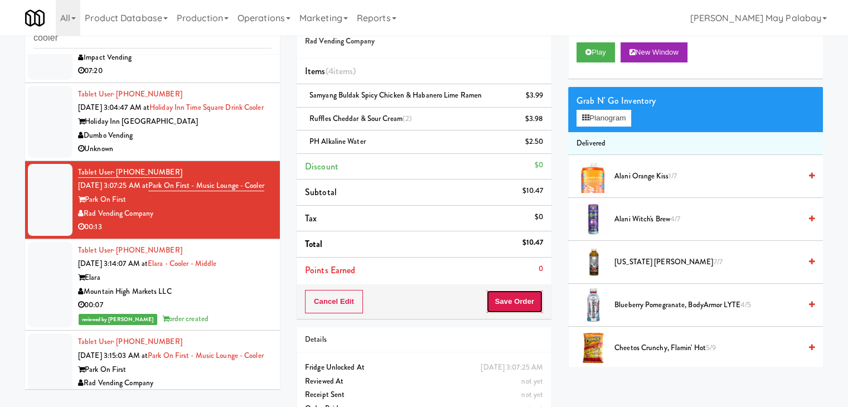
click at [525, 308] on button "Save Order" at bounding box center [514, 301] width 57 height 23
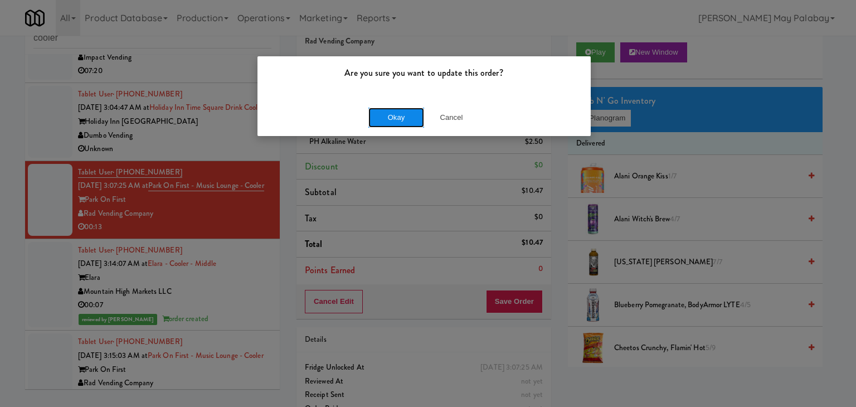
click at [415, 123] on button "Okay" at bounding box center [396, 118] width 56 height 20
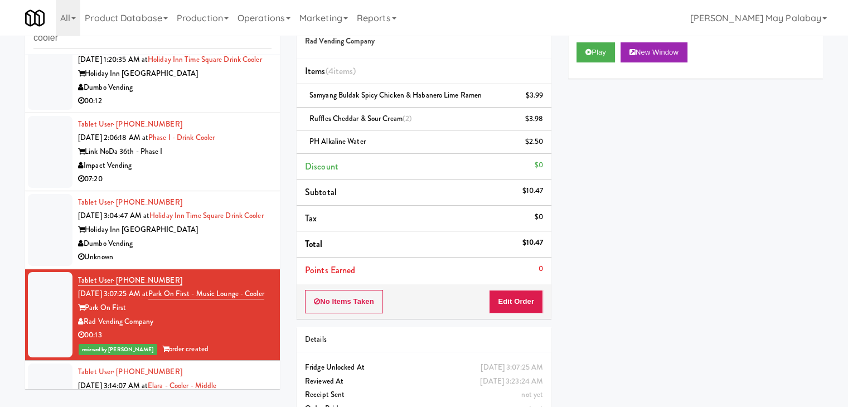
scroll to position [250, 0]
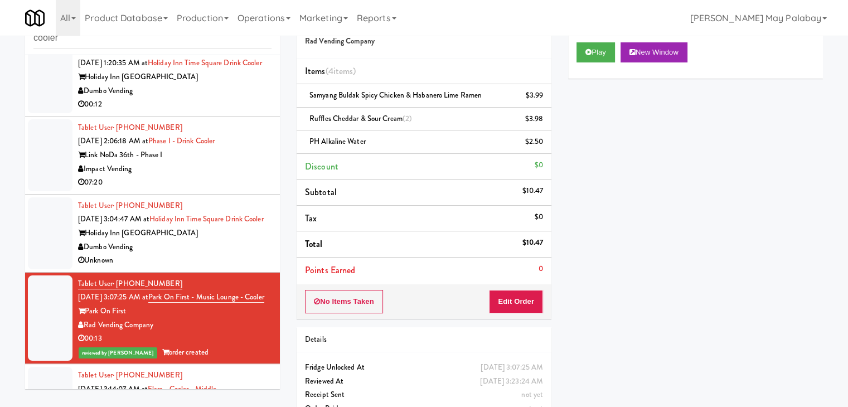
click at [231, 254] on div "Dumbo Vending" at bounding box center [174, 247] width 193 height 14
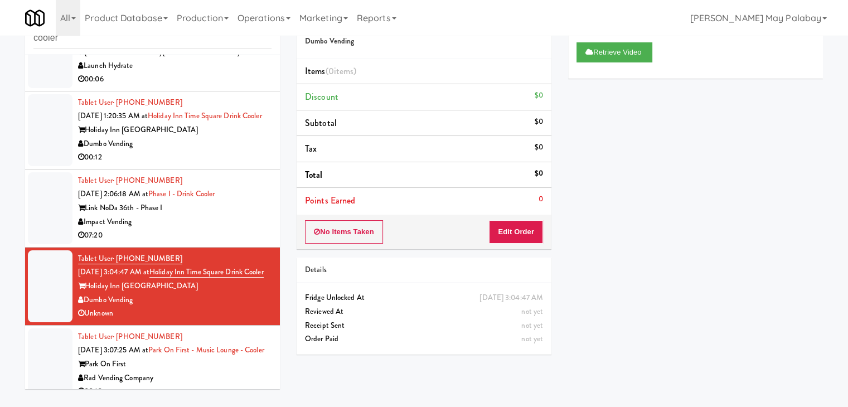
scroll to position [195, 0]
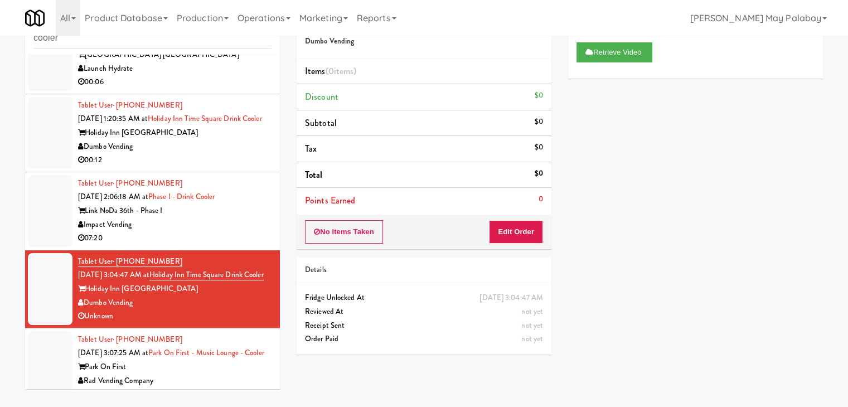
click at [242, 218] on div "Link NoDa 36th - Phase I" at bounding box center [174, 211] width 193 height 14
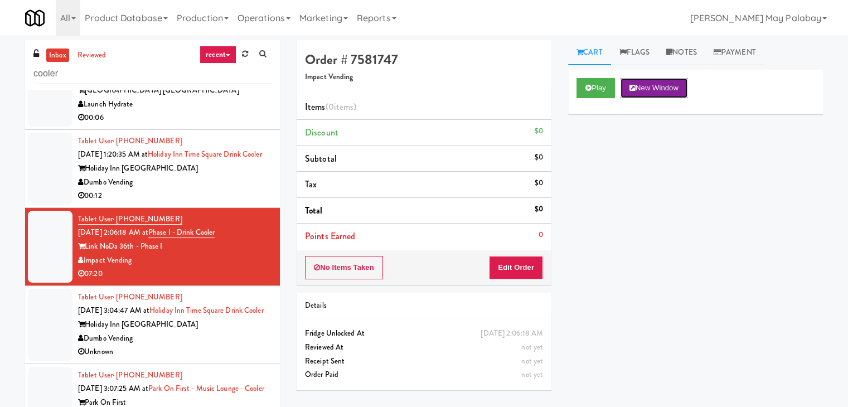
click at [647, 86] on button "New Window" at bounding box center [653, 88] width 67 height 20
drag, startPoint x: 517, startPoint y: 264, endPoint x: 553, endPoint y: 221, distance: 55.4
click at [517, 263] on button "Edit Order" at bounding box center [516, 267] width 54 height 23
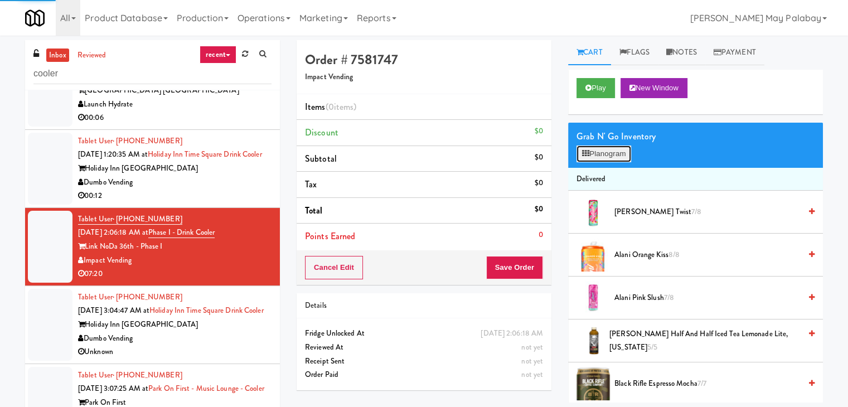
click at [606, 159] on button "Planogram" at bounding box center [603, 153] width 55 height 17
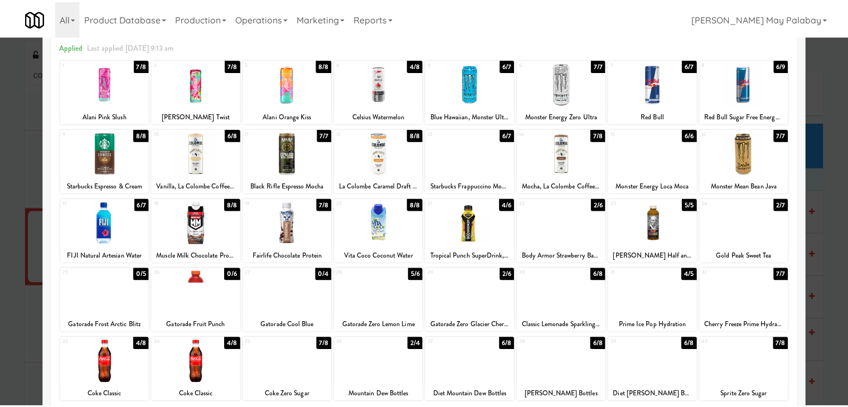
scroll to position [56, 0]
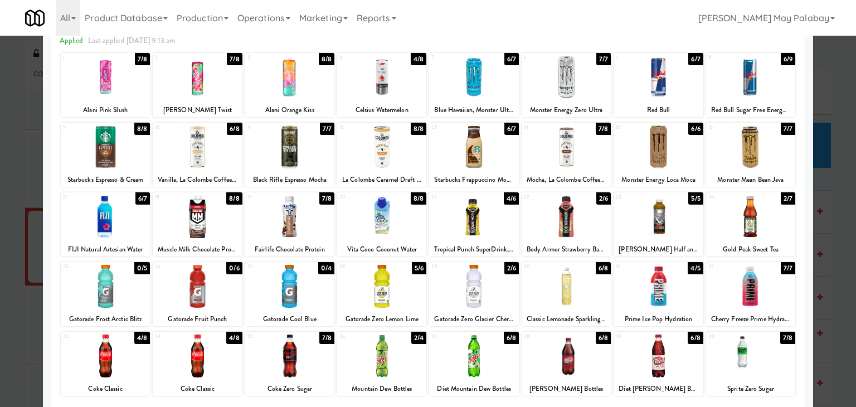
click at [410, 302] on div at bounding box center [381, 286] width 89 height 43
click at [410, 300] on div at bounding box center [381, 286] width 89 height 43
click at [838, 318] on div at bounding box center [428, 203] width 856 height 407
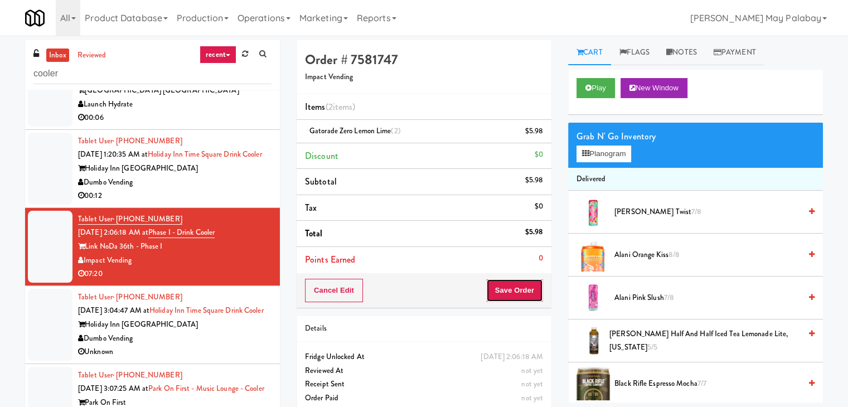
click at [504, 287] on button "Save Order" at bounding box center [514, 290] width 57 height 23
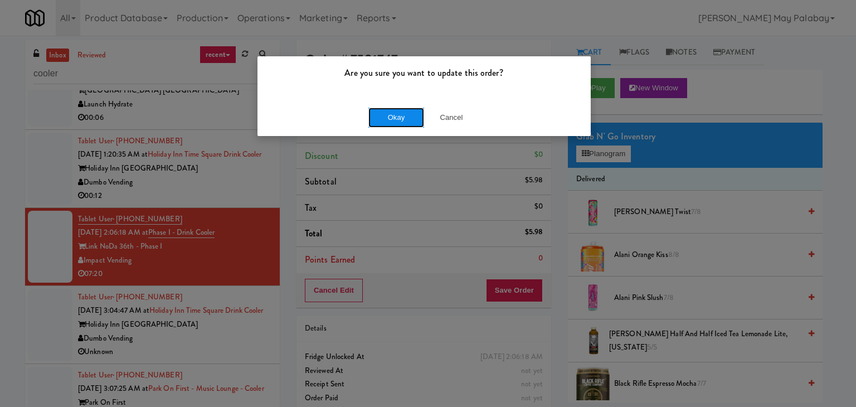
click at [413, 112] on button "Okay" at bounding box center [396, 118] width 56 height 20
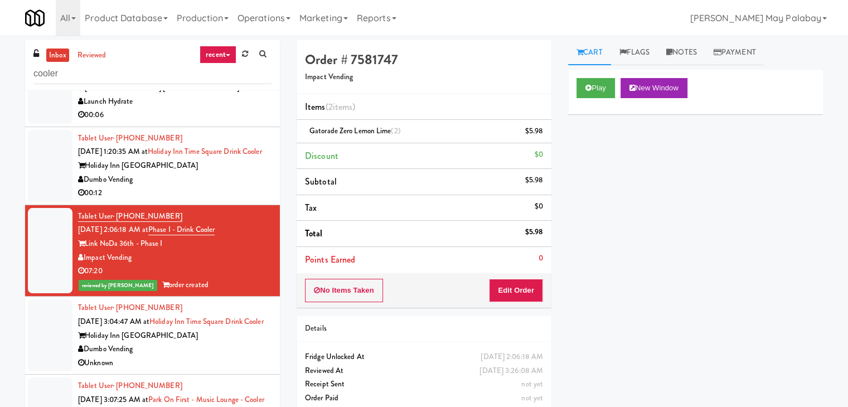
scroll to position [195, 0]
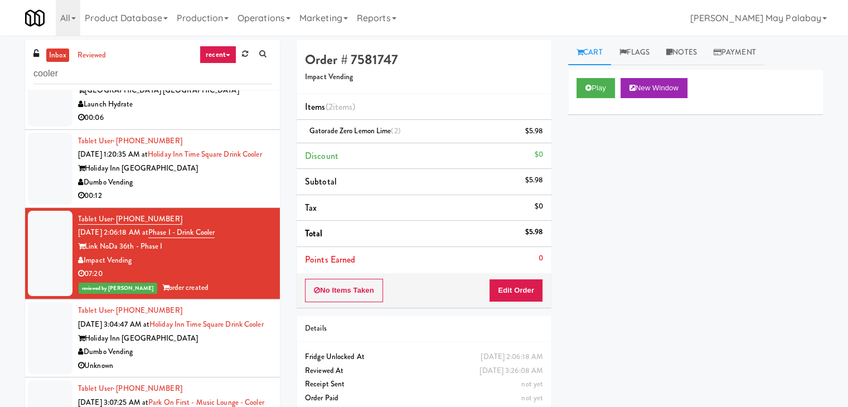
click at [208, 176] on div "Holiday Inn [GEOGRAPHIC_DATA]" at bounding box center [174, 169] width 193 height 14
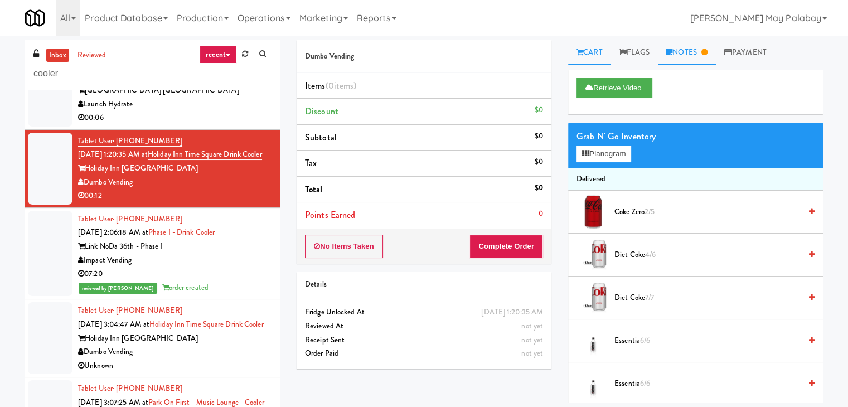
click at [700, 56] on link "Notes" at bounding box center [687, 52] width 58 height 25
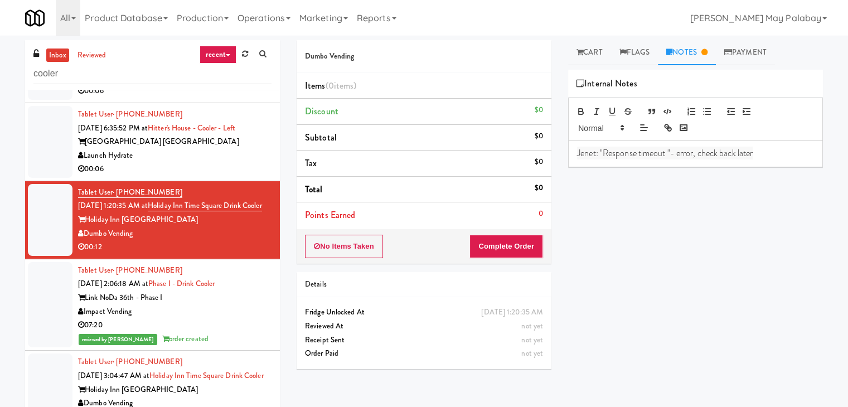
scroll to position [139, 0]
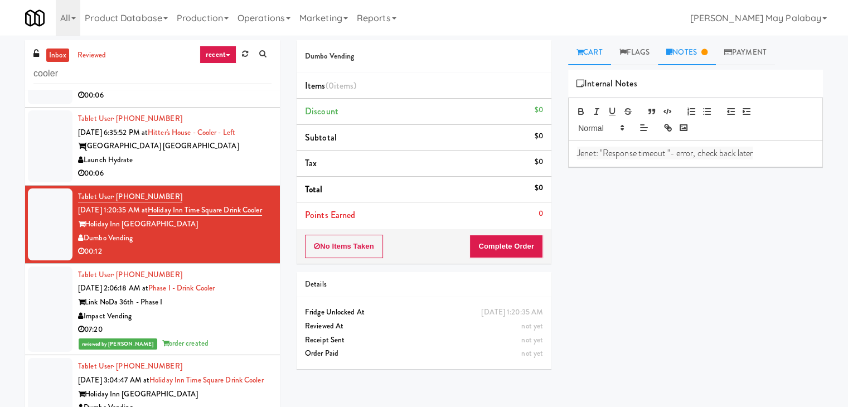
click at [597, 56] on link "Cart" at bounding box center [589, 52] width 43 height 25
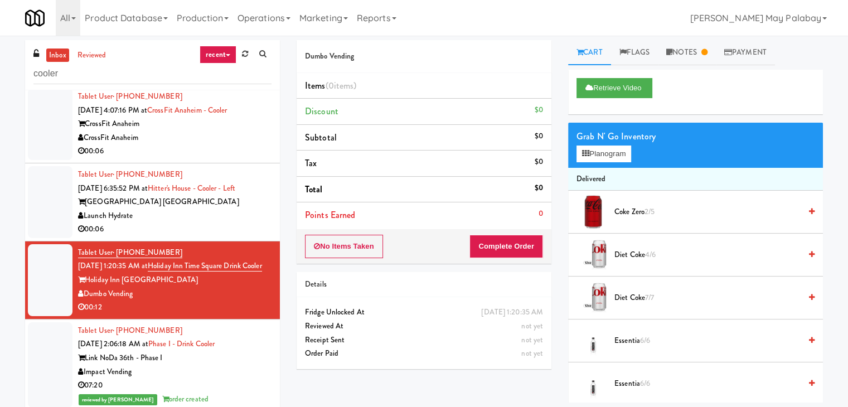
scroll to position [27, 0]
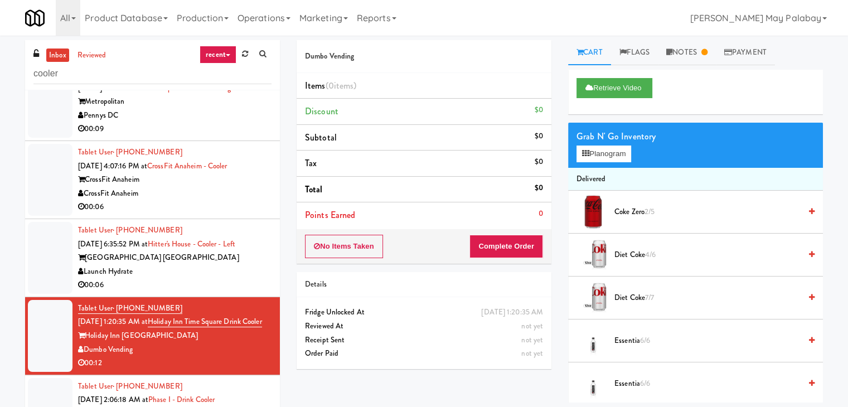
click at [216, 254] on div "[GEOGRAPHIC_DATA] [GEOGRAPHIC_DATA]" at bounding box center [174, 258] width 193 height 14
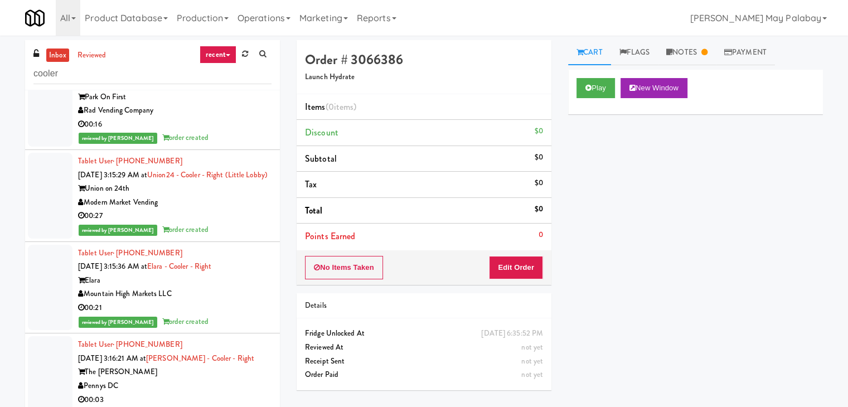
scroll to position [765, 0]
click at [89, 76] on input "cooler" at bounding box center [152, 74] width 238 height 21
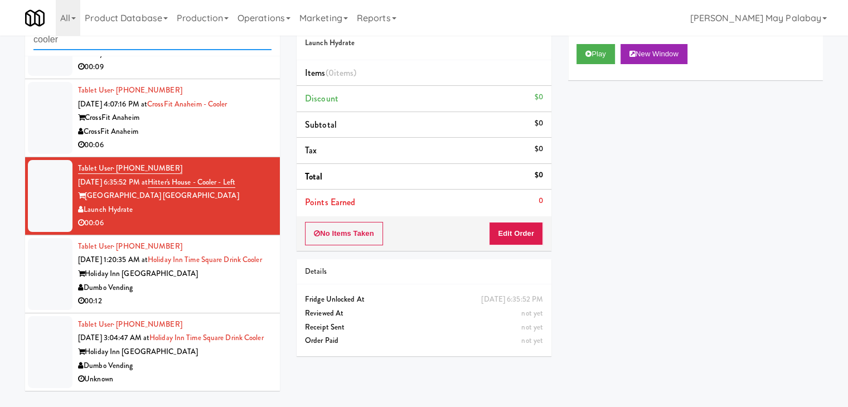
scroll to position [36, 0]
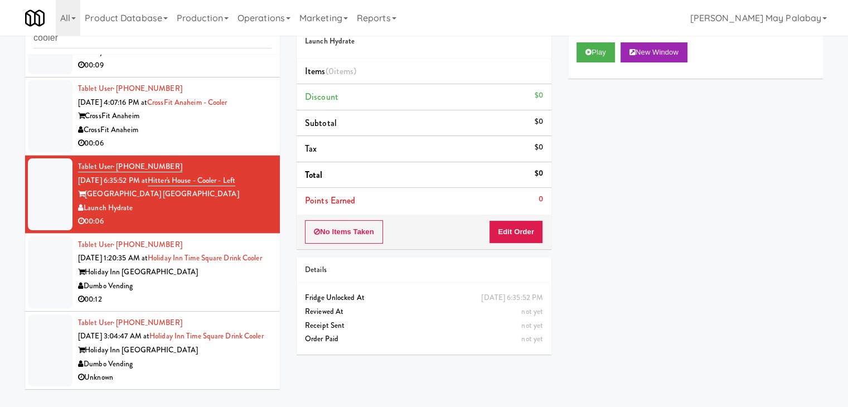
click at [180, 279] on div "Dumbo Vending" at bounding box center [174, 286] width 193 height 14
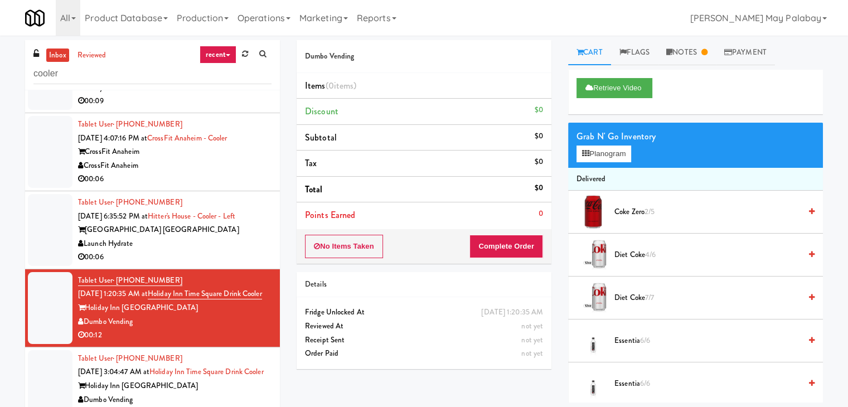
click at [192, 237] on div "Launch Hydrate" at bounding box center [174, 244] width 193 height 14
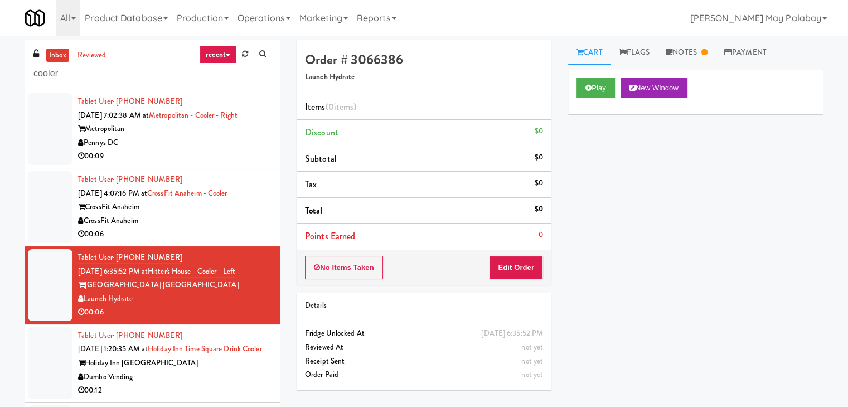
click at [204, 201] on div "CrossFit Anaheim" at bounding box center [174, 207] width 193 height 14
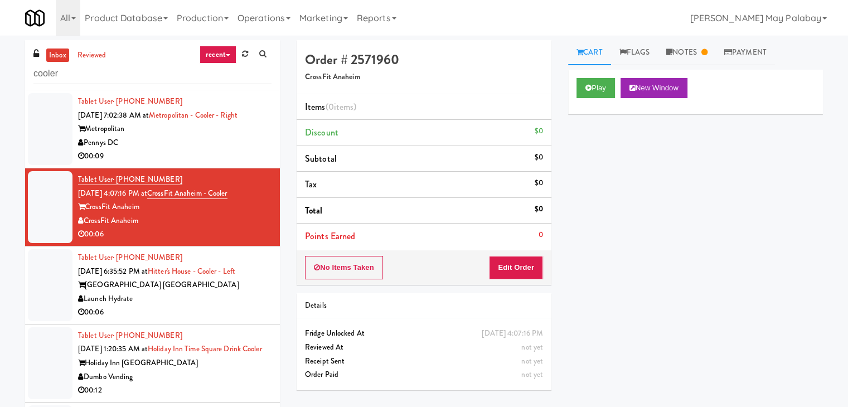
click at [250, 143] on div "Pennys DC" at bounding box center [174, 143] width 193 height 14
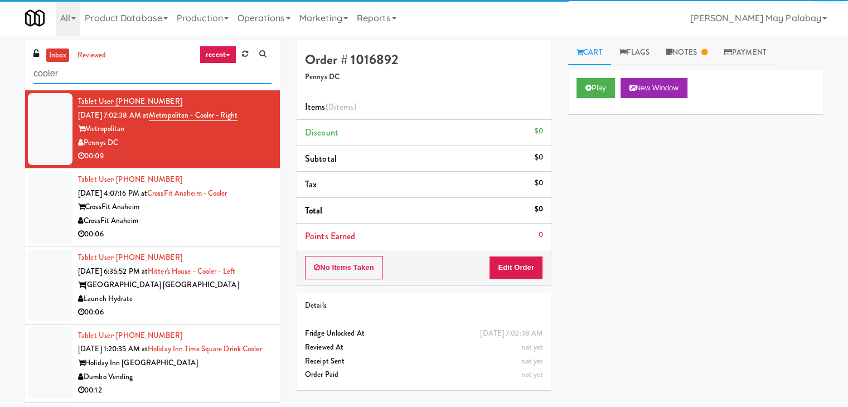
click at [176, 79] on input "cooler" at bounding box center [152, 74] width 238 height 21
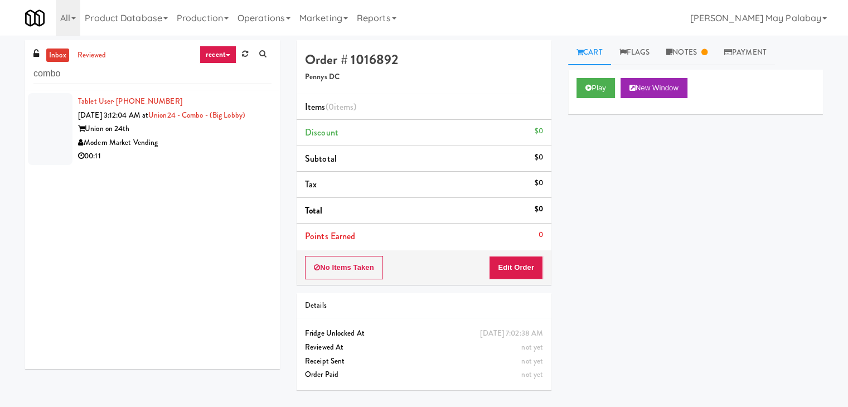
click at [204, 137] on div "Modern Market Vending" at bounding box center [174, 143] width 193 height 14
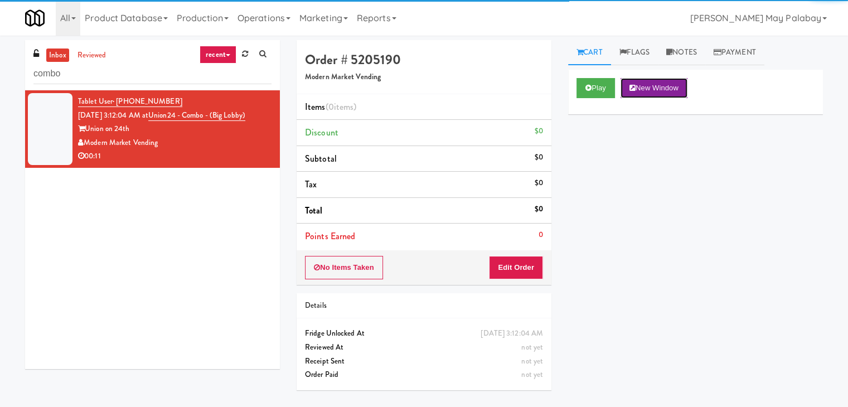
click at [644, 81] on button "New Window" at bounding box center [653, 88] width 67 height 20
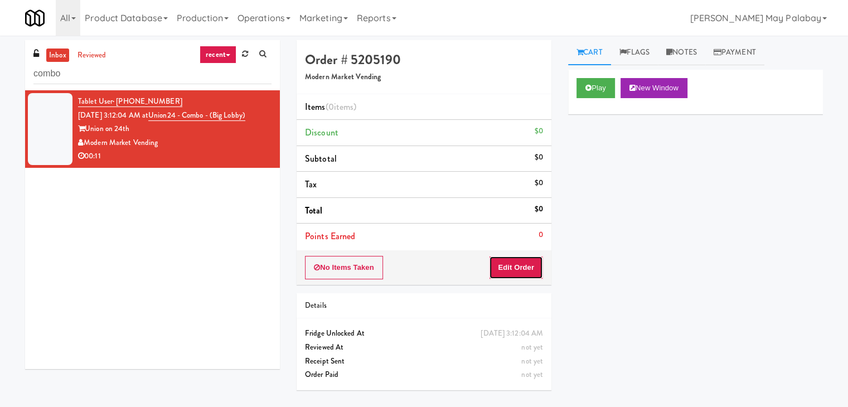
click at [516, 264] on button "Edit Order" at bounding box center [516, 267] width 54 height 23
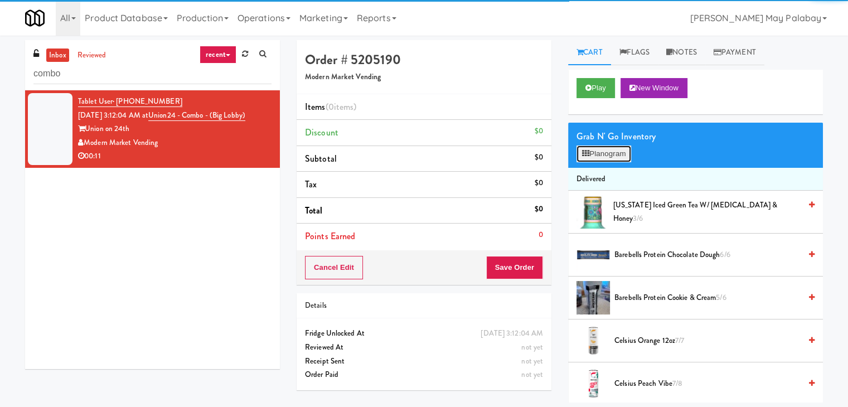
click at [605, 161] on button "Planogram" at bounding box center [603, 153] width 55 height 17
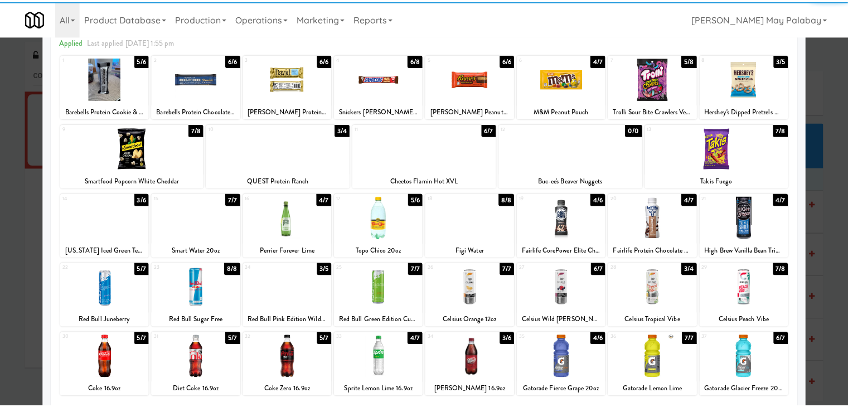
scroll to position [56, 0]
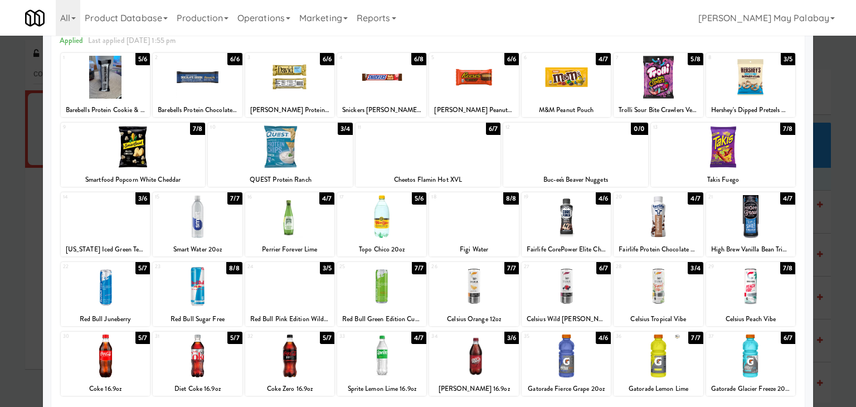
click at [492, 158] on div at bounding box center [428, 146] width 145 height 43
click at [830, 219] on div at bounding box center [428, 203] width 856 height 407
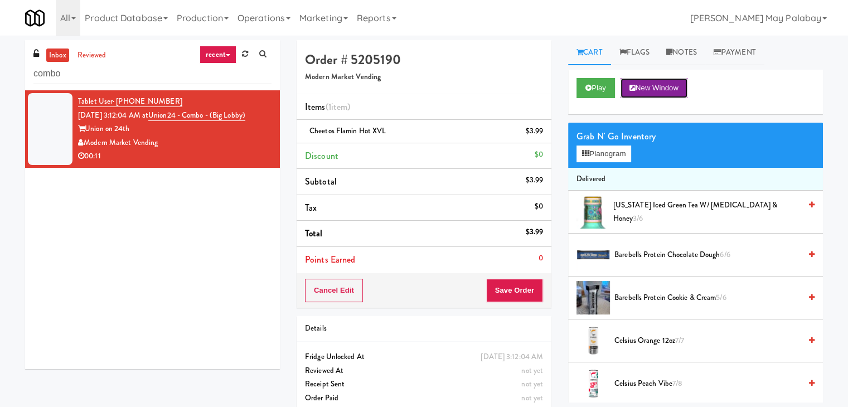
click at [679, 82] on button "New Window" at bounding box center [653, 88] width 67 height 20
click at [510, 291] on button "Save Order" at bounding box center [514, 290] width 57 height 23
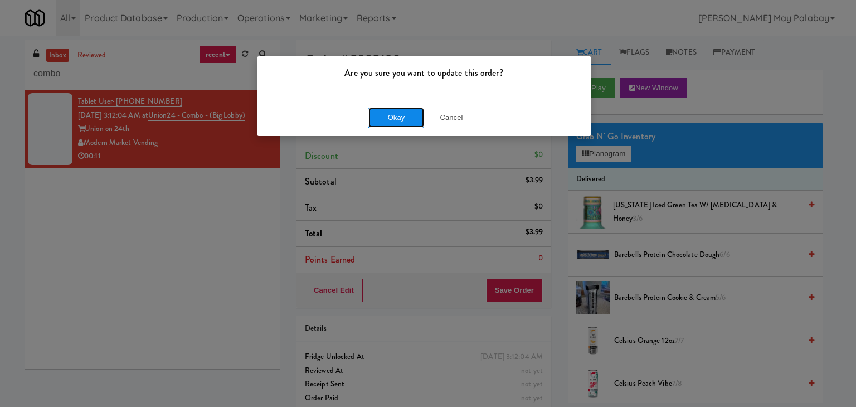
click at [388, 120] on button "Okay" at bounding box center [396, 118] width 56 height 20
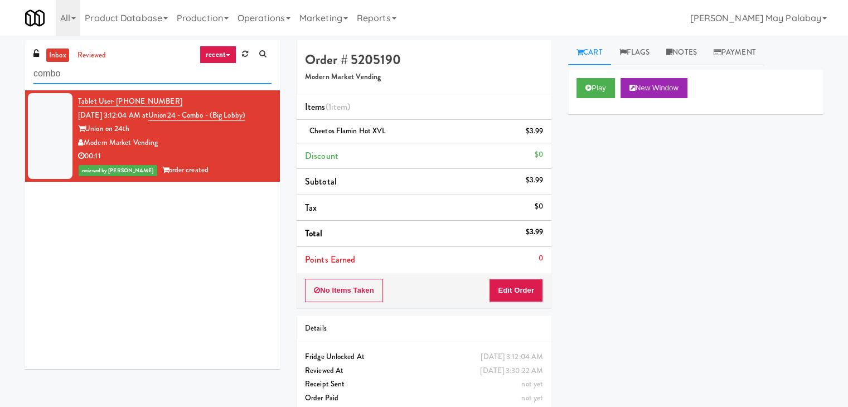
drag, startPoint x: 99, startPoint y: 76, endPoint x: 11, endPoint y: 77, distance: 88.1
click at [11, 77] on div "inbox reviewed recent all unclear take inventory issue suspicious failed recent…" at bounding box center [424, 230] width 848 height 381
paste input "IKEA North York Store"
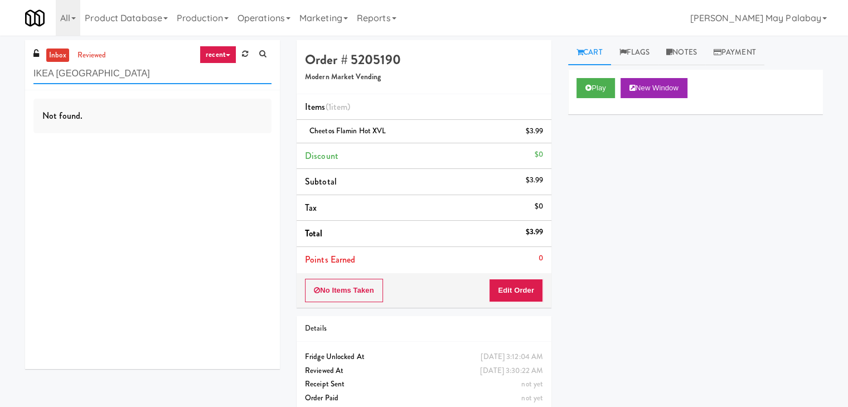
type input "IKEA North York Store"
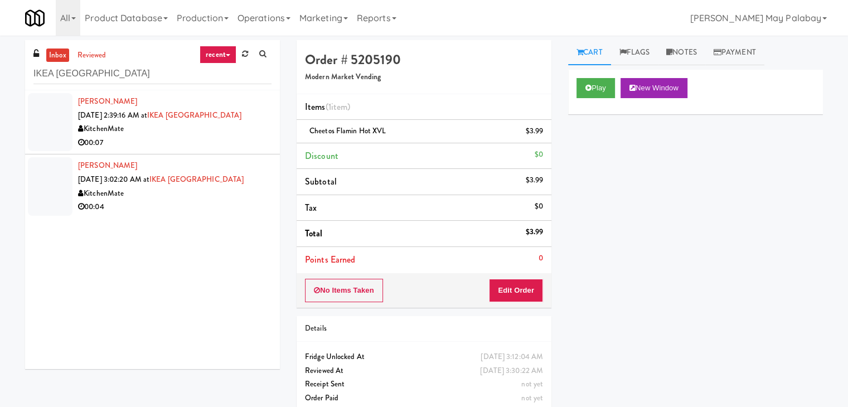
click at [235, 137] on div "00:07" at bounding box center [174, 143] width 193 height 14
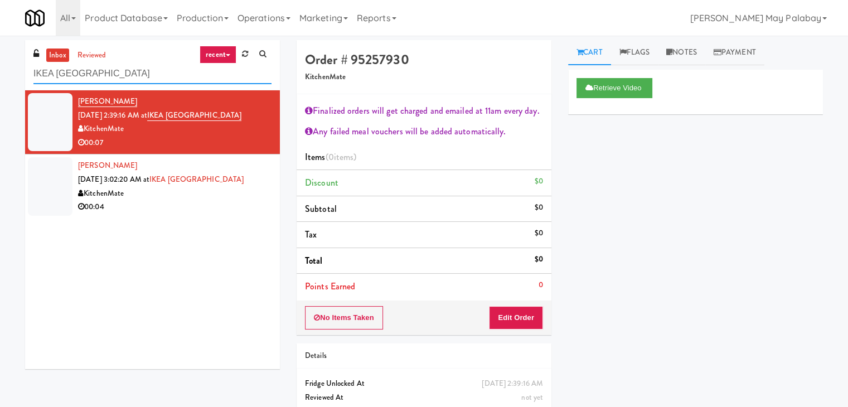
drag, startPoint x: 149, startPoint y: 81, endPoint x: 0, endPoint y: 77, distance: 149.4
click at [0, 77] on div "inbox reviewed recent all unclear take inventory issue suspicious failed recent…" at bounding box center [424, 244] width 848 height 409
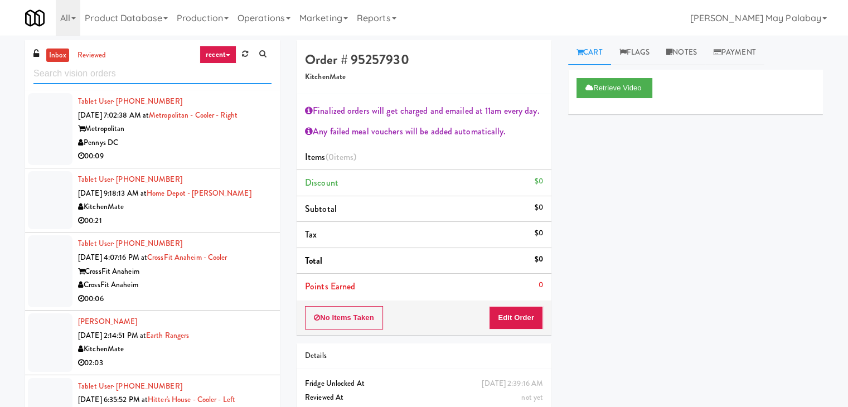
scroll to position [805, 0]
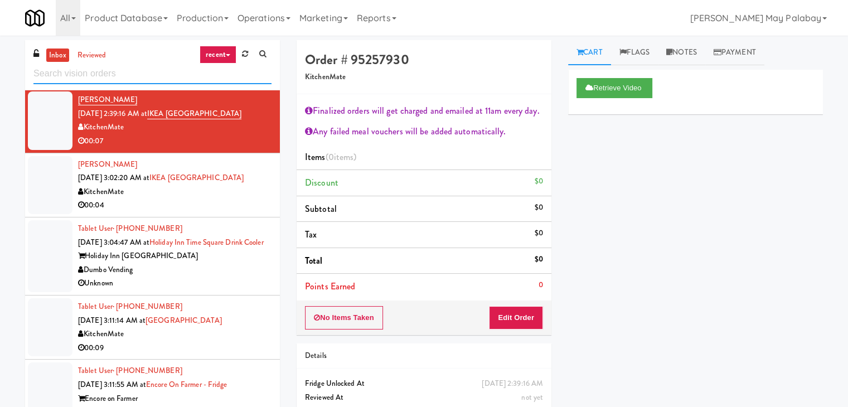
click at [105, 75] on input "text" at bounding box center [152, 74] width 238 height 21
paste input "Centra - Main Floor"
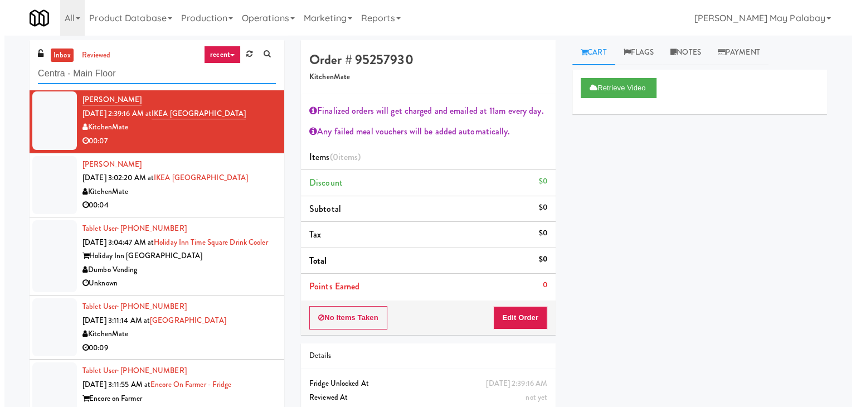
scroll to position [0, 0]
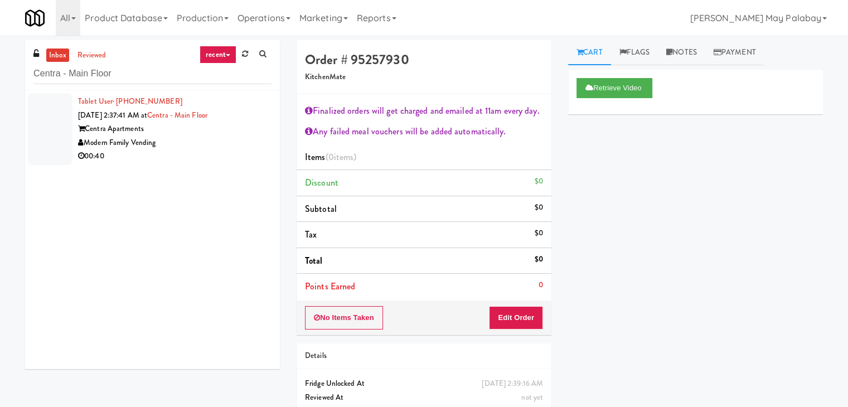
click at [165, 144] on div "Modern Family Vending" at bounding box center [174, 143] width 193 height 14
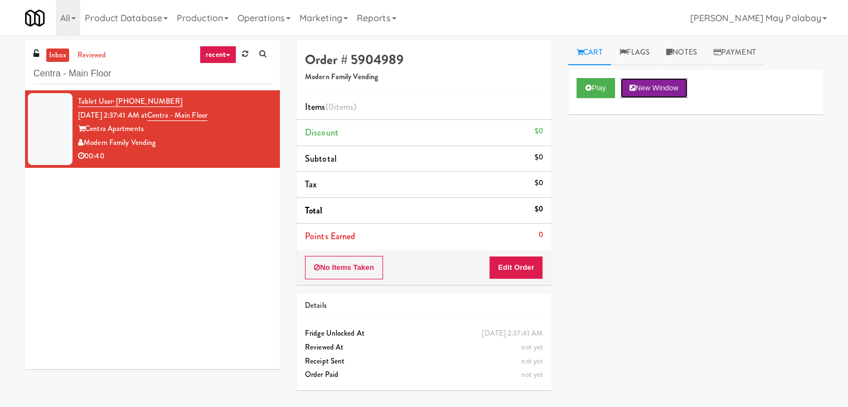
click at [646, 85] on button "New Window" at bounding box center [653, 88] width 67 height 20
click at [510, 266] on button "Edit Order" at bounding box center [516, 267] width 54 height 23
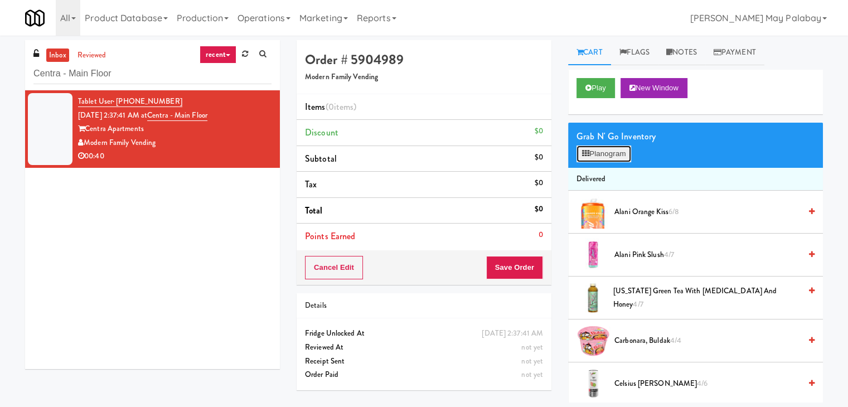
click at [609, 158] on button "Planogram" at bounding box center [603, 153] width 55 height 17
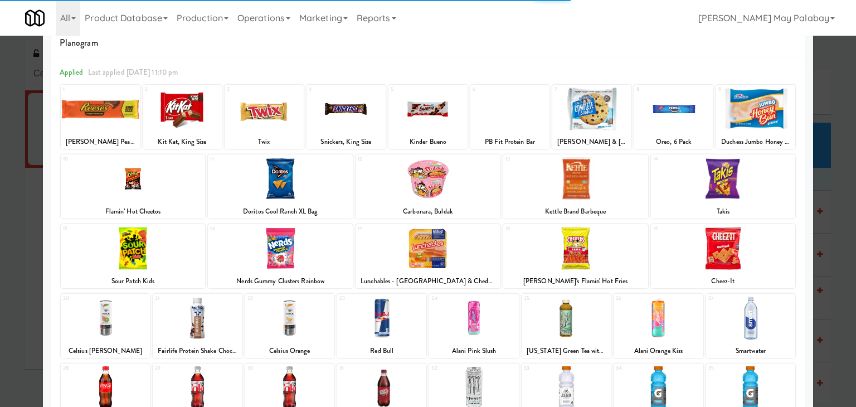
scroll to position [56, 0]
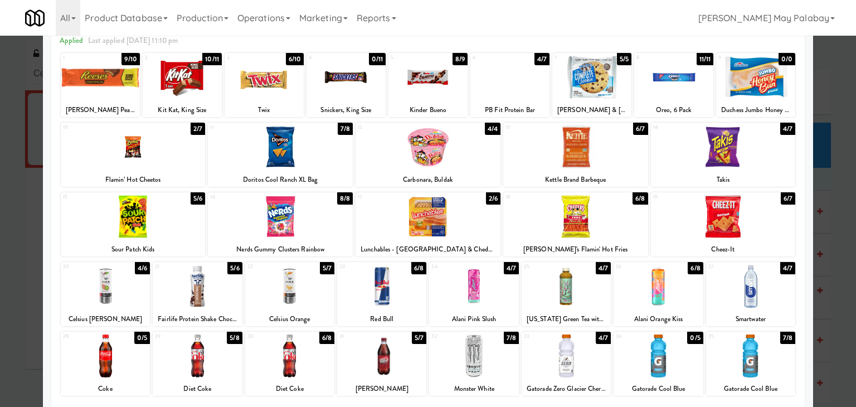
click at [191, 149] on div at bounding box center [133, 146] width 145 height 43
click at [186, 228] on div at bounding box center [133, 216] width 145 height 43
click at [840, 275] on div at bounding box center [428, 203] width 856 height 407
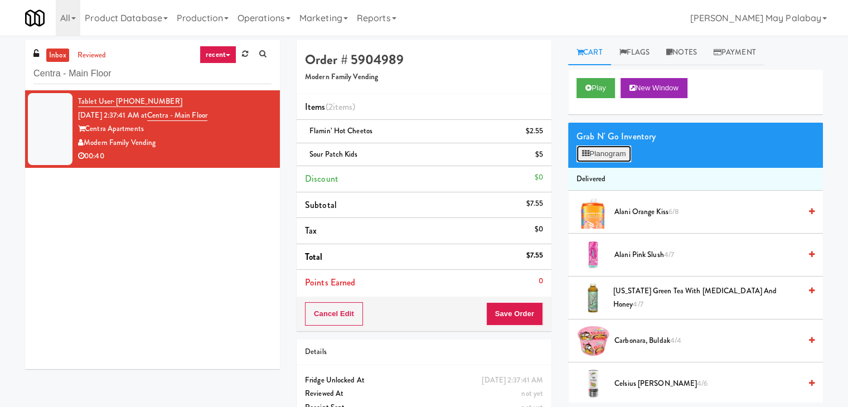
click at [611, 157] on button "Planogram" at bounding box center [603, 153] width 55 height 17
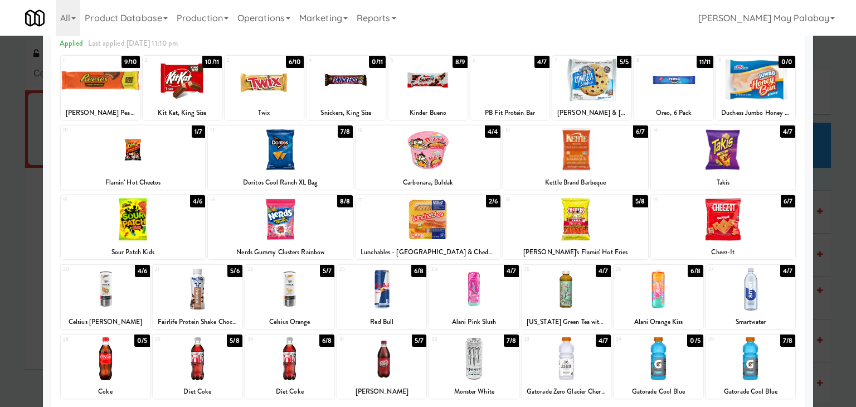
scroll to position [56, 0]
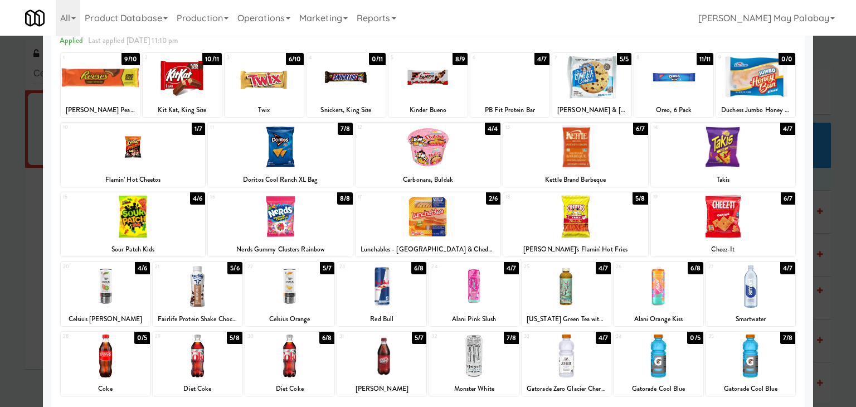
click at [629, 225] on div at bounding box center [575, 216] width 145 height 43
click at [838, 302] on div at bounding box center [428, 203] width 856 height 407
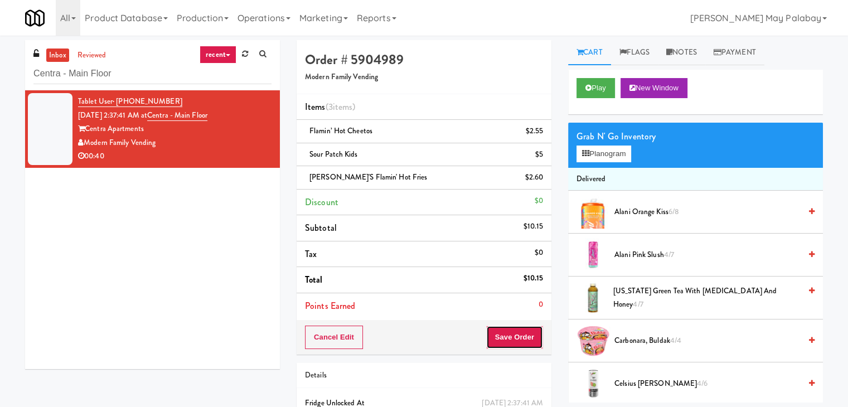
click at [521, 331] on button "Save Order" at bounding box center [514, 337] width 57 height 23
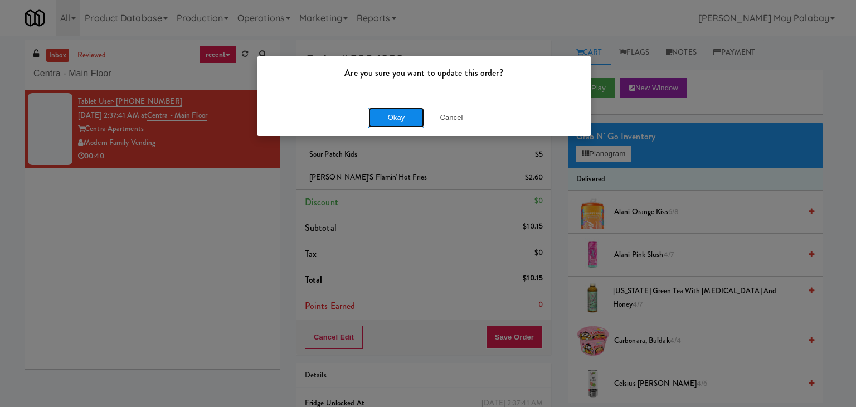
click at [415, 117] on button "Okay" at bounding box center [396, 118] width 56 height 20
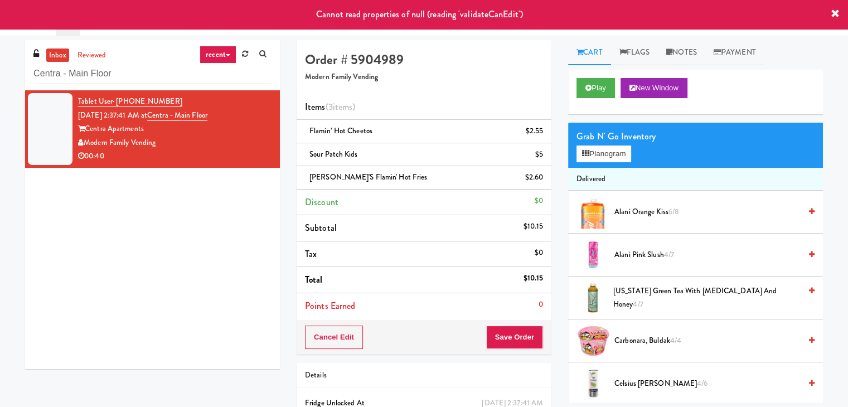
drag, startPoint x: 191, startPoint y: 260, endPoint x: 195, endPoint y: 239, distance: 21.6
click at [190, 260] on div "Tablet User · (803) 807-6833 Sep 25, 2025 2:37:41 AM at Centra - Main Floor Cen…" at bounding box center [152, 229] width 255 height 279
click at [217, 148] on div "Modern Family Vending" at bounding box center [174, 143] width 193 height 14
click at [207, 217] on div "Tablet User · (803) 807-6833 Sep 25, 2025 2:37:41 AM at Centra - Main Floor Cen…" at bounding box center [152, 229] width 255 height 279
click at [195, 76] on input "Centra - Main Floor" at bounding box center [152, 74] width 238 height 21
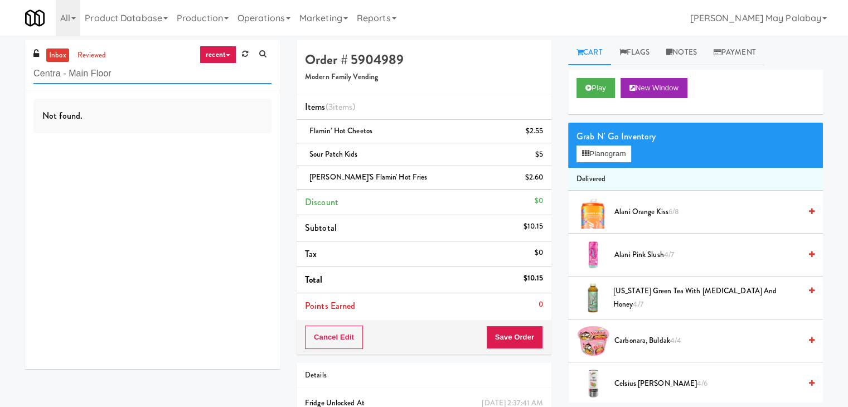
click at [197, 76] on input "Centra - Main Floor" at bounding box center [152, 74] width 238 height 21
type input "C"
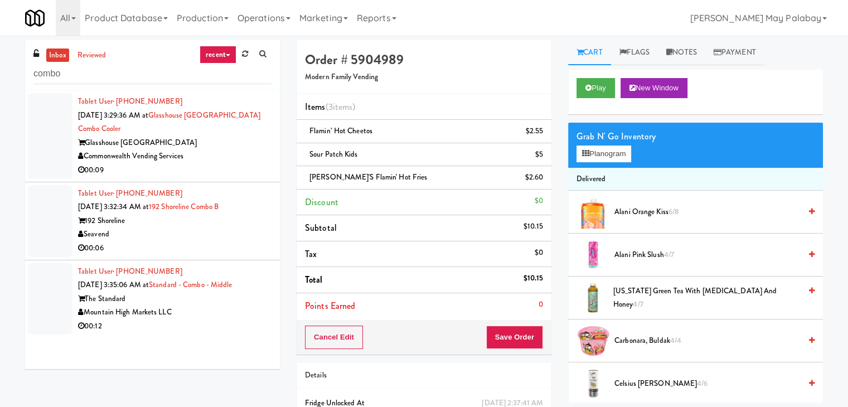
click at [191, 318] on div "Mountain High Markets LLC" at bounding box center [174, 312] width 193 height 14
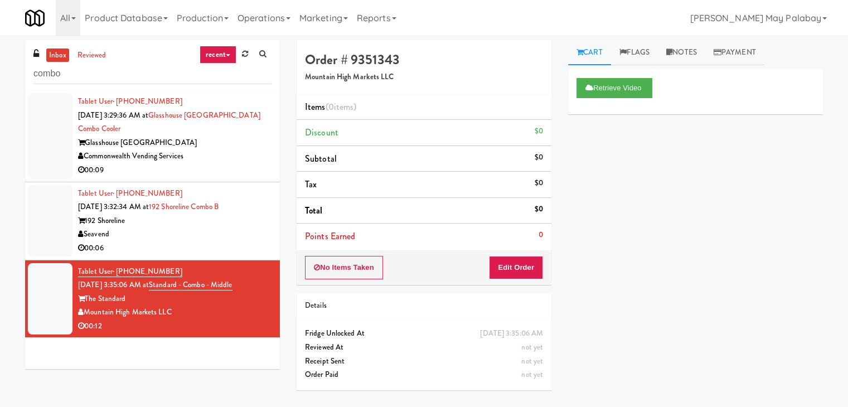
click at [236, 230] on div "Seavend" at bounding box center [174, 234] width 193 height 14
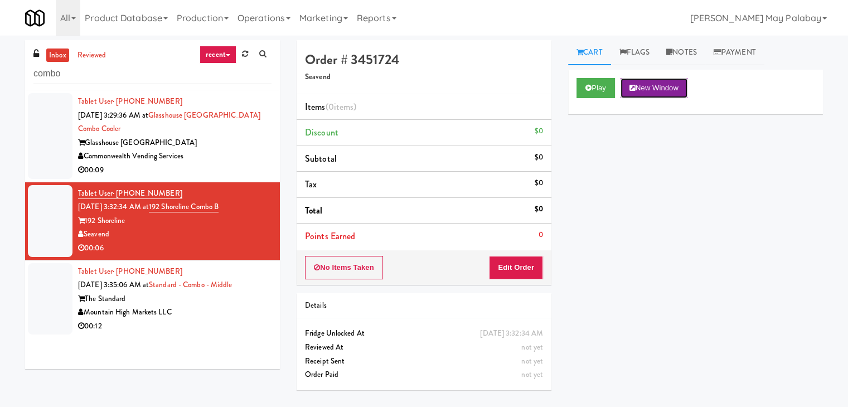
click at [661, 88] on button "New Window" at bounding box center [653, 88] width 67 height 20
drag, startPoint x: 530, startPoint y: 269, endPoint x: 550, endPoint y: 239, distance: 36.2
click at [530, 269] on button "Edit Order" at bounding box center [516, 267] width 54 height 23
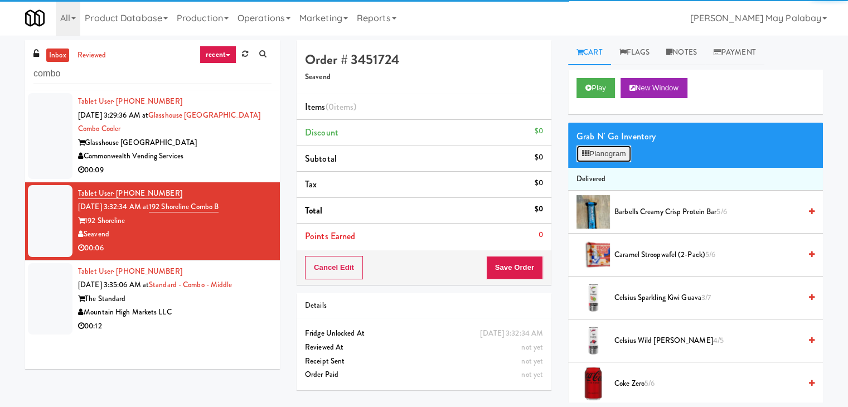
click at [619, 148] on button "Planogram" at bounding box center [603, 153] width 55 height 17
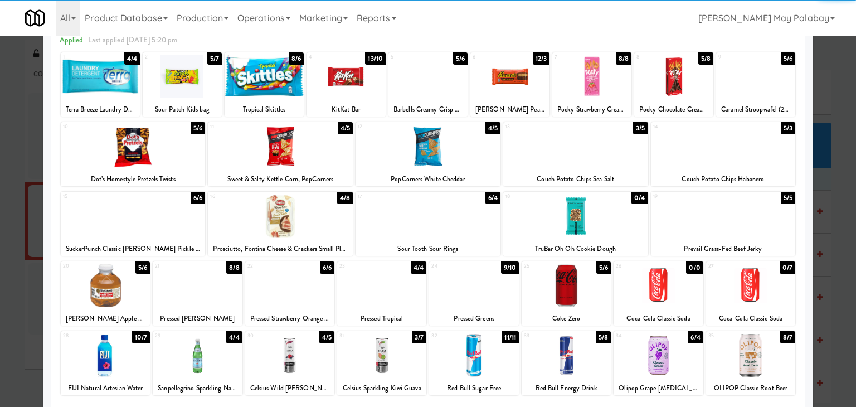
scroll to position [56, 0]
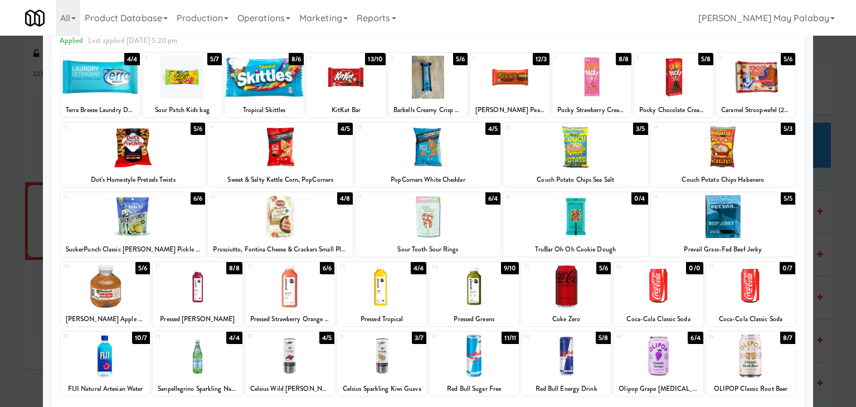
click at [755, 158] on div at bounding box center [723, 146] width 145 height 43
click at [459, 226] on div at bounding box center [428, 216] width 145 height 43
click at [835, 290] on div at bounding box center [428, 203] width 856 height 407
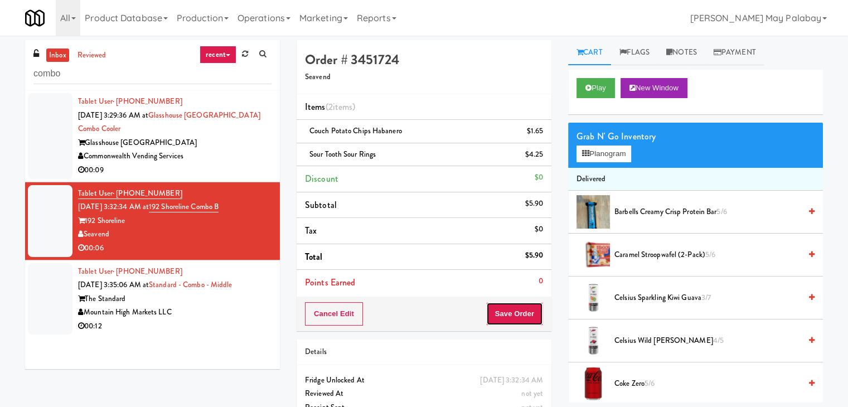
click at [526, 313] on button "Save Order" at bounding box center [514, 313] width 57 height 23
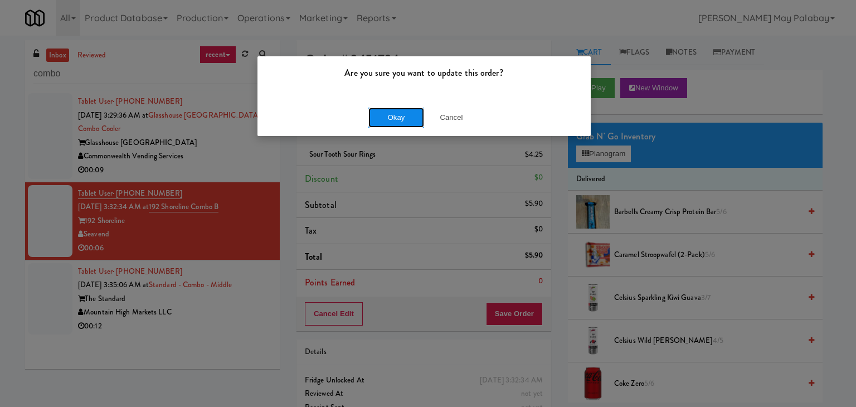
click at [408, 113] on button "Okay" at bounding box center [396, 118] width 56 height 20
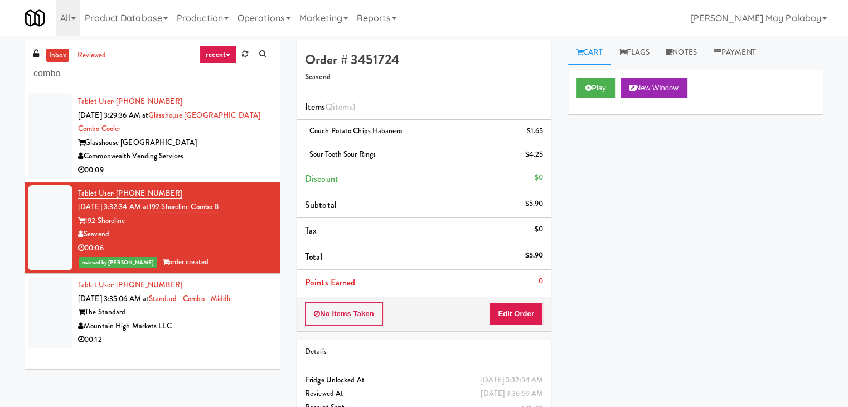
click at [213, 311] on div "The Standard" at bounding box center [174, 312] width 193 height 14
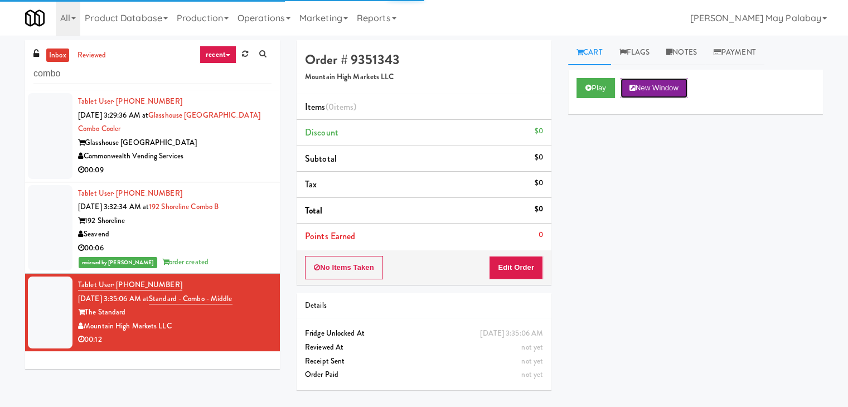
click at [663, 87] on button "New Window" at bounding box center [653, 88] width 67 height 20
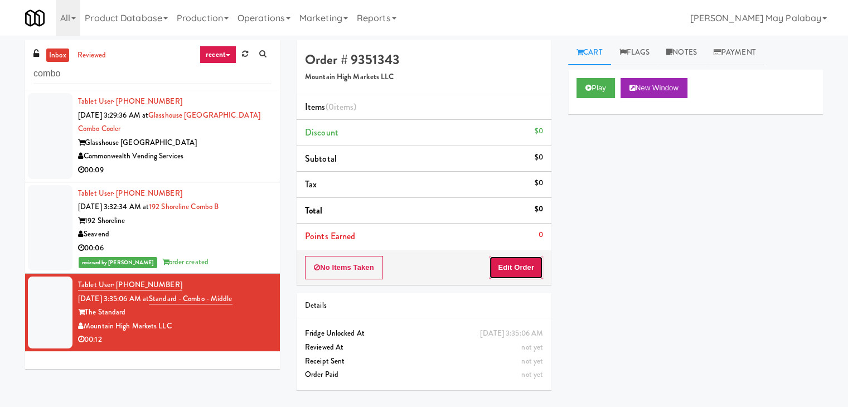
click at [515, 261] on button "Edit Order" at bounding box center [516, 267] width 54 height 23
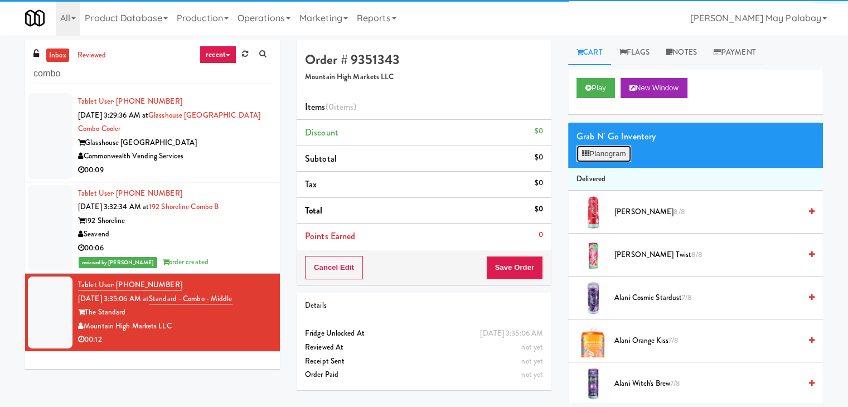
click at [595, 154] on button "Planogram" at bounding box center [603, 153] width 55 height 17
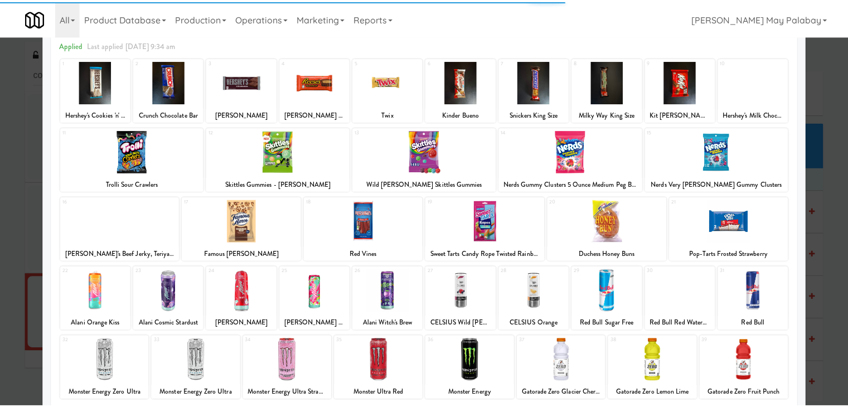
scroll to position [56, 0]
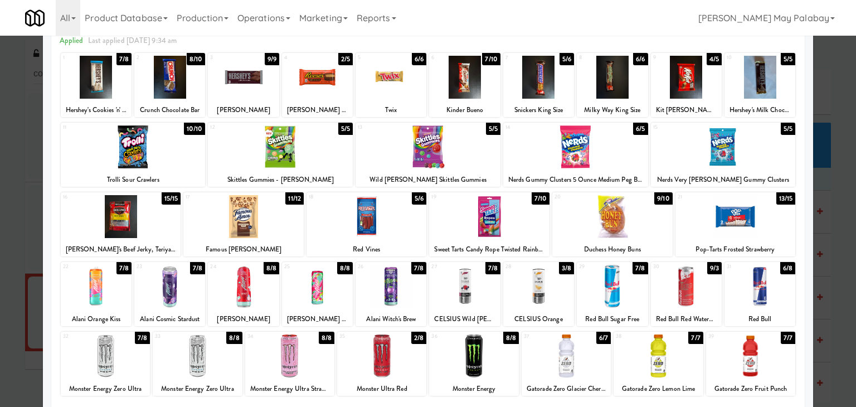
click at [158, 214] on div at bounding box center [121, 216] width 120 height 43
click at [192, 304] on div at bounding box center [169, 286] width 71 height 43
click at [178, 222] on div at bounding box center [121, 216] width 120 height 43
click at [830, 234] on div at bounding box center [428, 203] width 856 height 407
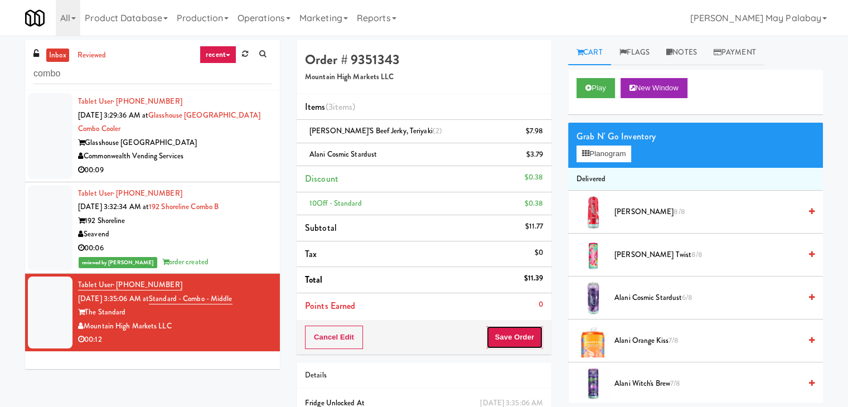
click at [508, 332] on button "Save Order" at bounding box center [514, 337] width 57 height 23
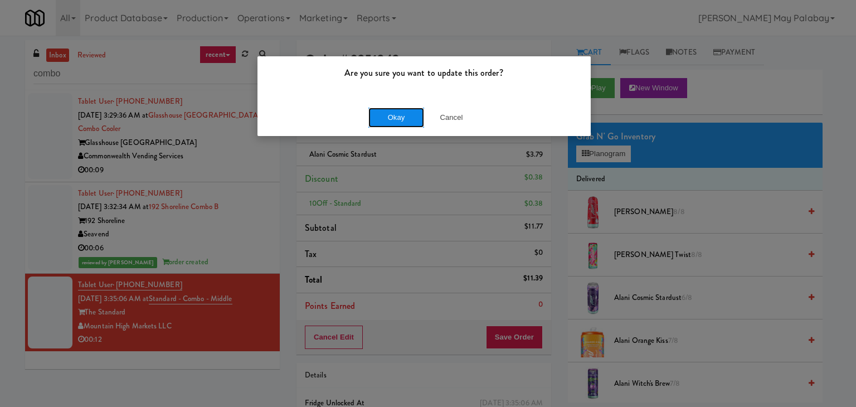
click at [382, 123] on button "Okay" at bounding box center [396, 118] width 56 height 20
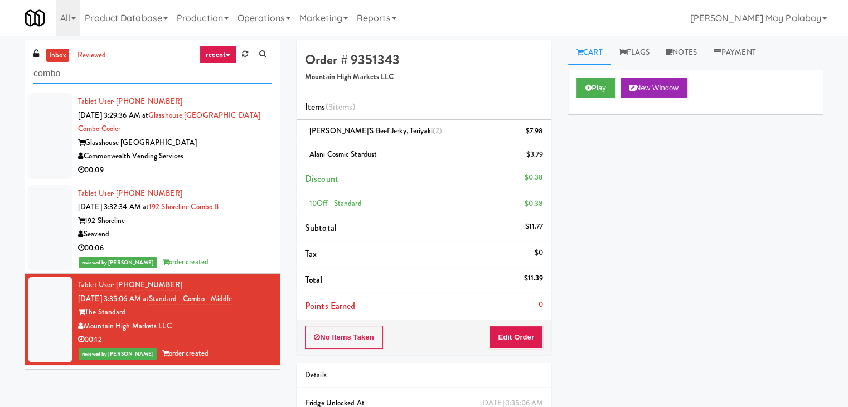
click at [123, 71] on input "combo" at bounding box center [152, 74] width 238 height 21
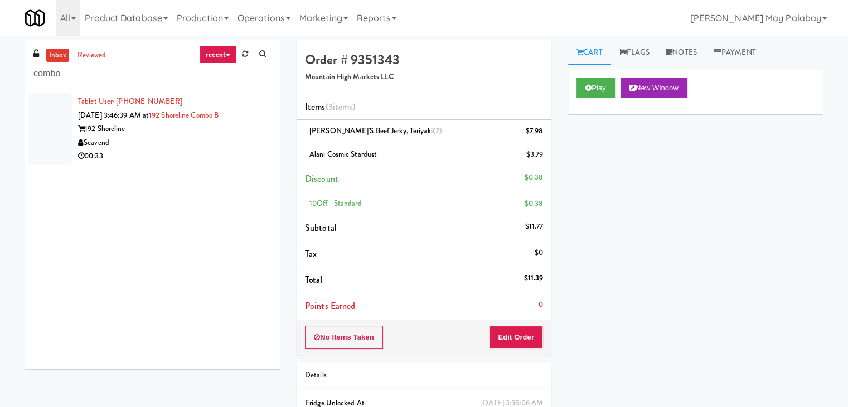
click at [237, 147] on div "Seavend" at bounding box center [174, 143] width 193 height 14
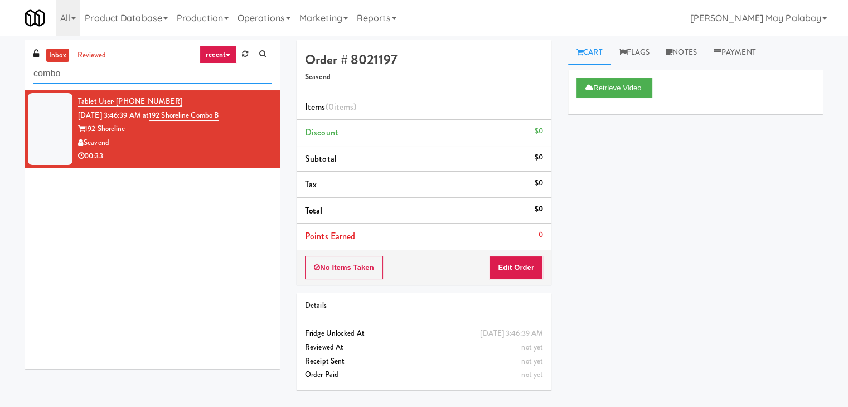
click at [130, 81] on input "combo" at bounding box center [152, 74] width 238 height 21
type input "c"
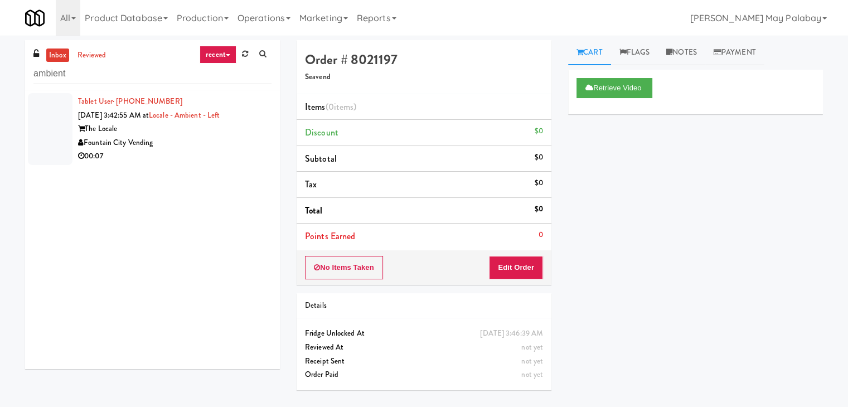
click at [187, 142] on div "Fountain City Vending" at bounding box center [174, 143] width 193 height 14
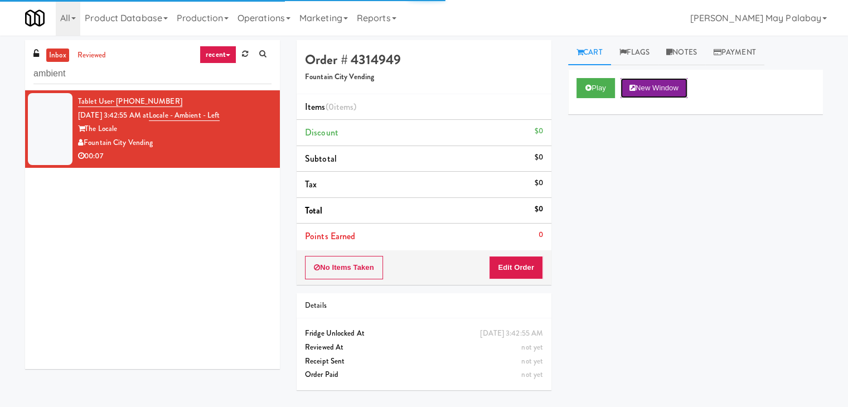
click at [635, 92] on button "New Window" at bounding box center [653, 88] width 67 height 20
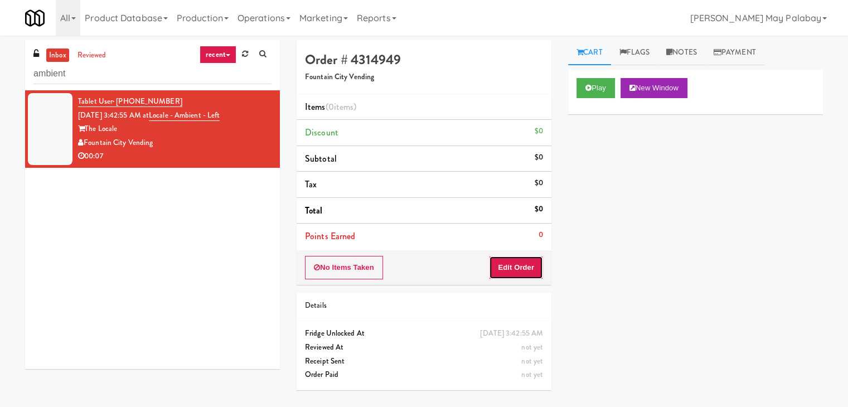
click at [526, 274] on button "Edit Order" at bounding box center [516, 267] width 54 height 23
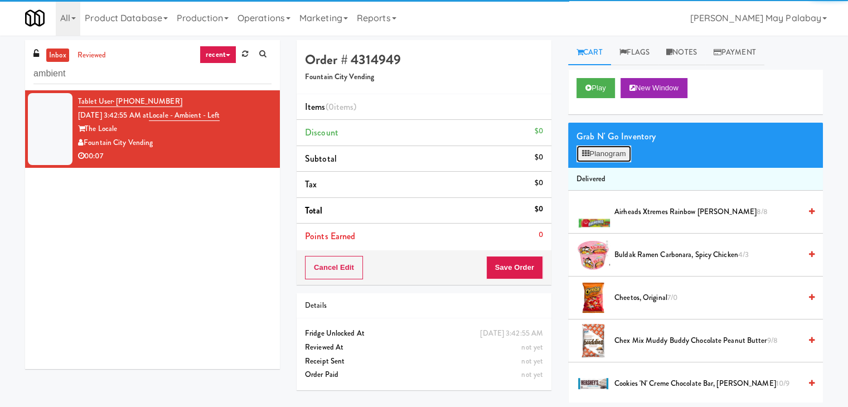
click at [594, 159] on button "Planogram" at bounding box center [603, 153] width 55 height 17
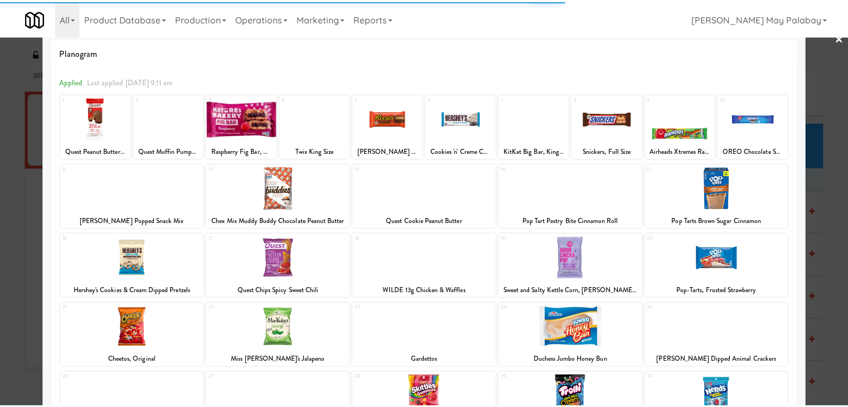
scroll to position [56, 0]
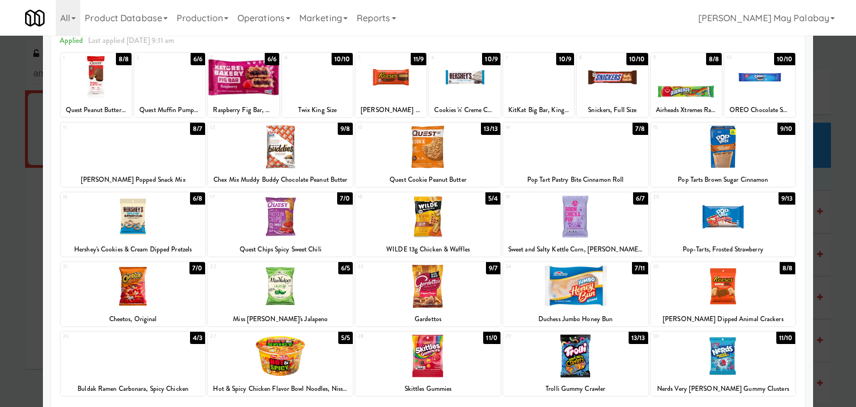
click at [562, 81] on div at bounding box center [538, 77] width 71 height 43
click at [479, 218] on div at bounding box center [428, 216] width 145 height 43
click at [823, 267] on div at bounding box center [428, 203] width 856 height 407
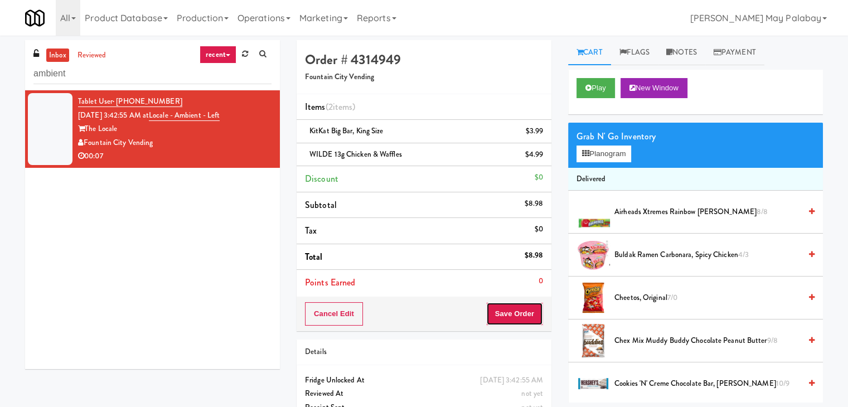
click at [520, 307] on button "Save Order" at bounding box center [514, 313] width 57 height 23
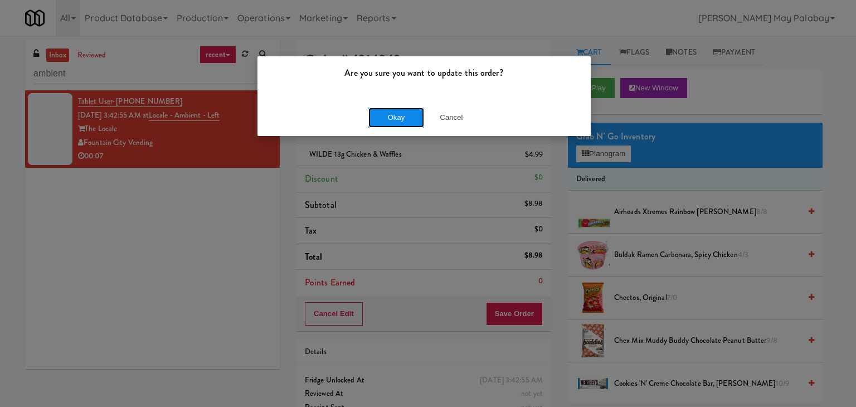
click at [421, 117] on button "Okay" at bounding box center [396, 118] width 56 height 20
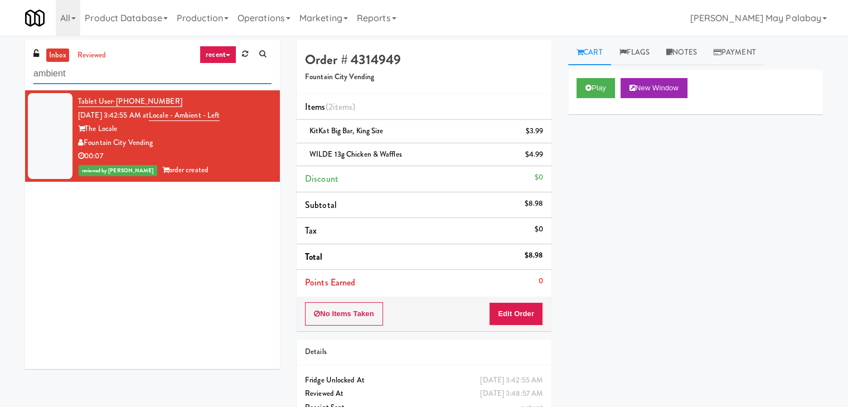
click at [145, 74] on input "ambient" at bounding box center [152, 74] width 238 height 21
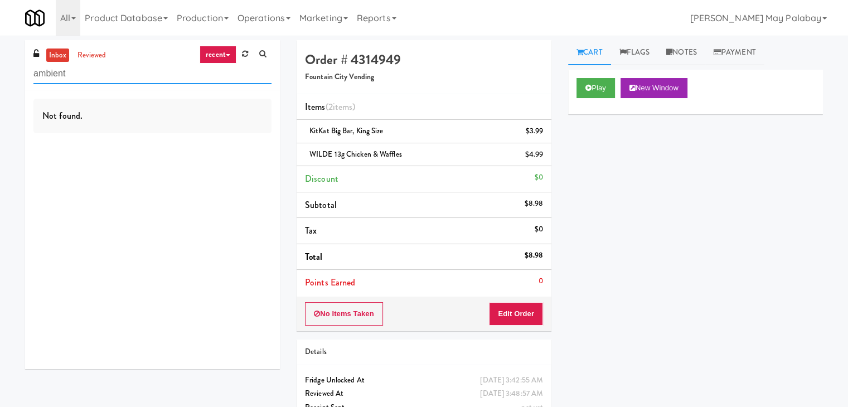
drag, startPoint x: 99, startPoint y: 74, endPoint x: 0, endPoint y: 85, distance: 99.3
click at [0, 85] on div "inbox reviewed recent all unclear take inventory issue suspicious failed recent…" at bounding box center [424, 242] width 848 height 405
type input "cooler"
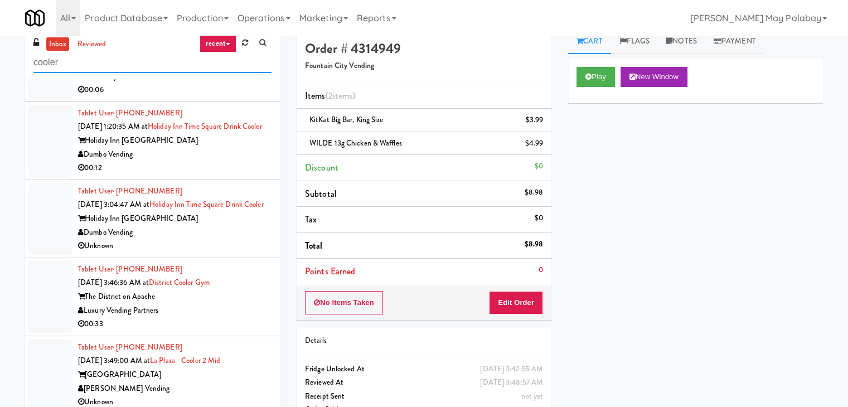
scroll to position [37, 0]
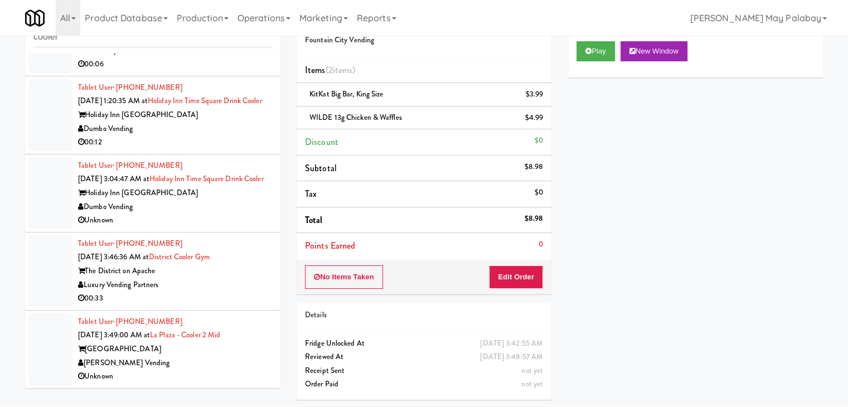
click at [201, 346] on div "[GEOGRAPHIC_DATA]" at bounding box center [174, 349] width 193 height 14
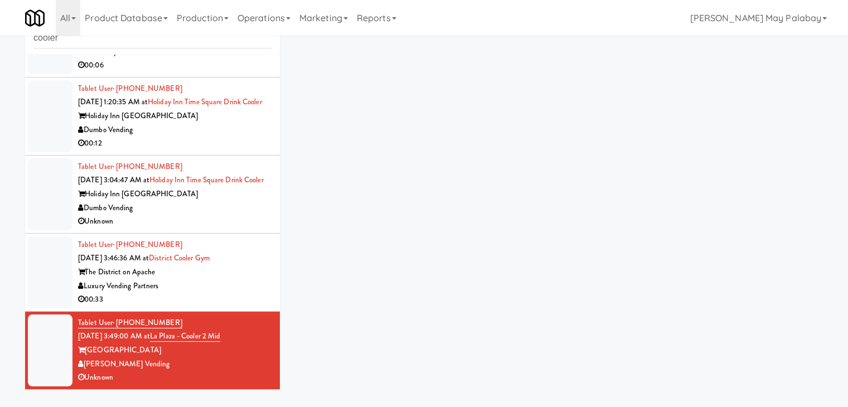
scroll to position [36, 0]
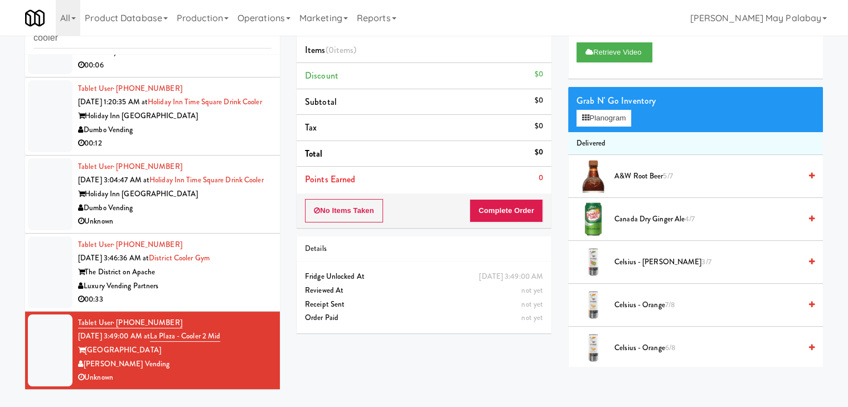
click at [219, 296] on div "00:33" at bounding box center [174, 300] width 193 height 14
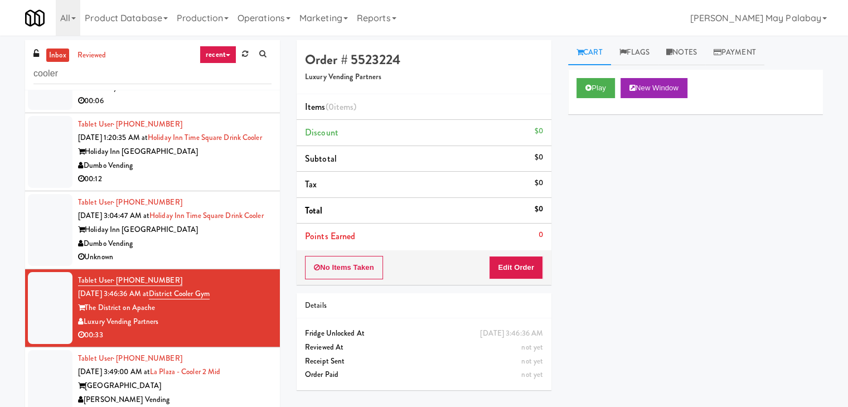
scroll to position [238, 0]
click at [130, 79] on input "cooler" at bounding box center [152, 74] width 238 height 21
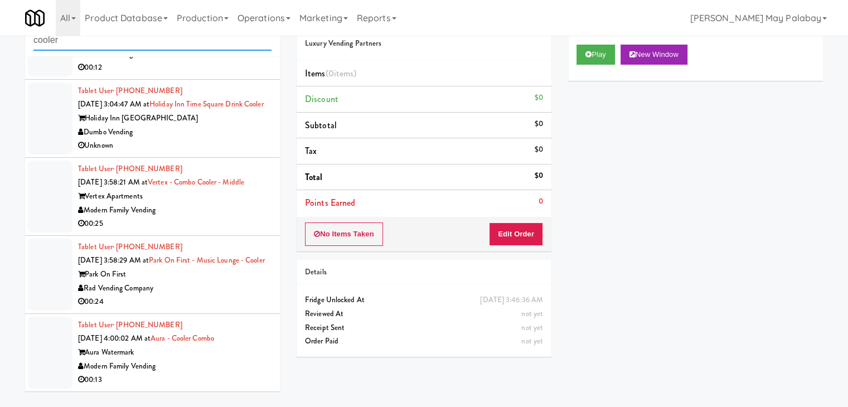
scroll to position [36, 0]
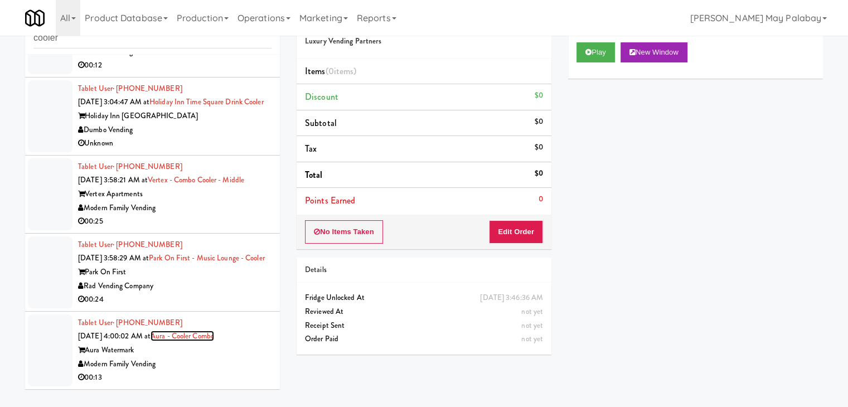
click at [198, 339] on link "Aura - Cooler Combo" at bounding box center [183, 336] width 64 height 11
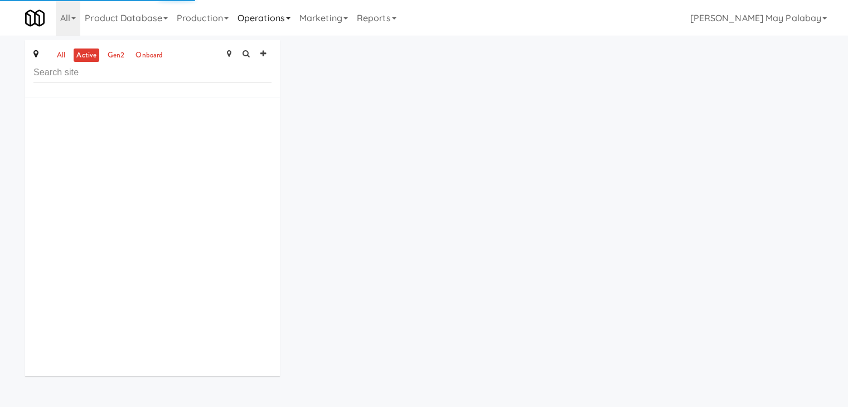
click at [291, 17] on link "Operations" at bounding box center [264, 18] width 62 height 36
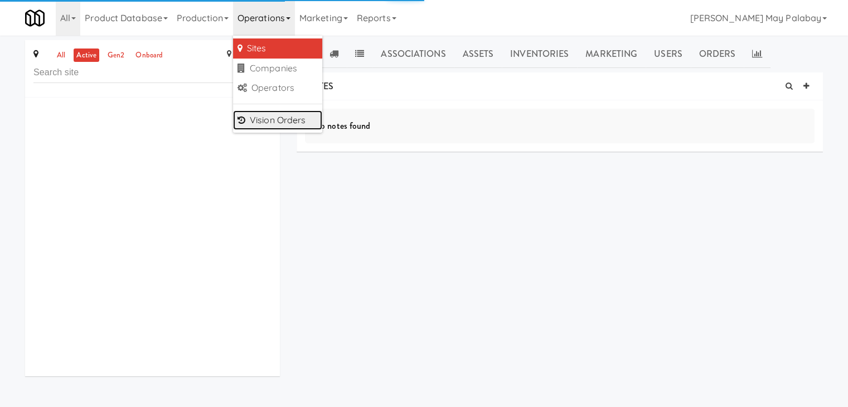
click at [297, 115] on link "Vision Orders" at bounding box center [277, 120] width 89 height 20
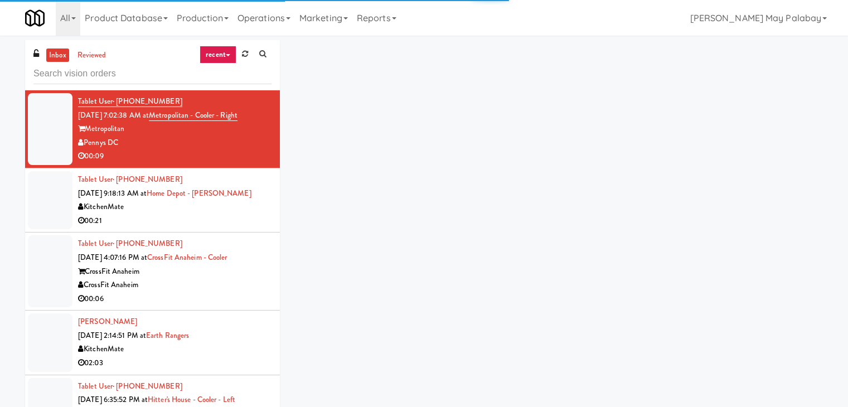
click at [124, 69] on input "text" at bounding box center [152, 74] width 238 height 21
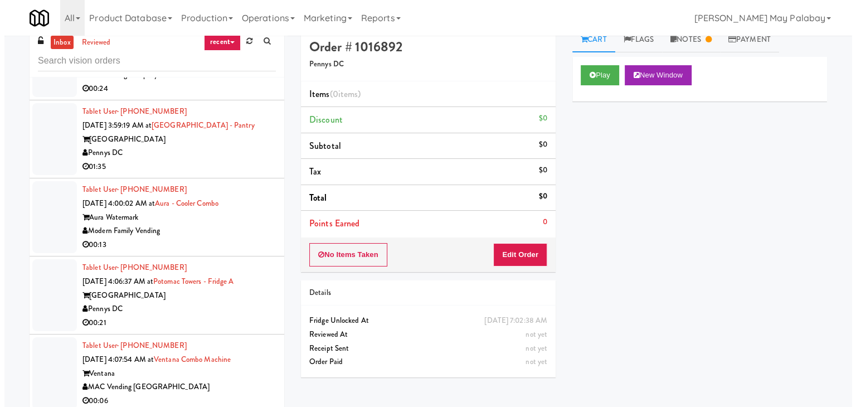
scroll to position [36, 0]
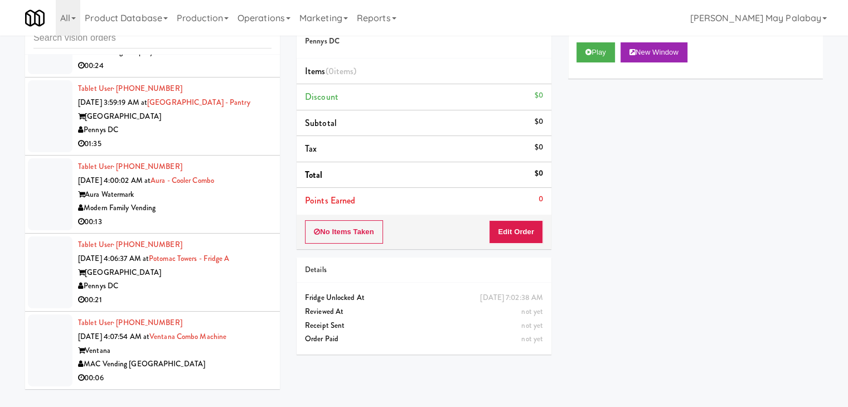
click at [174, 349] on div "Ventana" at bounding box center [174, 351] width 193 height 14
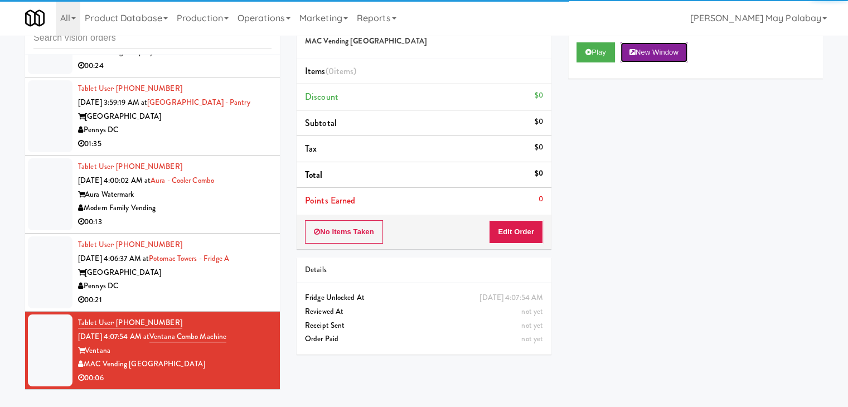
click at [653, 54] on button "New Window" at bounding box center [653, 52] width 67 height 20
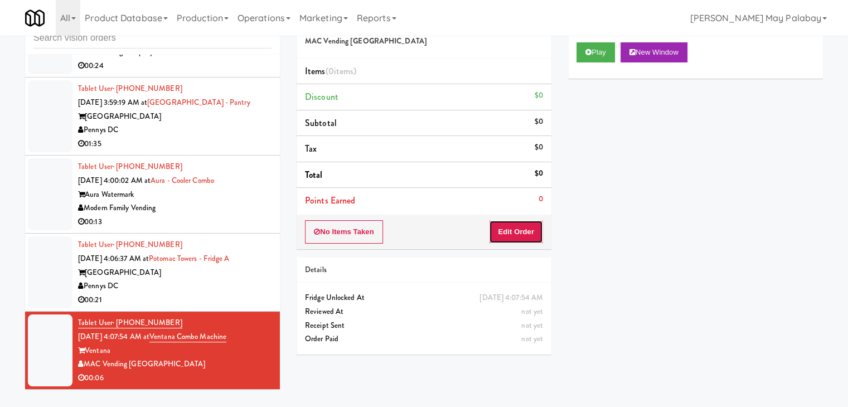
click at [519, 237] on button "Edit Order" at bounding box center [516, 231] width 54 height 23
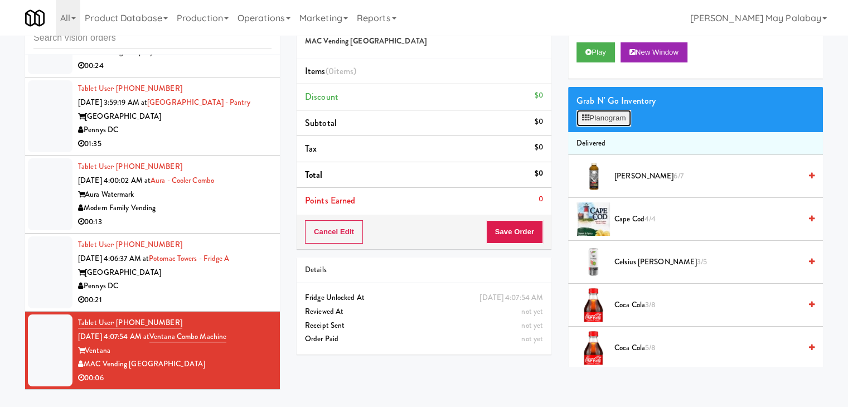
click at [620, 117] on button "Planogram" at bounding box center [603, 118] width 55 height 17
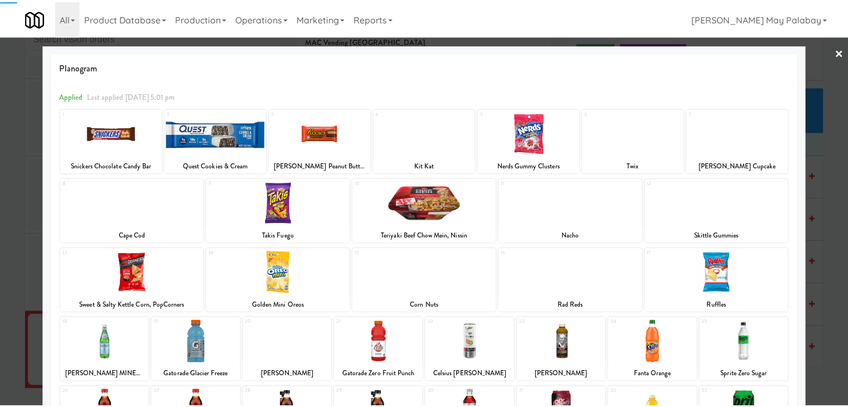
scroll to position [56, 0]
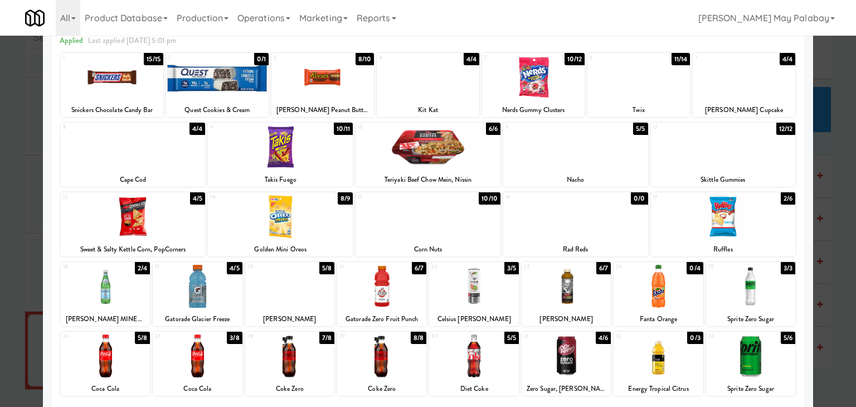
click at [232, 352] on div at bounding box center [197, 355] width 89 height 43
click at [832, 239] on div at bounding box center [428, 203] width 856 height 407
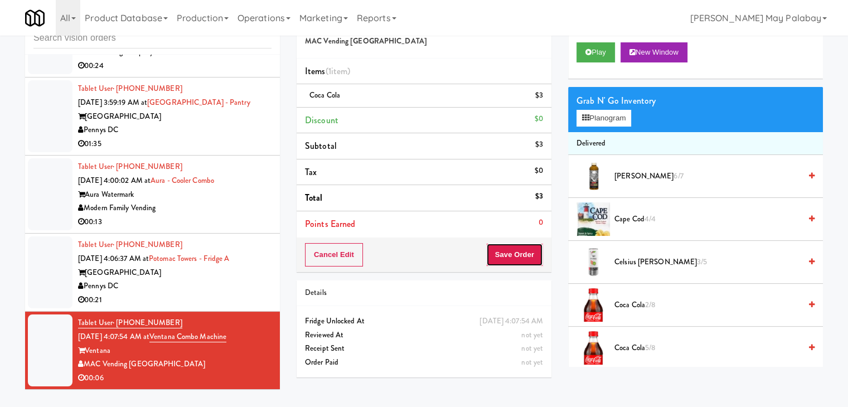
click at [528, 257] on button "Save Order" at bounding box center [514, 254] width 57 height 23
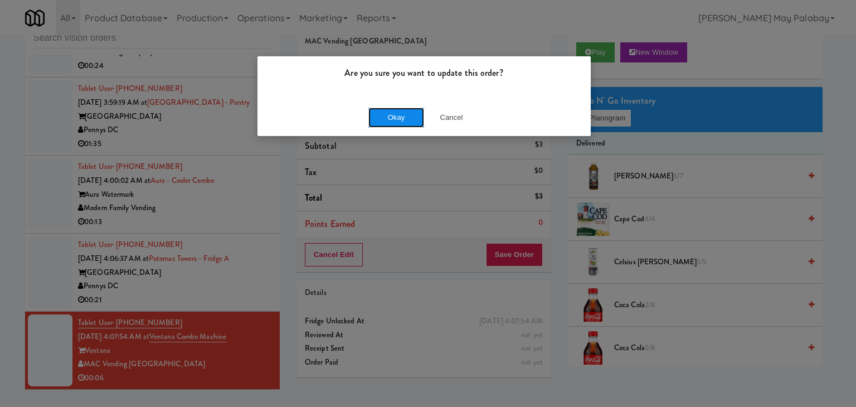
click at [390, 123] on button "Okay" at bounding box center [396, 118] width 56 height 20
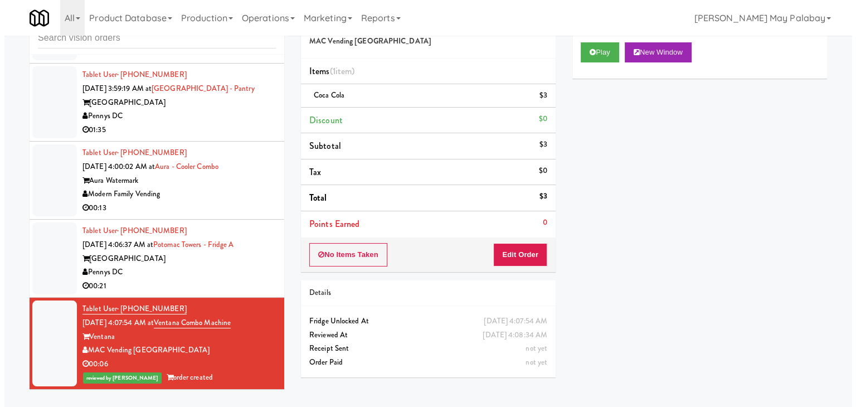
scroll to position [770, 0]
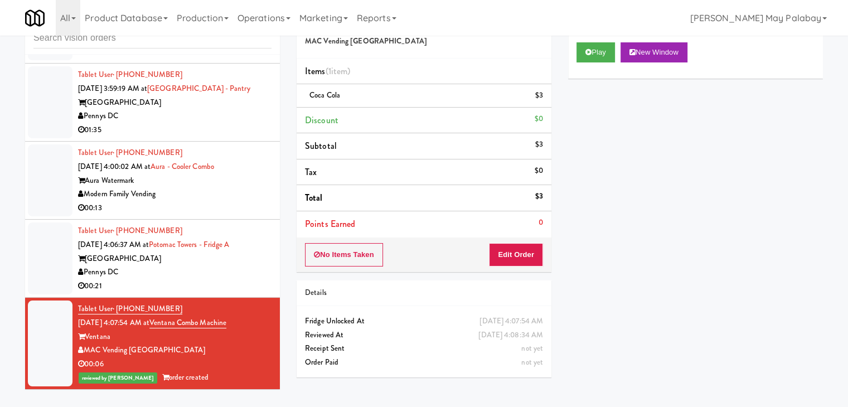
click at [250, 257] on div "Potomac Towers" at bounding box center [174, 259] width 193 height 14
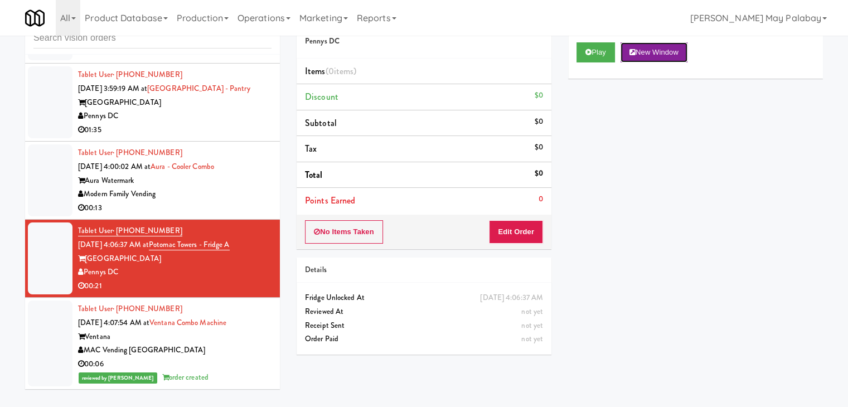
click at [683, 47] on button "New Window" at bounding box center [653, 52] width 67 height 20
click at [528, 230] on button "Edit Order" at bounding box center [516, 231] width 54 height 23
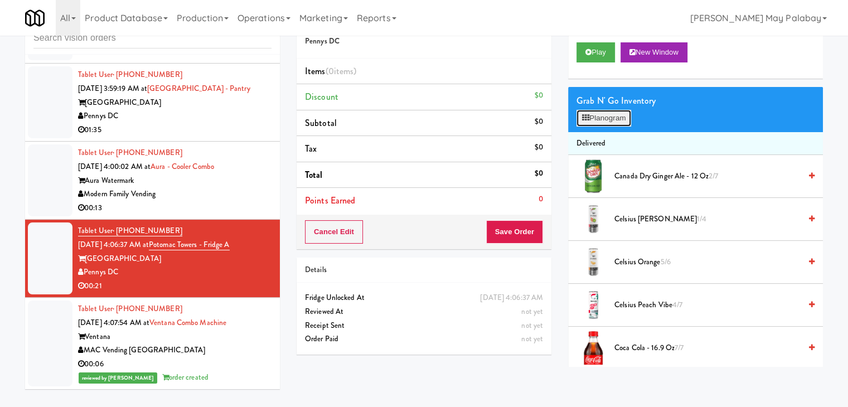
click at [608, 119] on button "Planogram" at bounding box center [603, 118] width 55 height 17
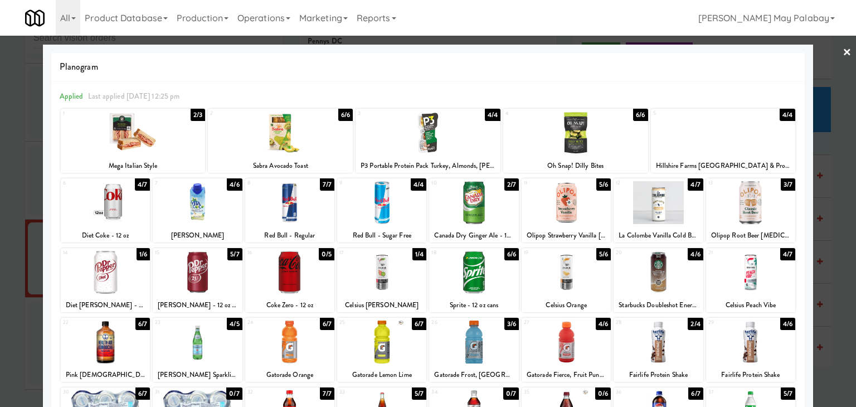
click at [687, 265] on div at bounding box center [658, 272] width 89 height 43
click at [828, 303] on div at bounding box center [428, 203] width 856 height 407
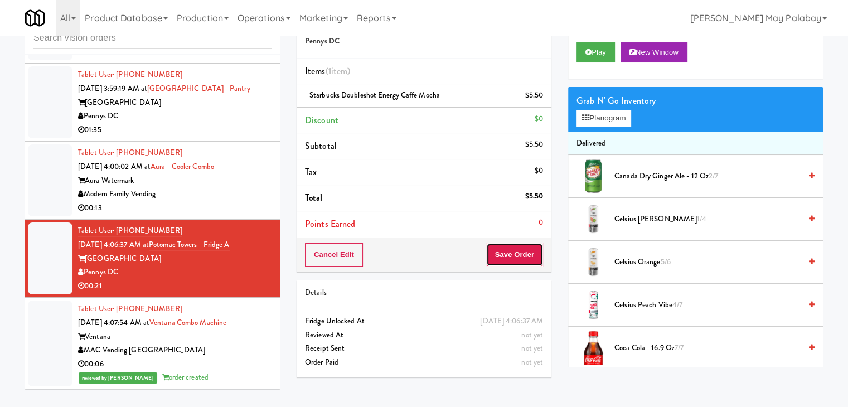
click at [521, 257] on button "Save Order" at bounding box center [514, 254] width 57 height 23
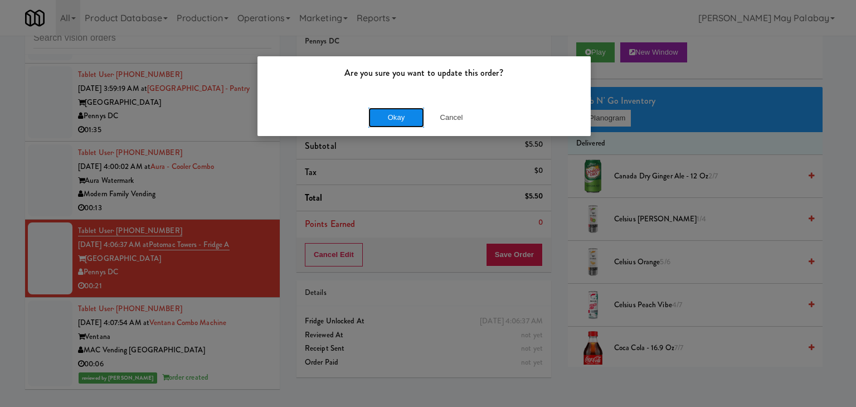
click at [421, 117] on button "Okay" at bounding box center [396, 118] width 56 height 20
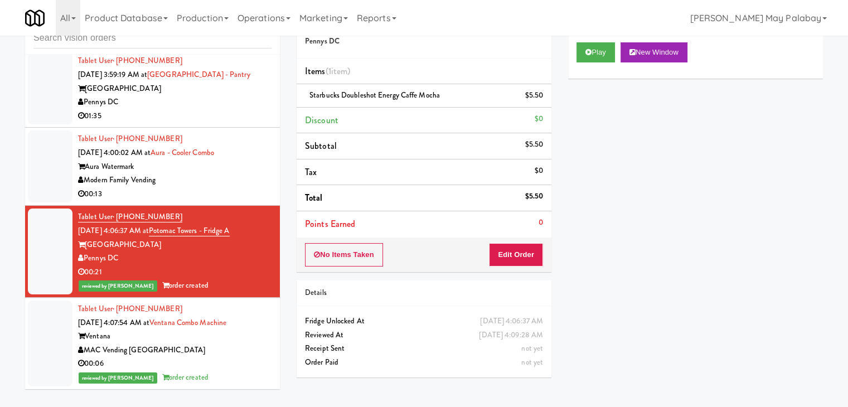
click at [241, 201] on div "00:13" at bounding box center [174, 194] width 193 height 14
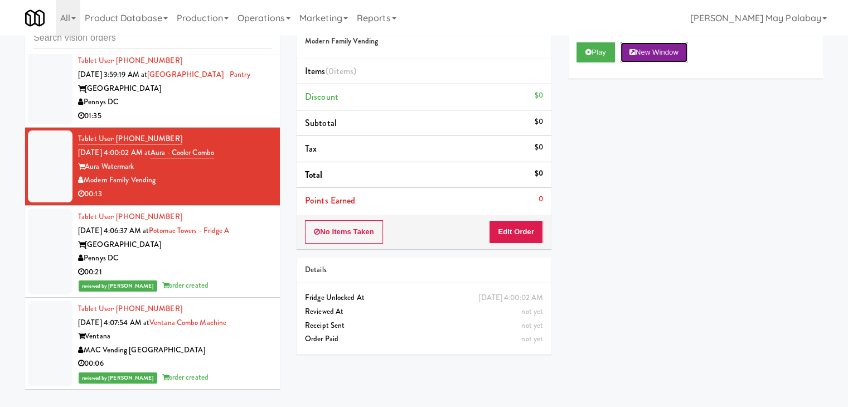
click at [668, 52] on button "New Window" at bounding box center [653, 52] width 67 height 20
click at [522, 230] on button "Edit Order" at bounding box center [516, 231] width 54 height 23
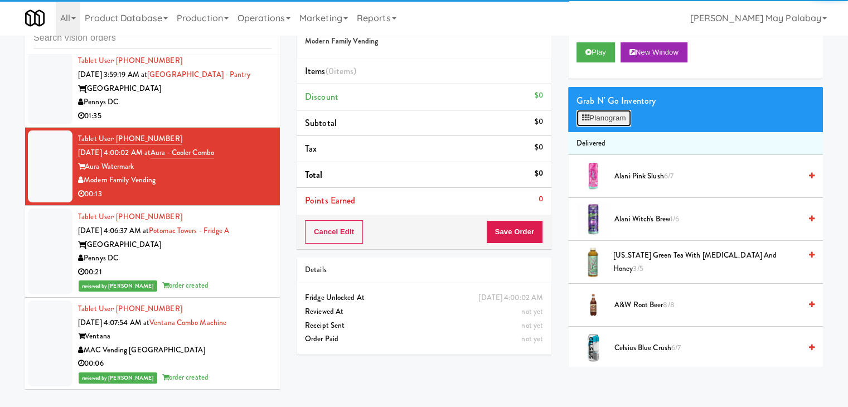
click at [601, 120] on button "Planogram" at bounding box center [603, 118] width 55 height 17
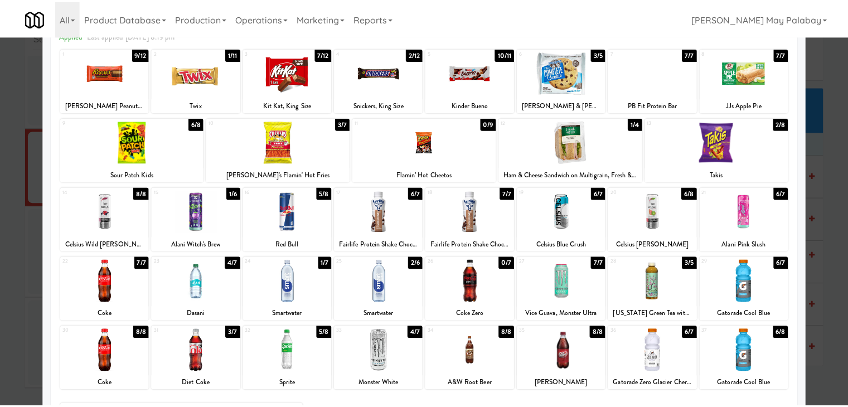
scroll to position [56, 0]
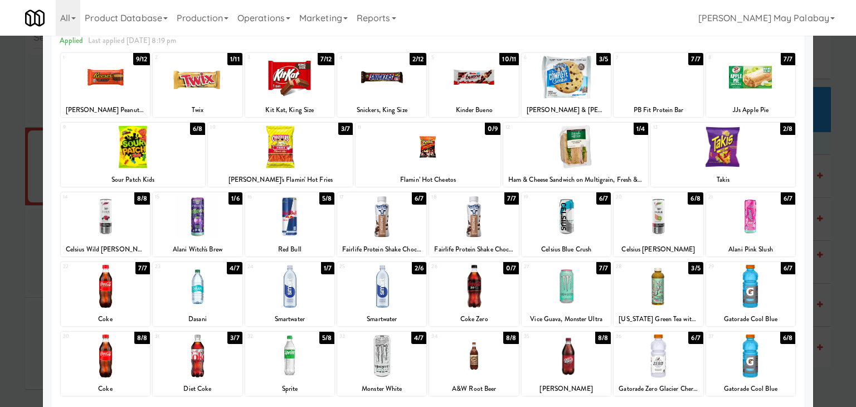
click at [747, 92] on div at bounding box center [750, 77] width 89 height 43
click at [841, 275] on div at bounding box center [428, 203] width 856 height 407
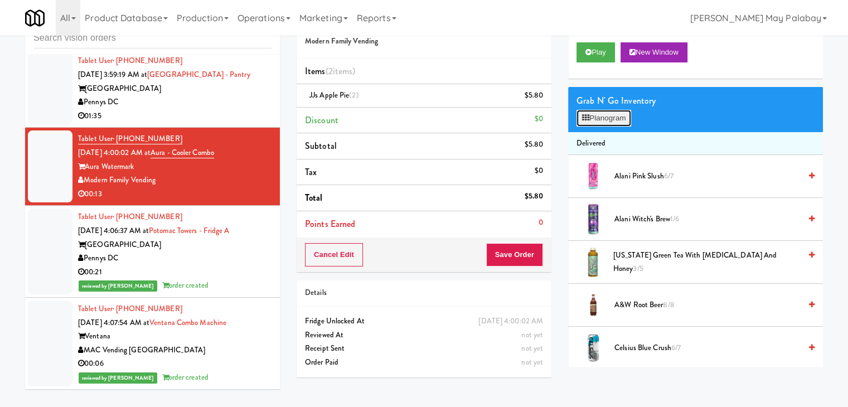
click at [620, 117] on button "Planogram" at bounding box center [603, 118] width 55 height 17
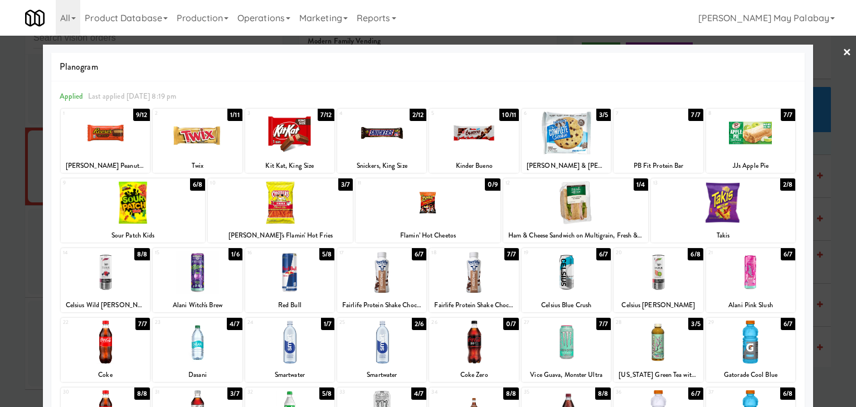
click at [407, 276] on div at bounding box center [381, 272] width 89 height 43
click at [788, 357] on div "1 9/12 Reese’s Peanut Butter Cups 2 1/11 Twix 3 7/12 Kit Kat, King Size 4 2/12 …" at bounding box center [428, 319] width 737 height 423
click at [779, 355] on div at bounding box center [750, 342] width 89 height 43
click at [840, 268] on div at bounding box center [428, 203] width 856 height 407
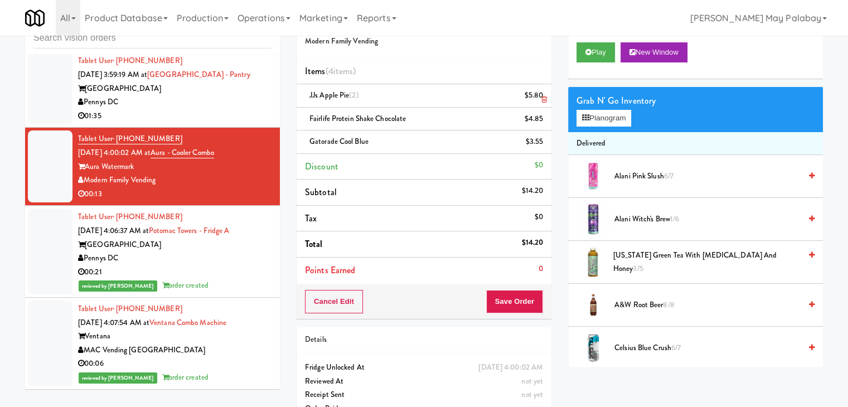
click at [544, 101] on icon at bounding box center [544, 99] width 6 height 7
click at [502, 301] on button "Save Order" at bounding box center [514, 301] width 57 height 23
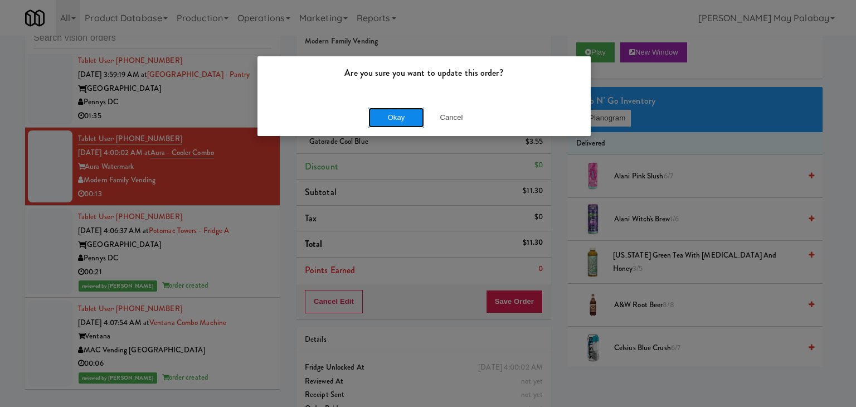
click at [419, 113] on button "Okay" at bounding box center [396, 118] width 56 height 20
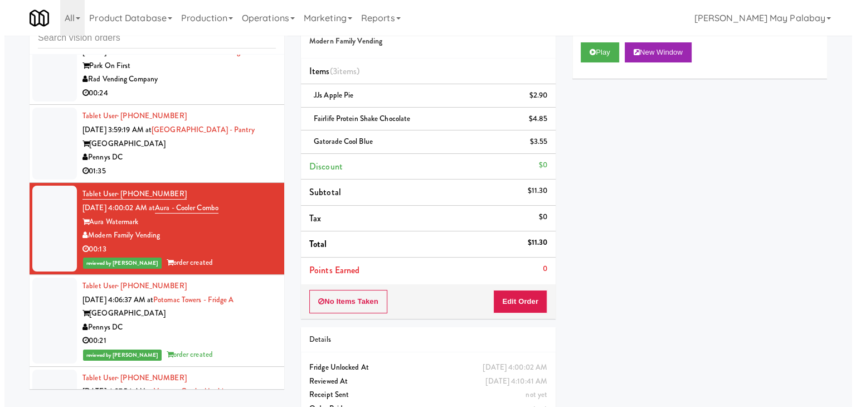
scroll to position [686, 0]
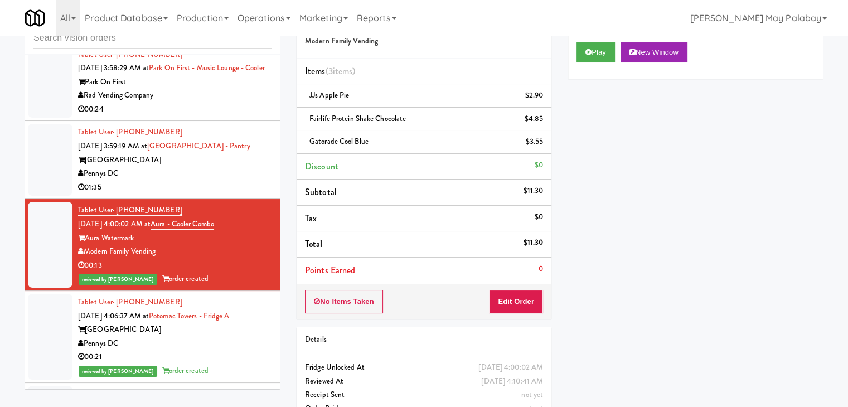
click at [237, 181] on div "Pennys DC" at bounding box center [174, 174] width 193 height 14
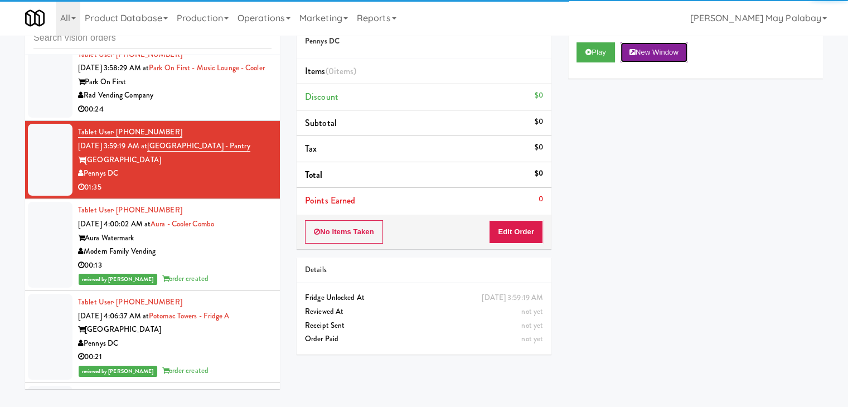
click at [670, 51] on button "New Window" at bounding box center [653, 52] width 67 height 20
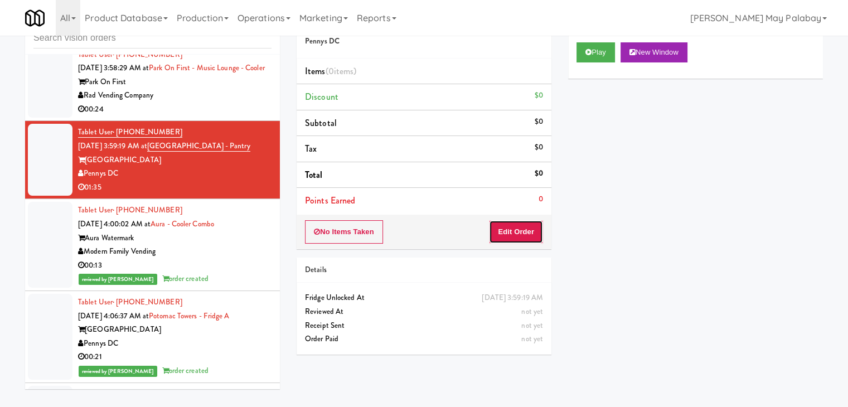
click at [524, 227] on button "Edit Order" at bounding box center [516, 231] width 54 height 23
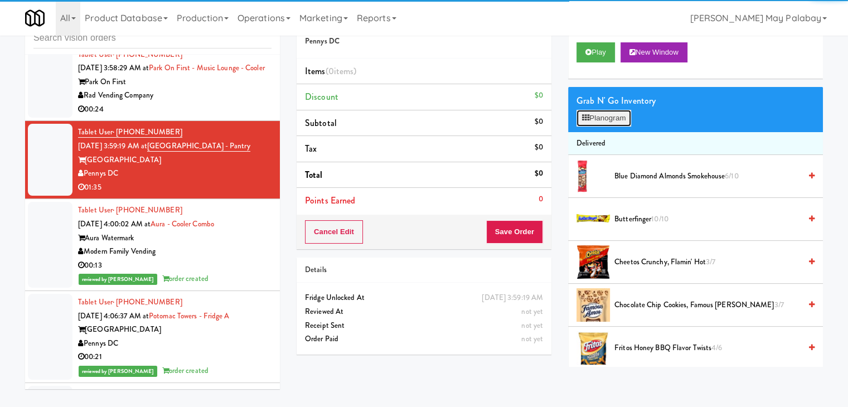
click at [602, 115] on button "Planogram" at bounding box center [603, 118] width 55 height 17
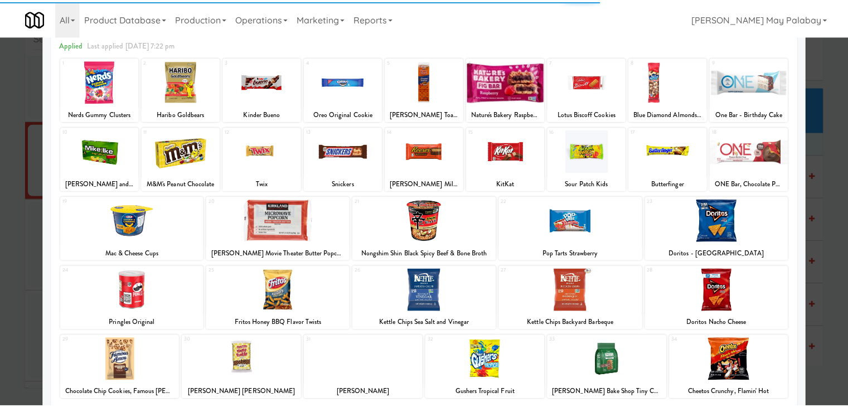
scroll to position [56, 0]
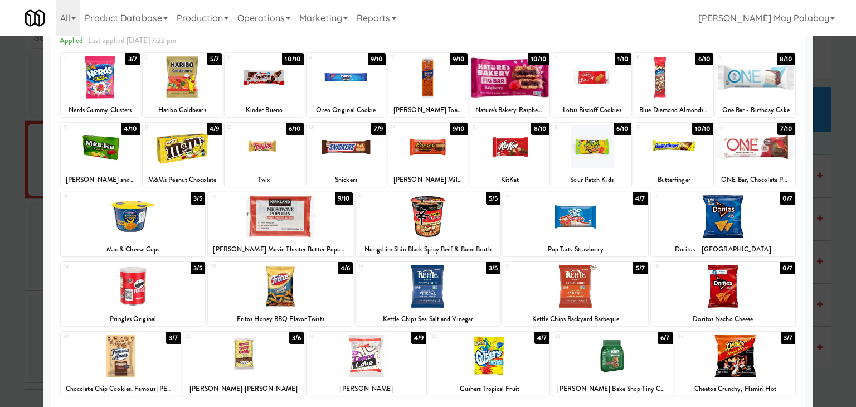
click at [316, 289] on div at bounding box center [280, 286] width 145 height 43
click at [782, 363] on div at bounding box center [736, 355] width 120 height 43
click at [846, 217] on div at bounding box center [428, 203] width 856 height 407
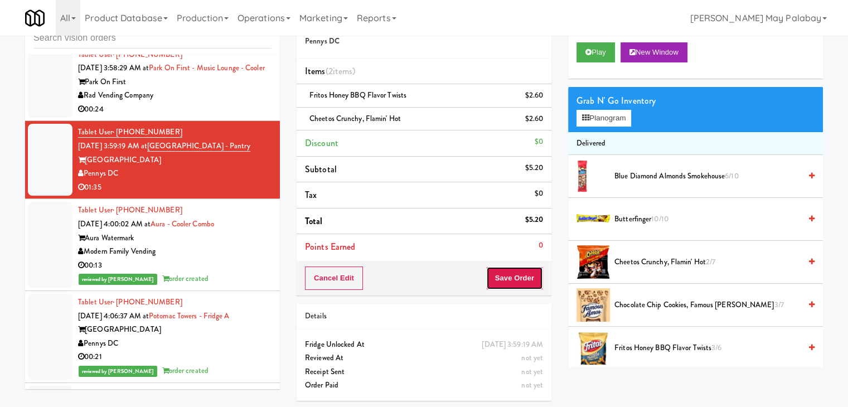
click at [526, 280] on button "Save Order" at bounding box center [514, 277] width 57 height 23
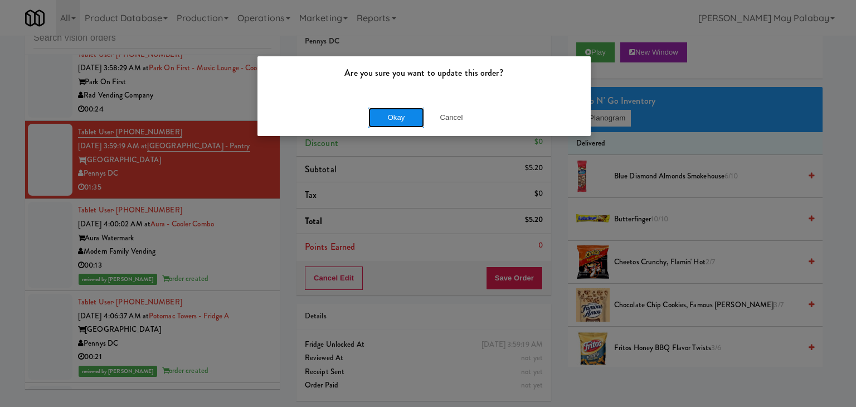
click at [396, 117] on button "Okay" at bounding box center [396, 118] width 56 height 20
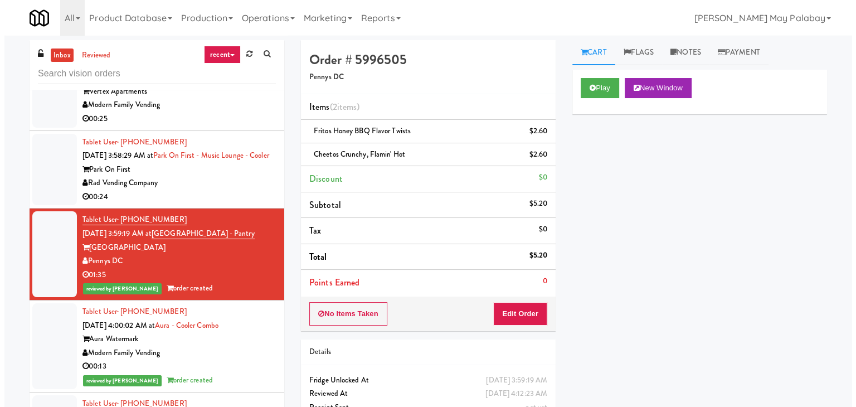
scroll to position [630, 0]
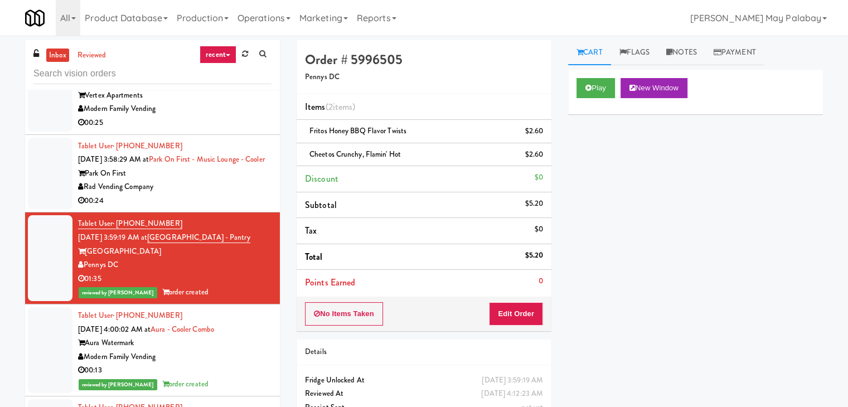
click at [242, 181] on div "Park On First" at bounding box center [174, 174] width 193 height 14
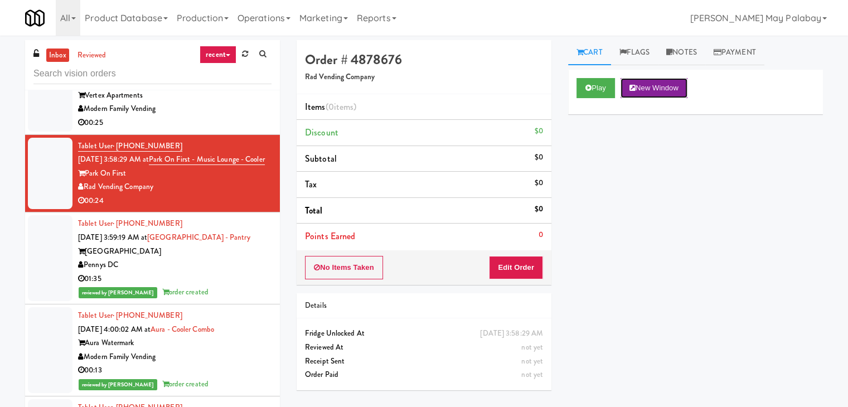
click at [668, 89] on button "New Window" at bounding box center [653, 88] width 67 height 20
click at [517, 268] on button "Edit Order" at bounding box center [516, 267] width 54 height 23
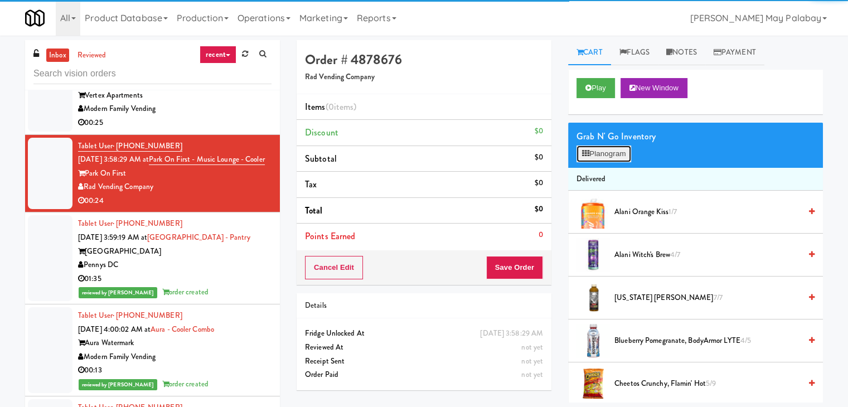
click at [598, 151] on button "Planogram" at bounding box center [603, 153] width 55 height 17
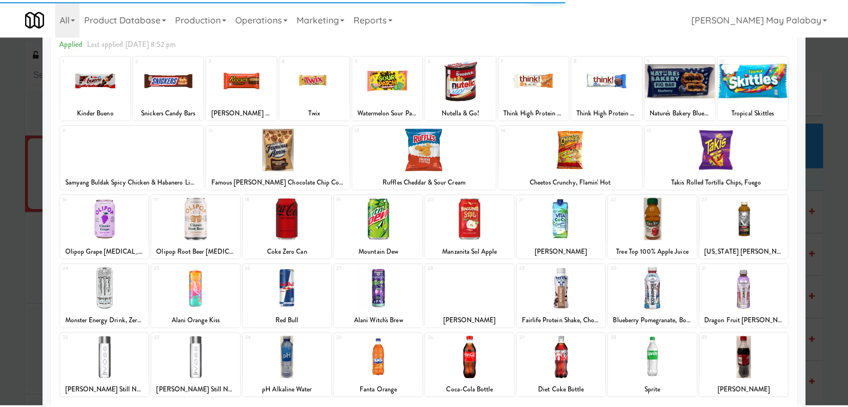
scroll to position [56, 0]
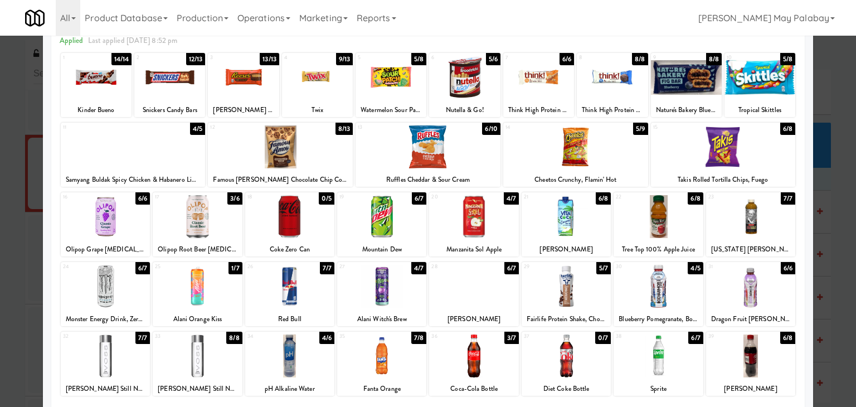
click at [484, 164] on div at bounding box center [428, 146] width 145 height 43
click at [771, 220] on div at bounding box center [750, 216] width 89 height 43
click at [271, 88] on div at bounding box center [243, 77] width 71 height 43
click at [835, 232] on div at bounding box center [428, 203] width 856 height 407
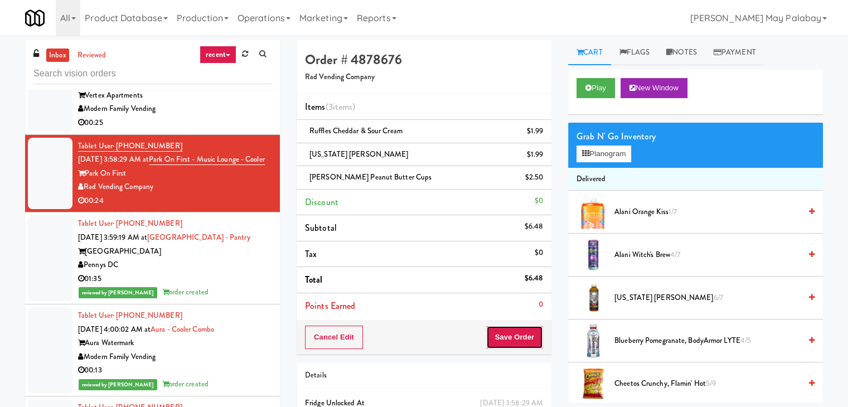
click at [522, 331] on button "Save Order" at bounding box center [514, 337] width 57 height 23
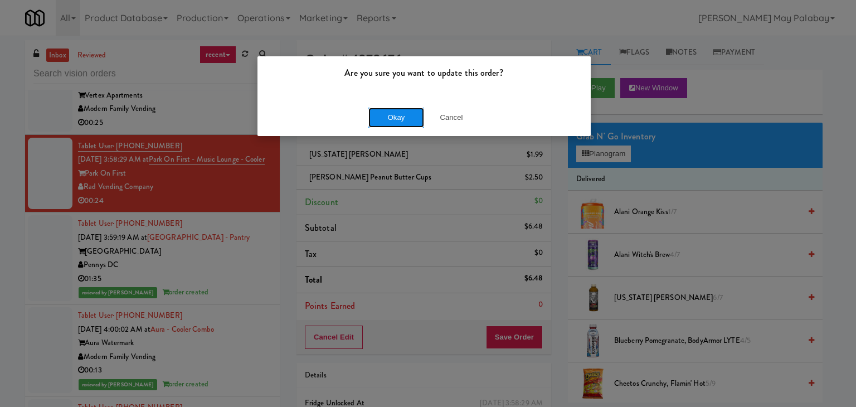
click at [410, 120] on button "Okay" at bounding box center [396, 118] width 56 height 20
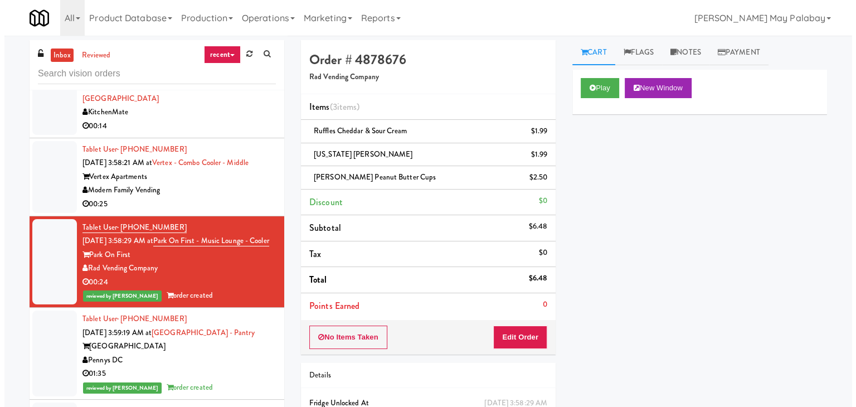
scroll to position [519, 0]
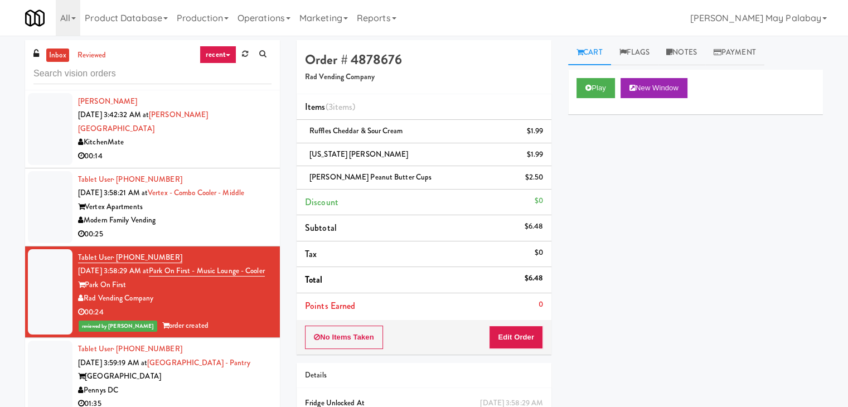
click at [212, 226] on div "Modern Family Vending" at bounding box center [174, 221] width 193 height 14
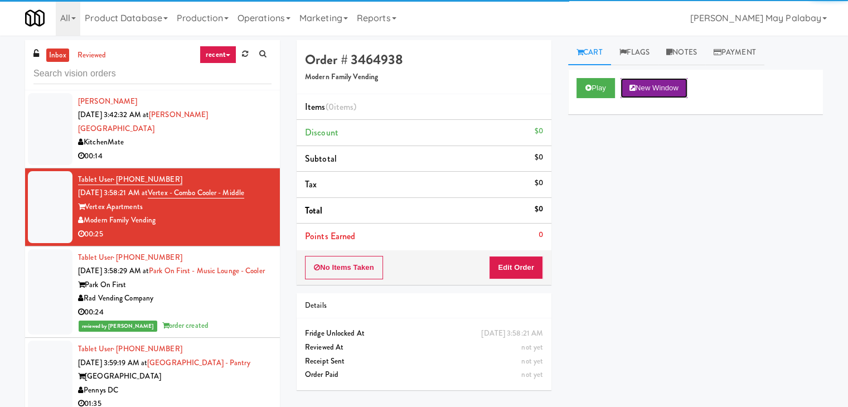
click at [671, 84] on button "New Window" at bounding box center [653, 88] width 67 height 20
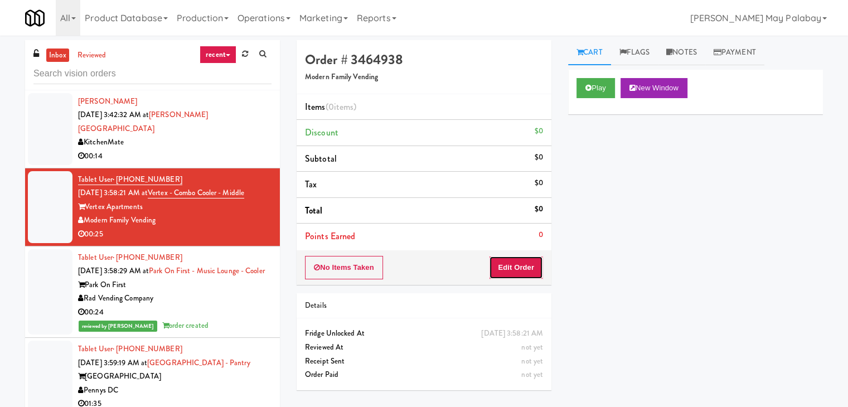
click at [527, 268] on button "Edit Order" at bounding box center [516, 267] width 54 height 23
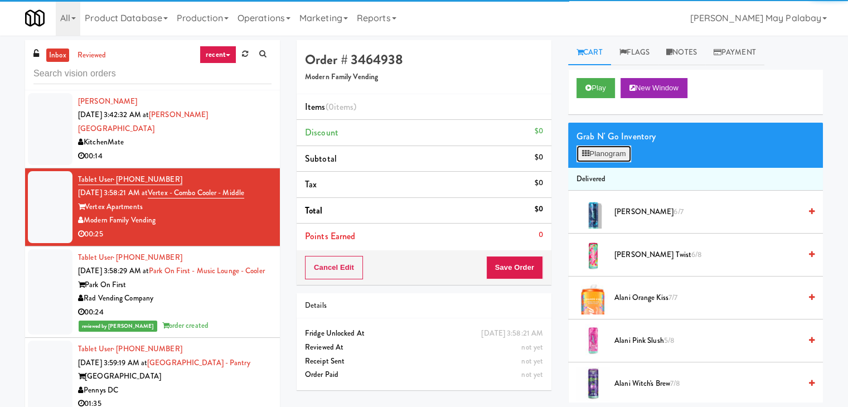
click at [585, 161] on button "Planogram" at bounding box center [603, 153] width 55 height 17
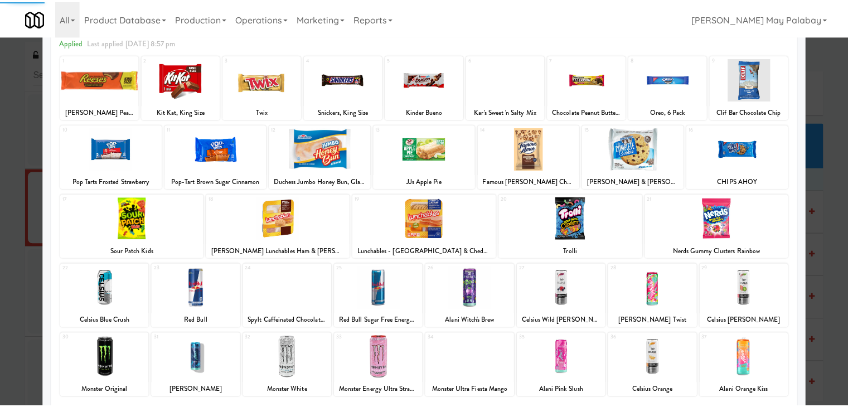
scroll to position [56, 0]
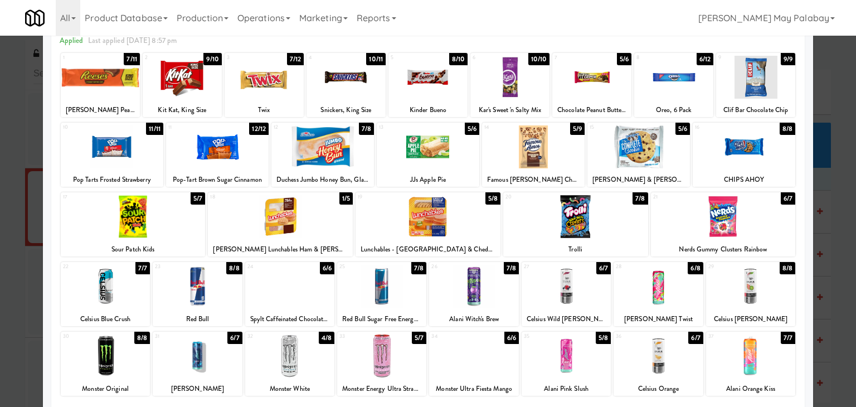
click at [397, 363] on div at bounding box center [381, 355] width 89 height 43
click at [339, 92] on div at bounding box center [346, 77] width 79 height 43
click at [473, 225] on div at bounding box center [428, 216] width 145 height 43
click at [828, 234] on div at bounding box center [428, 203] width 856 height 407
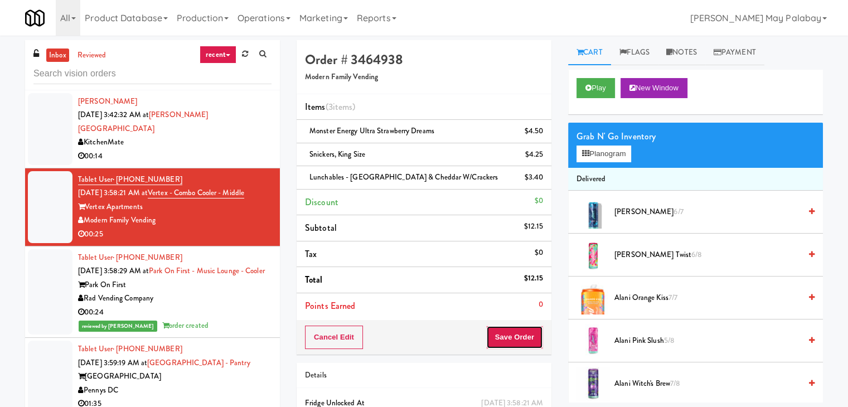
click at [504, 331] on button "Save Order" at bounding box center [514, 337] width 57 height 23
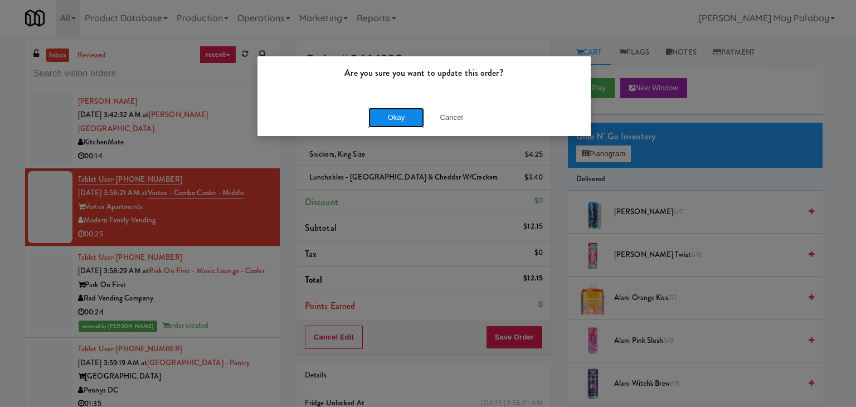
click at [406, 121] on button "Okay" at bounding box center [396, 118] width 56 height 20
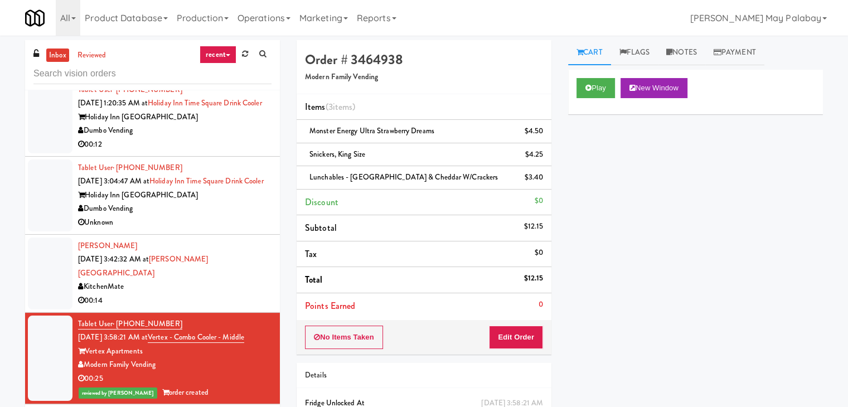
scroll to position [446, 0]
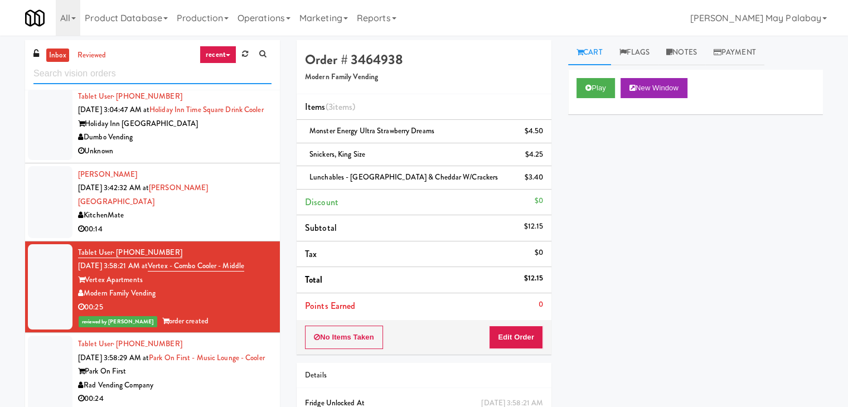
click at [54, 71] on input "text" at bounding box center [152, 74] width 238 height 21
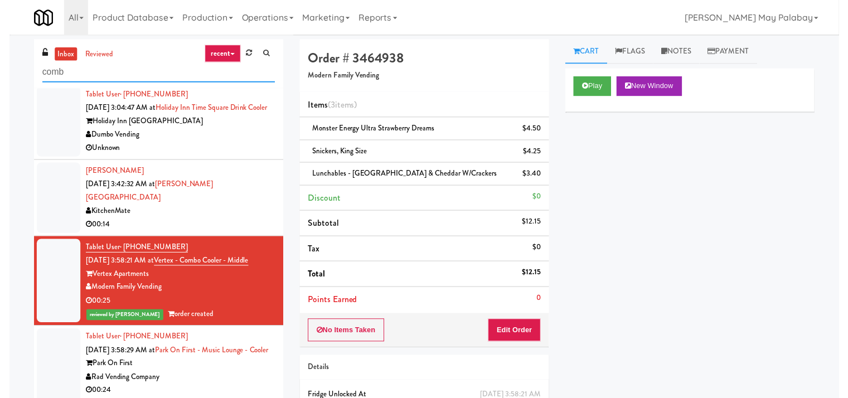
scroll to position [0, 0]
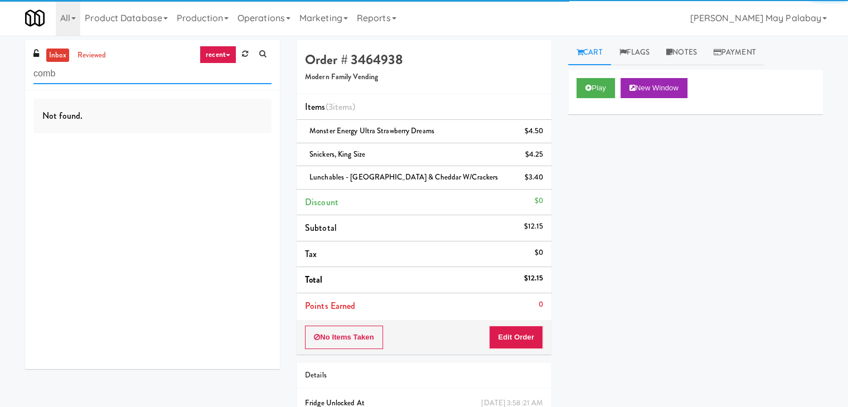
type input "combo"
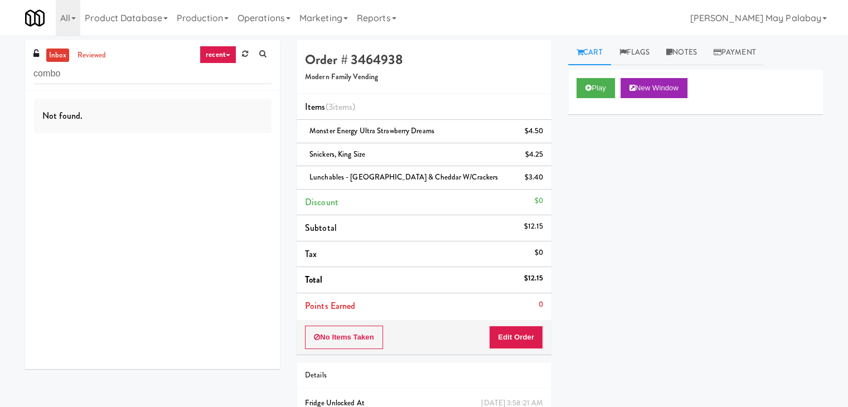
click at [670, 335] on div "Play New Window Primary Flag Clear Flag if unable to determine what was taken o…" at bounding box center [695, 279] width 255 height 418
click at [229, 18] on icon at bounding box center [226, 18] width 4 height 2
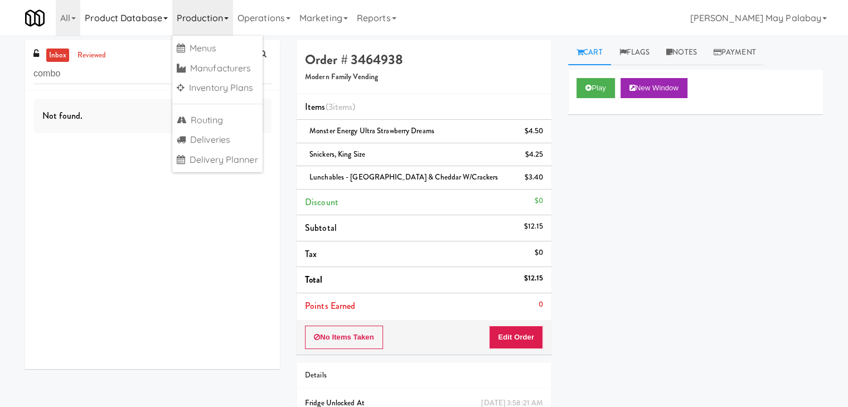
click at [166, 15] on link "Product Database" at bounding box center [126, 18] width 92 height 36
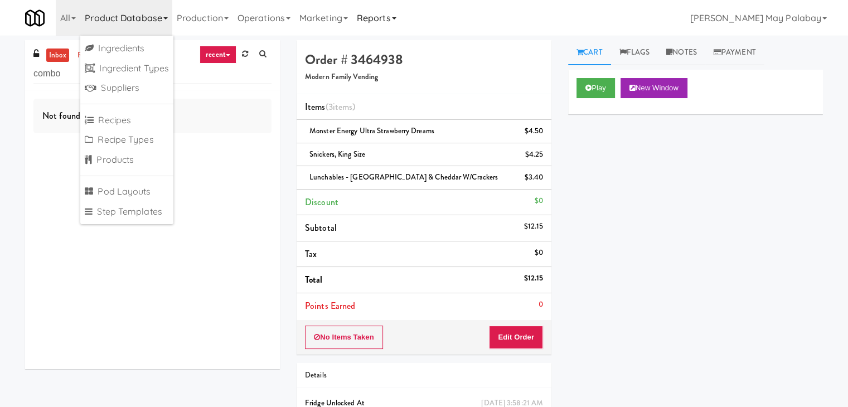
click at [401, 21] on link "Reports" at bounding box center [376, 18] width 48 height 36
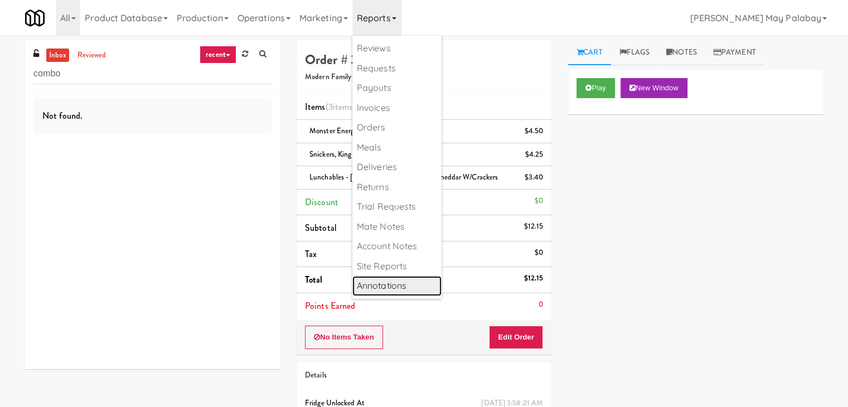
click at [387, 284] on link "Annotations" at bounding box center [396, 286] width 89 height 20
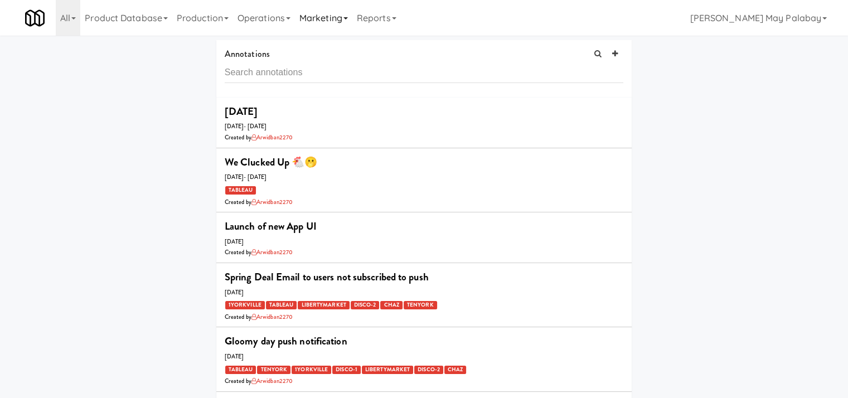
click at [350, 17] on link "Marketing" at bounding box center [323, 18] width 57 height 36
click at [401, 15] on link "Reports" at bounding box center [376, 18] width 48 height 36
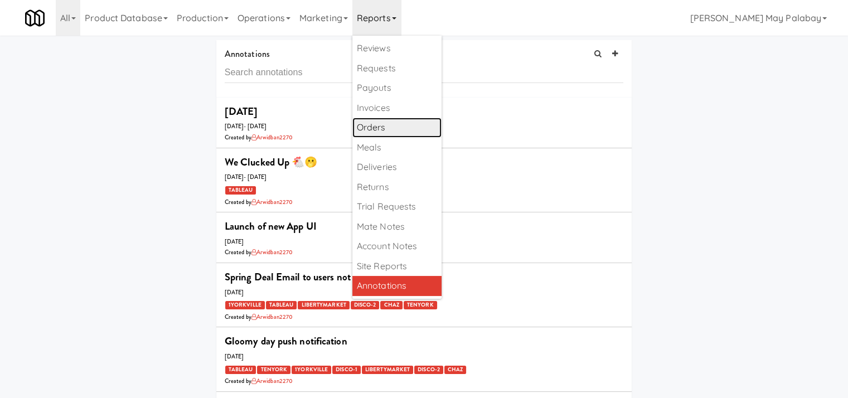
click at [415, 131] on link "Orders" at bounding box center [396, 128] width 89 height 20
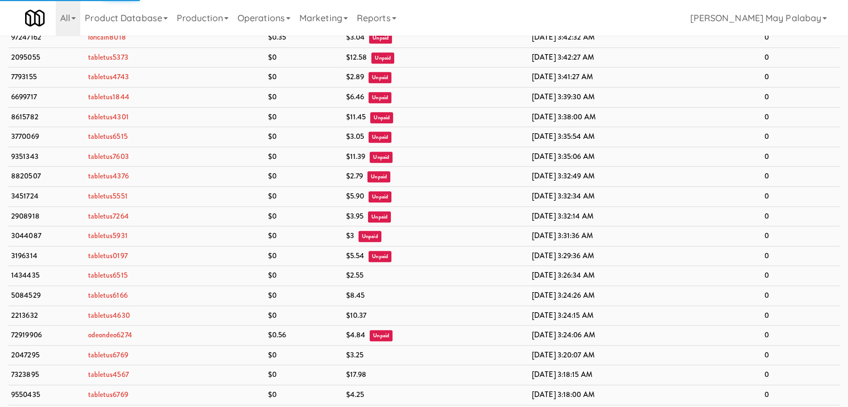
scroll to position [446, 0]
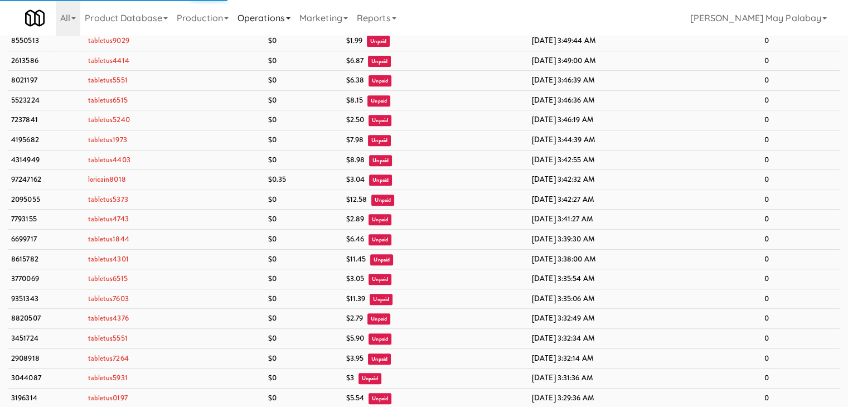
click at [294, 22] on link "Operations" at bounding box center [264, 18] width 62 height 36
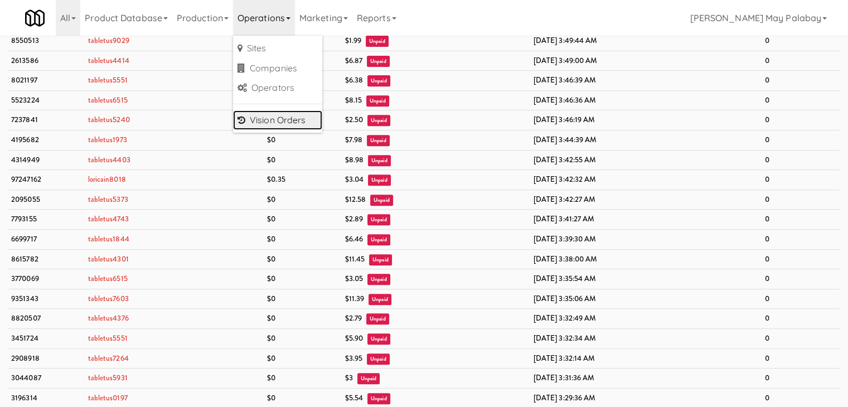
click at [299, 117] on link "Vision Orders" at bounding box center [277, 120] width 89 height 20
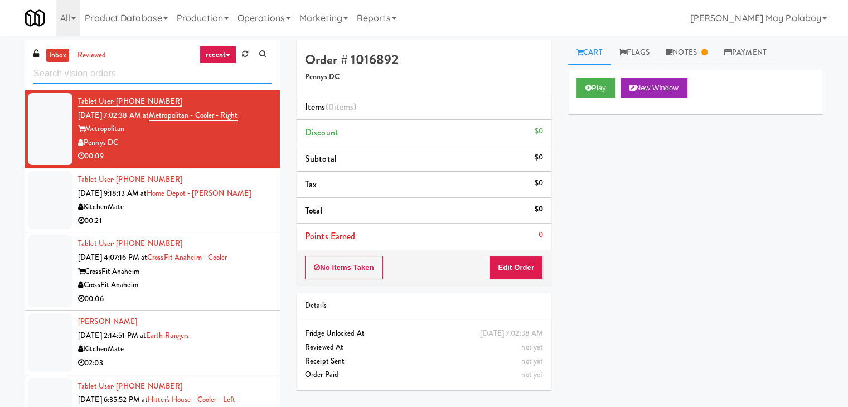
click at [130, 78] on input "text" at bounding box center [152, 74] width 238 height 21
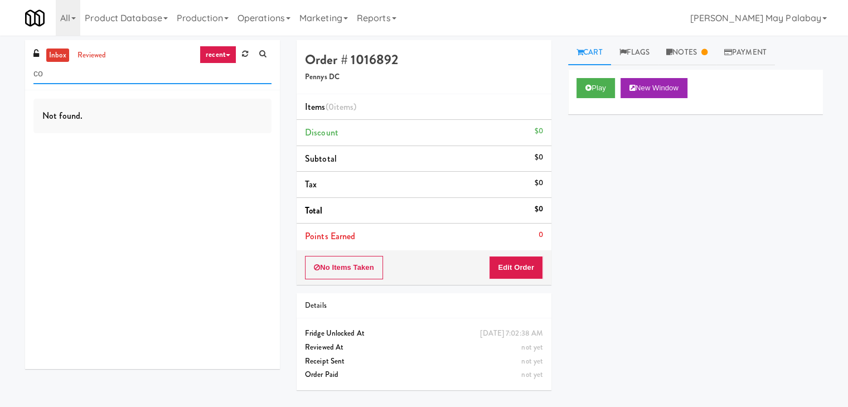
type input "c"
click at [125, 79] on input "ambient" at bounding box center [152, 74] width 238 height 21
type input "a"
type input "cooler"
click at [125, 79] on input "cooler" at bounding box center [152, 74] width 238 height 21
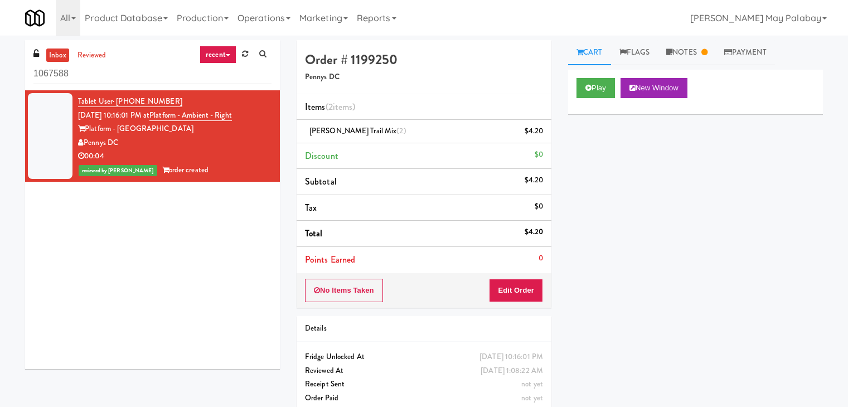
click at [691, 135] on div "Play New Window Primary Flag Clear Flag if unable to determine what was taken o…" at bounding box center [695, 279] width 255 height 418
click at [683, 56] on link "Notes" at bounding box center [687, 52] width 58 height 25
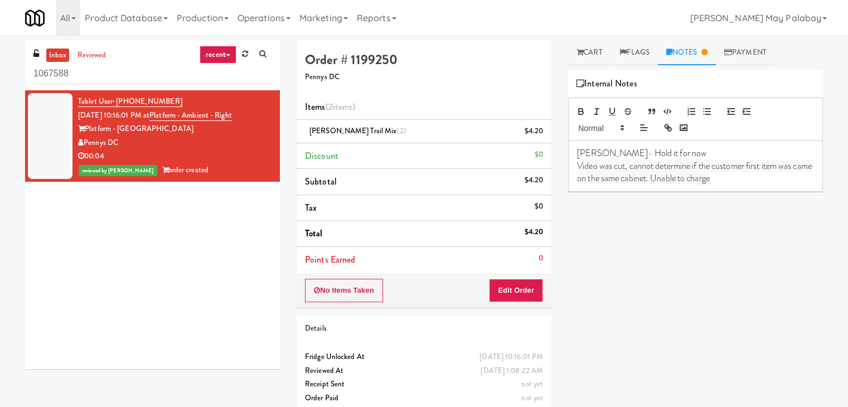
click at [668, 230] on div "Play New Window Primary Flag Clear Flag if unable to determine what was taken o…" at bounding box center [695, 279] width 255 height 418
click at [747, 187] on div "Rizza- Hold it for now Video was cut, cannot determine if the customer first it…" at bounding box center [696, 165] width 254 height 51
click at [748, 237] on div "Play New Window Primary Flag Clear Flag if unable to determine what was taken o…" at bounding box center [695, 279] width 255 height 418
click at [590, 56] on link "Cart" at bounding box center [589, 52] width 43 height 25
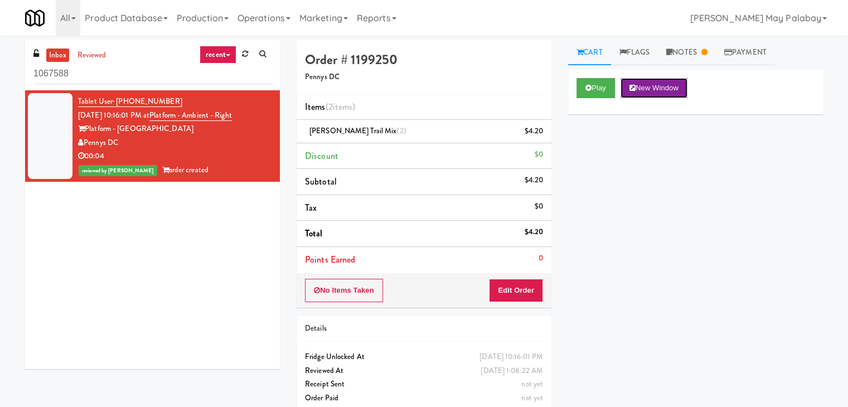
click at [670, 81] on button "New Window" at bounding box center [653, 88] width 67 height 20
click at [693, 58] on link "Notes" at bounding box center [687, 52] width 58 height 25
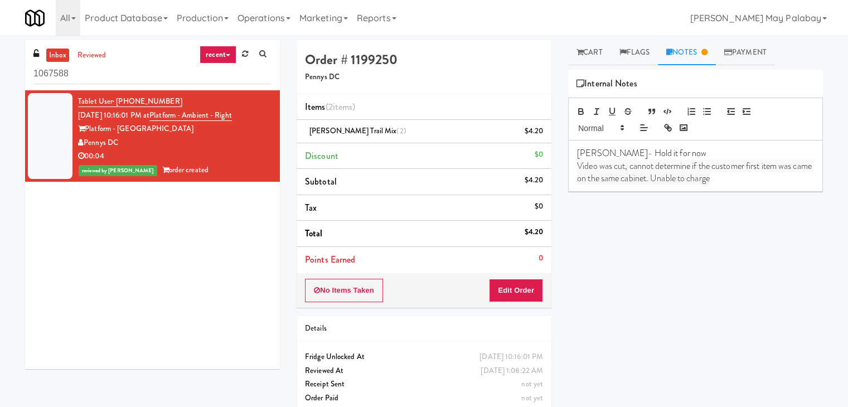
click at [748, 182] on p "Video was cut, cannot determine if the customer first item was came on the same…" at bounding box center [695, 172] width 237 height 25
click at [706, 206] on p "Rizza: Done with the process" at bounding box center [695, 203] width 237 height 12
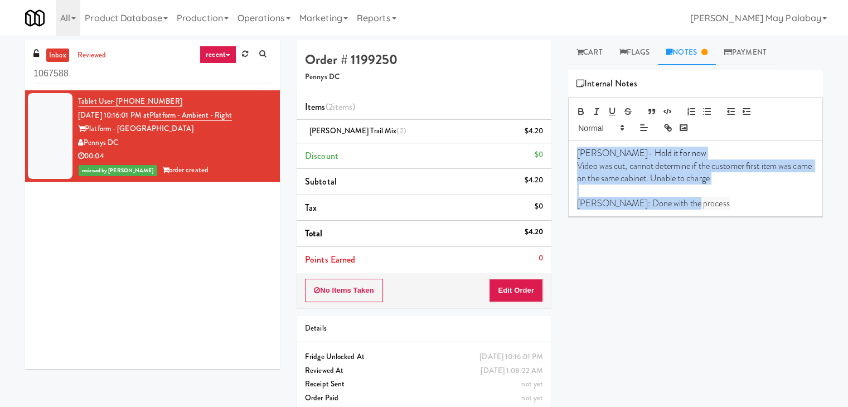
drag, startPoint x: 730, startPoint y: 208, endPoint x: 555, endPoint y: 158, distance: 182.1
click at [555, 158] on div "Order # 1199250 Pennys DC Items (2 items ) Kirkland Trail Mix (2) $4.20 Discoun…" at bounding box center [559, 230] width 543 height 381
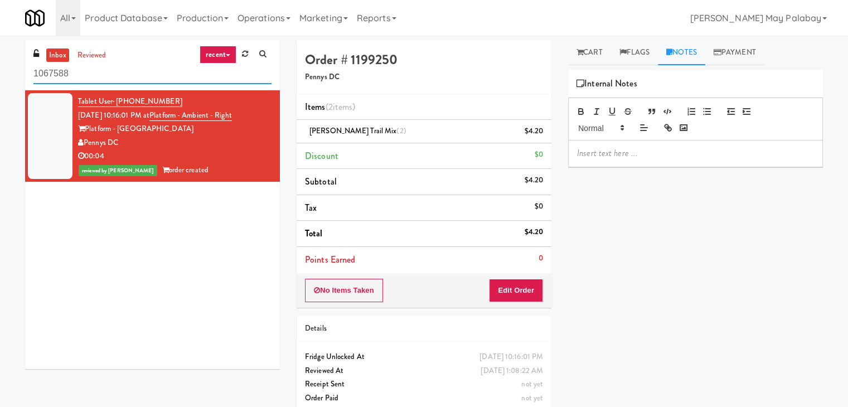
click at [156, 67] on input "1067588" at bounding box center [152, 74] width 238 height 21
click at [635, 230] on div "Play New Window Primary Flag Clear Flag if unable to determine what was taken o…" at bounding box center [695, 279] width 255 height 418
click at [95, 258] on div "Tablet User · (202) 897-6962 Sep 22, 2025 10:16:01 PM at Platform - Ambient - R…" at bounding box center [152, 229] width 255 height 279
click at [134, 80] on input "1067588" at bounding box center [152, 74] width 238 height 21
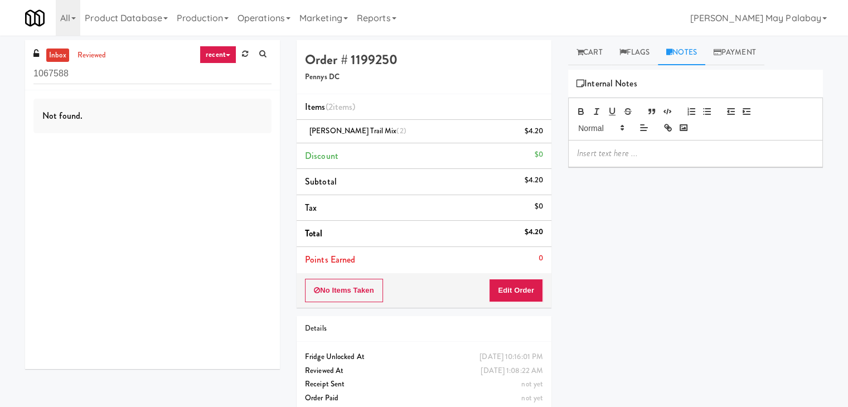
click at [103, 164] on div "Not found." at bounding box center [152, 229] width 255 height 279
click at [111, 74] on input "1067588" at bounding box center [152, 74] width 238 height 21
click at [115, 56] on div "inbox reviewed recent all unclear take inventory issue suspicious failed recent…" at bounding box center [152, 65] width 255 height 50
click at [88, 54] on link "reviewed" at bounding box center [92, 55] width 35 height 14
click at [93, 70] on input "1067588" at bounding box center [152, 74] width 238 height 21
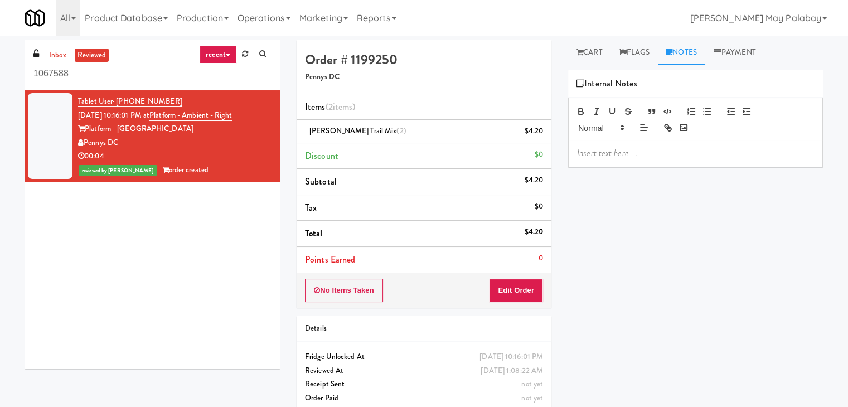
click at [235, 143] on div "Pennys DC" at bounding box center [174, 143] width 193 height 14
click at [64, 57] on link "inbox" at bounding box center [57, 55] width 23 height 14
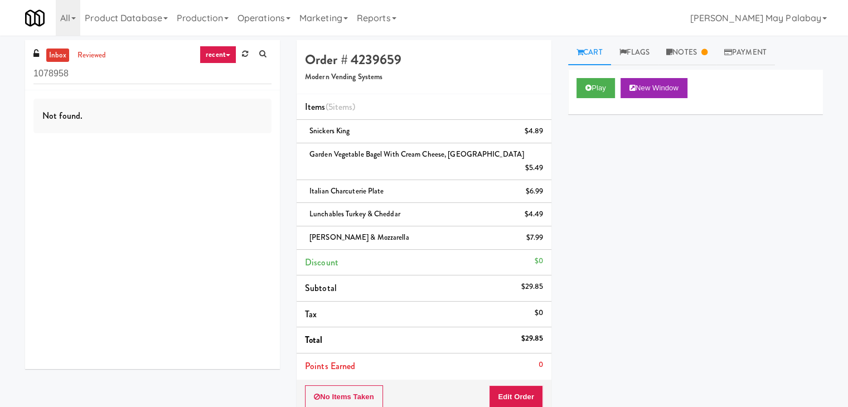
click at [225, 50] on link "recent" at bounding box center [218, 55] width 37 height 18
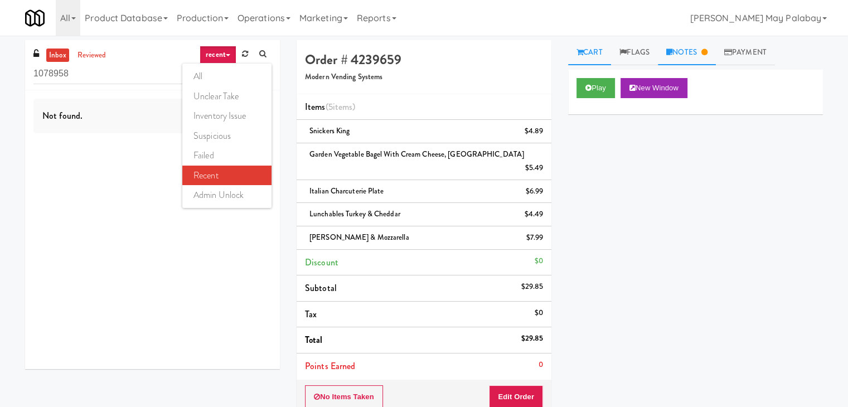
click at [695, 57] on link "Notes" at bounding box center [687, 52] width 58 height 25
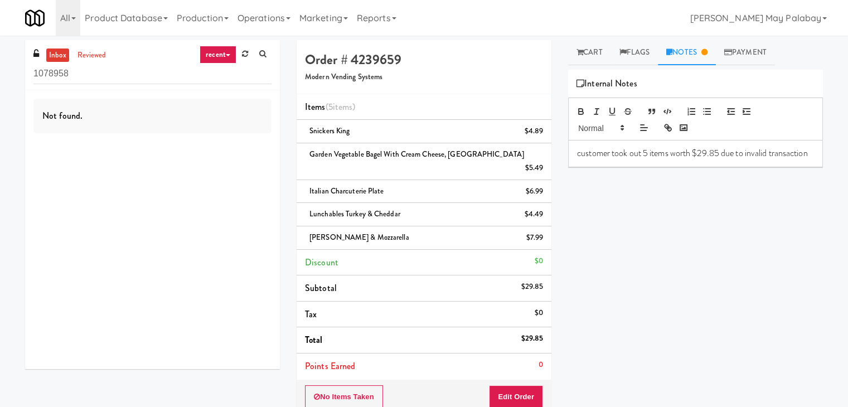
click at [630, 245] on div "Play New Window Primary Flag Clear Flag if unable to determine what was taken o…" at bounding box center [695, 279] width 255 height 418
click at [591, 56] on link "Cart" at bounding box center [589, 52] width 43 height 25
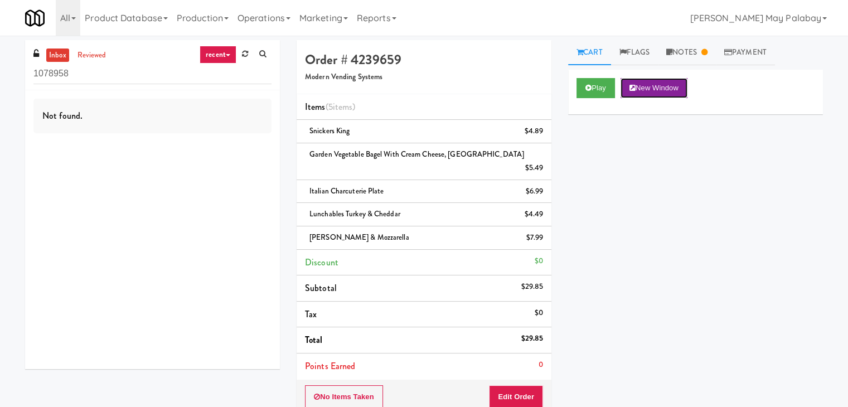
click at [667, 88] on button "New Window" at bounding box center [653, 88] width 67 height 20
click at [766, 45] on link "Payment" at bounding box center [745, 52] width 59 height 25
click at [295, 18] on link "Operations" at bounding box center [264, 18] width 62 height 36
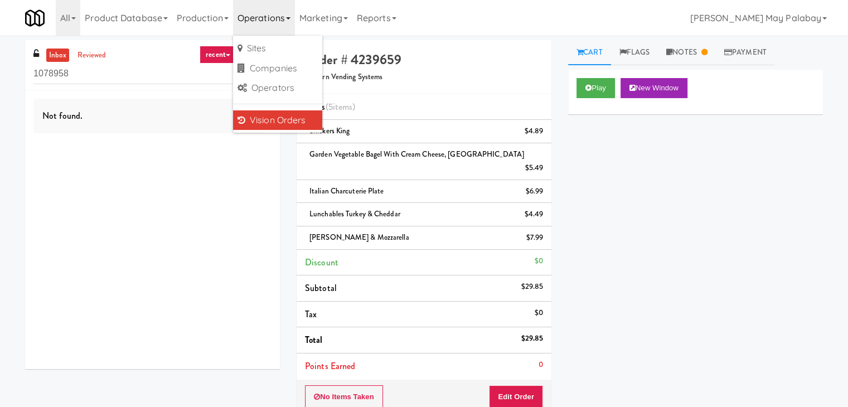
click at [284, 117] on link "Vision Orders" at bounding box center [277, 120] width 89 height 20
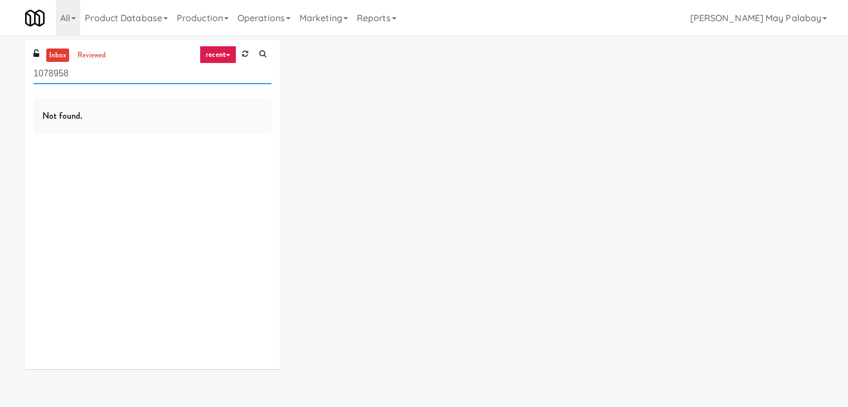
drag, startPoint x: 120, startPoint y: 77, endPoint x: 0, endPoint y: 80, distance: 119.9
click at [0, 80] on div "inbox reviewed recent all unclear take inventory issue suspicious failed recent…" at bounding box center [424, 208] width 848 height 337
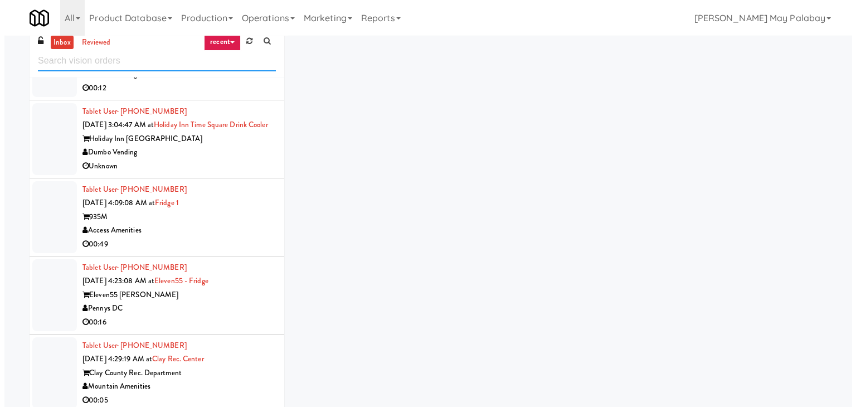
scroll to position [36, 0]
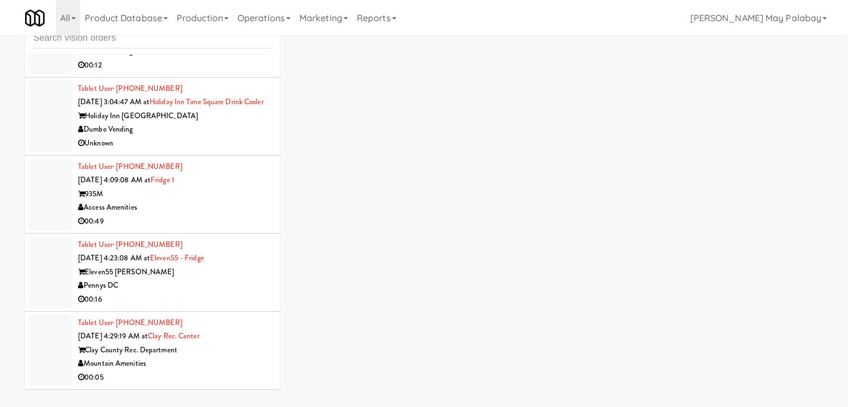
click at [218, 331] on div "Tablet User · (828) 371-6745 [DATE] 4:29:19 AM at [GEOGRAPHIC_DATA]. Center [GE…" at bounding box center [174, 350] width 193 height 69
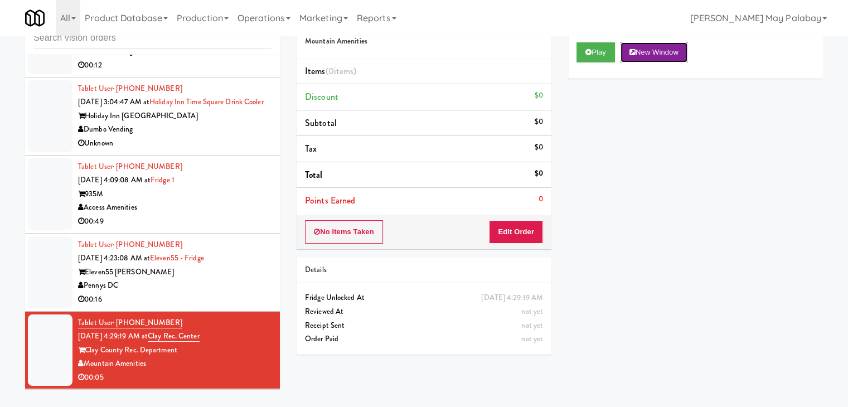
click at [653, 50] on button "New Window" at bounding box center [653, 52] width 67 height 20
click at [531, 232] on button "Edit Order" at bounding box center [516, 231] width 54 height 23
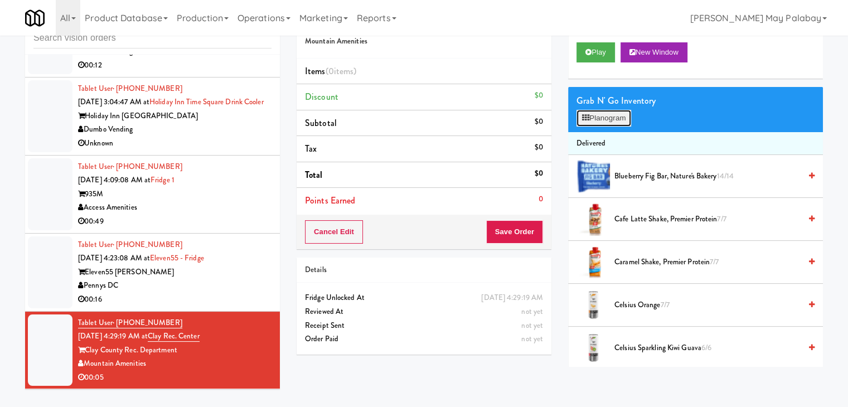
click at [618, 116] on button "Planogram" at bounding box center [603, 118] width 55 height 17
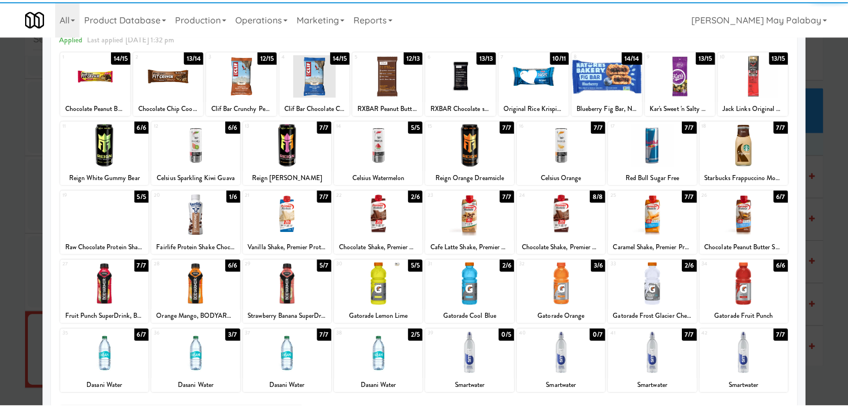
scroll to position [56, 0]
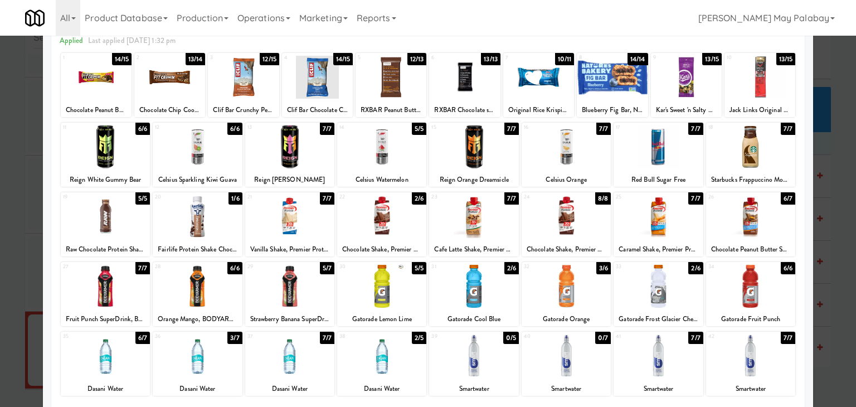
click at [481, 367] on div at bounding box center [473, 355] width 89 height 43
click at [838, 337] on div at bounding box center [428, 203] width 856 height 407
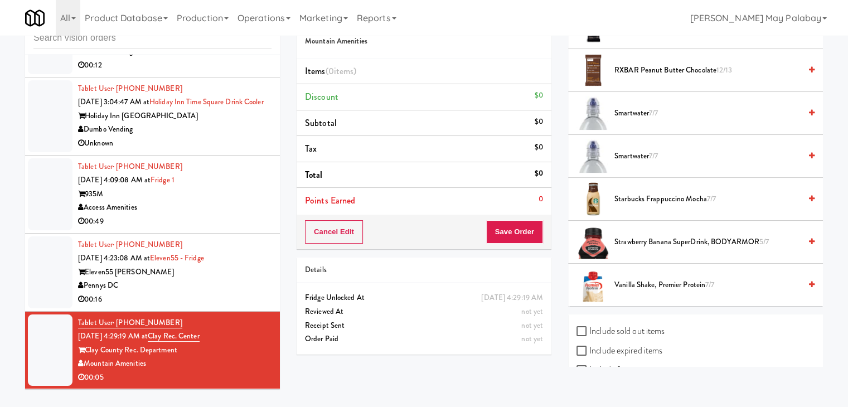
scroll to position [1629, 0]
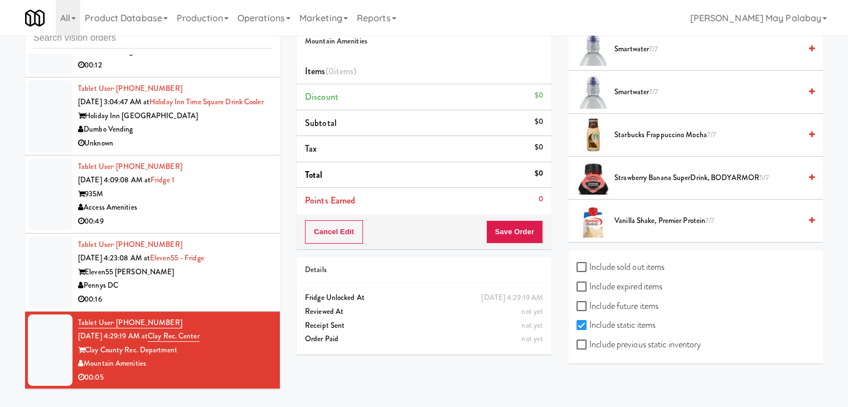
click at [660, 338] on label "Include previous static inventory" at bounding box center [638, 344] width 124 height 17
click at [589, 341] on input "Include previous static inventory" at bounding box center [582, 345] width 13 height 9
checkbox input "true"
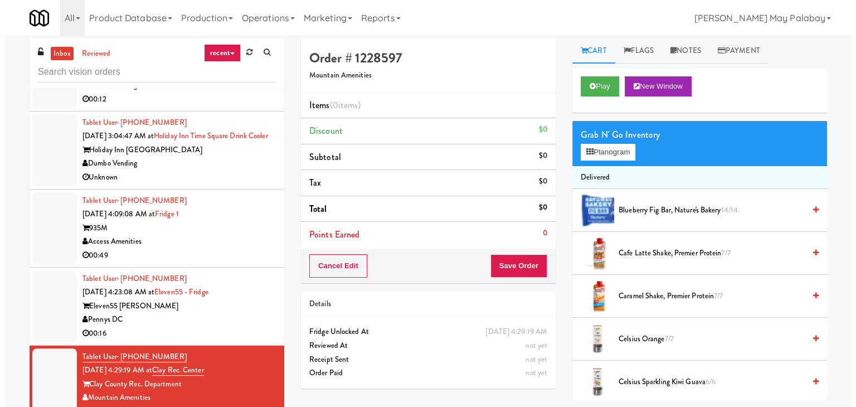
scroll to position [0, 0]
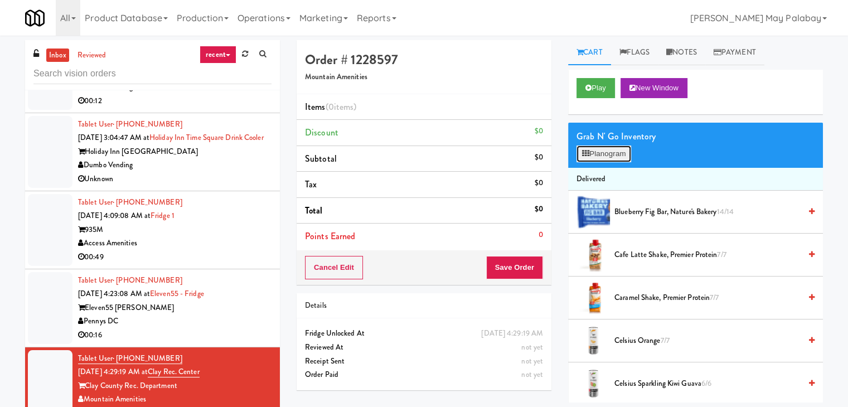
click at [616, 157] on button "Planogram" at bounding box center [603, 153] width 55 height 17
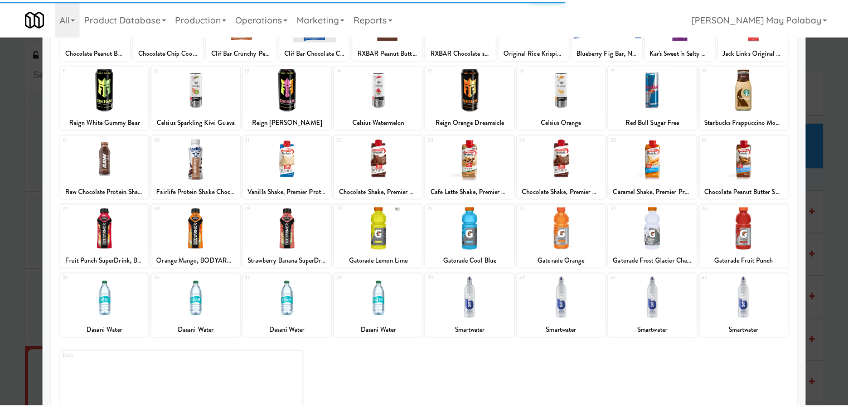
scroll to position [140, 0]
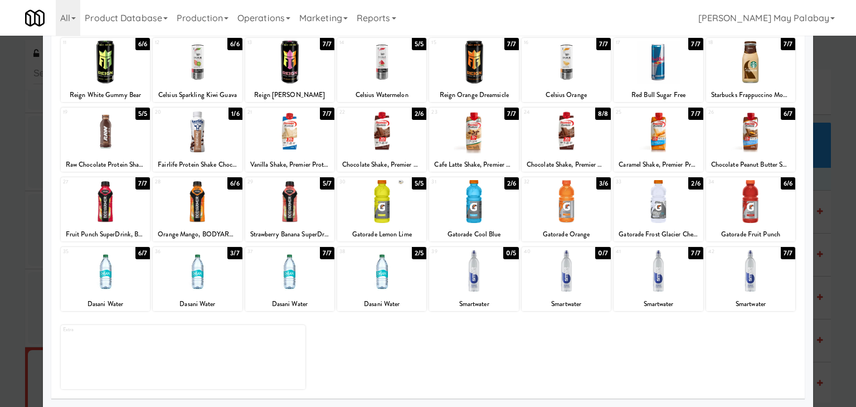
click at [591, 286] on div at bounding box center [566, 271] width 89 height 43
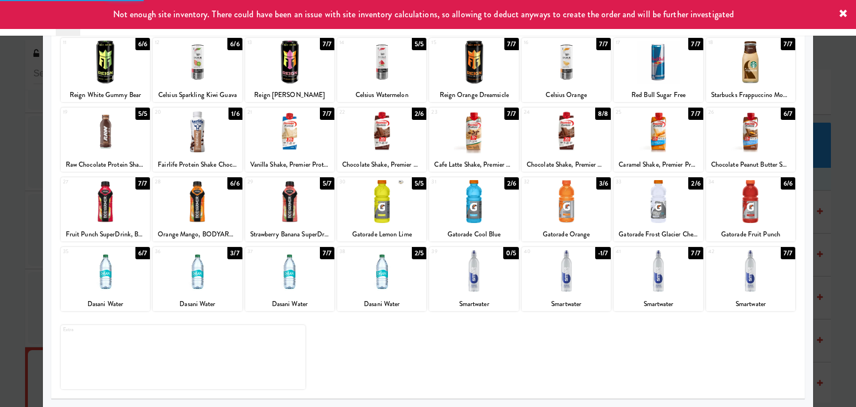
click at [827, 268] on div at bounding box center [428, 203] width 856 height 407
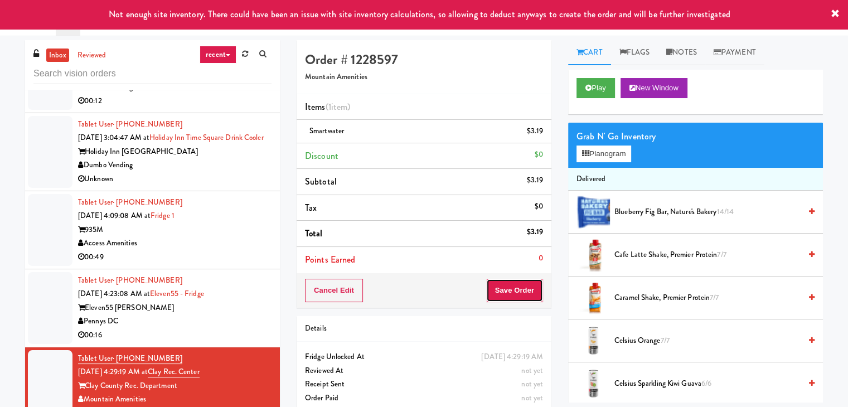
click at [499, 293] on button "Save Order" at bounding box center [514, 290] width 57 height 23
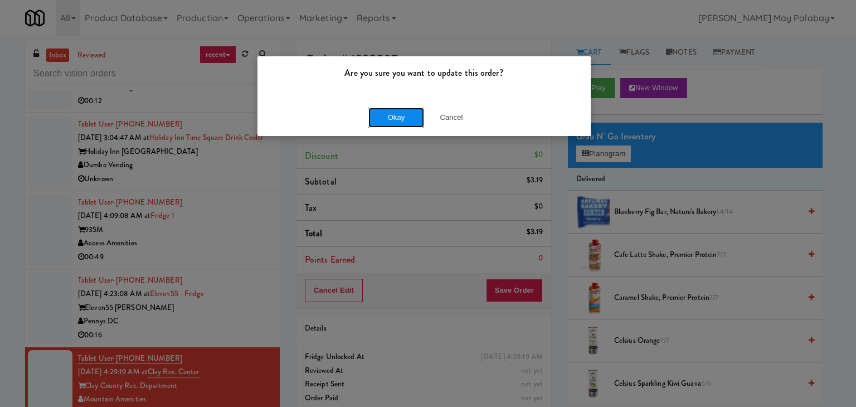
click at [400, 120] on button "Okay" at bounding box center [396, 118] width 56 height 20
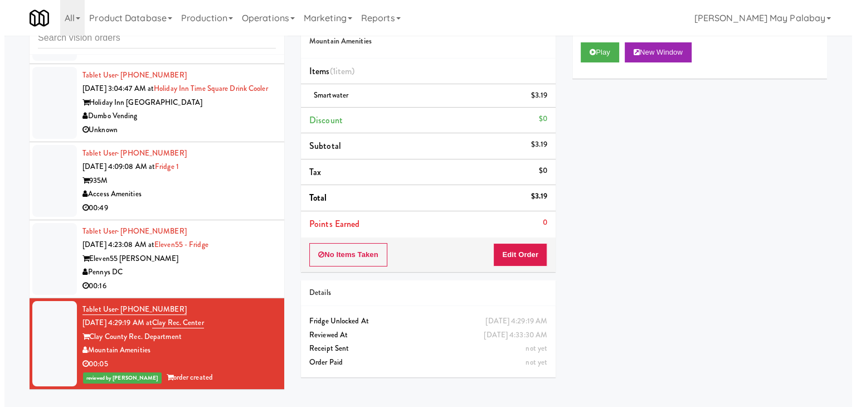
scroll to position [458, 0]
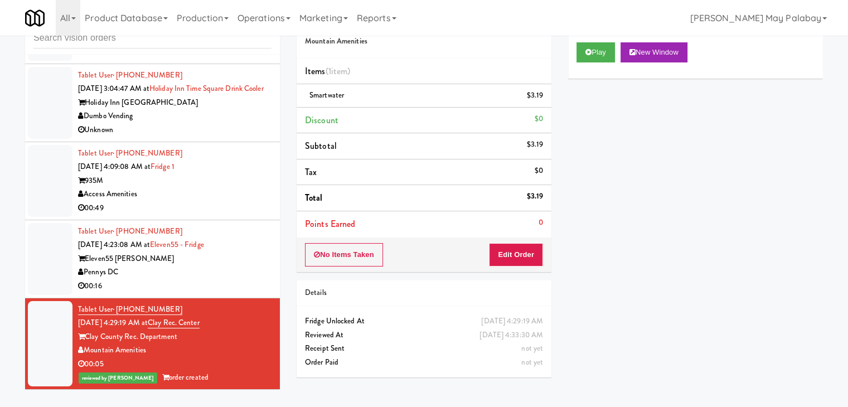
click at [190, 283] on div "00:16" at bounding box center [174, 286] width 193 height 14
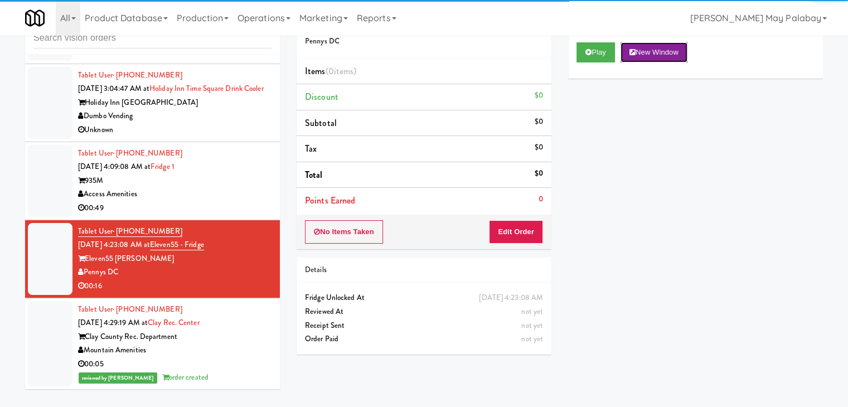
click at [651, 54] on button "New Window" at bounding box center [653, 52] width 67 height 20
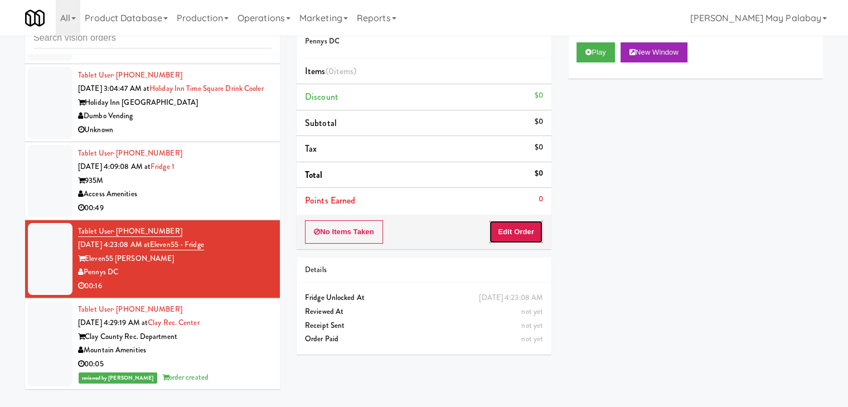
click at [502, 232] on button "Edit Order" at bounding box center [516, 231] width 54 height 23
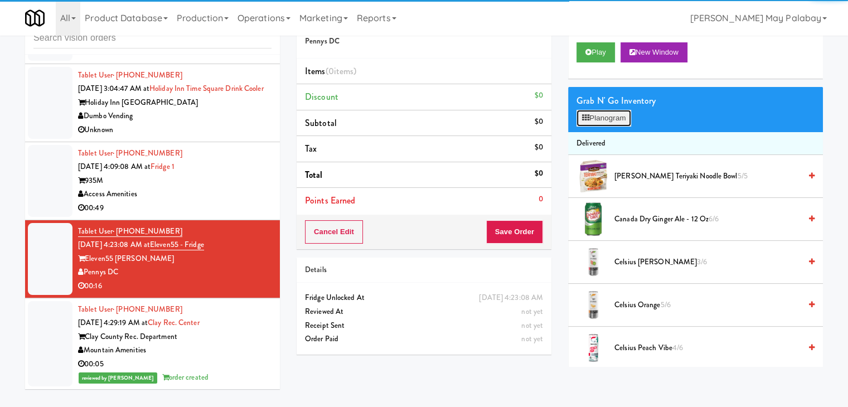
click at [605, 117] on button "Planogram" at bounding box center [603, 118] width 55 height 17
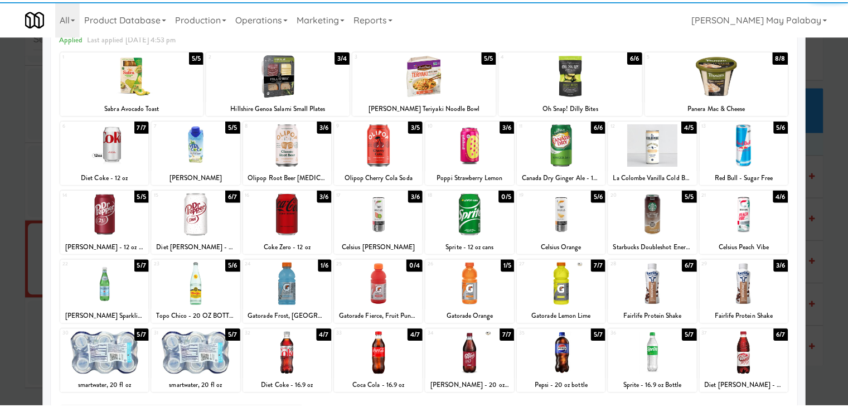
scroll to position [56, 0]
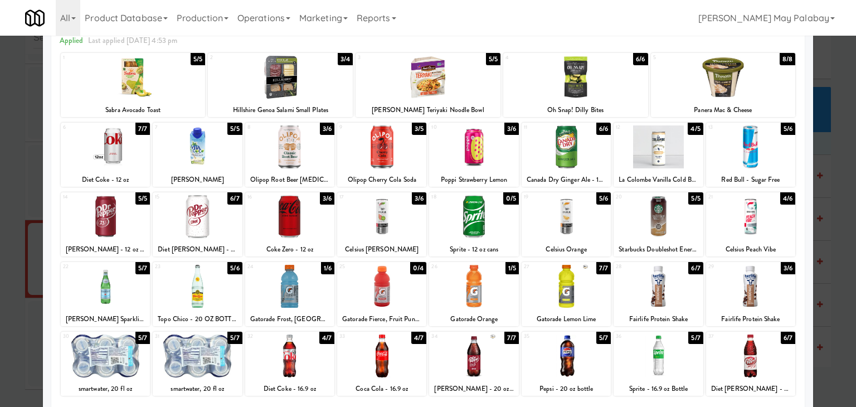
click at [308, 289] on div at bounding box center [289, 286] width 89 height 43
click at [223, 164] on div at bounding box center [197, 146] width 89 height 43
click at [831, 219] on div at bounding box center [428, 203] width 856 height 407
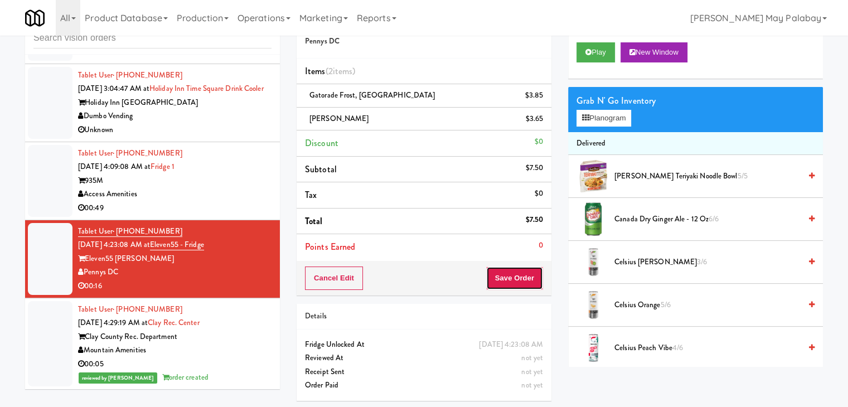
click at [520, 282] on button "Save Order" at bounding box center [514, 277] width 57 height 23
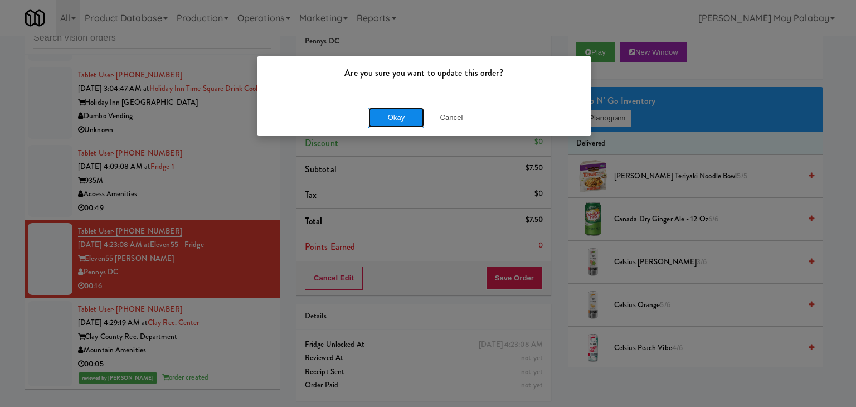
click at [410, 117] on button "Okay" at bounding box center [396, 118] width 56 height 20
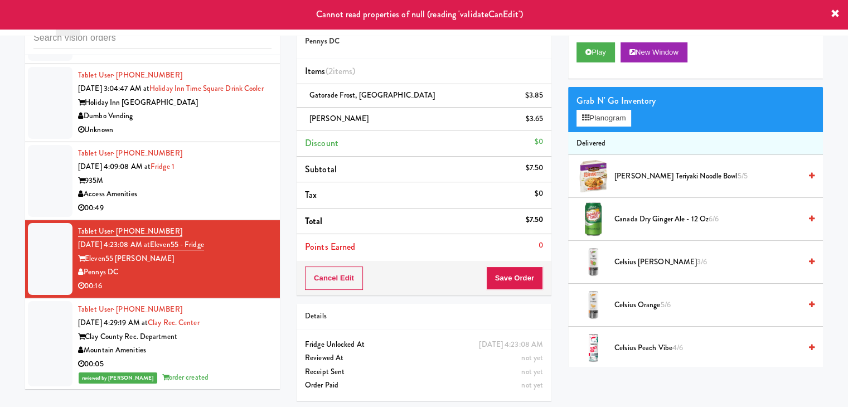
click at [167, 179] on div "935M" at bounding box center [174, 181] width 193 height 14
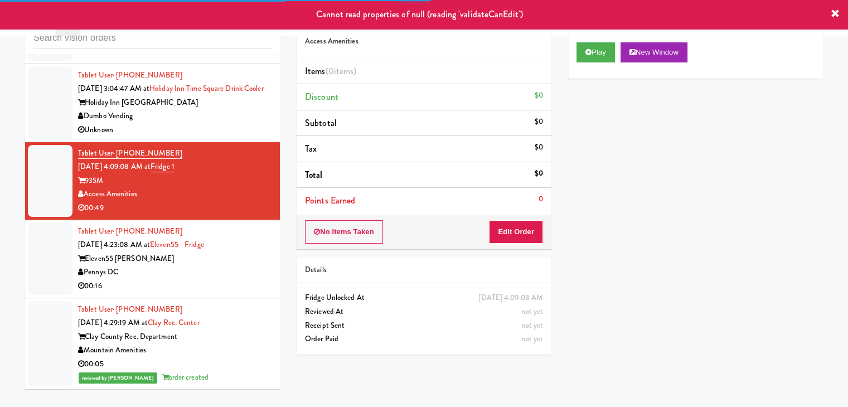
click at [185, 250] on div "Tablet User · (301) 693-4982 [DATE] 4:23:08 AM at Eleven55 - Fridge Eleven55 [P…" at bounding box center [174, 259] width 193 height 69
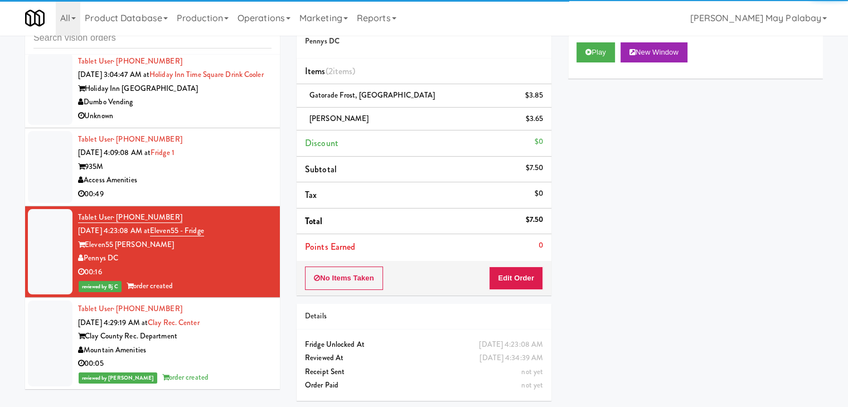
click at [178, 201] on div "00:49" at bounding box center [174, 194] width 193 height 14
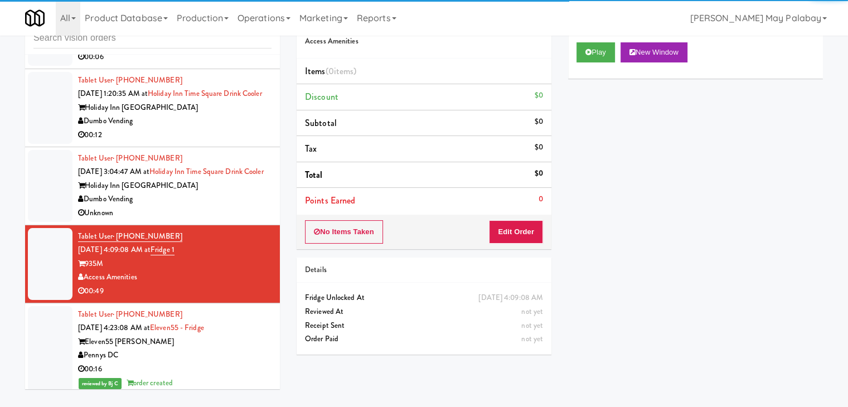
scroll to position [347, 0]
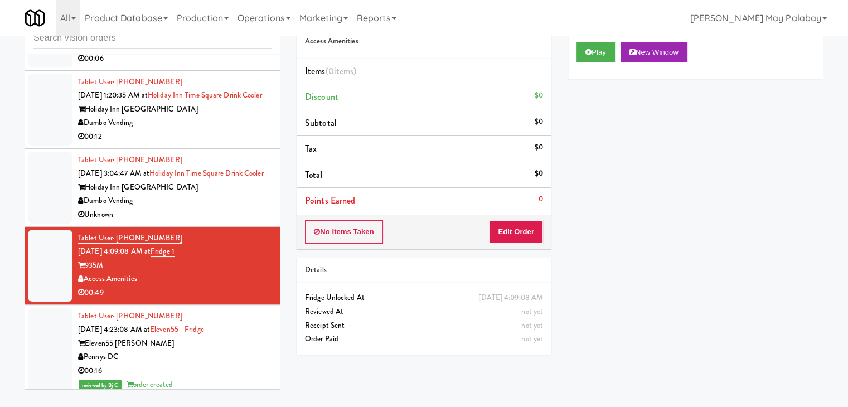
click at [203, 117] on div "Holiday Inn [GEOGRAPHIC_DATA]" at bounding box center [174, 110] width 193 height 14
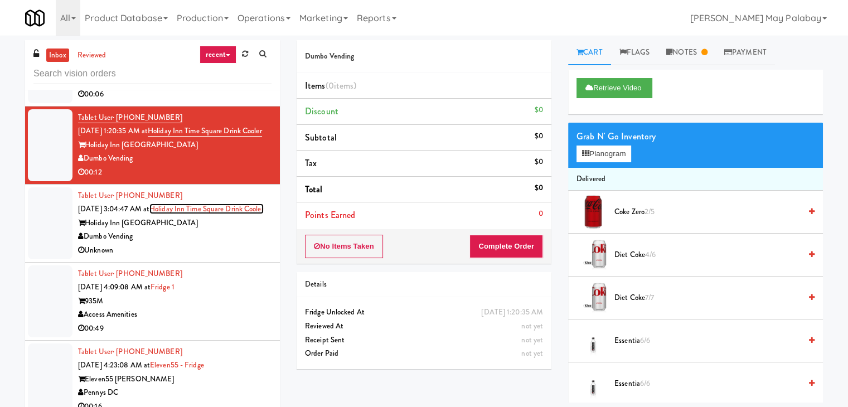
click at [171, 214] on link "Holiday Inn Time Square Drink Cooler" at bounding box center [206, 208] width 114 height 11
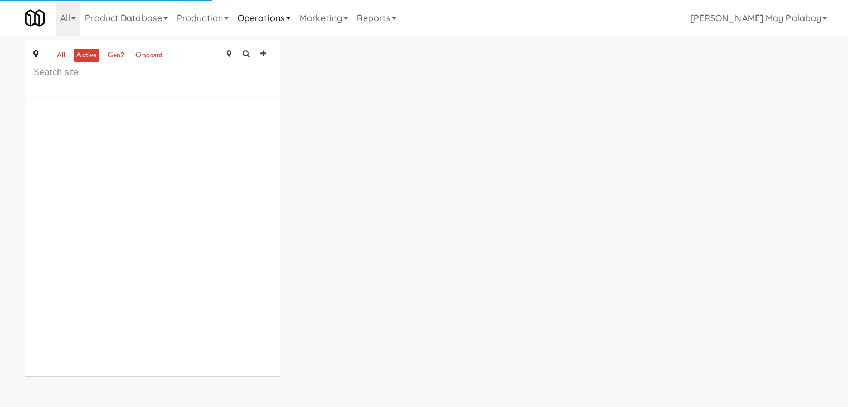
click at [283, 12] on link "Operations" at bounding box center [264, 18] width 62 height 36
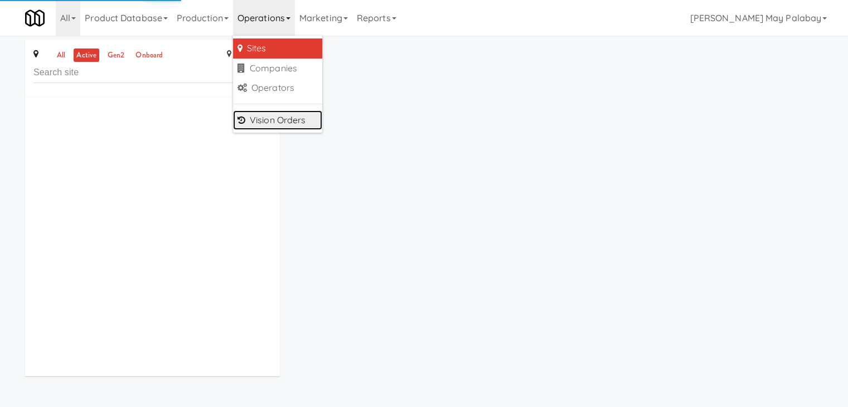
click at [299, 119] on link "Vision Orders" at bounding box center [277, 120] width 89 height 20
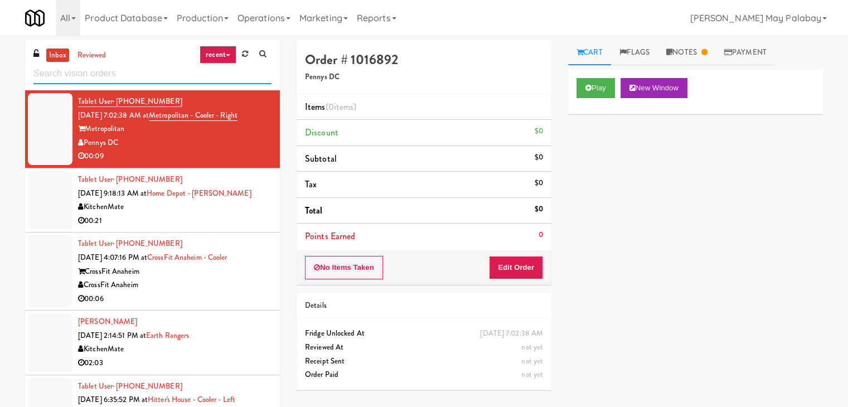
click at [177, 74] on input "text" at bounding box center [152, 74] width 238 height 21
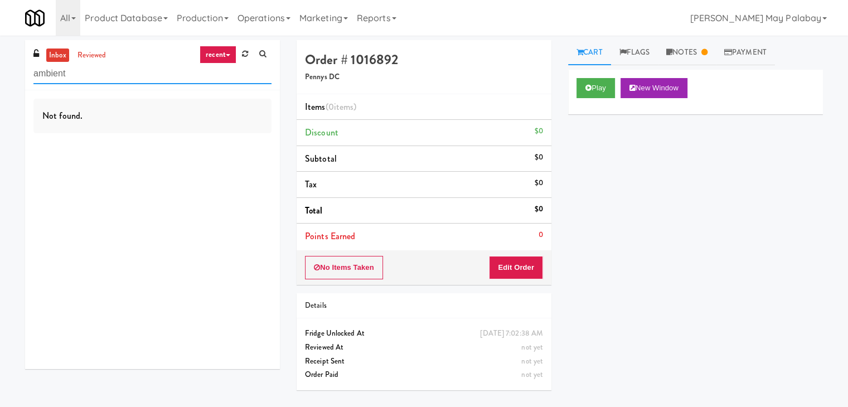
drag, startPoint x: 78, startPoint y: 72, endPoint x: 0, endPoint y: 73, distance: 78.0
click at [0, 73] on div "inbox reviewed recent all unclear take inventory issue suspicious failed recent…" at bounding box center [424, 221] width 848 height 362
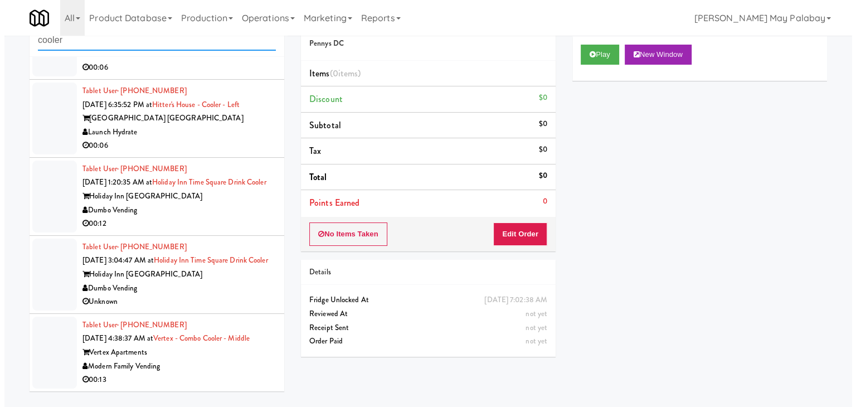
scroll to position [36, 0]
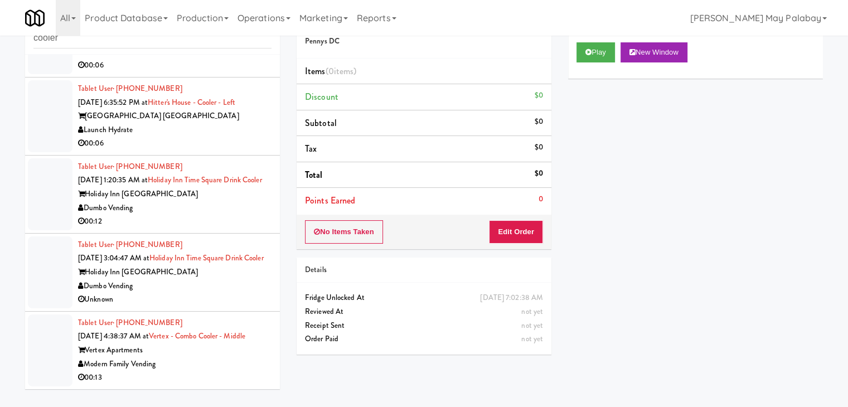
click at [173, 342] on div "Tablet User · (424) 400-1253 [DATE] 4:38:37 AM at Vertex - Combo Cooler - Middl…" at bounding box center [174, 350] width 193 height 69
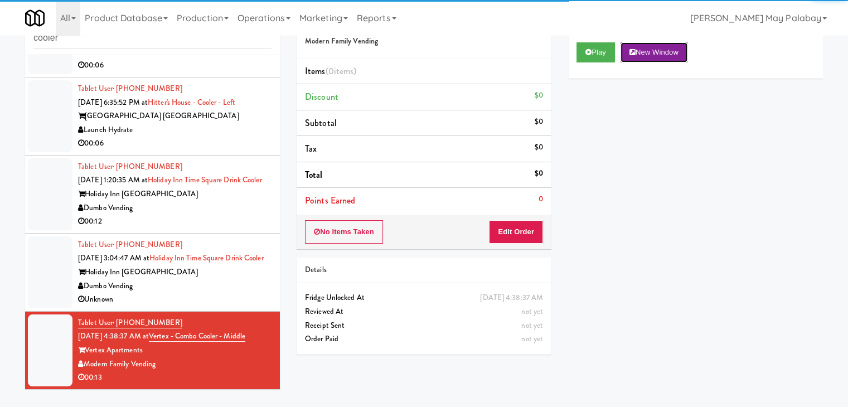
click at [682, 56] on button "New Window" at bounding box center [653, 52] width 67 height 20
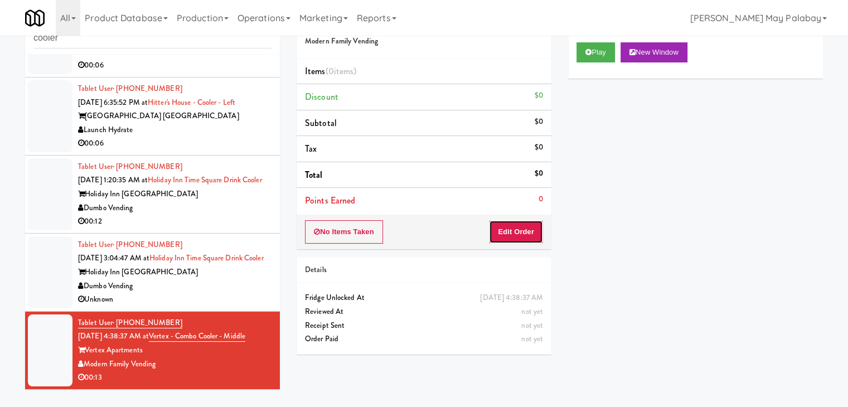
click at [521, 225] on button "Edit Order" at bounding box center [516, 231] width 54 height 23
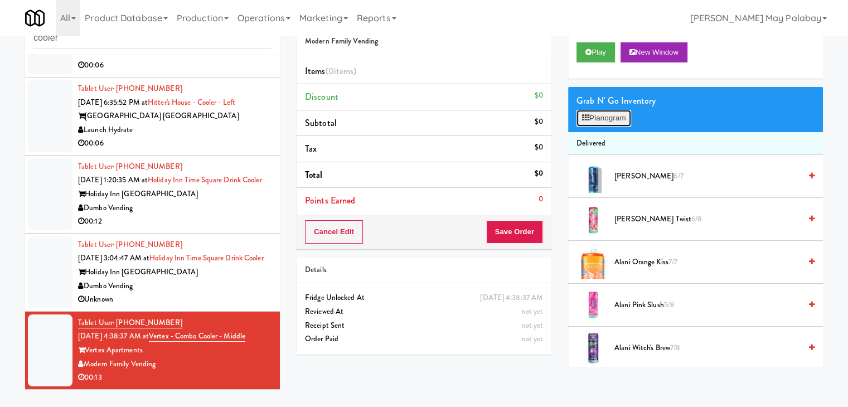
click at [622, 120] on button "Planogram" at bounding box center [603, 118] width 55 height 17
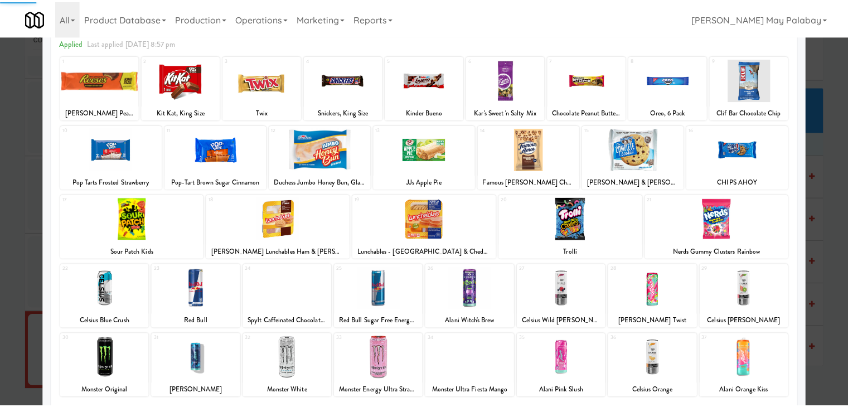
scroll to position [56, 0]
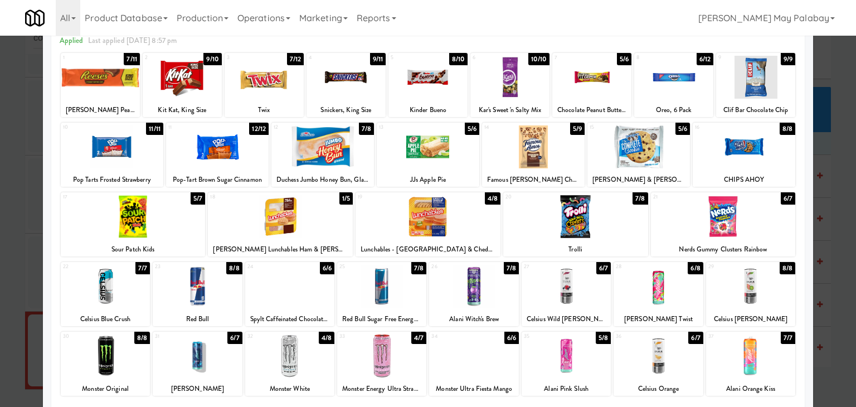
click at [365, 159] on div at bounding box center [322, 146] width 103 height 43
click at [671, 79] on div at bounding box center [673, 77] width 79 height 43
click at [826, 197] on div at bounding box center [428, 203] width 856 height 407
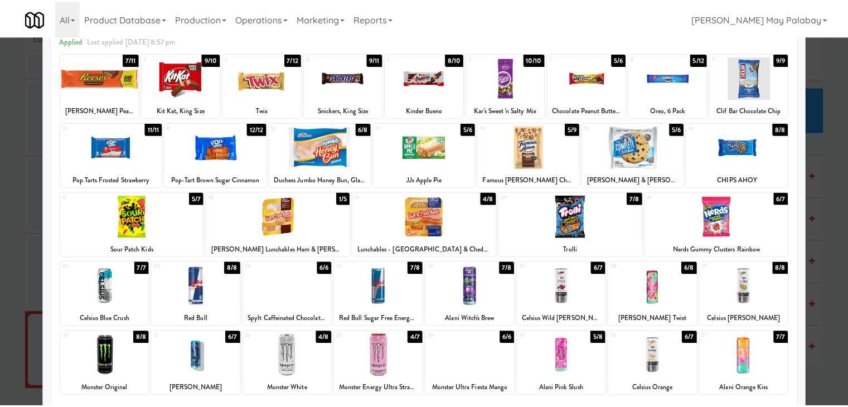
scroll to position [174, 0]
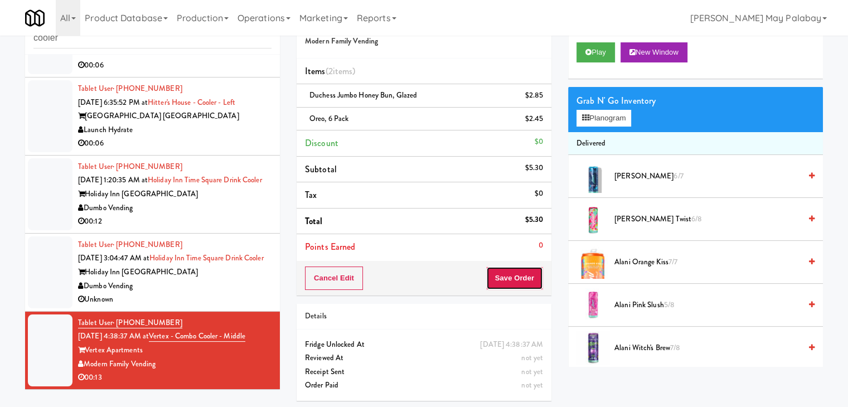
click at [522, 277] on button "Save Order" at bounding box center [514, 277] width 57 height 23
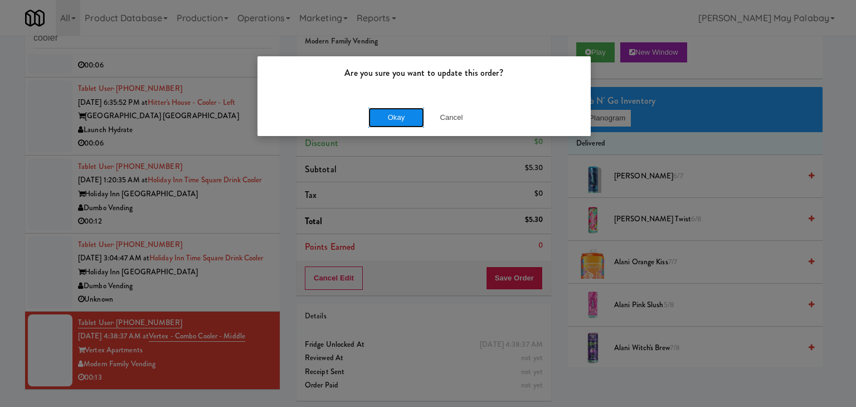
click at [407, 114] on button "Okay" at bounding box center [396, 118] width 56 height 20
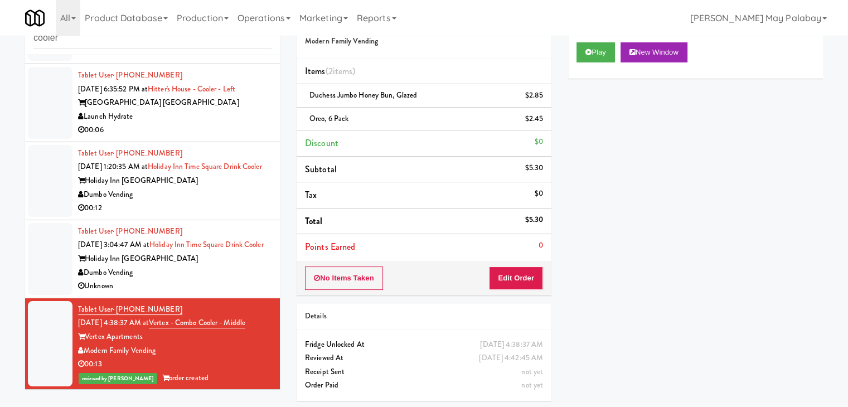
click at [211, 266] on div "Dumbo Vending" at bounding box center [174, 273] width 193 height 14
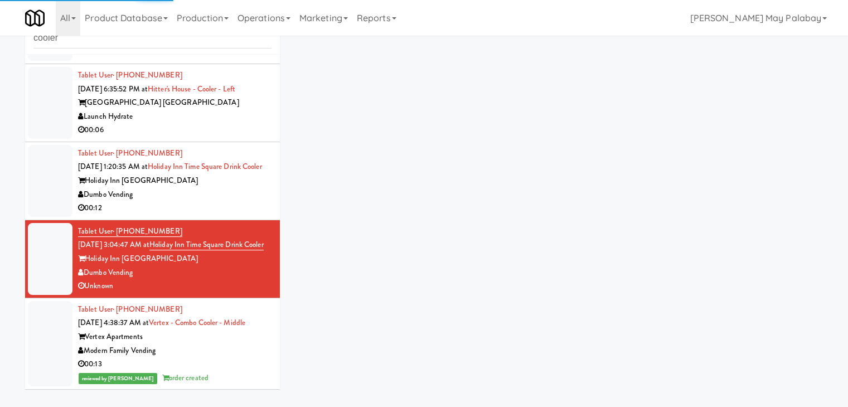
click at [209, 188] on div "Dumbo Vending" at bounding box center [174, 195] width 193 height 14
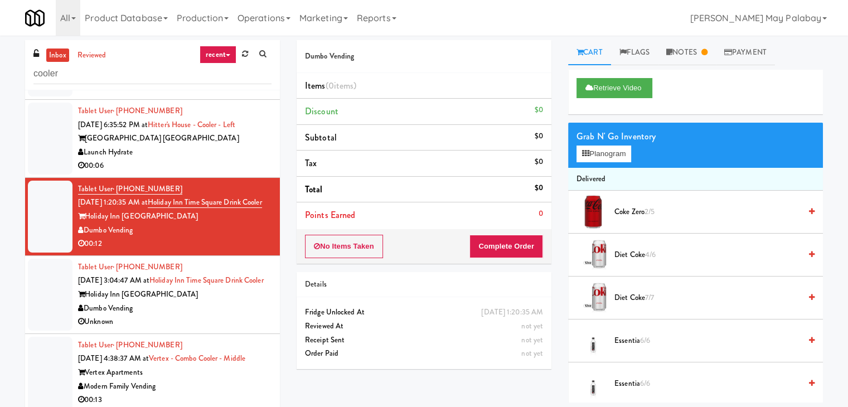
click at [207, 159] on div "00:06" at bounding box center [174, 166] width 193 height 14
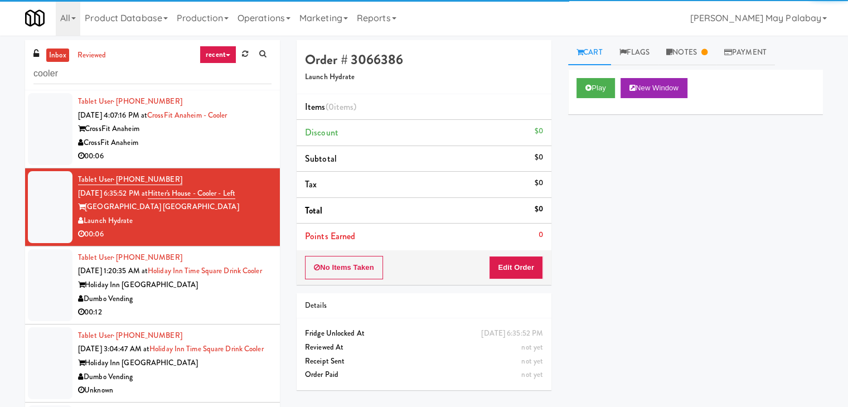
scroll to position [62, 0]
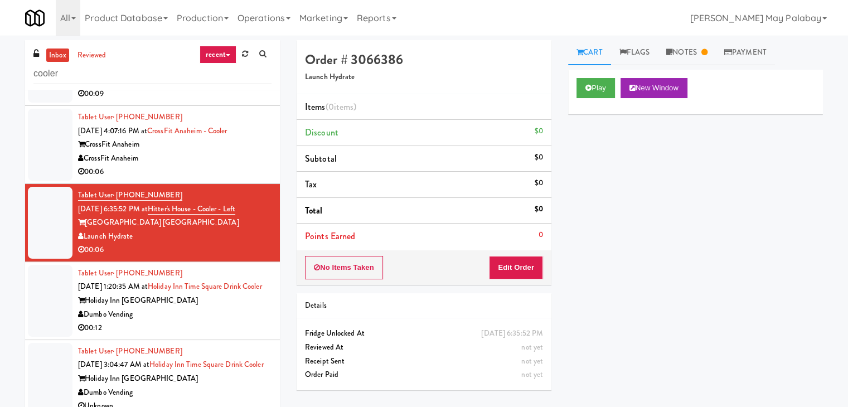
click at [206, 152] on div "CrossFit Anaheim" at bounding box center [174, 159] width 193 height 14
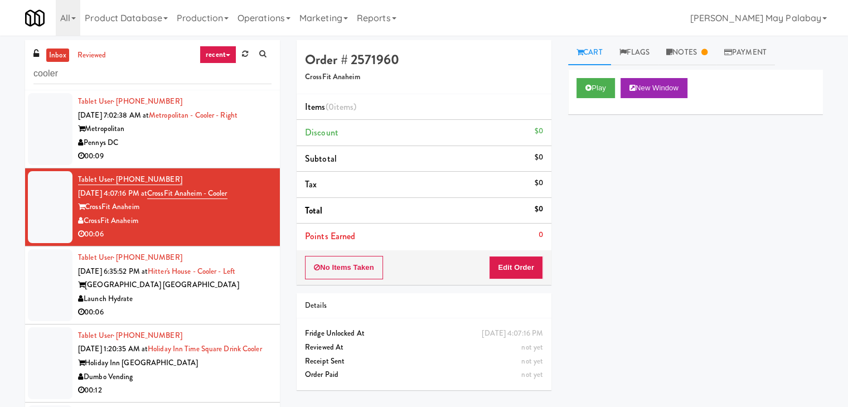
click at [198, 133] on div "Metropolitan" at bounding box center [174, 129] width 193 height 14
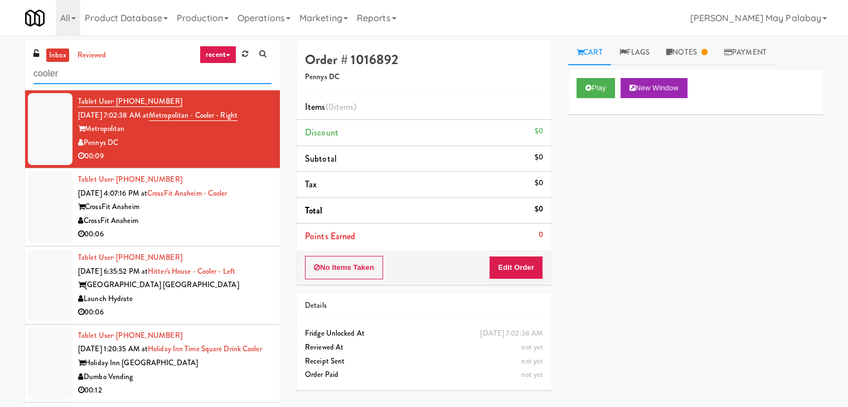
click at [120, 72] on input "cooler" at bounding box center [152, 74] width 238 height 21
drag, startPoint x: 83, startPoint y: 72, endPoint x: 0, endPoint y: 73, distance: 82.5
click at [0, 73] on div "inbox reviewed recent all unclear take inventory issue suspicious failed recent…" at bounding box center [424, 236] width 848 height 393
paste input "The Jack - Pantry - Right"
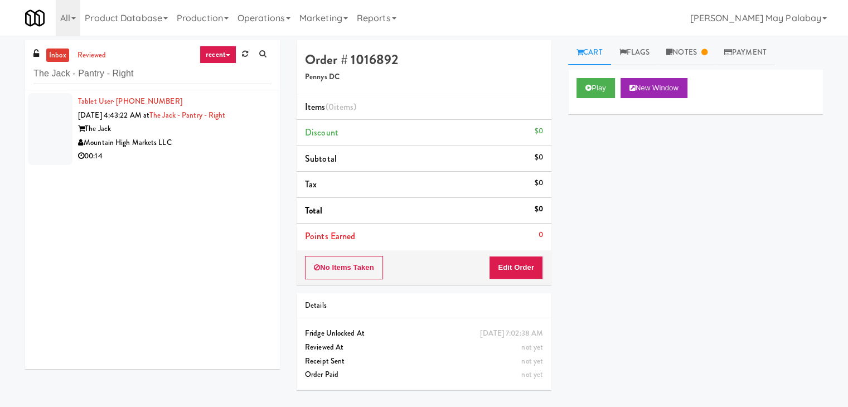
click at [153, 131] on div "The Jack" at bounding box center [174, 129] width 193 height 14
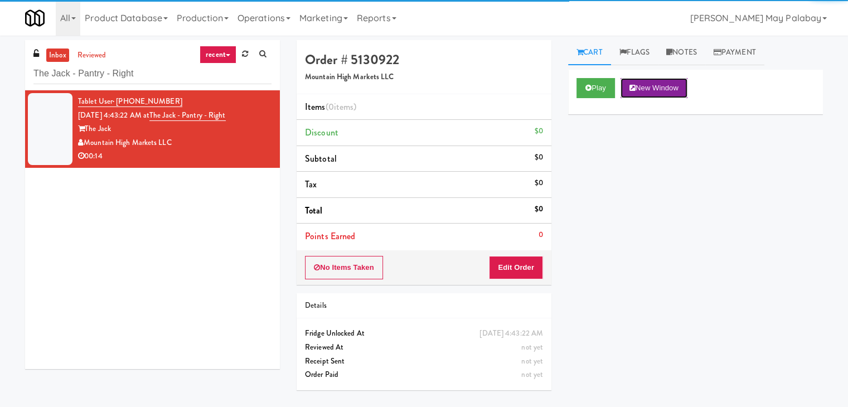
click at [676, 84] on button "New Window" at bounding box center [653, 88] width 67 height 20
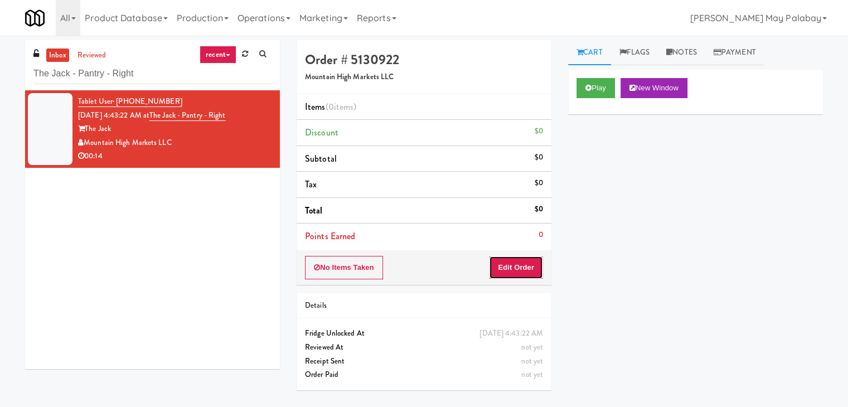
drag, startPoint x: 506, startPoint y: 265, endPoint x: 551, endPoint y: 226, distance: 59.7
click at [506, 265] on button "Edit Order" at bounding box center [516, 267] width 54 height 23
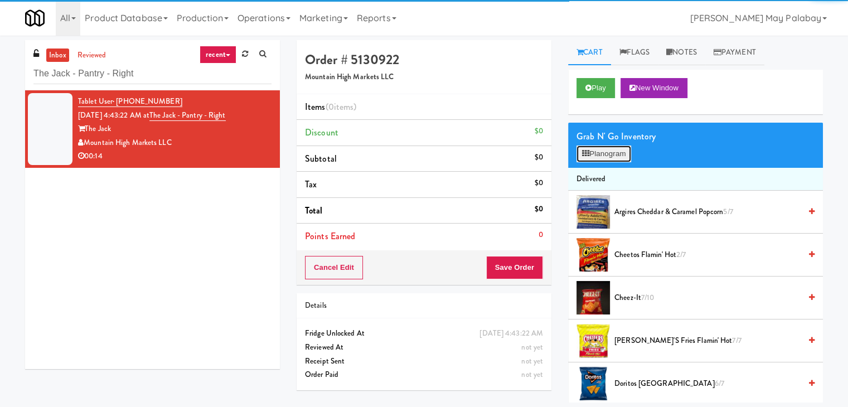
click at [602, 154] on button "Planogram" at bounding box center [603, 153] width 55 height 17
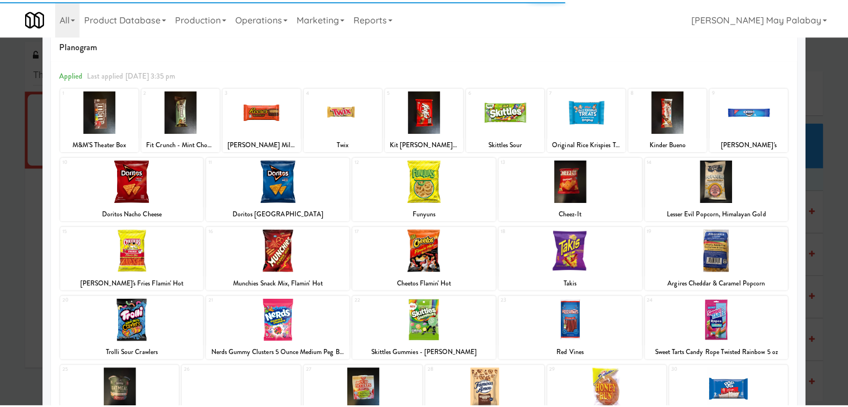
scroll to position [56, 0]
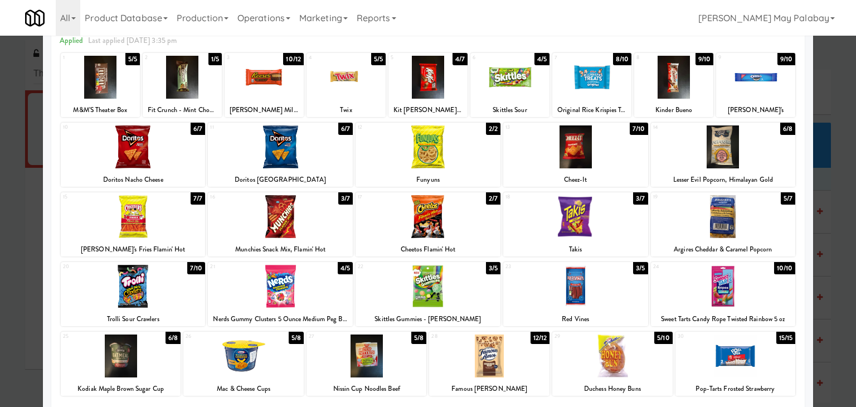
click at [159, 303] on div at bounding box center [133, 286] width 145 height 43
click at [329, 157] on div at bounding box center [280, 146] width 145 height 43
click at [831, 306] on div at bounding box center [428, 203] width 856 height 407
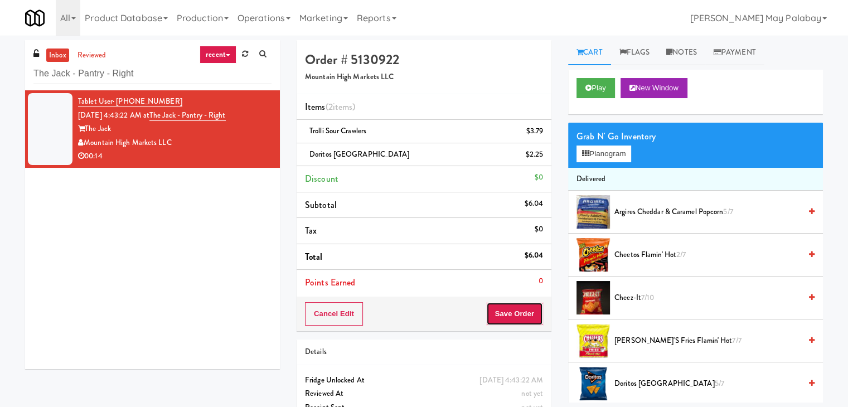
click at [522, 310] on button "Save Order" at bounding box center [514, 313] width 57 height 23
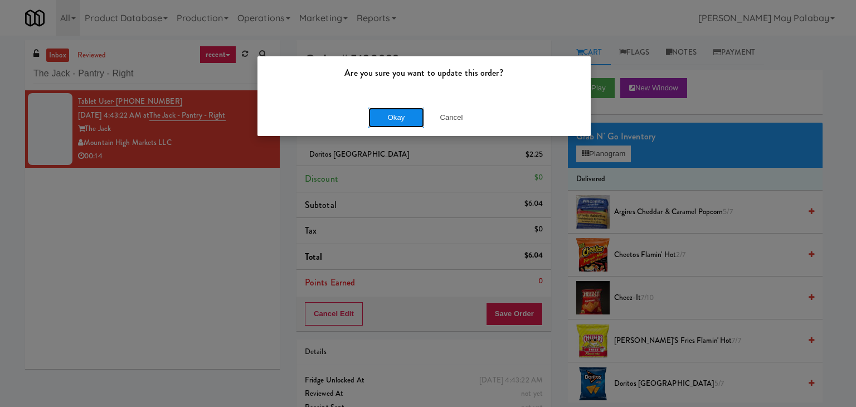
click at [385, 123] on button "Okay" at bounding box center [396, 118] width 56 height 20
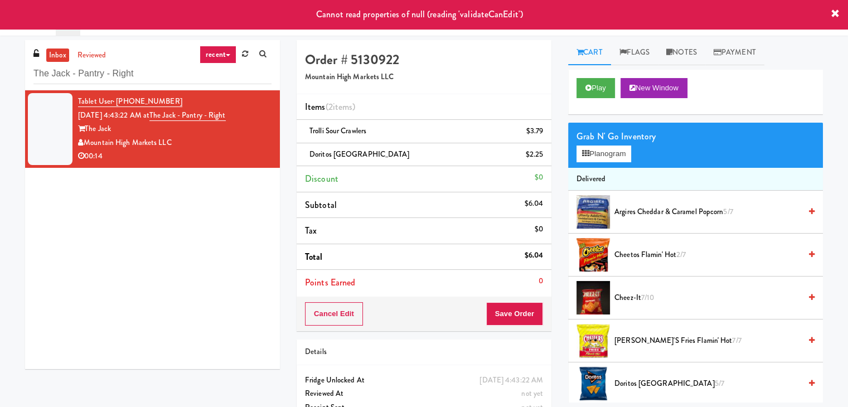
click at [245, 226] on div "Tablet User · (520) 481-7706 [DATE] 4:43:22 AM at The Jack - Pantry - Right The…" at bounding box center [152, 229] width 255 height 279
click at [261, 145] on div "Mountain High Markets LLC" at bounding box center [174, 143] width 193 height 14
click at [222, 220] on div "Tablet User · (520) 481-7706 [DATE] 4:43:22 AM at The Jack - Pantry - Right The…" at bounding box center [152, 229] width 255 height 279
click at [200, 77] on input "The Jack - Pantry - Right" at bounding box center [152, 74] width 238 height 21
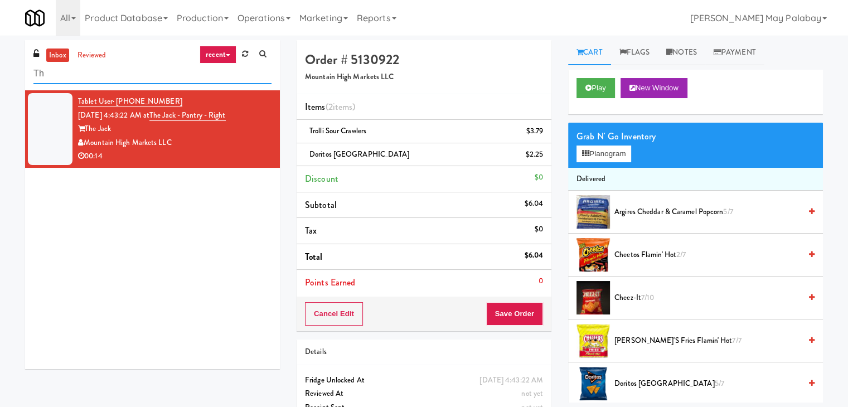
type input "T"
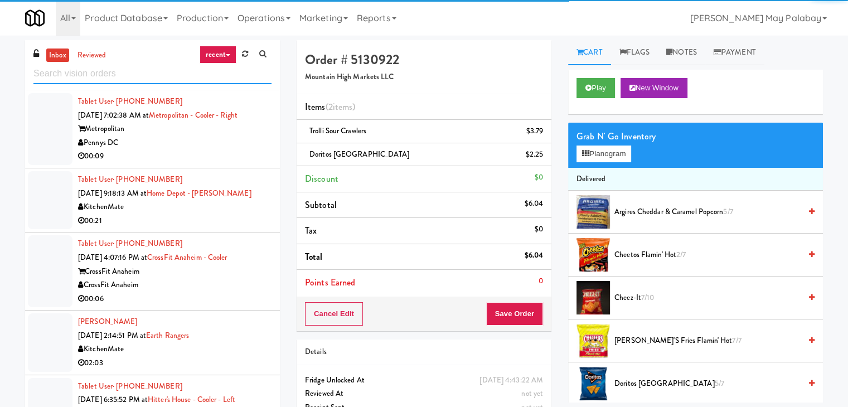
click at [196, 72] on input "text" at bounding box center [152, 74] width 238 height 21
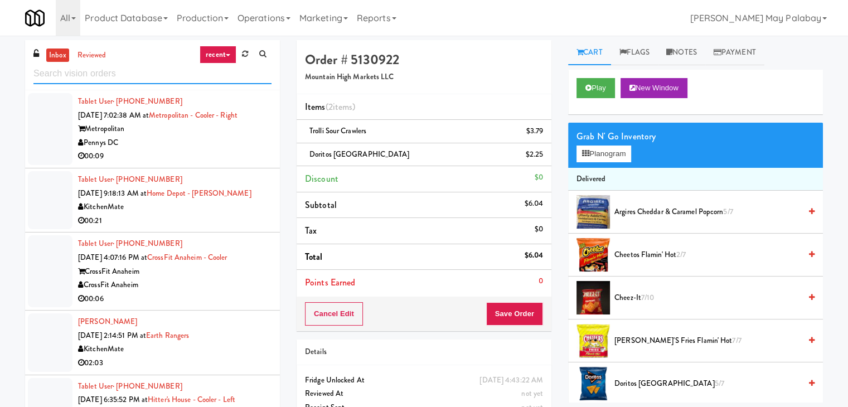
click at [191, 76] on input "text" at bounding box center [152, 74] width 238 height 21
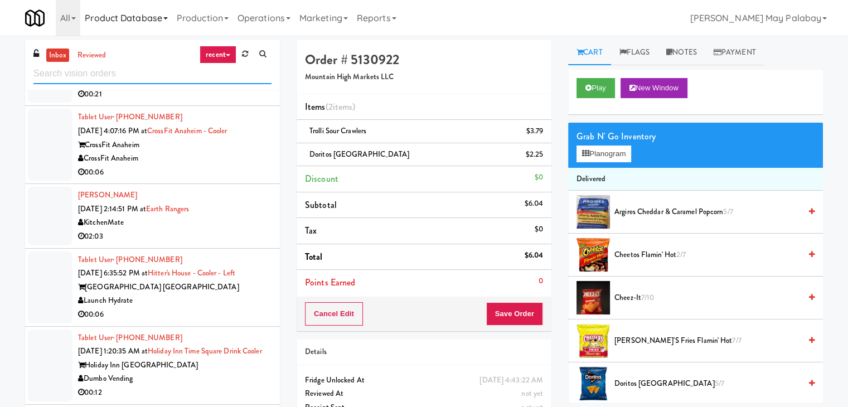
scroll to position [124, 0]
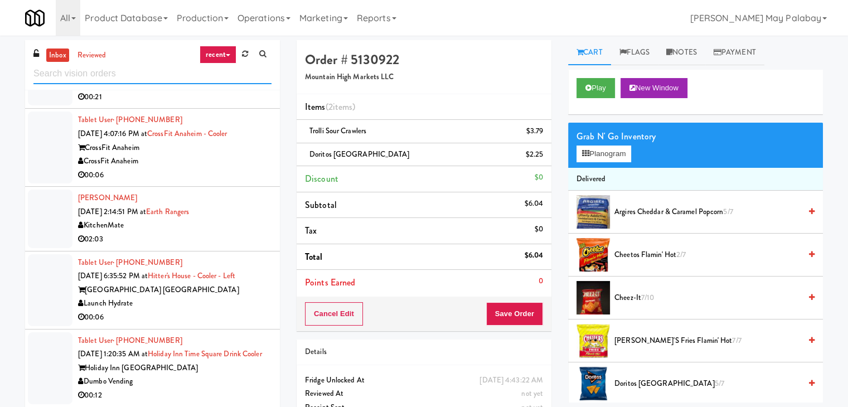
click at [140, 69] on input "text" at bounding box center [152, 74] width 238 height 21
paste input "Holiday Inn Time Square Drink Cooler"
type input "Holiday Inn Time Square Drink Cooler"
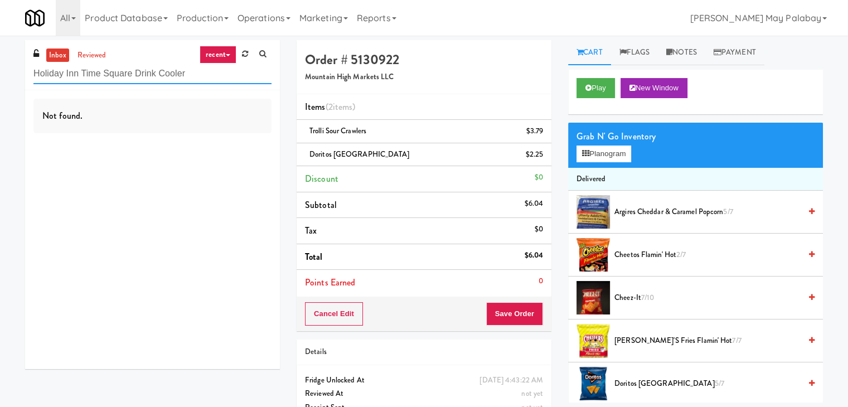
scroll to position [0, 0]
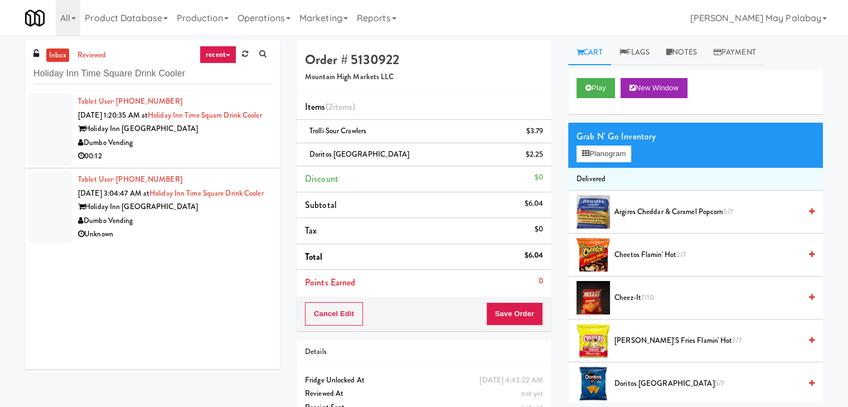
click at [178, 214] on div "Holiday Inn [GEOGRAPHIC_DATA]" at bounding box center [174, 207] width 193 height 14
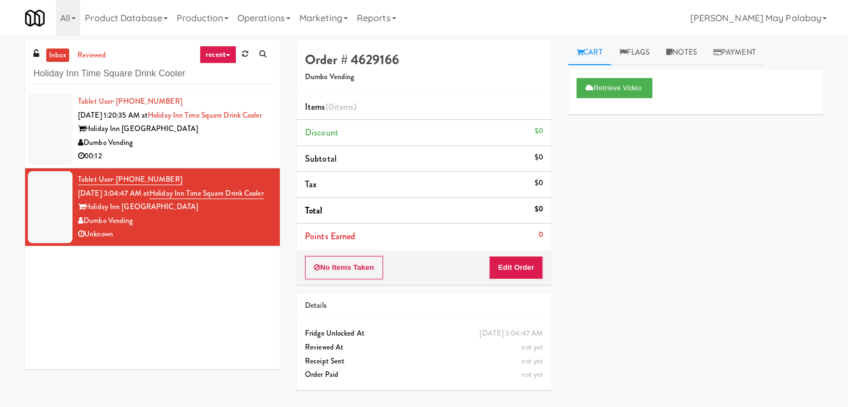
click at [262, 136] on div "Holiday Inn [GEOGRAPHIC_DATA]" at bounding box center [174, 129] width 193 height 14
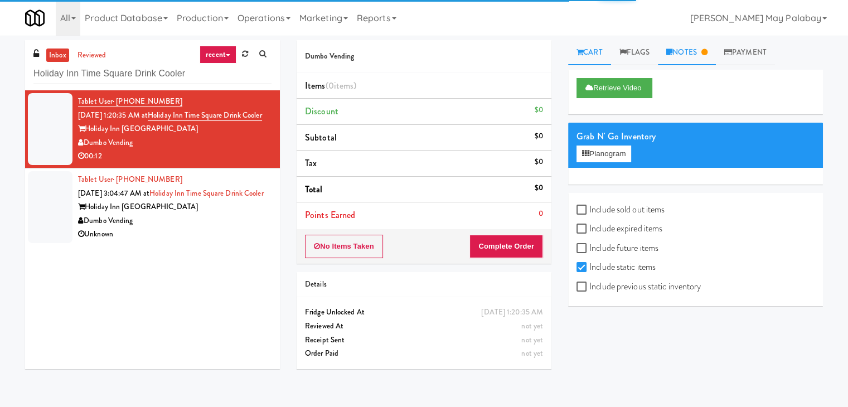
click at [687, 48] on link "Notes" at bounding box center [687, 52] width 58 height 25
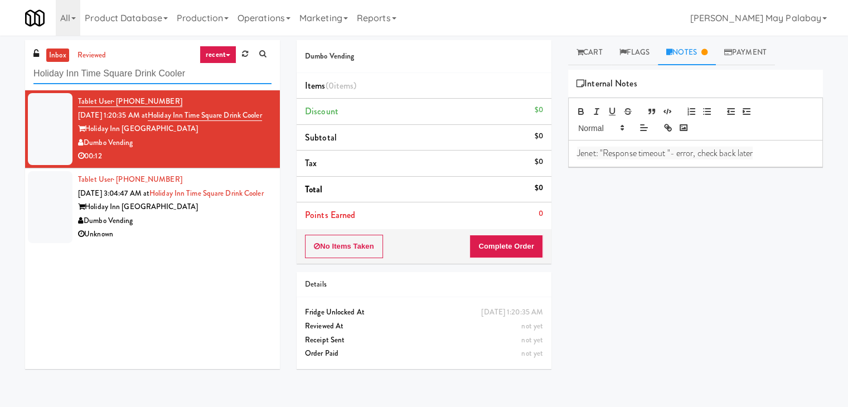
drag, startPoint x: 210, startPoint y: 72, endPoint x: 0, endPoint y: 66, distance: 209.7
click at [0, 66] on div "inbox reviewed recent all unclear take inventory issue suspicious failed recent…" at bounding box center [424, 221] width 848 height 362
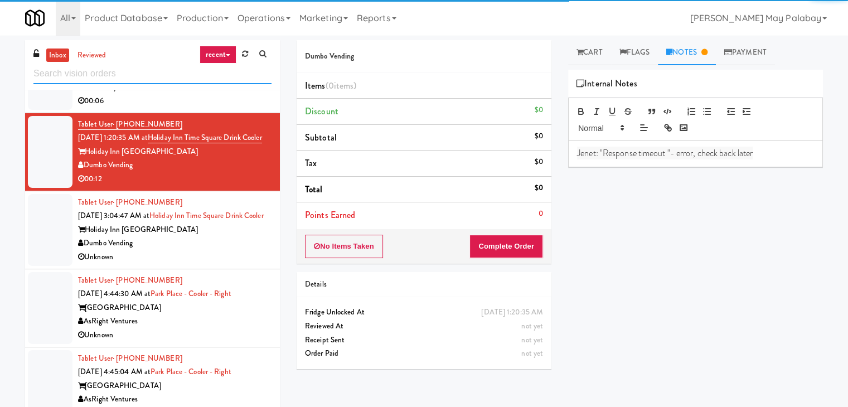
scroll to position [366, 0]
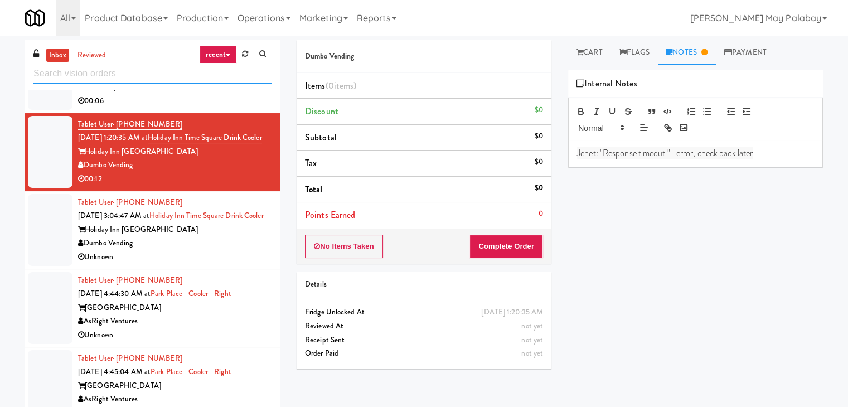
click at [184, 74] on input "text" at bounding box center [152, 74] width 238 height 21
paste input "Park Place - Cooler - Right"
type input "Park Place - Cooler - Right"
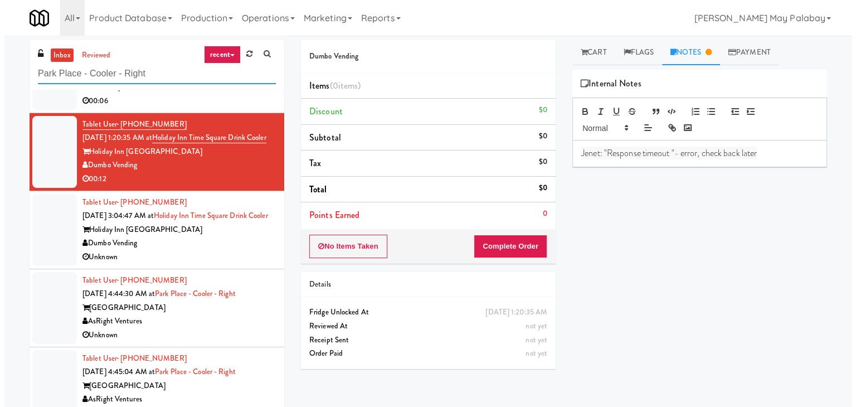
scroll to position [0, 0]
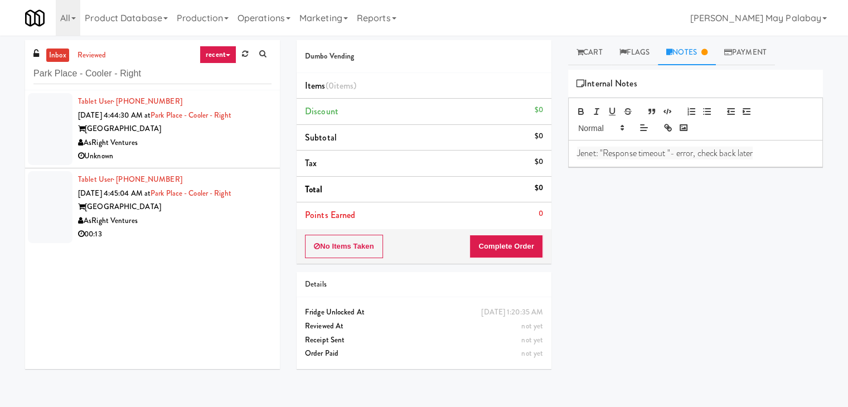
click at [202, 221] on div "AsRight Ventures" at bounding box center [174, 221] width 193 height 14
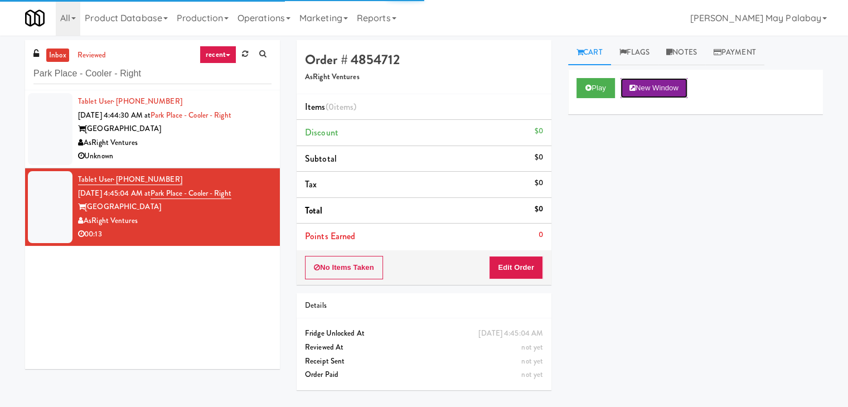
click at [682, 92] on button "New Window" at bounding box center [653, 88] width 67 height 20
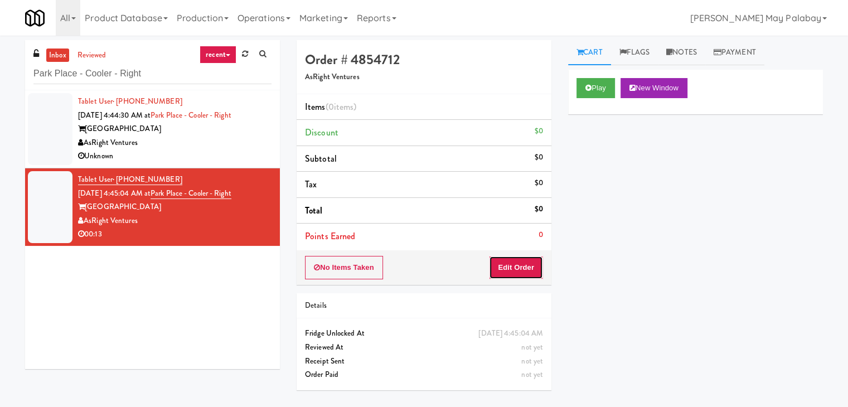
drag, startPoint x: 511, startPoint y: 270, endPoint x: 557, endPoint y: 228, distance: 62.4
click at [511, 270] on button "Edit Order" at bounding box center [516, 267] width 54 height 23
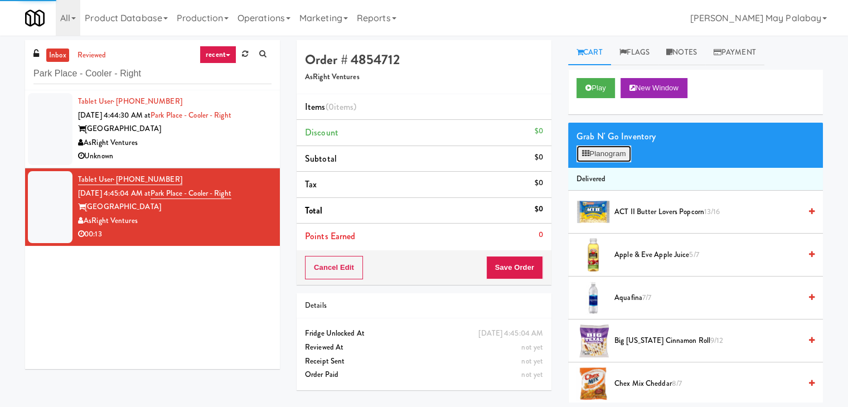
click at [601, 152] on button "Planogram" at bounding box center [603, 153] width 55 height 17
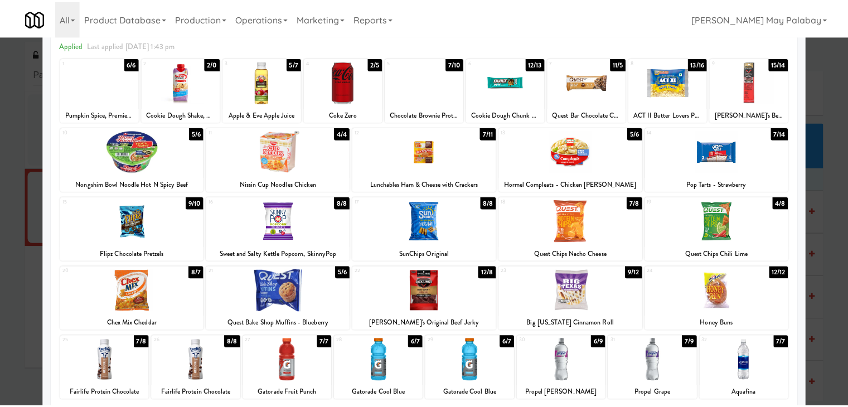
scroll to position [56, 0]
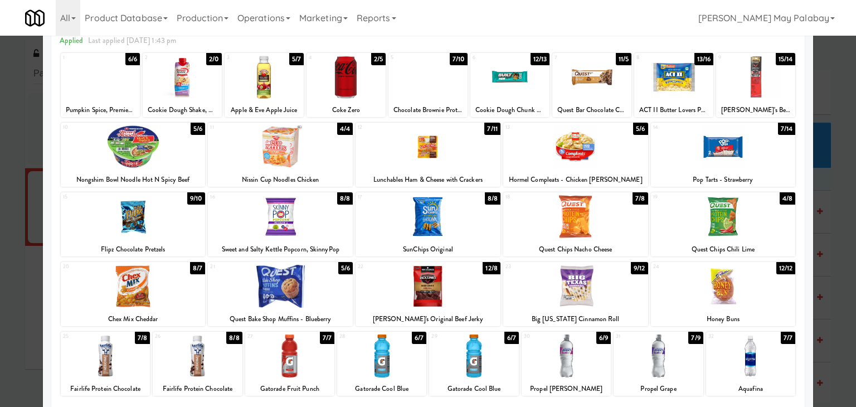
click at [778, 292] on div at bounding box center [723, 286] width 145 height 43
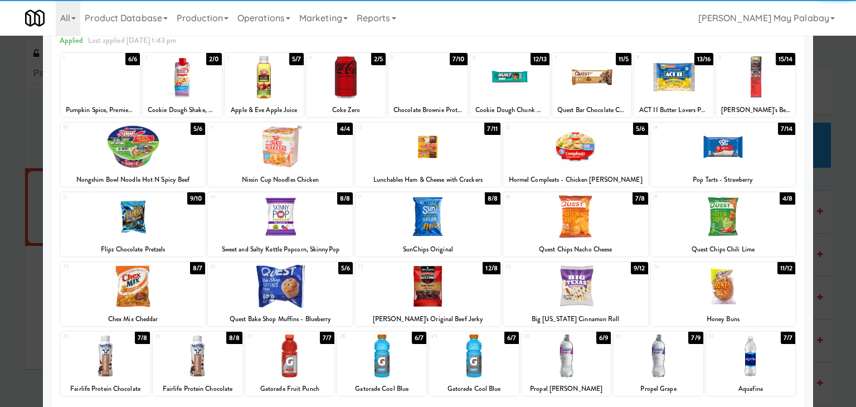
click at [837, 295] on div at bounding box center [428, 203] width 856 height 407
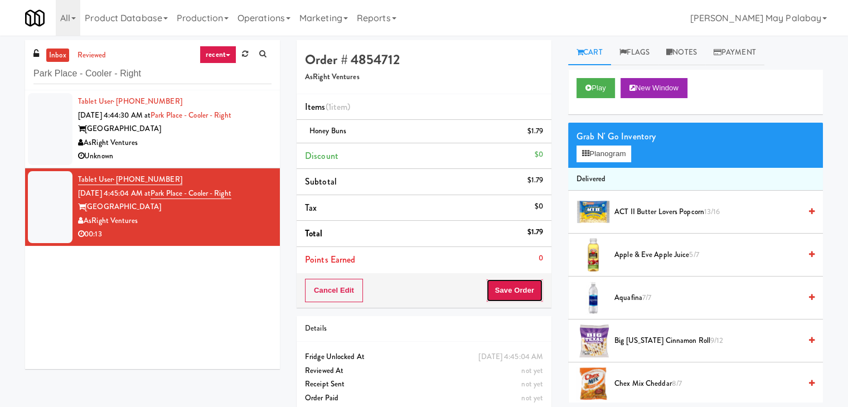
click at [505, 295] on button "Save Order" at bounding box center [514, 290] width 57 height 23
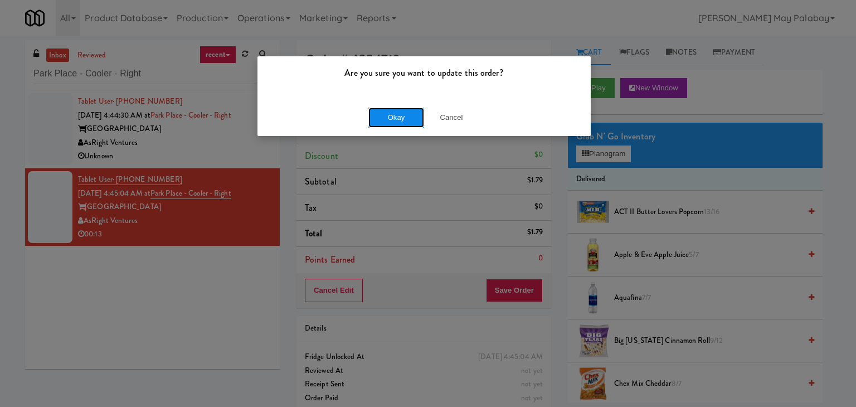
click at [406, 117] on button "Okay" at bounding box center [396, 118] width 56 height 20
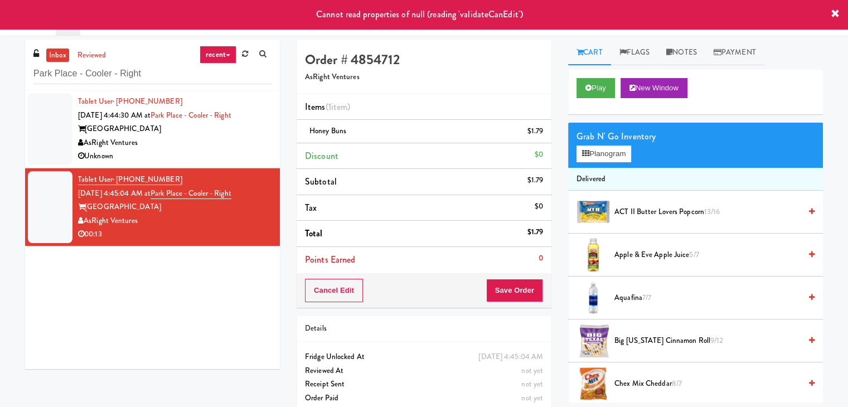
click at [134, 117] on span "[DATE] 4:44:30 AM at" at bounding box center [114, 115] width 72 height 11
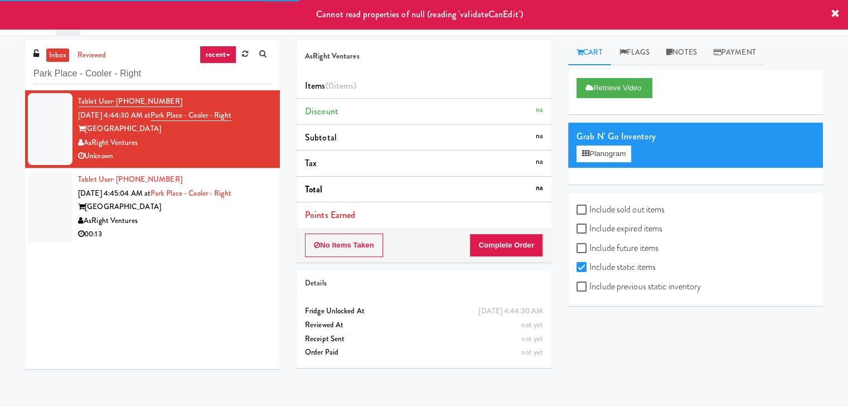
click at [151, 197] on span "[DATE] 4:45:04 AM at" at bounding box center [114, 193] width 72 height 11
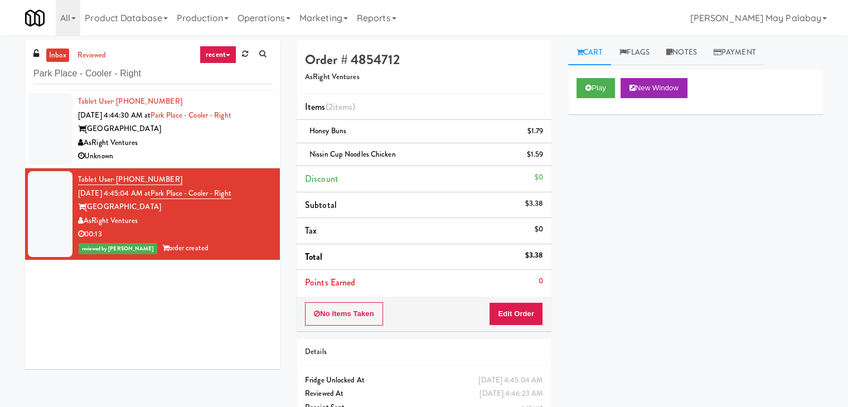
click at [181, 145] on div "AsRight Ventures" at bounding box center [174, 143] width 193 height 14
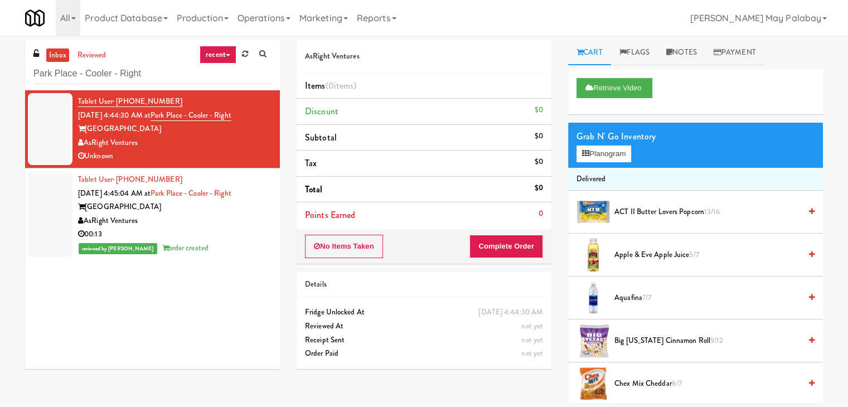
click at [223, 56] on link "recent" at bounding box center [218, 55] width 37 height 18
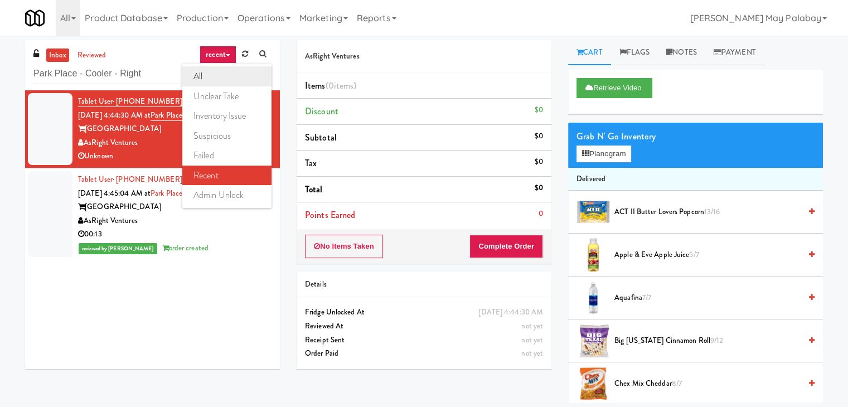
click at [231, 72] on link "all" at bounding box center [226, 76] width 89 height 20
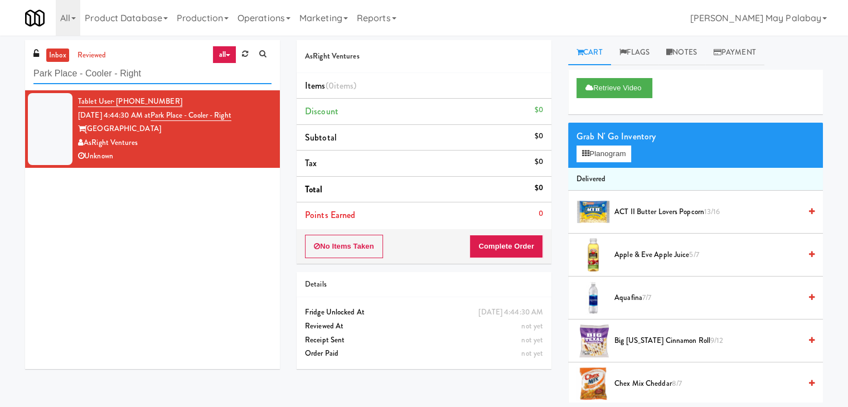
drag, startPoint x: 159, startPoint y: 69, endPoint x: 0, endPoint y: 74, distance: 159.0
click at [0, 74] on div "inbox reviewed all all unclear take inventory issue suspicious failed recent ad…" at bounding box center [424, 221] width 848 height 362
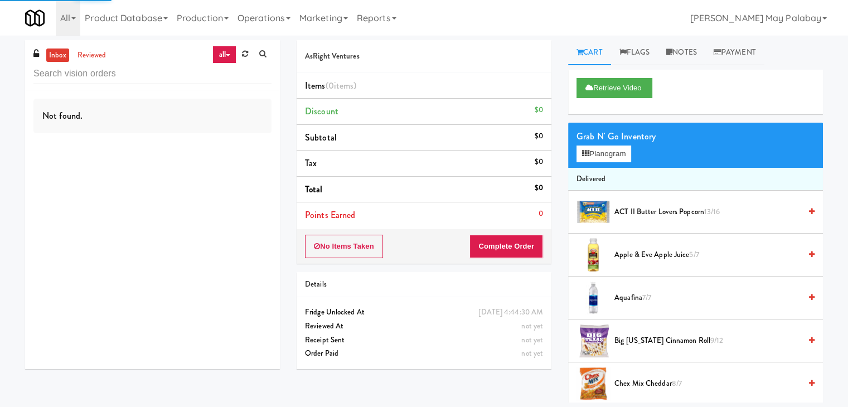
click at [187, 256] on div "Not found." at bounding box center [152, 229] width 255 height 279
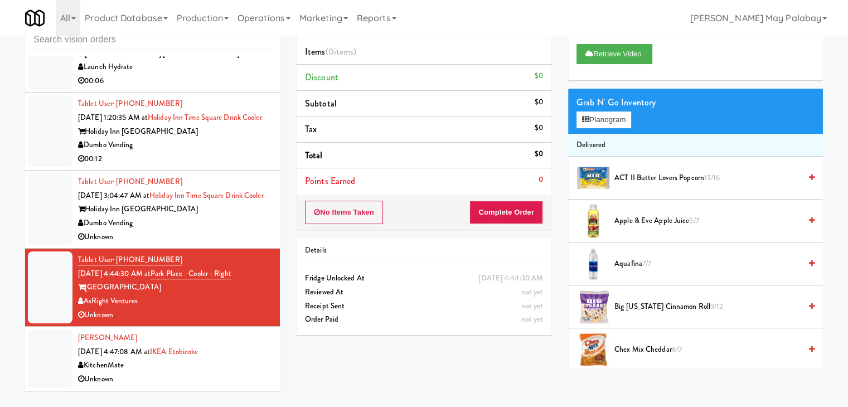
scroll to position [36, 0]
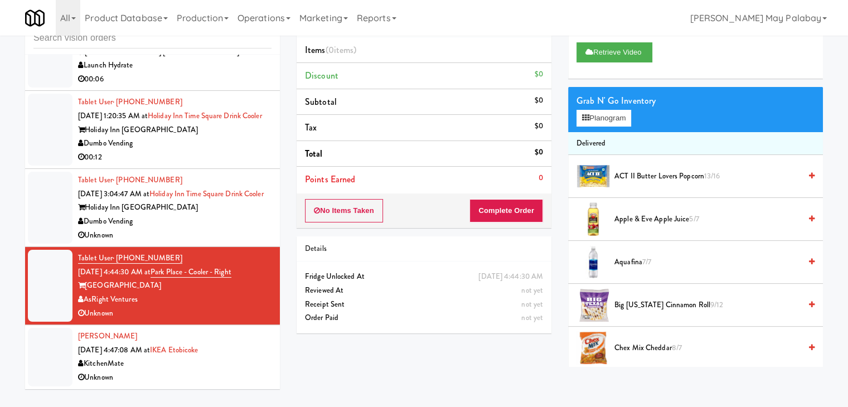
click at [157, 366] on div "KitchenMate" at bounding box center [174, 364] width 193 height 14
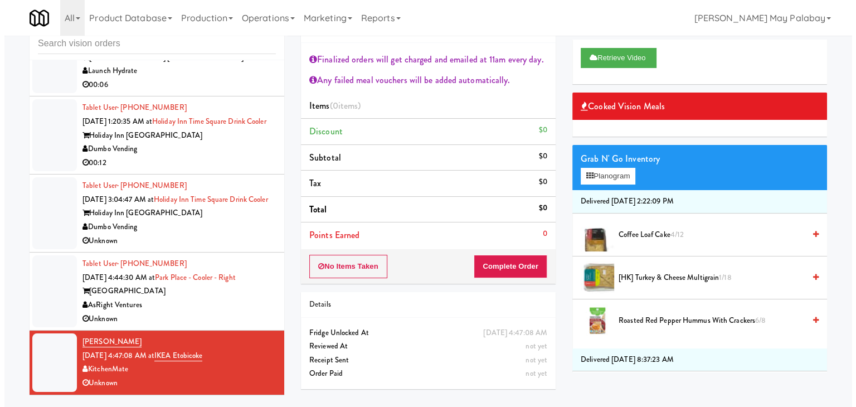
scroll to position [36, 0]
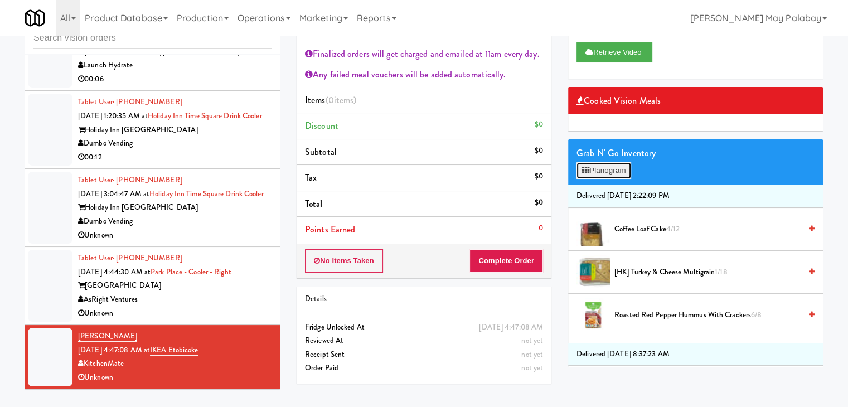
click at [619, 169] on button "Planogram" at bounding box center [603, 170] width 55 height 17
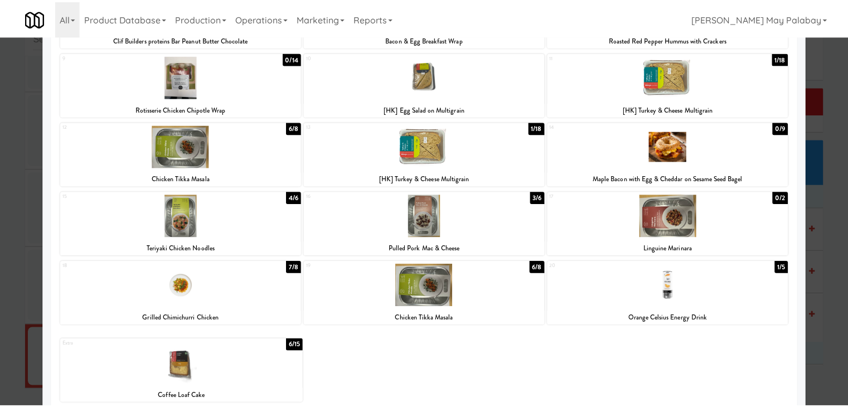
scroll to position [210, 0]
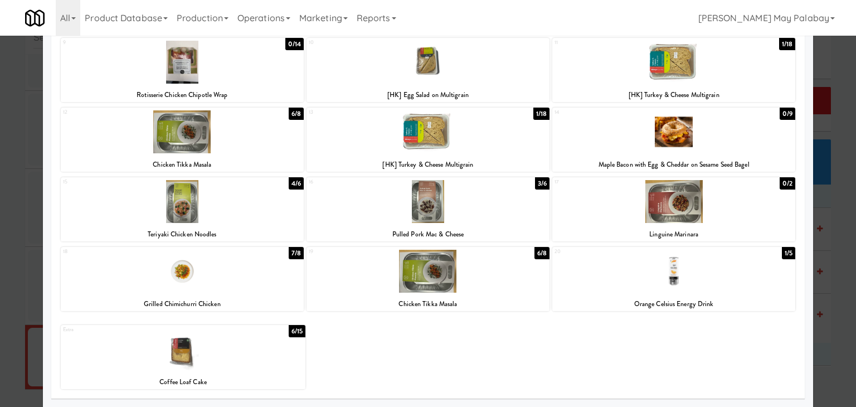
click at [290, 351] on div at bounding box center [183, 349] width 245 height 43
click at [839, 267] on div at bounding box center [428, 203] width 856 height 407
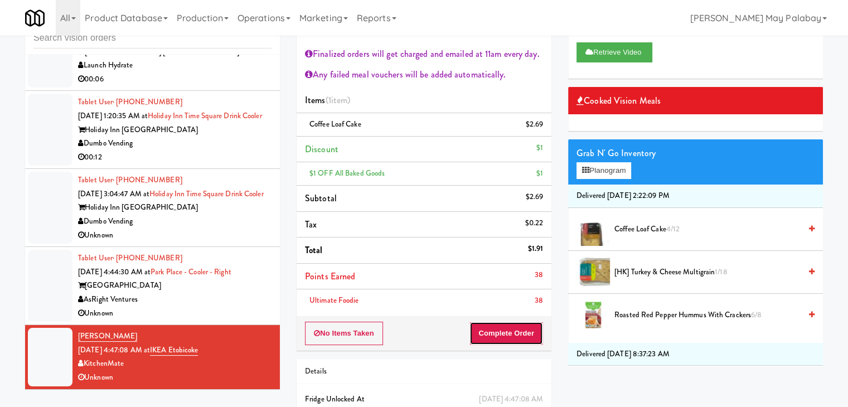
click at [518, 336] on button "Complete Order" at bounding box center [506, 333] width 74 height 23
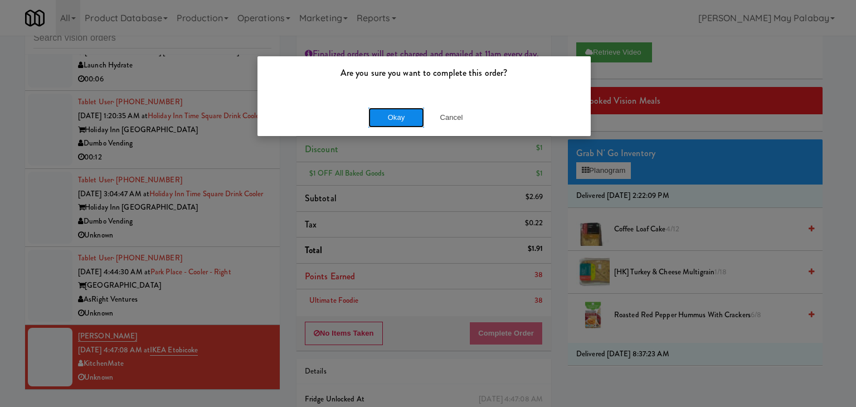
click at [400, 114] on button "Okay" at bounding box center [396, 118] width 56 height 20
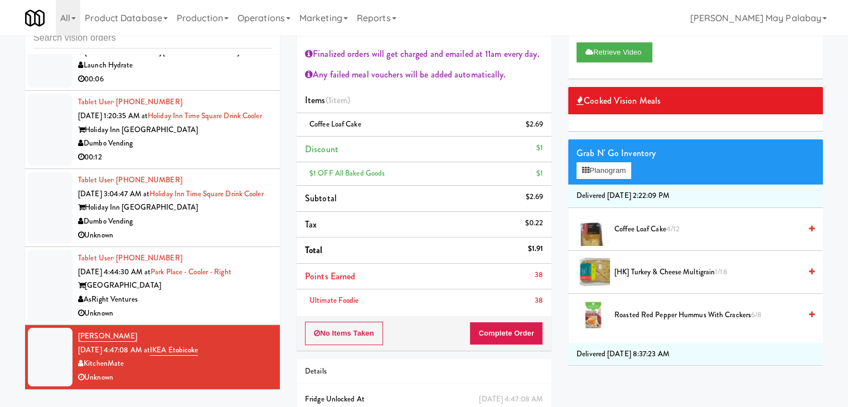
click at [241, 294] on div "AsRight Ventures" at bounding box center [174, 300] width 193 height 14
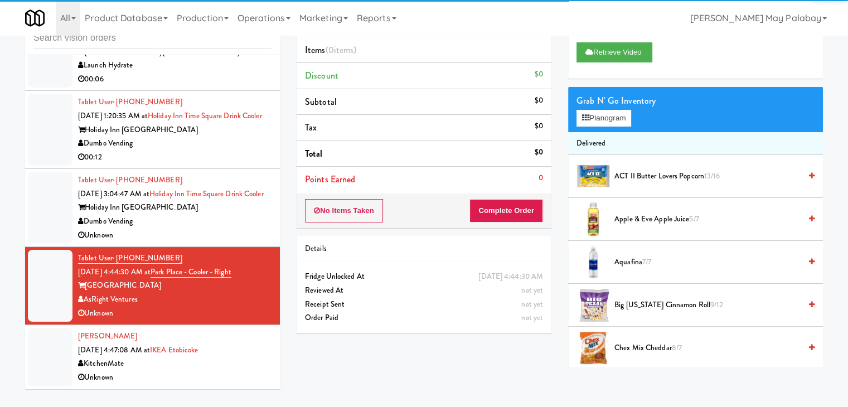
click at [216, 344] on div "[PERSON_NAME] [DATE] 4:47:08 AM at IKEA Etobicoke KitchenMate Unknown" at bounding box center [174, 356] width 193 height 55
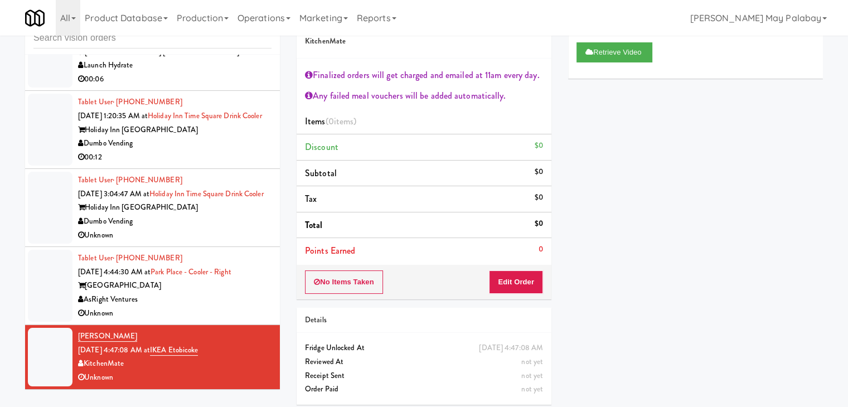
click at [253, 284] on div "[GEOGRAPHIC_DATA]" at bounding box center [174, 286] width 193 height 14
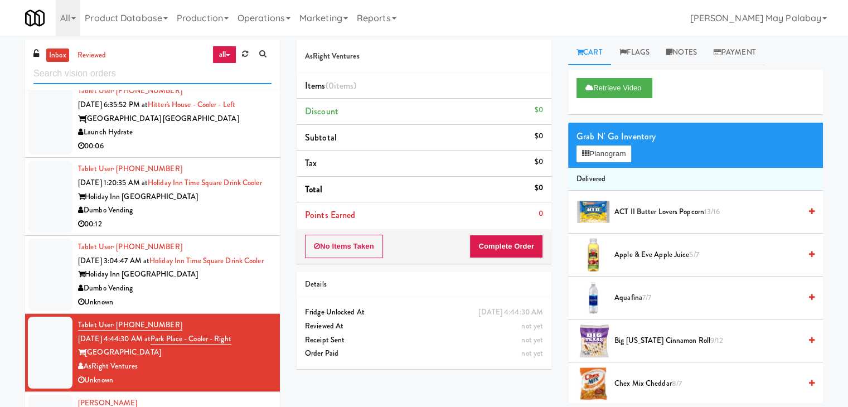
drag, startPoint x: 142, startPoint y: 71, endPoint x: 0, endPoint y: 83, distance: 142.6
click at [0, 83] on div "inbox reviewed all all unclear take inventory issue suspicious failed recent ad…" at bounding box center [424, 236] width 848 height 393
paste input "TC Cooler Combo Right"
type input "TC Cooler Combo Right"
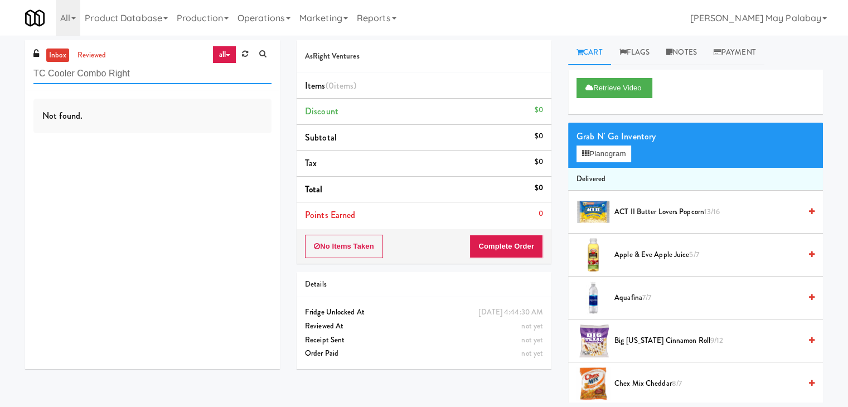
click at [165, 76] on input "TC Cooler Combo Right" at bounding box center [152, 74] width 238 height 21
drag, startPoint x: 165, startPoint y: 76, endPoint x: 0, endPoint y: 94, distance: 166.0
click at [0, 94] on div "inbox reviewed all all unclear take inventory issue suspicious failed recent ad…" at bounding box center [424, 221] width 848 height 362
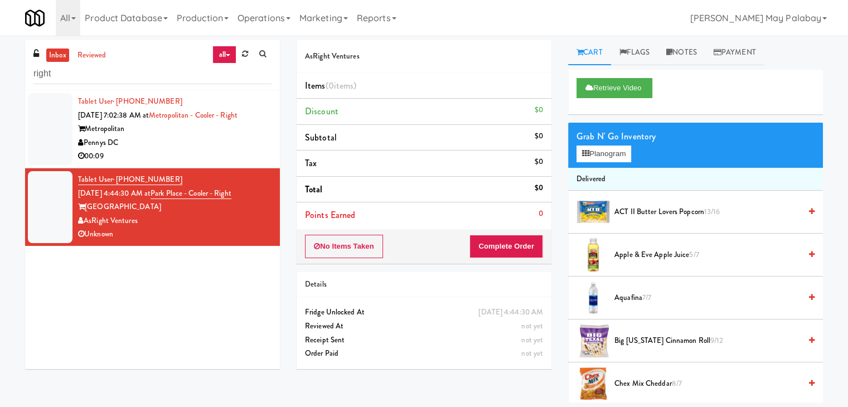
click at [201, 154] on div "00:09" at bounding box center [174, 156] width 193 height 14
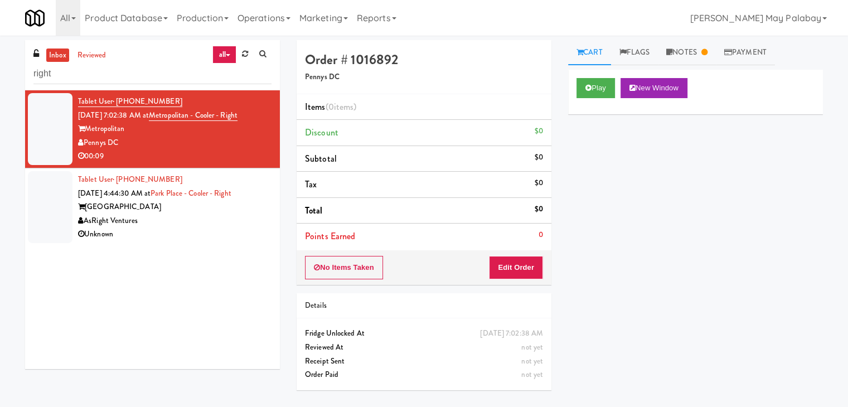
click at [223, 210] on div "[GEOGRAPHIC_DATA]" at bounding box center [174, 207] width 193 height 14
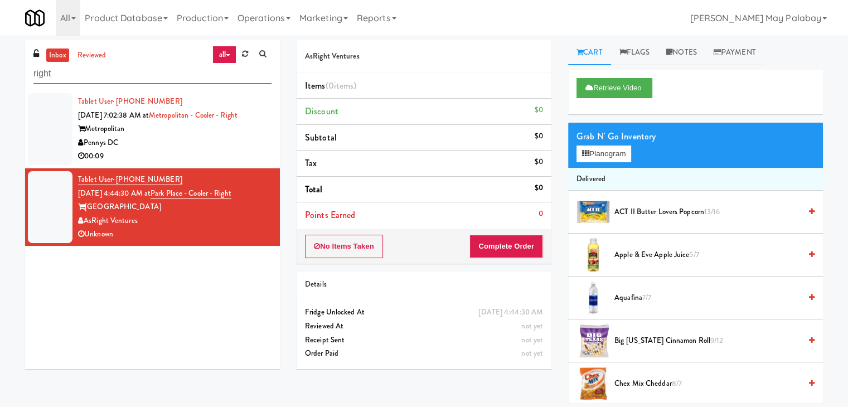
drag, startPoint x: 132, startPoint y: 75, endPoint x: 107, endPoint y: 78, distance: 24.8
click at [107, 78] on input "right" at bounding box center [152, 74] width 238 height 21
click at [118, 73] on input "right" at bounding box center [152, 74] width 238 height 21
type input "r"
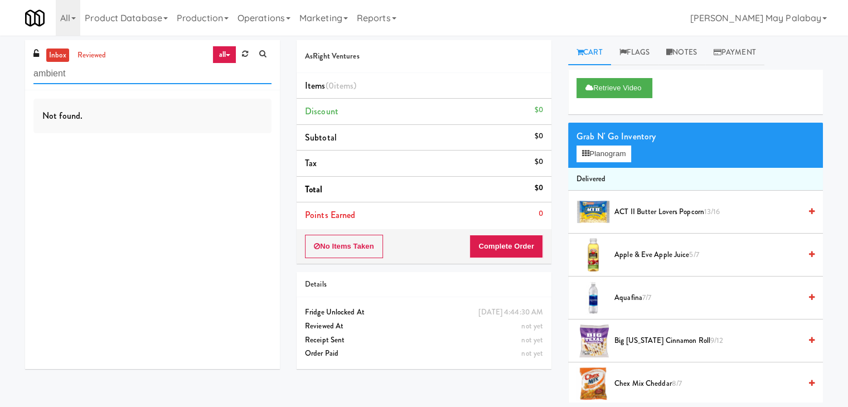
click at [118, 73] on input "ambient" at bounding box center [152, 74] width 238 height 21
type input "a"
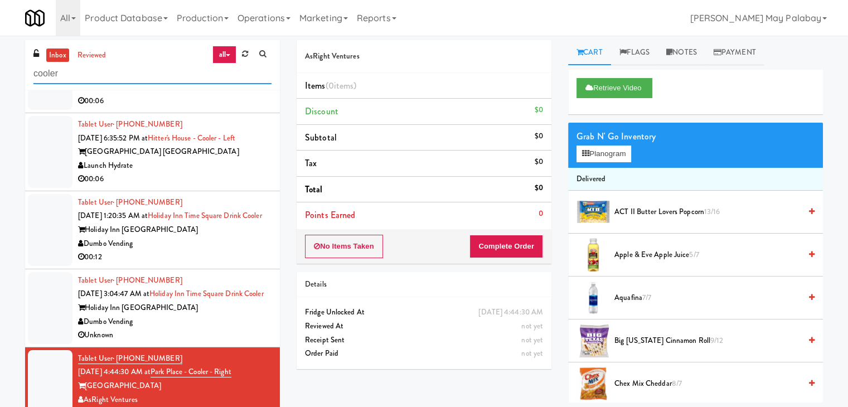
drag, startPoint x: 94, startPoint y: 71, endPoint x: 0, endPoint y: 87, distance: 95.5
click at [0, 87] on div "inbox reviewed all all unclear take inventory issue suspicious failed recent ad…" at bounding box center [424, 236] width 848 height 393
paste input "(Snack & Drink) EWR 3-TB-PUBLIC"
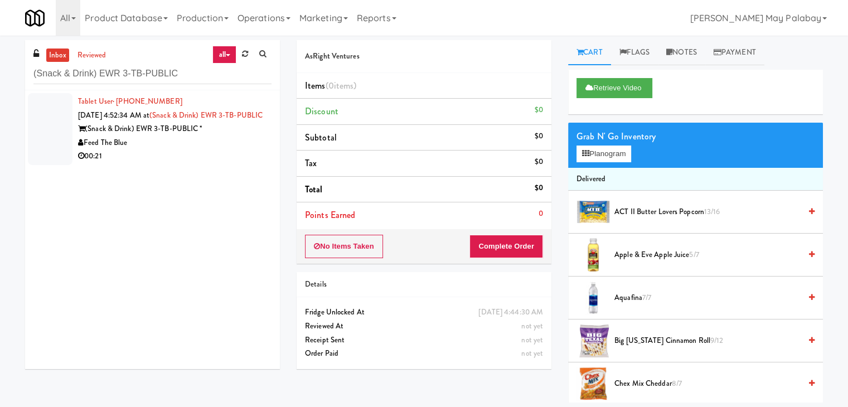
click at [195, 136] on div "(Snack & Drink) EWR 3-TB-PUBLIC *" at bounding box center [174, 129] width 193 height 14
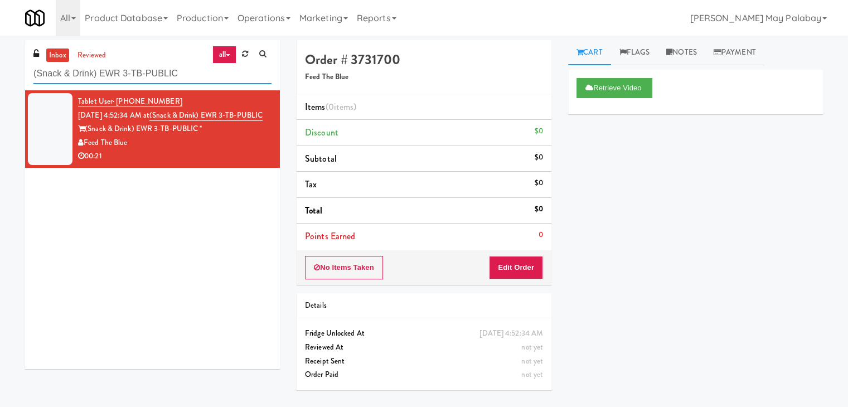
drag, startPoint x: 206, startPoint y: 79, endPoint x: 0, endPoint y: 100, distance: 207.4
click at [0, 100] on div "inbox reviewed all all unclear take inventory issue suspicious failed recent ad…" at bounding box center [424, 221] width 848 height 362
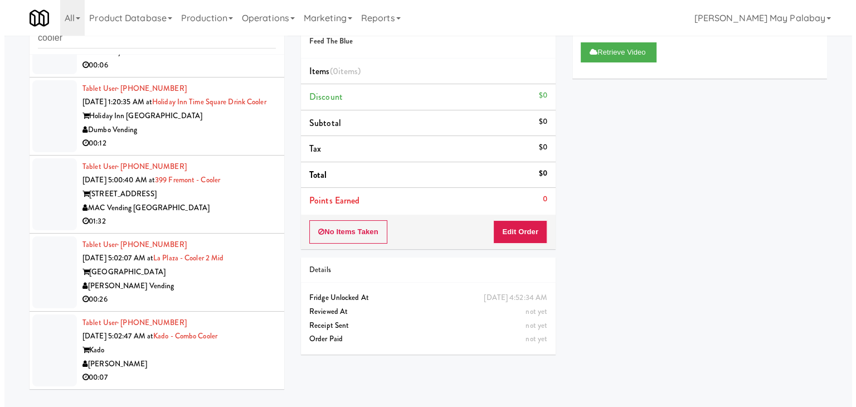
scroll to position [224, 0]
click at [199, 360] on div "[PERSON_NAME]" at bounding box center [174, 364] width 193 height 14
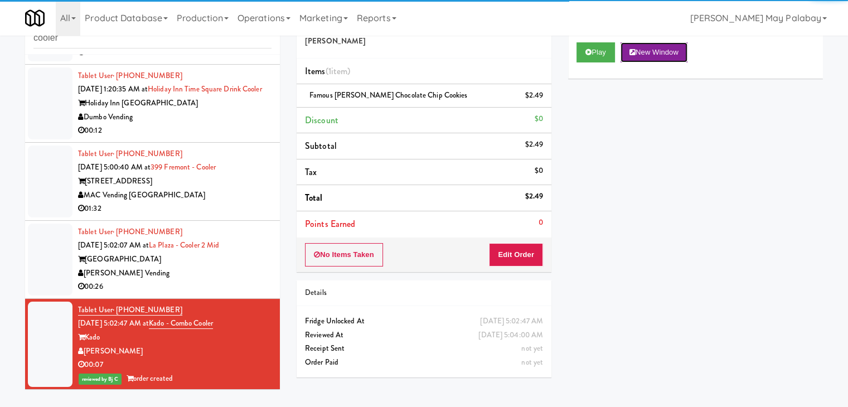
click at [671, 59] on button "New Window" at bounding box center [653, 52] width 67 height 20
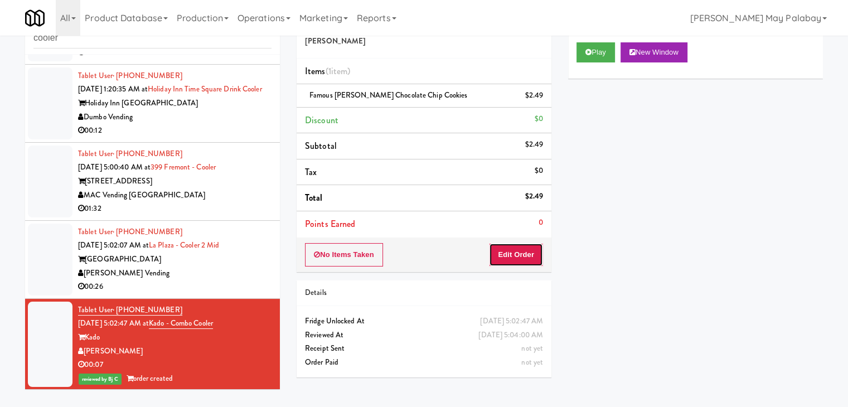
click at [515, 254] on button "Edit Order" at bounding box center [516, 254] width 54 height 23
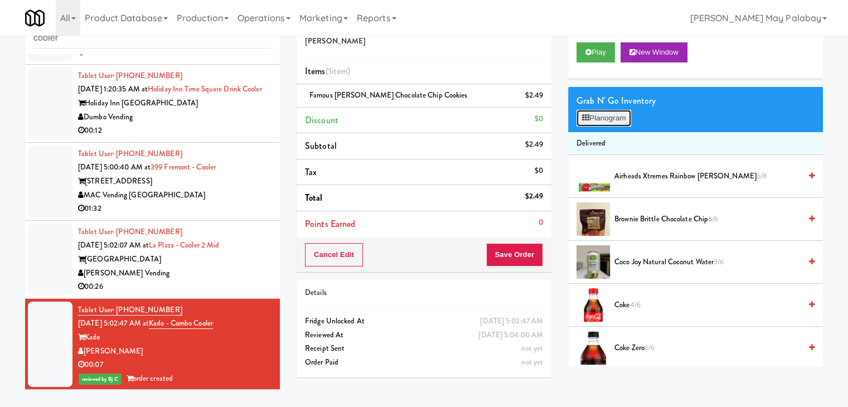
click at [603, 118] on button "Planogram" at bounding box center [603, 118] width 55 height 17
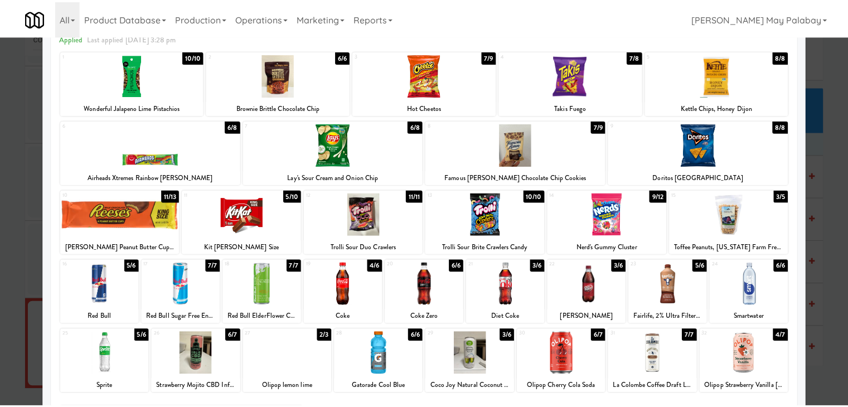
scroll to position [56, 0]
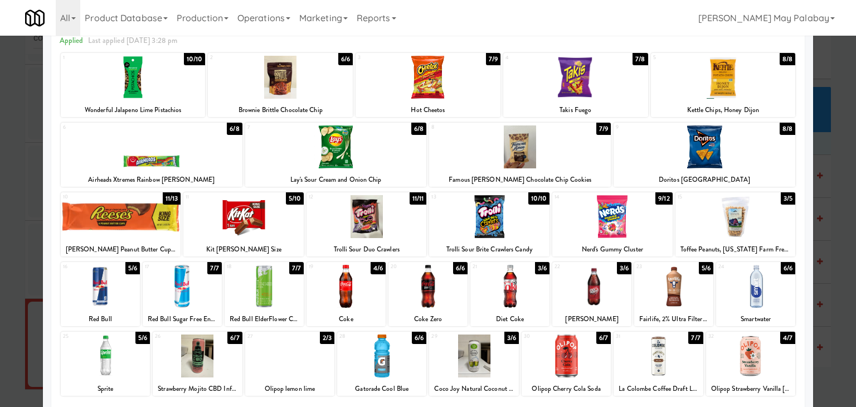
click at [568, 155] on div at bounding box center [520, 146] width 182 height 43
click at [829, 333] on div at bounding box center [428, 203] width 856 height 407
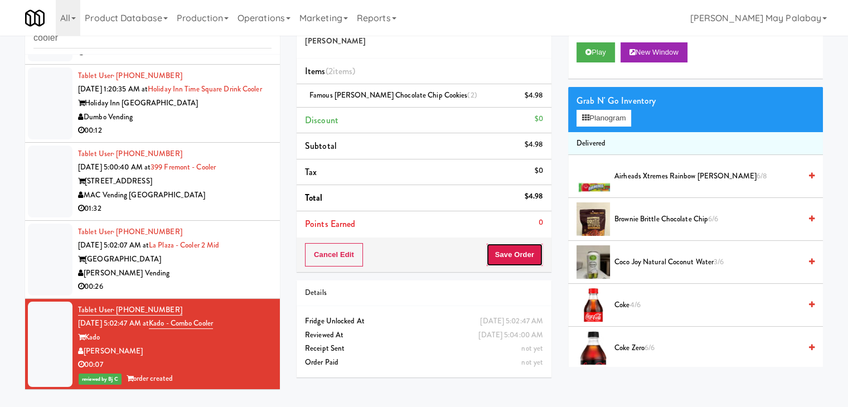
click at [517, 249] on button "Save Order" at bounding box center [514, 254] width 57 height 23
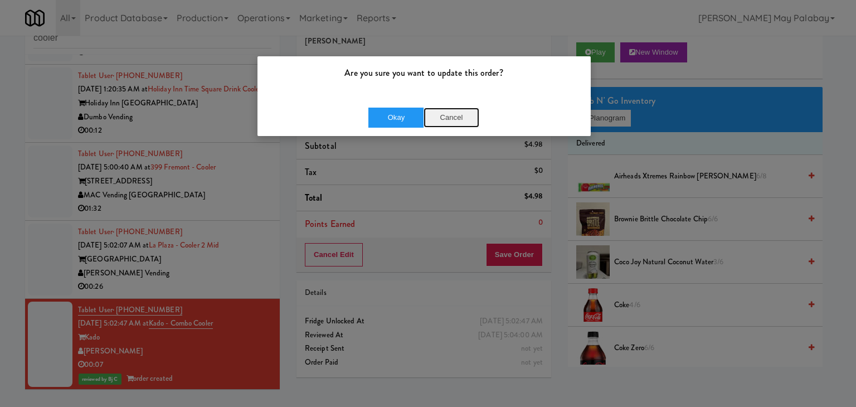
click at [455, 112] on button "Cancel" at bounding box center [452, 118] width 56 height 20
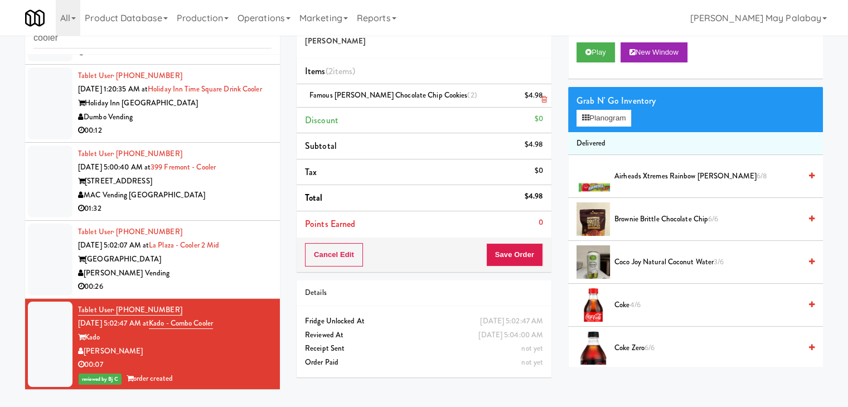
click at [541, 102] on icon at bounding box center [544, 99] width 6 height 7
click at [499, 257] on button "Save Order" at bounding box center [514, 254] width 57 height 23
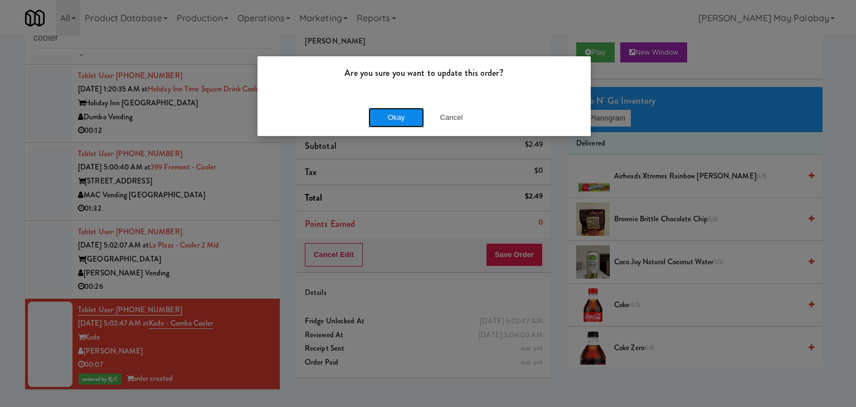
click at [388, 117] on button "Okay" at bounding box center [396, 118] width 56 height 20
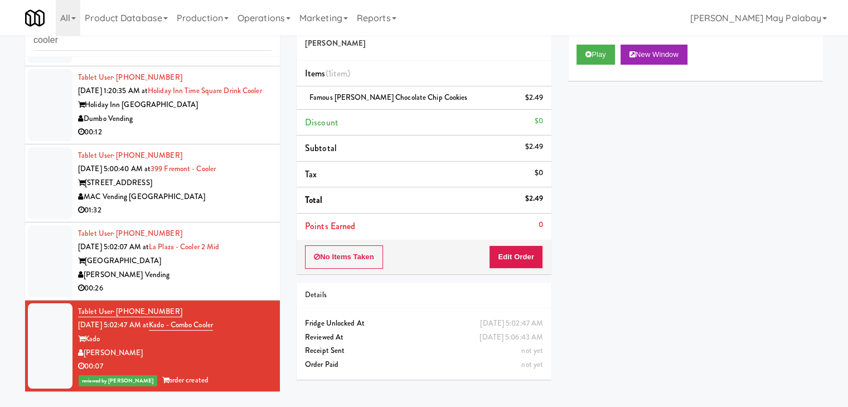
scroll to position [36, 0]
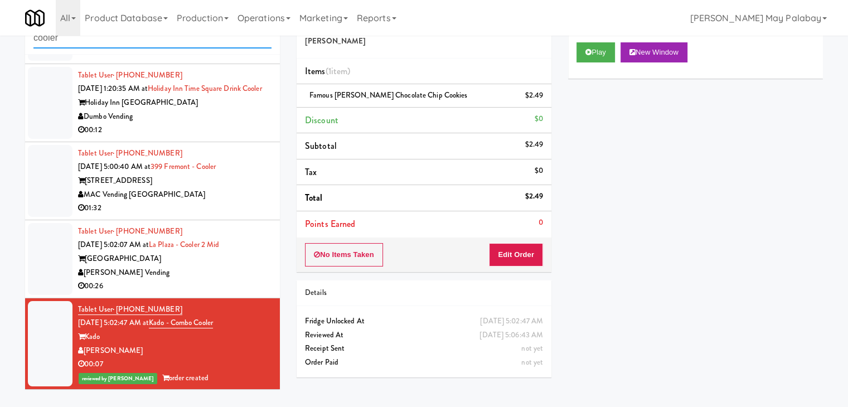
click at [94, 37] on input "cooler" at bounding box center [152, 38] width 238 height 21
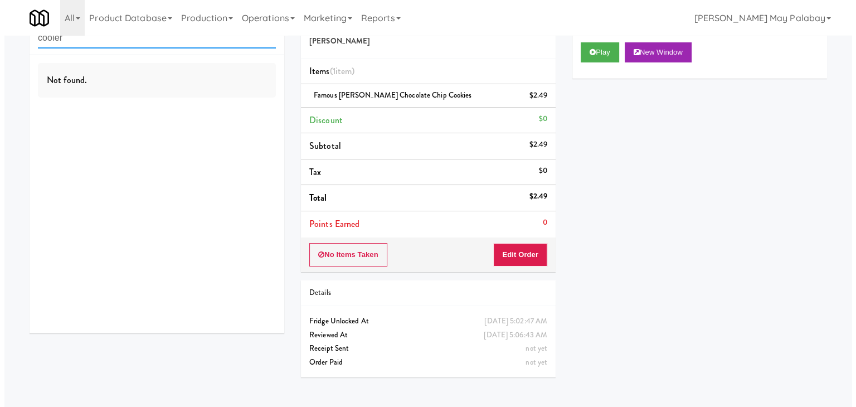
scroll to position [0, 0]
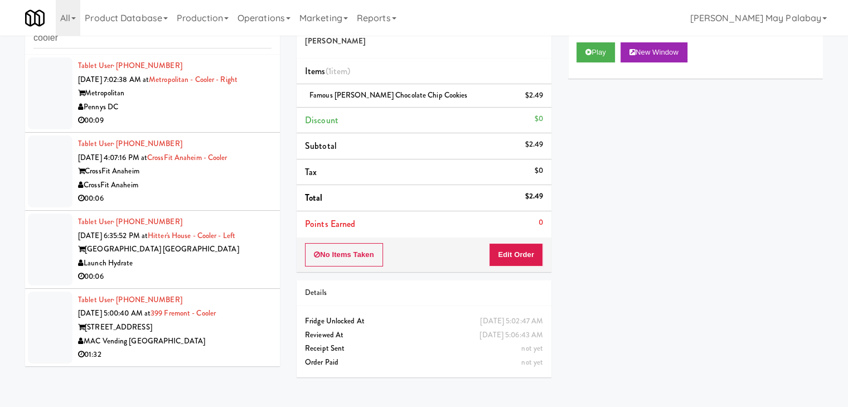
click at [202, 331] on div "[STREET_ADDRESS]" at bounding box center [174, 328] width 193 height 14
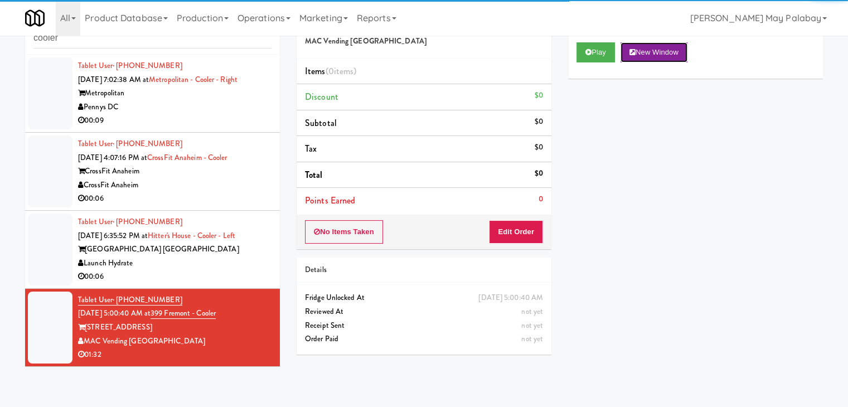
click at [664, 50] on button "New Window" at bounding box center [653, 52] width 67 height 20
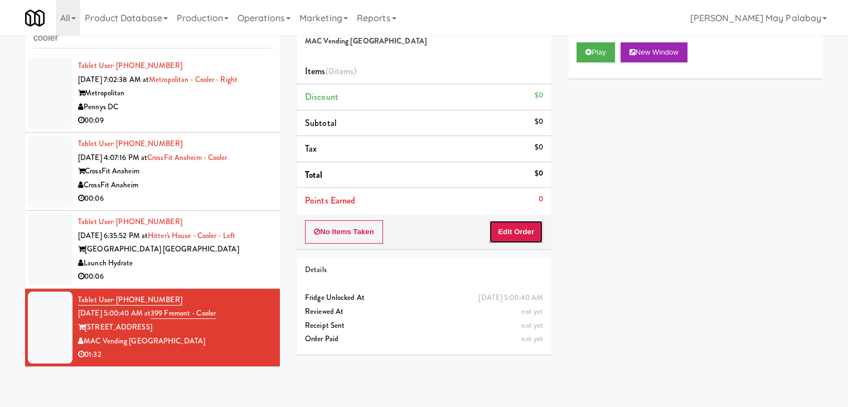
click at [522, 231] on button "Edit Order" at bounding box center [516, 231] width 54 height 23
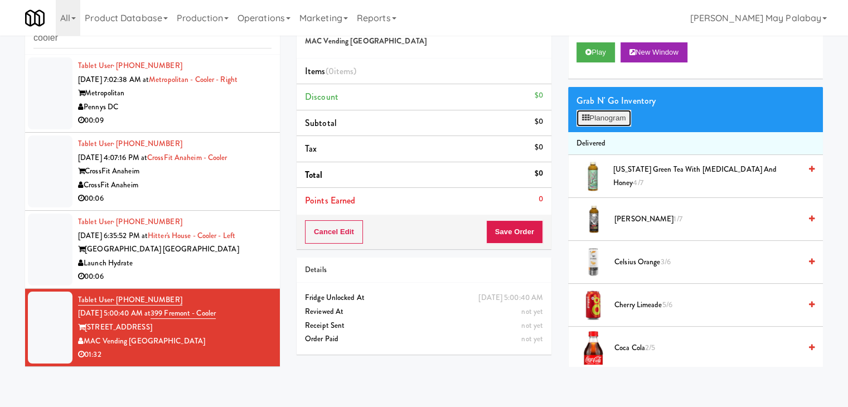
click at [619, 117] on button "Planogram" at bounding box center [603, 118] width 55 height 17
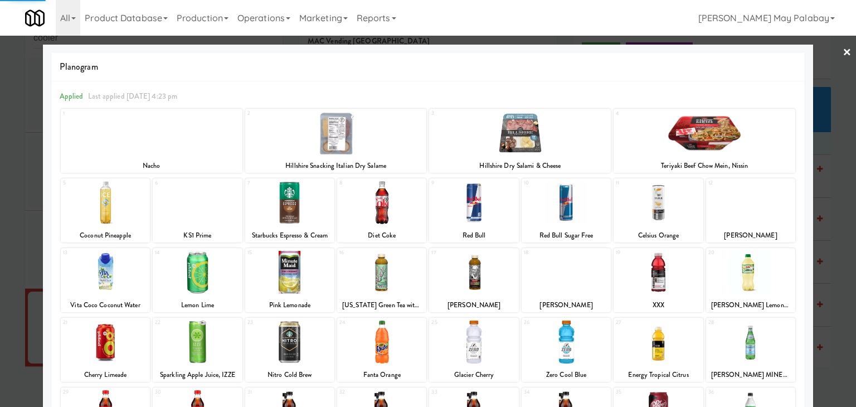
scroll to position [56, 0]
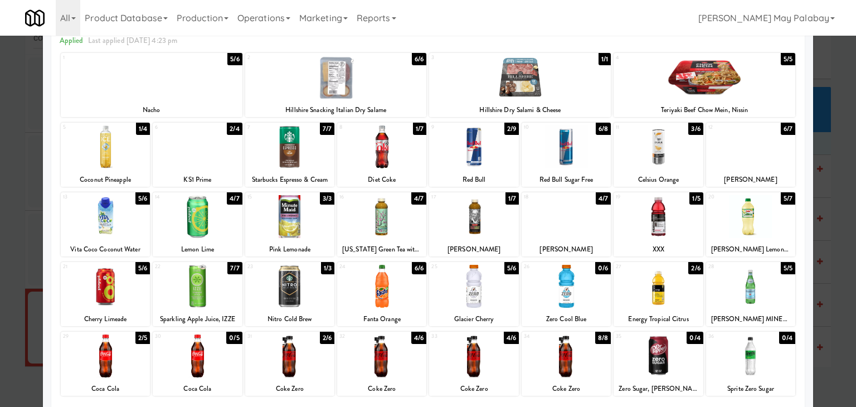
click at [492, 299] on div at bounding box center [473, 286] width 89 height 43
click at [127, 291] on div at bounding box center [105, 286] width 89 height 43
click at [681, 226] on div at bounding box center [658, 216] width 89 height 43
click at [215, 149] on div at bounding box center [197, 146] width 89 height 43
click at [829, 274] on div at bounding box center [428, 203] width 856 height 407
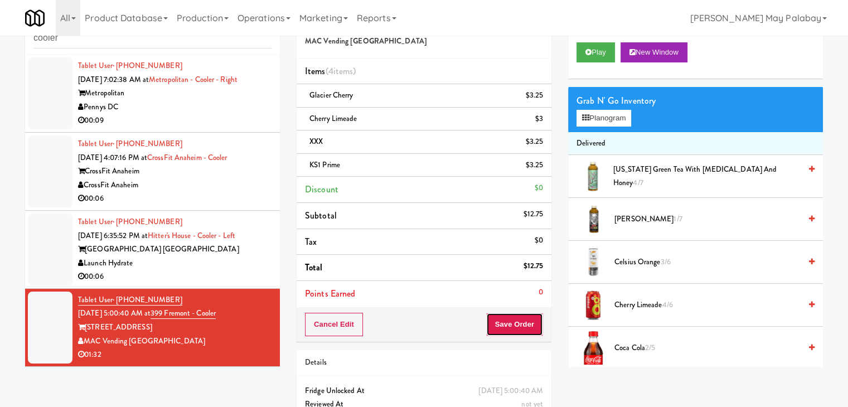
click at [521, 320] on button "Save Order" at bounding box center [514, 324] width 57 height 23
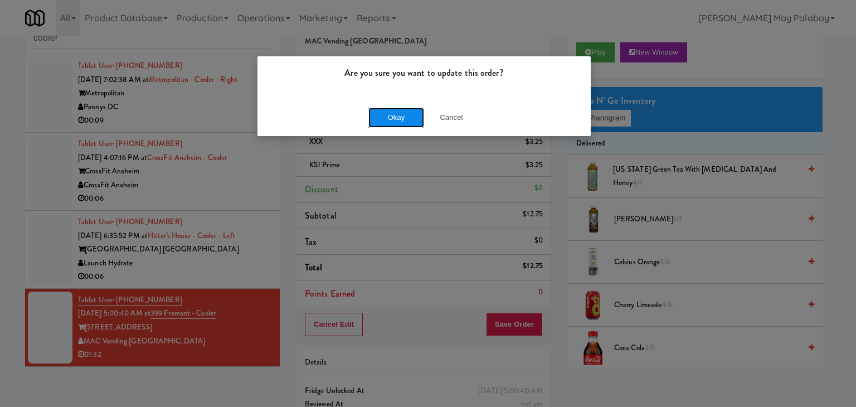
click at [395, 114] on button "Okay" at bounding box center [396, 118] width 56 height 20
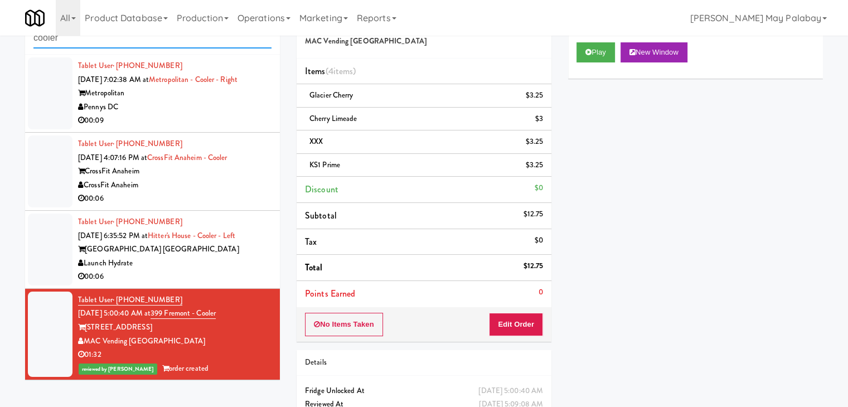
click at [138, 42] on input "cooler" at bounding box center [152, 38] width 238 height 21
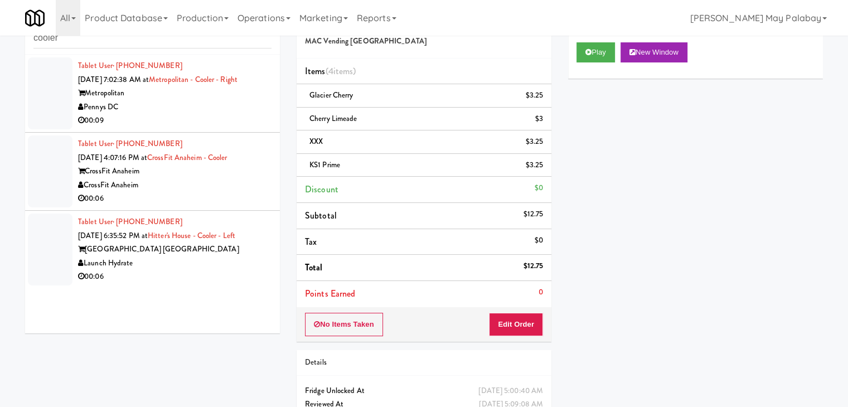
click at [226, 267] on div "Launch Hydrate" at bounding box center [174, 263] width 193 height 14
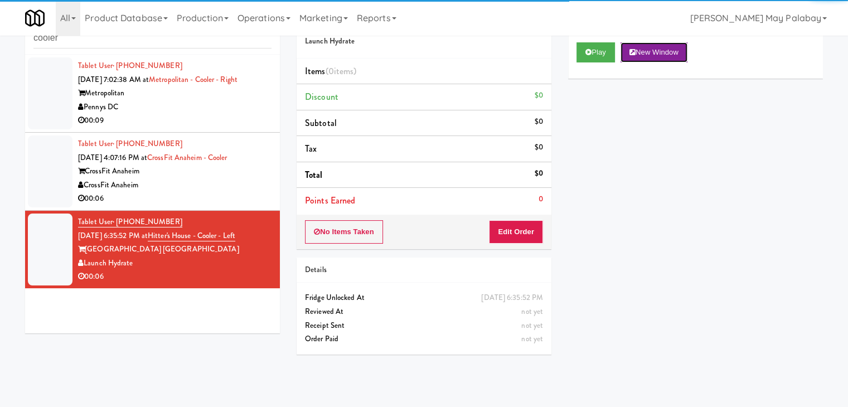
click at [646, 50] on button "New Window" at bounding box center [653, 52] width 67 height 20
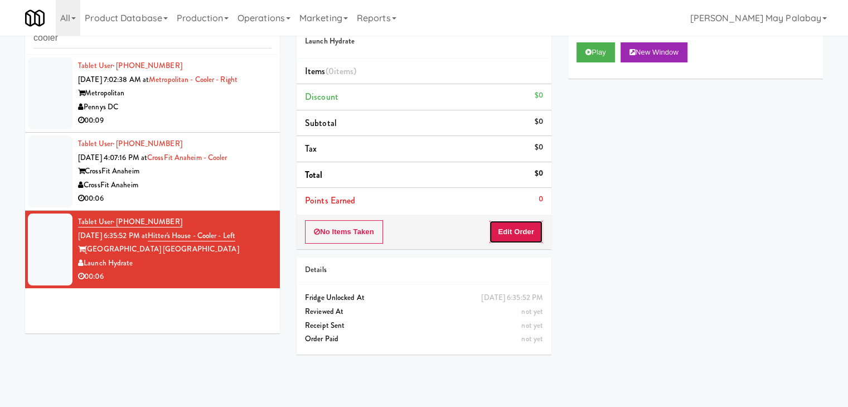
drag, startPoint x: 520, startPoint y: 232, endPoint x: 551, endPoint y: 198, distance: 45.8
click at [520, 232] on button "Edit Order" at bounding box center [516, 231] width 54 height 23
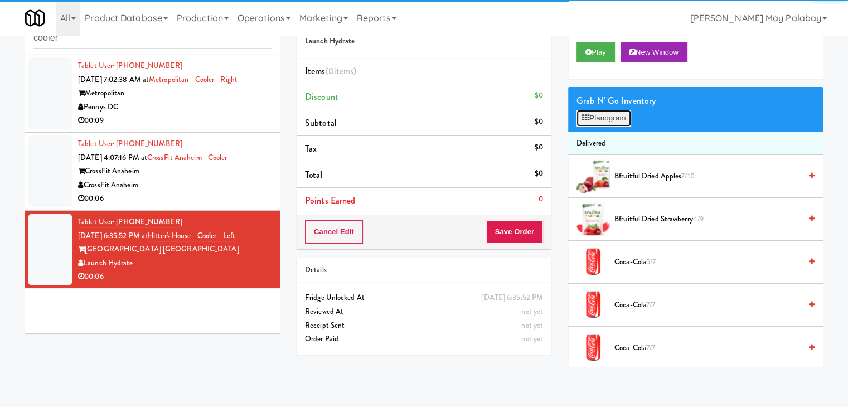
click at [590, 115] on button "Planogram" at bounding box center [603, 118] width 55 height 17
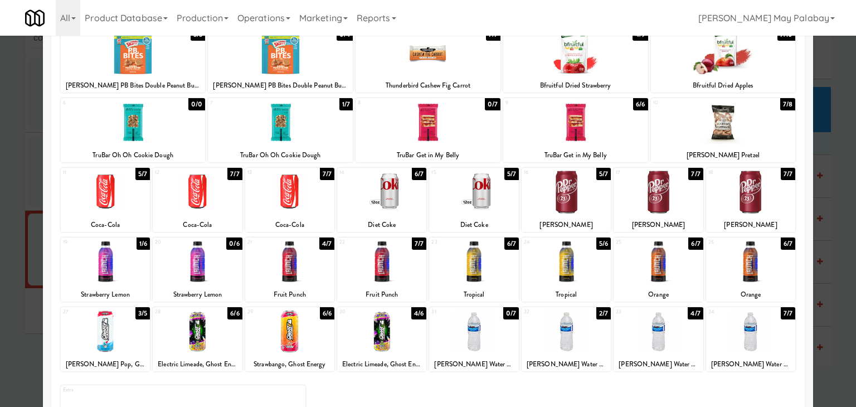
scroll to position [111, 0]
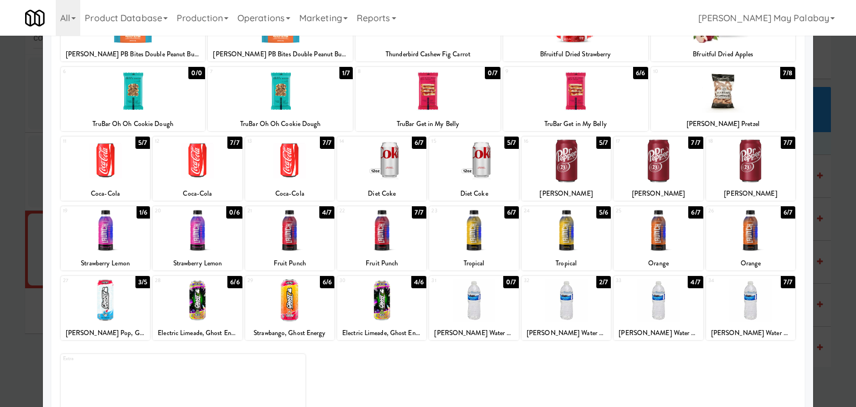
click at [317, 309] on div at bounding box center [289, 300] width 89 height 43
click at [836, 222] on div at bounding box center [428, 203] width 856 height 407
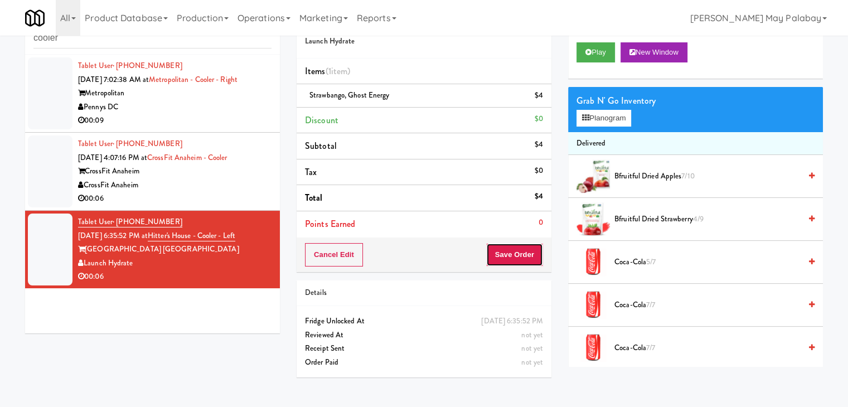
click at [511, 250] on button "Save Order" at bounding box center [514, 254] width 57 height 23
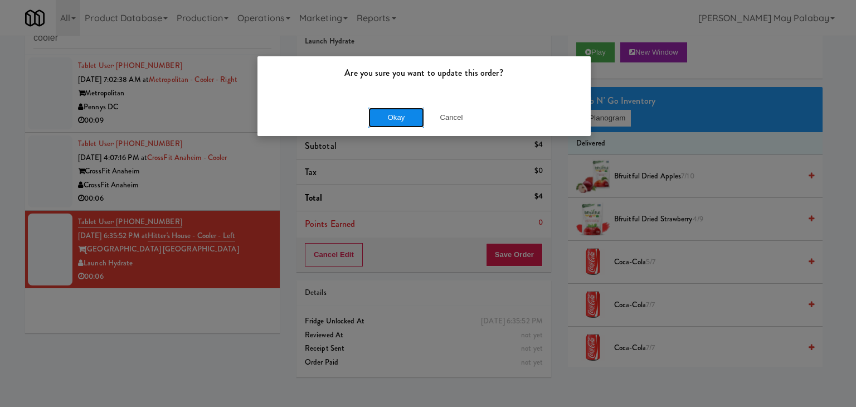
click at [386, 115] on button "Okay" at bounding box center [396, 118] width 56 height 20
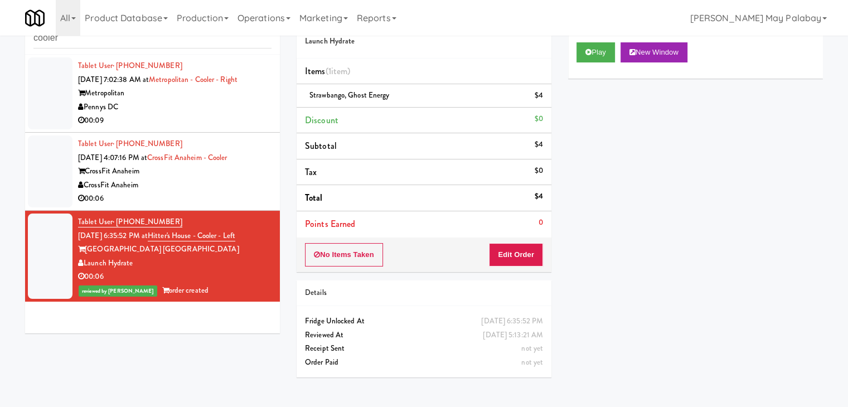
click at [167, 189] on div "CrossFit Anaheim" at bounding box center [174, 185] width 193 height 14
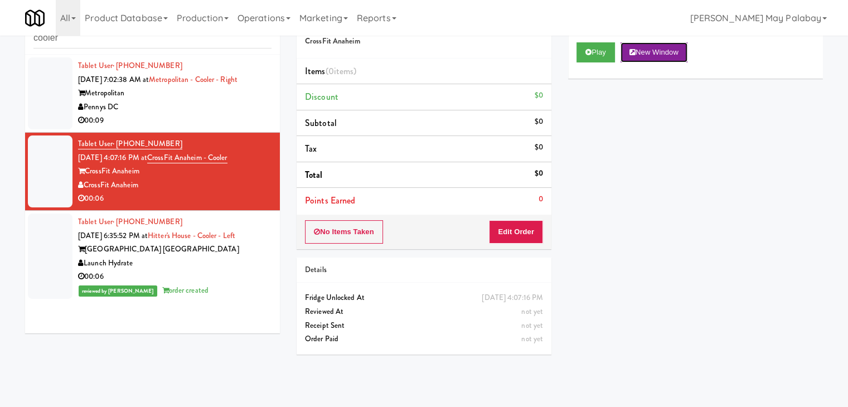
click at [657, 51] on button "New Window" at bounding box center [653, 52] width 67 height 20
click at [511, 229] on button "Edit Order" at bounding box center [516, 231] width 54 height 23
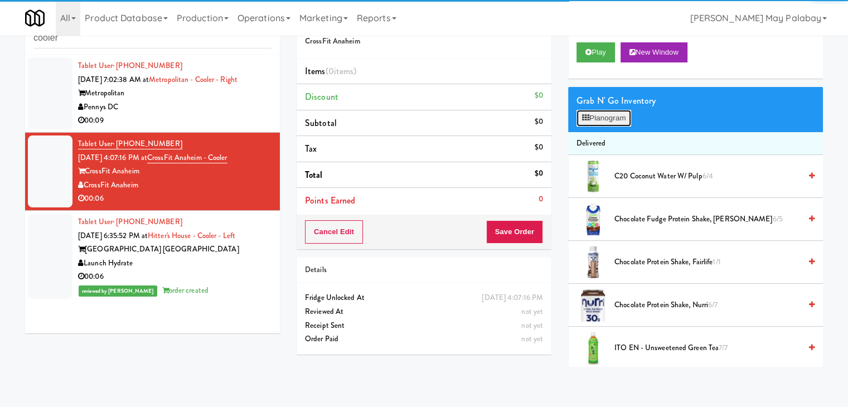
click at [596, 113] on button "Planogram" at bounding box center [603, 118] width 55 height 17
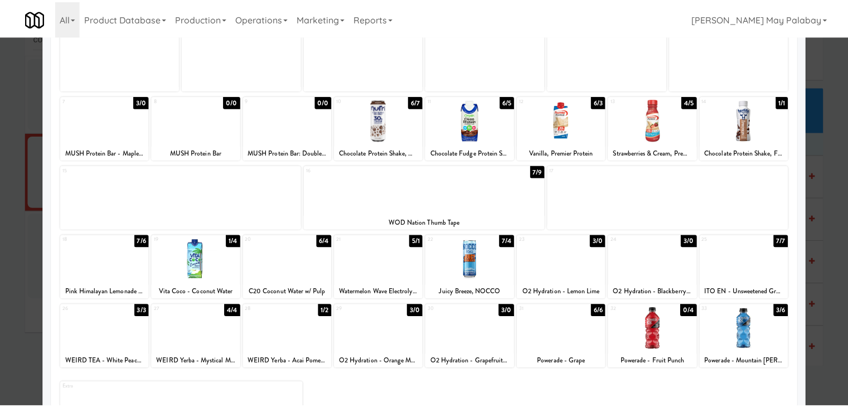
scroll to position [85, 0]
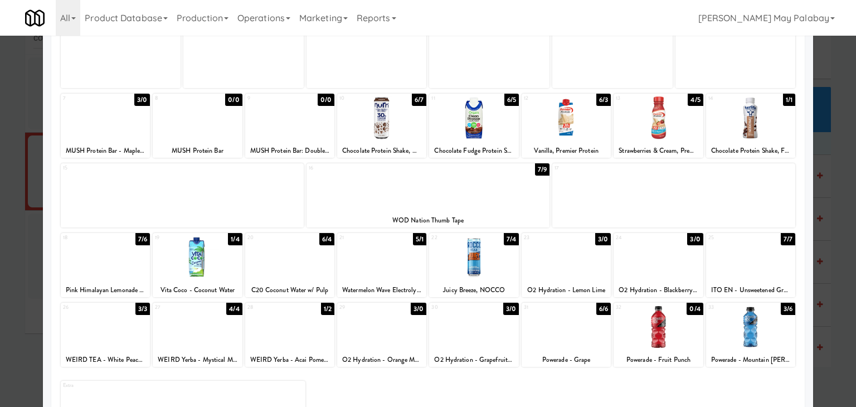
click at [842, 200] on div at bounding box center [428, 203] width 856 height 407
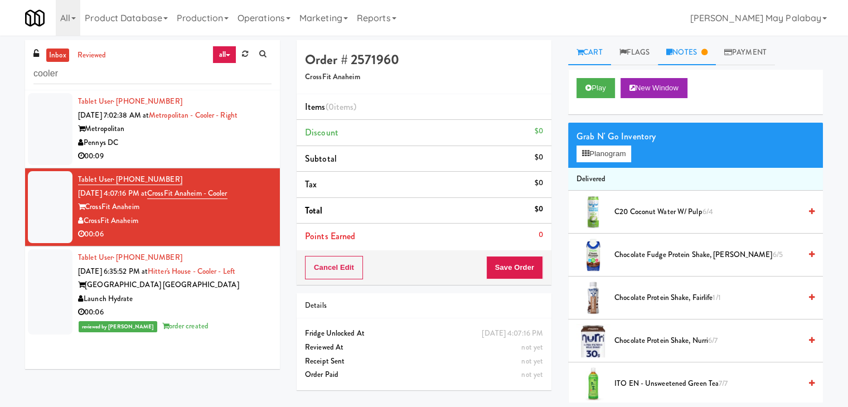
click at [705, 56] on link "Notes" at bounding box center [687, 52] width 58 height 25
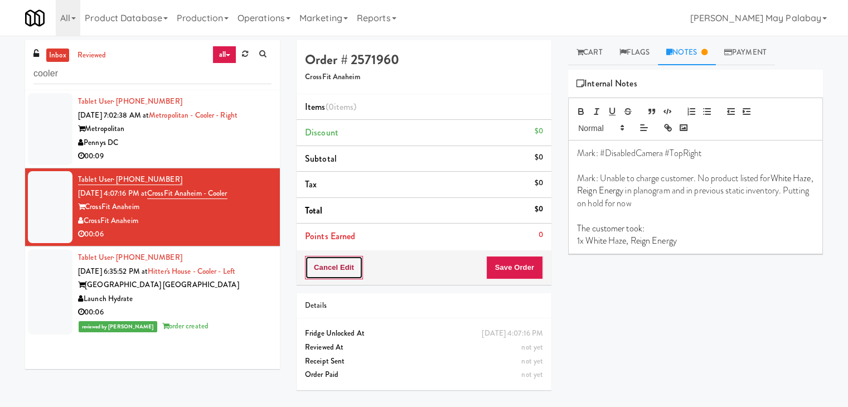
click at [333, 270] on button "Cancel Edit" at bounding box center [334, 267] width 58 height 23
click at [206, 298] on div "Launch Hydrate" at bounding box center [174, 299] width 193 height 14
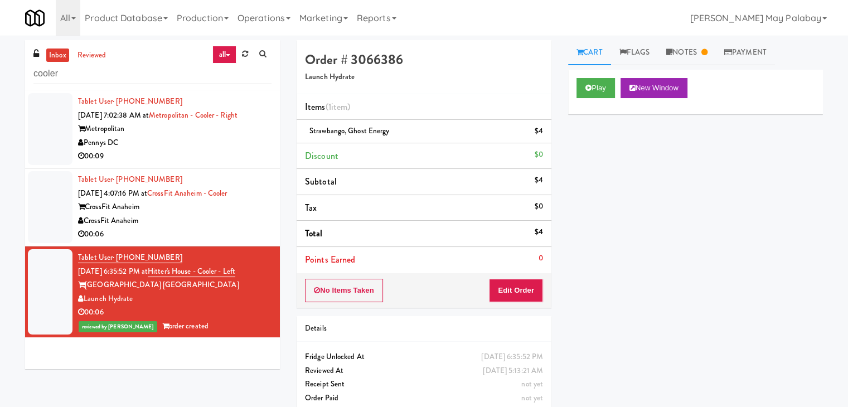
click at [212, 152] on div "00:09" at bounding box center [174, 156] width 193 height 14
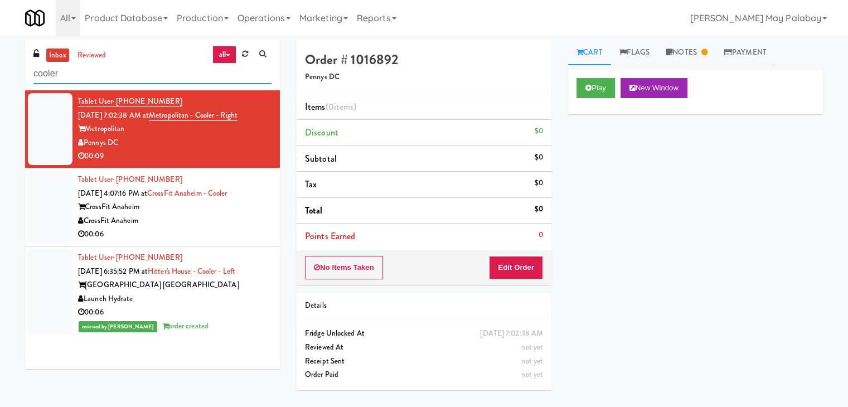
drag, startPoint x: 99, startPoint y: 76, endPoint x: 30, endPoint y: 76, distance: 69.1
click at [30, 76] on div "inbox reviewed all all unclear take inventory issue suspicious failed recent ad…" at bounding box center [152, 65] width 255 height 50
paste input "Glasshouse Pittsburgh Pantry"
type input "Glasshouse Pittsburgh Pantry"
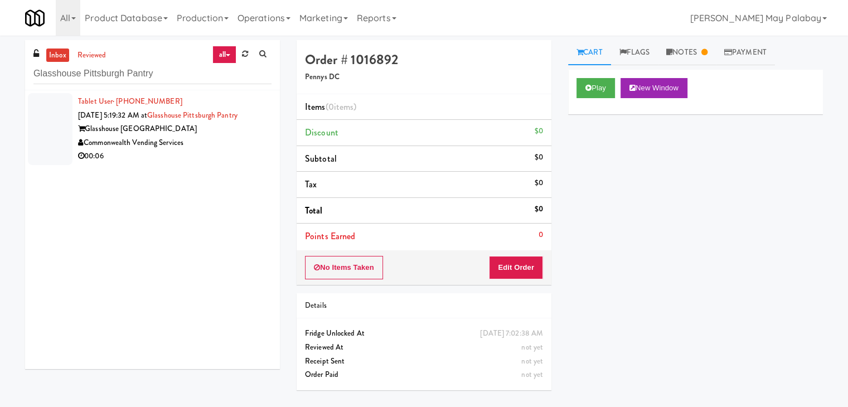
click at [226, 140] on div "Commonwealth Vending Services" at bounding box center [174, 143] width 193 height 14
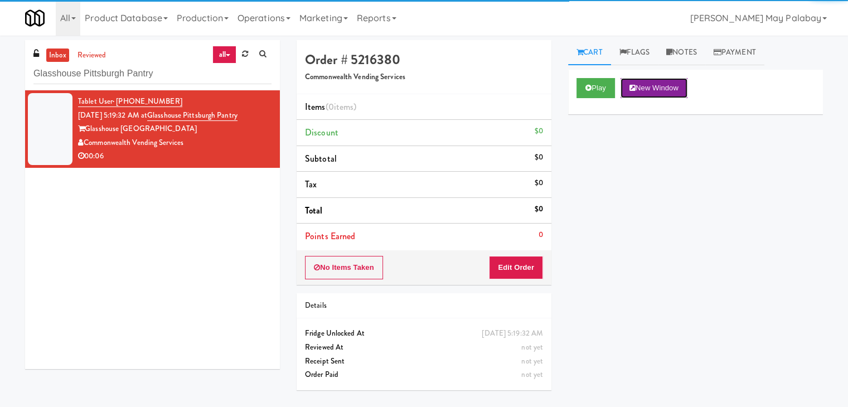
click at [676, 85] on button "New Window" at bounding box center [653, 88] width 67 height 20
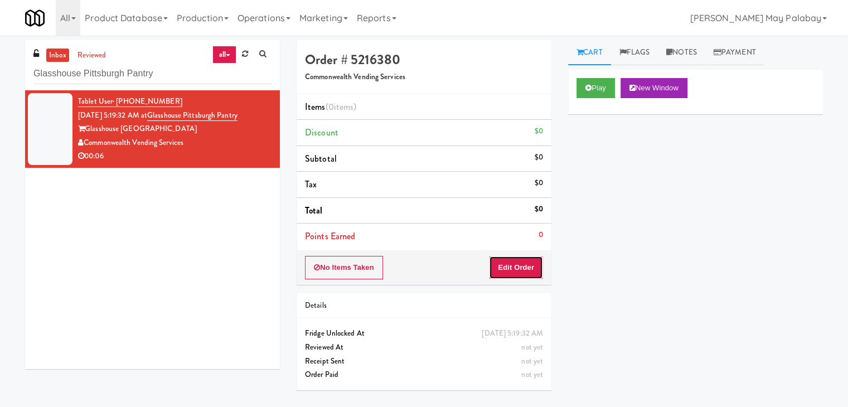
click at [522, 266] on button "Edit Order" at bounding box center [516, 267] width 54 height 23
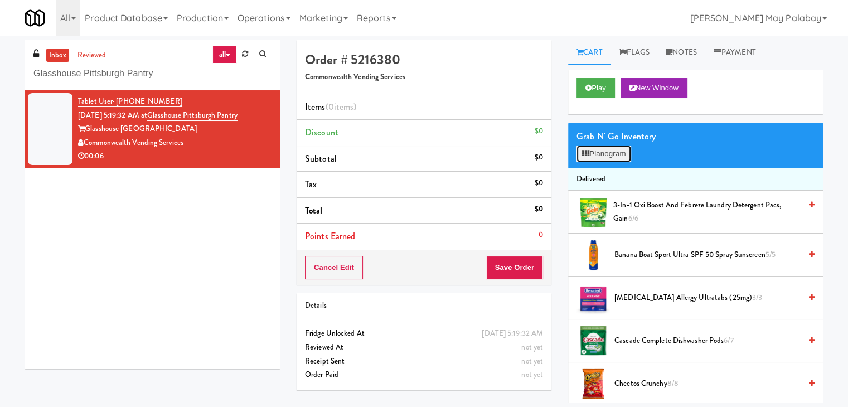
click at [589, 152] on icon at bounding box center [585, 153] width 7 height 7
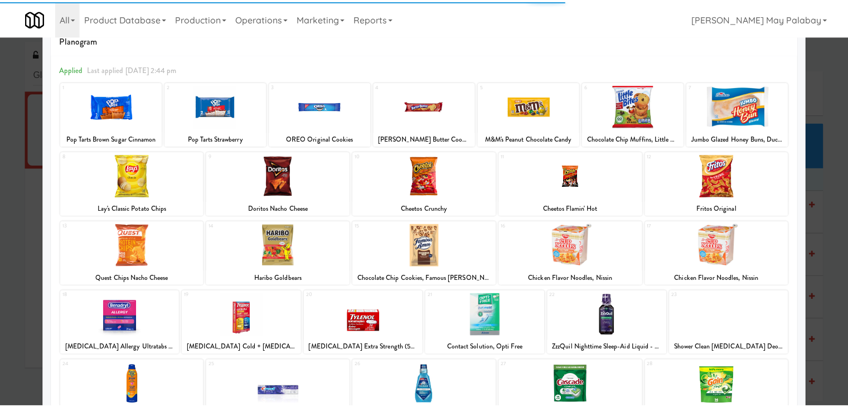
scroll to position [56, 0]
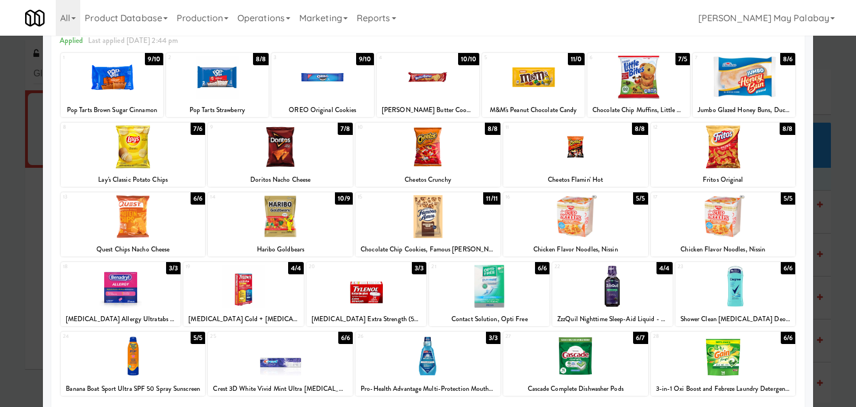
click at [316, 161] on div at bounding box center [280, 146] width 145 height 43
click at [328, 215] on div at bounding box center [280, 216] width 145 height 43
click at [838, 285] on div at bounding box center [428, 203] width 856 height 407
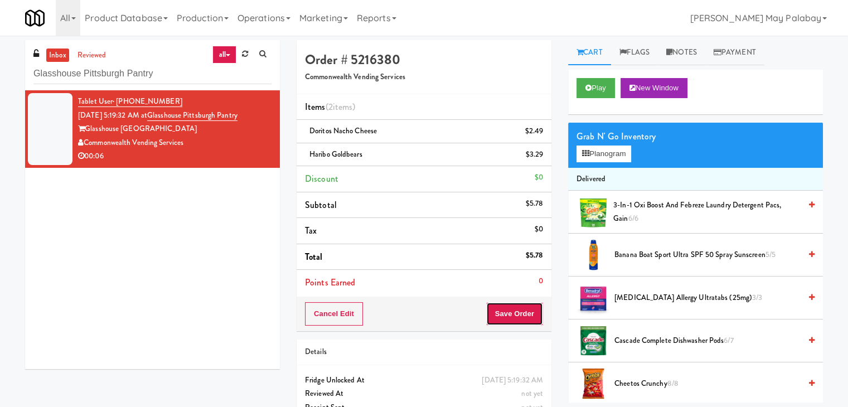
click at [517, 317] on button "Save Order" at bounding box center [514, 313] width 57 height 23
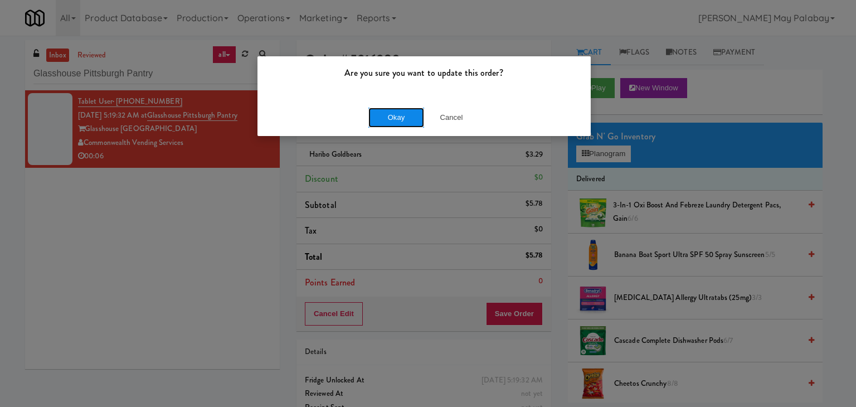
click at [401, 121] on button "Okay" at bounding box center [396, 118] width 56 height 20
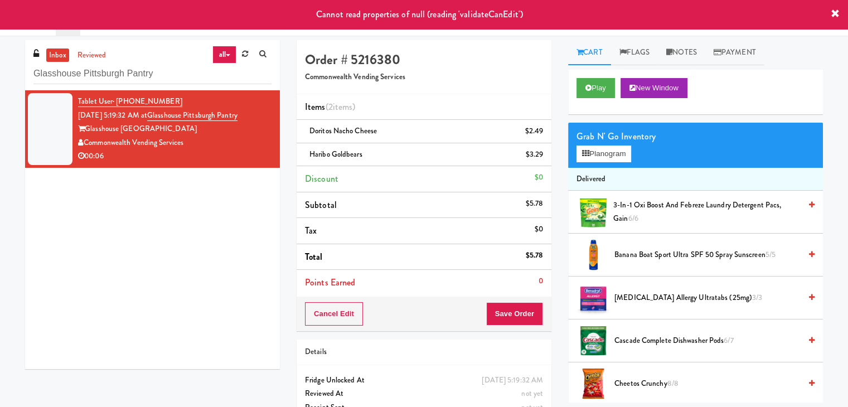
click at [837, 12] on icon at bounding box center [835, 13] width 9 height 9
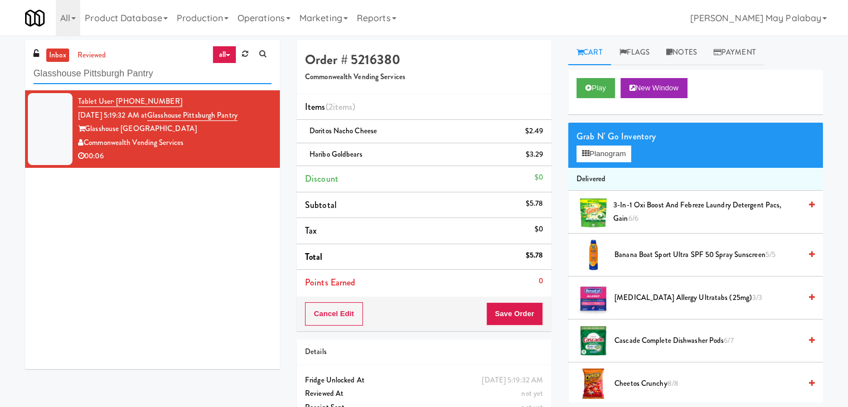
click at [190, 77] on input "Glasshouse Pittsburgh Pantry" at bounding box center [152, 74] width 238 height 21
click at [94, 54] on link "reviewed" at bounding box center [92, 55] width 35 height 14
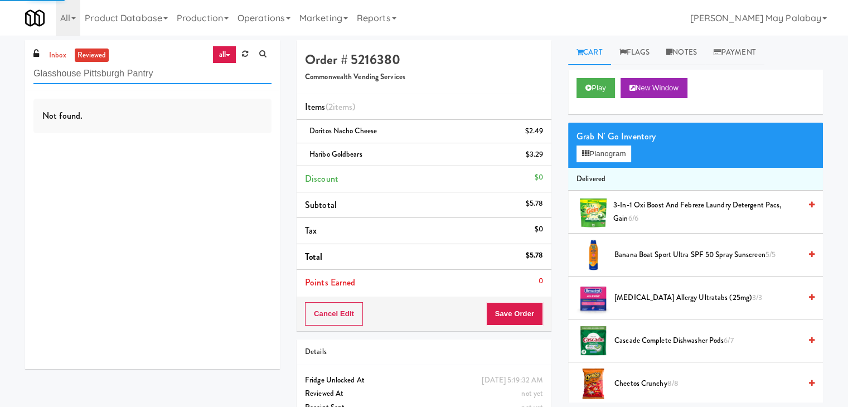
click at [169, 76] on input "Glasshouse Pittsburgh Pantry" at bounding box center [152, 74] width 238 height 21
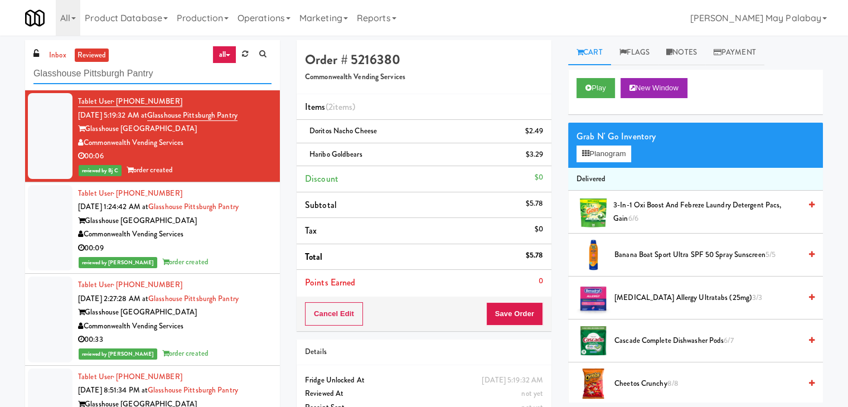
drag, startPoint x: 169, startPoint y: 67, endPoint x: 11, endPoint y: 80, distance: 158.8
click at [11, 80] on div "inbox reviewed all all unclear take inventory issue suspicious failed recent ad…" at bounding box center [424, 242] width 848 height 405
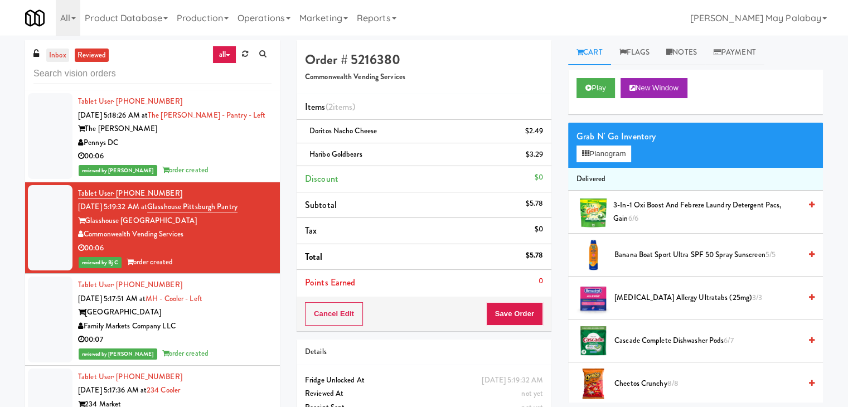
click at [47, 59] on link "inbox" at bounding box center [57, 55] width 23 height 14
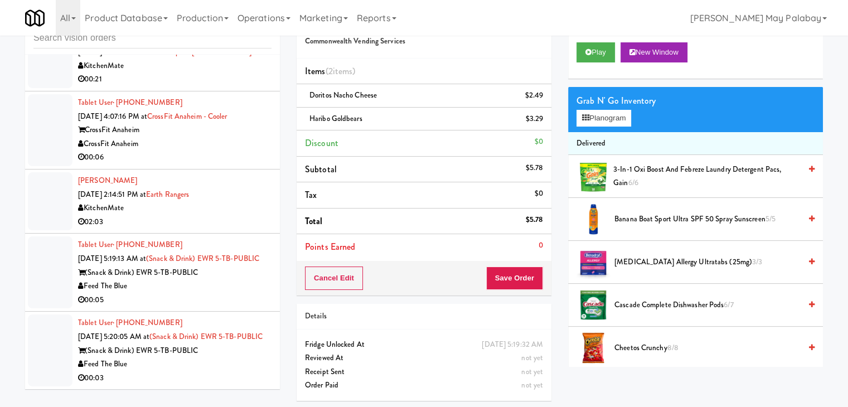
scroll to position [37, 0]
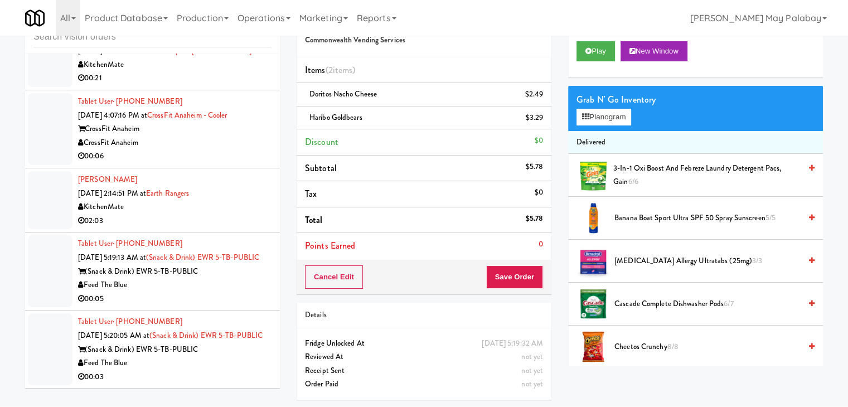
click at [222, 364] on div "Feed The Blue" at bounding box center [174, 363] width 193 height 14
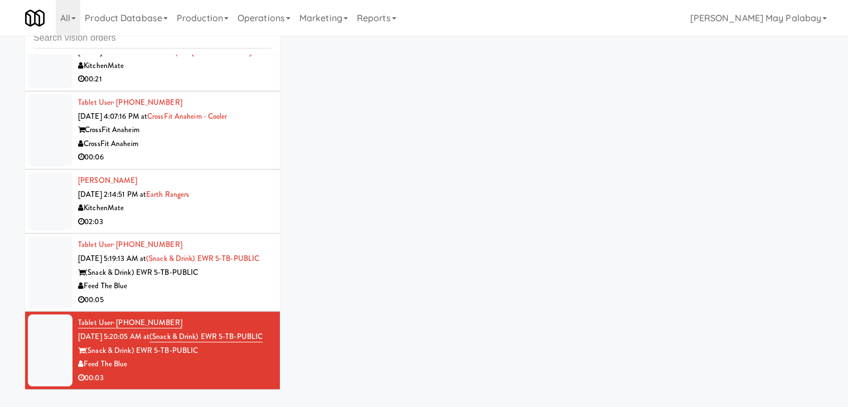
scroll to position [36, 0]
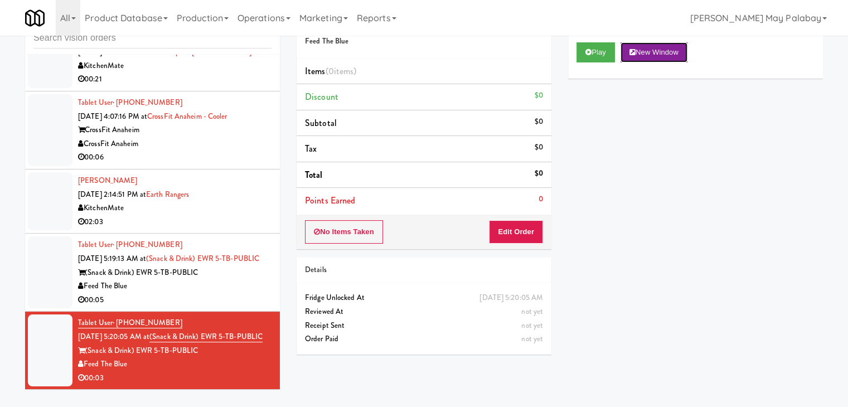
click at [677, 47] on button "New Window" at bounding box center [653, 52] width 67 height 20
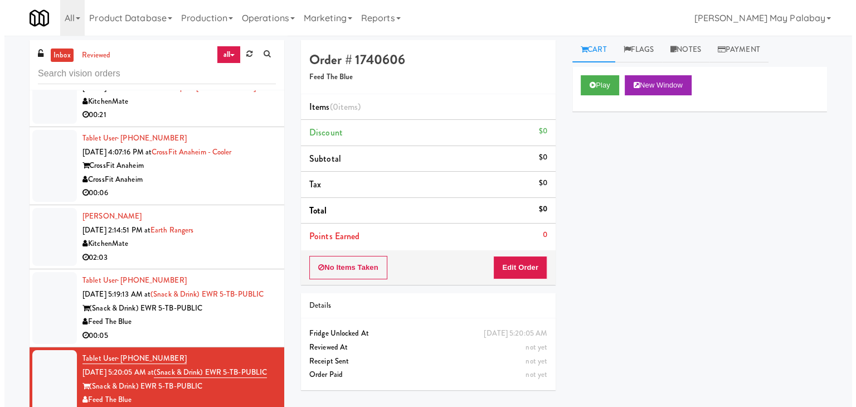
scroll to position [0, 0]
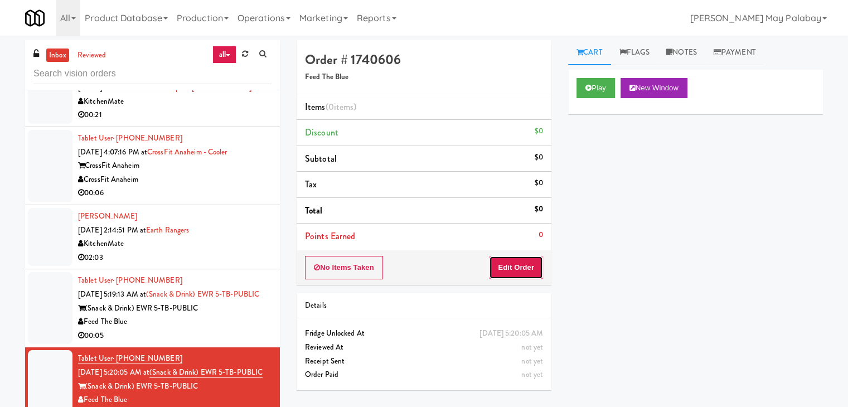
click at [521, 268] on button "Edit Order" at bounding box center [516, 267] width 54 height 23
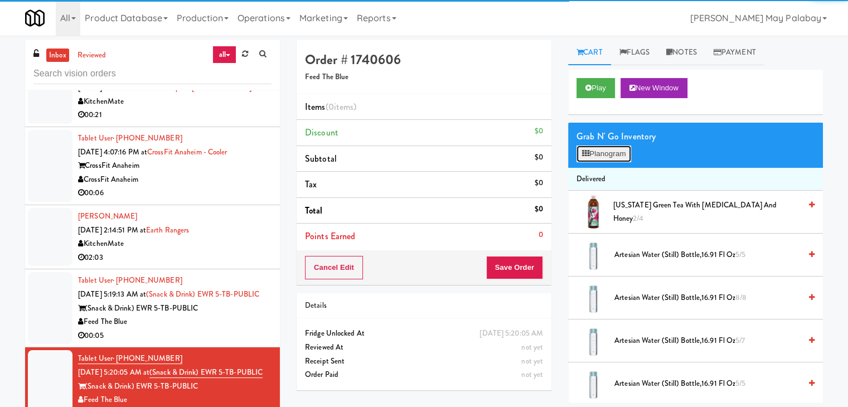
click at [621, 152] on button "Planogram" at bounding box center [603, 153] width 55 height 17
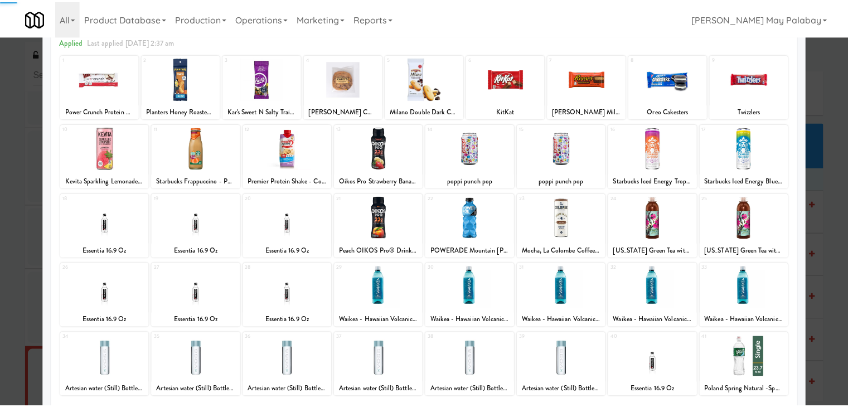
scroll to position [56, 0]
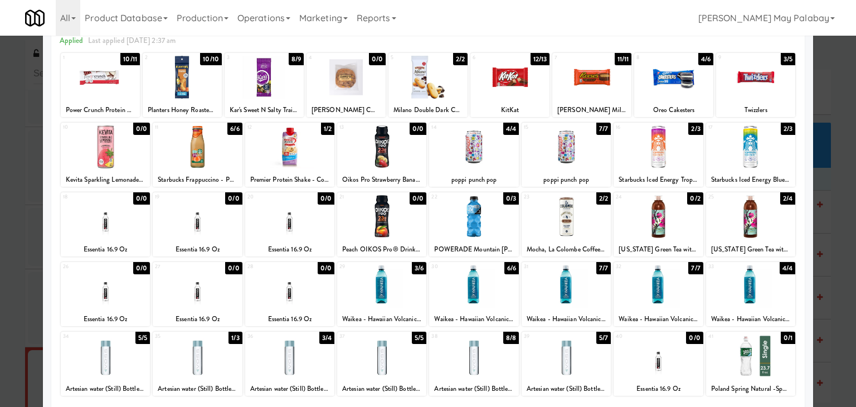
click at [221, 226] on div at bounding box center [197, 216] width 89 height 43
click at [827, 268] on div at bounding box center [428, 203] width 856 height 407
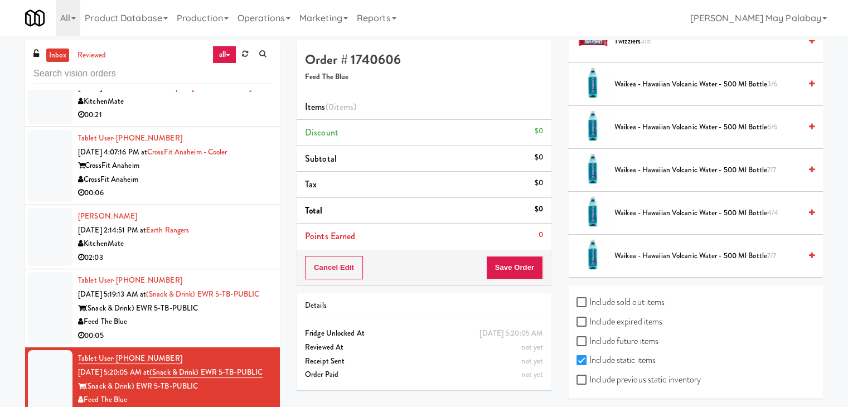
scroll to position [1073, 0]
drag, startPoint x: 620, startPoint y: 372, endPoint x: 661, endPoint y: 352, distance: 45.1
click at [620, 372] on label "Include previous static inventory" at bounding box center [638, 379] width 124 height 17
click at [589, 375] on input "Include previous static inventory" at bounding box center [582, 379] width 13 height 9
checkbox input "true"
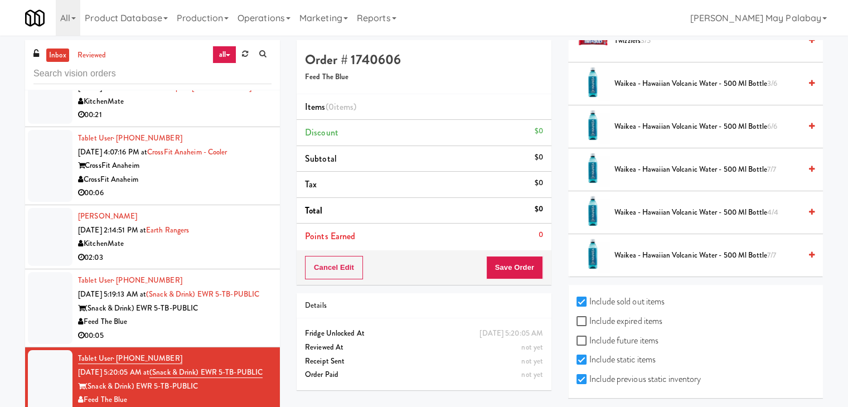
checkbox input "true"
click at [837, 276] on div "inbox reviewed all all unclear take inventory issue suspicious failed recent ad…" at bounding box center [424, 236] width 848 height 393
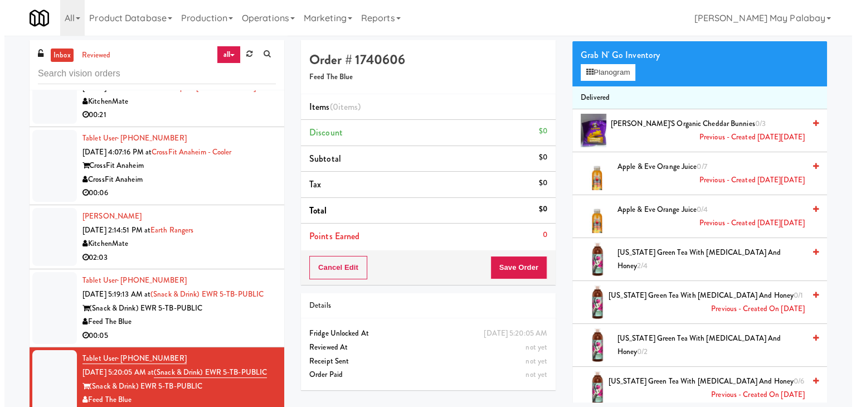
scroll to position [0, 0]
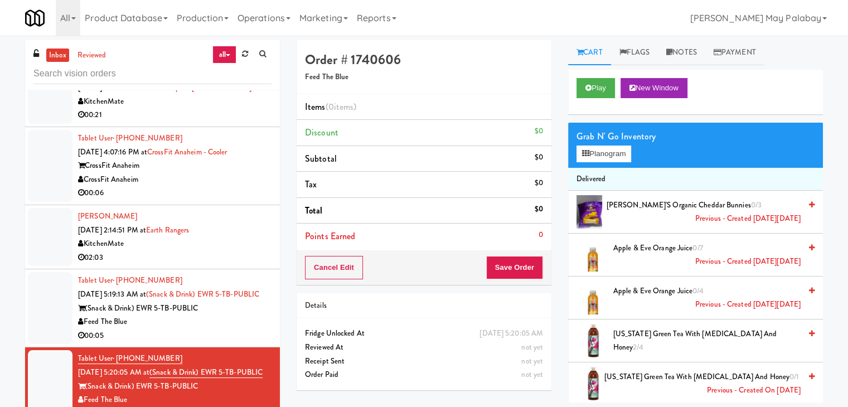
click at [640, 140] on div "Grab N' Go Inventory" at bounding box center [695, 136] width 238 height 17
click at [624, 154] on button "Planogram" at bounding box center [603, 153] width 55 height 17
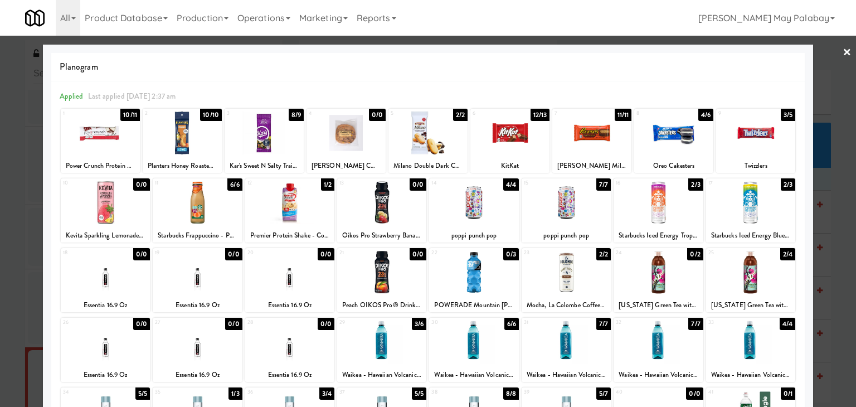
click at [254, 279] on div at bounding box center [289, 272] width 89 height 43
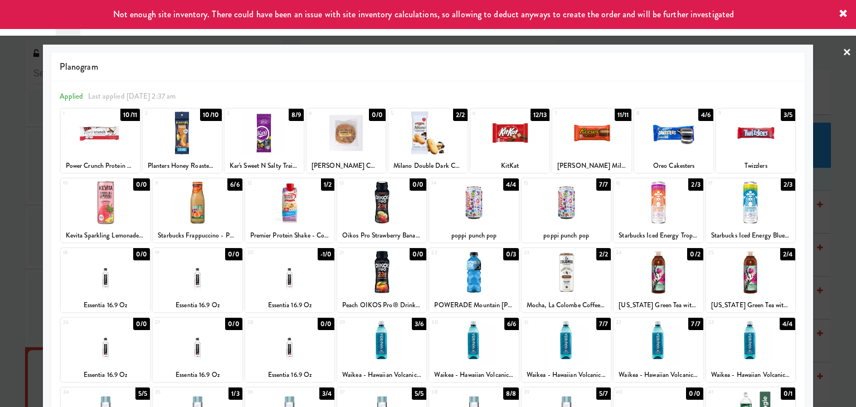
click at [232, 283] on div at bounding box center [197, 272] width 89 height 43
drag, startPoint x: 843, startPoint y: 251, endPoint x: 458, endPoint y: 116, distance: 408.1
click at [843, 251] on div at bounding box center [428, 203] width 856 height 407
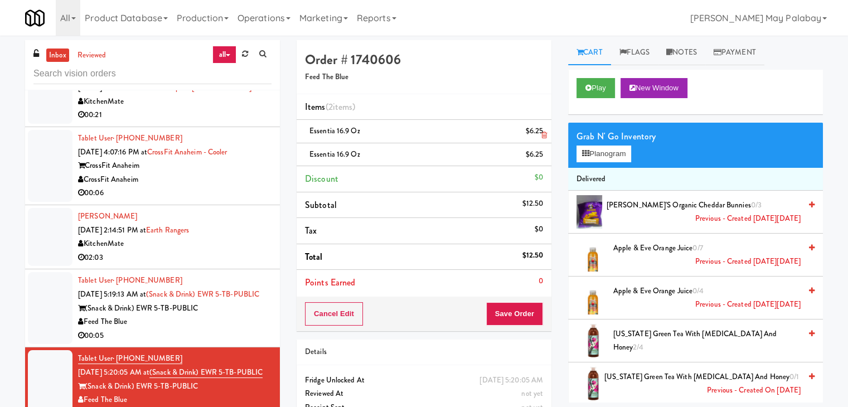
click at [543, 135] on icon at bounding box center [544, 135] width 6 height 7
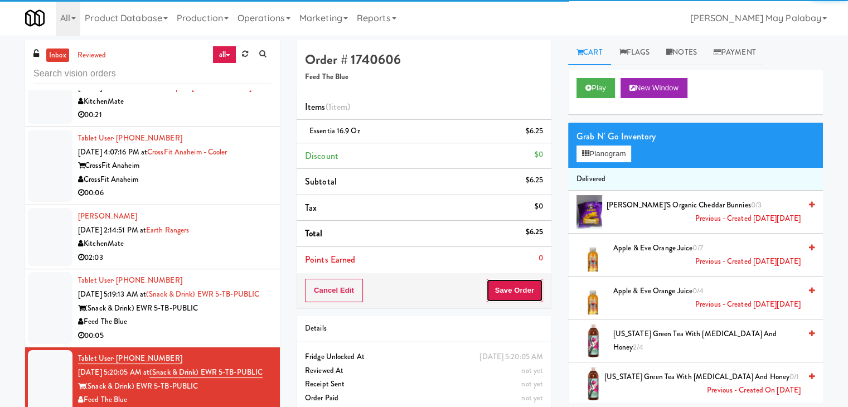
click at [511, 290] on button "Save Order" at bounding box center [514, 290] width 57 height 23
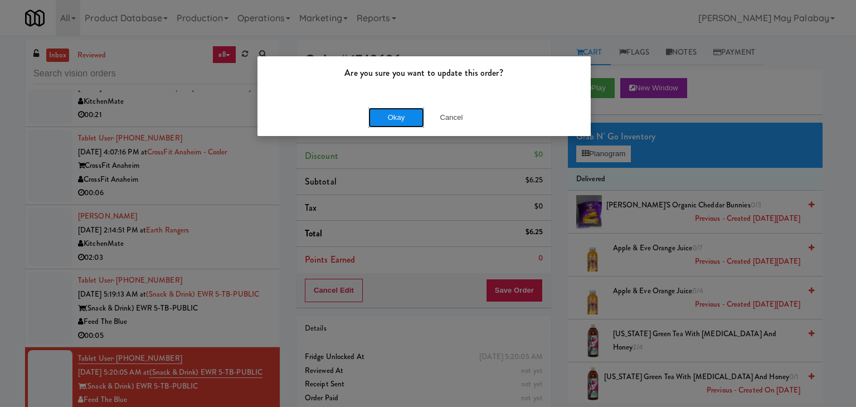
click at [389, 120] on button "Okay" at bounding box center [396, 118] width 56 height 20
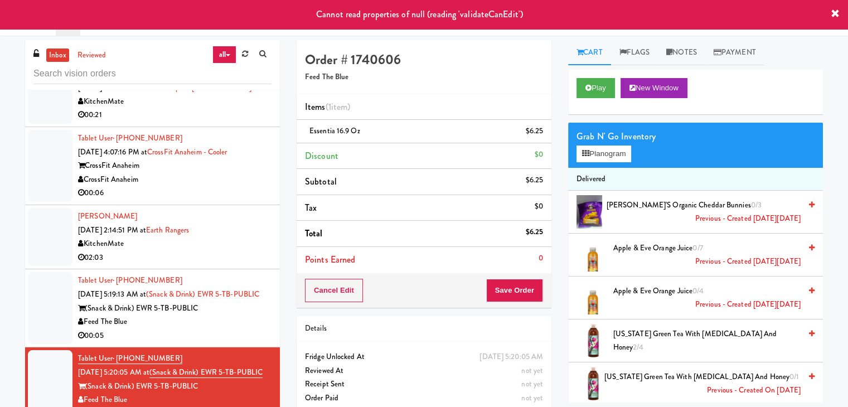
click at [832, 13] on icon at bounding box center [835, 13] width 9 height 9
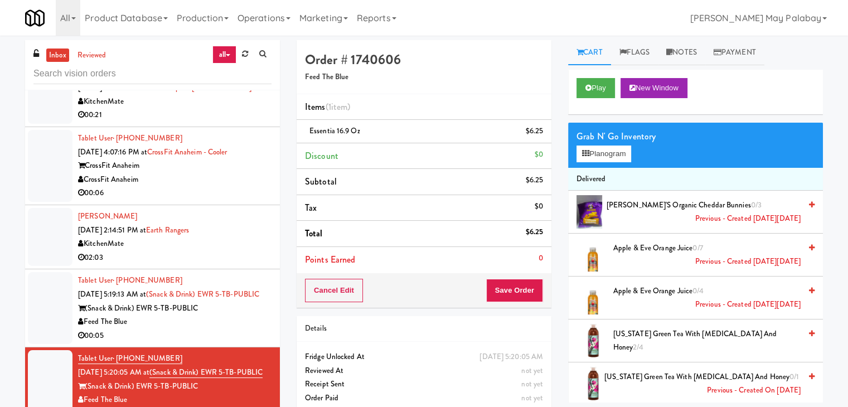
click at [226, 282] on div "Tablet User · (718) 490-9807 [DATE] 5:19:13 AM at (Snack & Drink) EWR 5-TB-PUBL…" at bounding box center [174, 308] width 193 height 69
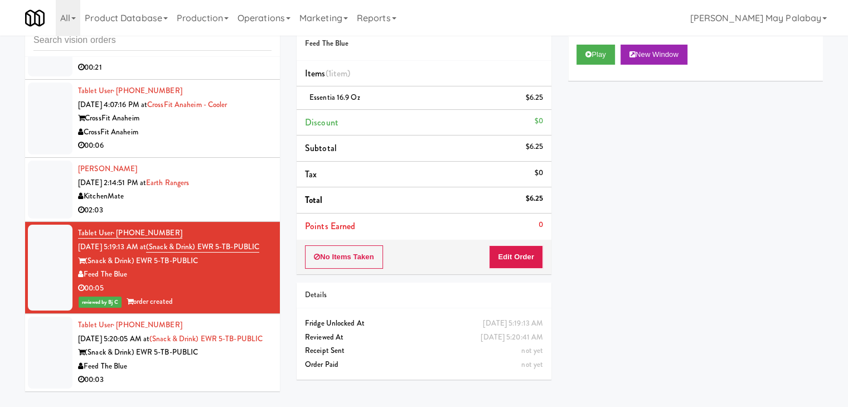
scroll to position [36, 0]
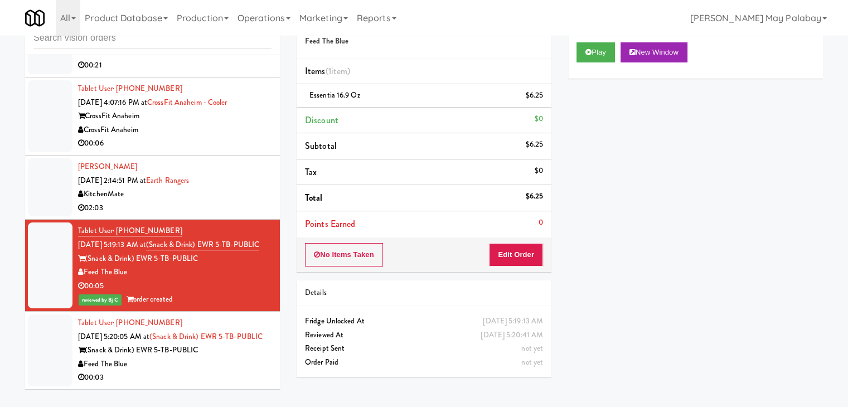
click at [205, 343] on div "(Snack & Drink) EWR 5-TB-PUBLIC" at bounding box center [174, 350] width 193 height 14
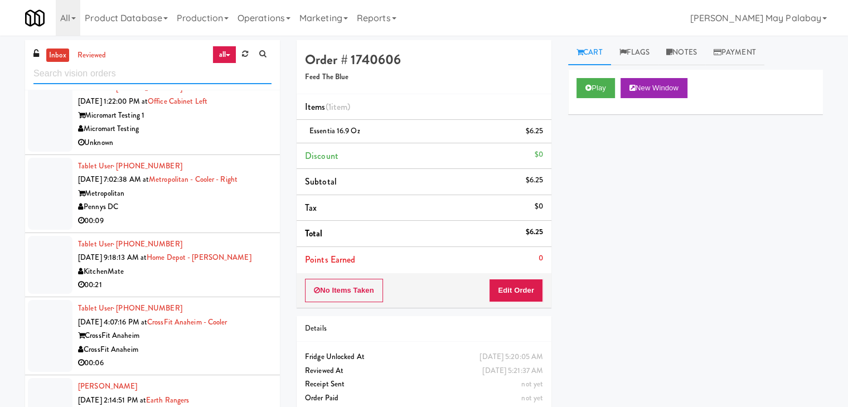
drag, startPoint x: 134, startPoint y: 80, endPoint x: 0, endPoint y: 104, distance: 136.6
click at [0, 104] on div "inbox reviewed all all unclear take inventory issue suspicious failed recent ad…" at bounding box center [424, 236] width 848 height 393
paste input "(Snack & Drink) EWR 5-TB-PUBLIC"
type input "(Snack & Drink) EWR 5-TB-PUBLIC"
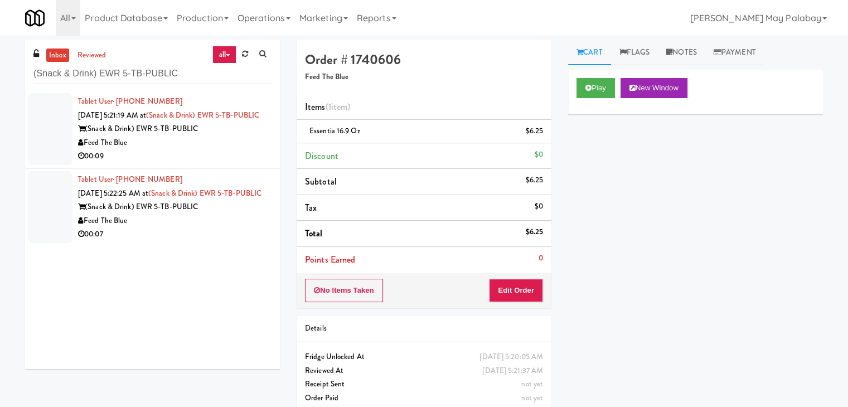
click at [210, 214] on div "(Snack & Drink) EWR 5-TB-PUBLIC" at bounding box center [174, 207] width 193 height 14
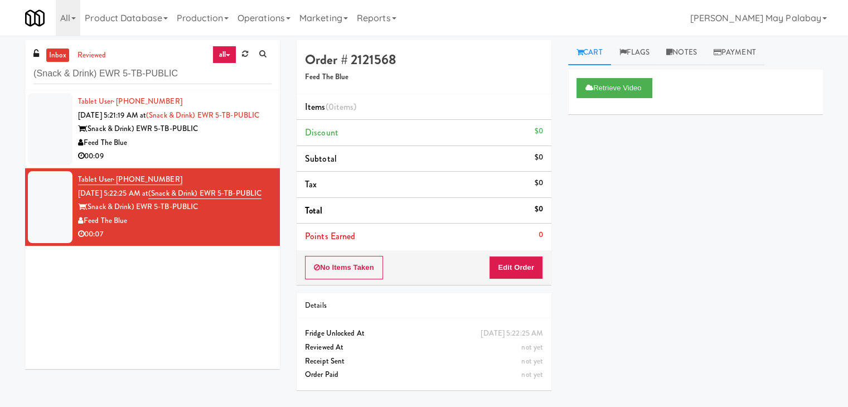
click at [234, 136] on div "(Snack & Drink) EWR 5-TB-PUBLIC" at bounding box center [174, 129] width 193 height 14
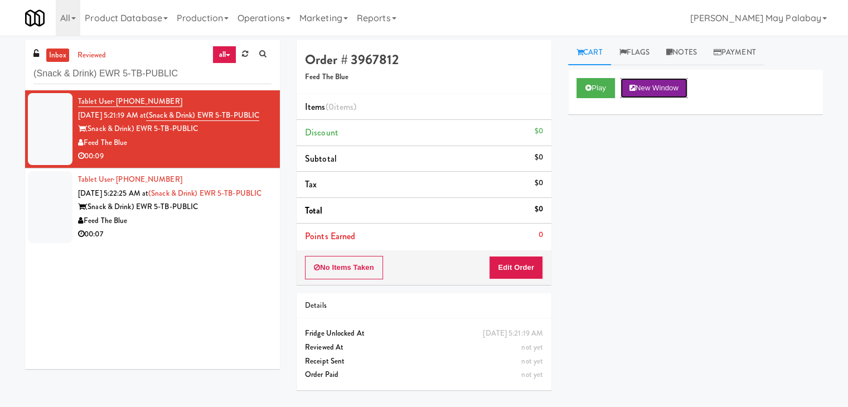
click at [666, 85] on button "New Window" at bounding box center [653, 88] width 67 height 20
click at [516, 269] on button "Edit Order" at bounding box center [516, 267] width 54 height 23
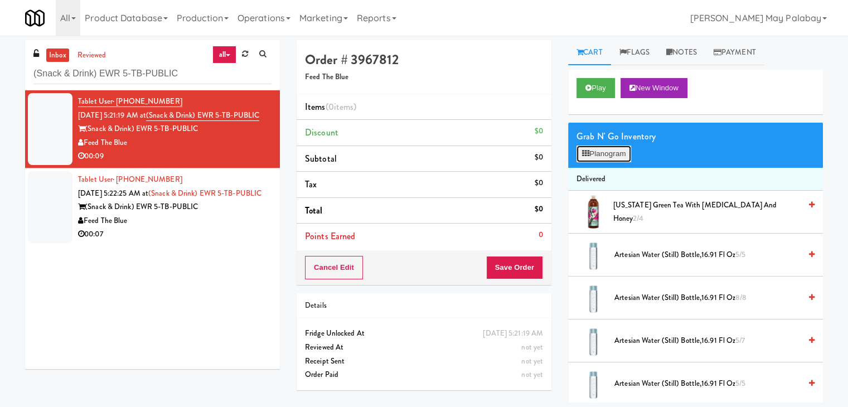
click at [612, 156] on button "Planogram" at bounding box center [603, 153] width 55 height 17
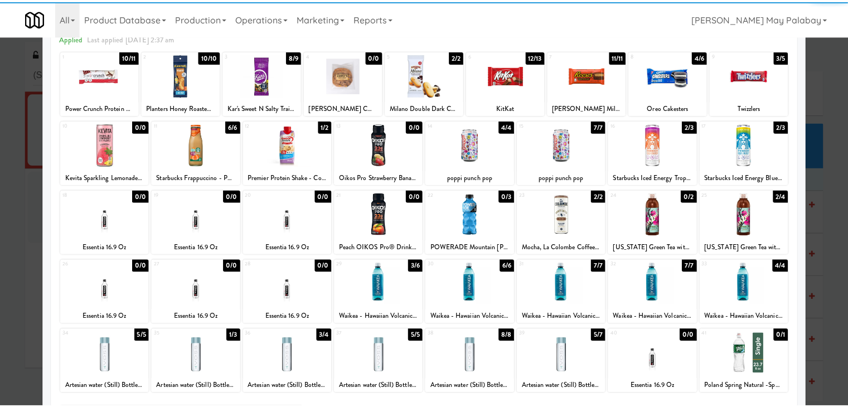
scroll to position [56, 0]
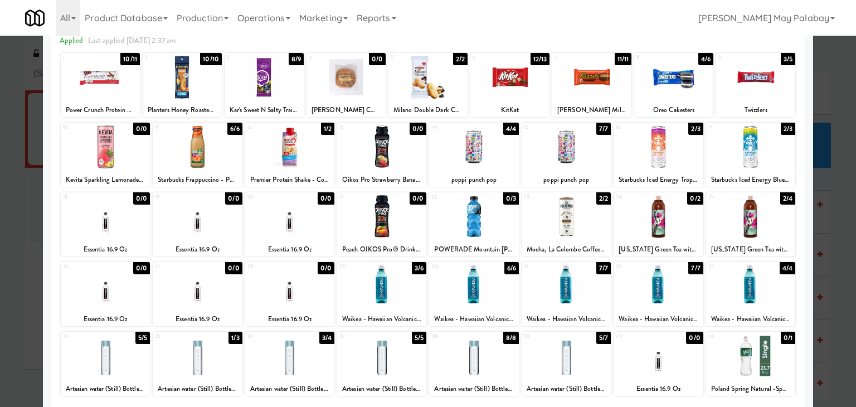
click at [215, 230] on div at bounding box center [197, 216] width 89 height 43
click at [828, 273] on div at bounding box center [428, 203] width 856 height 407
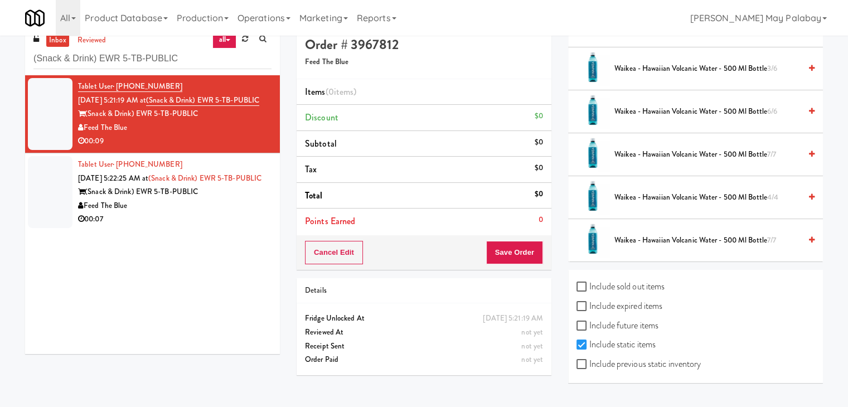
scroll to position [36, 0]
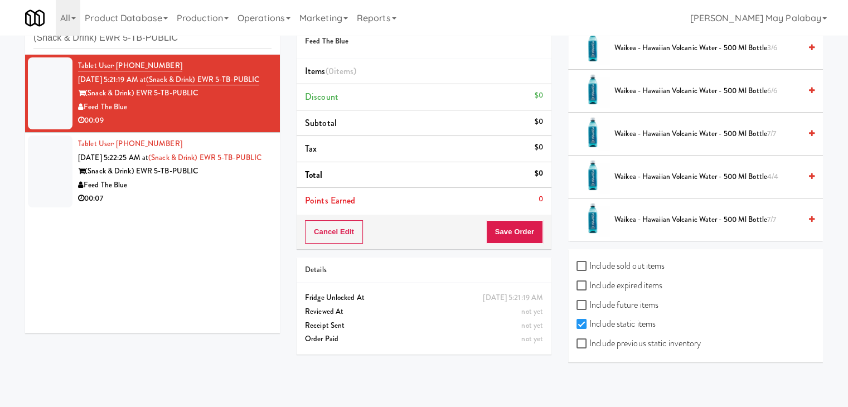
click at [633, 339] on label "Include previous static inventory" at bounding box center [638, 343] width 124 height 17
click at [589, 339] on input "Include previous static inventory" at bounding box center [582, 343] width 13 height 9
checkbox input "true"
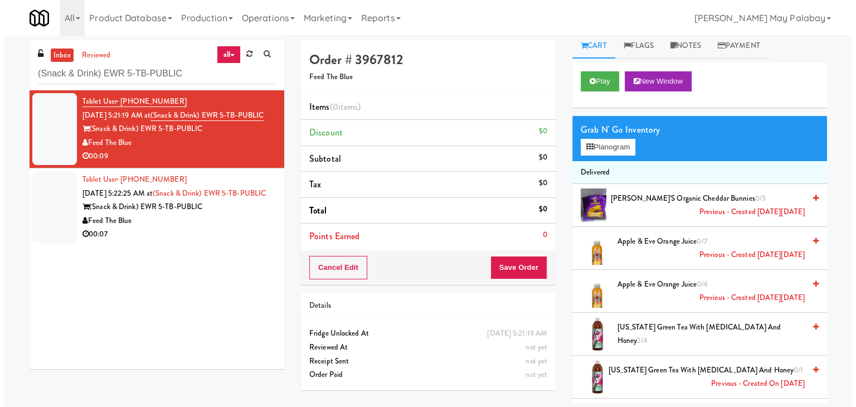
scroll to position [0, 0]
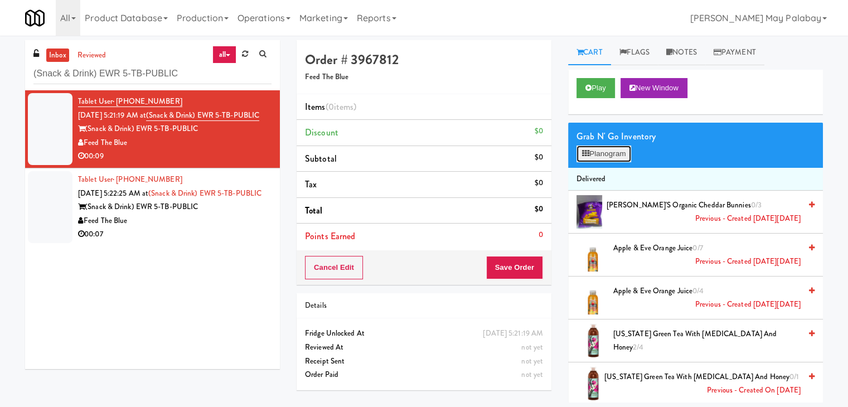
click at [612, 153] on button "Planogram" at bounding box center [603, 153] width 55 height 17
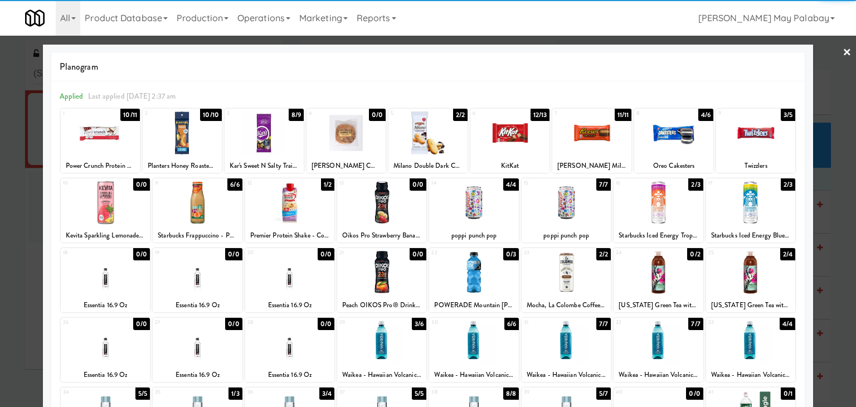
click at [225, 290] on div at bounding box center [197, 272] width 89 height 43
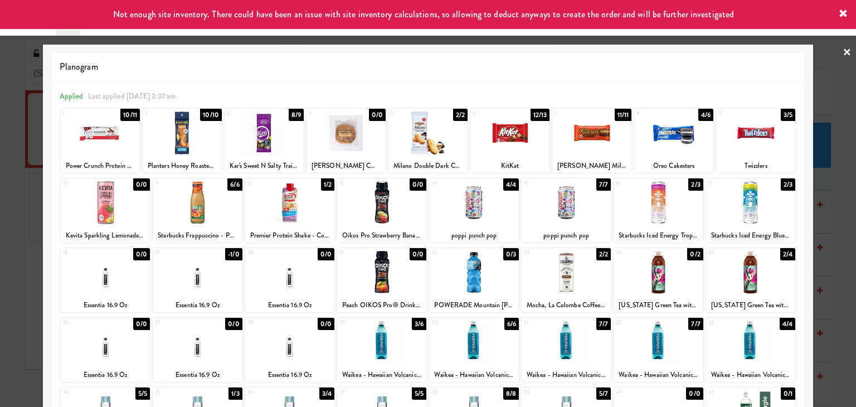
click at [212, 281] on div at bounding box center [197, 272] width 89 height 43
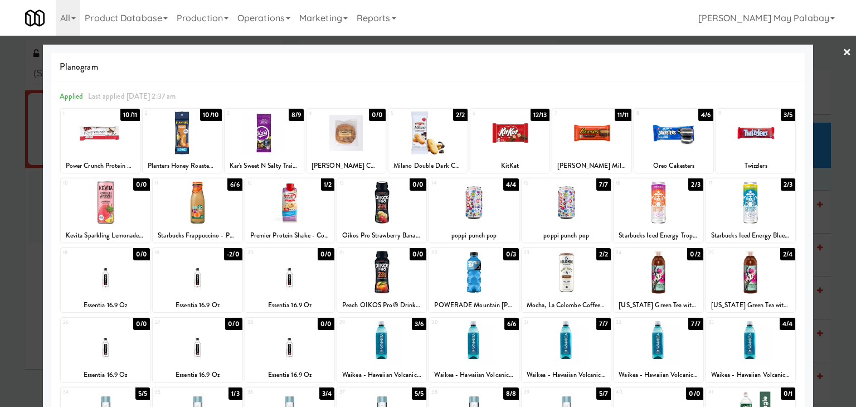
click at [833, 214] on div at bounding box center [428, 203] width 856 height 407
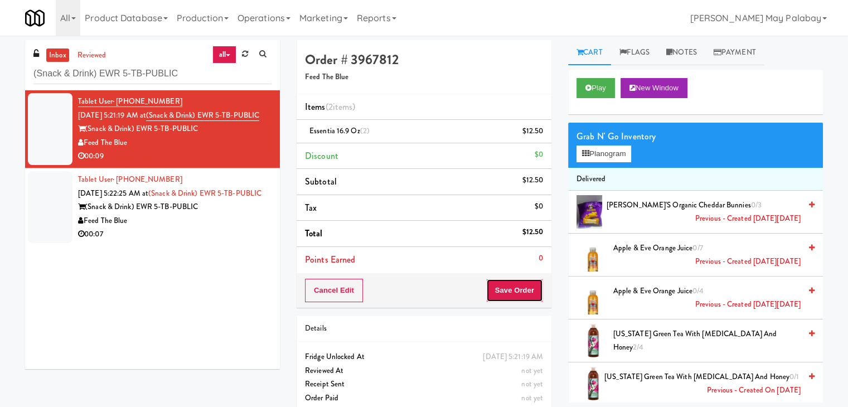
click at [522, 287] on button "Save Order" at bounding box center [514, 290] width 57 height 23
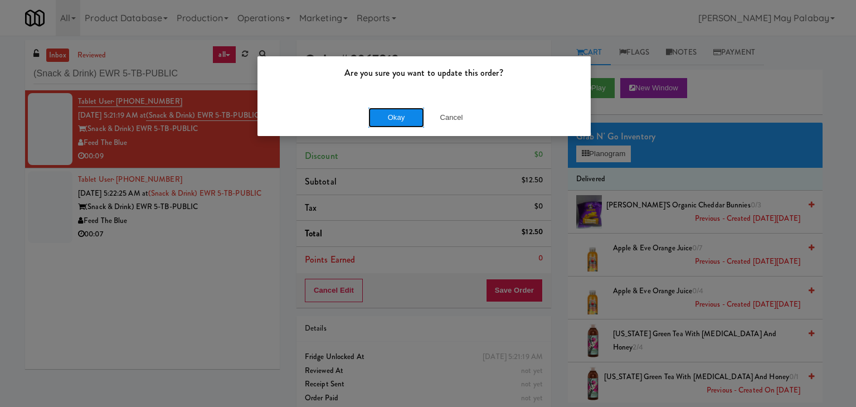
click at [379, 118] on button "Okay" at bounding box center [396, 118] width 56 height 20
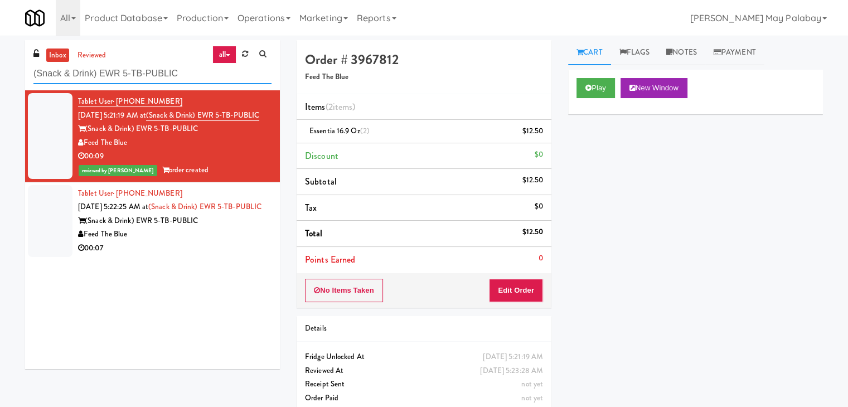
drag, startPoint x: 194, startPoint y: 79, endPoint x: 29, endPoint y: 83, distance: 165.1
click at [29, 83] on div "inbox reviewed all all unclear take inventory issue suspicious failed recent ad…" at bounding box center [152, 65] width 255 height 50
paste input "Legacy - Cooler - Right"
type input "Legacy - Cooler - Right"
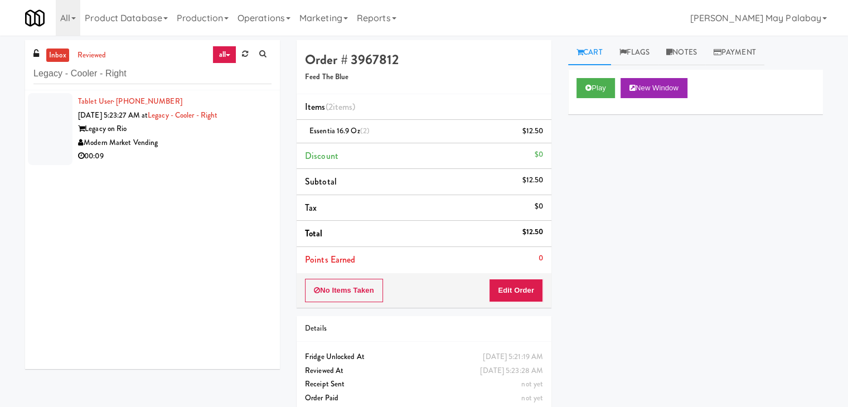
click at [163, 152] on div "00:09" at bounding box center [174, 156] width 193 height 14
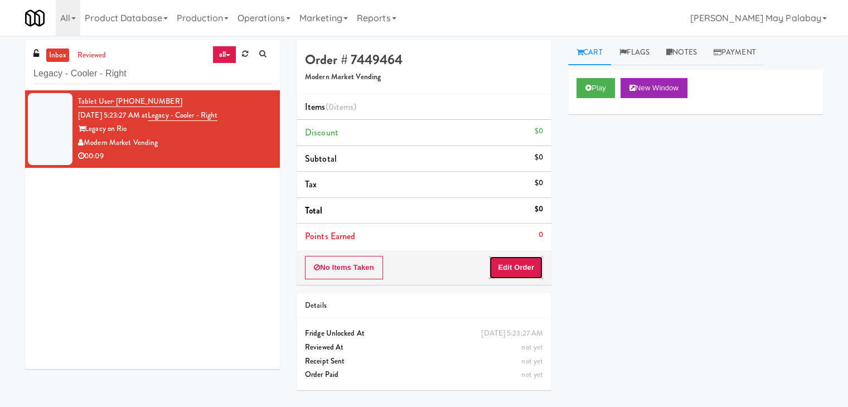
click at [531, 263] on button "Edit Order" at bounding box center [516, 267] width 54 height 23
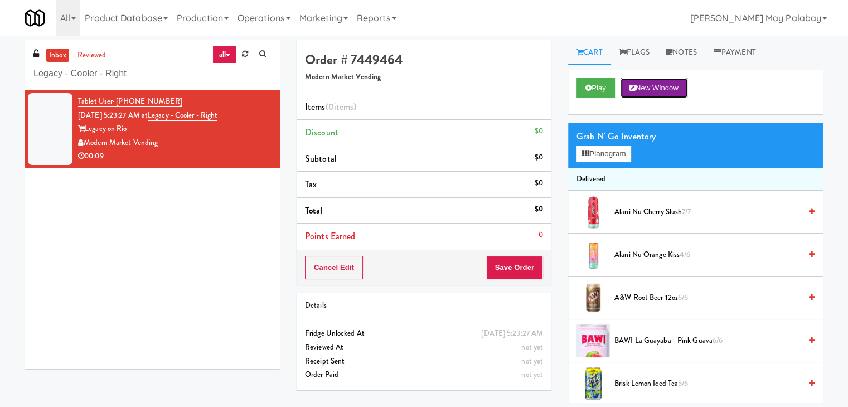
click at [665, 90] on button "New Window" at bounding box center [653, 88] width 67 height 20
click at [606, 153] on button "Planogram" at bounding box center [603, 153] width 55 height 17
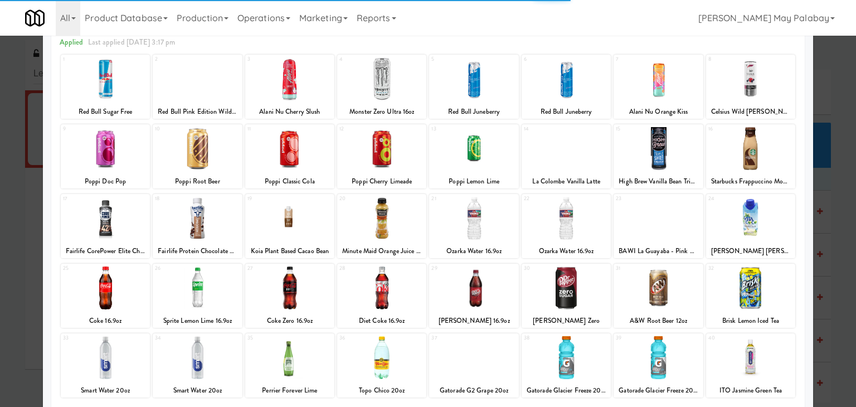
scroll to position [56, 0]
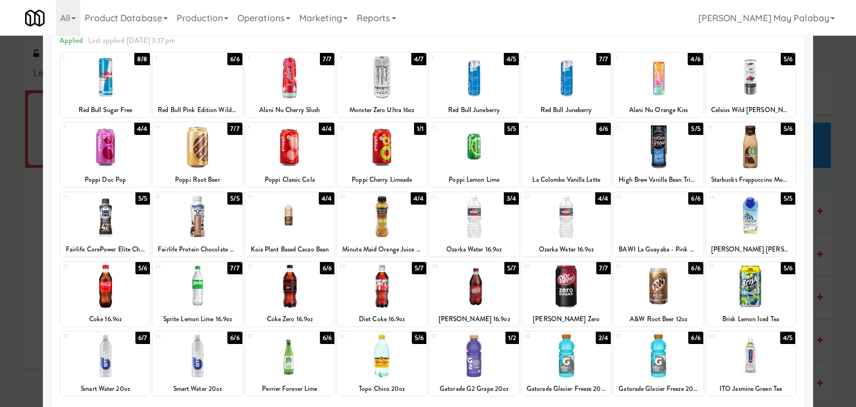
click at [764, 83] on div at bounding box center [750, 77] width 89 height 43
click at [843, 300] on div at bounding box center [428, 203] width 856 height 407
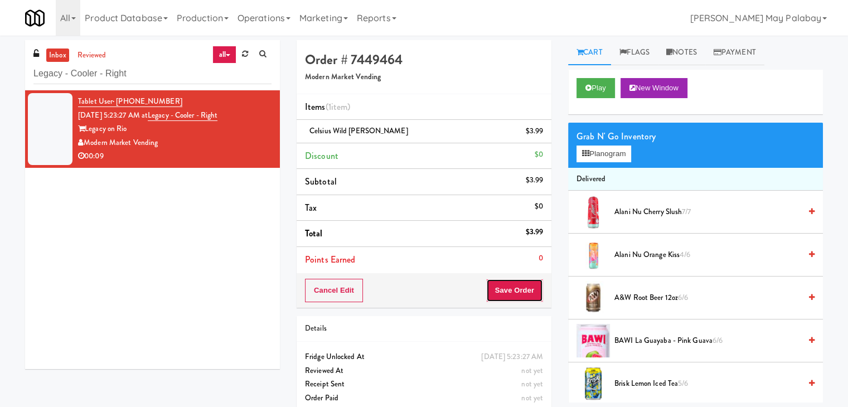
click at [520, 295] on button "Save Order" at bounding box center [514, 290] width 57 height 23
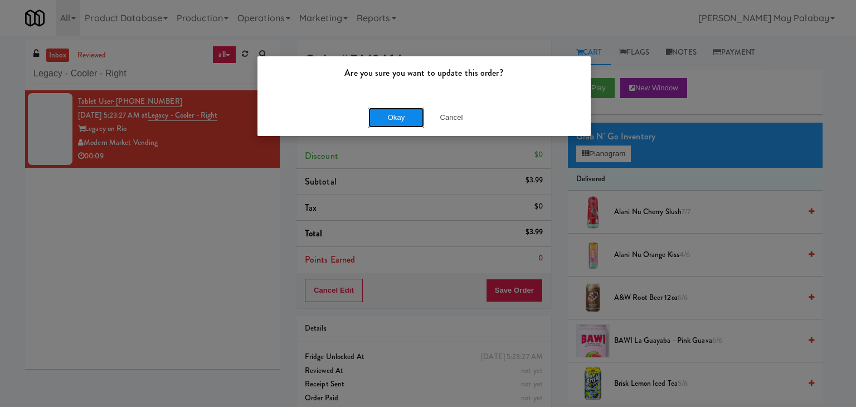
click at [393, 116] on button "Okay" at bounding box center [396, 118] width 56 height 20
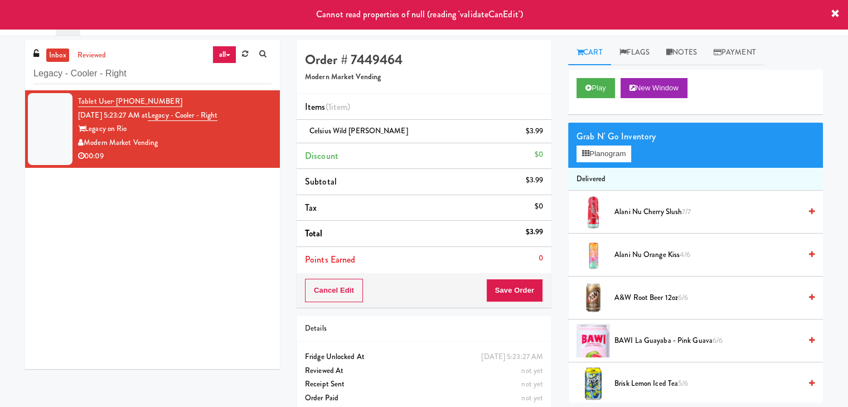
click at [219, 128] on div "Legacy on Rio" at bounding box center [174, 129] width 193 height 14
drag, startPoint x: 197, startPoint y: 70, endPoint x: 4, endPoint y: 68, distance: 192.9
click at [4, 68] on div "inbox reviewed all all unclear take inventory issue suspicious failed recent ad…" at bounding box center [424, 230] width 848 height 381
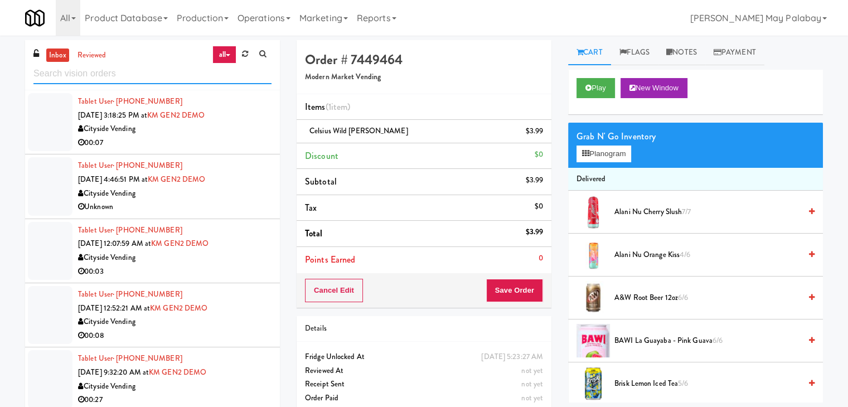
click at [76, 72] on input "text" at bounding box center [152, 74] width 238 height 21
paste input "Elara - Cooler - Middle"
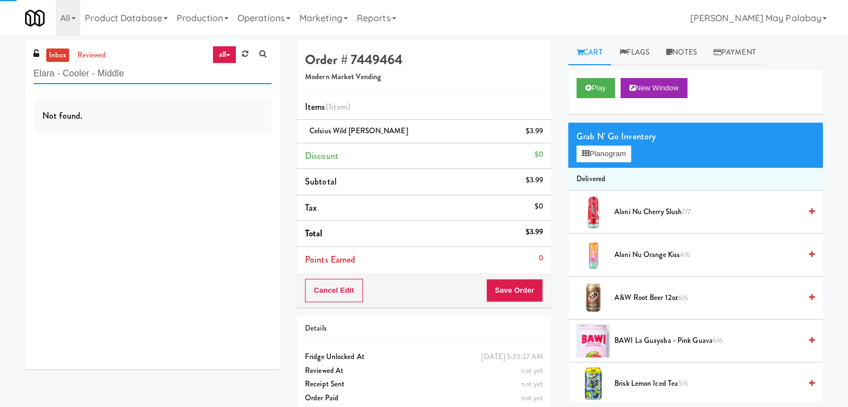
type input "Elara - Cooler - Middle"
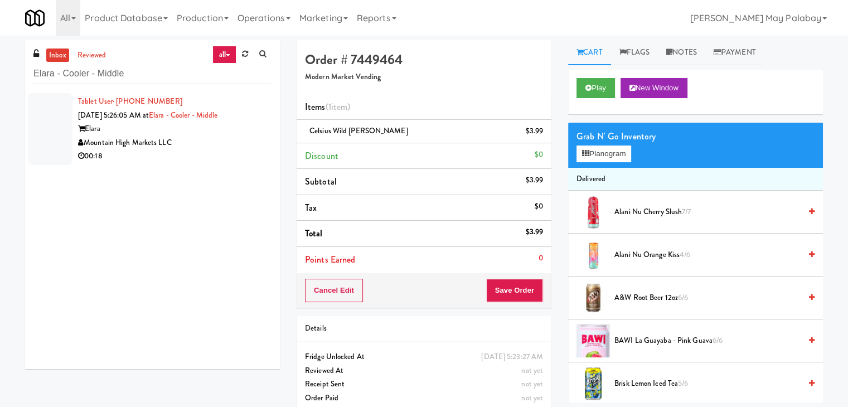
click at [178, 151] on div "00:18" at bounding box center [174, 156] width 193 height 14
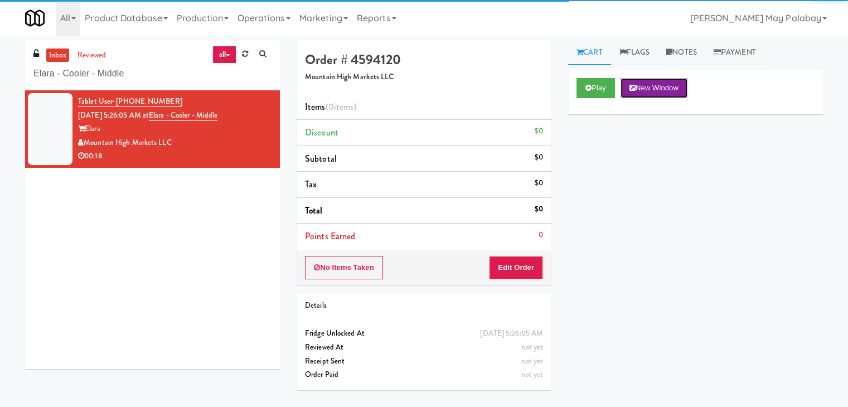
click at [652, 90] on button "New Window" at bounding box center [653, 88] width 67 height 20
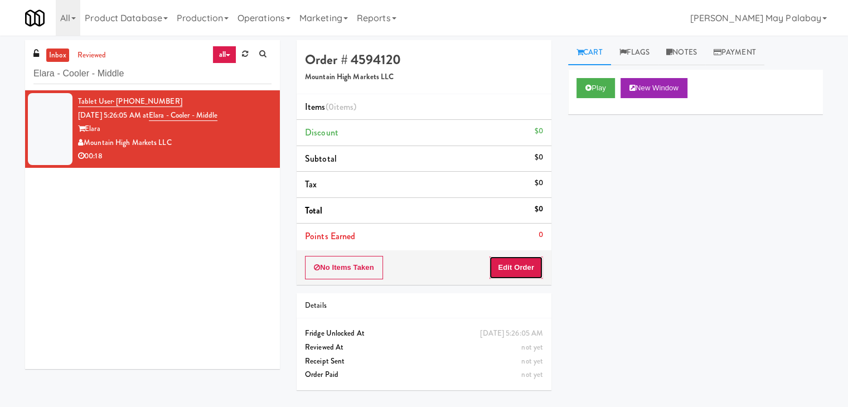
click at [514, 261] on button "Edit Order" at bounding box center [516, 267] width 54 height 23
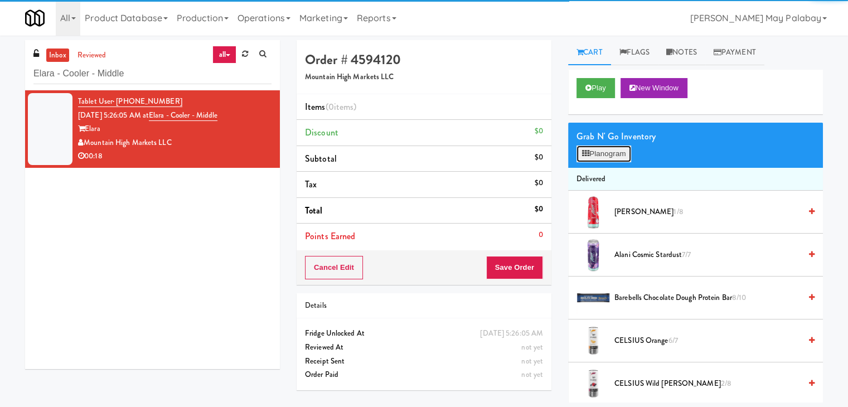
click at [615, 150] on button "Planogram" at bounding box center [603, 153] width 55 height 17
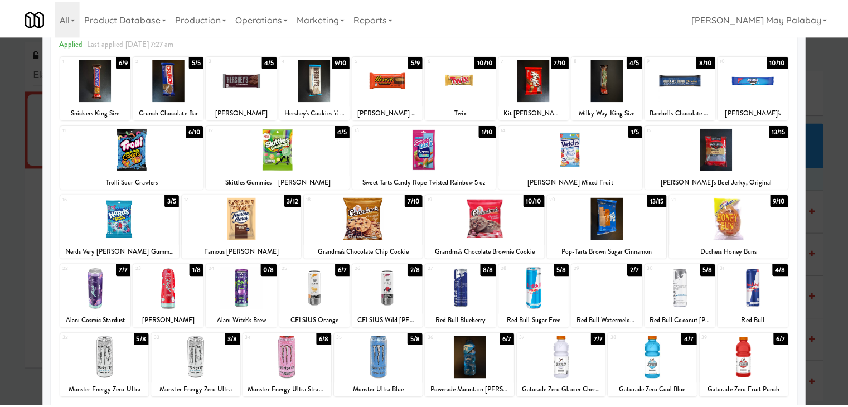
scroll to position [56, 0]
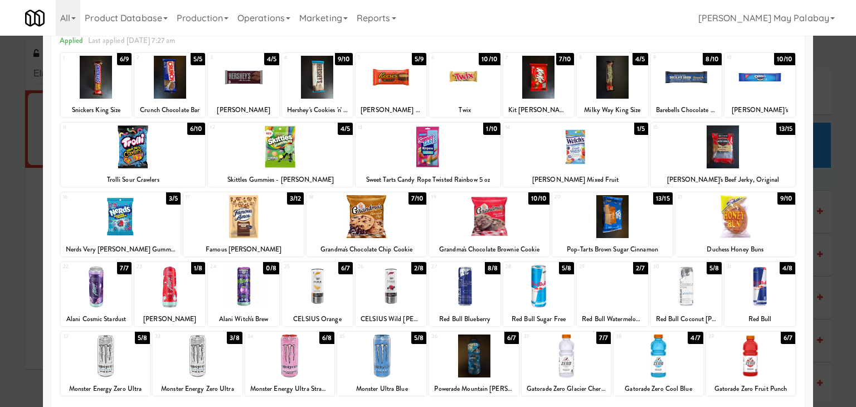
click at [635, 83] on div at bounding box center [612, 77] width 71 height 43
click at [828, 338] on div at bounding box center [428, 203] width 856 height 407
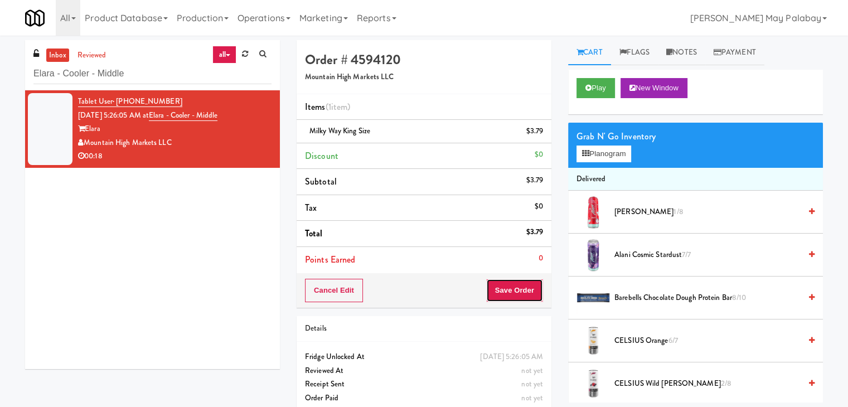
click at [489, 288] on button "Save Order" at bounding box center [514, 290] width 57 height 23
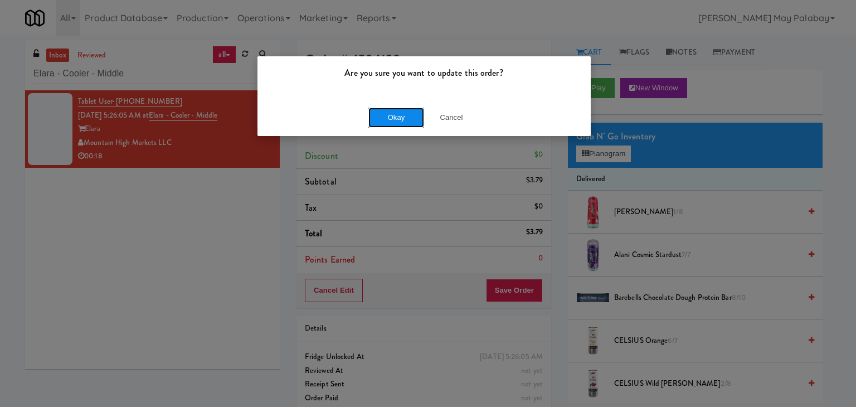
click at [375, 116] on button "Okay" at bounding box center [396, 118] width 56 height 20
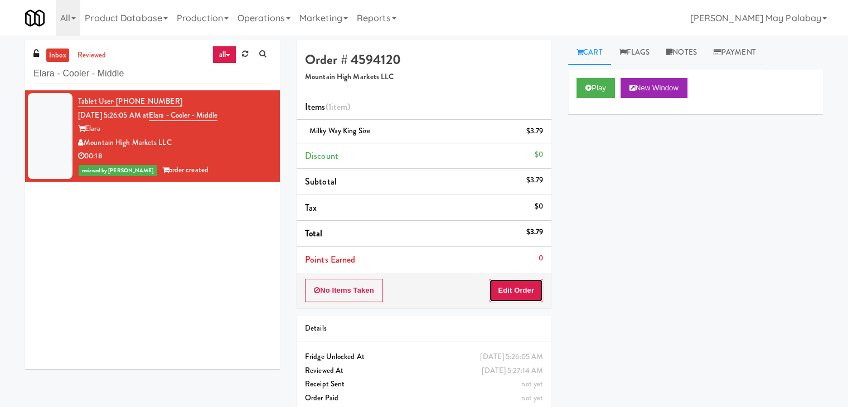
click at [521, 290] on button "Edit Order" at bounding box center [516, 290] width 54 height 23
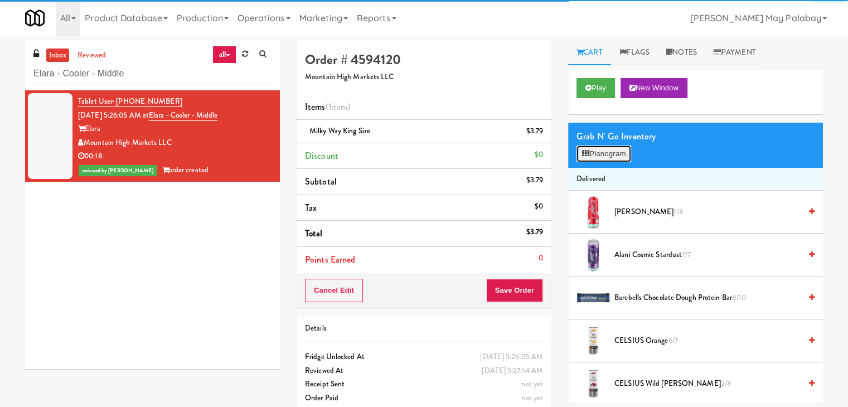
click at [620, 160] on button "Planogram" at bounding box center [603, 153] width 55 height 17
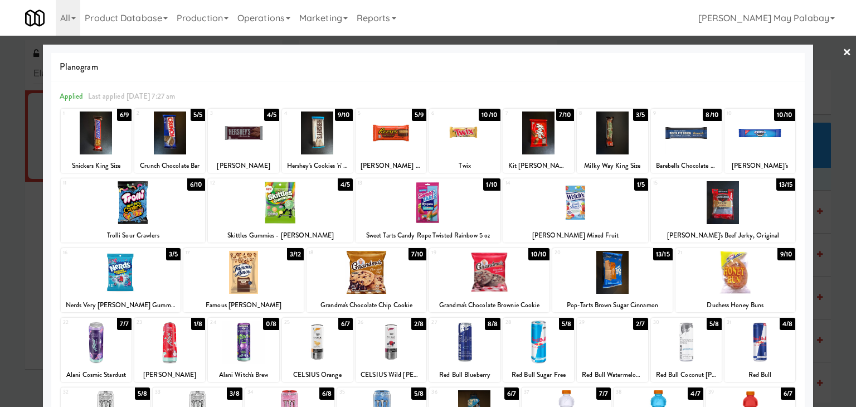
click at [566, 152] on div at bounding box center [538, 132] width 71 height 43
click at [827, 206] on div at bounding box center [428, 203] width 856 height 407
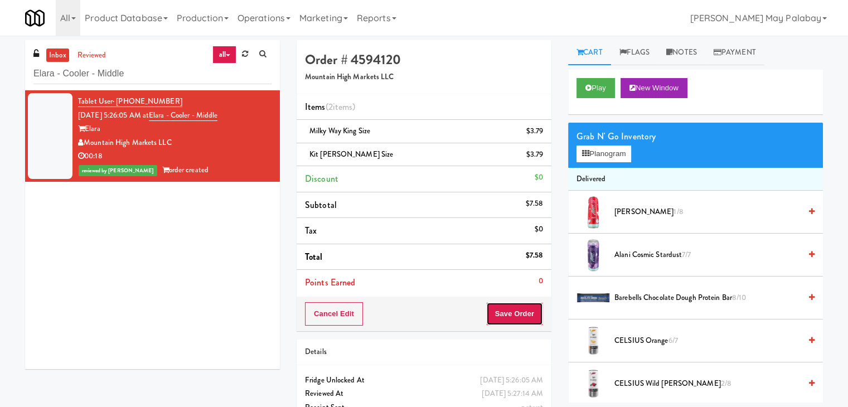
click at [506, 309] on button "Save Order" at bounding box center [514, 313] width 57 height 23
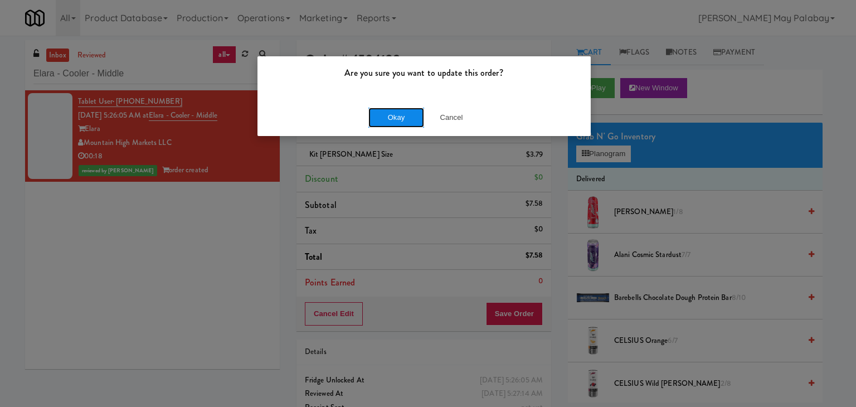
click at [389, 122] on button "Okay" at bounding box center [396, 118] width 56 height 20
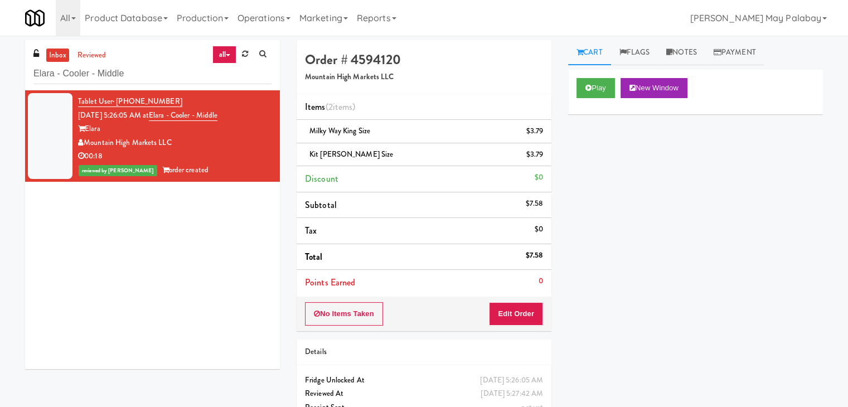
click at [200, 221] on div "Tablet User · (720) 357-2652 [DATE] 5:26:05 AM at Elara - Cooler - Middle Elara…" at bounding box center [152, 229] width 255 height 279
drag, startPoint x: 138, startPoint y: 79, endPoint x: 17, endPoint y: 99, distance: 122.5
click at [17, 99] on div "inbox reviewed all all unclear take inventory issue suspicious failed recent ad…" at bounding box center [152, 208] width 271 height 337
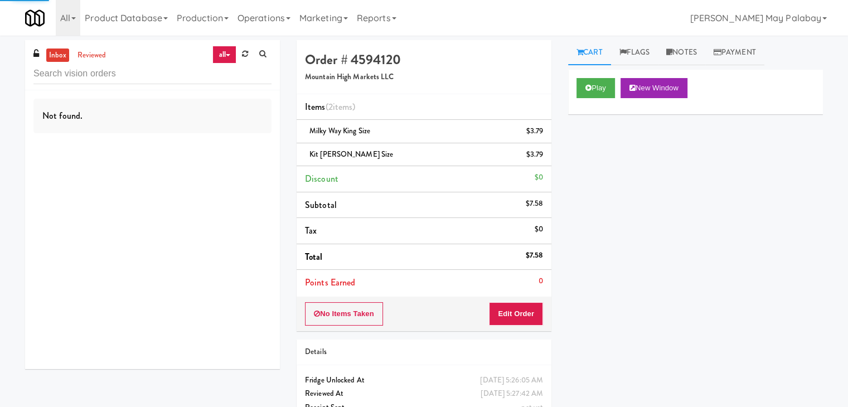
click at [98, 226] on div "Not found." at bounding box center [152, 229] width 255 height 279
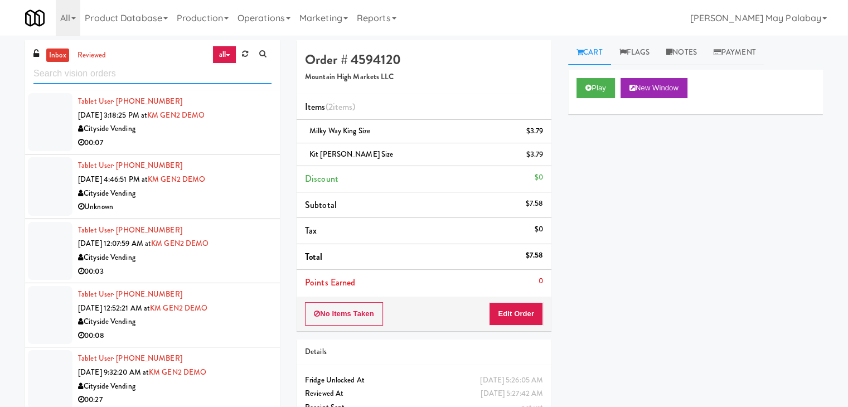
drag, startPoint x: 140, startPoint y: 70, endPoint x: 0, endPoint y: 85, distance: 141.3
click at [0, 85] on div "inbox reviewed all all unclear take inventory issue suspicious failed recent ad…" at bounding box center [424, 242] width 848 height 405
paste input "The Dial- Combo"
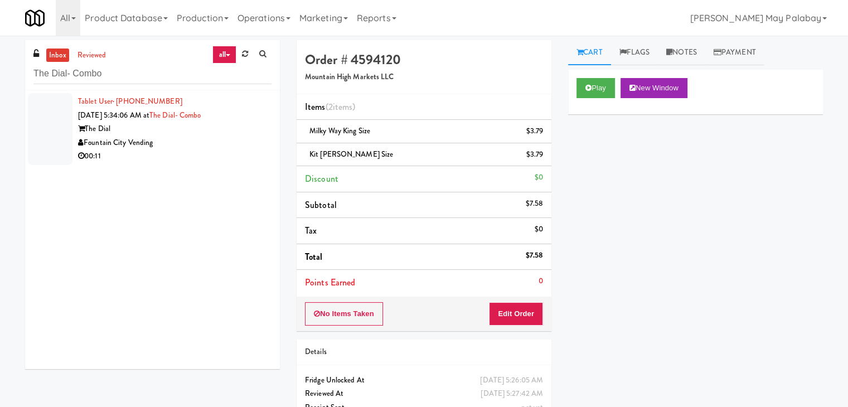
click at [197, 148] on div "Fountain City Vending" at bounding box center [174, 143] width 193 height 14
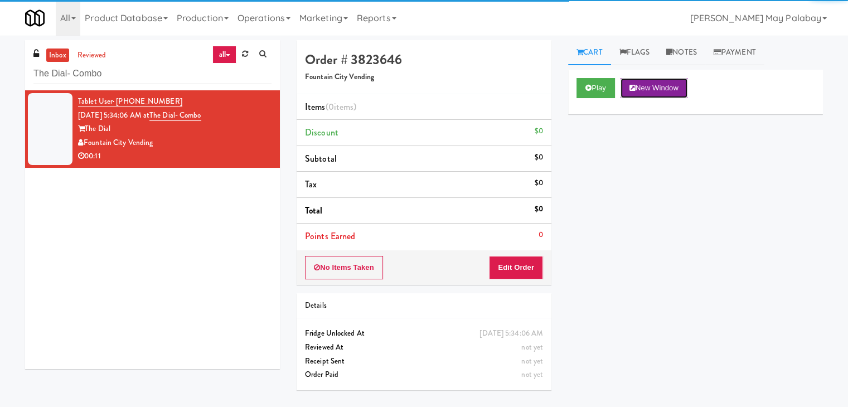
click at [662, 89] on button "New Window" at bounding box center [653, 88] width 67 height 20
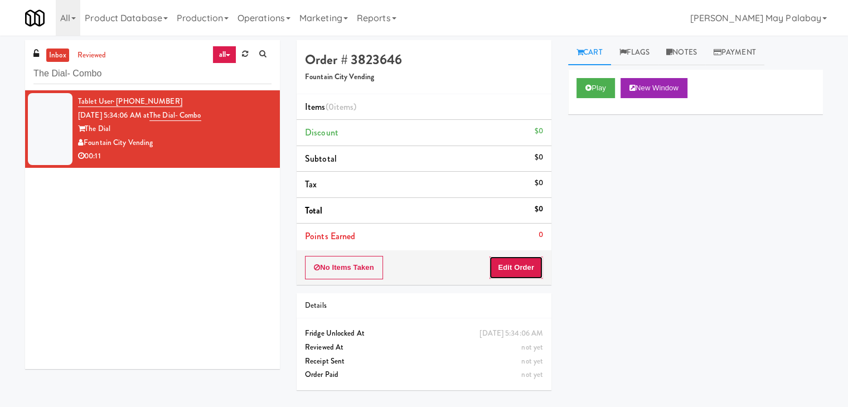
click at [512, 265] on button "Edit Order" at bounding box center [516, 267] width 54 height 23
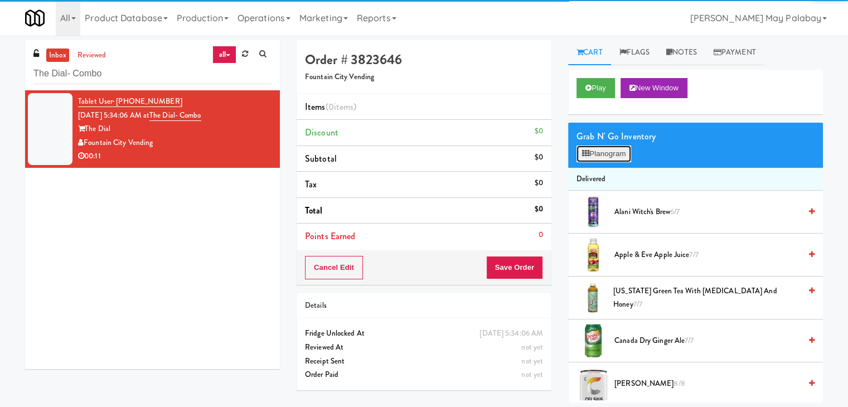
click at [597, 157] on button "Planogram" at bounding box center [603, 153] width 55 height 17
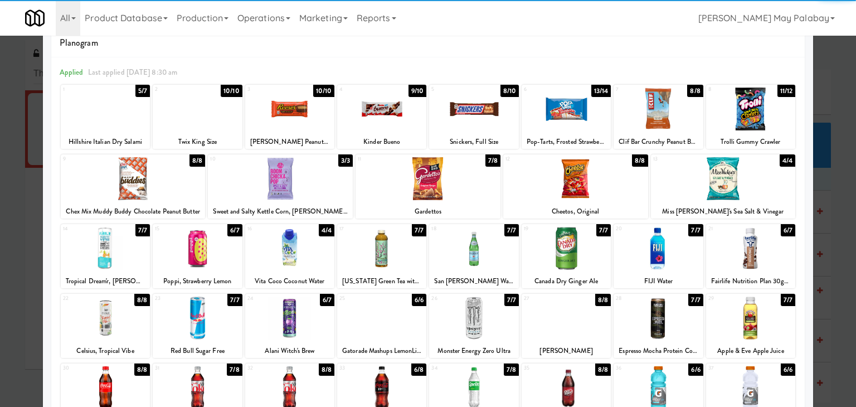
scroll to position [56, 0]
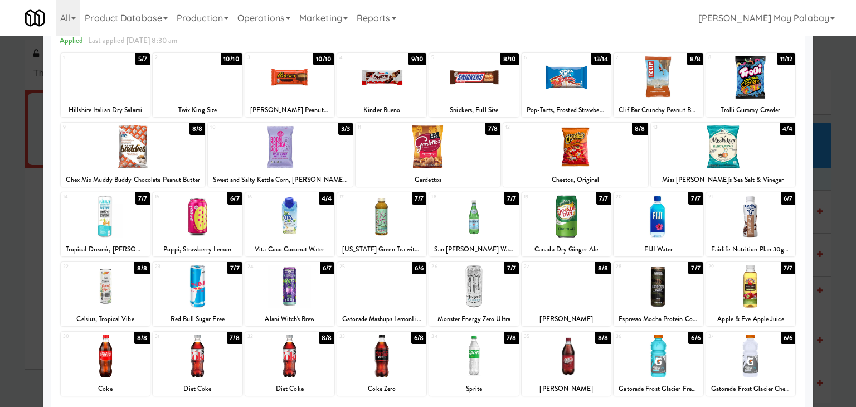
click at [408, 364] on div at bounding box center [381, 355] width 89 height 43
click at [599, 98] on div at bounding box center [566, 77] width 89 height 43
click at [827, 236] on div at bounding box center [428, 203] width 856 height 407
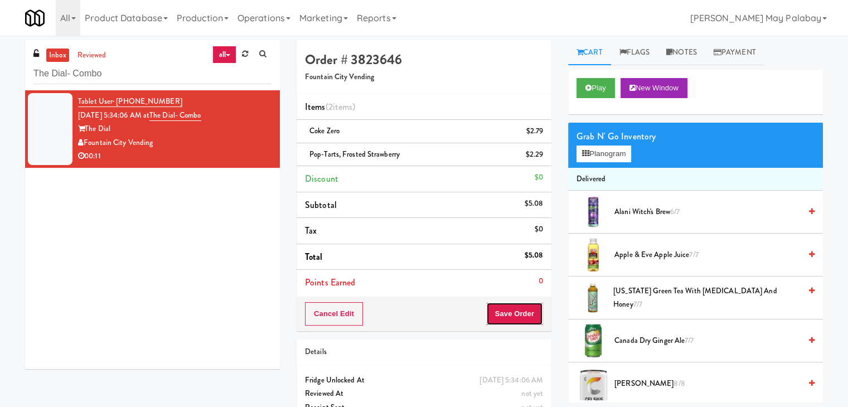
click at [506, 307] on button "Save Order" at bounding box center [514, 313] width 57 height 23
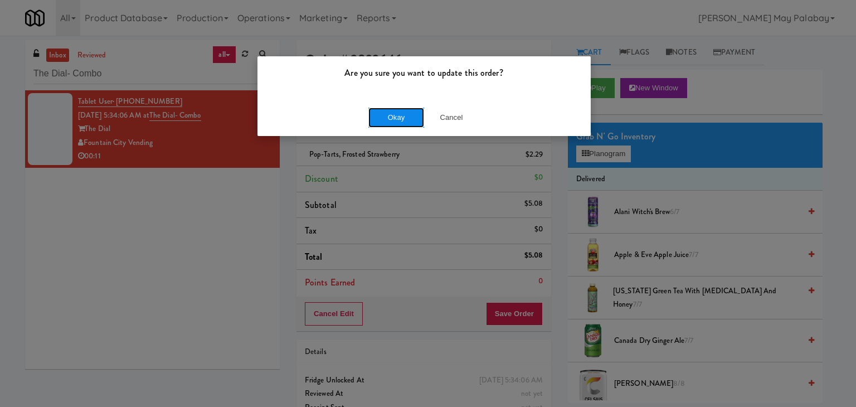
click at [399, 118] on button "Okay" at bounding box center [396, 118] width 56 height 20
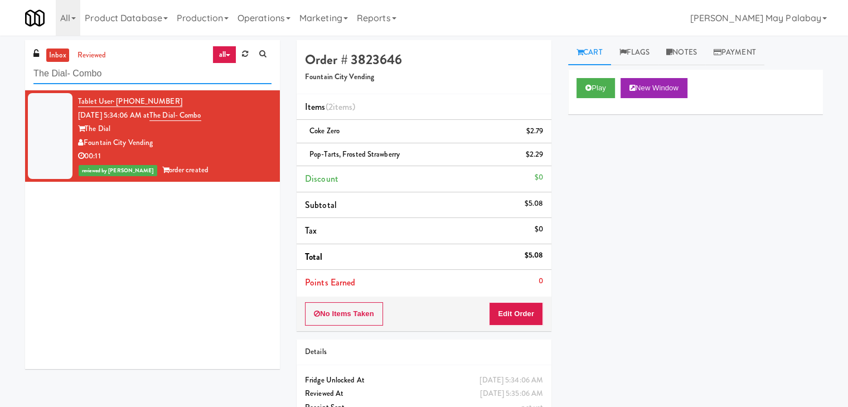
drag, startPoint x: 108, startPoint y: 75, endPoint x: 0, endPoint y: 78, distance: 108.2
click at [0, 78] on div "inbox reviewed all all unclear take inventory issue suspicious failed recent ad…" at bounding box center [424, 242] width 848 height 405
paste input "Ninety7Fifty Ambient"
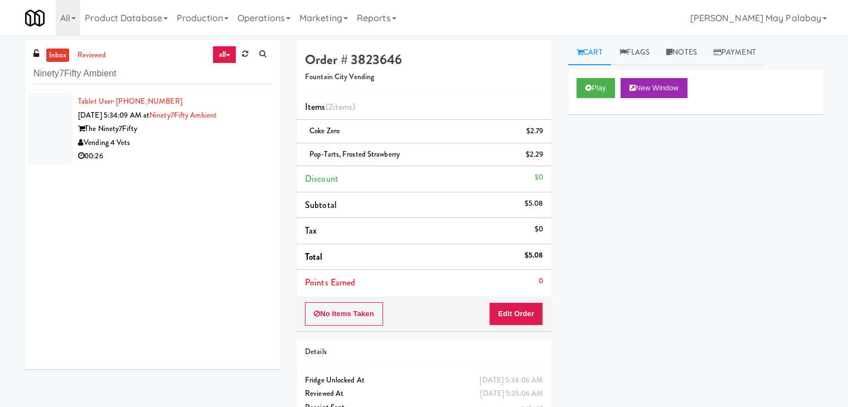
click at [187, 141] on div "Vending 4 Vets" at bounding box center [174, 143] width 193 height 14
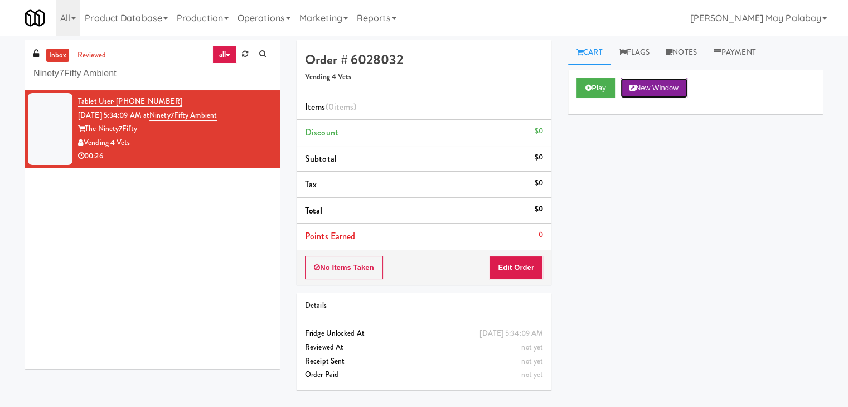
click at [654, 90] on button "New Window" at bounding box center [653, 88] width 67 height 20
click at [529, 270] on button "Edit Order" at bounding box center [516, 267] width 54 height 23
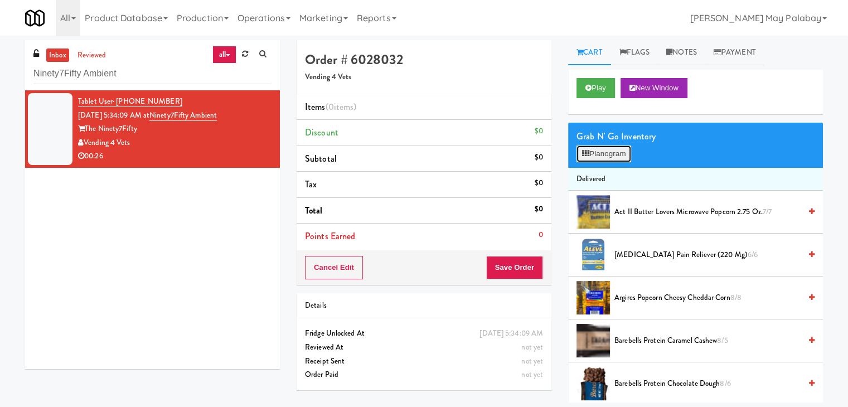
click at [612, 157] on button "Planogram" at bounding box center [603, 153] width 55 height 17
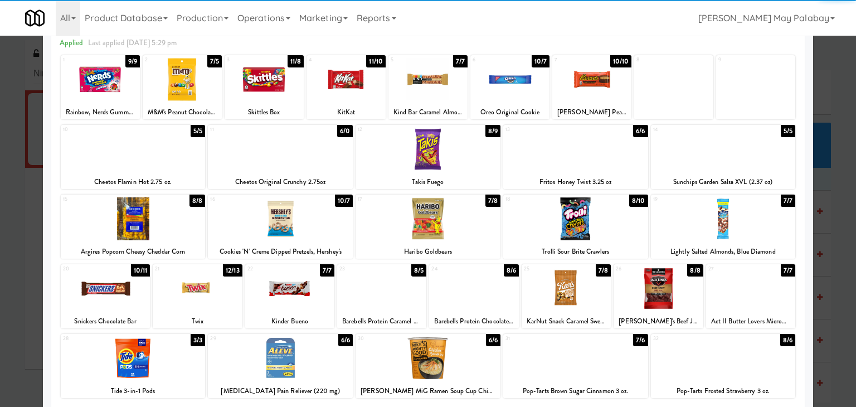
scroll to position [56, 0]
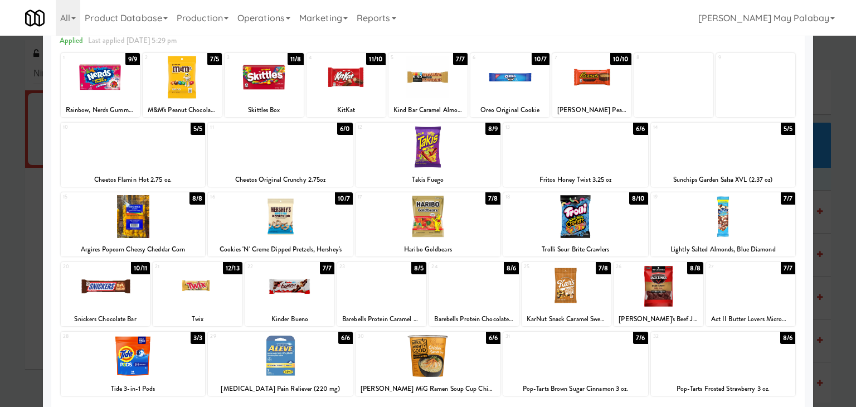
click at [375, 91] on div at bounding box center [346, 77] width 79 height 43
click at [223, 293] on div at bounding box center [197, 286] width 89 height 43
click at [838, 256] on div at bounding box center [428, 203] width 856 height 407
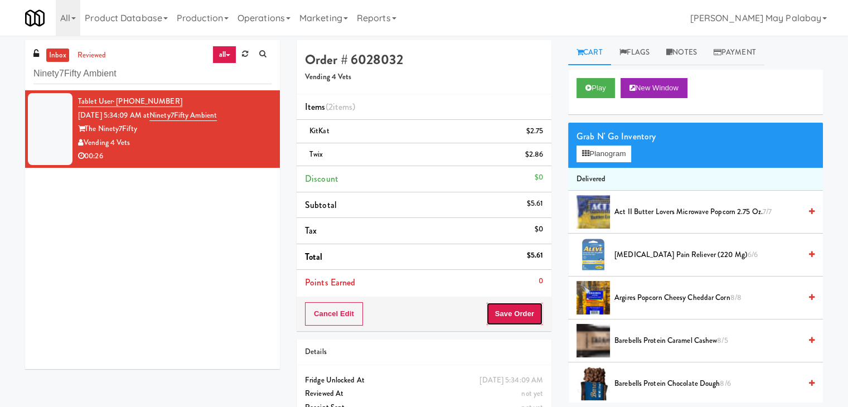
click at [515, 321] on button "Save Order" at bounding box center [514, 313] width 57 height 23
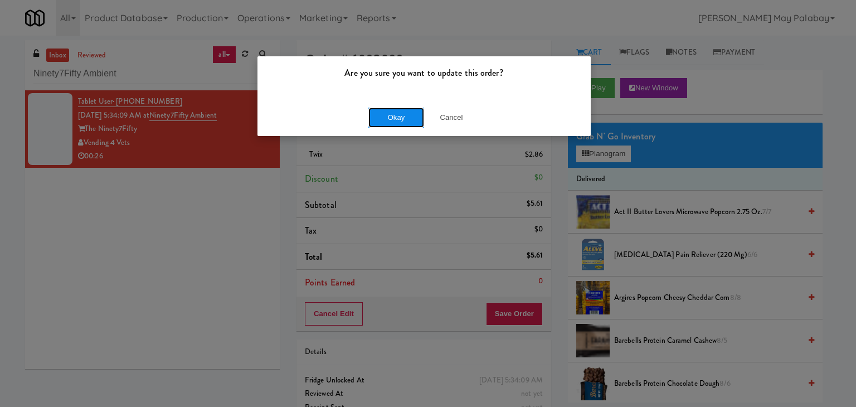
click at [404, 122] on button "Okay" at bounding box center [396, 118] width 56 height 20
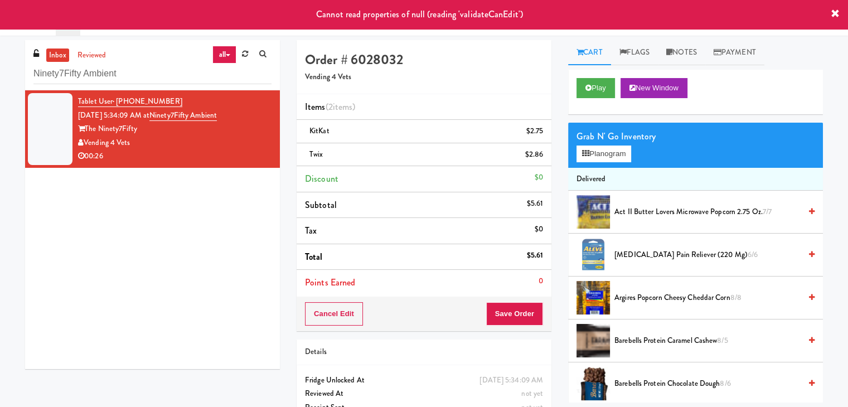
click at [832, 15] on icon at bounding box center [835, 13] width 9 height 9
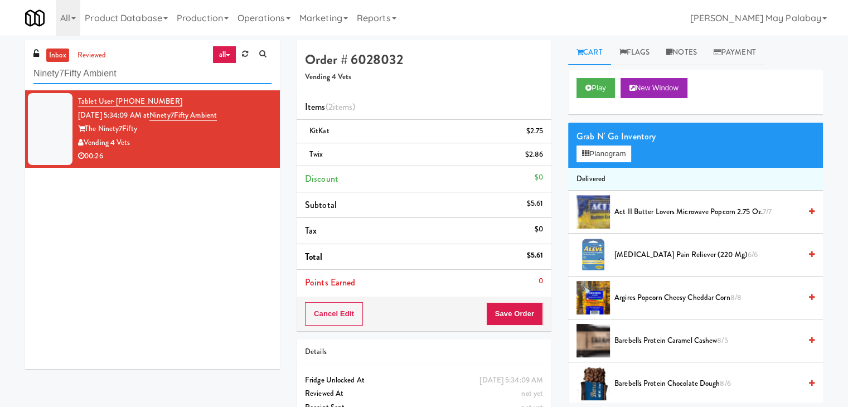
click at [167, 80] on input "Ninety7Fifty Ambient" at bounding box center [152, 74] width 238 height 21
type input "N"
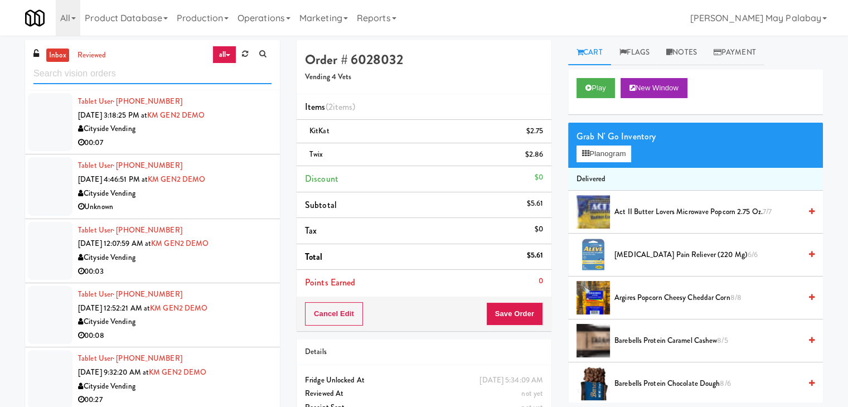
click at [134, 77] on input "text" at bounding box center [152, 74] width 238 height 21
paste input "500 West Trade - Combo"
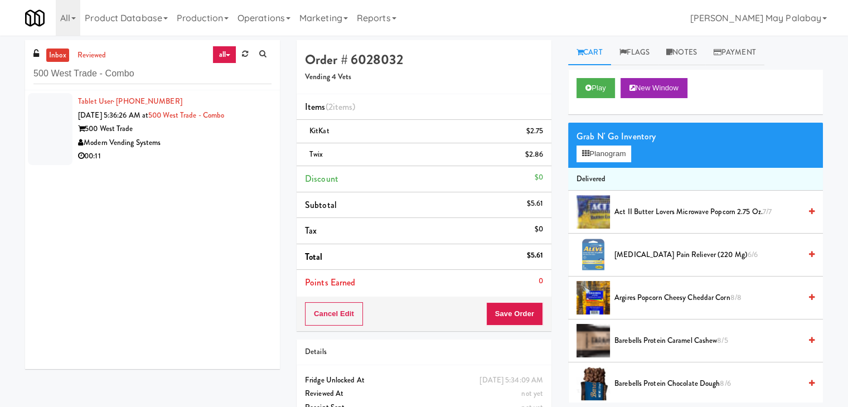
click at [140, 121] on div "Tablet User · (318) 286-3289 [DATE] 5:36:26 AM at 500 West Trade - Combo 500 We…" at bounding box center [174, 129] width 193 height 69
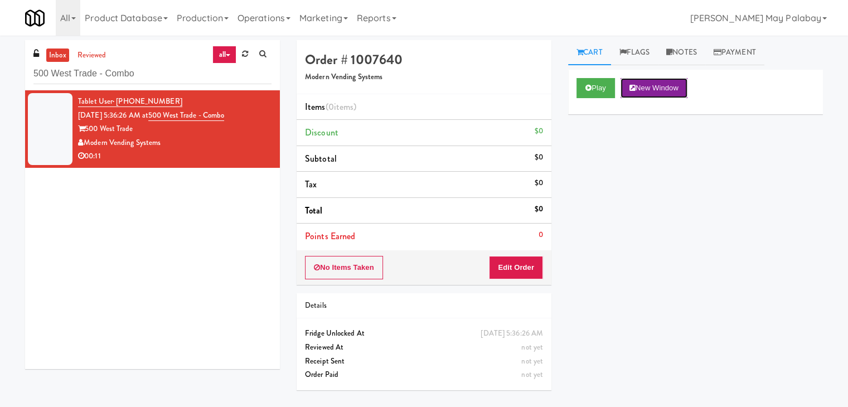
click at [662, 89] on button "New Window" at bounding box center [653, 88] width 67 height 20
click at [508, 265] on button "Edit Order" at bounding box center [516, 267] width 54 height 23
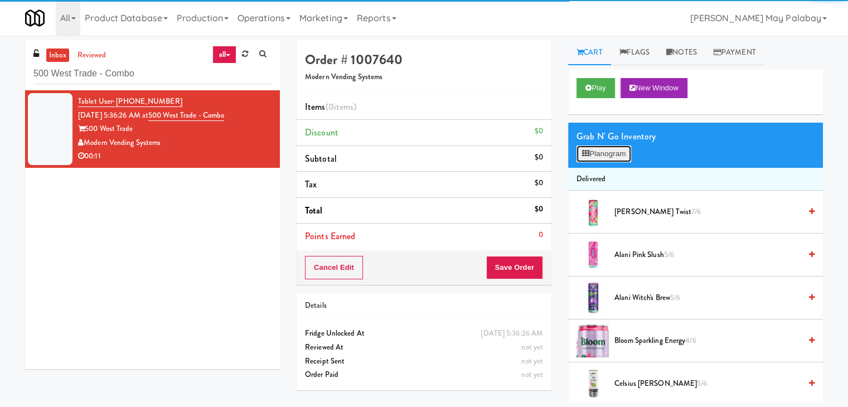
click at [608, 154] on button "Planogram" at bounding box center [603, 153] width 55 height 17
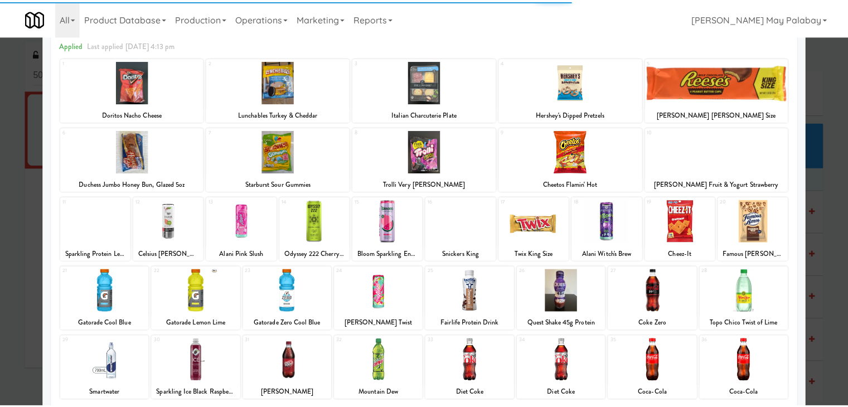
scroll to position [56, 0]
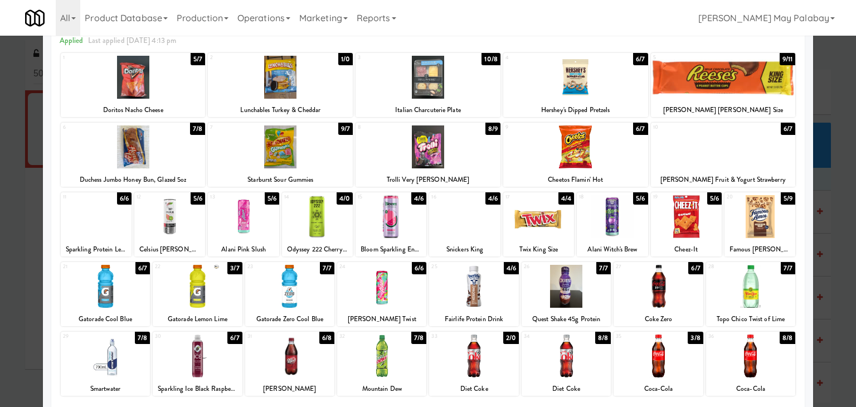
click at [408, 285] on div at bounding box center [381, 286] width 89 height 43
click at [829, 254] on div at bounding box center [428, 203] width 856 height 407
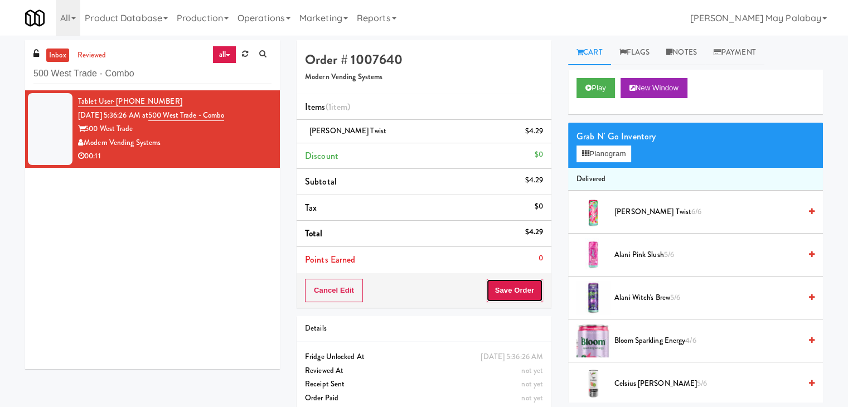
click at [534, 287] on button "Save Order" at bounding box center [514, 290] width 57 height 23
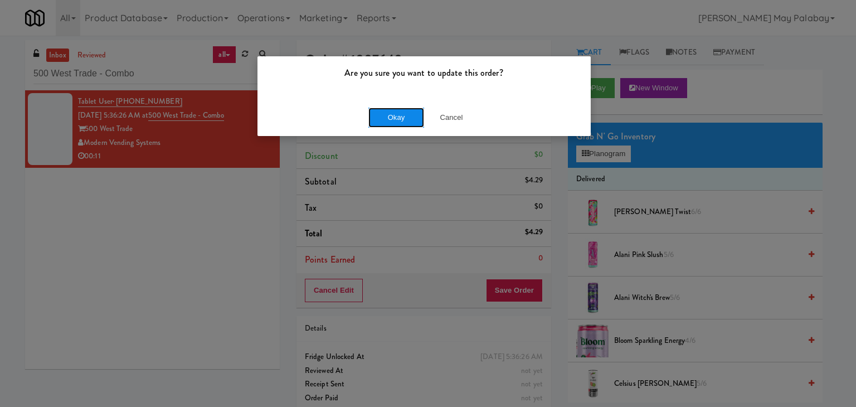
click at [386, 108] on button "Okay" at bounding box center [396, 118] width 56 height 20
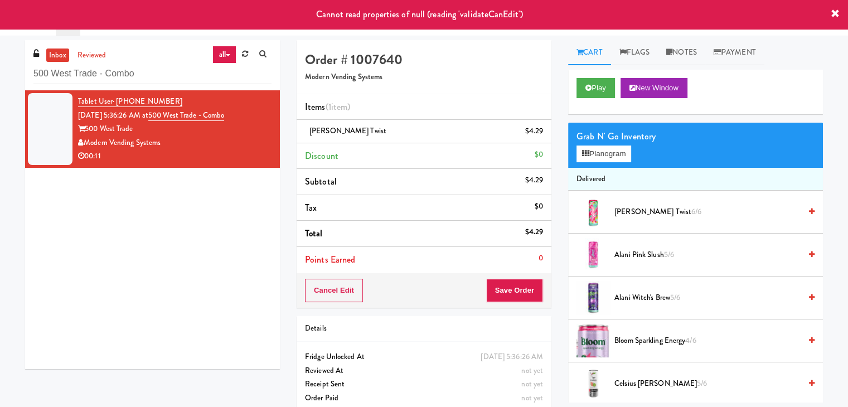
click at [838, 13] on icon at bounding box center [835, 13] width 9 height 9
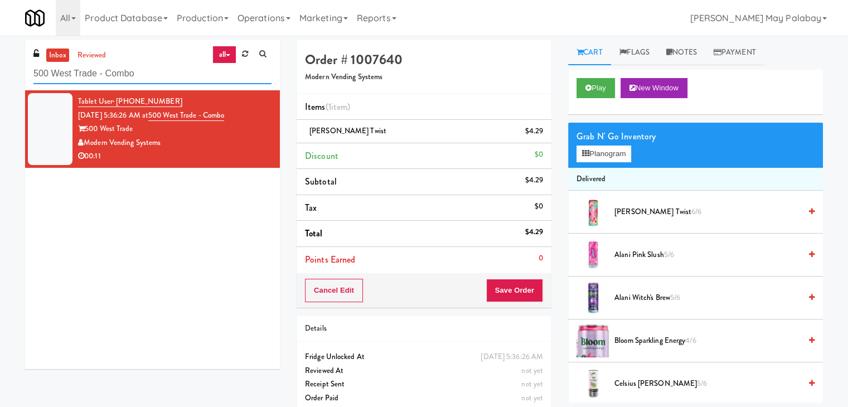
drag, startPoint x: 141, startPoint y: 74, endPoint x: 4, endPoint y: 77, distance: 136.6
click at [4, 77] on div "inbox reviewed all all unclear take inventory issue suspicious failed recent ad…" at bounding box center [424, 230] width 848 height 381
paste input "Tiller Terrace - Cooler"
type input "Tiller Terrace - Cooler"
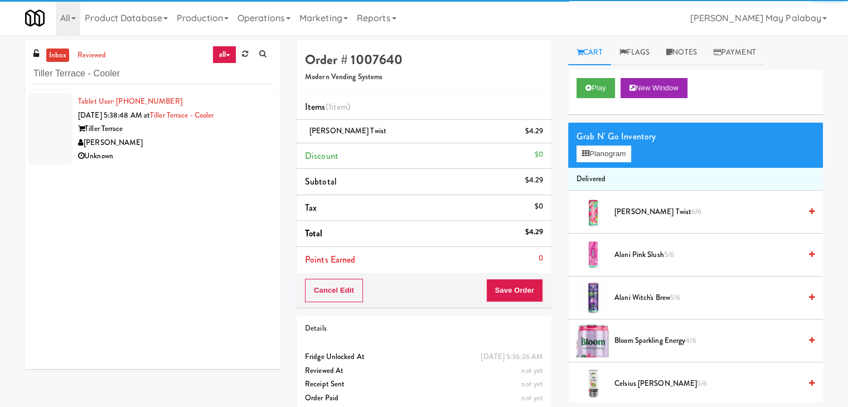
click at [182, 109] on div "Tablet User · (503) 610-6622 [DATE] 5:38:48 AM at [GEOGRAPHIC_DATA] - Cooler Ti…" at bounding box center [174, 129] width 193 height 69
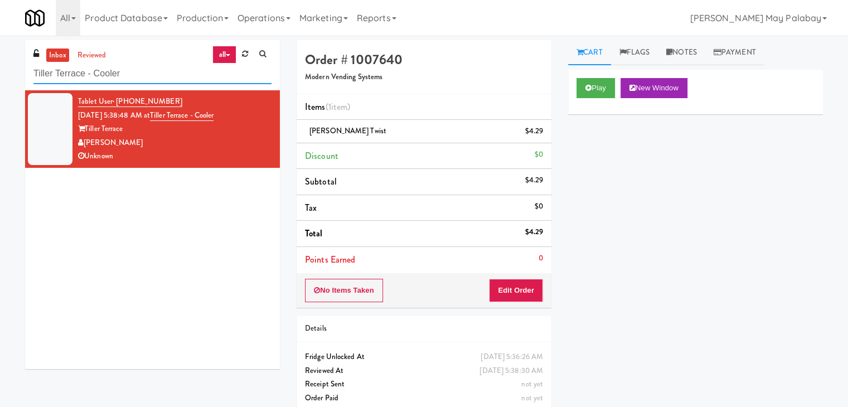
drag, startPoint x: 130, startPoint y: 74, endPoint x: 0, endPoint y: 79, distance: 130.5
click at [0, 79] on div "inbox reviewed all all unclear take inventory issue suspicious failed recent ad…" at bounding box center [424, 230] width 848 height 381
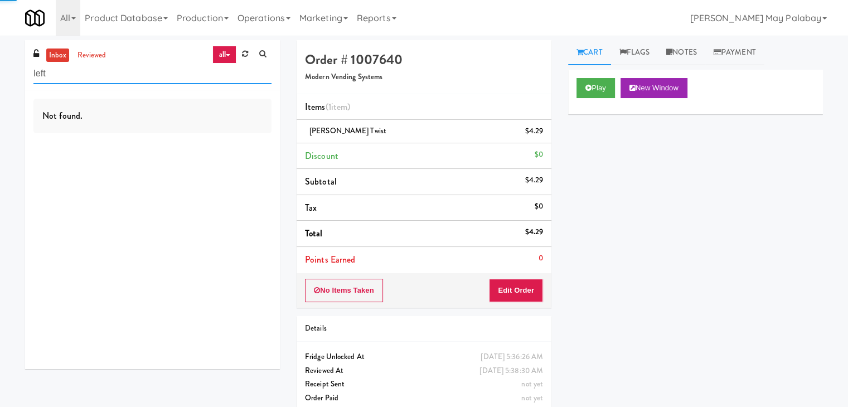
type input "left"
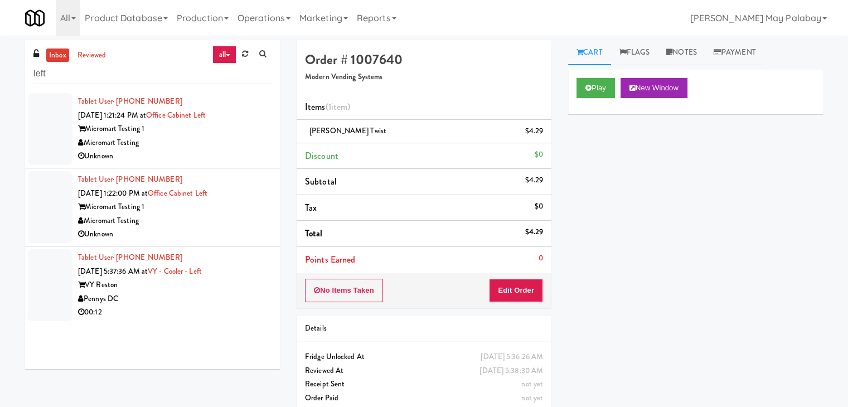
click at [148, 293] on div "Pennys DC" at bounding box center [174, 299] width 193 height 14
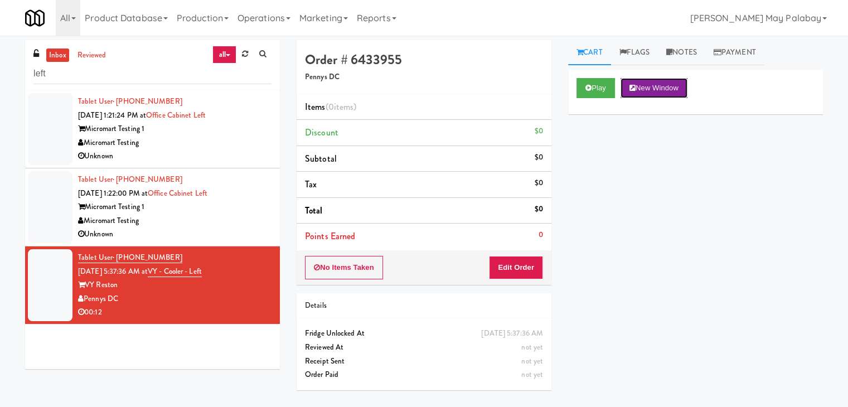
click at [669, 86] on button "New Window" at bounding box center [653, 88] width 67 height 20
click at [524, 264] on button "Edit Order" at bounding box center [516, 267] width 54 height 23
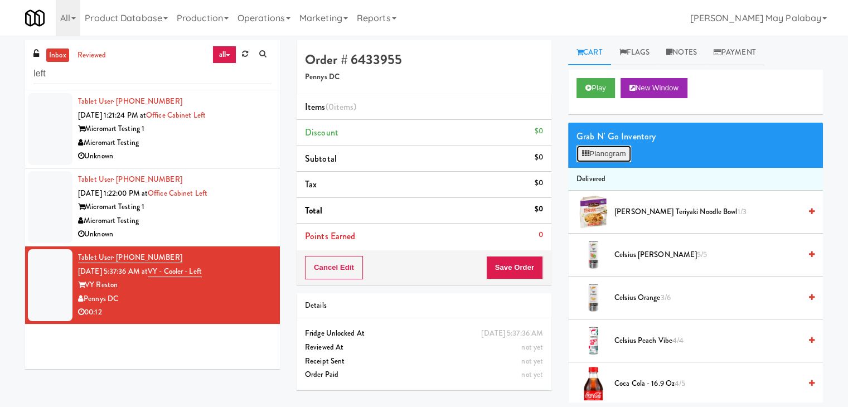
click at [618, 152] on button "Planogram" at bounding box center [603, 153] width 55 height 17
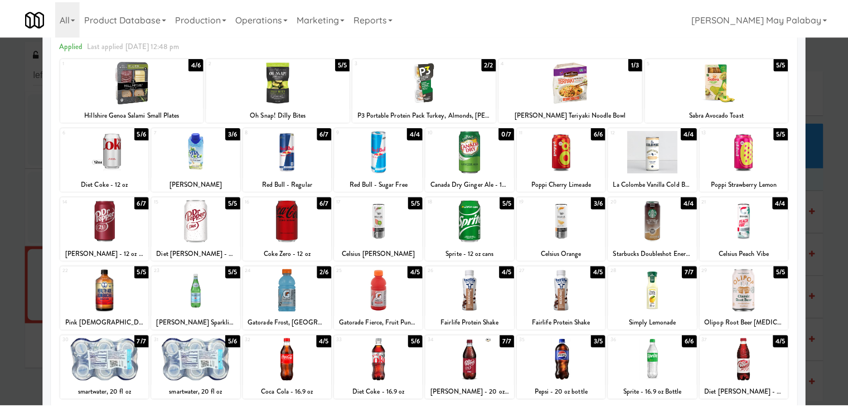
scroll to position [56, 0]
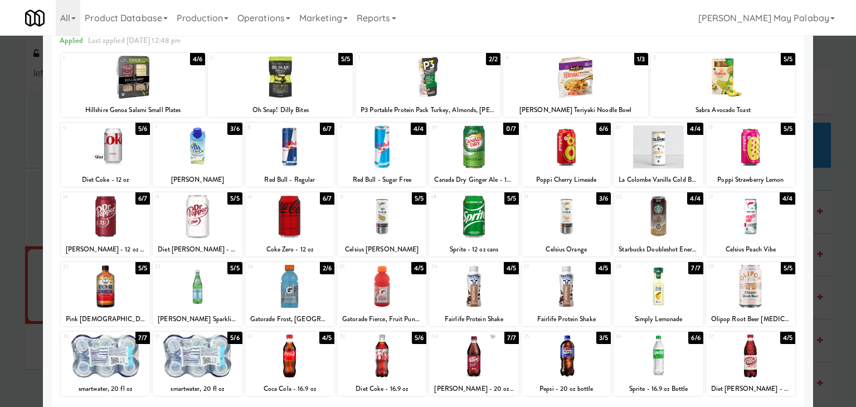
click at [682, 222] on div at bounding box center [658, 216] width 89 height 43
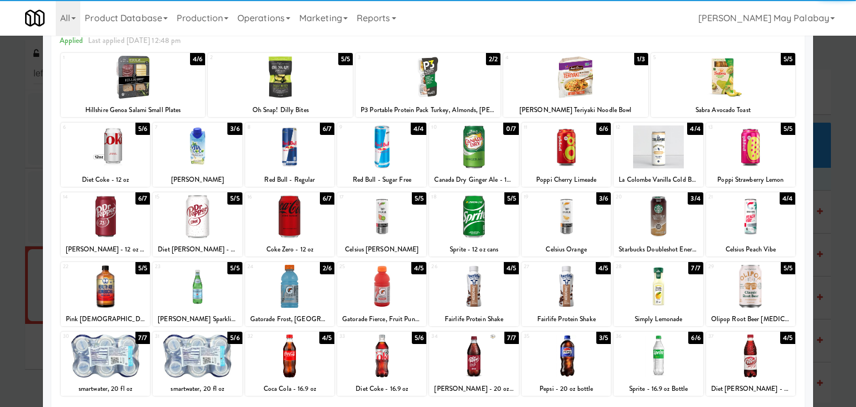
click at [840, 261] on div at bounding box center [428, 203] width 856 height 407
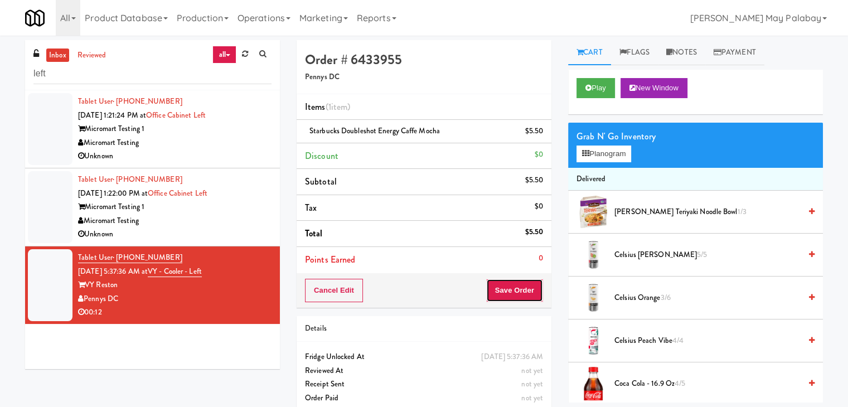
click at [523, 288] on button "Save Order" at bounding box center [514, 290] width 57 height 23
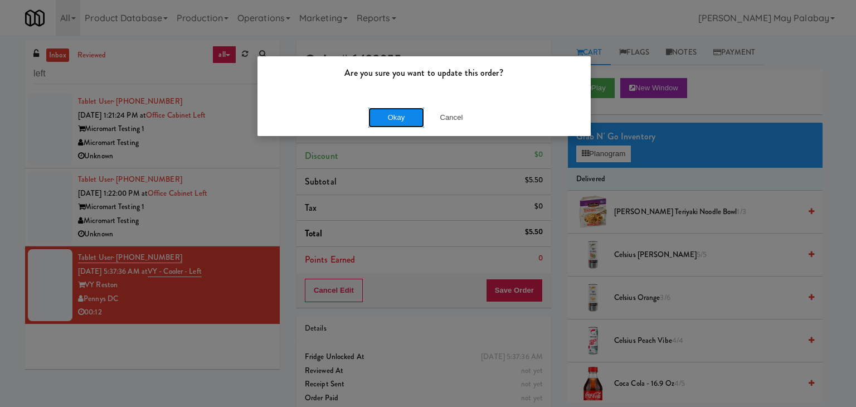
click at [406, 118] on button "Okay" at bounding box center [396, 118] width 56 height 20
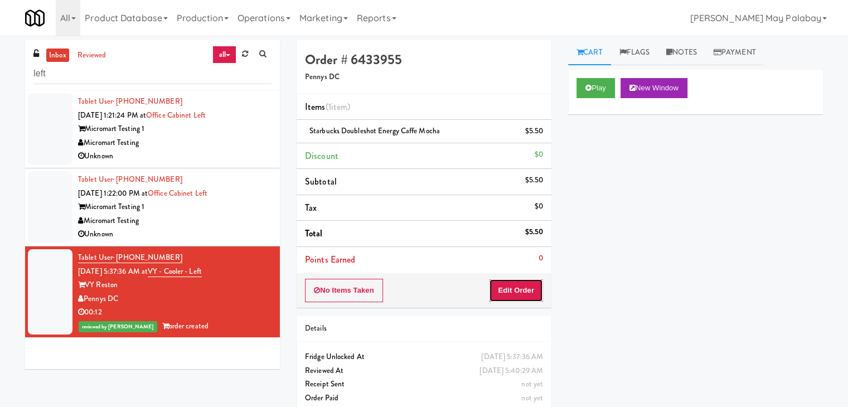
click at [524, 292] on button "Edit Order" at bounding box center [516, 290] width 54 height 23
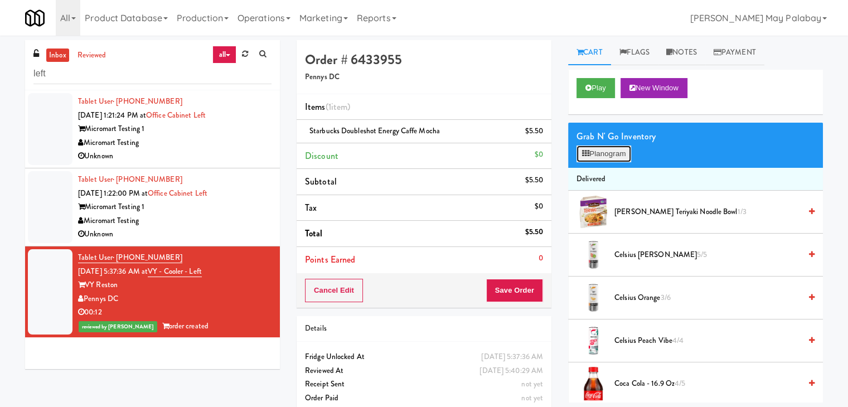
click at [617, 151] on button "Planogram" at bounding box center [603, 153] width 55 height 17
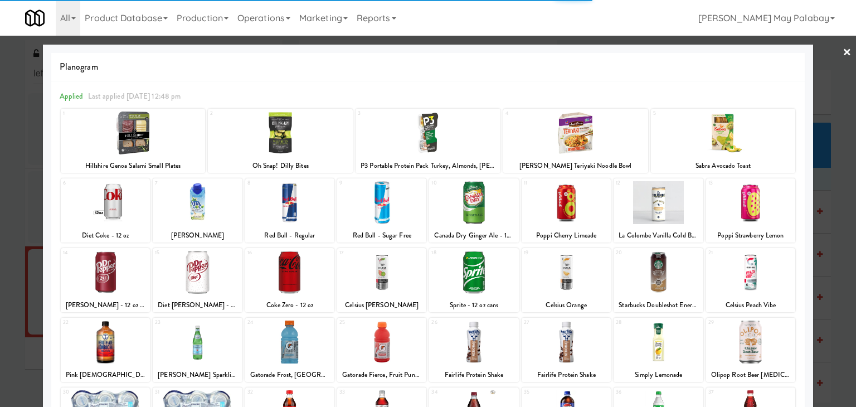
click at [685, 285] on div at bounding box center [658, 272] width 89 height 43
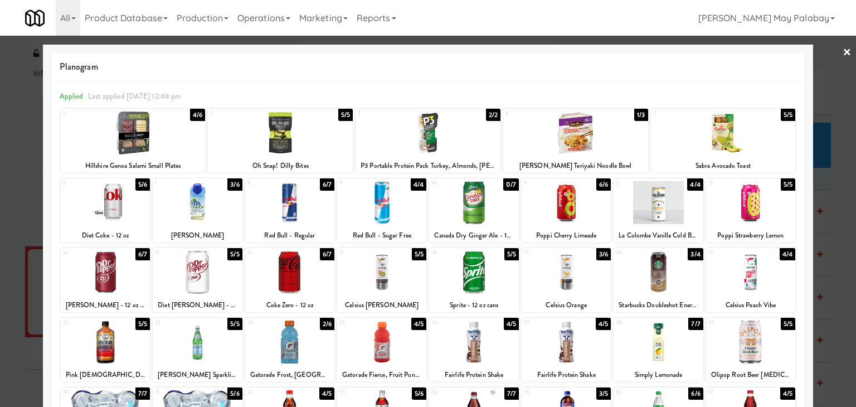
click at [836, 270] on div at bounding box center [428, 203] width 856 height 407
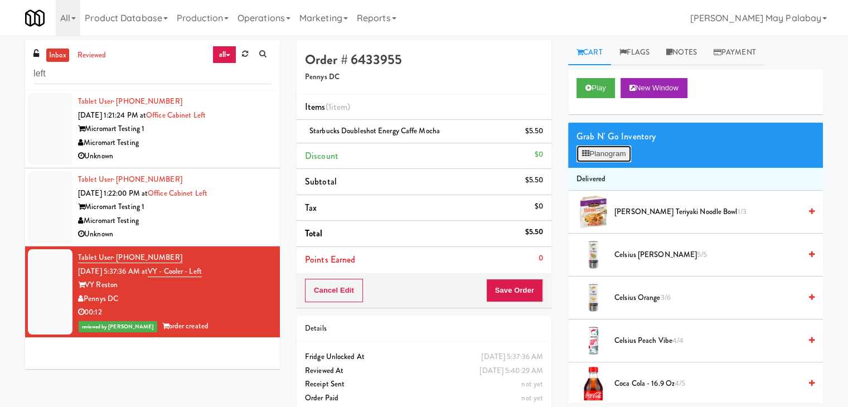
click at [597, 155] on button "Planogram" at bounding box center [603, 153] width 55 height 17
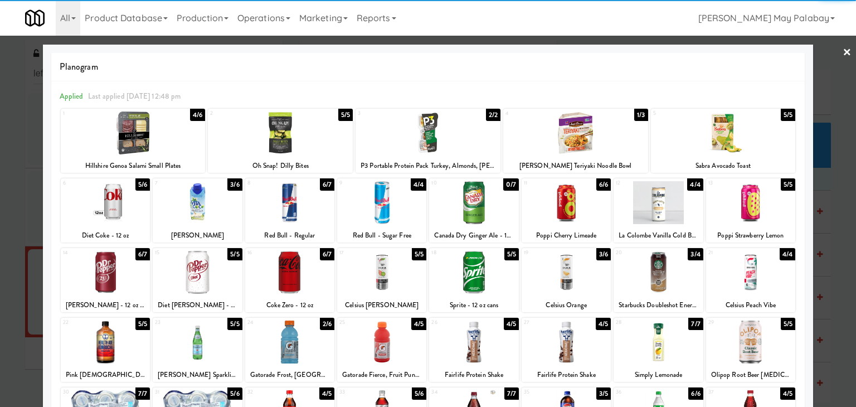
click at [688, 273] on div at bounding box center [658, 272] width 89 height 43
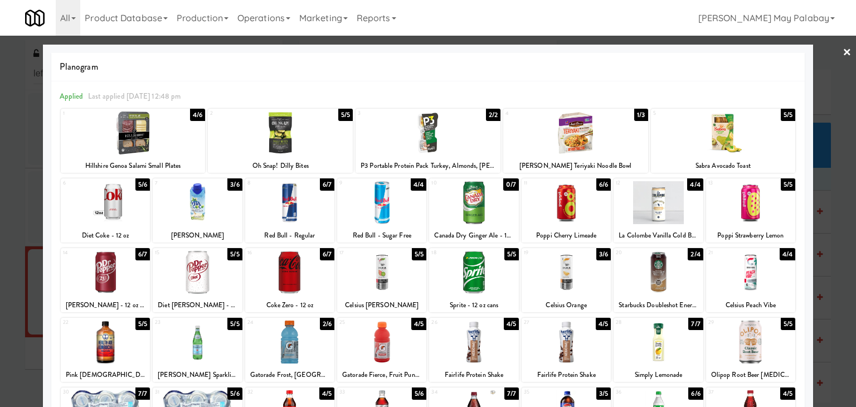
click at [841, 266] on div at bounding box center [428, 203] width 856 height 407
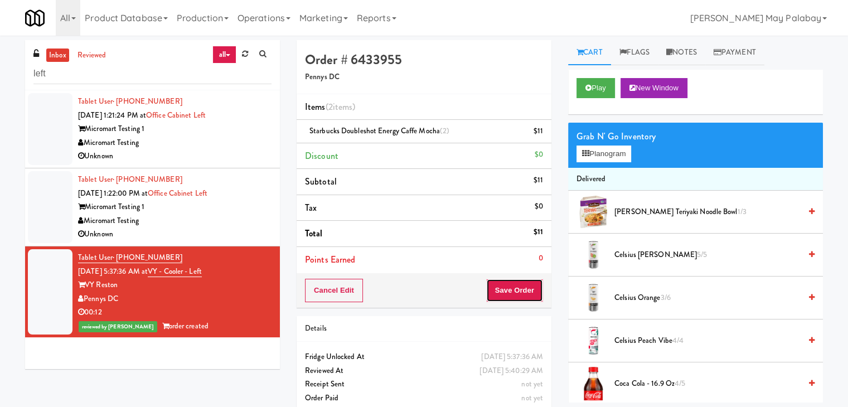
click at [516, 290] on button "Save Order" at bounding box center [514, 290] width 57 height 23
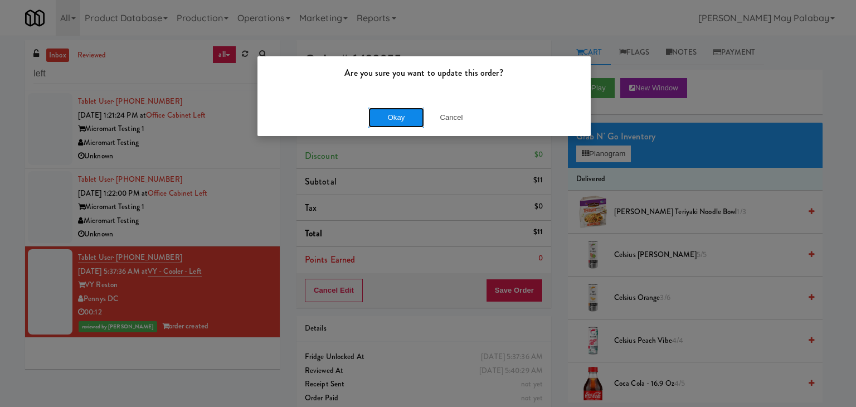
click at [407, 119] on button "Okay" at bounding box center [396, 118] width 56 height 20
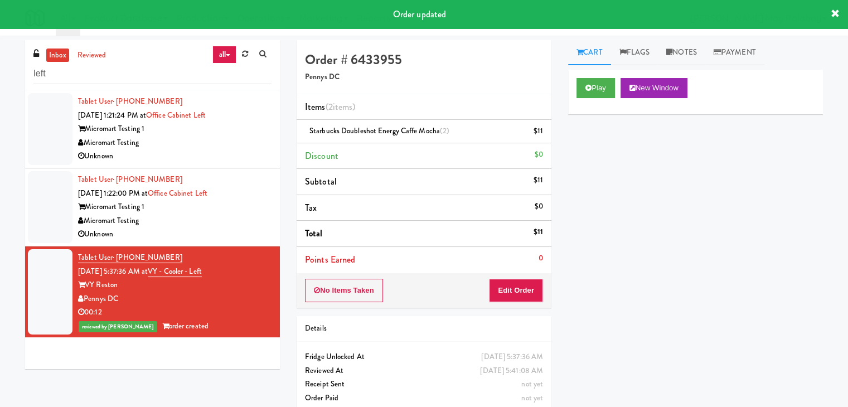
click at [220, 231] on div "Unknown" at bounding box center [174, 234] width 193 height 14
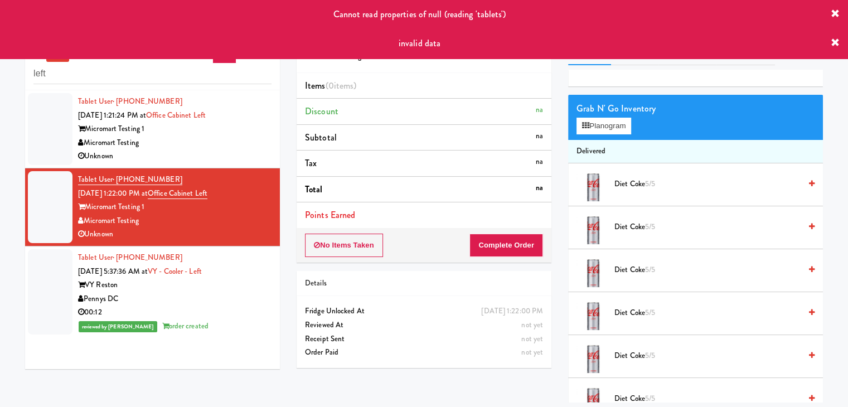
click at [220, 302] on div "Pennys DC" at bounding box center [174, 299] width 193 height 14
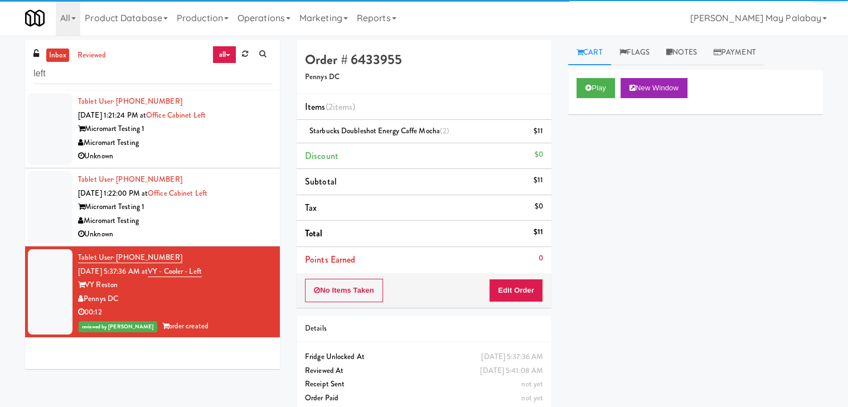
click at [161, 220] on div "Micromart Testing" at bounding box center [174, 221] width 193 height 14
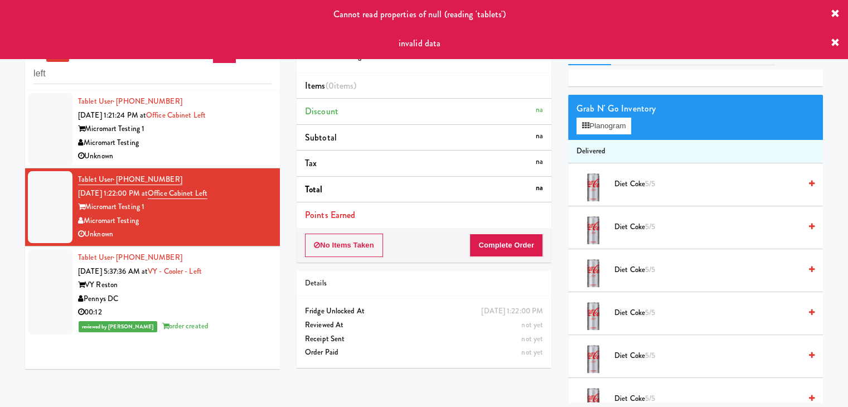
click at [221, 307] on div "00:12" at bounding box center [174, 312] width 193 height 14
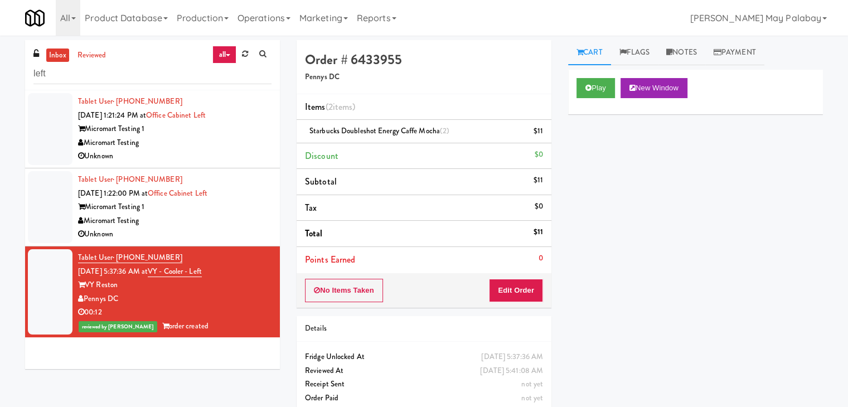
click at [207, 127] on div "Micromart Testing 1" at bounding box center [174, 129] width 193 height 14
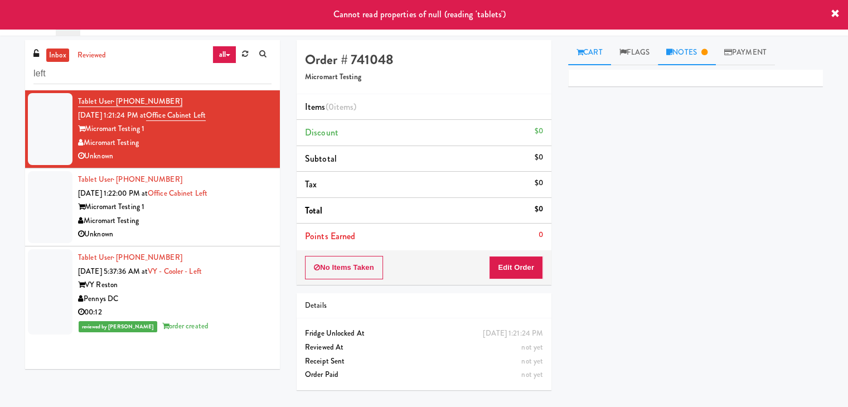
click at [686, 56] on link "Notes" at bounding box center [687, 52] width 58 height 25
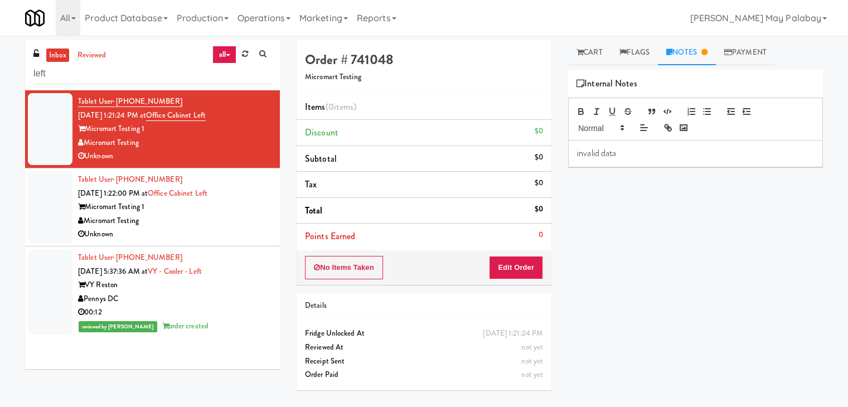
click at [191, 238] on div "Unknown" at bounding box center [174, 234] width 193 height 14
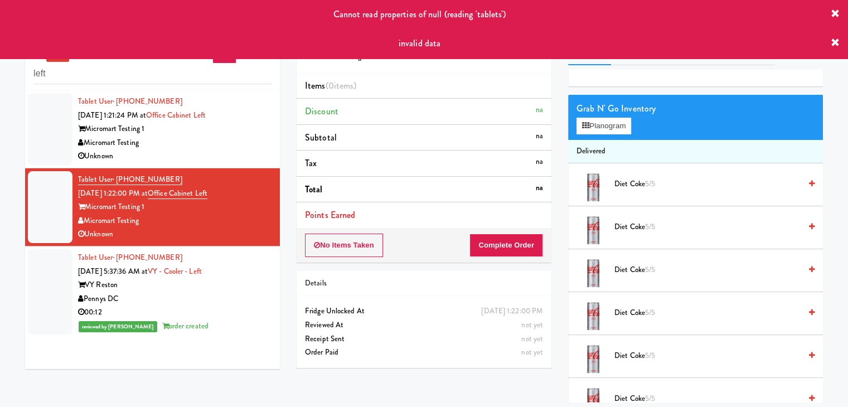
click at [210, 294] on div "Pennys DC" at bounding box center [174, 299] width 193 height 14
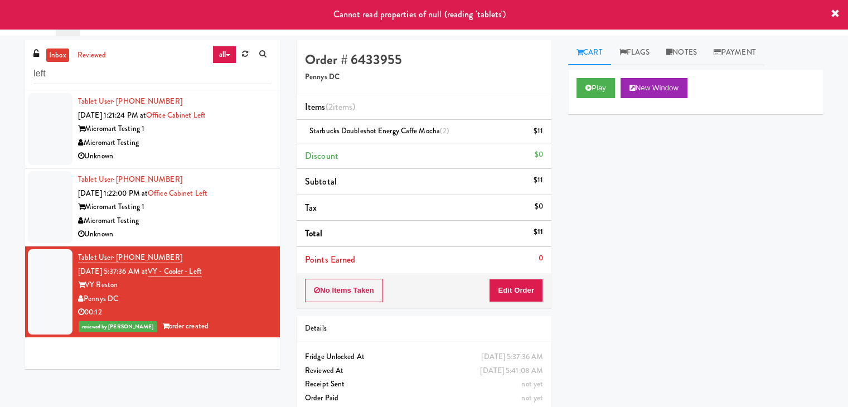
click at [834, 12] on icon at bounding box center [835, 13] width 9 height 9
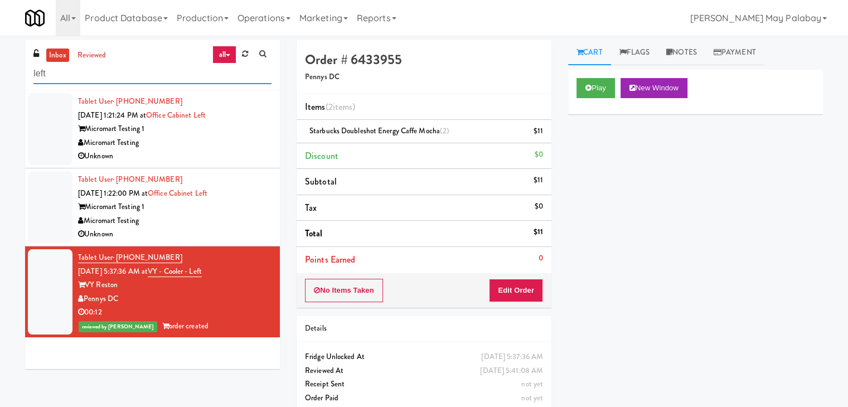
drag, startPoint x: 74, startPoint y: 75, endPoint x: 11, endPoint y: 75, distance: 63.0
click at [11, 75] on div "inbox reviewed all all unclear take inventory issue suspicious failed recent ad…" at bounding box center [424, 230] width 848 height 381
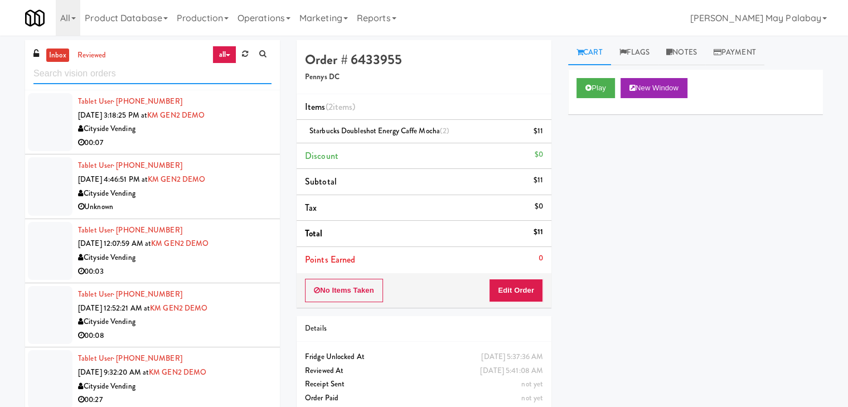
click at [156, 75] on input "text" at bounding box center [152, 74] width 238 height 21
paste input "Ellicott House - Fridge"
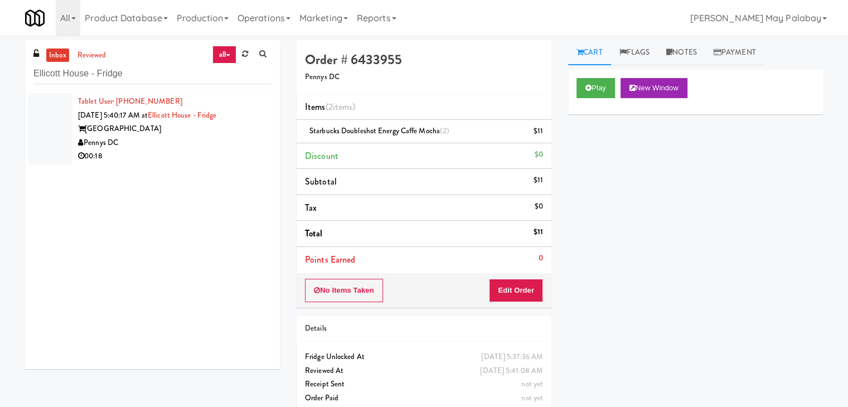
click at [203, 138] on div "Pennys DC" at bounding box center [174, 143] width 193 height 14
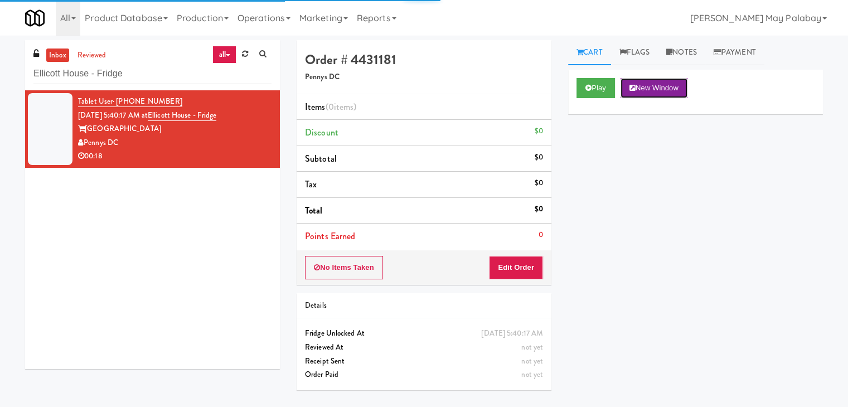
click at [659, 84] on button "New Window" at bounding box center [653, 88] width 67 height 20
click at [669, 81] on button "New Window" at bounding box center [653, 88] width 67 height 20
click at [651, 85] on button "New Window" at bounding box center [653, 88] width 67 height 20
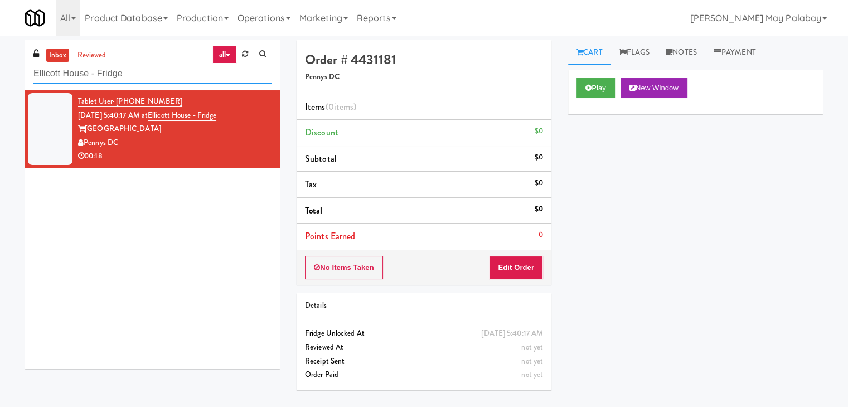
drag, startPoint x: 172, startPoint y: 67, endPoint x: 0, endPoint y: 77, distance: 172.0
click at [0, 77] on div "inbox reviewed all all unclear take inventory issue suspicious failed recent ad…" at bounding box center [424, 221] width 848 height 362
paste input "Vertex - Snack Cooler - Left"
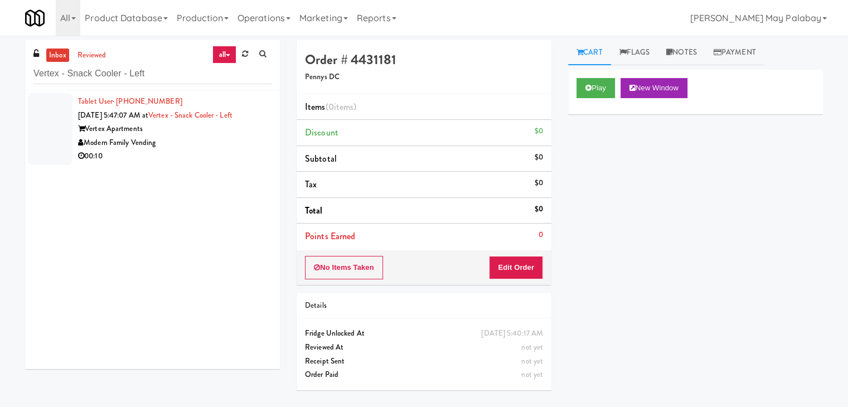
click at [225, 121] on div "Tablet User · (480) 938-9418 [DATE] 5:47:07 AM at Vertex - Snack Cooler - Left …" at bounding box center [174, 129] width 193 height 69
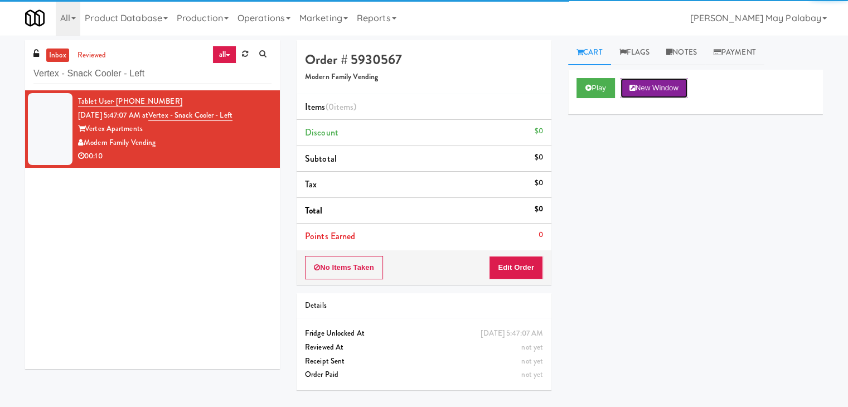
click at [658, 81] on button "New Window" at bounding box center [653, 88] width 67 height 20
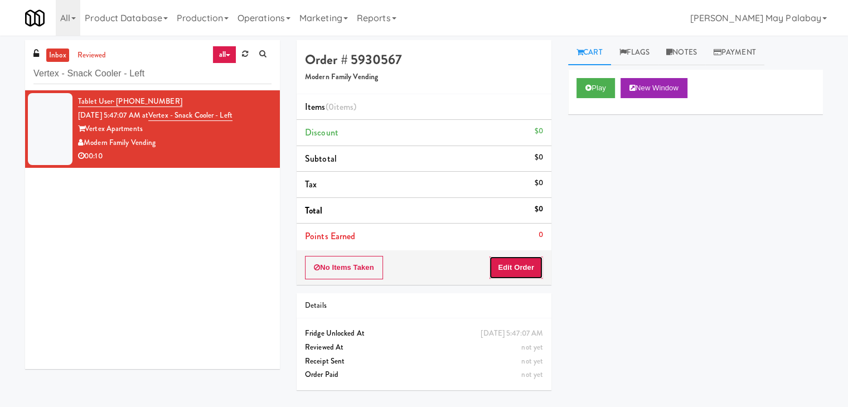
click at [500, 263] on button "Edit Order" at bounding box center [516, 267] width 54 height 23
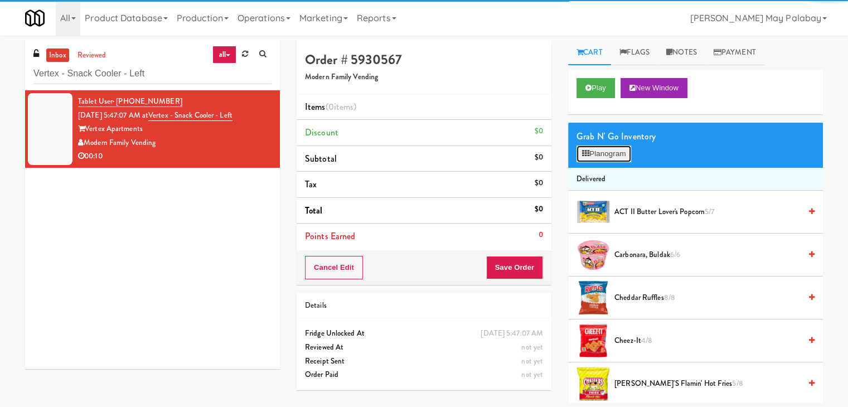
click at [599, 157] on button "Planogram" at bounding box center [603, 153] width 55 height 17
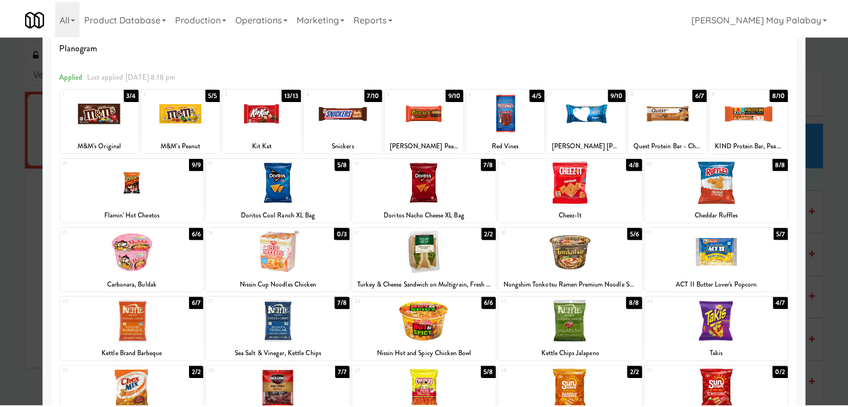
scroll to position [56, 0]
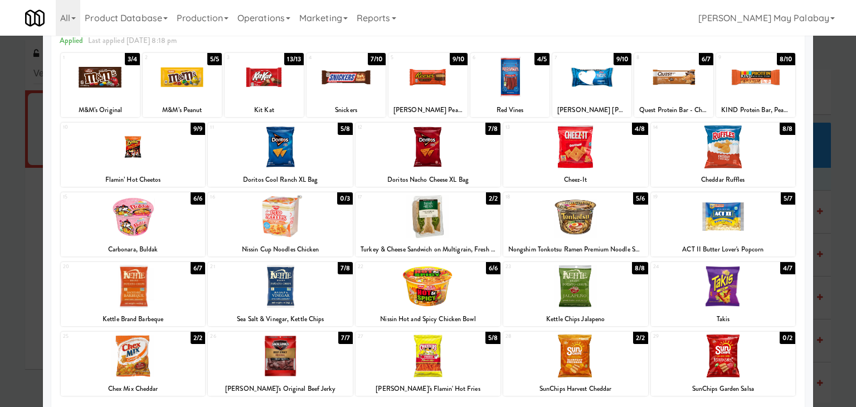
click at [469, 288] on div at bounding box center [428, 286] width 145 height 43
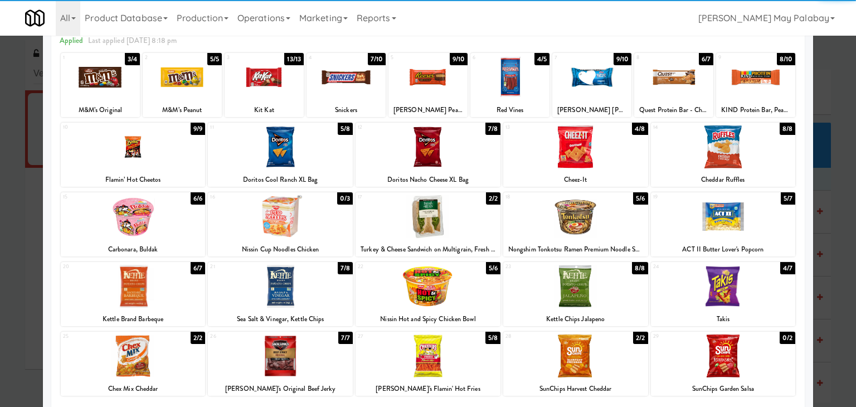
click at [834, 338] on div at bounding box center [428, 203] width 856 height 407
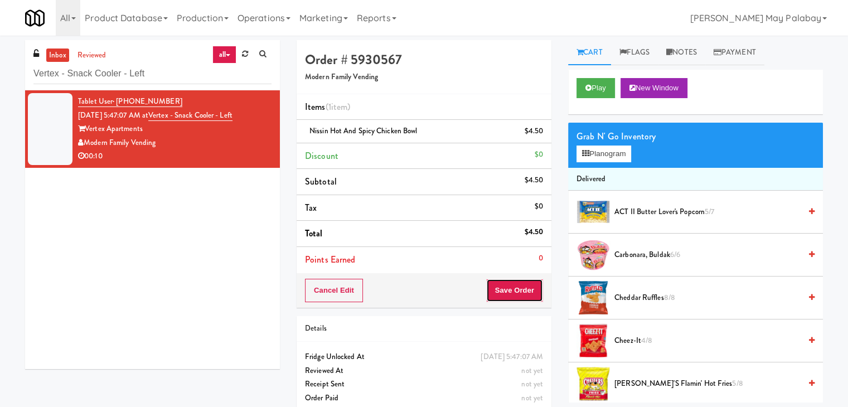
click at [504, 287] on button "Save Order" at bounding box center [514, 290] width 57 height 23
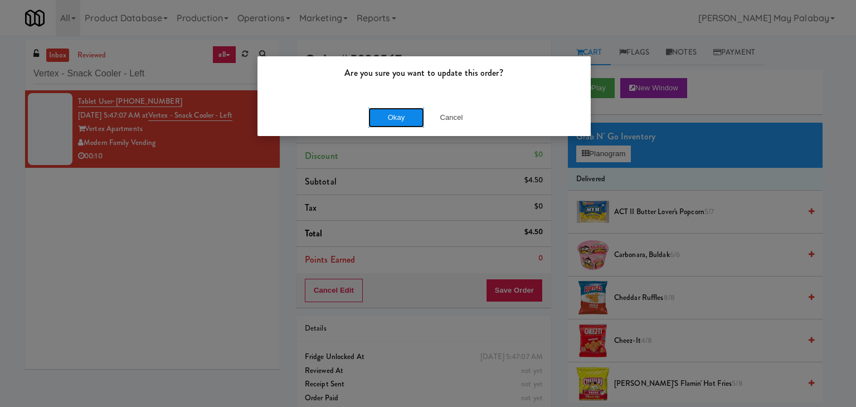
click at [411, 114] on button "Okay" at bounding box center [396, 118] width 56 height 20
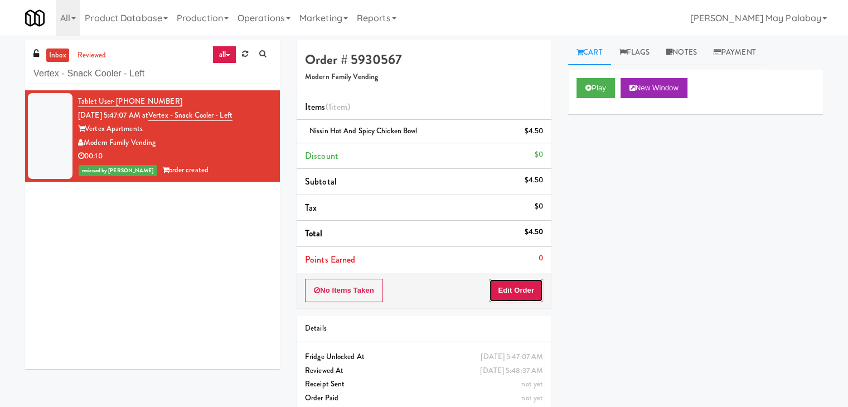
click at [519, 291] on button "Edit Order" at bounding box center [516, 290] width 54 height 23
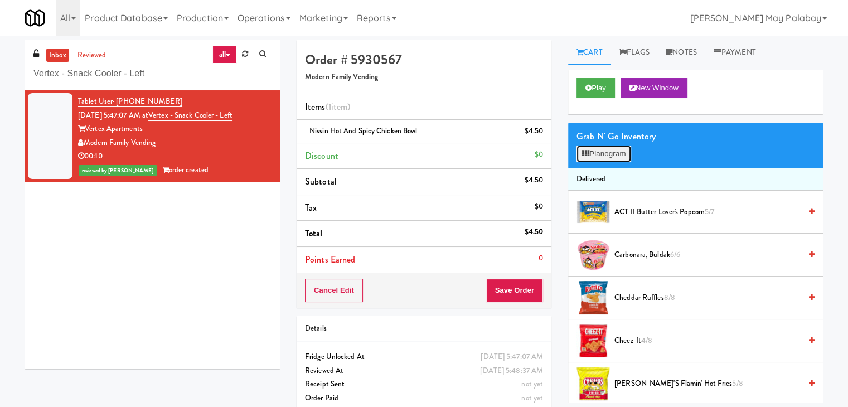
click at [618, 150] on button "Planogram" at bounding box center [603, 153] width 55 height 17
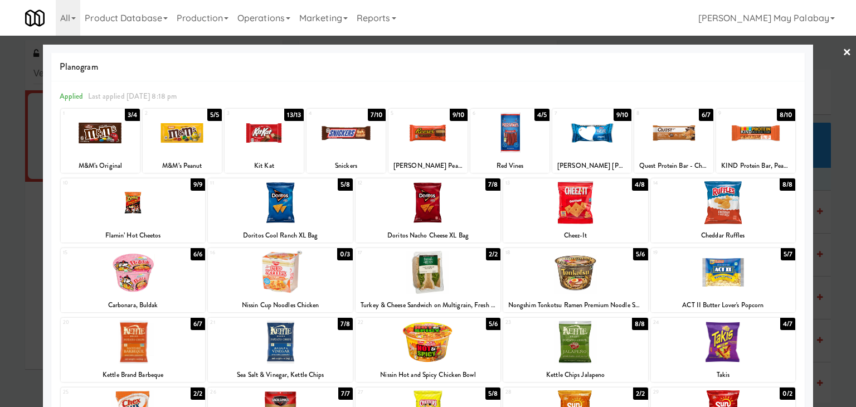
click at [590, 222] on div at bounding box center [575, 202] width 145 height 43
click at [833, 229] on div at bounding box center [428, 203] width 856 height 407
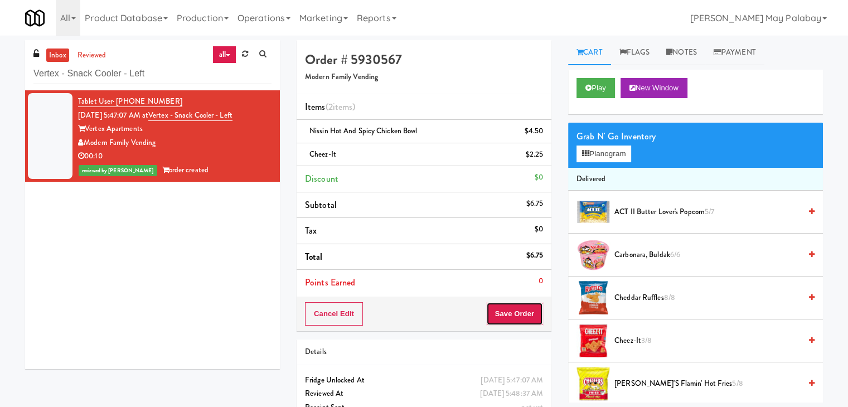
click at [515, 307] on button "Save Order" at bounding box center [514, 313] width 57 height 23
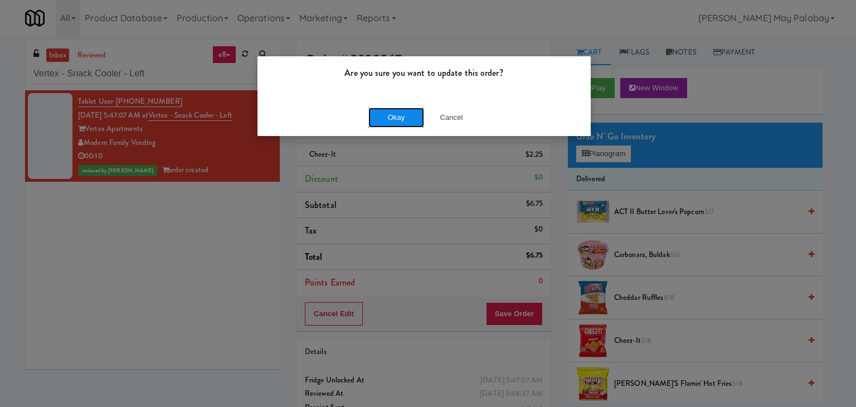
click at [408, 118] on button "Okay" at bounding box center [396, 118] width 56 height 20
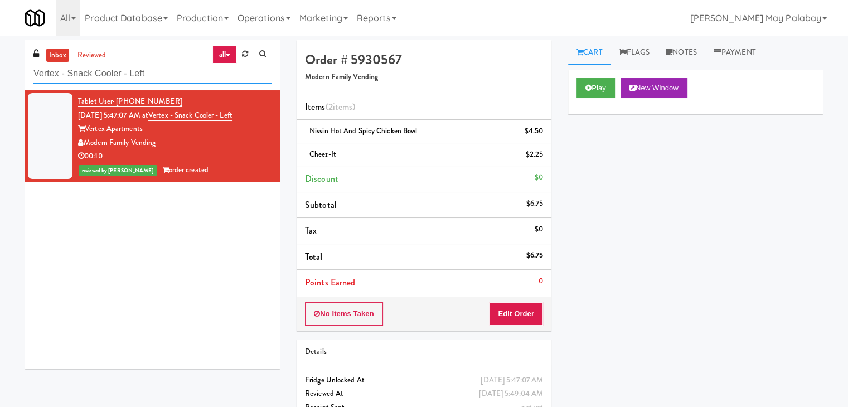
drag, startPoint x: 178, startPoint y: 81, endPoint x: 22, endPoint y: 67, distance: 156.7
click at [22, 67] on div "inbox reviewed all all unclear take inventory issue suspicious failed recent ad…" at bounding box center [152, 208] width 271 height 337
paste input "The [PERSON_NAME] - Pantry"
type input "The [PERSON_NAME] - Pantry - Left"
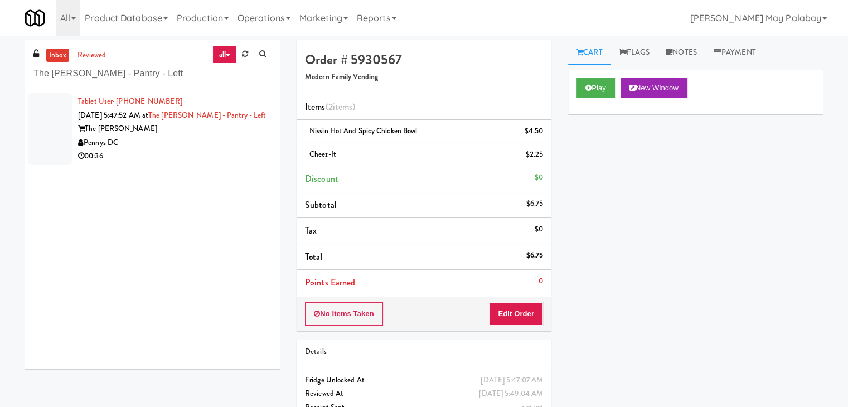
click at [207, 162] on div "00:36" at bounding box center [174, 156] width 193 height 14
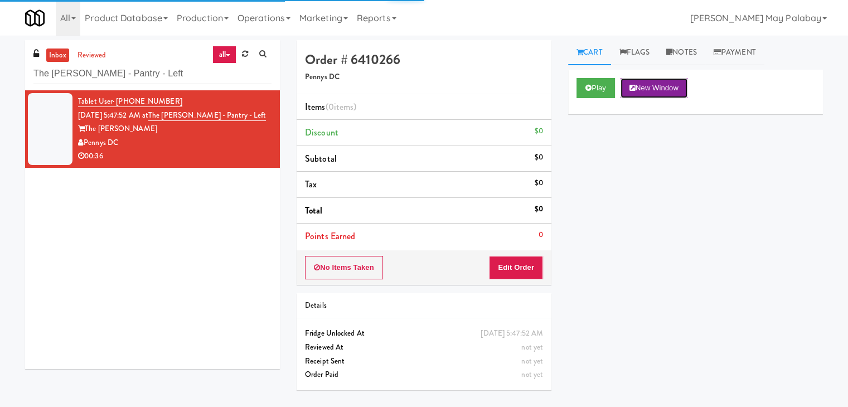
click at [673, 86] on button "New Window" at bounding box center [653, 88] width 67 height 20
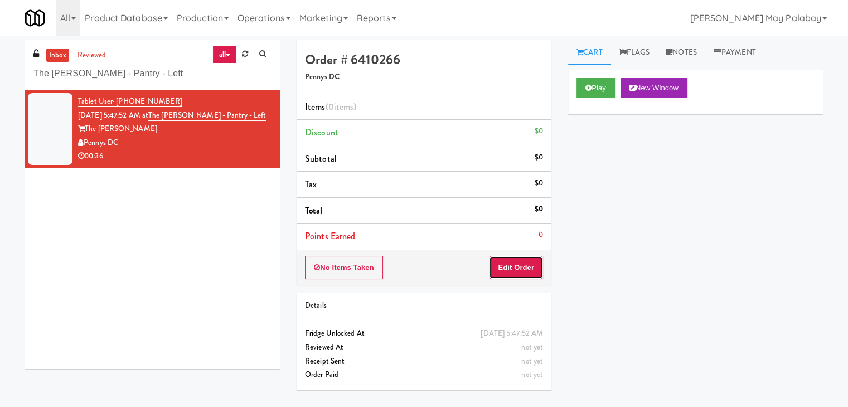
click at [521, 270] on button "Edit Order" at bounding box center [516, 267] width 54 height 23
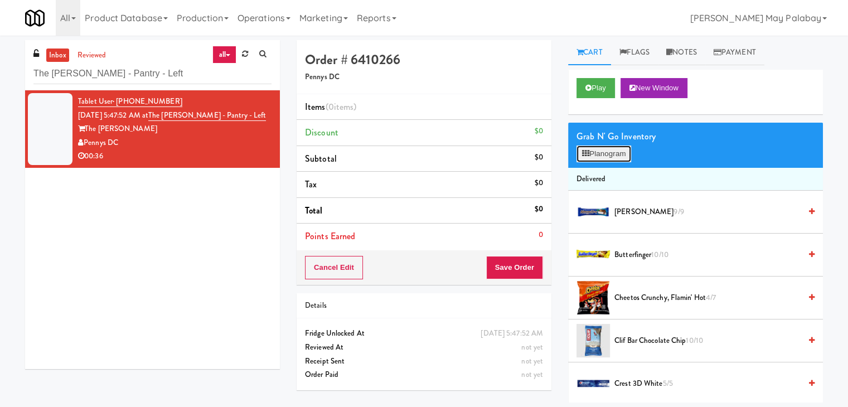
click at [608, 159] on button "Planogram" at bounding box center [603, 153] width 55 height 17
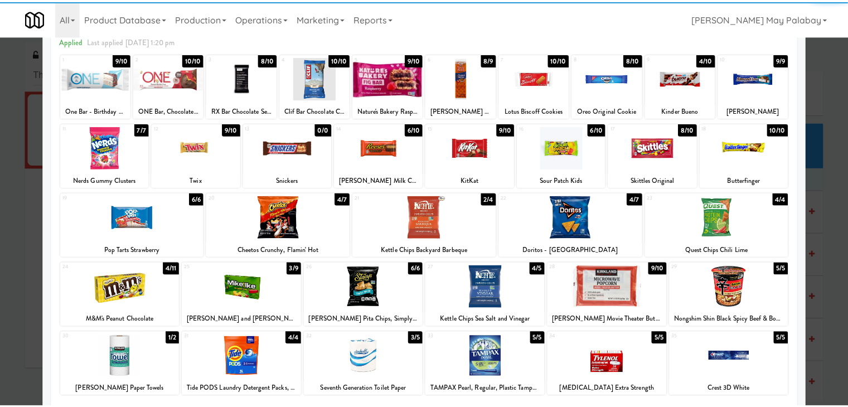
scroll to position [56, 0]
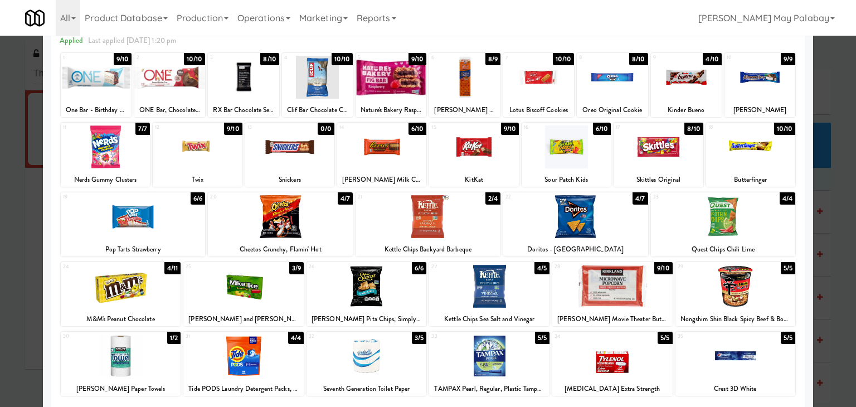
click at [406, 307] on div at bounding box center [367, 286] width 120 height 43
click at [413, 288] on div at bounding box center [367, 286] width 120 height 43
click at [231, 159] on div at bounding box center [197, 146] width 89 height 43
click at [829, 339] on div at bounding box center [428, 203] width 856 height 407
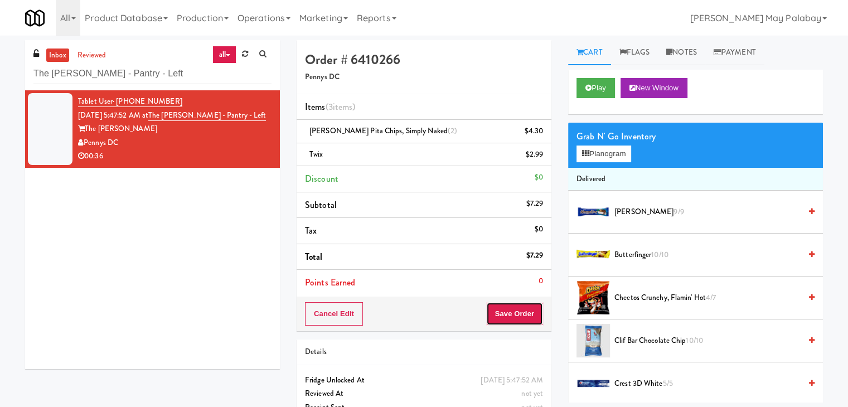
click at [506, 313] on button "Save Order" at bounding box center [514, 313] width 57 height 23
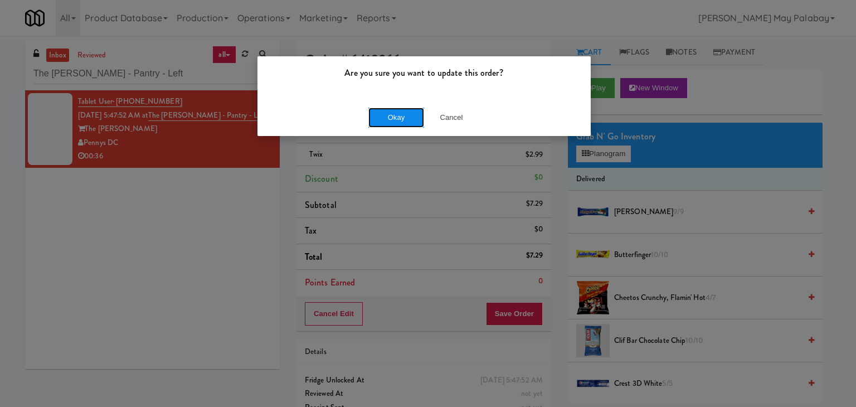
click at [412, 123] on button "Okay" at bounding box center [396, 118] width 56 height 20
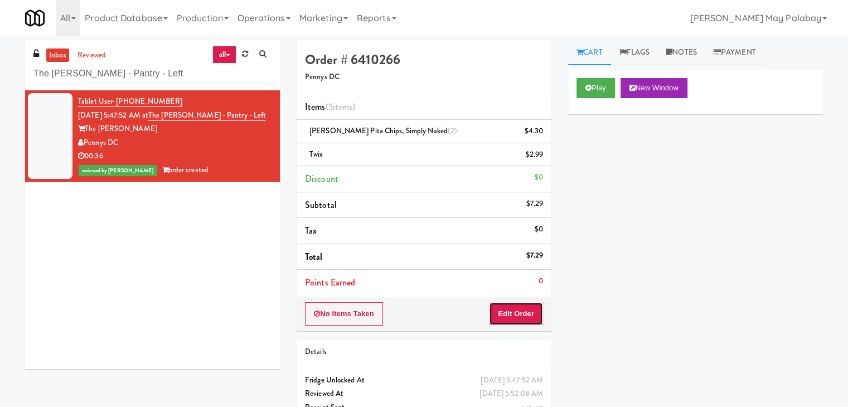
click at [537, 315] on button "Edit Order" at bounding box center [516, 313] width 54 height 23
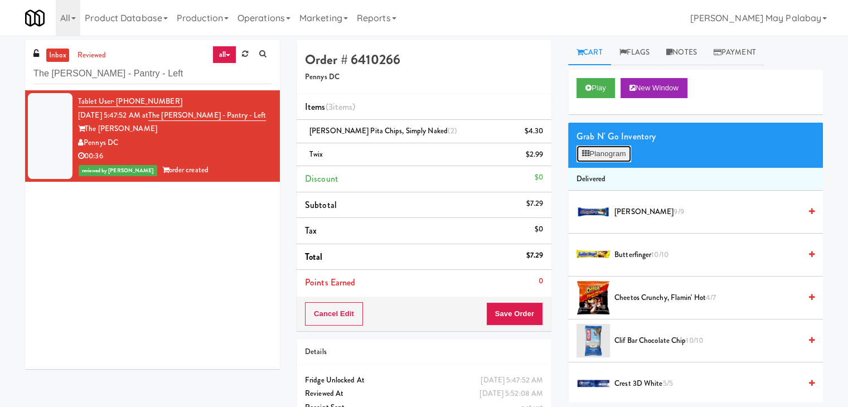
click at [620, 157] on button "Planogram" at bounding box center [603, 153] width 55 height 17
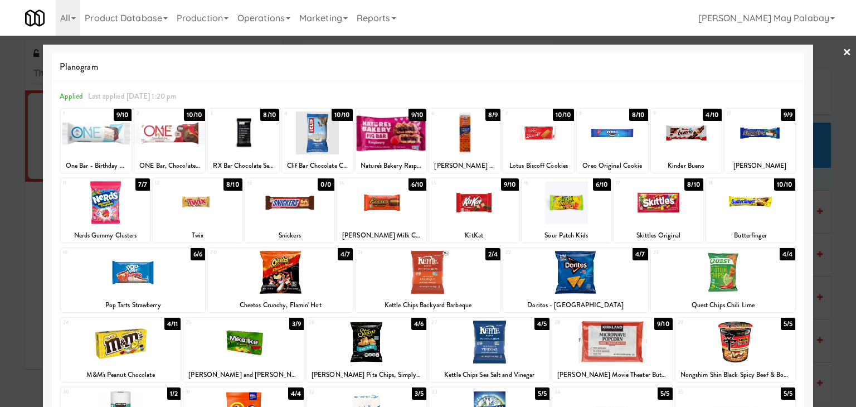
click at [204, 207] on div at bounding box center [197, 202] width 89 height 43
click at [827, 268] on div at bounding box center [428, 203] width 856 height 407
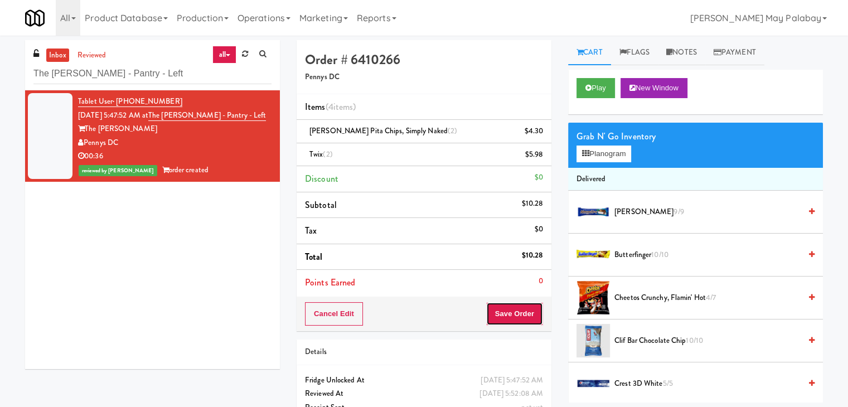
click at [508, 307] on button "Save Order" at bounding box center [514, 313] width 57 height 23
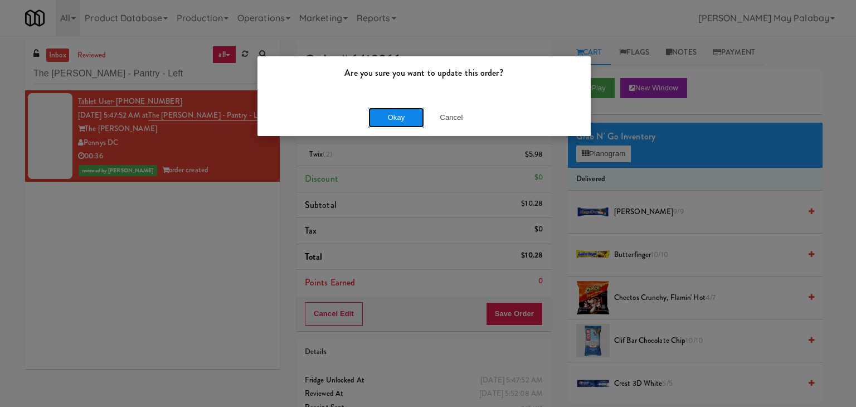
click at [395, 119] on button "Okay" at bounding box center [396, 118] width 56 height 20
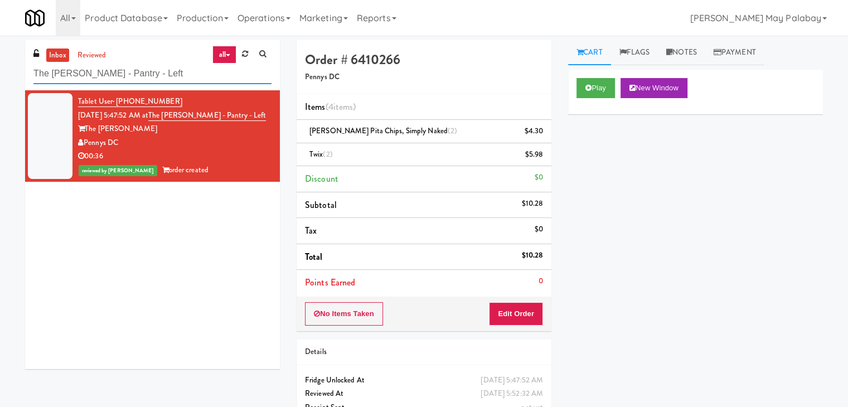
drag, startPoint x: 199, startPoint y: 74, endPoint x: 30, endPoint y: 72, distance: 169.5
click at [30, 72] on div "inbox reviewed all all unclear take inventory issue suspicious failed recent ad…" at bounding box center [152, 65] width 255 height 50
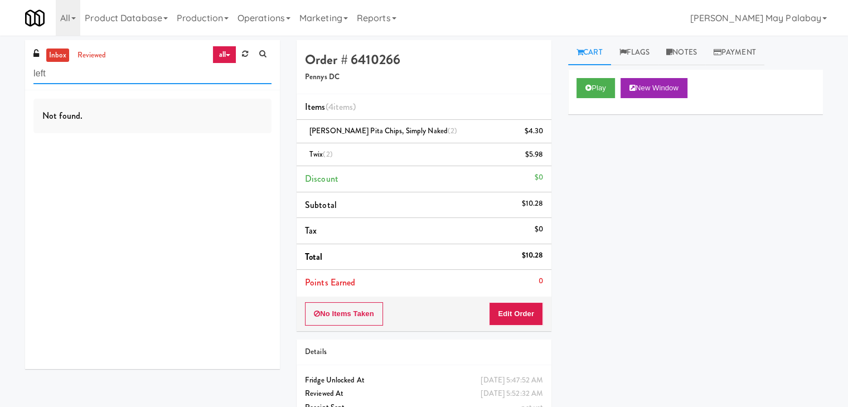
type input "left"
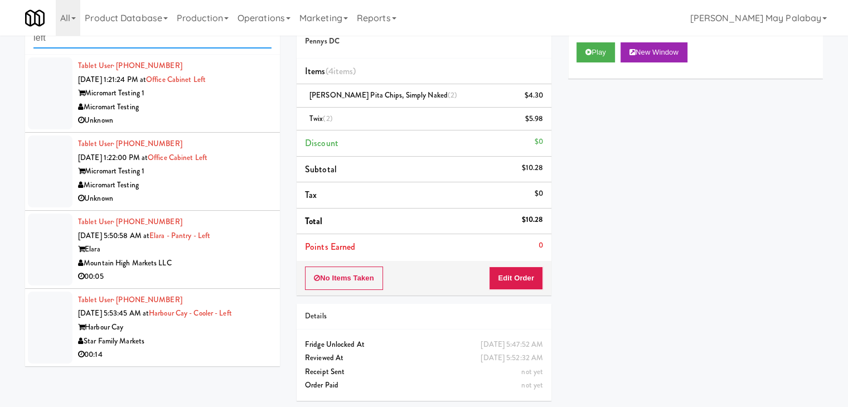
scroll to position [37, 0]
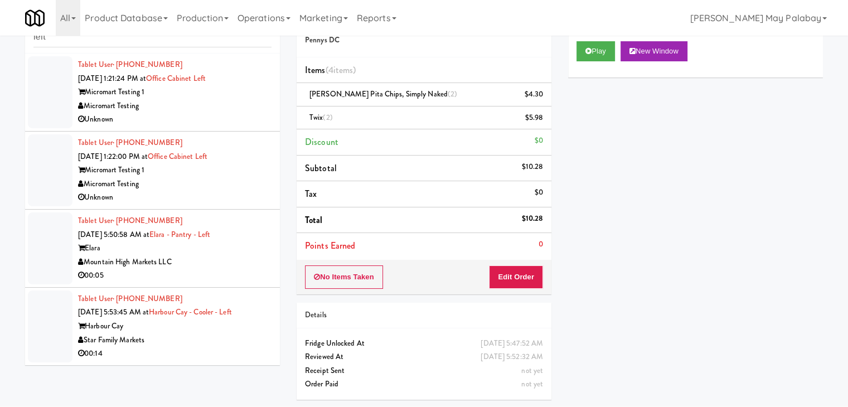
click at [200, 344] on div "Star Family Markets" at bounding box center [174, 340] width 193 height 14
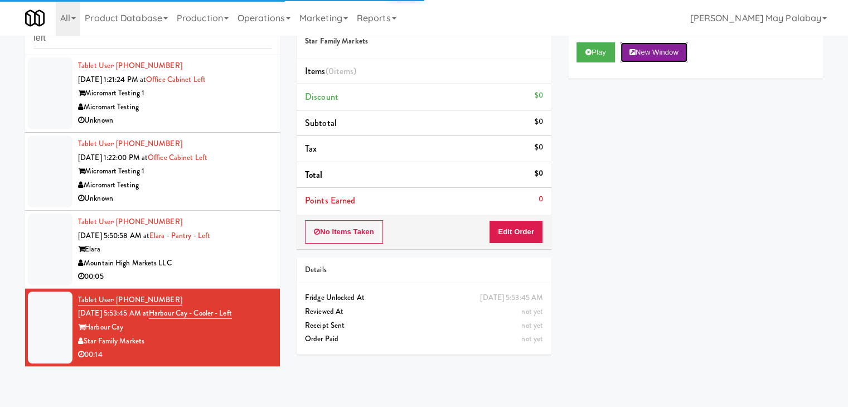
click at [671, 50] on button "New Window" at bounding box center [653, 52] width 67 height 20
